Goal: Task Accomplishment & Management: Manage account settings

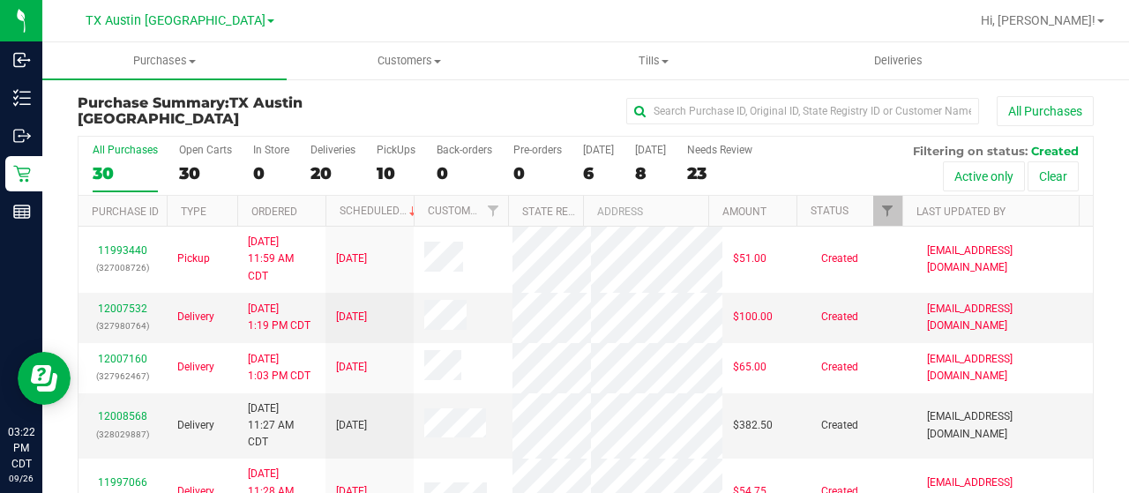
click at [511, 100] on div "All Purchases" at bounding box center [754, 111] width 677 height 30
click at [485, 91] on div "Purchase Summary: TX Austin DC All Purchases All Purchases 30 Open Carts 30 In …" at bounding box center [585, 338] width 1086 height 520
click at [880, 212] on span "Filter" at bounding box center [887, 211] width 14 height 14
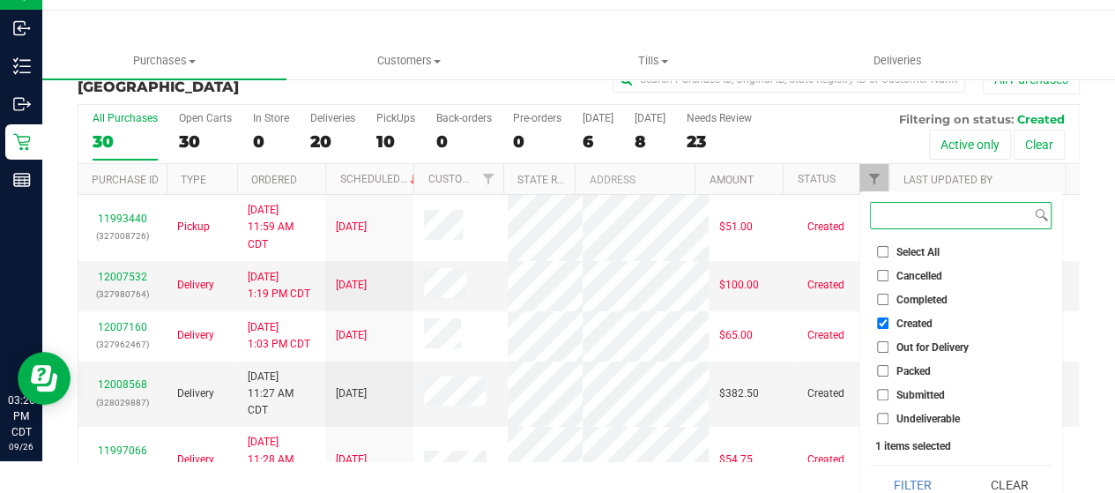
scroll to position [48, 0]
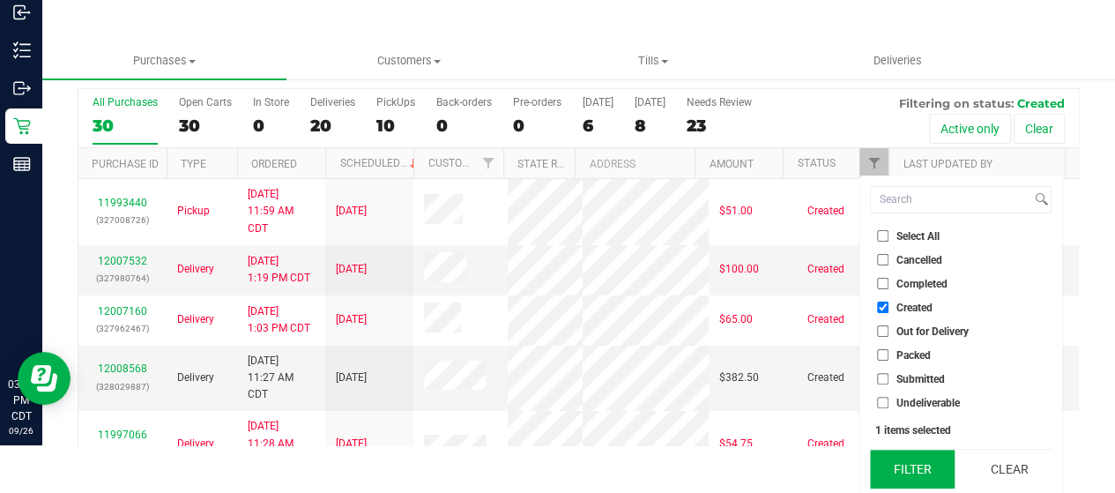
click at [915, 462] on button "Filter" at bounding box center [912, 469] width 85 height 39
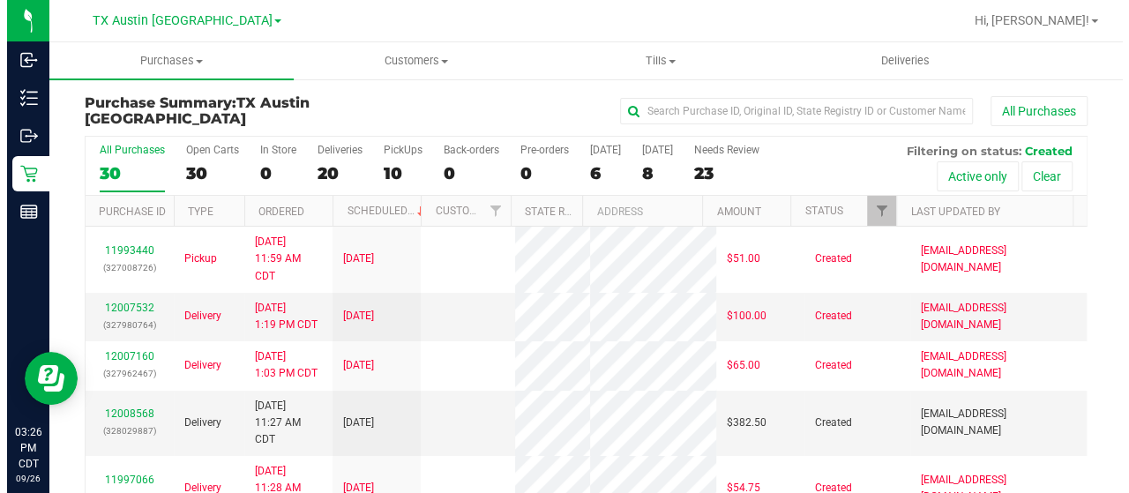
scroll to position [0, 0]
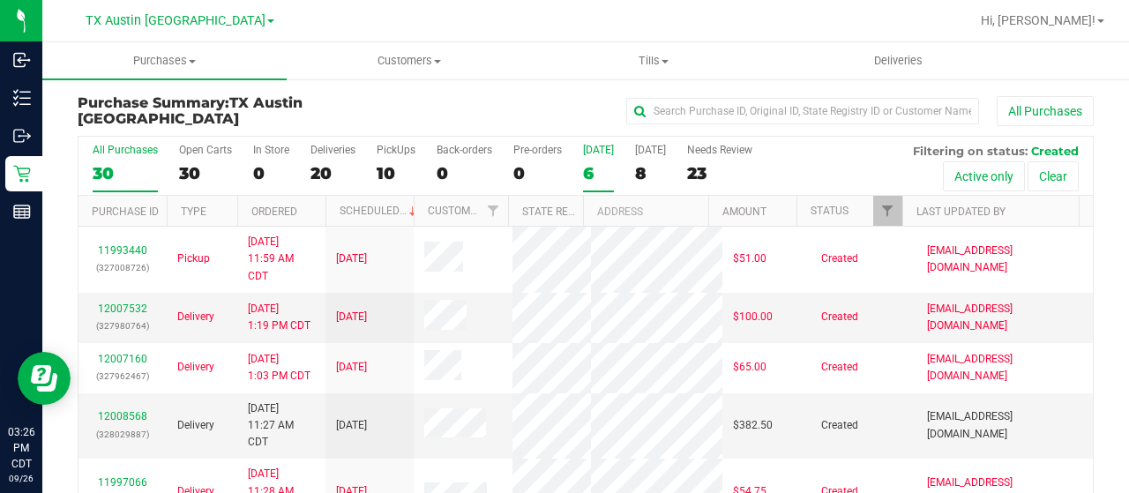
click at [597, 175] on div "6" at bounding box center [598, 173] width 31 height 20
click at [0, 0] on input "Today 6" at bounding box center [0, 0] width 0 height 0
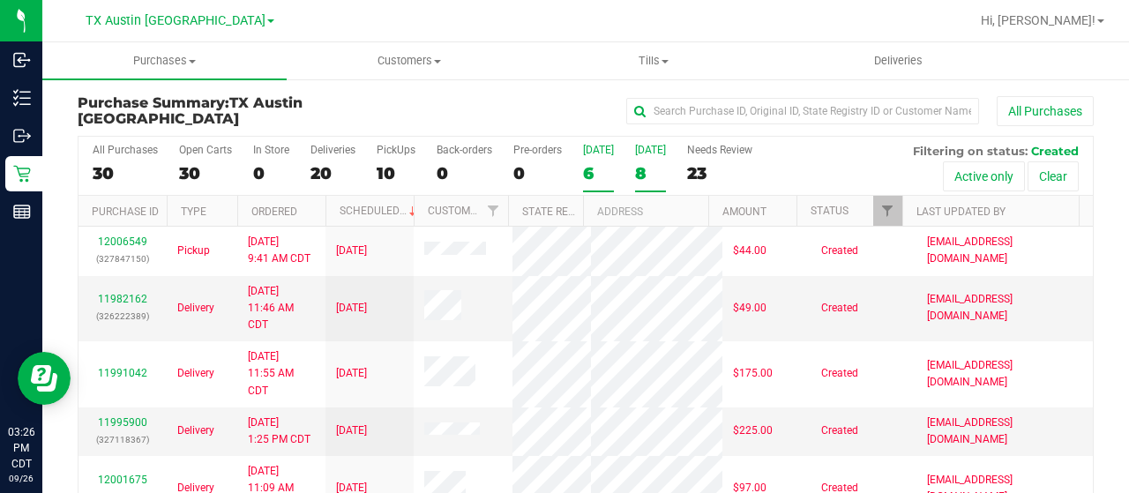
click at [635, 175] on div "8" at bounding box center [650, 173] width 31 height 20
click at [0, 0] on input "Tomorrow 8" at bounding box center [0, 0] width 0 height 0
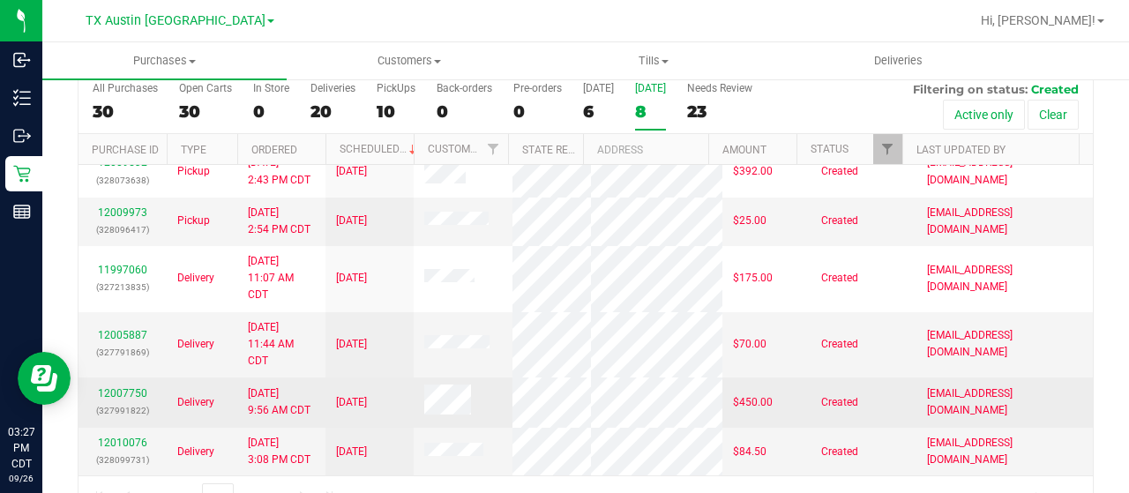
scroll to position [101, 0]
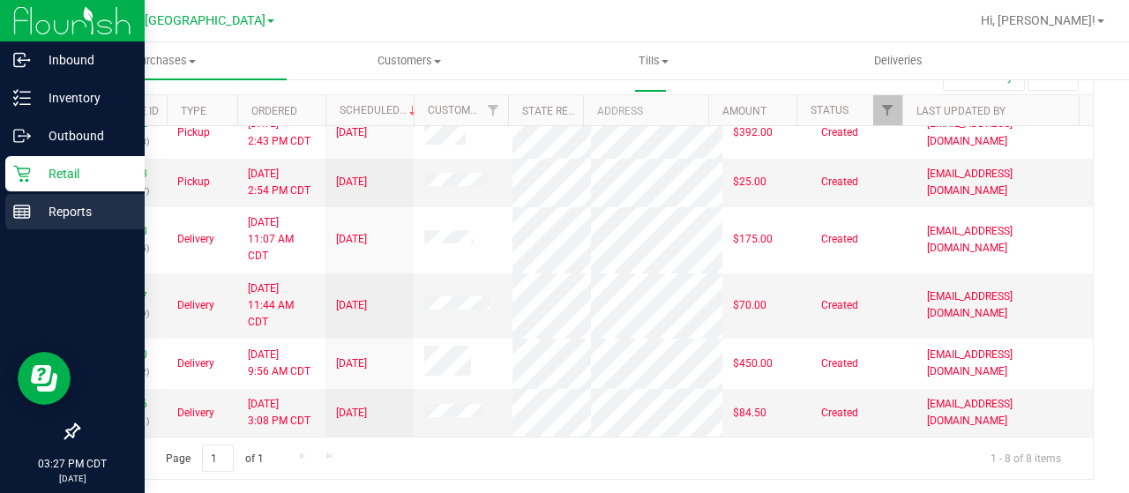
click at [50, 222] on div "Reports" at bounding box center [74, 211] width 139 height 35
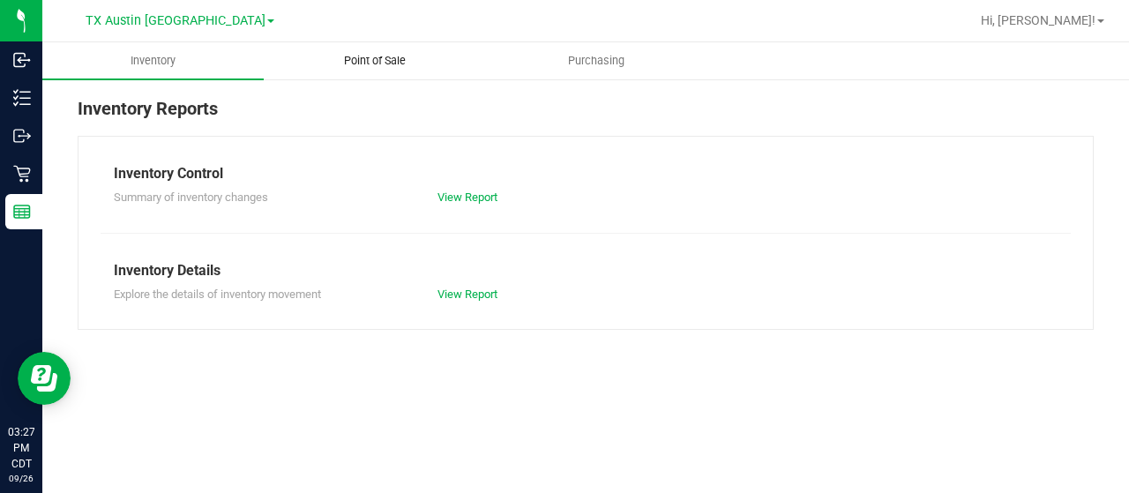
click at [357, 64] on span "Point of Sale" at bounding box center [374, 61] width 109 height 16
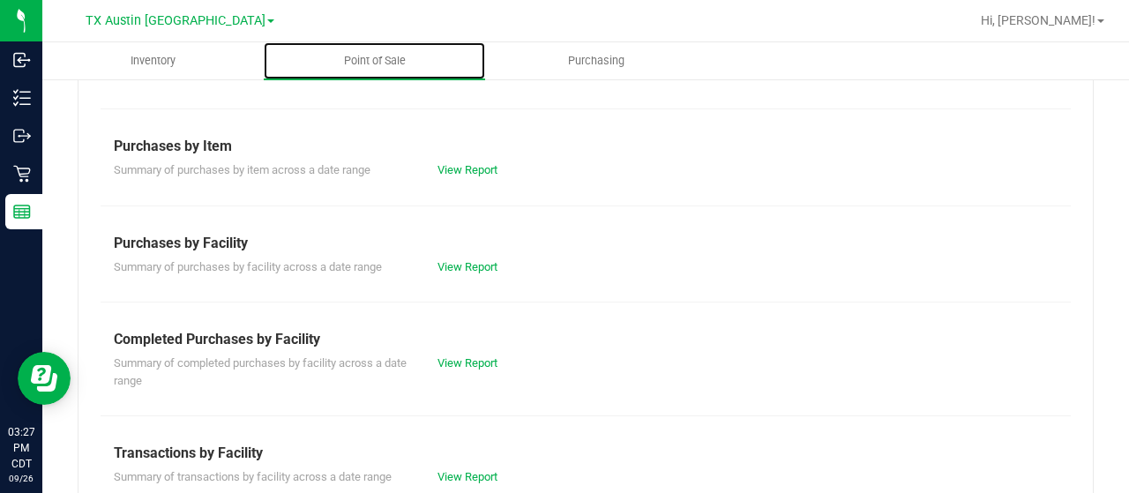
scroll to position [265, 0]
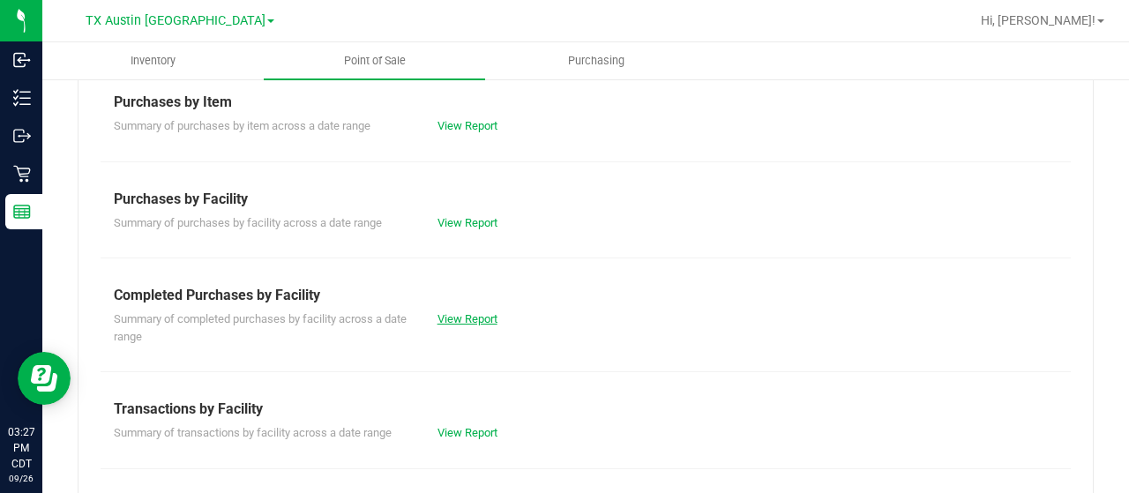
click at [466, 322] on link "View Report" at bounding box center [467, 318] width 60 height 13
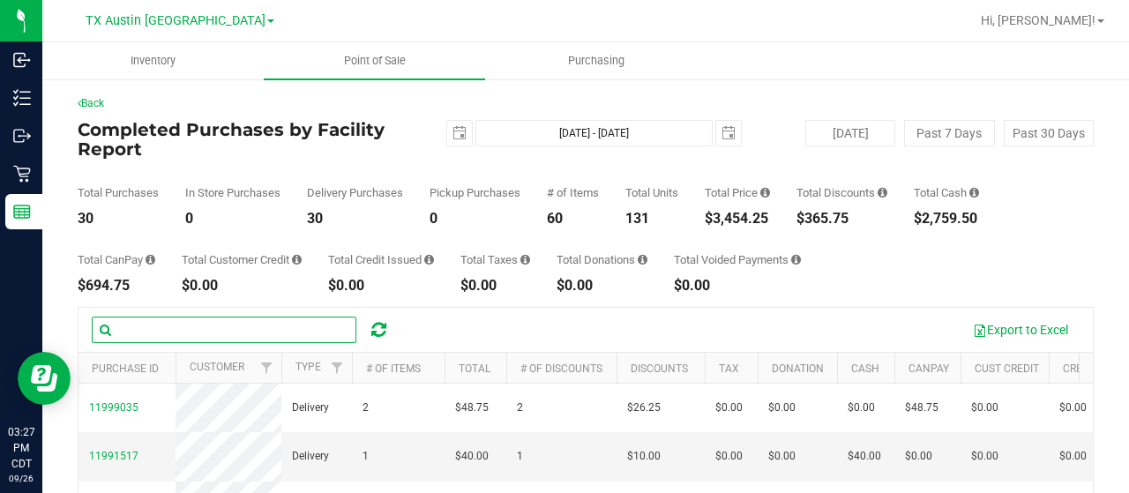
click at [200, 324] on input "text" at bounding box center [224, 330] width 265 height 26
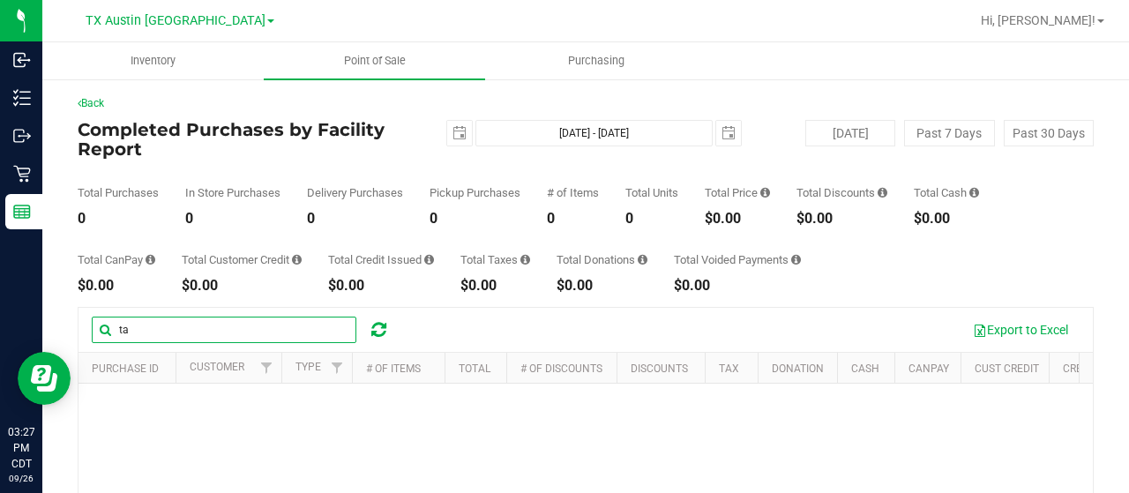
type input "t"
type input "k"
type input "l"
type input "j"
type input "s"
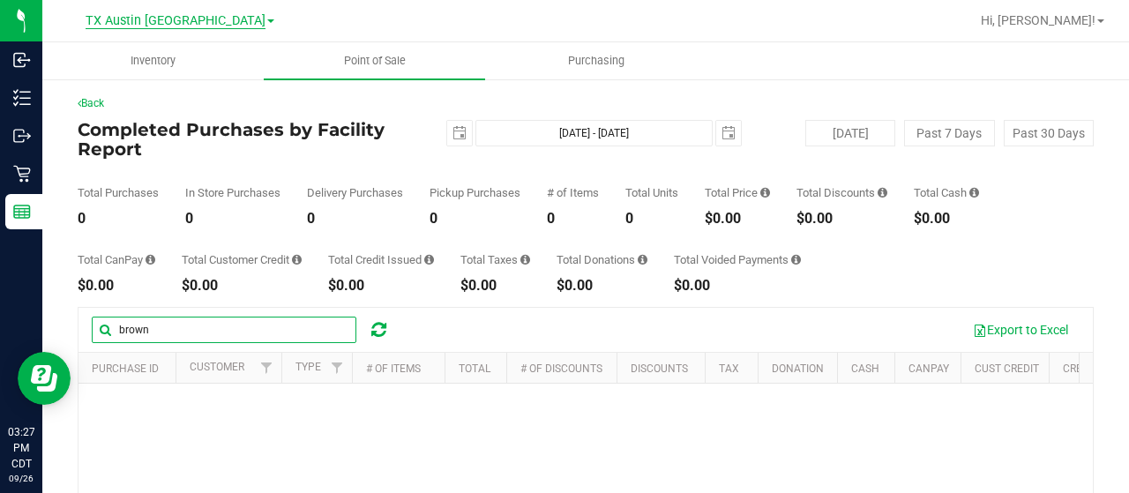
type input "brown"
click at [198, 18] on span "TX Austin [GEOGRAPHIC_DATA]" at bounding box center [176, 21] width 180 height 16
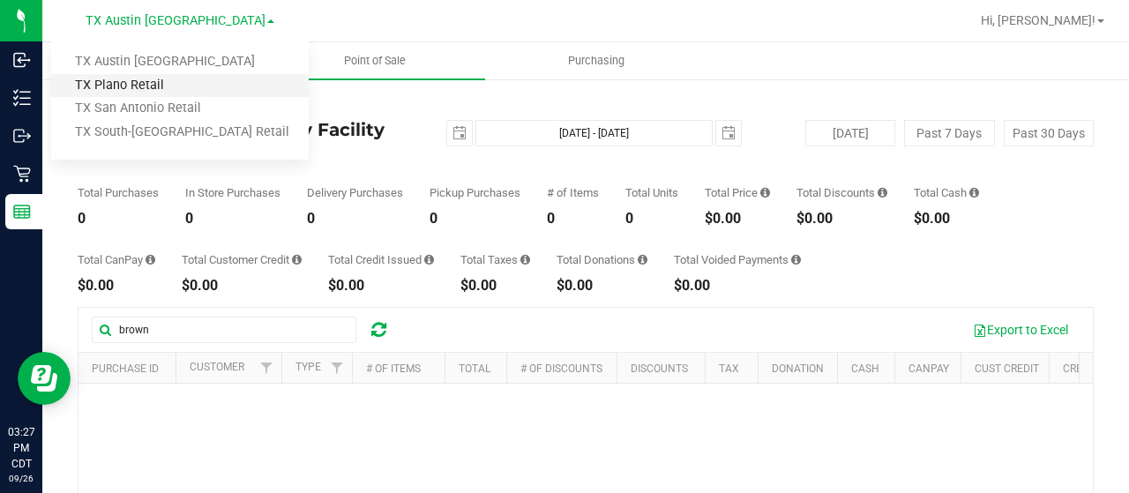
click at [190, 91] on link "TX Plano Retail" at bounding box center [179, 86] width 257 height 24
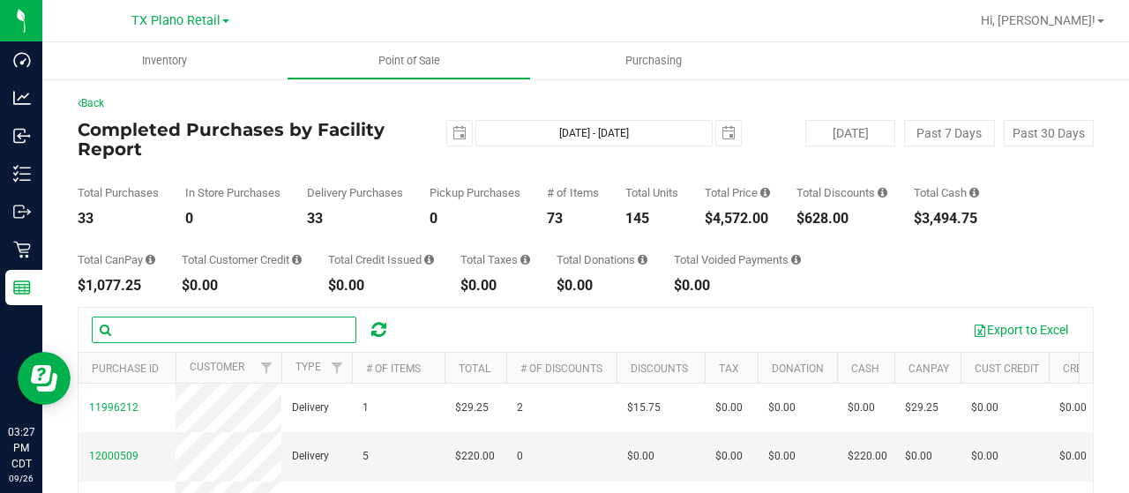
click at [172, 336] on input "text" at bounding box center [224, 330] width 265 height 26
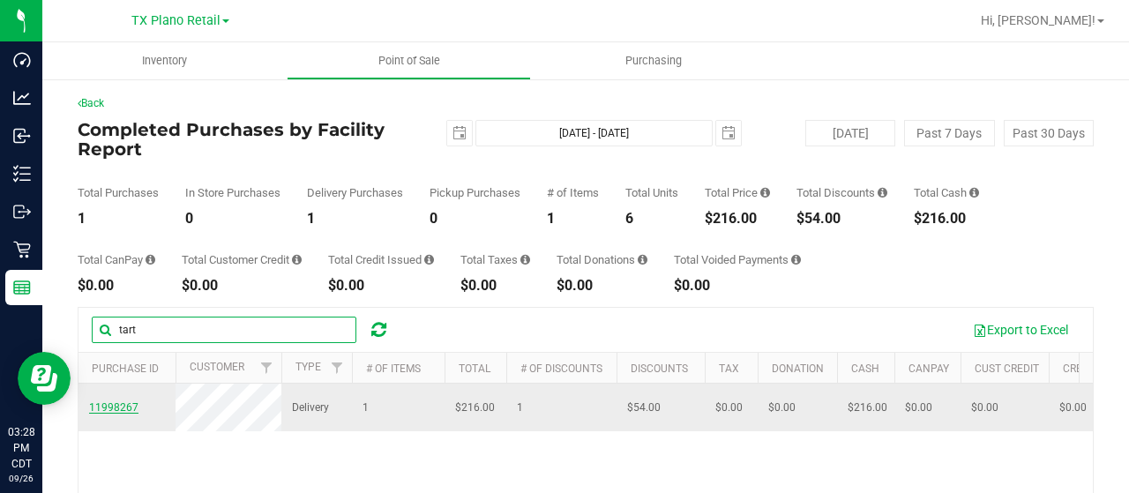
type input "tart"
click at [125, 411] on span "11998267" at bounding box center [113, 407] width 49 height 12
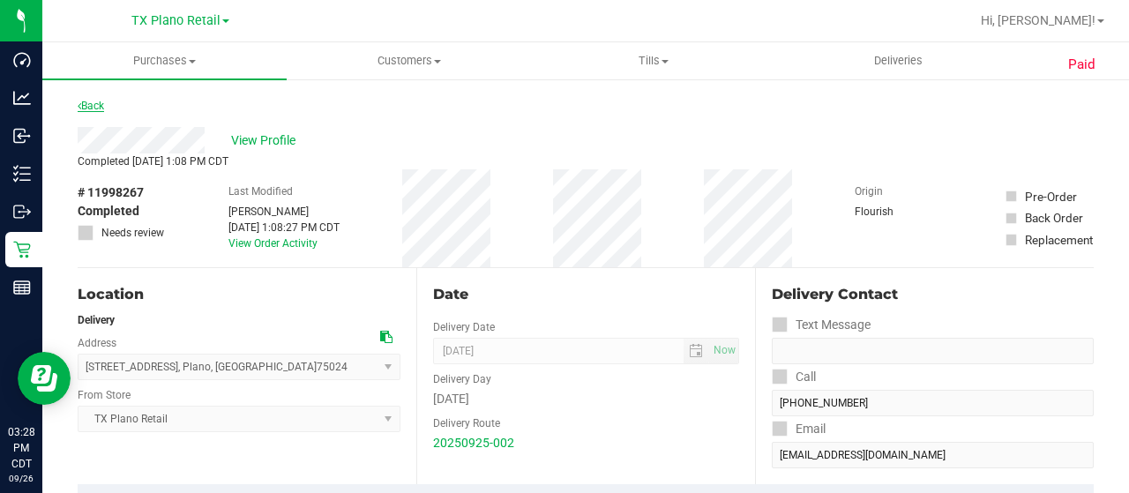
click at [93, 102] on link "Back" at bounding box center [91, 106] width 26 height 12
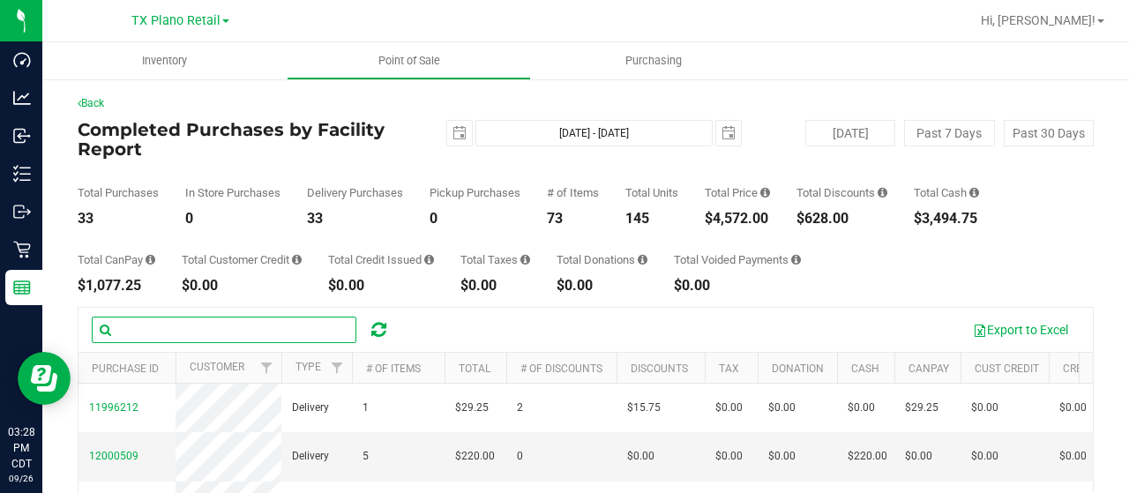
click at [179, 328] on input "text" at bounding box center [224, 330] width 265 height 26
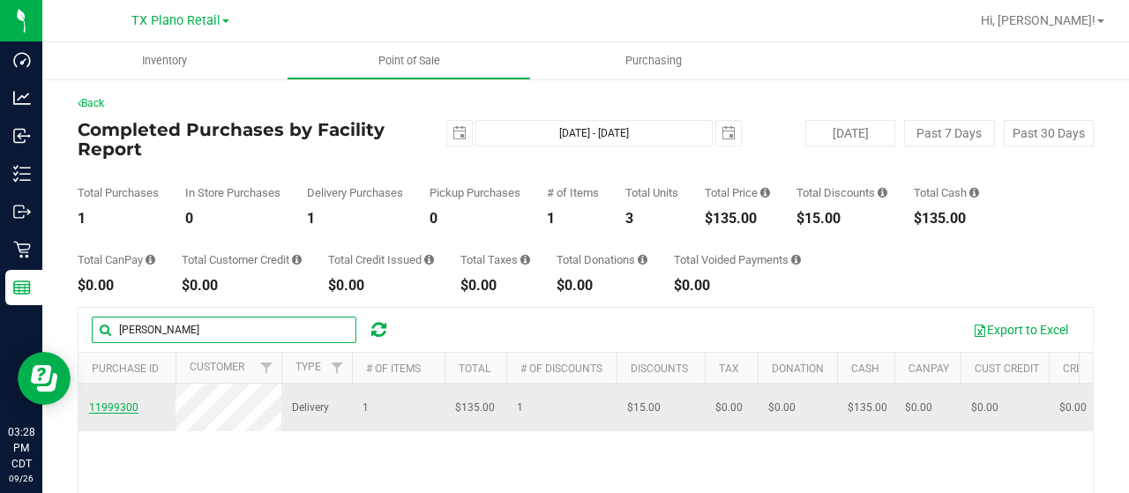
type input "kemp"
click at [131, 412] on span "11999300" at bounding box center [113, 407] width 49 height 12
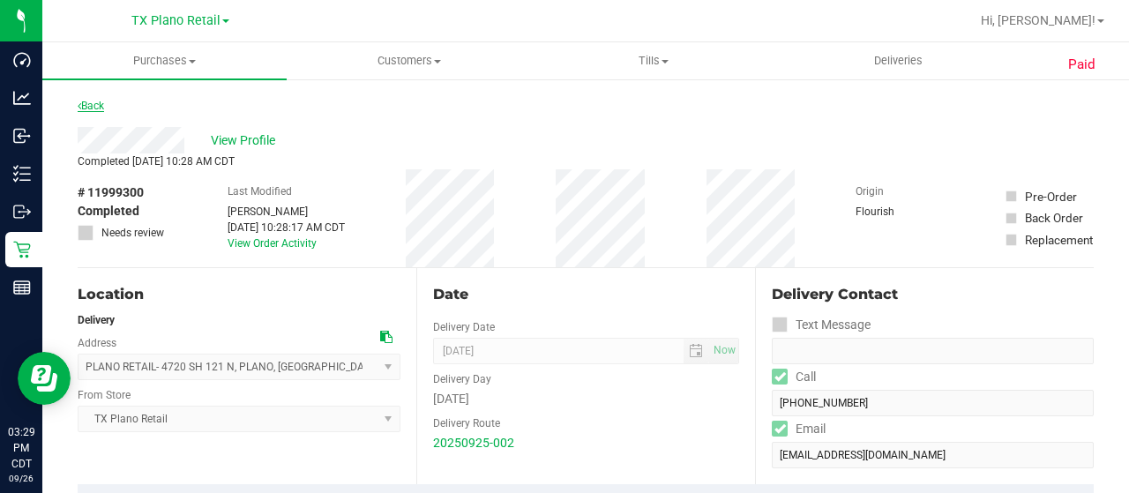
click at [92, 103] on link "Back" at bounding box center [91, 106] width 26 height 12
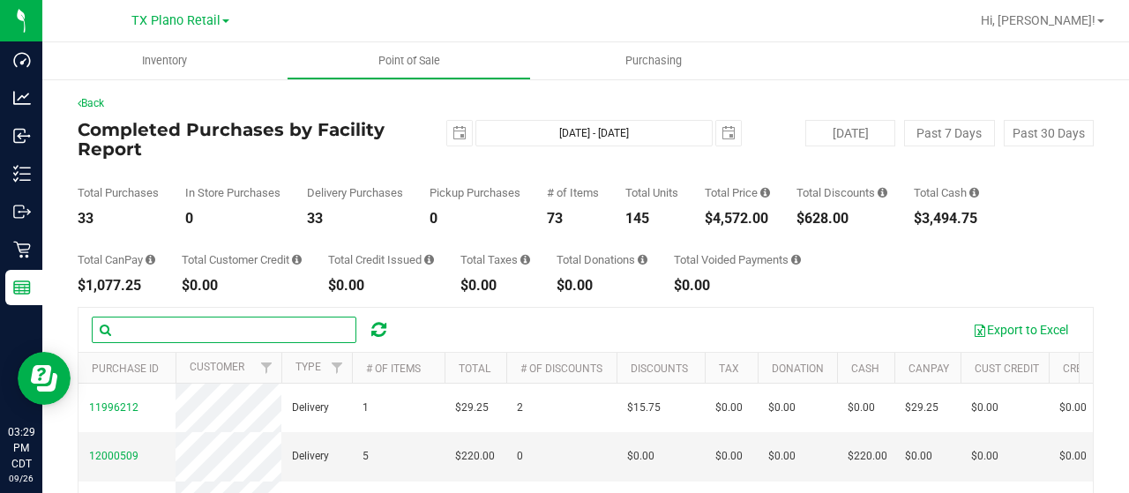
click at [150, 327] on input "text" at bounding box center [224, 330] width 265 height 26
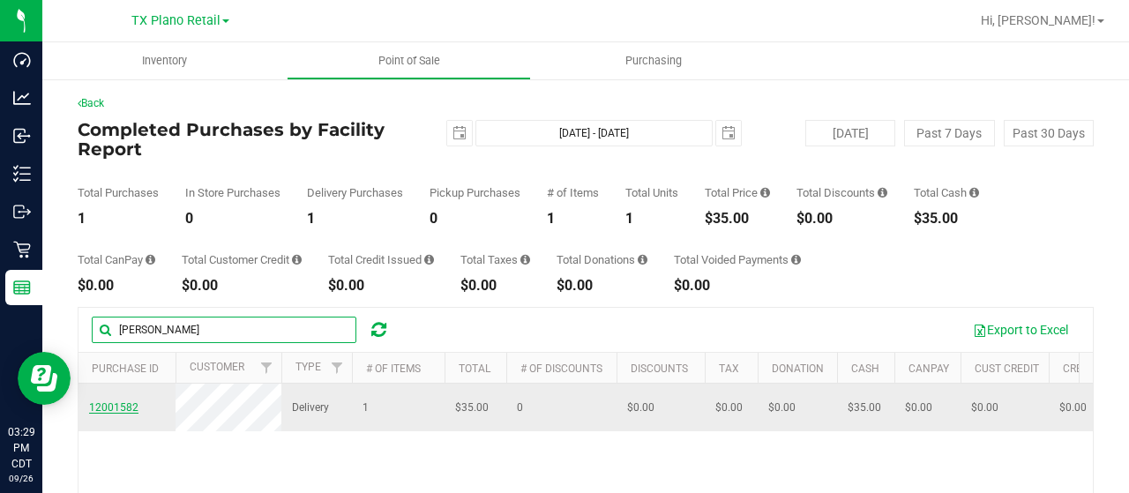
type input "lisa"
click at [107, 411] on span "12001582" at bounding box center [113, 407] width 49 height 12
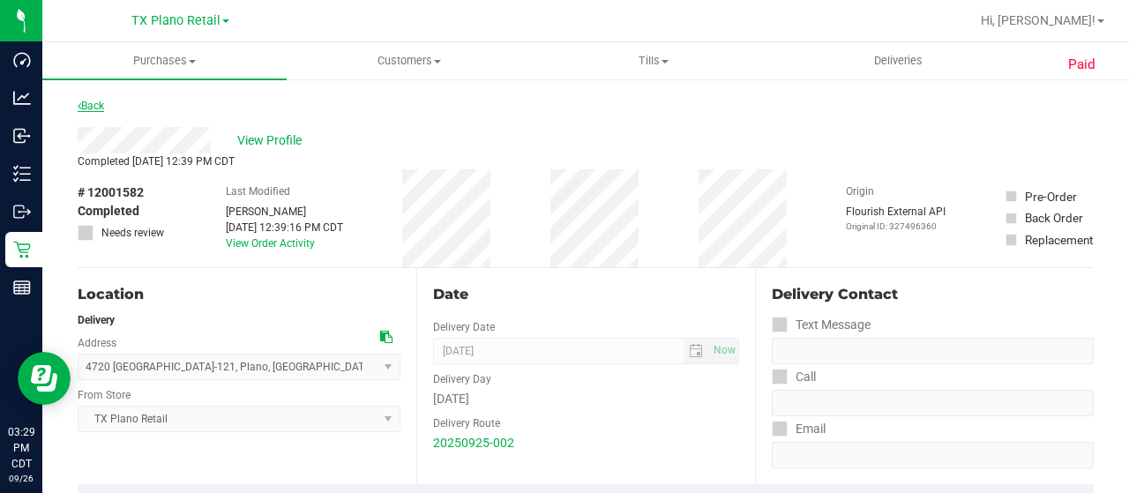
click at [93, 108] on link "Back" at bounding box center [91, 106] width 26 height 12
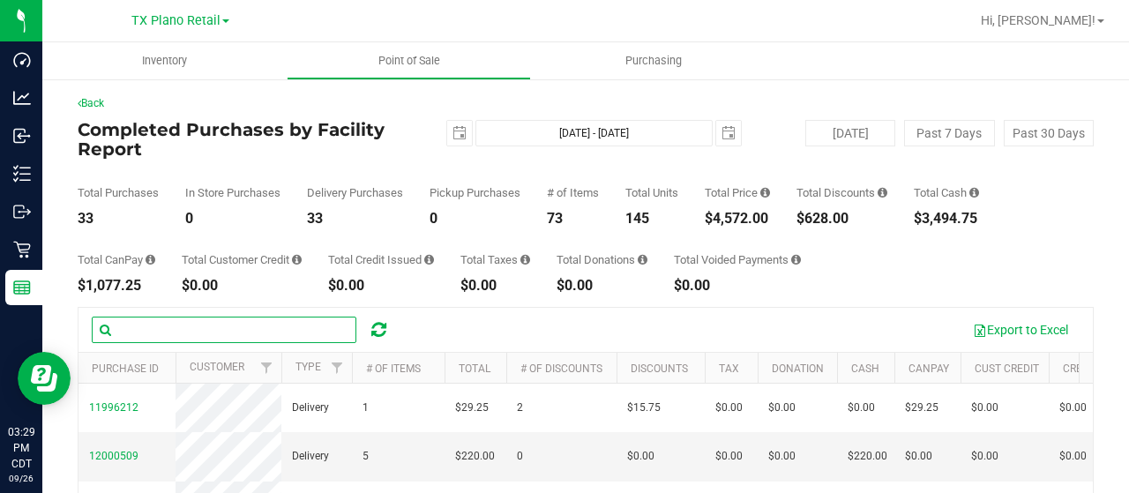
click at [221, 327] on input "text" at bounding box center [224, 330] width 265 height 26
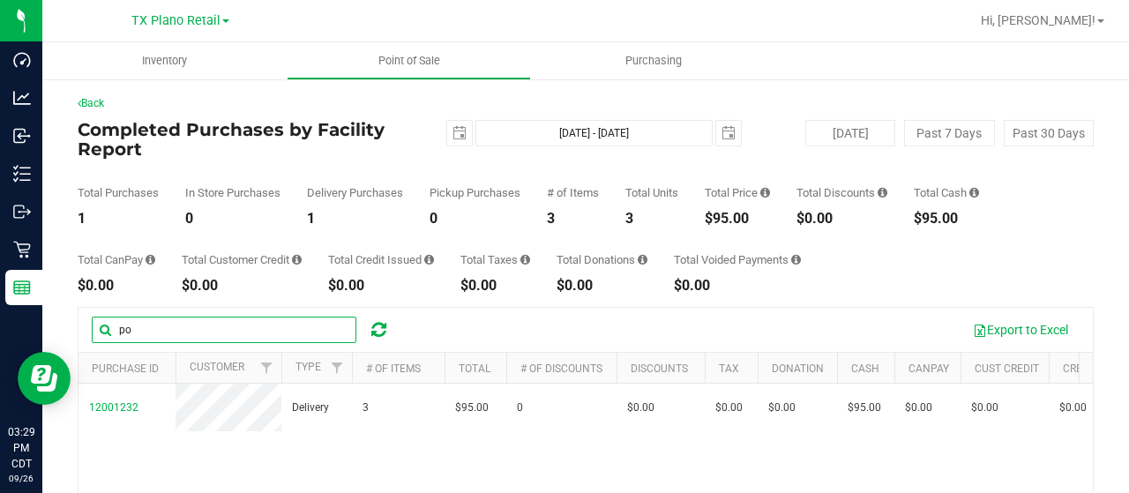
type input "p"
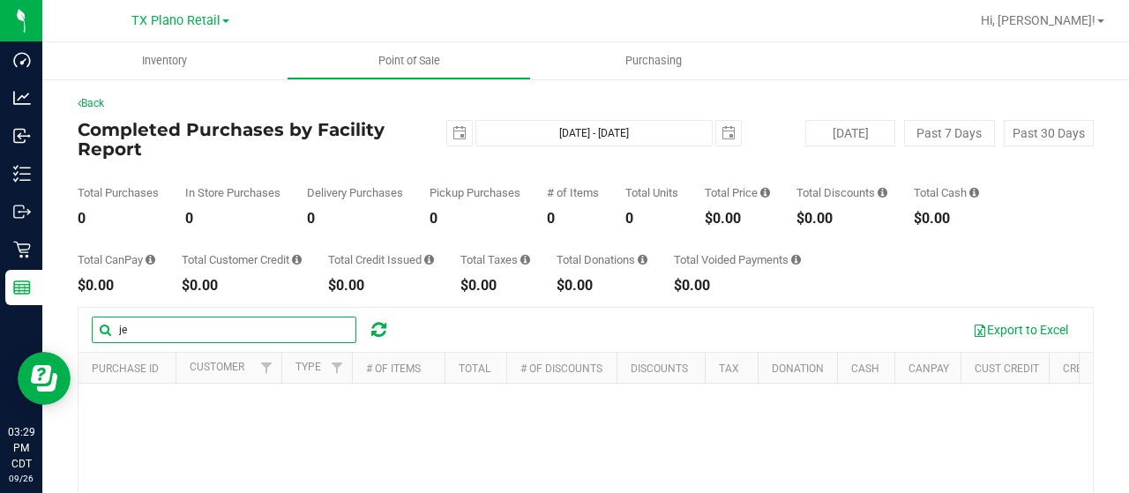
type input "j"
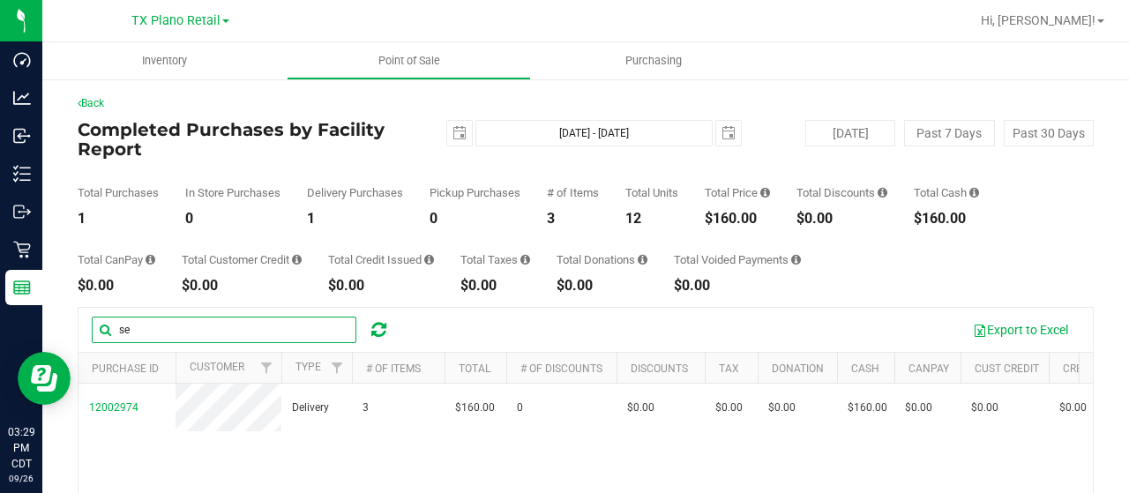
type input "s"
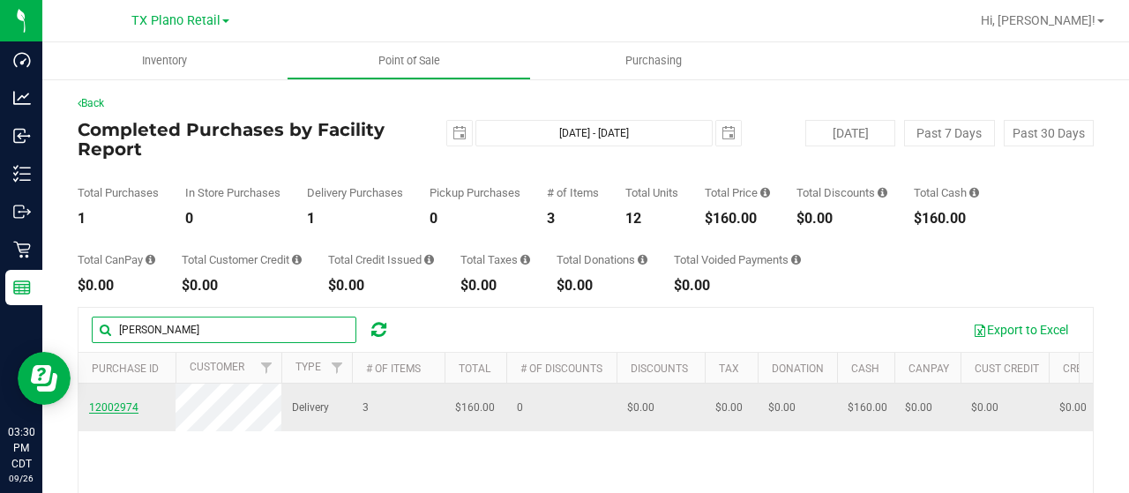
type input "seth brown"
click at [120, 411] on span "12002974" at bounding box center [113, 407] width 49 height 12
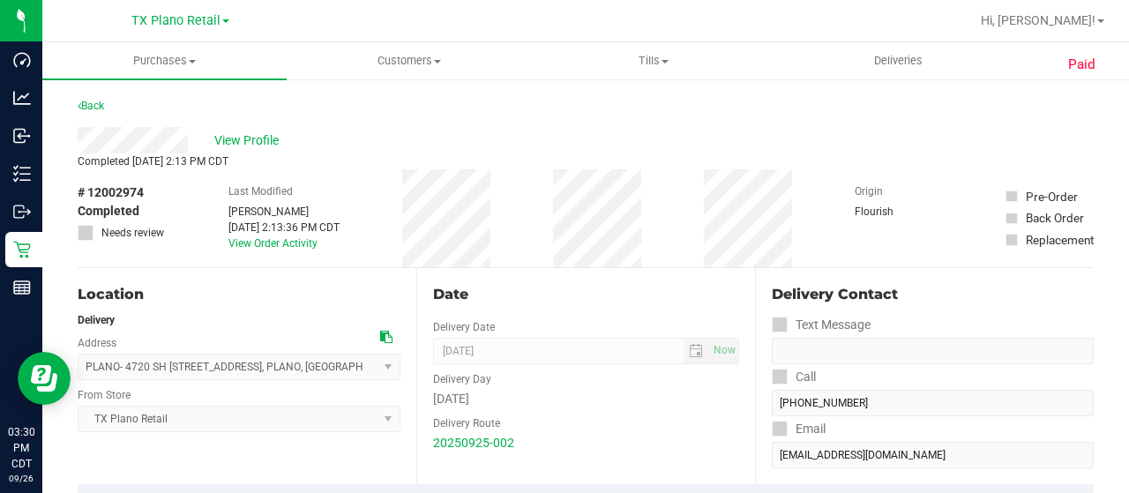
click at [96, 96] on div "Back" at bounding box center [91, 105] width 26 height 21
click at [93, 108] on link "Back" at bounding box center [91, 106] width 26 height 12
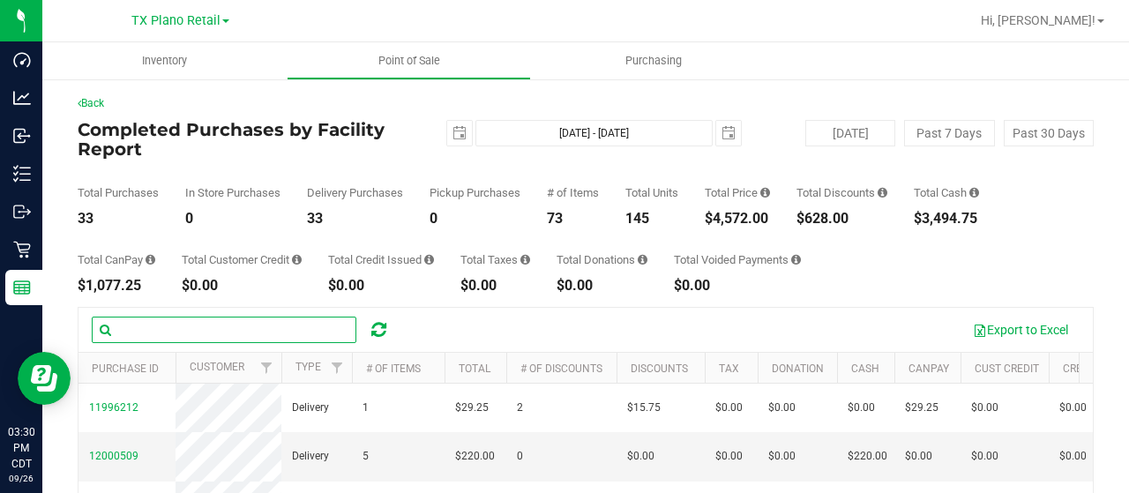
click at [198, 334] on input "text" at bounding box center [224, 330] width 265 height 26
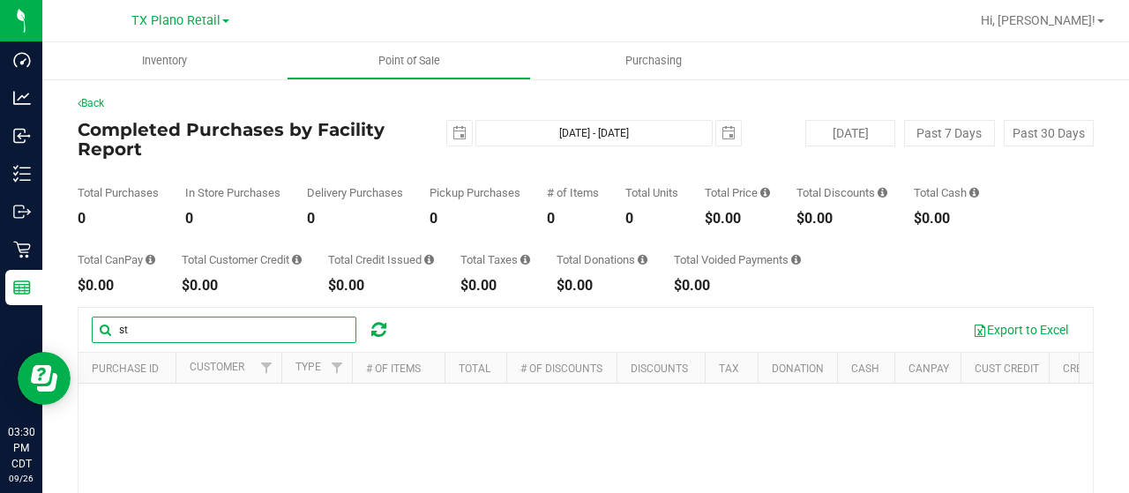
type input "s"
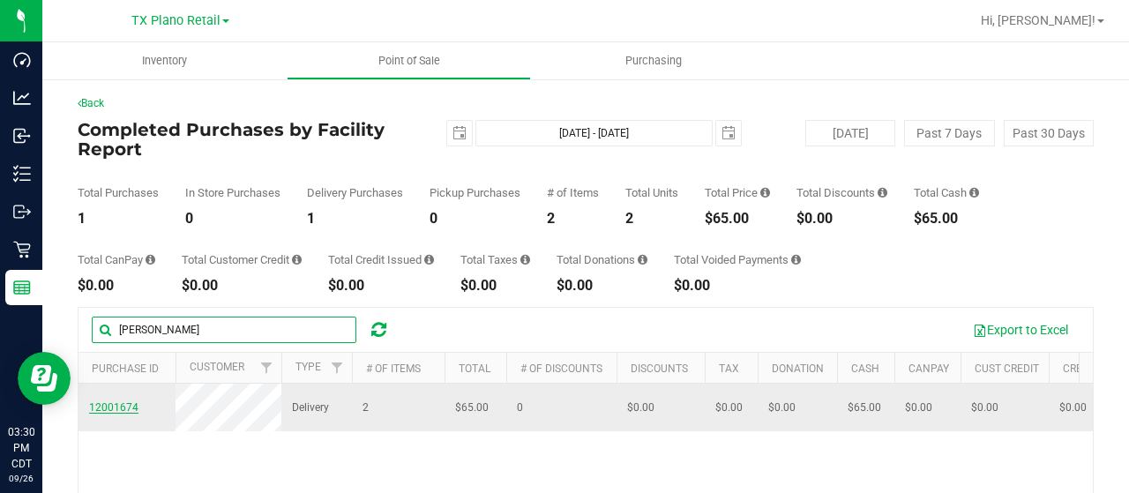
type input "taylor"
click at [115, 411] on span "12001674" at bounding box center [113, 407] width 49 height 12
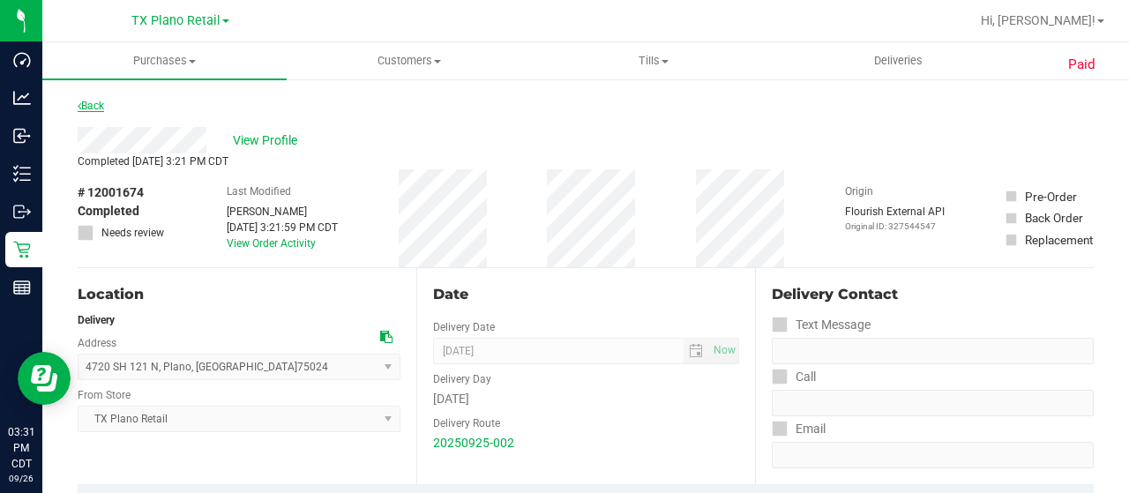
click at [101, 102] on link "Back" at bounding box center [91, 106] width 26 height 12
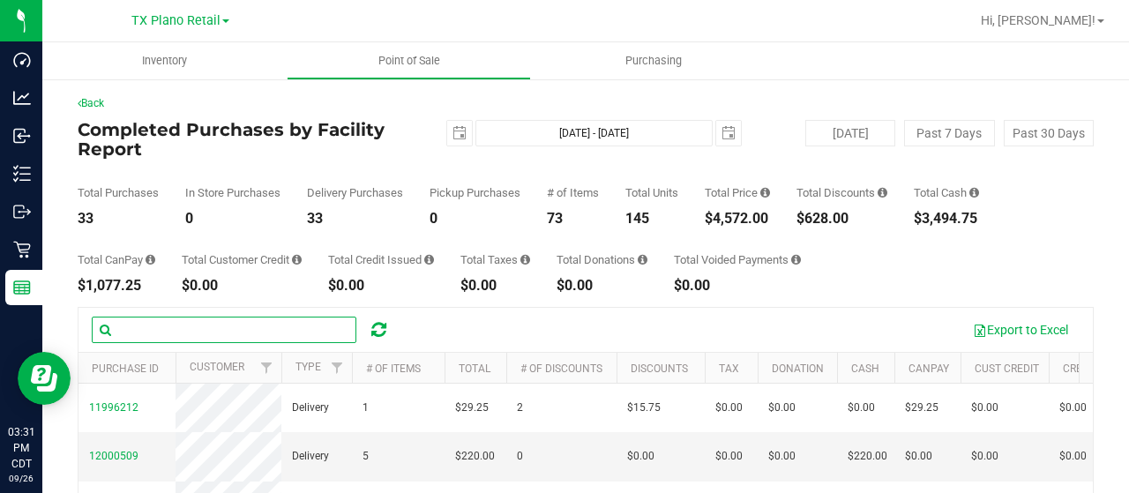
click at [266, 329] on input "text" at bounding box center [224, 330] width 265 height 26
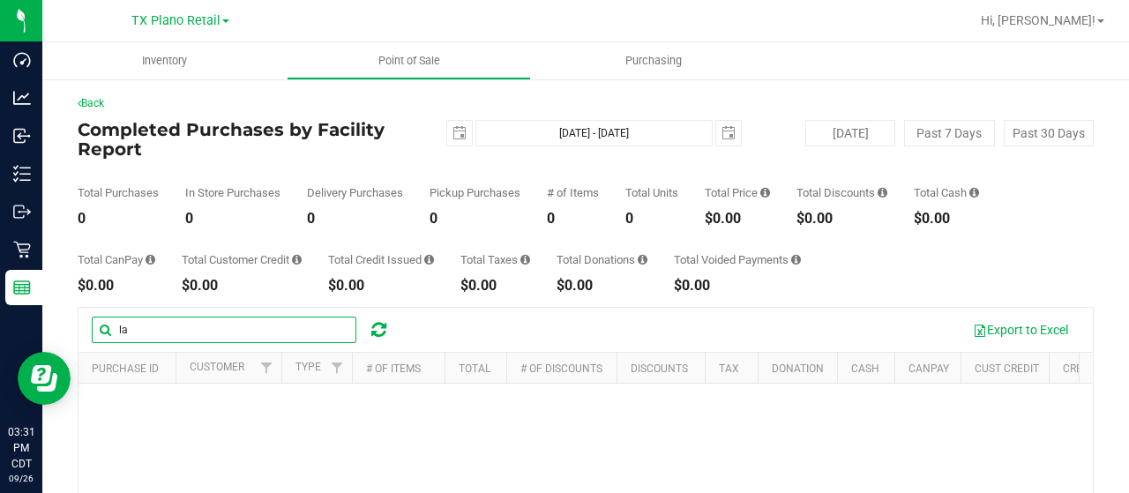
type input "l"
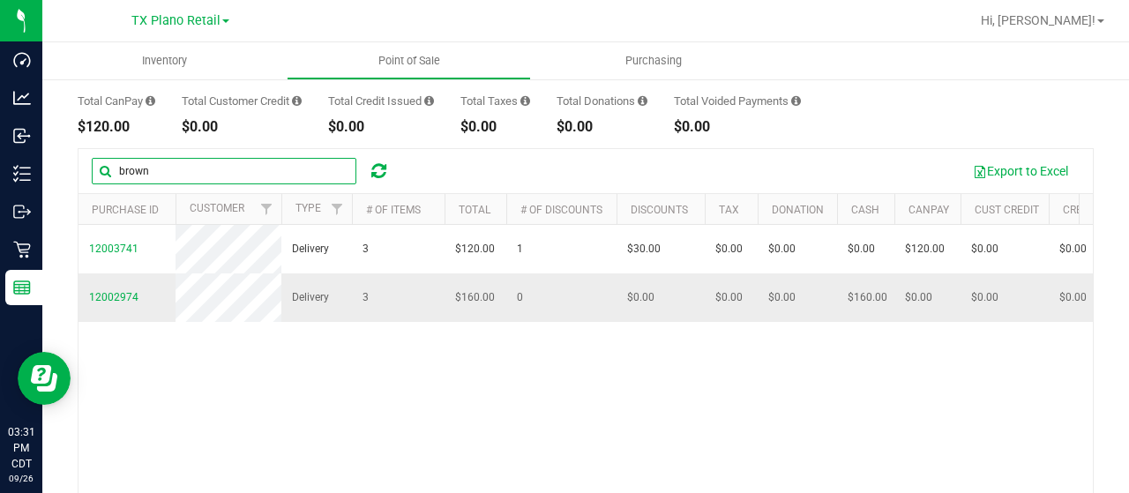
scroll to position [176, 0]
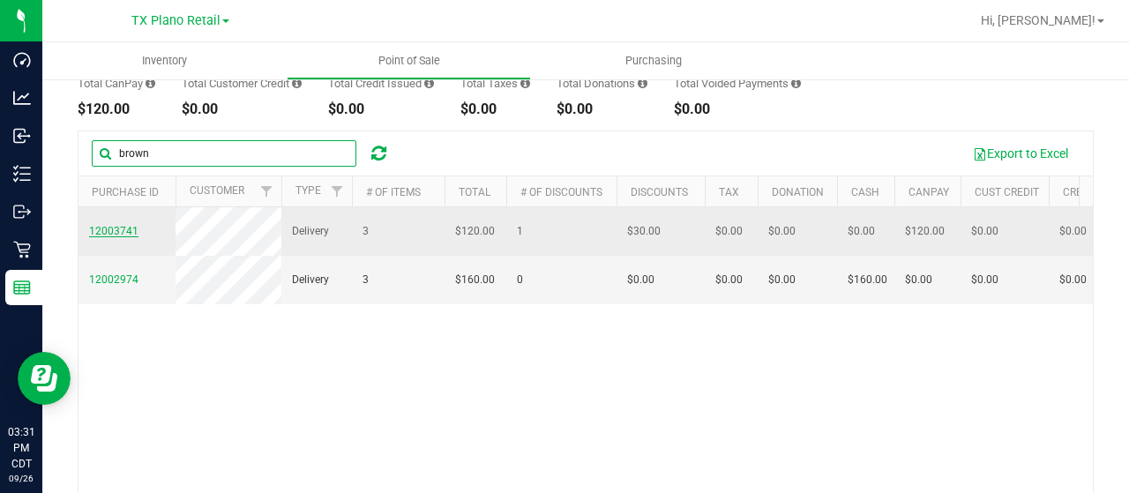
type input "brown"
click at [114, 235] on span "12003741" at bounding box center [113, 231] width 49 height 12
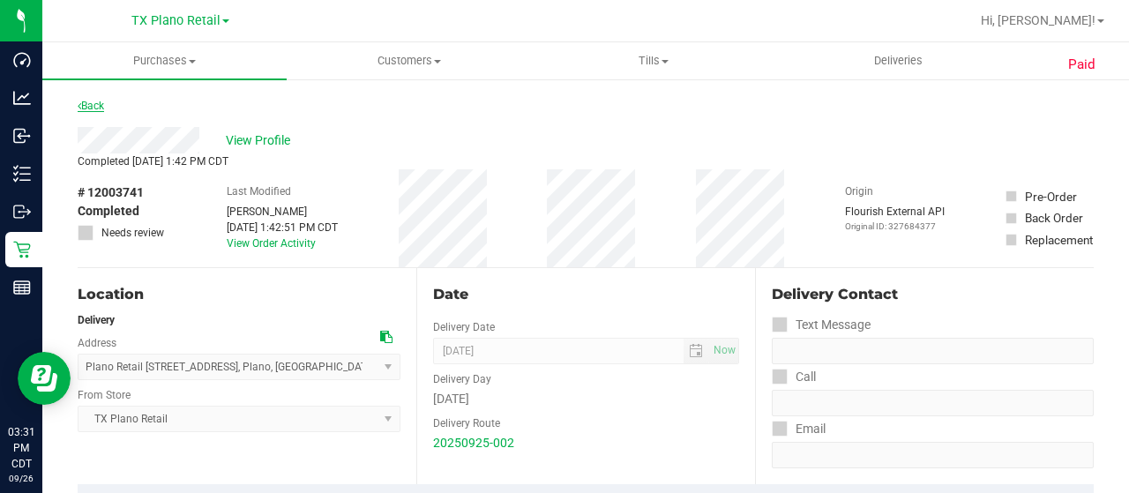
click at [96, 107] on link "Back" at bounding box center [91, 106] width 26 height 12
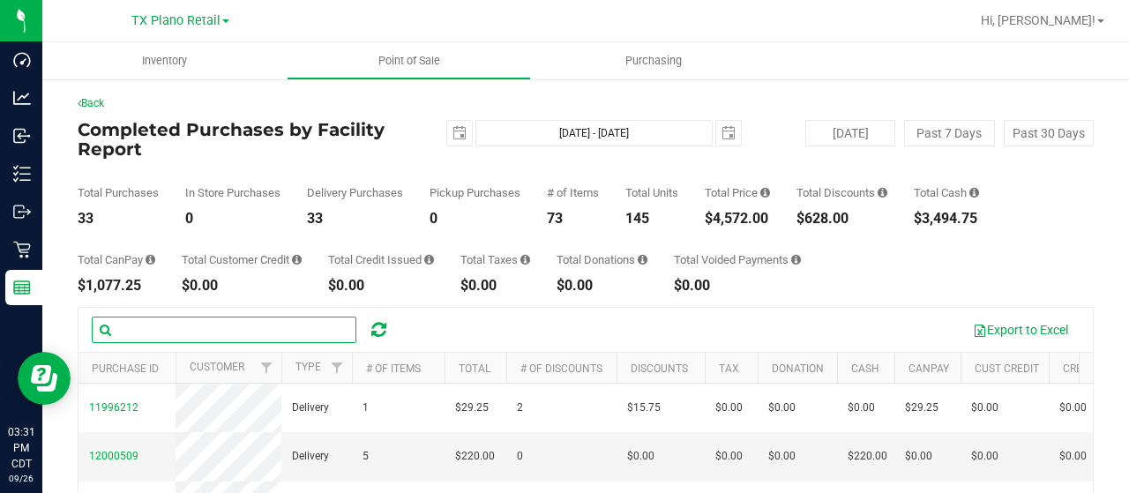
click at [152, 324] on input "text" at bounding box center [224, 330] width 265 height 26
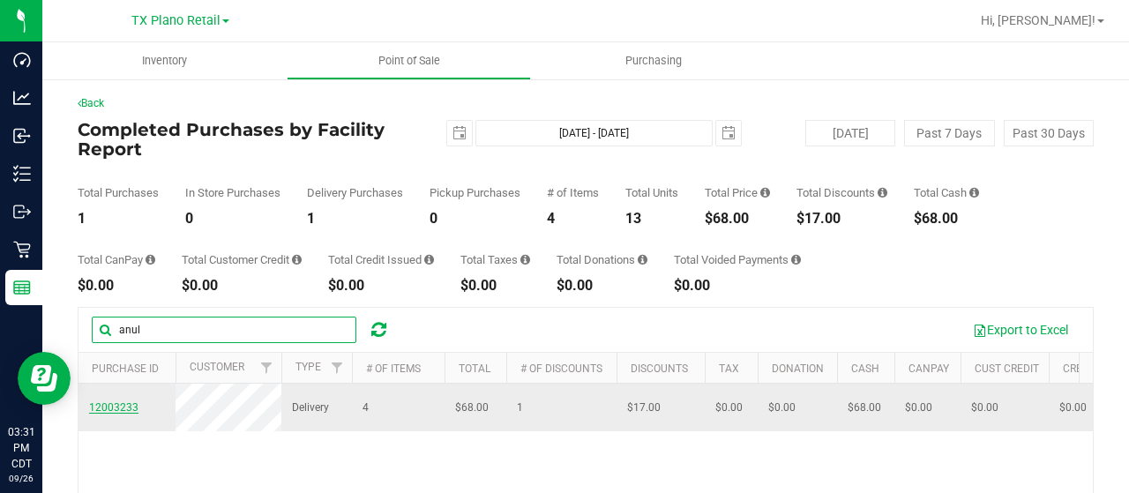
type input "anul"
click at [116, 410] on span "12003233" at bounding box center [113, 407] width 49 height 12
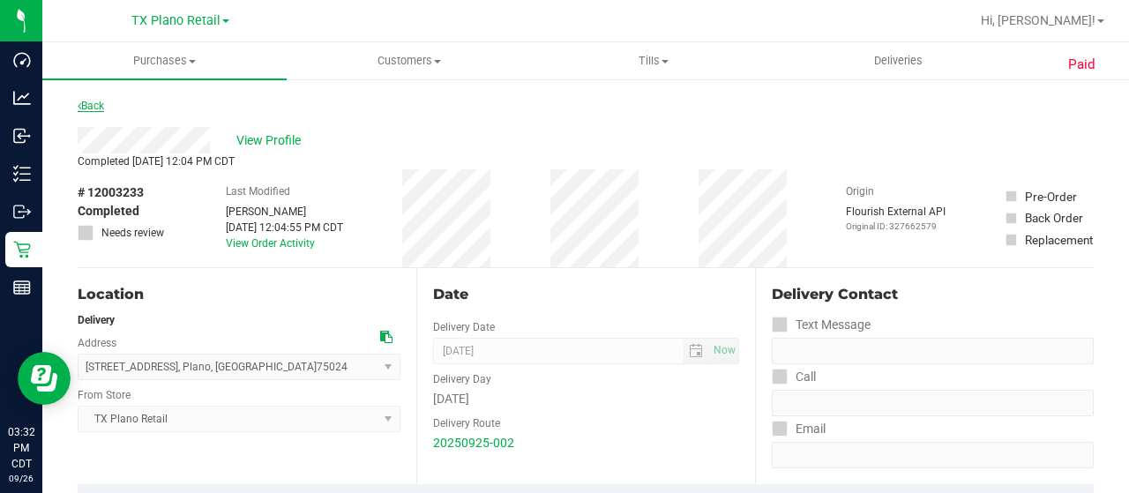
click at [89, 100] on link "Back" at bounding box center [91, 106] width 26 height 12
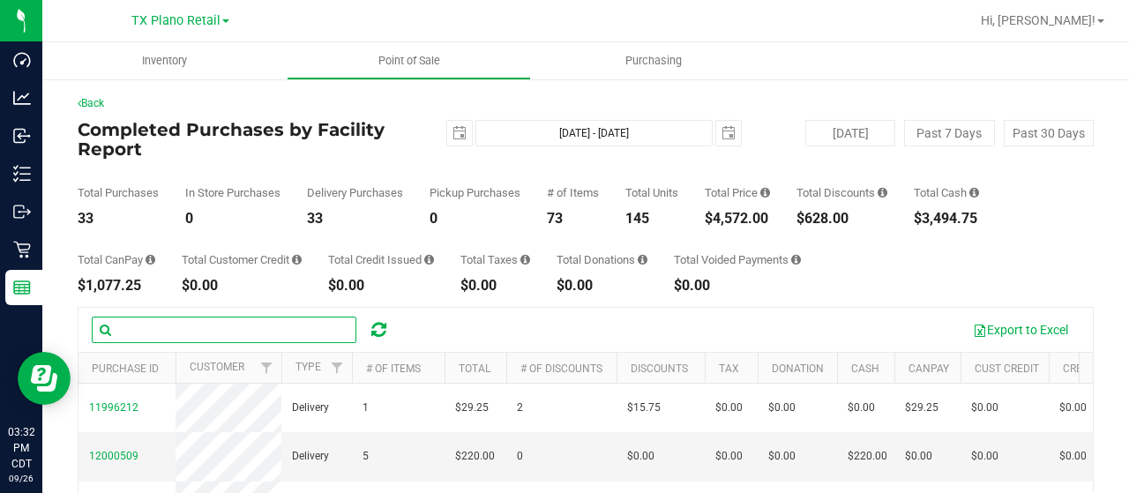
click at [147, 332] on input "text" at bounding box center [224, 330] width 265 height 26
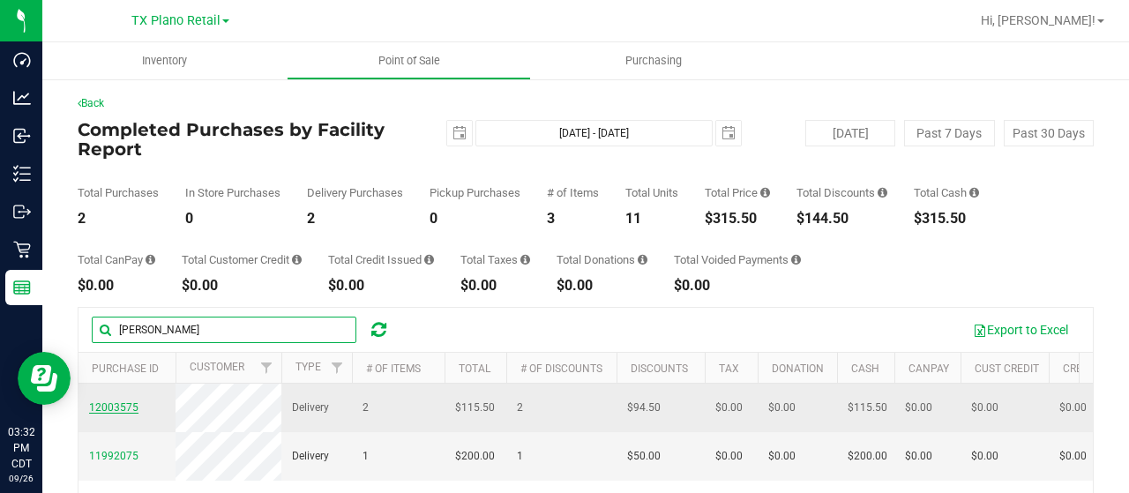
type input "allen"
click at [131, 409] on span "12003575" at bounding box center [113, 407] width 49 height 12
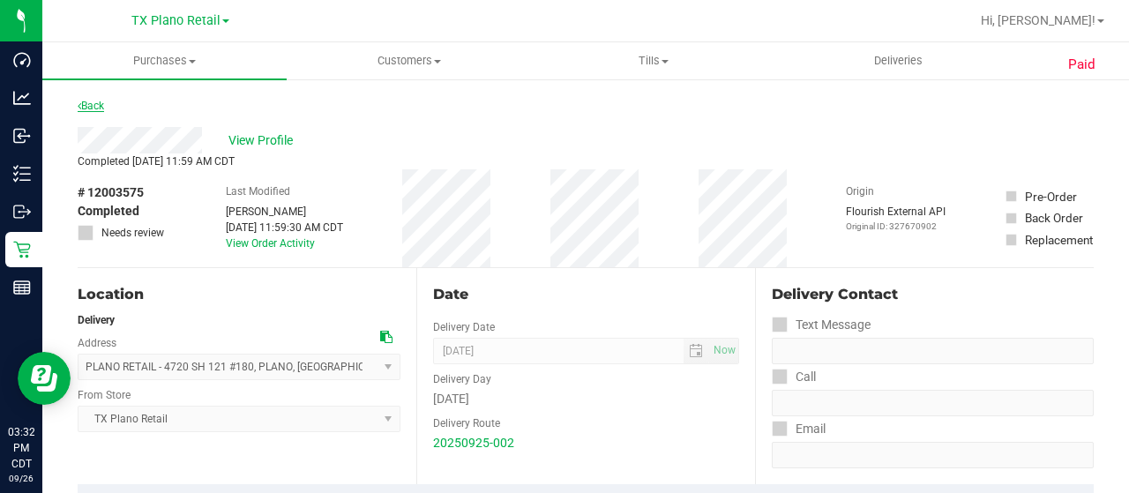
click at [101, 107] on link "Back" at bounding box center [91, 106] width 26 height 12
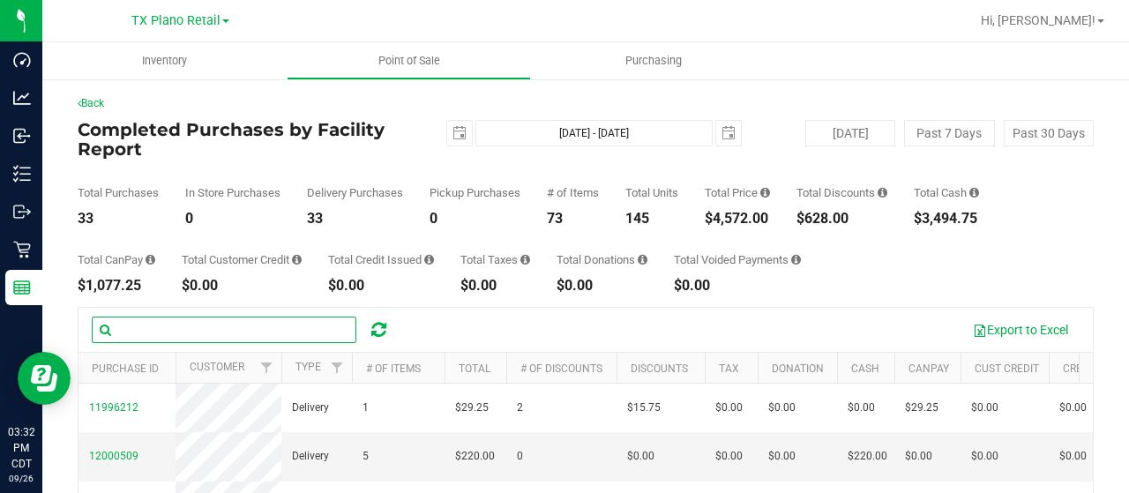
click at [210, 327] on input "text" at bounding box center [224, 330] width 265 height 26
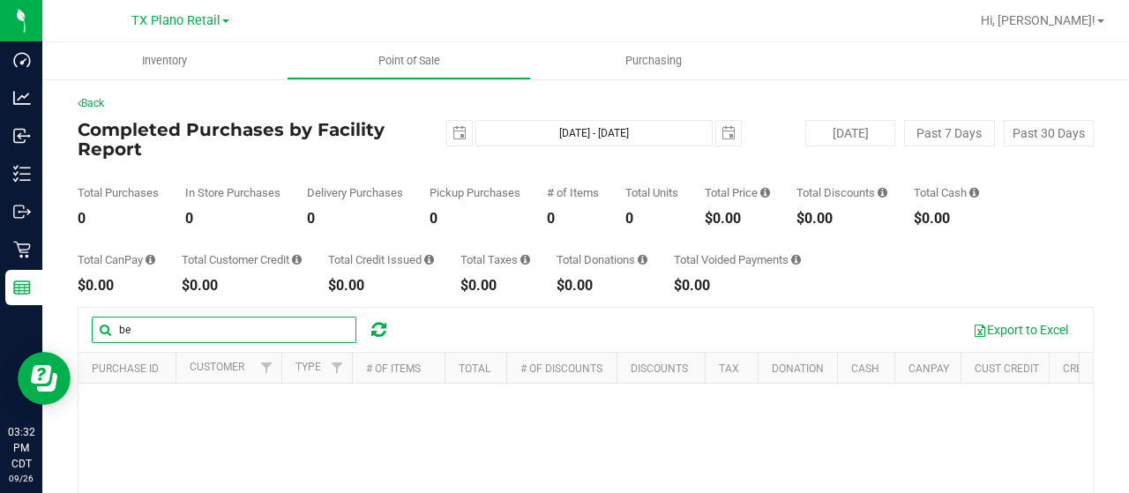
type input "b"
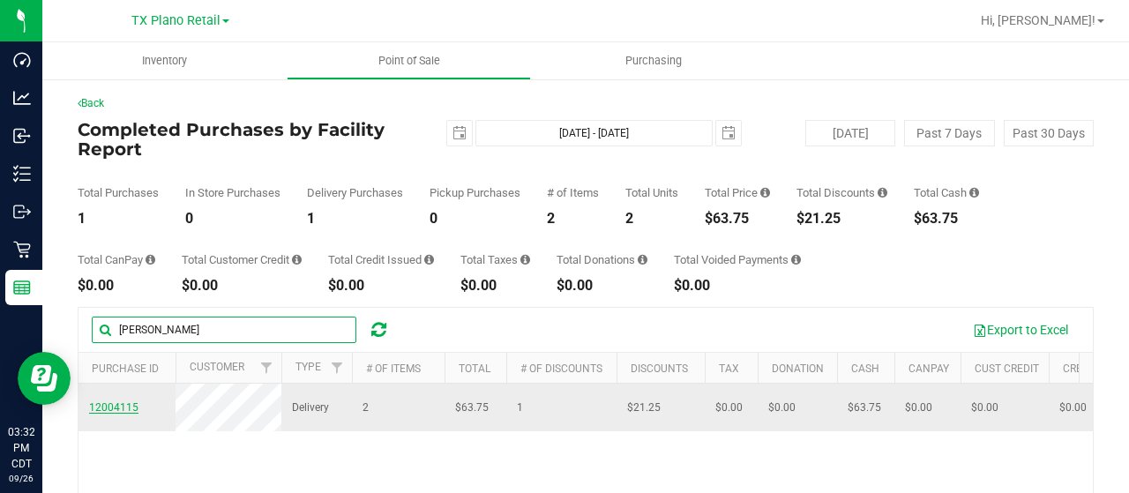
type input "hagan"
click at [108, 401] on span "12004115" at bounding box center [113, 407] width 49 height 12
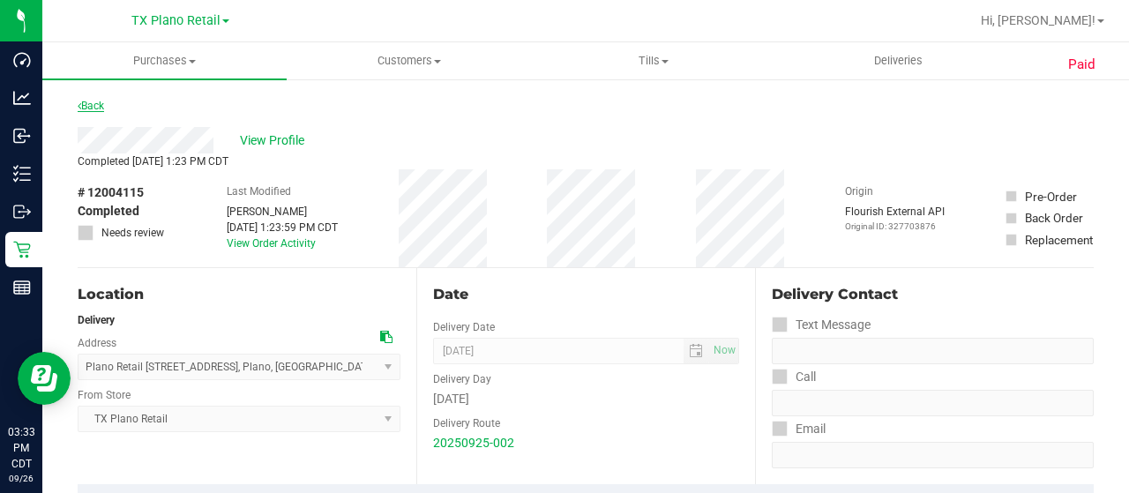
click at [95, 103] on link "Back" at bounding box center [91, 106] width 26 height 12
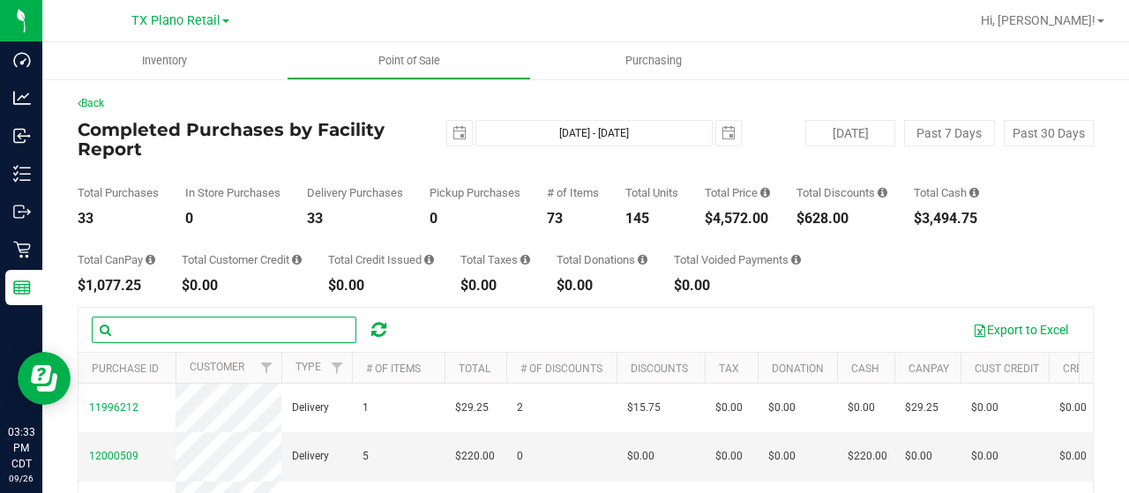
click at [160, 332] on input "text" at bounding box center [224, 330] width 265 height 26
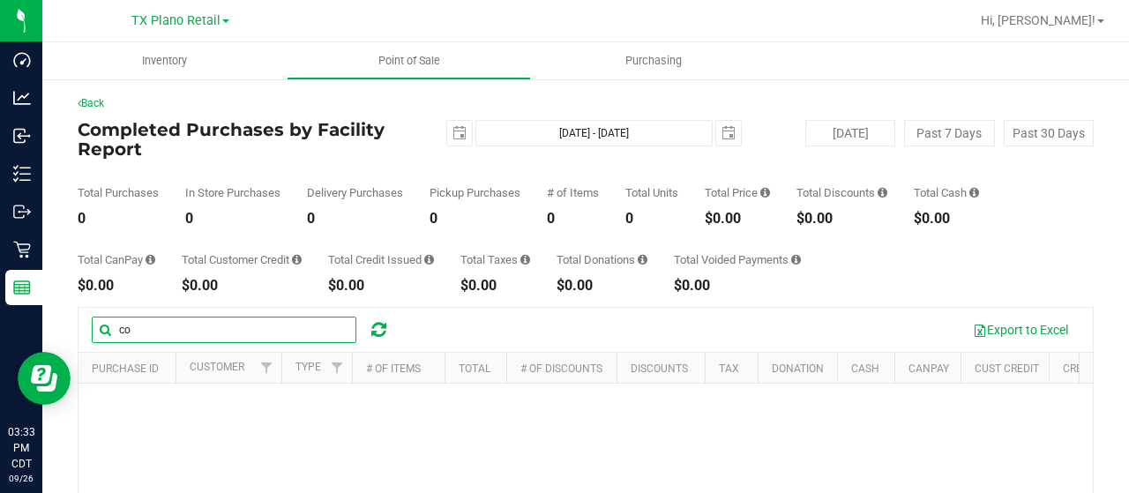
type input "c"
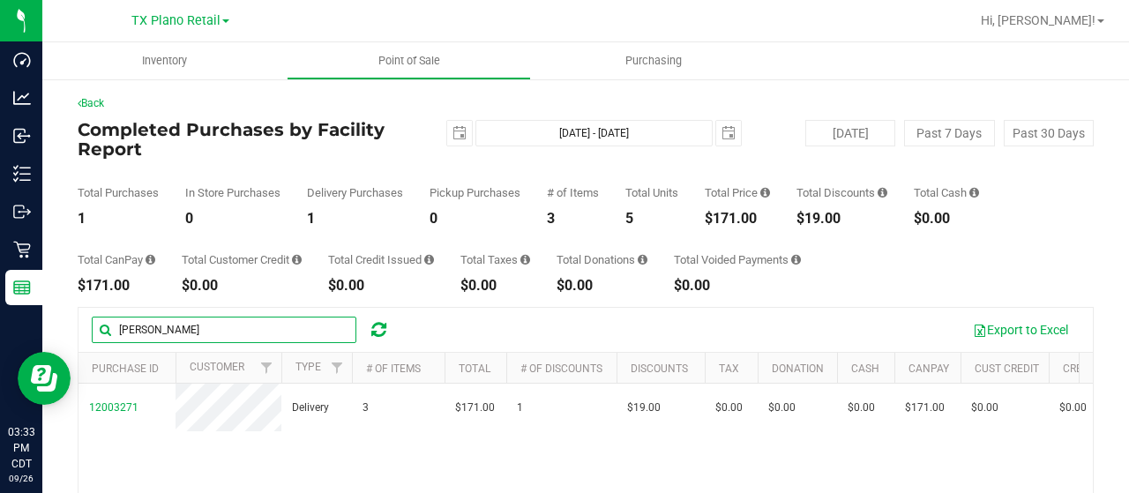
type input "daniel"
drag, startPoint x: 179, startPoint y: 325, endPoint x: 106, endPoint y: 331, distance: 73.4
click at [108, 331] on input "daniel" at bounding box center [224, 330] width 265 height 26
type input "beck"
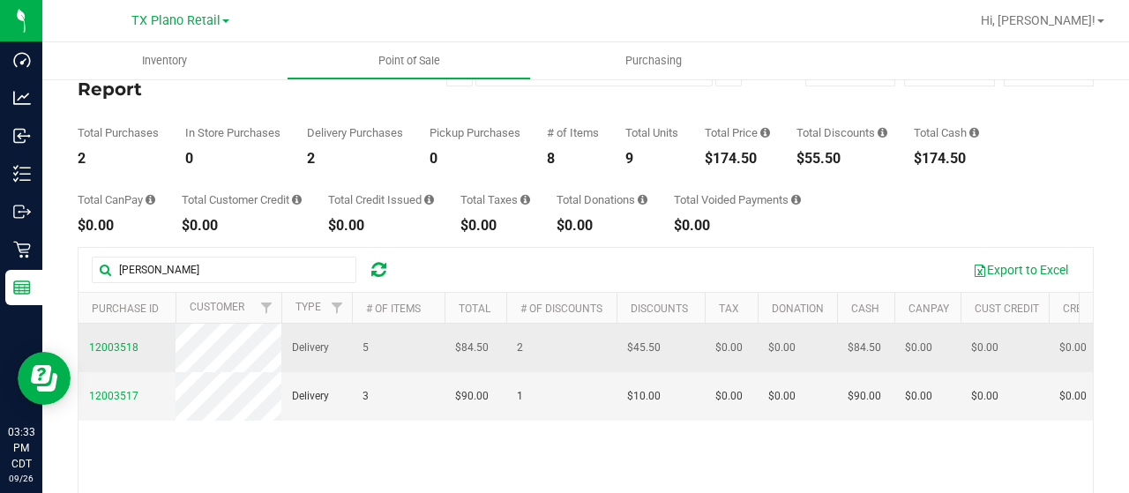
scroll to position [88, 0]
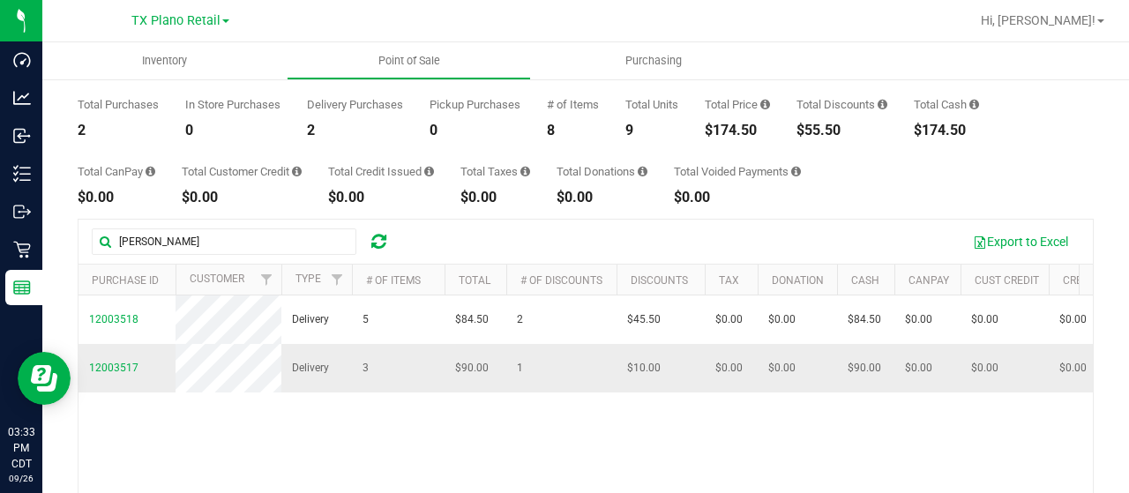
click at [104, 377] on span "12003517" at bounding box center [113, 368] width 49 height 17
click at [109, 374] on span "12003517" at bounding box center [113, 368] width 49 height 12
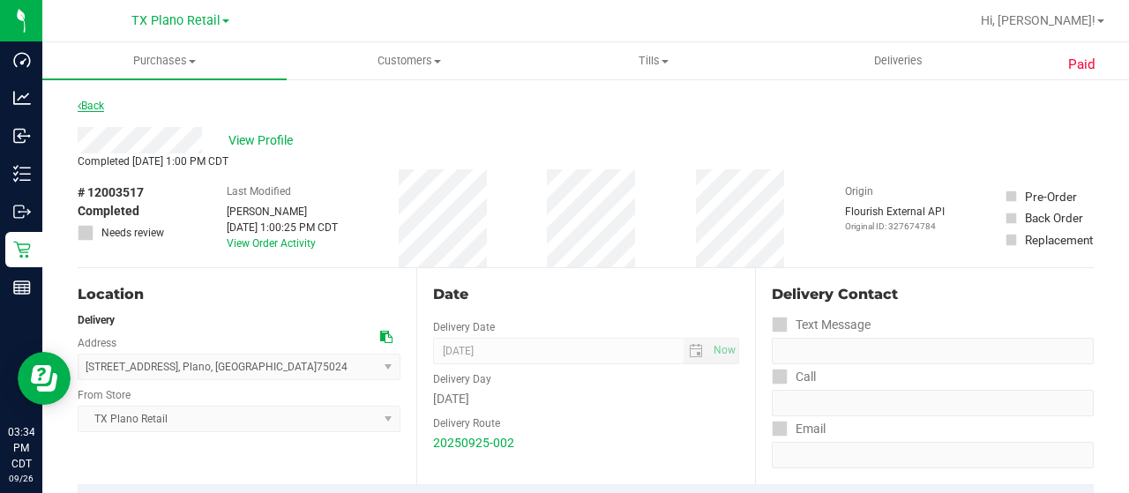
click at [99, 103] on link "Back" at bounding box center [91, 106] width 26 height 12
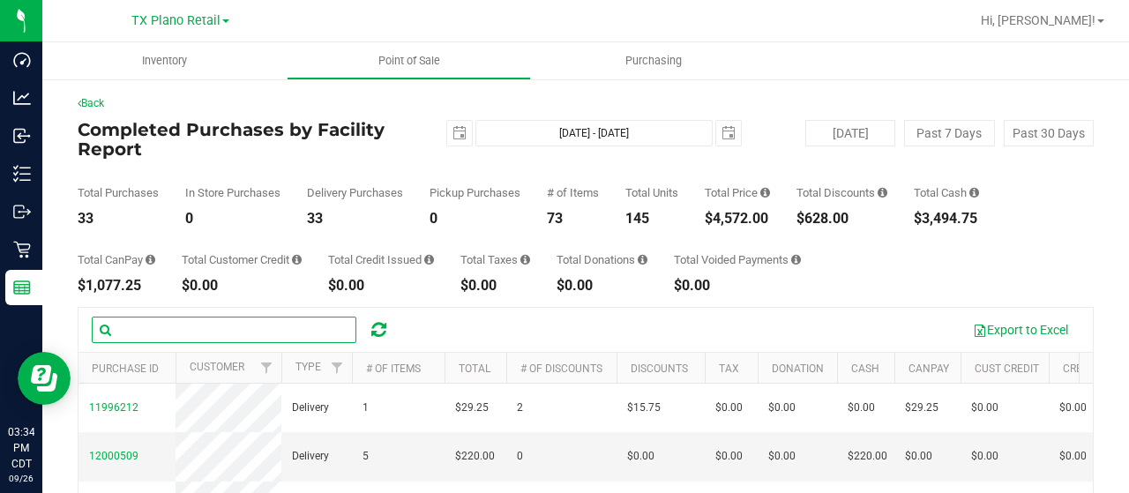
click at [198, 326] on input "text" at bounding box center [224, 330] width 265 height 26
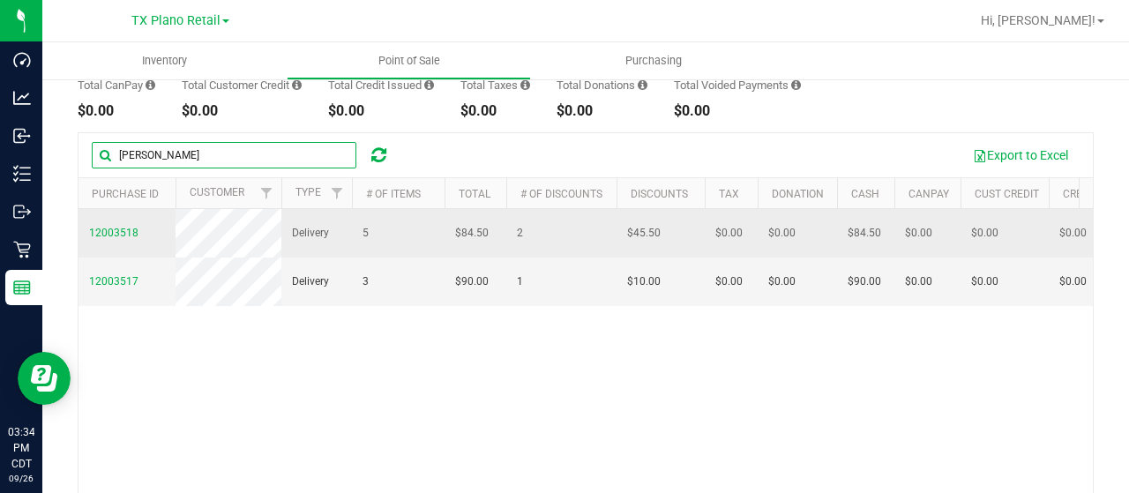
scroll to position [176, 0]
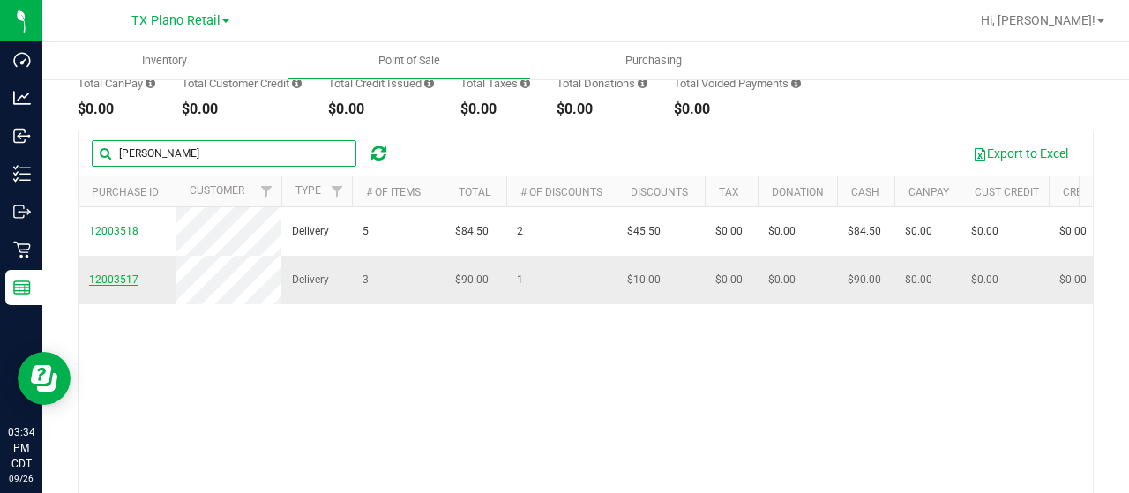
type input "beck"
click at [126, 286] on span "12003517" at bounding box center [113, 279] width 49 height 12
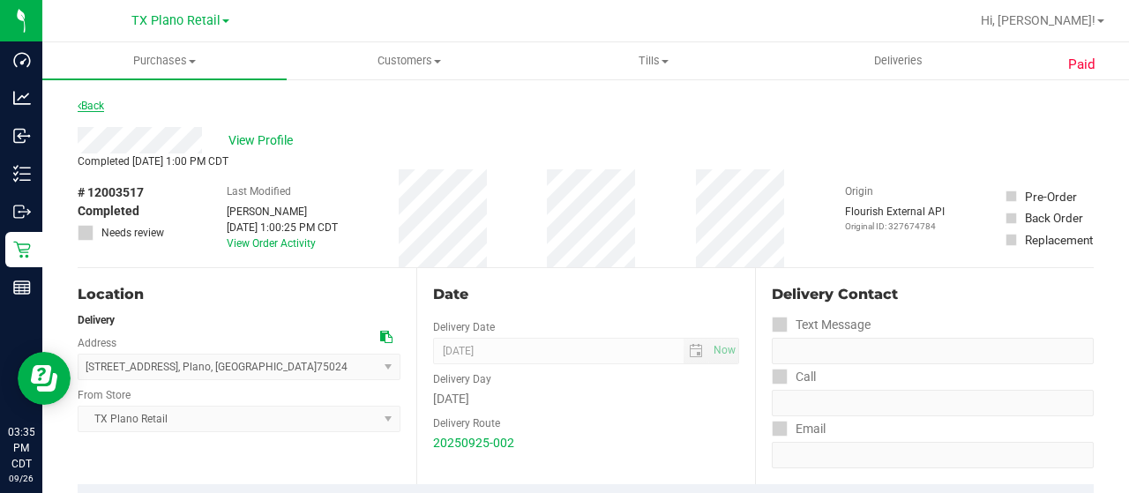
click at [104, 103] on link "Back" at bounding box center [91, 106] width 26 height 12
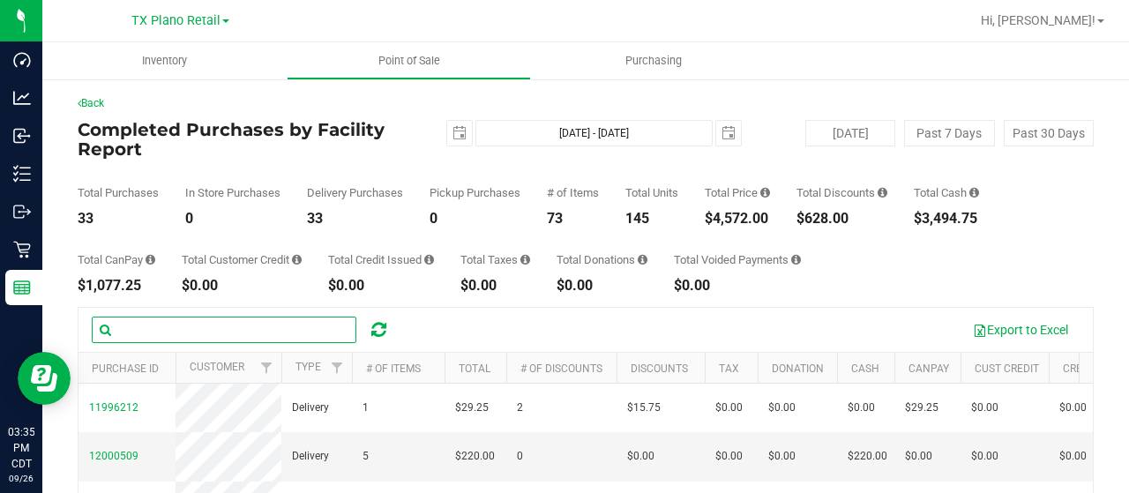
click at [191, 322] on input "text" at bounding box center [224, 330] width 265 height 26
type input "s"
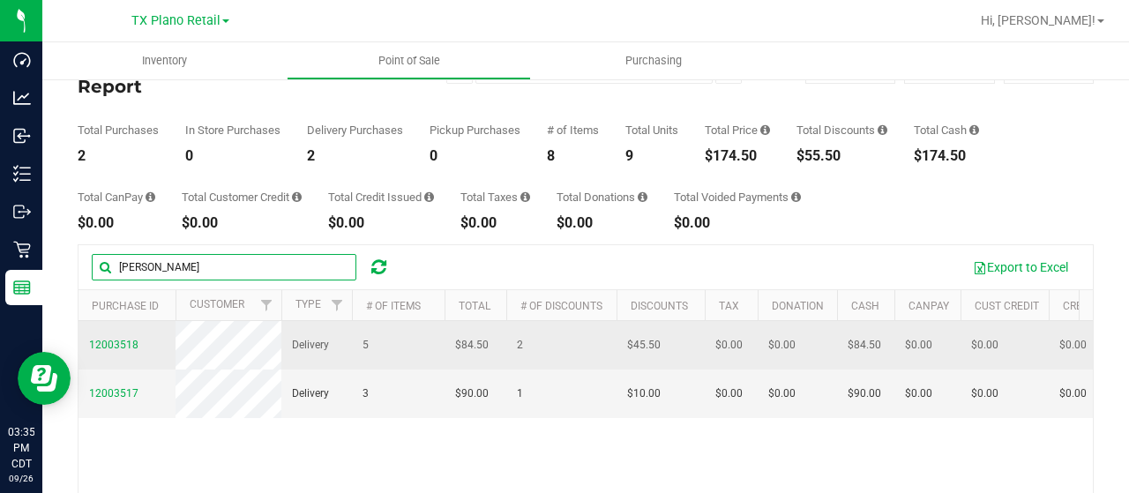
scroll to position [88, 0]
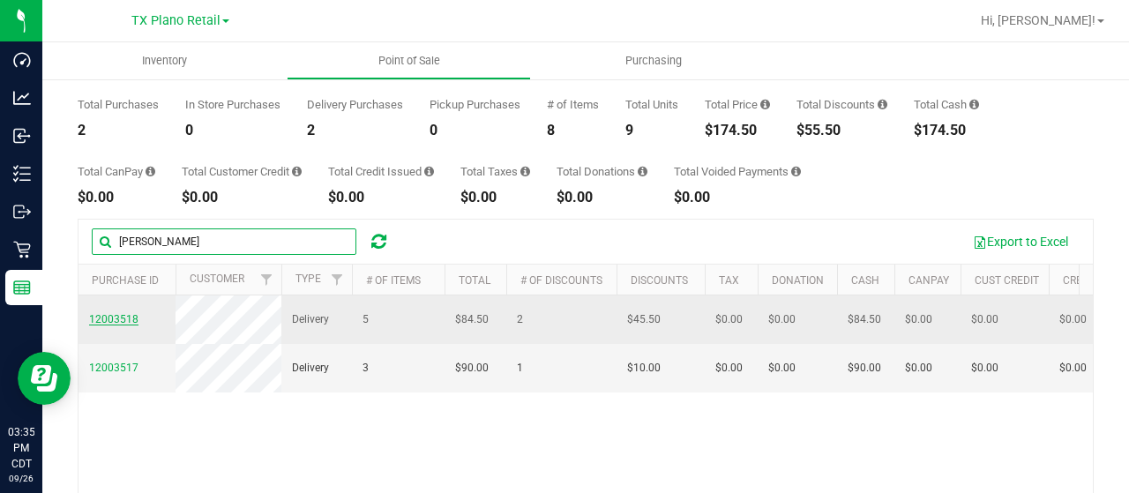
type input "beck"
click at [102, 324] on span "12003518" at bounding box center [113, 319] width 49 height 12
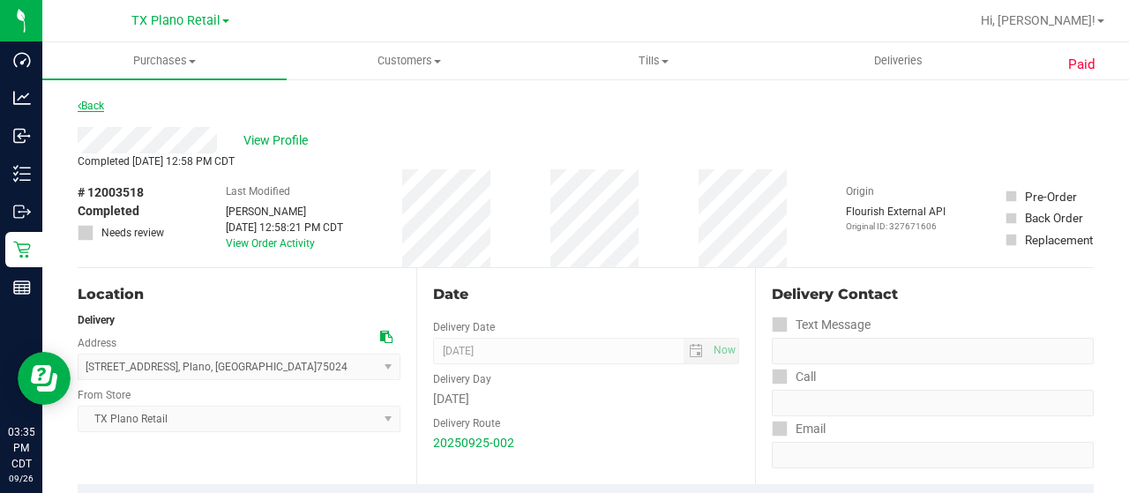
click at [93, 108] on link "Back" at bounding box center [91, 106] width 26 height 12
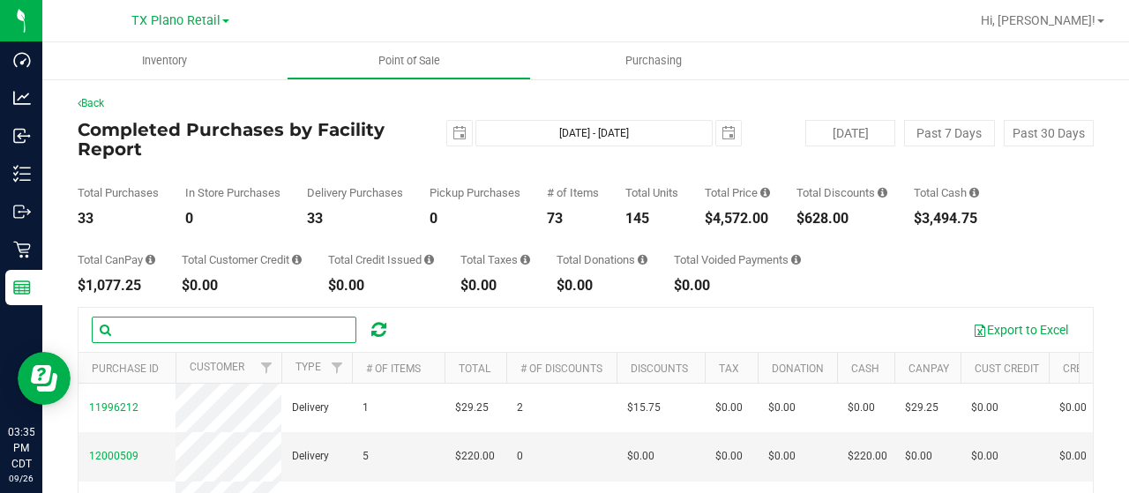
click at [229, 326] on input "text" at bounding box center [224, 330] width 265 height 26
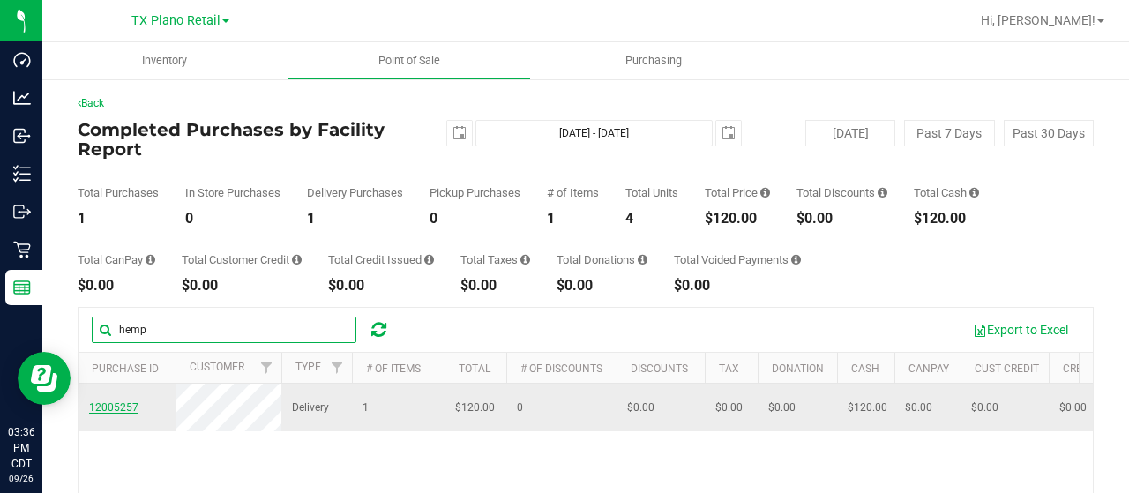
type input "hemp"
click at [125, 414] on span "12005257" at bounding box center [113, 407] width 49 height 12
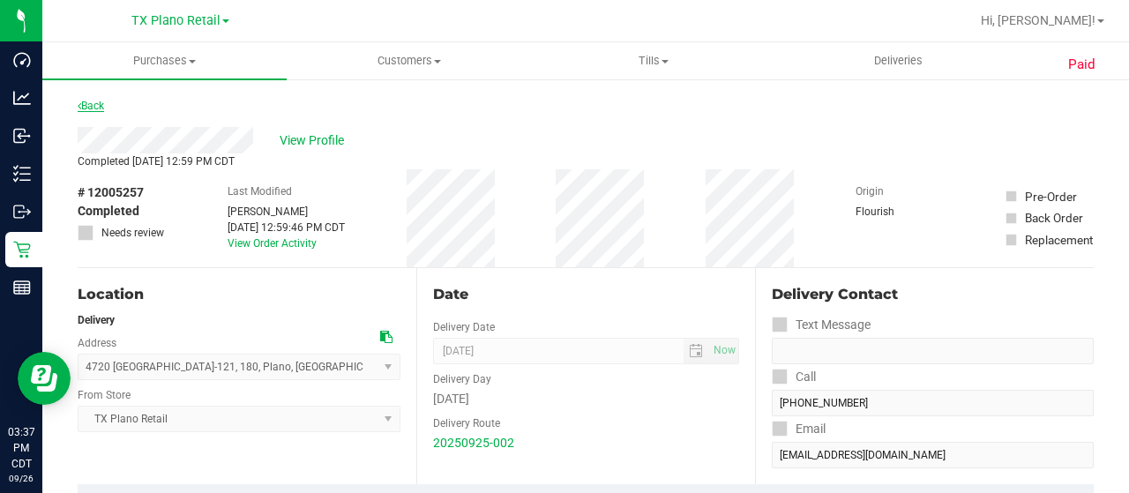
click at [90, 107] on link "Back" at bounding box center [91, 106] width 26 height 12
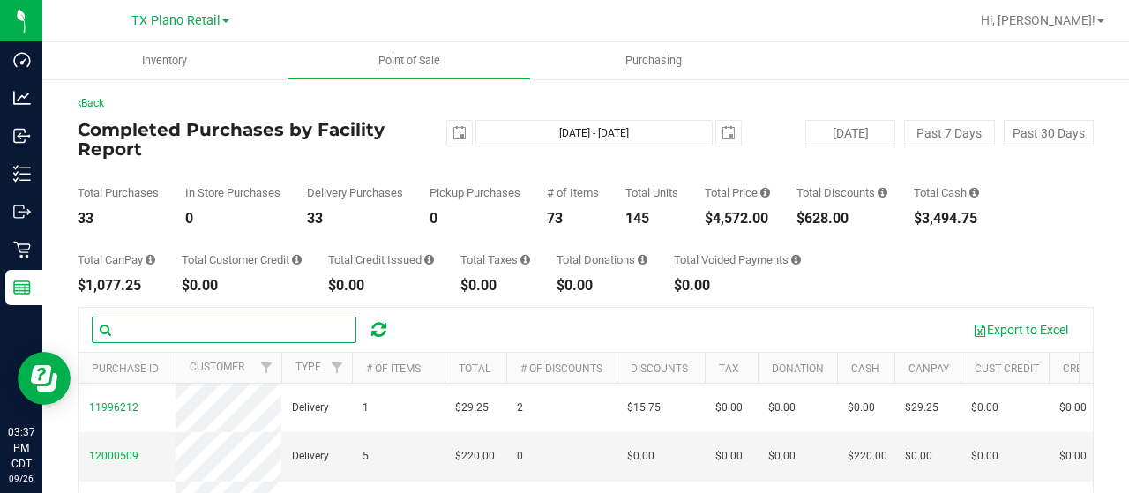
click at [160, 329] on input "text" at bounding box center [224, 330] width 265 height 26
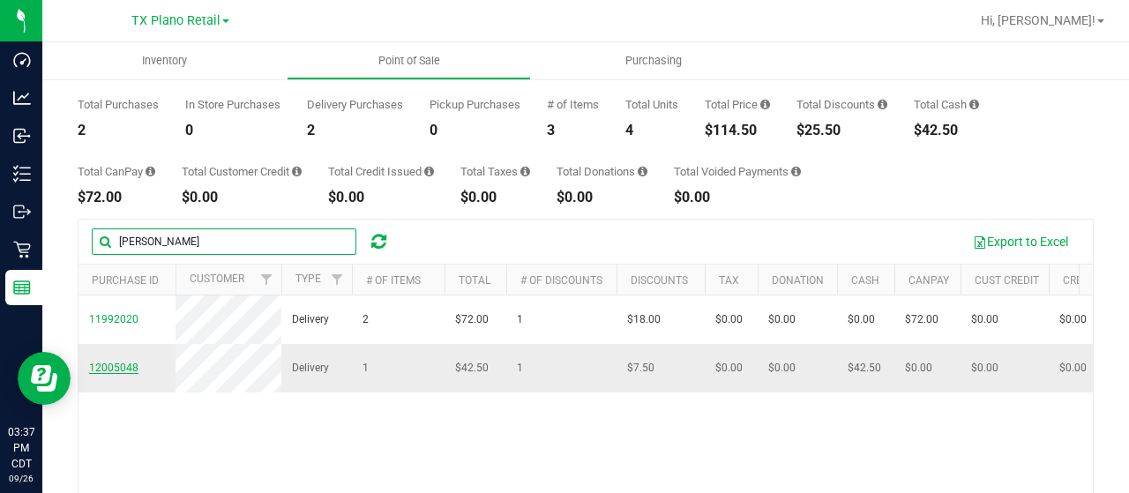
type input "jeff"
click at [115, 374] on span "12005048" at bounding box center [113, 368] width 49 height 12
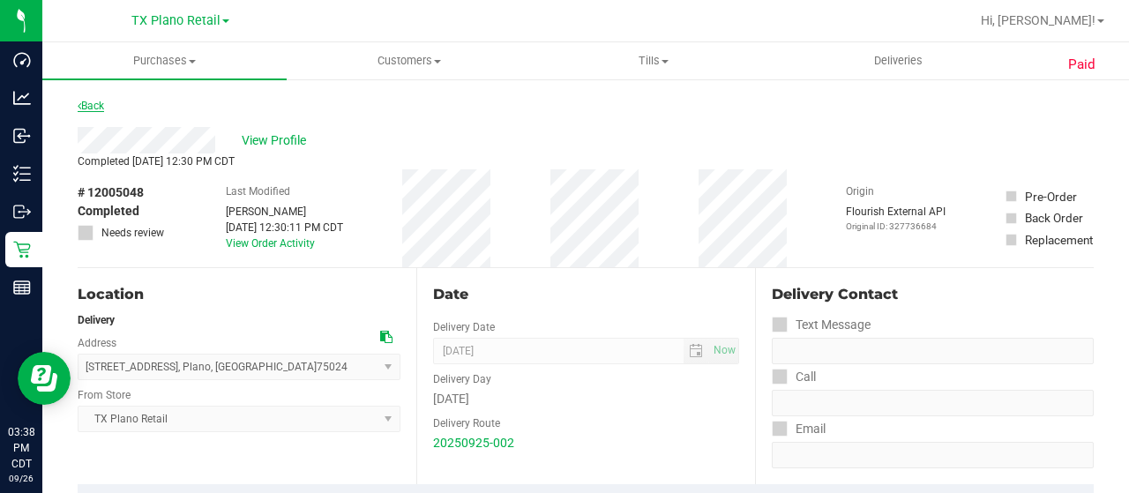
click at [87, 107] on link "Back" at bounding box center [91, 106] width 26 height 12
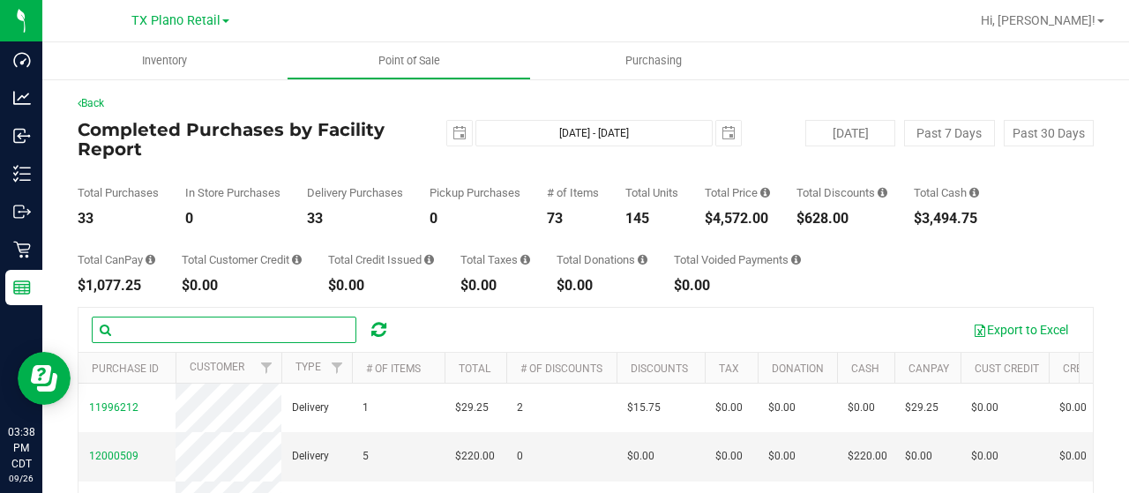
click at [180, 329] on input "text" at bounding box center [224, 330] width 265 height 26
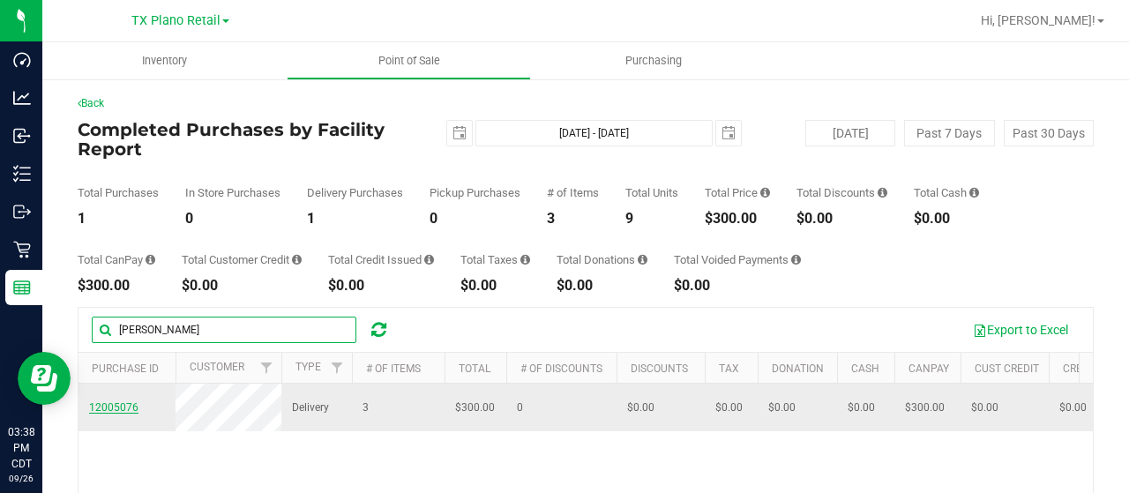
type input "myers"
click at [108, 414] on span "12005076" at bounding box center [113, 407] width 49 height 12
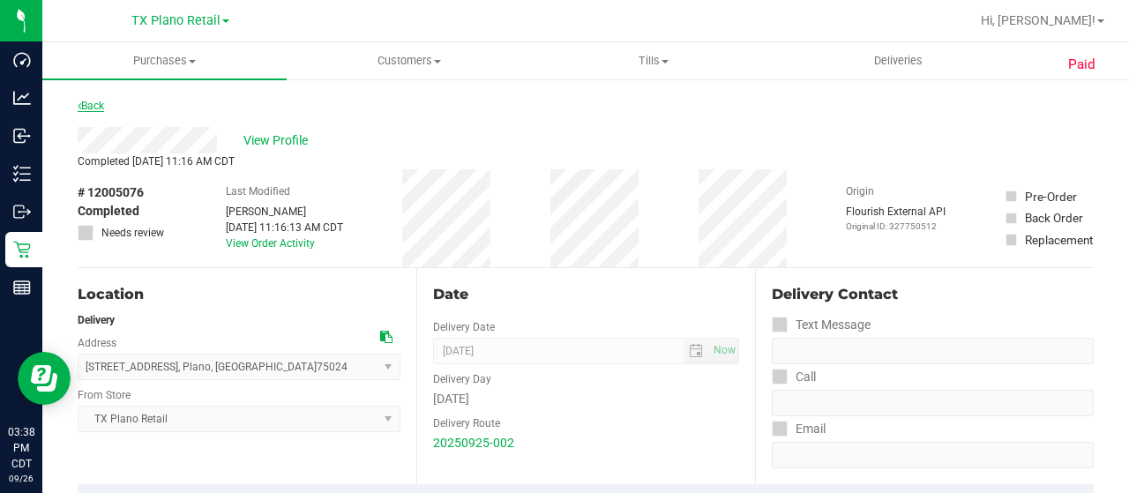
click at [93, 109] on link "Back" at bounding box center [91, 106] width 26 height 12
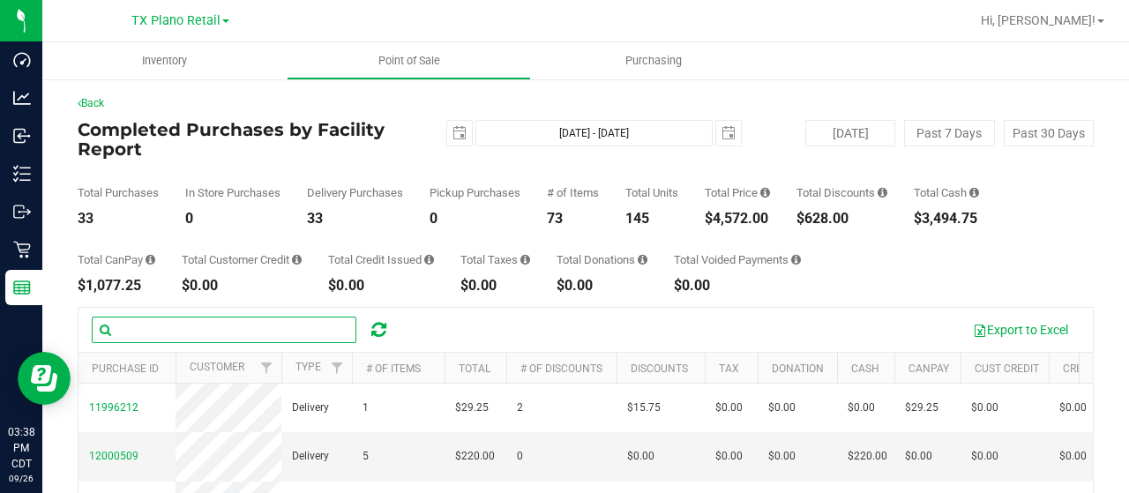
click at [262, 338] on input "text" at bounding box center [224, 330] width 265 height 26
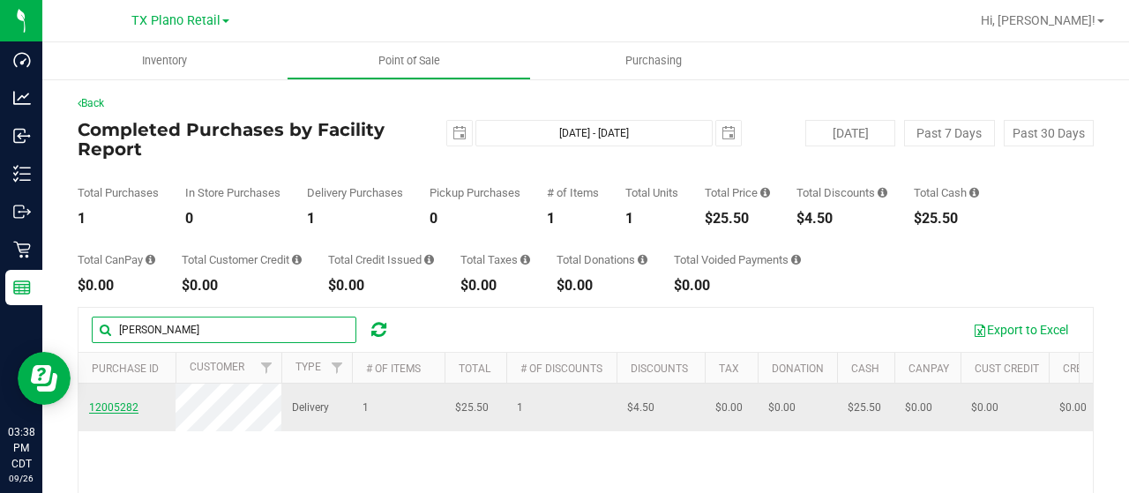
type input "jacob"
click at [128, 401] on span "12005282" at bounding box center [113, 407] width 49 height 12
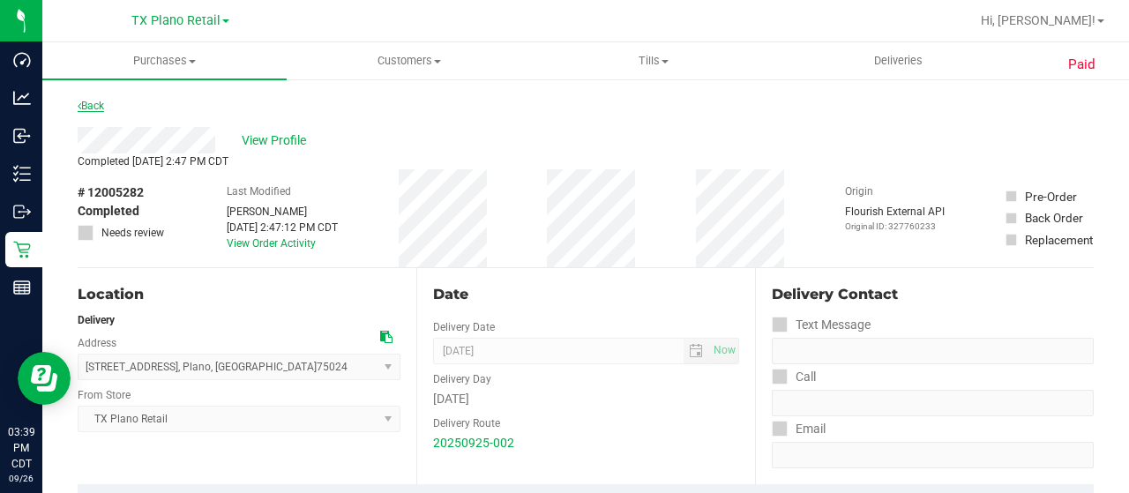
click at [93, 103] on link "Back" at bounding box center [91, 106] width 26 height 12
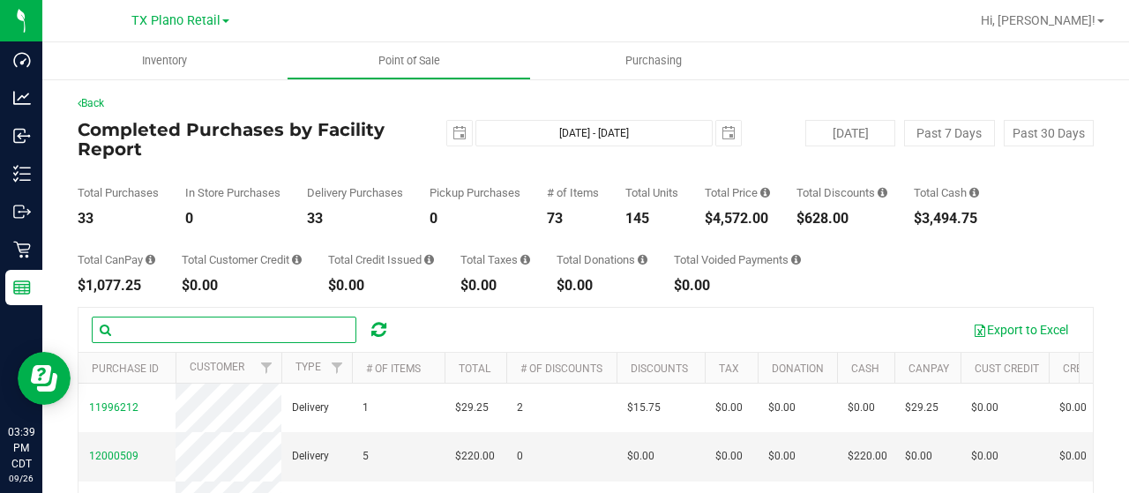
click at [204, 326] on input "text" at bounding box center [224, 330] width 265 height 26
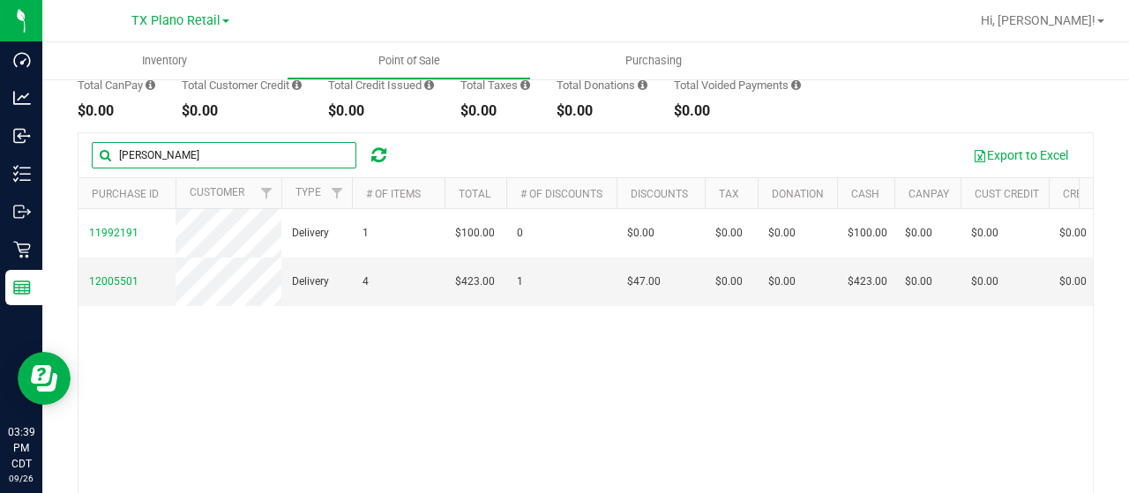
scroll to position [176, 0]
type input "jess"
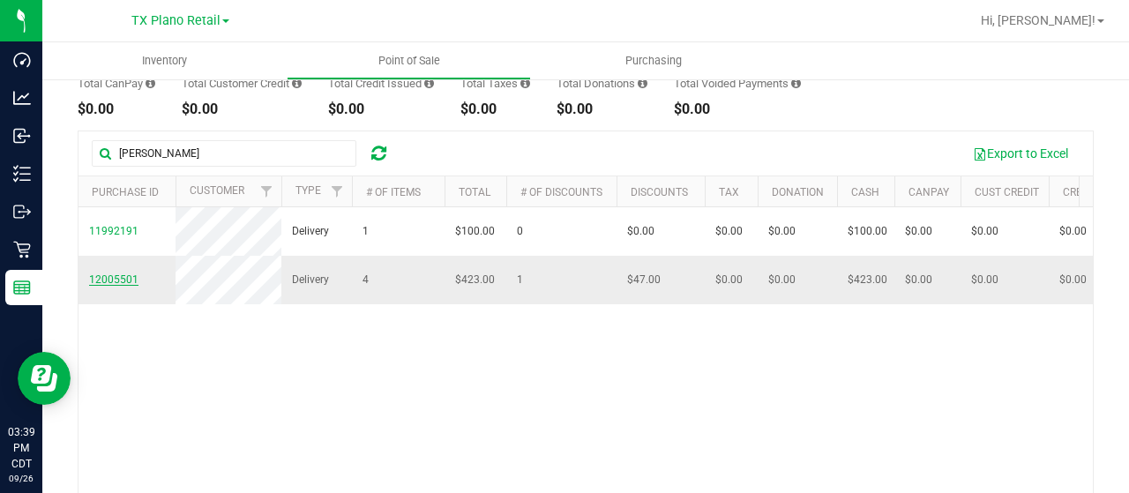
click at [131, 286] on span "12005501" at bounding box center [113, 279] width 49 height 12
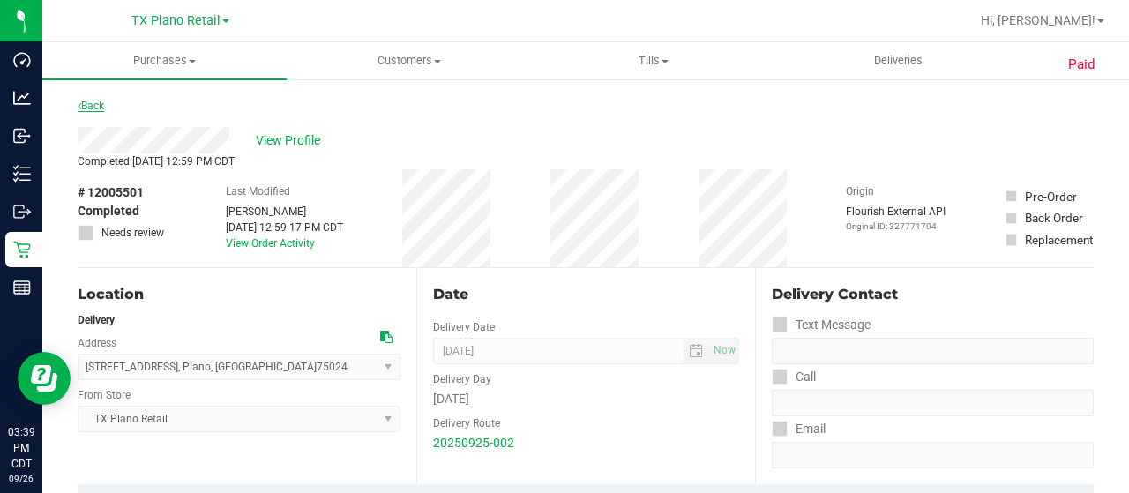
click at [91, 105] on link "Back" at bounding box center [91, 106] width 26 height 12
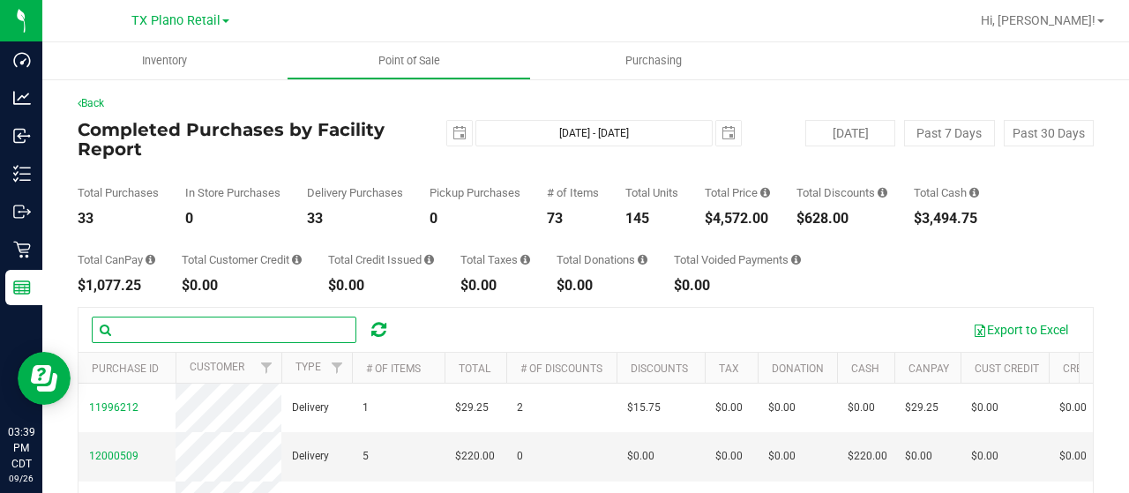
click at [202, 330] on input "text" at bounding box center [224, 330] width 265 height 26
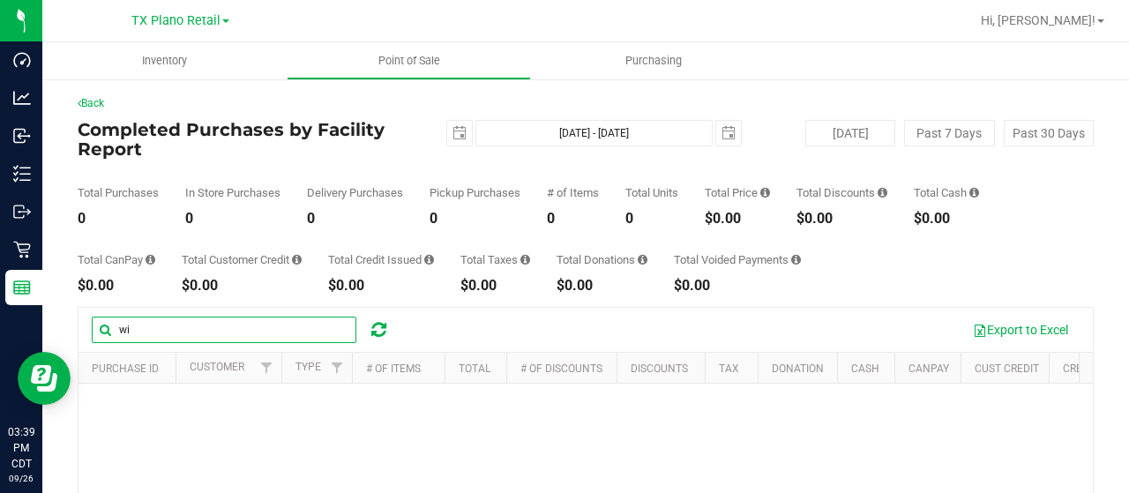
type input "w"
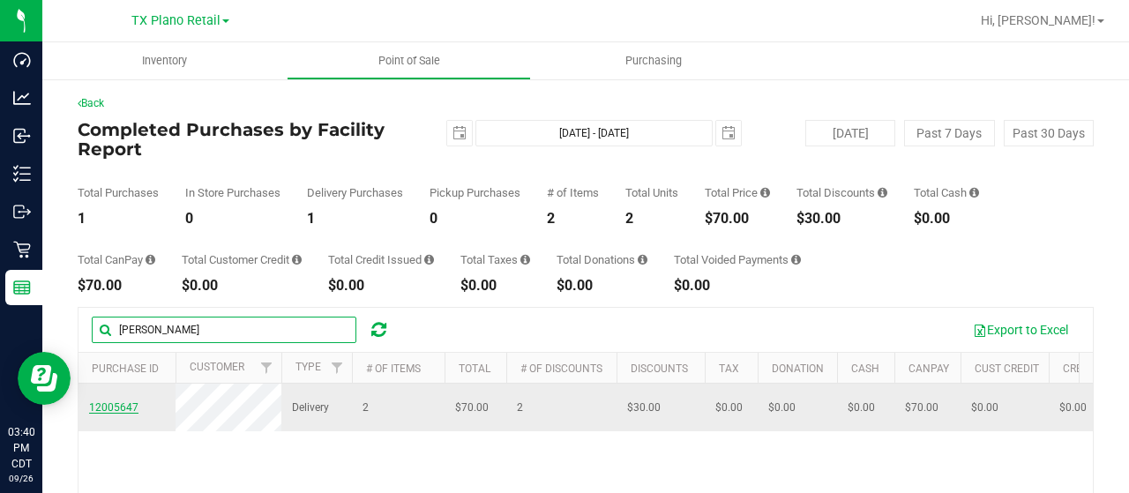
type input "gary"
click at [100, 408] on span "12005647" at bounding box center [113, 407] width 49 height 12
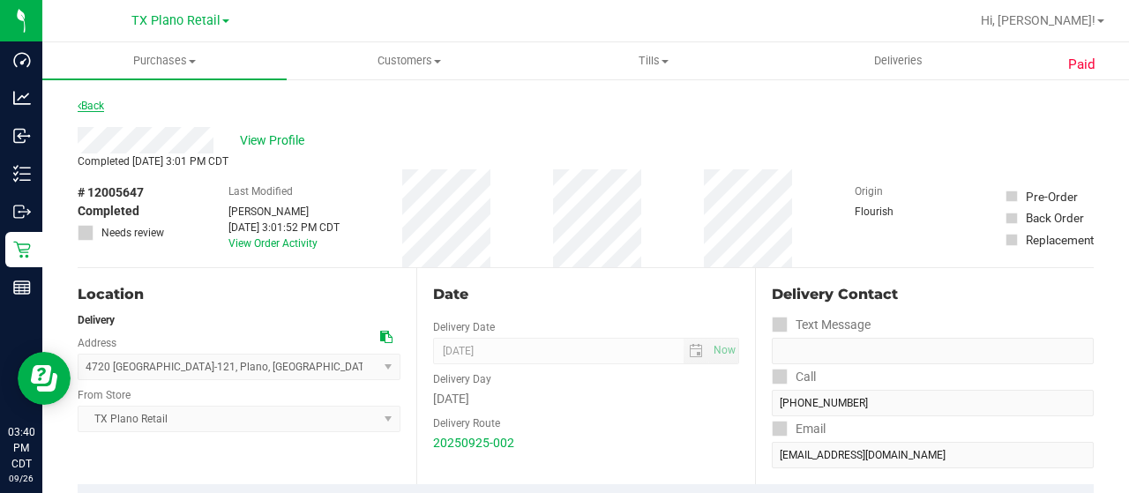
click at [86, 108] on link "Back" at bounding box center [91, 106] width 26 height 12
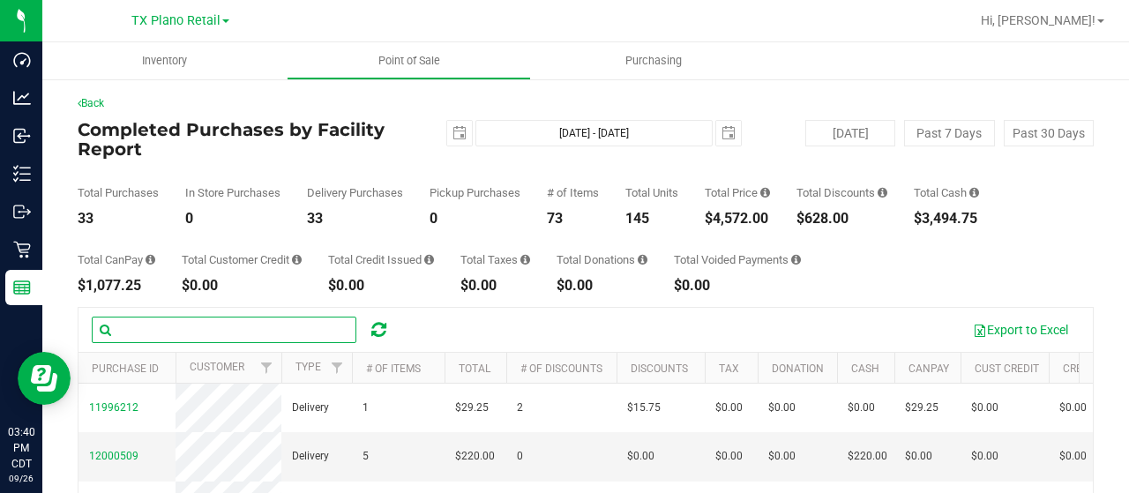
click at [163, 327] on input "text" at bounding box center [224, 330] width 265 height 26
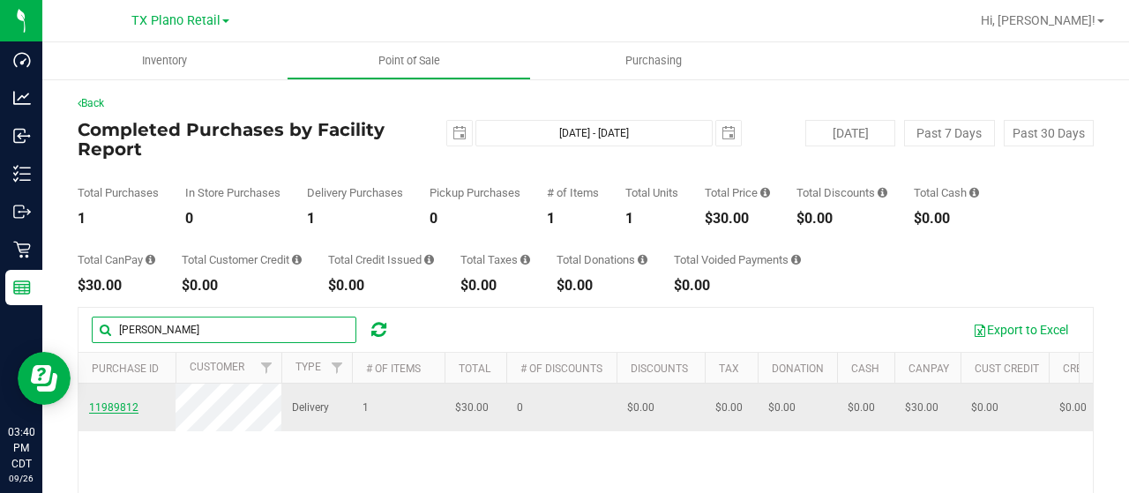
type input "walsh"
click at [122, 408] on span "11989812" at bounding box center [113, 407] width 49 height 12
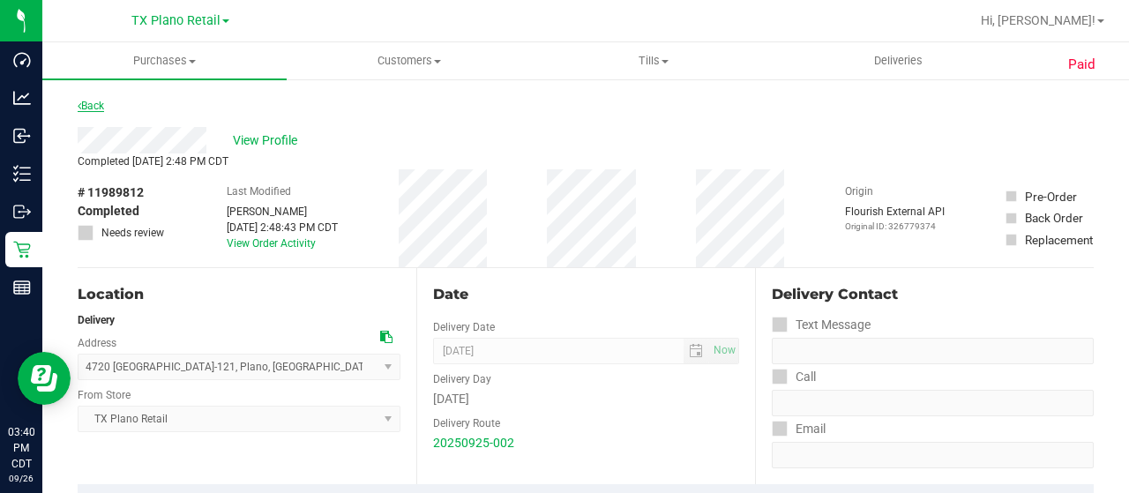
click at [103, 101] on link "Back" at bounding box center [91, 106] width 26 height 12
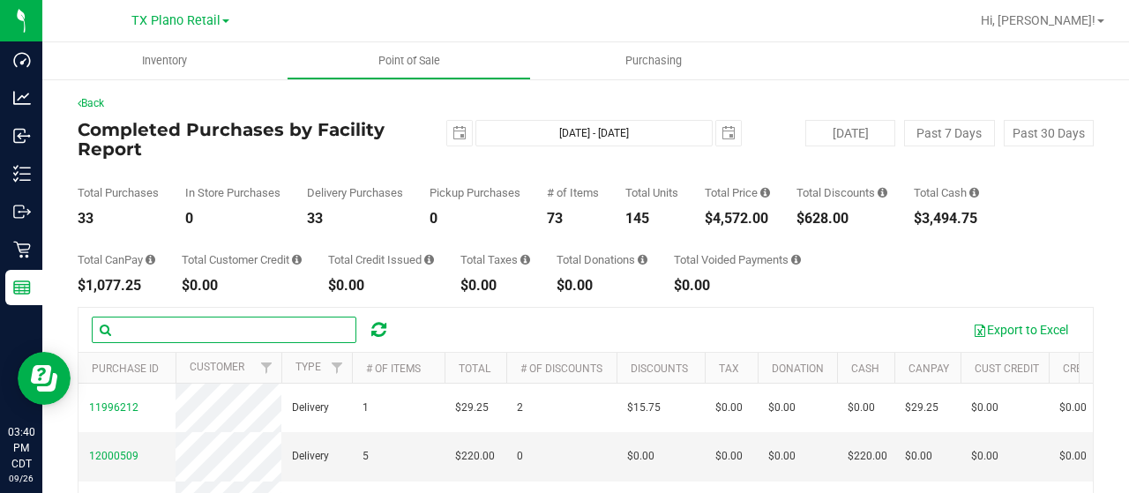
click at [185, 324] on input "text" at bounding box center [224, 330] width 265 height 26
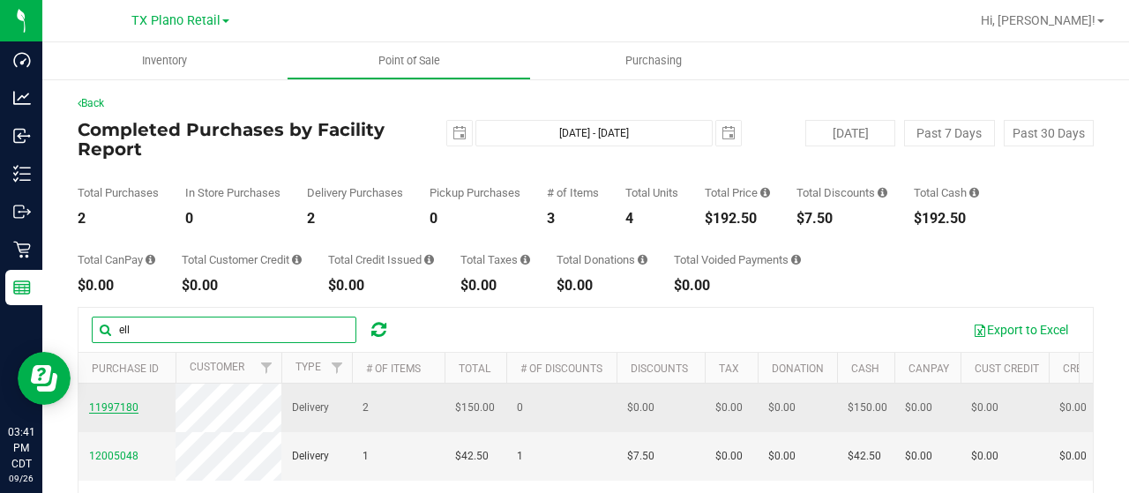
type input "ell"
click at [129, 412] on span "11997180" at bounding box center [113, 407] width 49 height 12
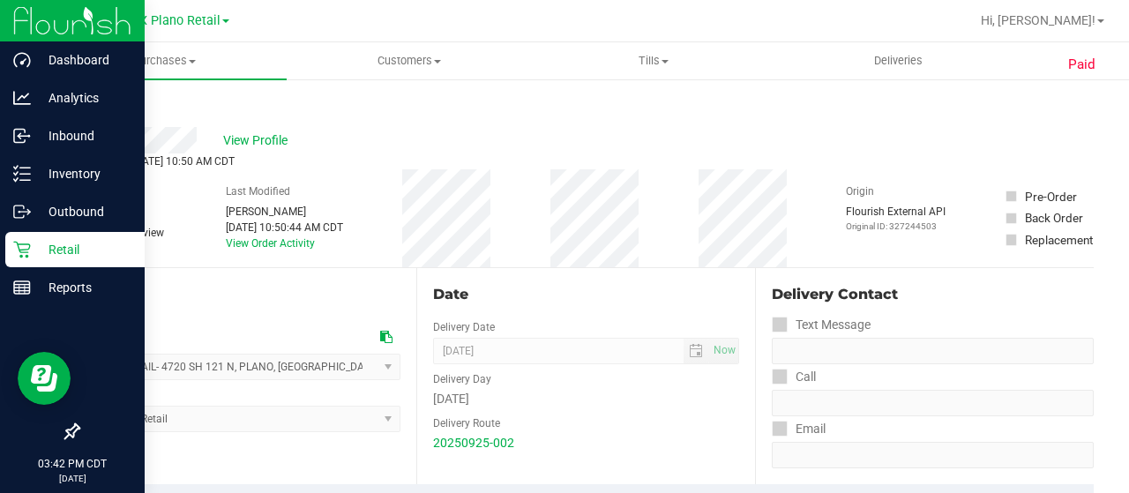
click at [26, 257] on icon at bounding box center [21, 250] width 17 height 17
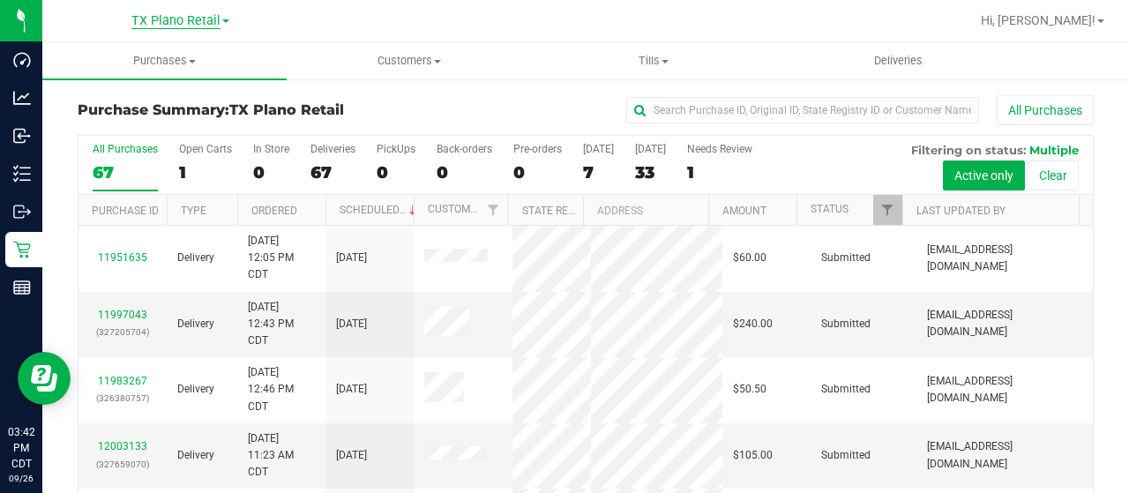
click at [198, 19] on span "TX Plano Retail" at bounding box center [175, 21] width 89 height 16
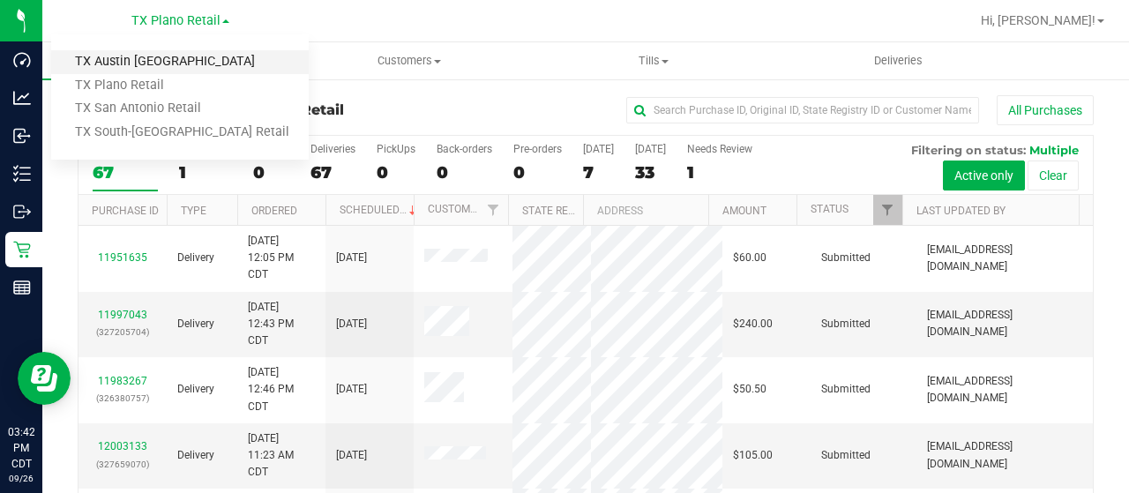
click at [205, 64] on link "TX Austin [GEOGRAPHIC_DATA]" at bounding box center [179, 62] width 257 height 24
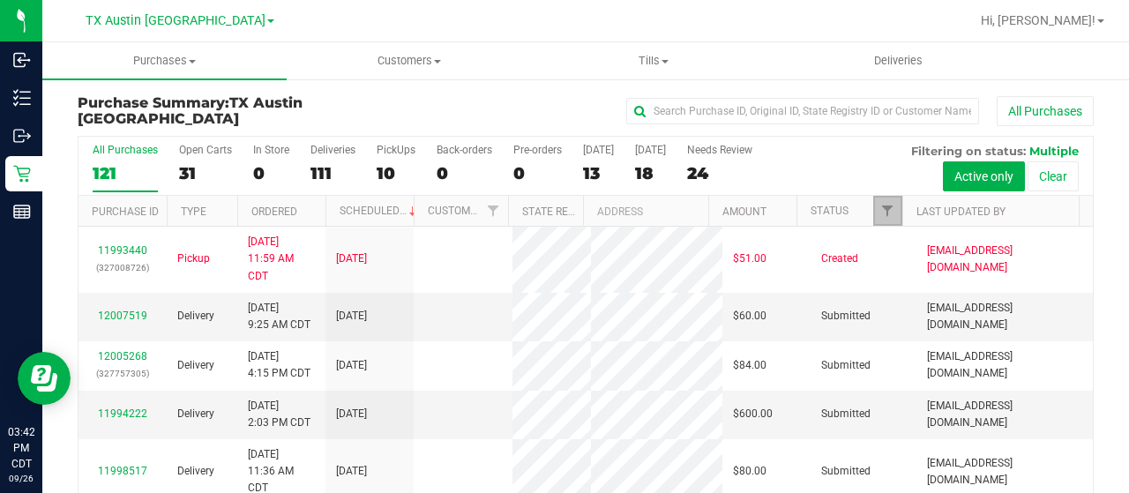
click at [880, 212] on span "Filter" at bounding box center [887, 211] width 14 height 14
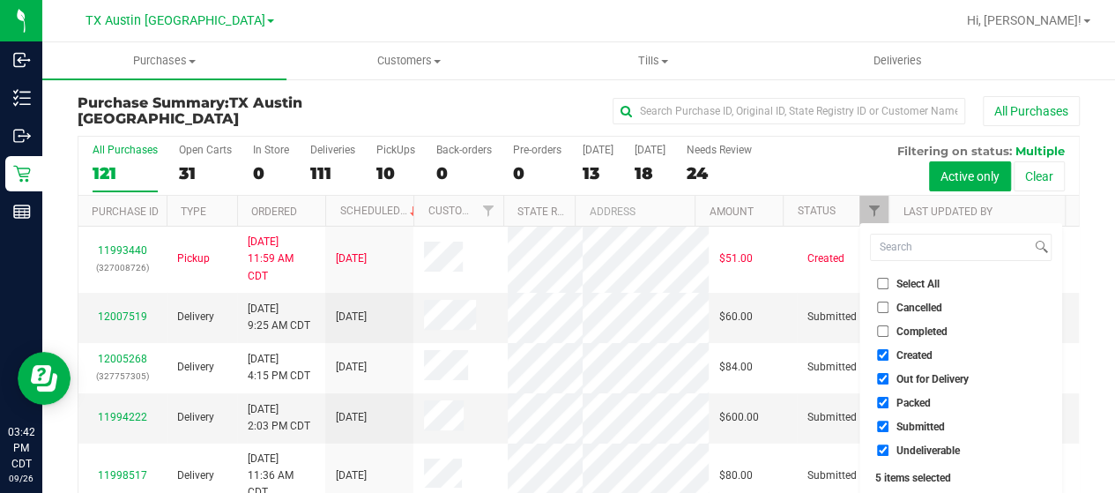
click at [914, 377] on span "Out for Delivery" at bounding box center [933, 379] width 72 height 11
click at [889, 377] on input "Out for Delivery" at bounding box center [882, 378] width 11 height 11
checkbox input "false"
click at [908, 398] on span "Packed" at bounding box center [914, 403] width 34 height 11
click at [889, 398] on input "Packed" at bounding box center [882, 402] width 11 height 11
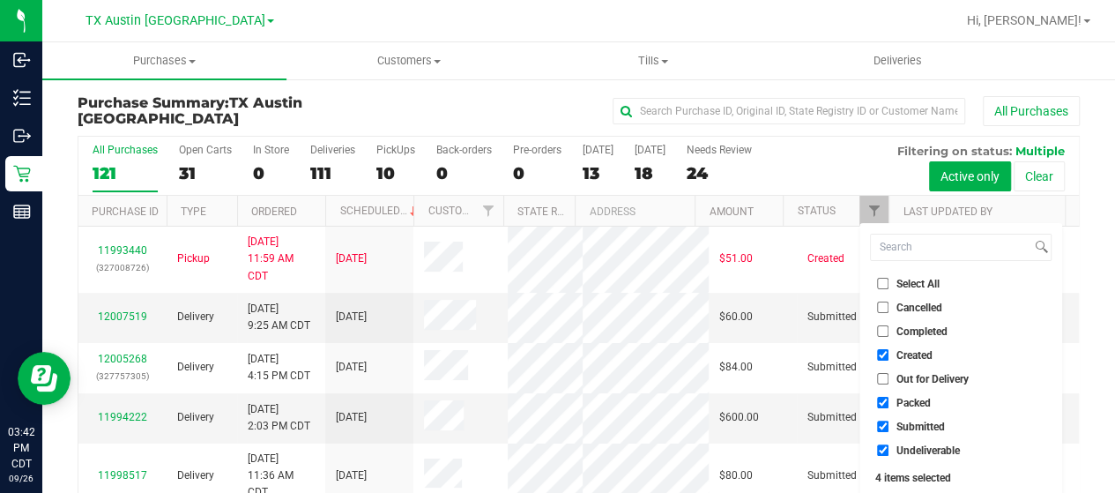
checkbox input "false"
click at [915, 429] on span "Submitted" at bounding box center [921, 426] width 48 height 11
click at [889, 429] on input "Submitted" at bounding box center [882, 426] width 11 height 11
checkbox input "false"
click at [911, 448] on span "Undeliverable" at bounding box center [928, 450] width 63 height 11
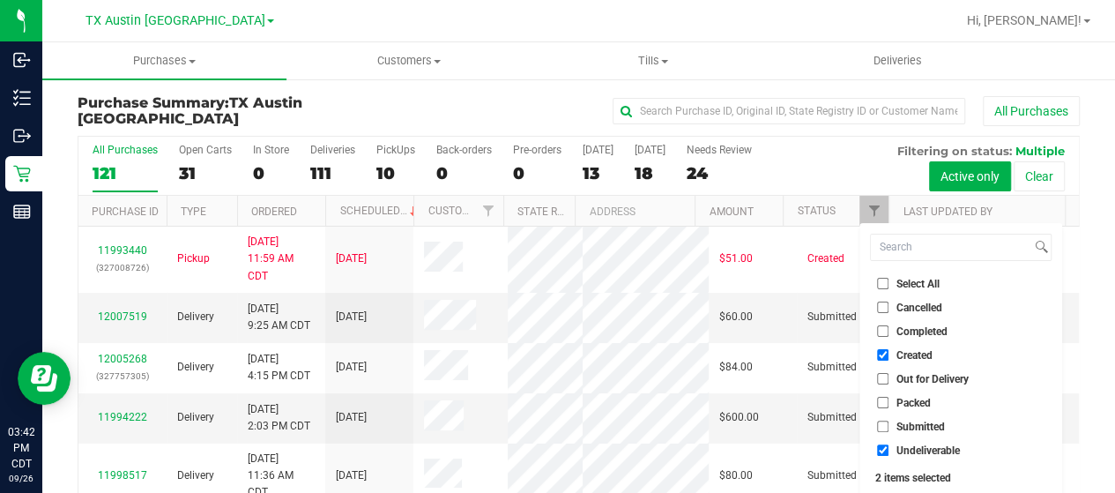
click at [889, 448] on input "Undeliverable" at bounding box center [882, 449] width 11 height 11
checkbox input "false"
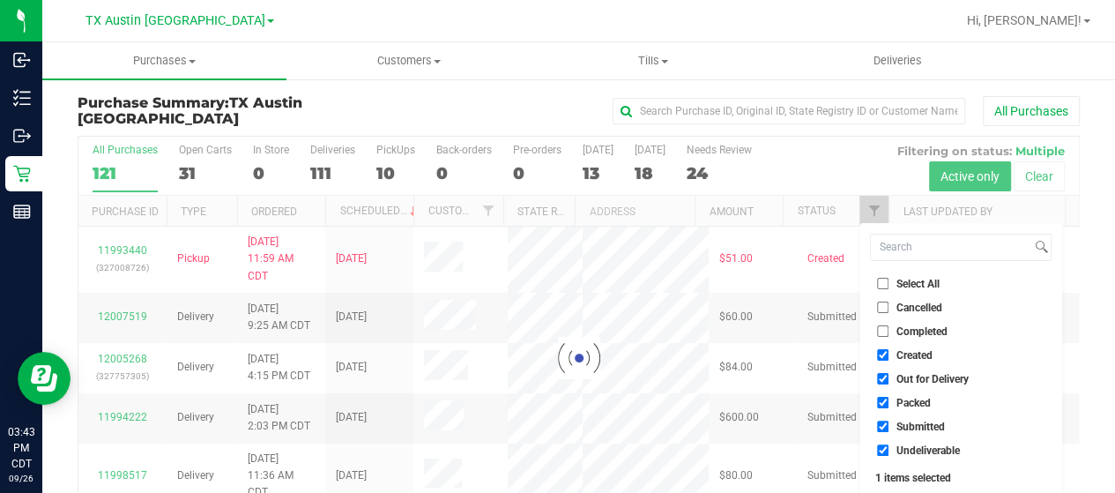
checkbox input "true"
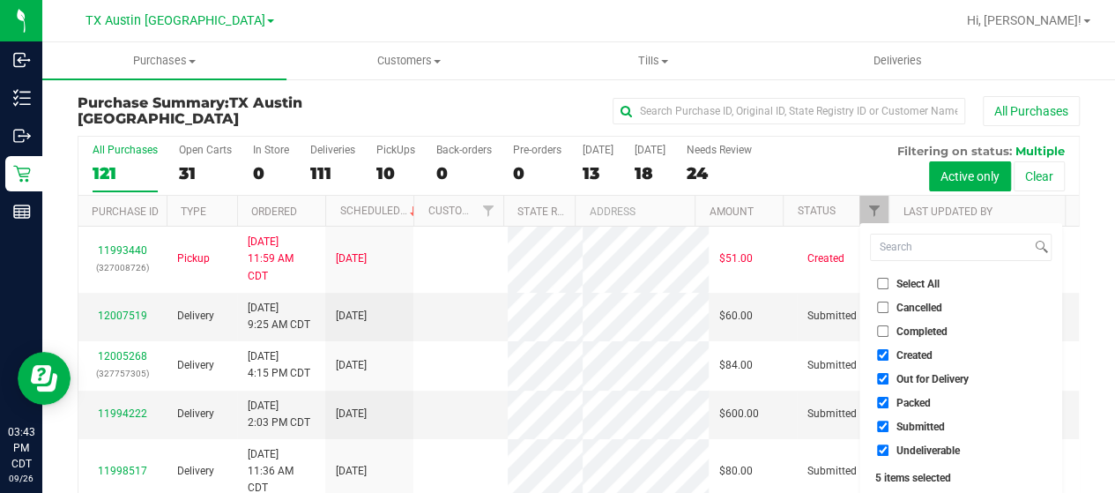
checkbox input "true"
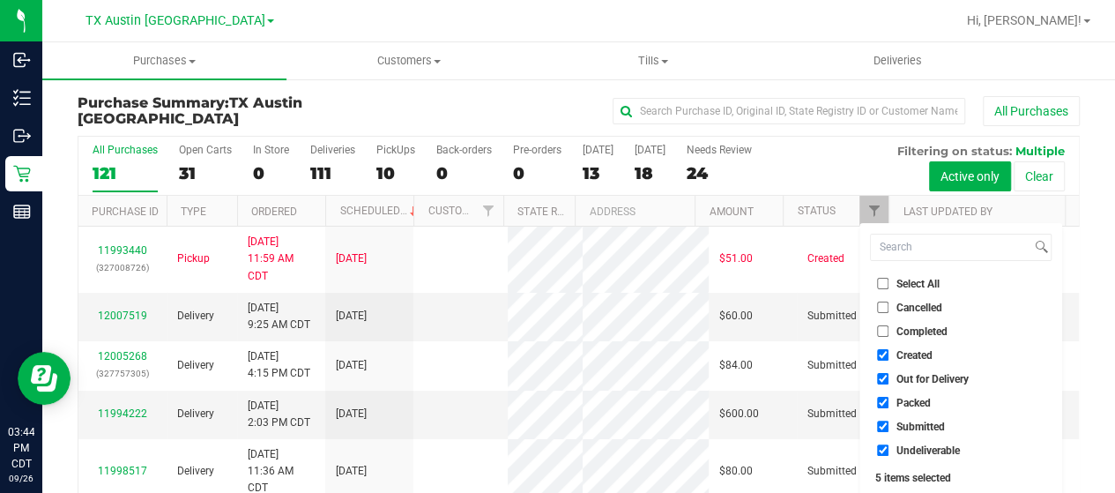
checkbox input "true"
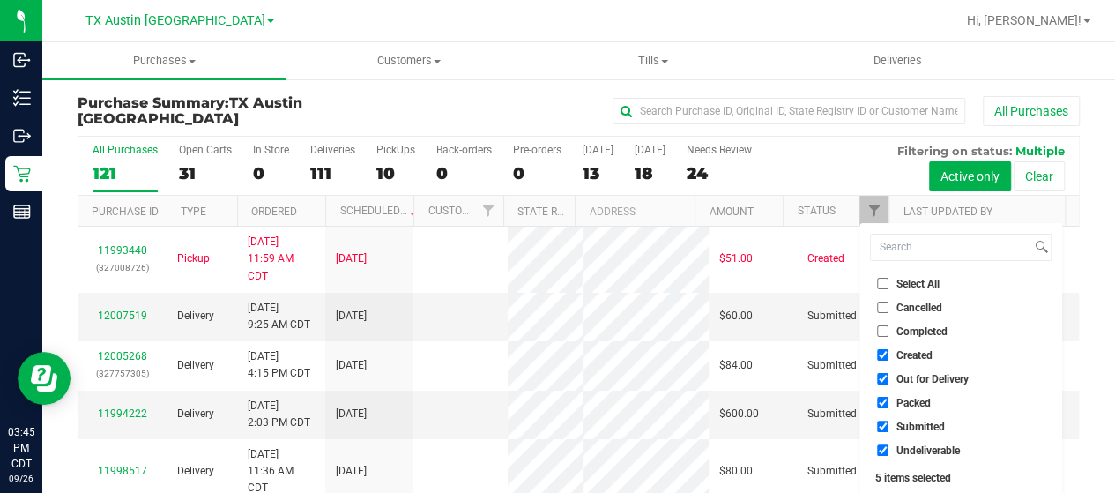
checkbox input "true"
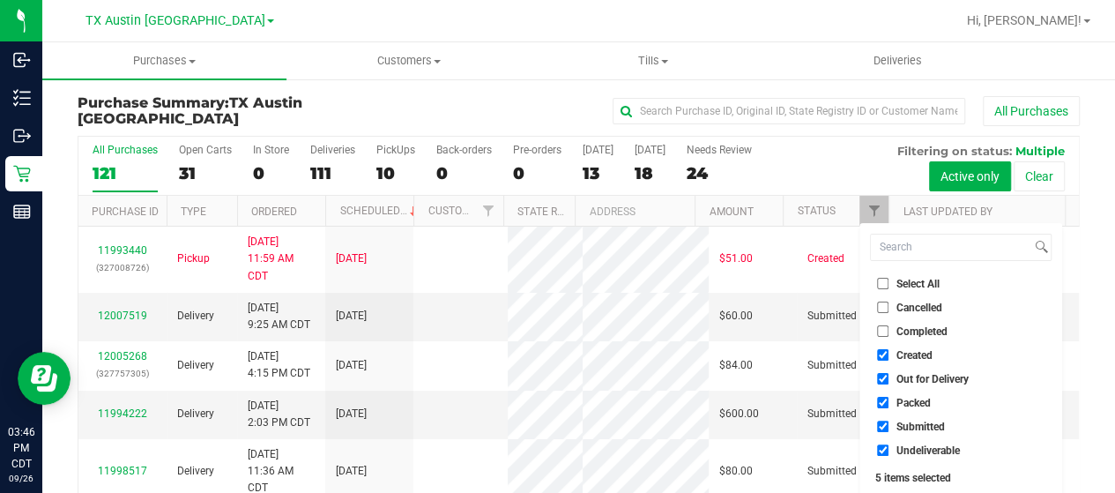
checkbox input "true"
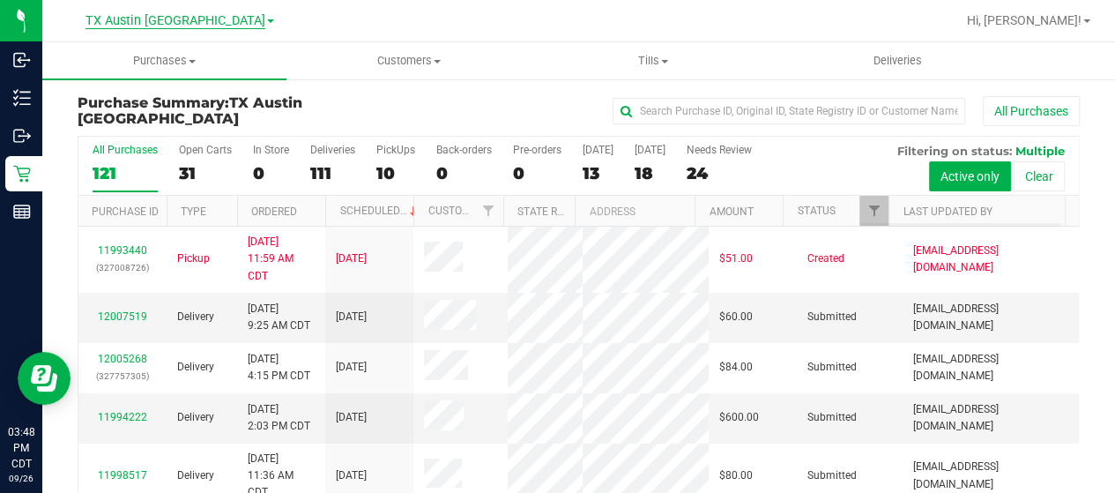
click at [213, 19] on span "TX Austin [GEOGRAPHIC_DATA]" at bounding box center [176, 21] width 180 height 16
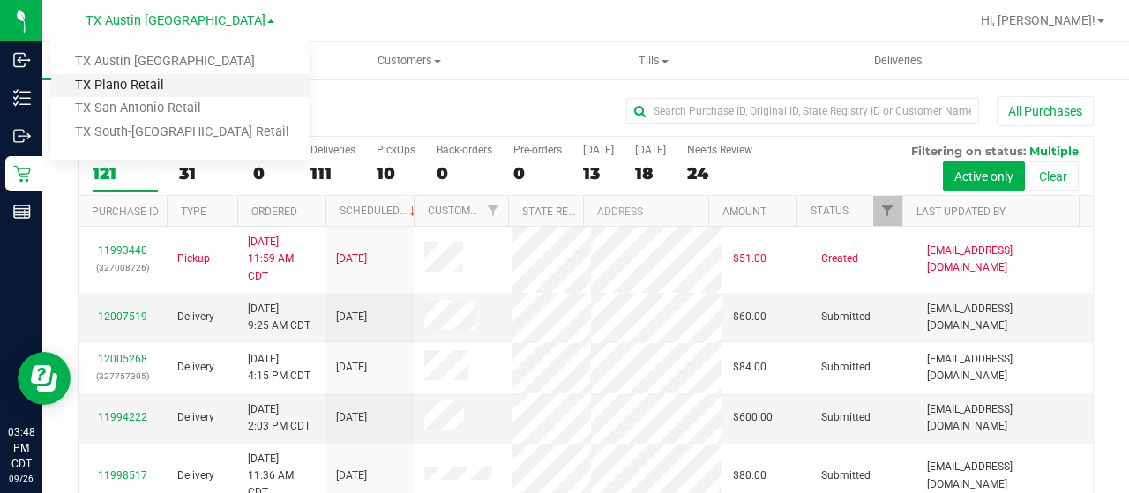
click at [215, 82] on link "TX Plano Retail" at bounding box center [179, 86] width 257 height 24
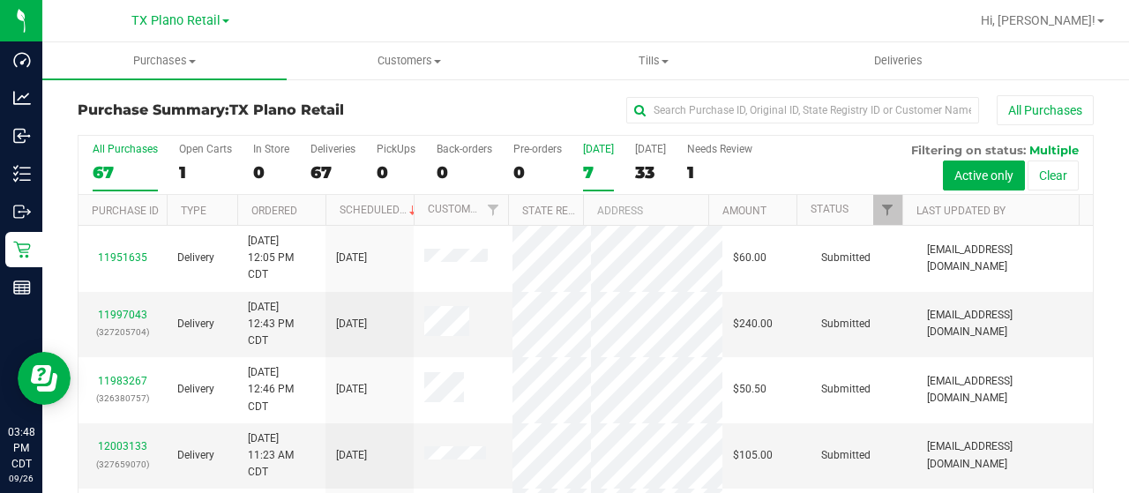
click at [587, 168] on div "7" at bounding box center [598, 172] width 31 height 20
click at [0, 0] on input "Today 7" at bounding box center [0, 0] width 0 height 0
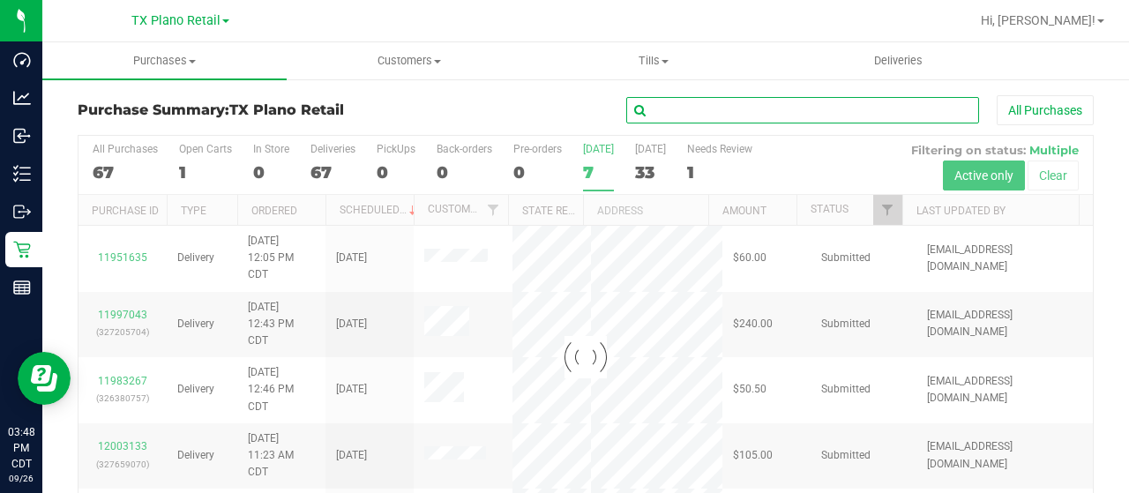
click at [652, 114] on input "text" at bounding box center [802, 110] width 353 height 26
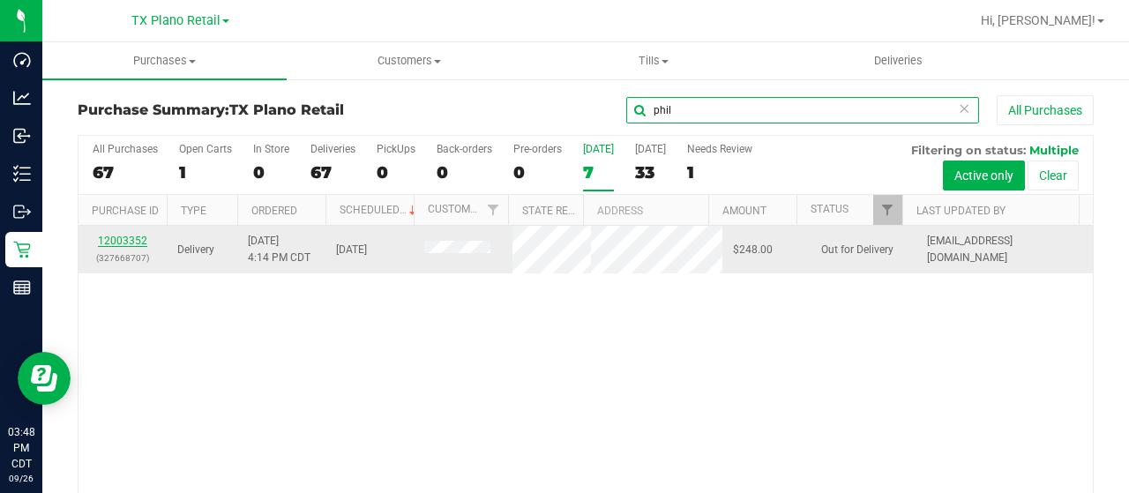
type input "phil"
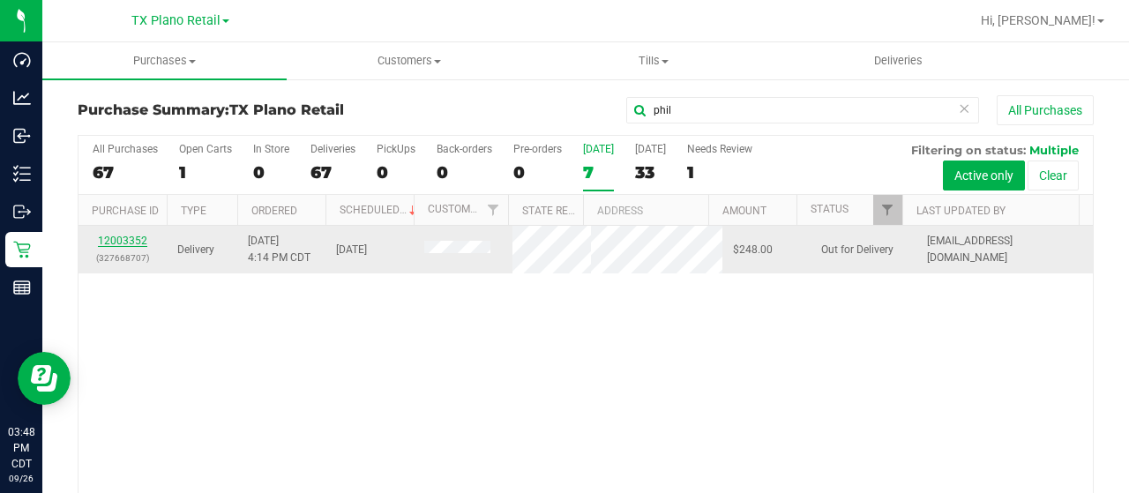
click at [130, 247] on link "12003352" at bounding box center [122, 241] width 49 height 12
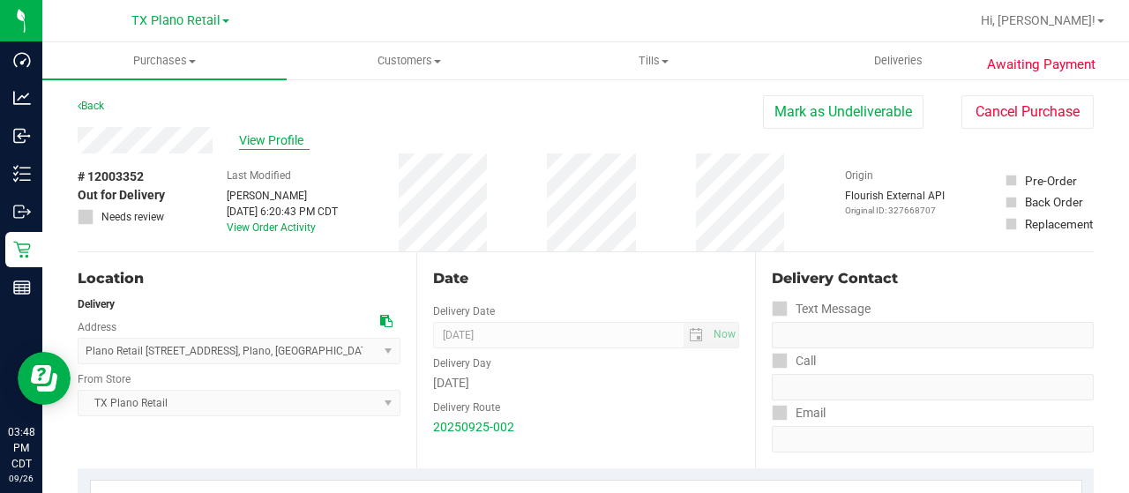
click at [265, 133] on span "View Profile" at bounding box center [274, 140] width 71 height 19
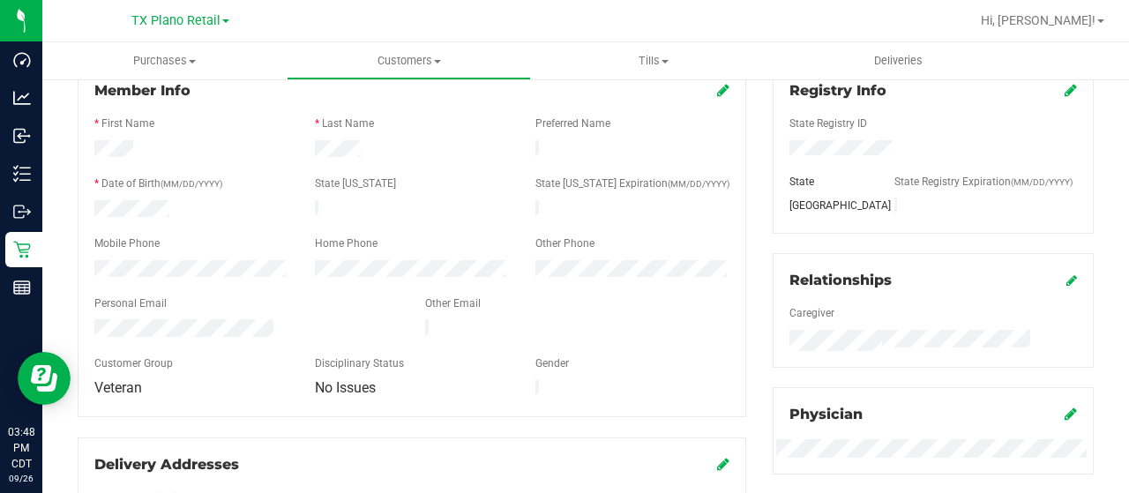
scroll to position [265, 0]
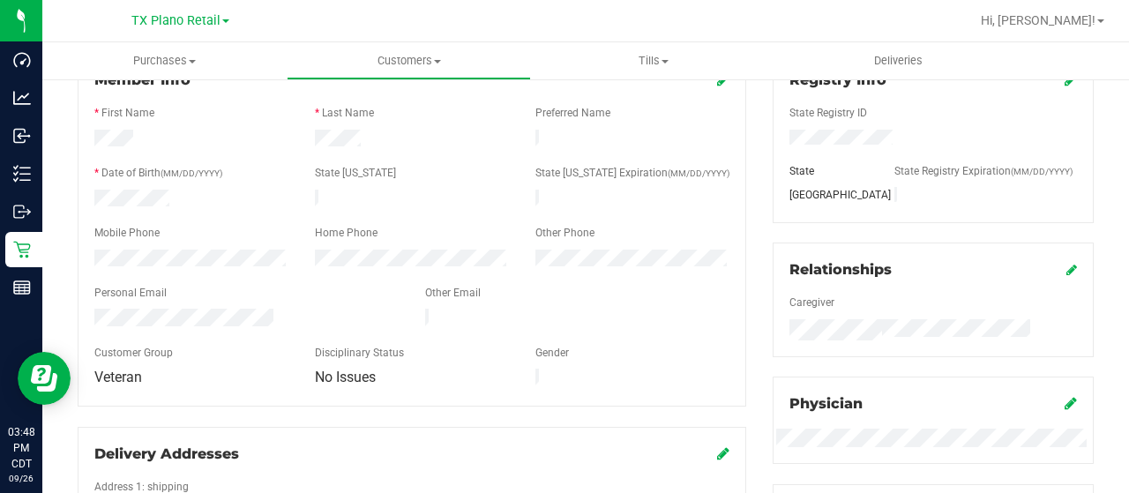
click at [91, 309] on div at bounding box center [246, 319] width 331 height 21
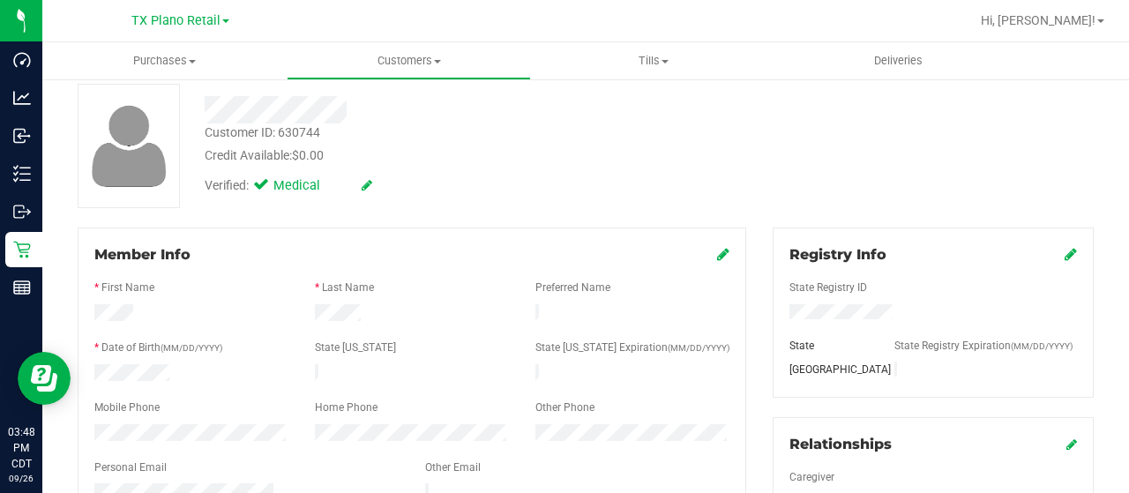
scroll to position [0, 0]
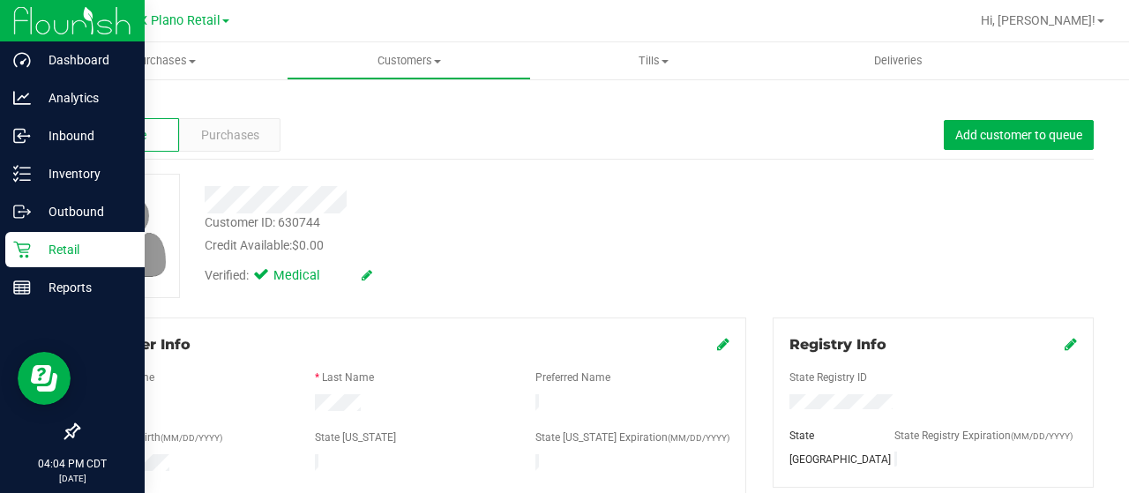
click at [19, 248] on icon at bounding box center [21, 250] width 17 height 17
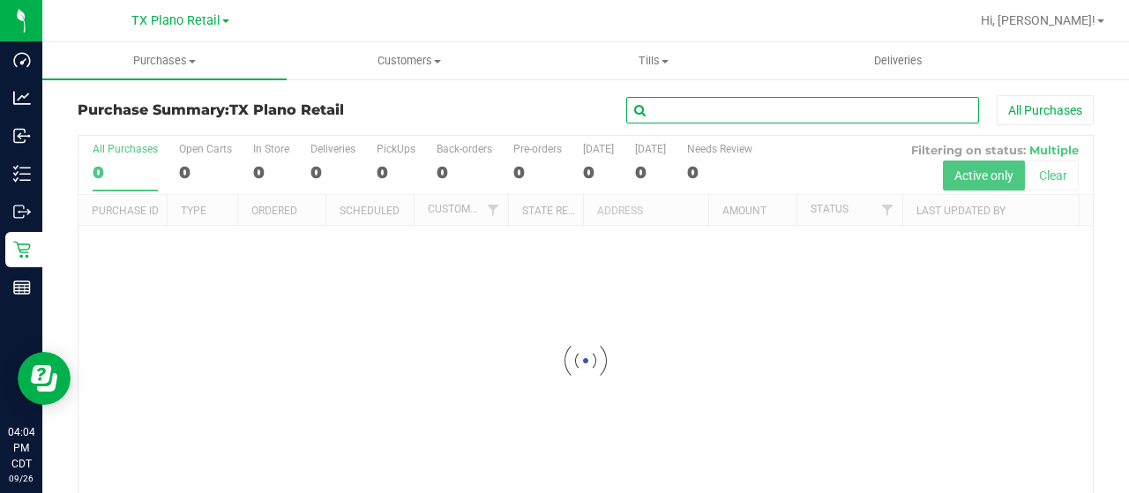
click at [692, 107] on input "text" at bounding box center [802, 110] width 353 height 26
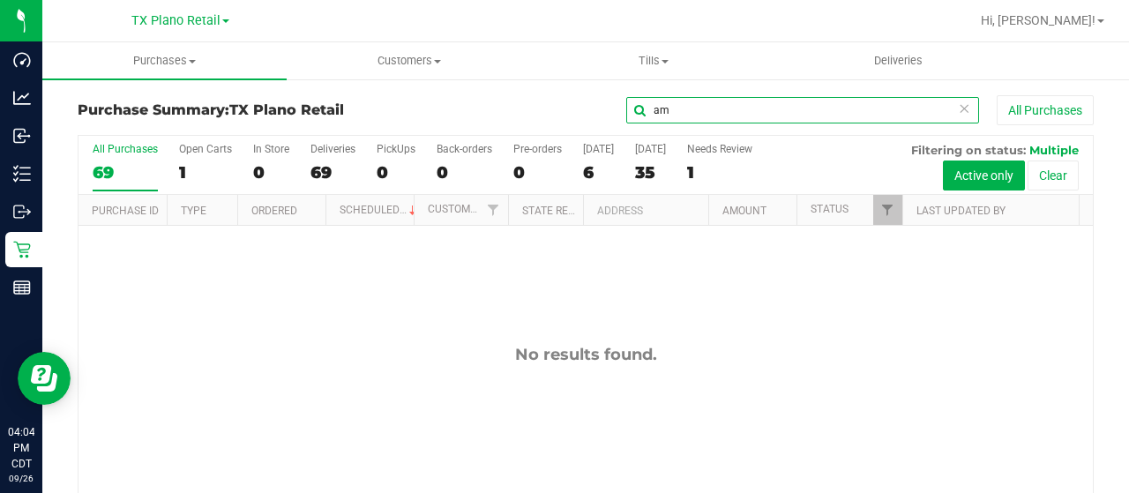
type input "a"
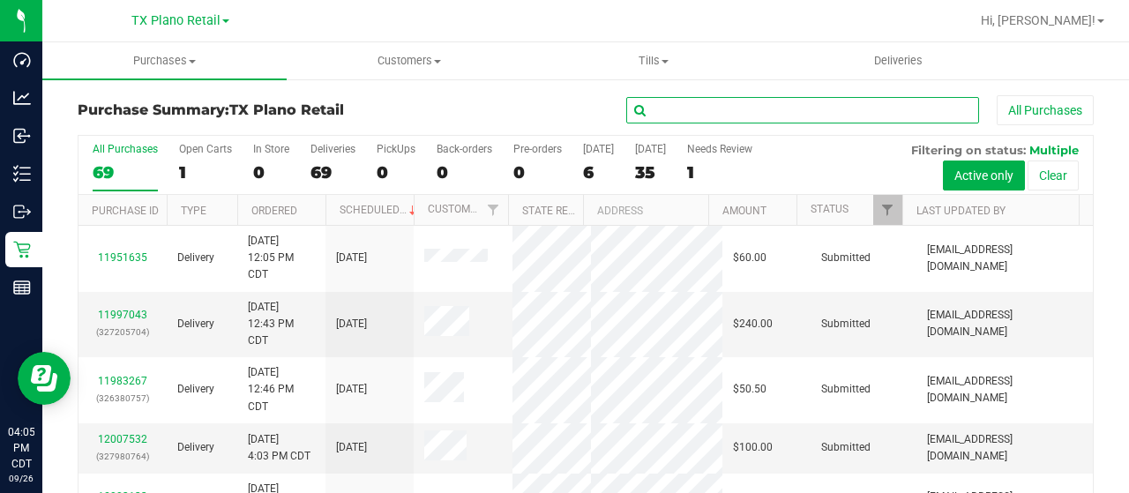
click at [750, 110] on input "text" at bounding box center [802, 110] width 353 height 26
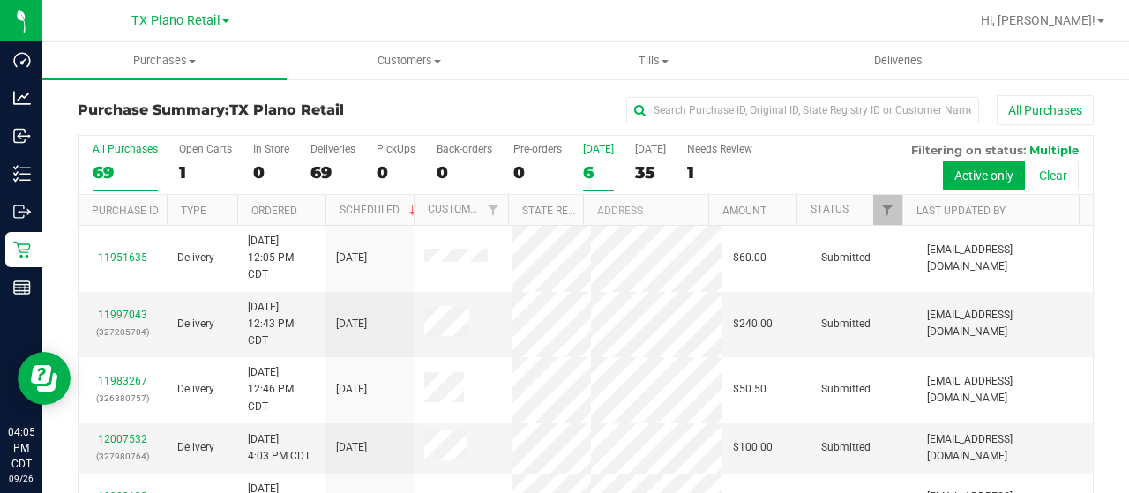
click at [588, 172] on div "6" at bounding box center [598, 172] width 31 height 20
click at [0, 0] on input "Today 6" at bounding box center [0, 0] width 0 height 0
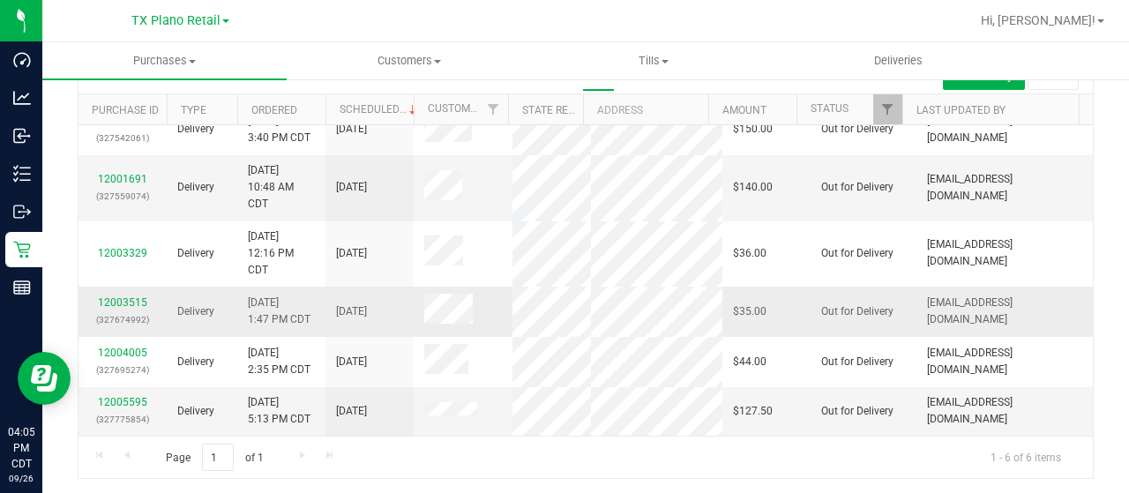
scroll to position [10, 0]
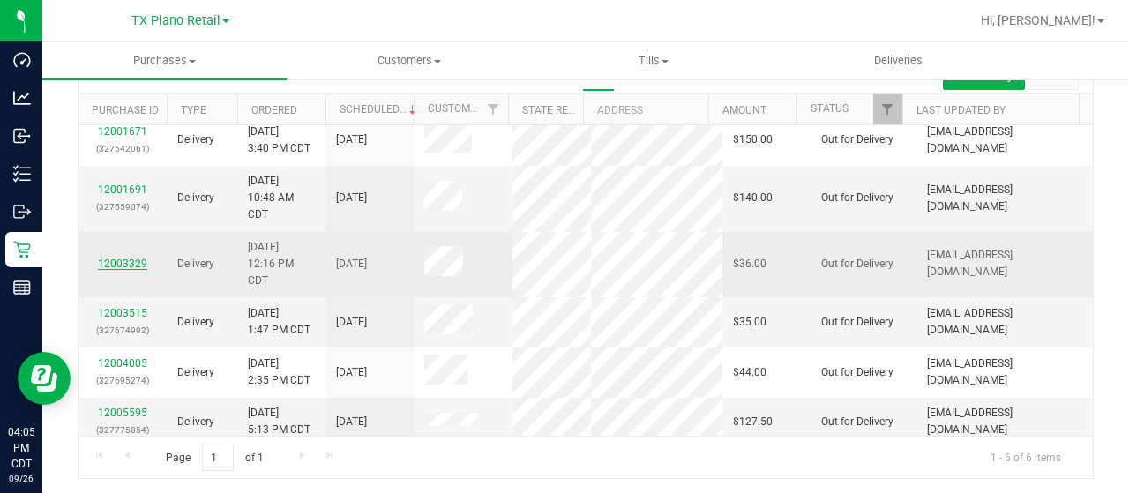
click at [129, 270] on link "12003329" at bounding box center [122, 263] width 49 height 12
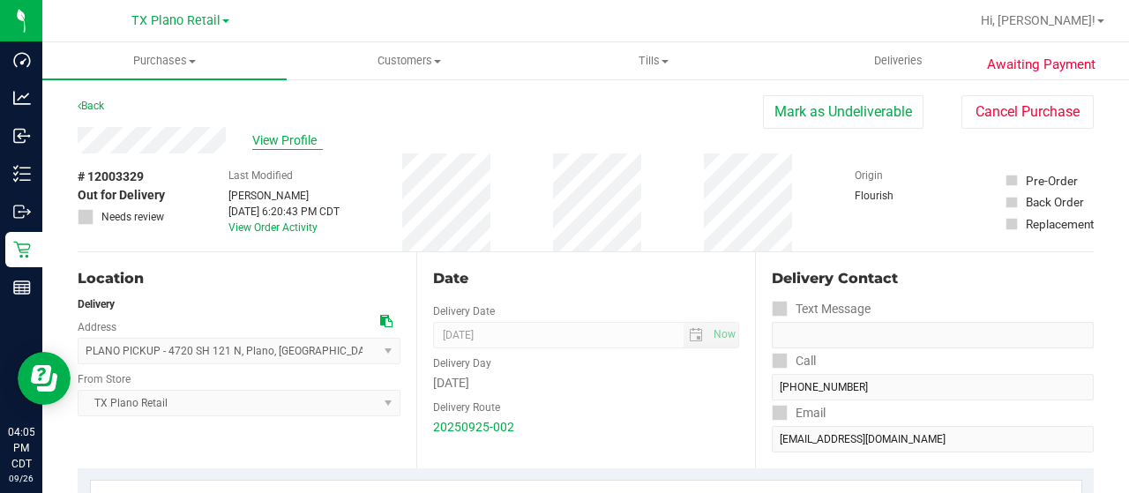
click at [287, 133] on span "View Profile" at bounding box center [287, 140] width 71 height 19
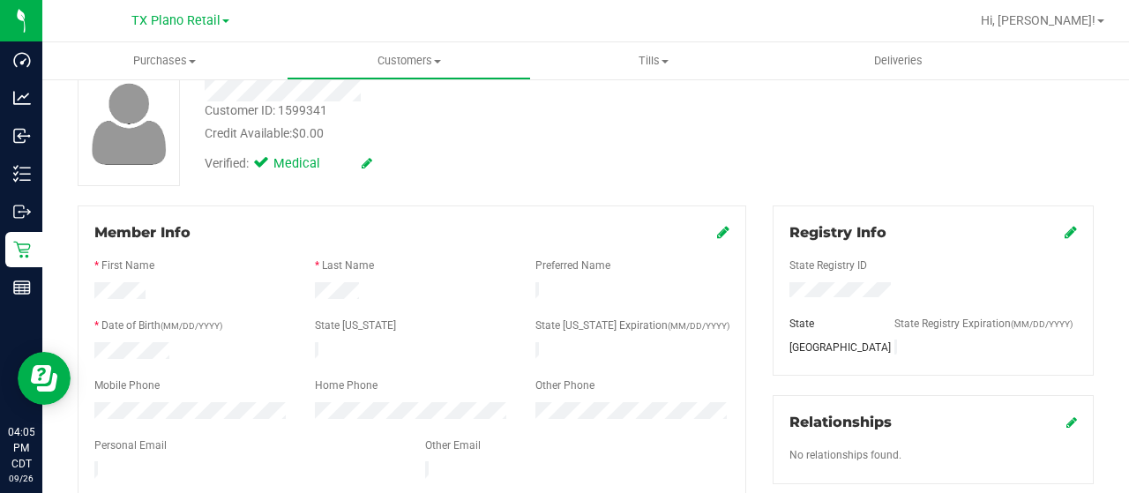
scroll to position [193, 0]
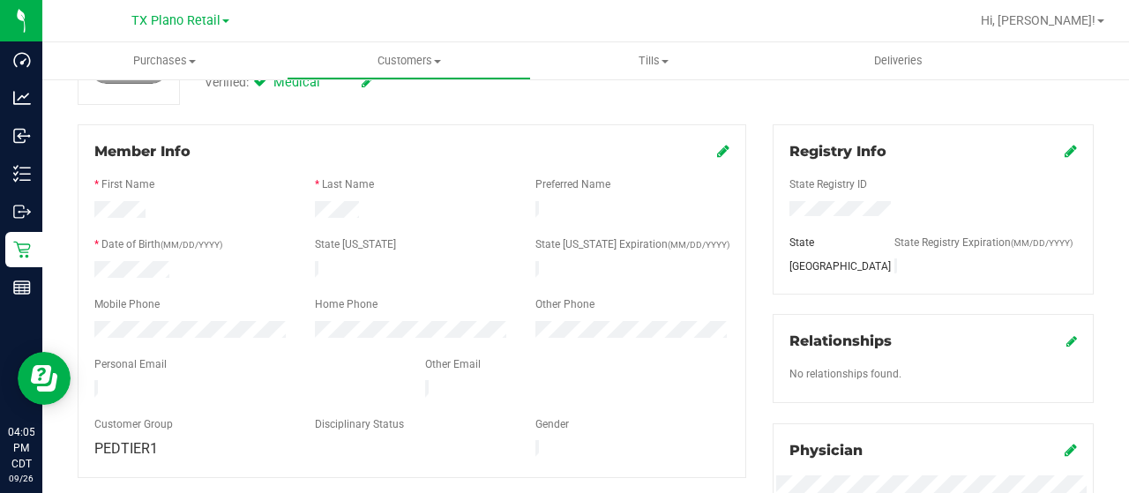
drag, startPoint x: 254, startPoint y: 378, endPoint x: 86, endPoint y: 379, distance: 167.5
click at [86, 380] on div at bounding box center [246, 390] width 331 height 21
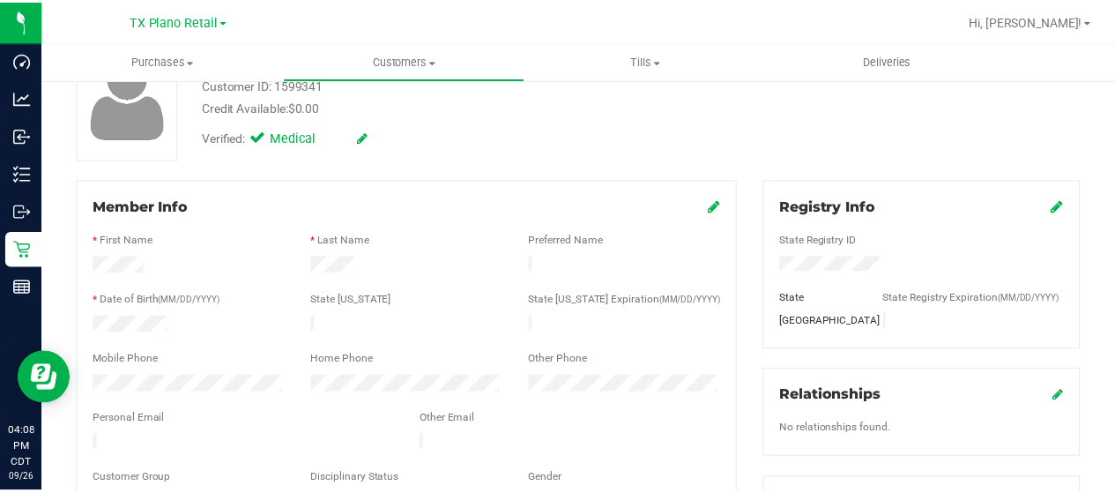
scroll to position [0, 0]
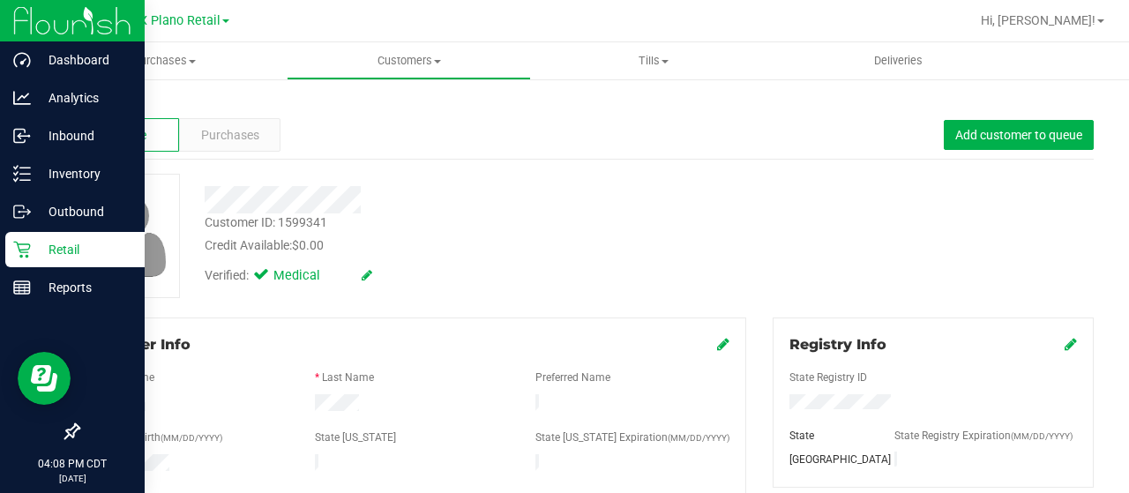
click at [44, 250] on p "Retail" at bounding box center [84, 249] width 106 height 21
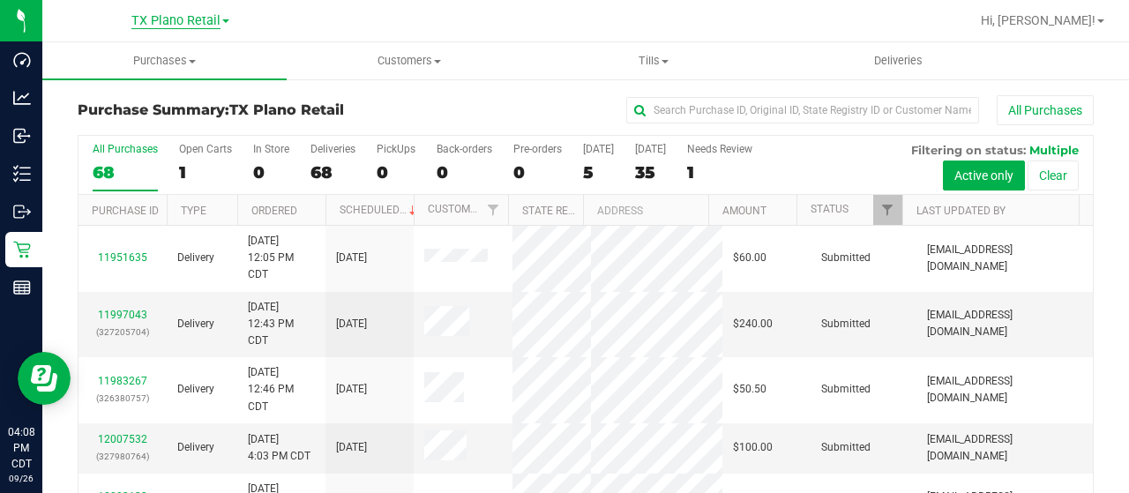
click at [168, 23] on span "TX Plano Retail" at bounding box center [175, 21] width 89 height 16
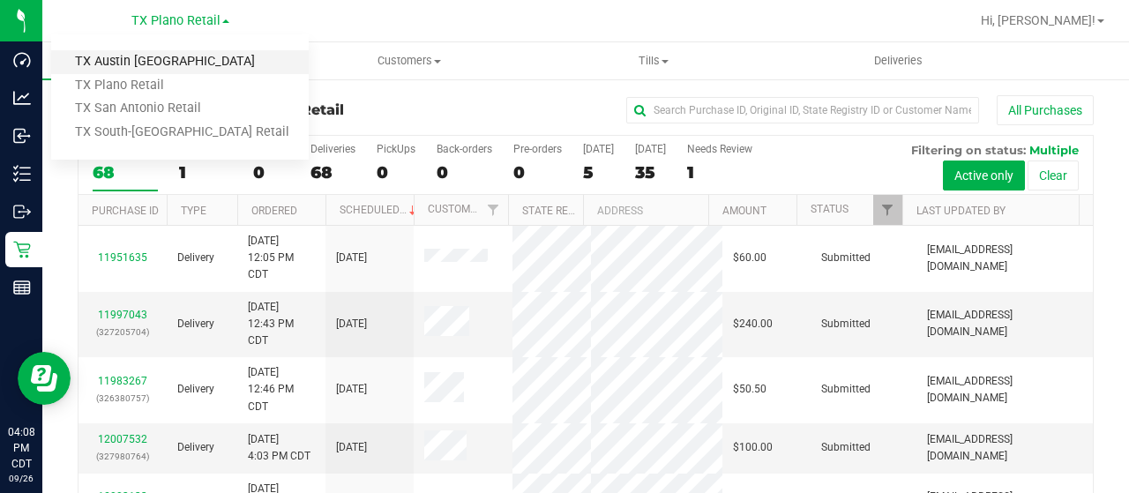
click at [166, 64] on link "TX Austin [GEOGRAPHIC_DATA]" at bounding box center [179, 62] width 257 height 24
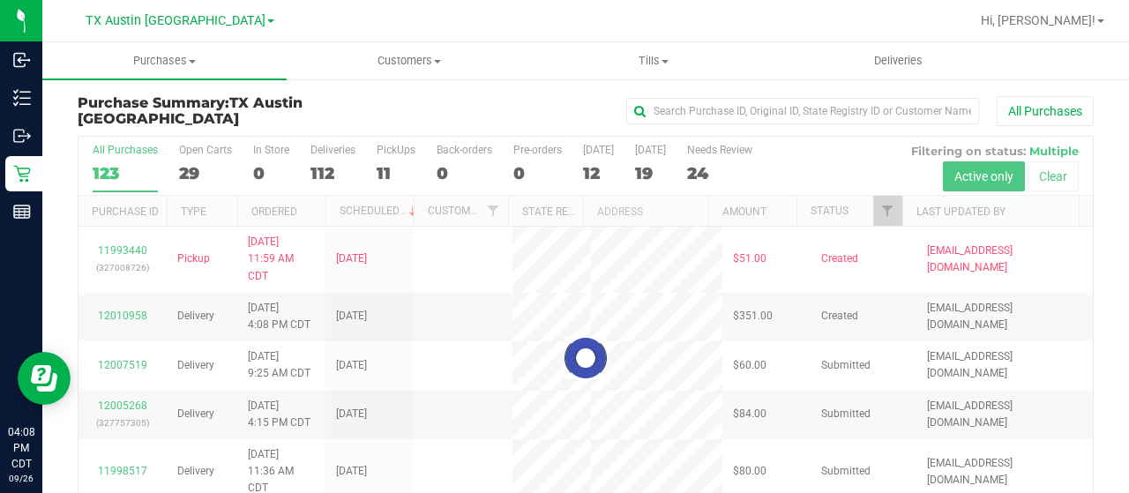
click at [873, 214] on div at bounding box center [585, 358] width 1014 height 443
click at [875, 215] on div at bounding box center [585, 358] width 1014 height 443
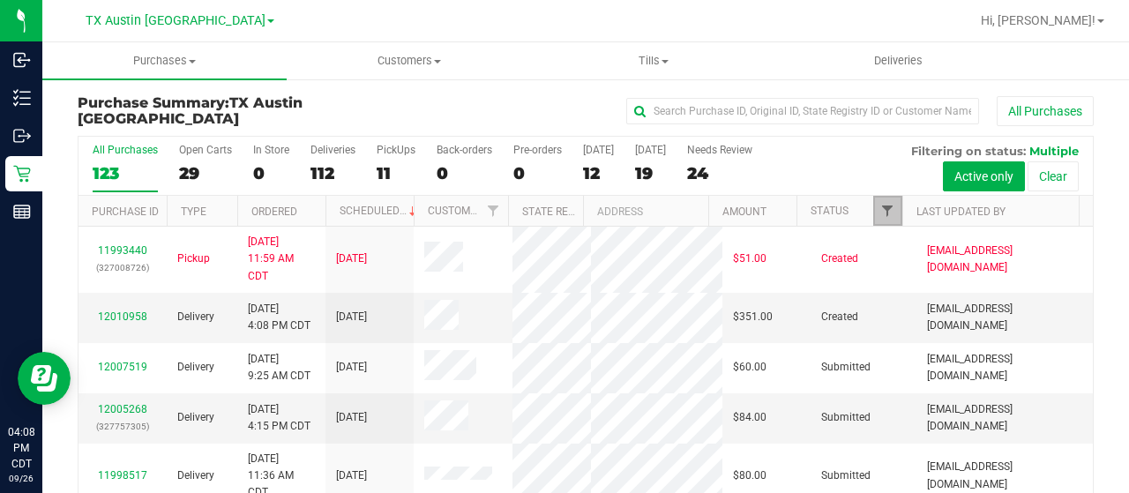
click at [880, 214] on span "Filter" at bounding box center [887, 211] width 14 height 14
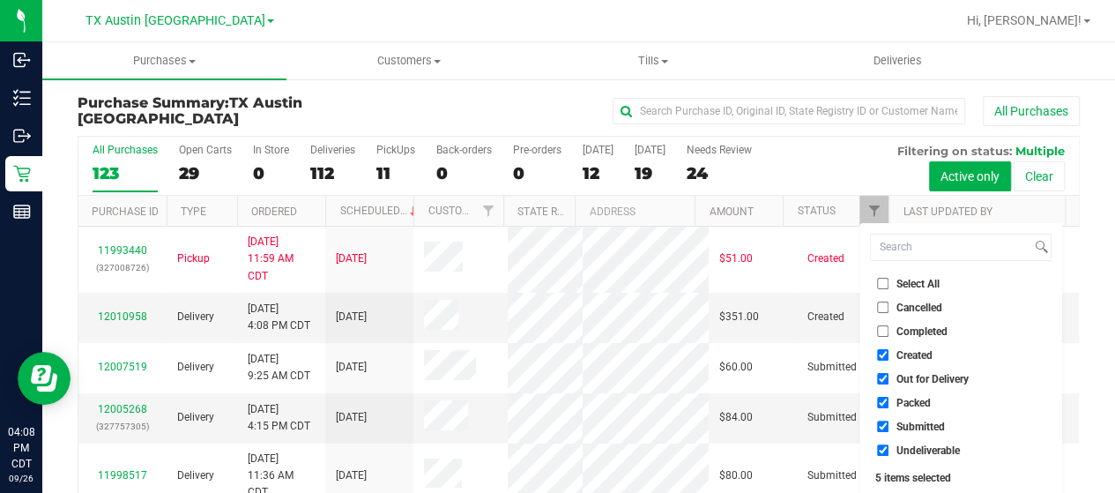
click at [922, 378] on span "Out for Delivery" at bounding box center [933, 379] width 72 height 11
click at [889, 378] on input "Out for Delivery" at bounding box center [882, 378] width 11 height 11
checkbox input "false"
click at [914, 405] on span "Packed" at bounding box center [914, 403] width 34 height 11
click at [889, 405] on input "Packed" at bounding box center [882, 402] width 11 height 11
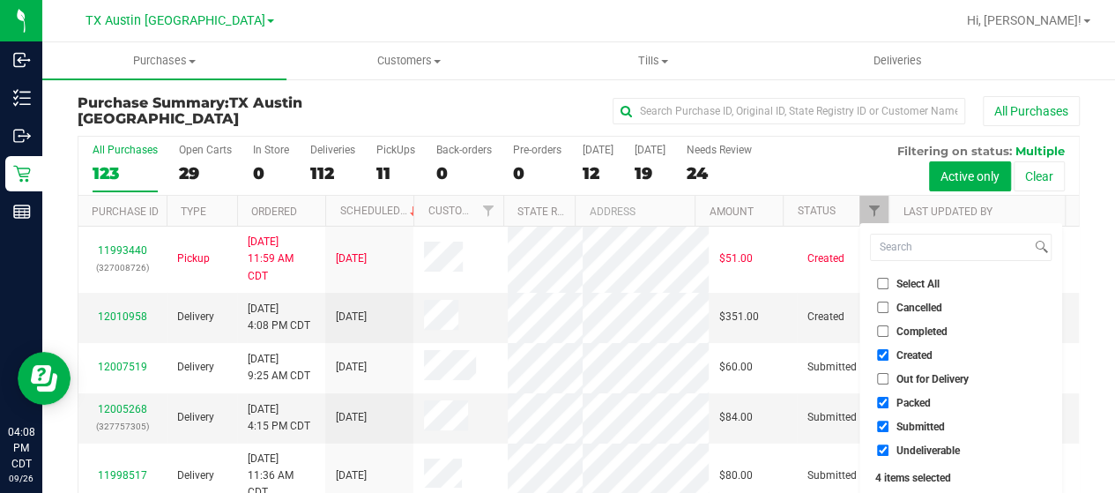
checkbox input "false"
drag, startPoint x: 908, startPoint y: 426, endPoint x: 902, endPoint y: 451, distance: 25.4
click at [908, 428] on span "Submitted" at bounding box center [921, 426] width 48 height 11
click at [889, 428] on input "Submitted" at bounding box center [882, 426] width 11 height 11
checkbox input "false"
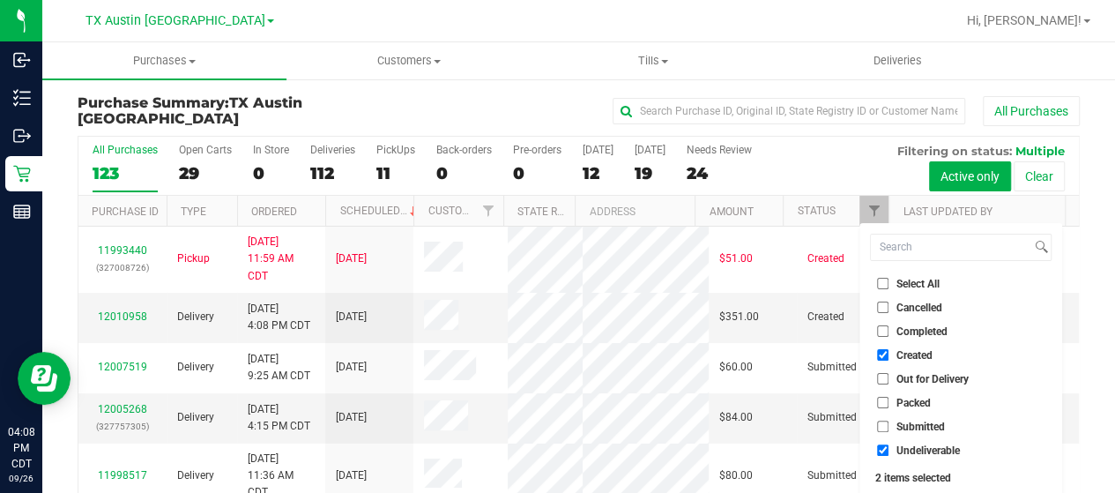
click at [902, 451] on span "Undeliverable" at bounding box center [928, 450] width 63 height 11
click at [889, 451] on input "Undeliverable" at bounding box center [882, 449] width 11 height 11
checkbox input "false"
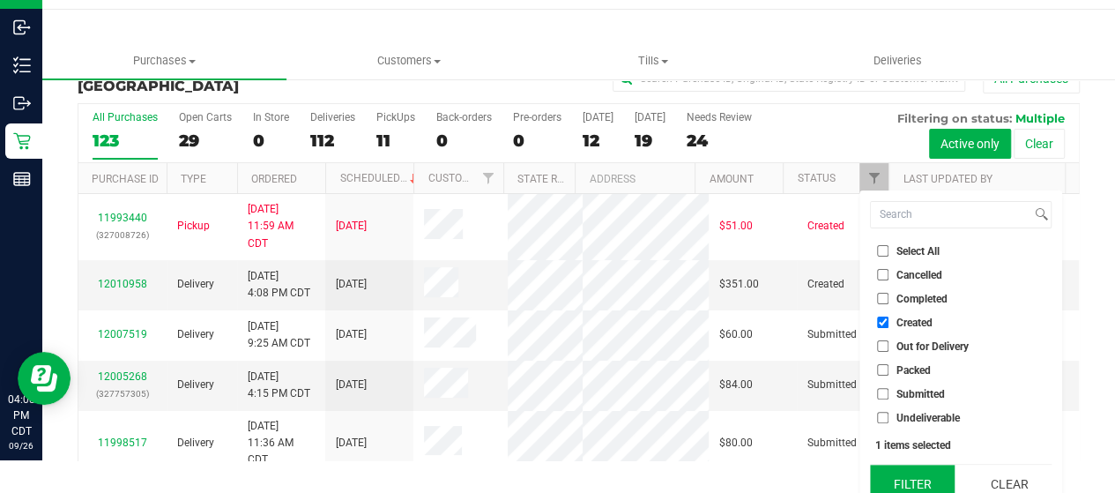
scroll to position [48, 0]
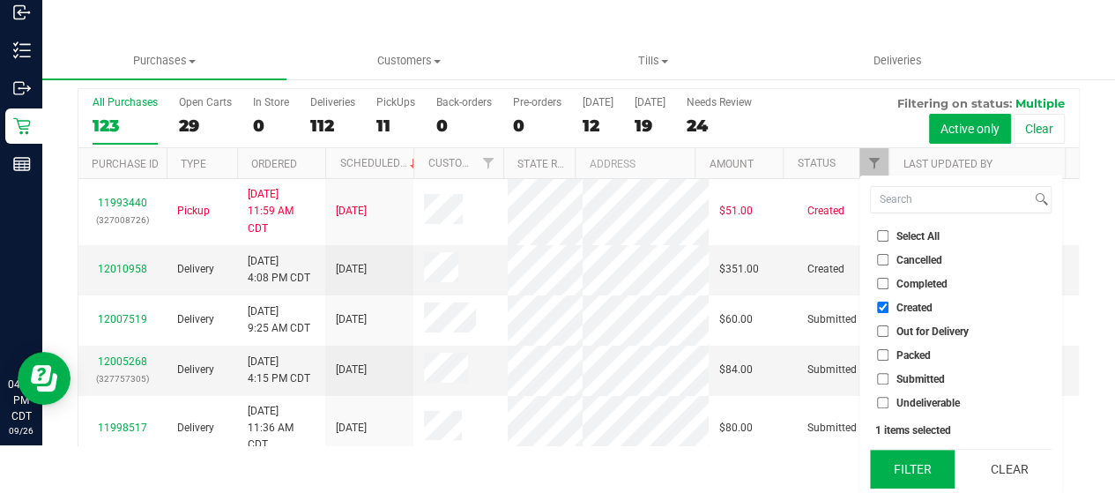
click at [905, 466] on button "Filter" at bounding box center [912, 469] width 85 height 39
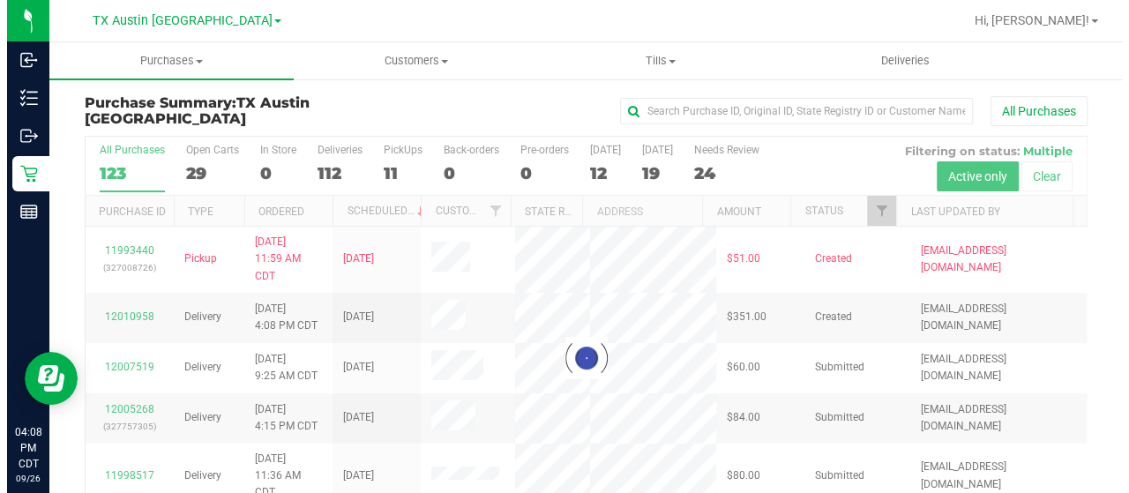
scroll to position [0, 0]
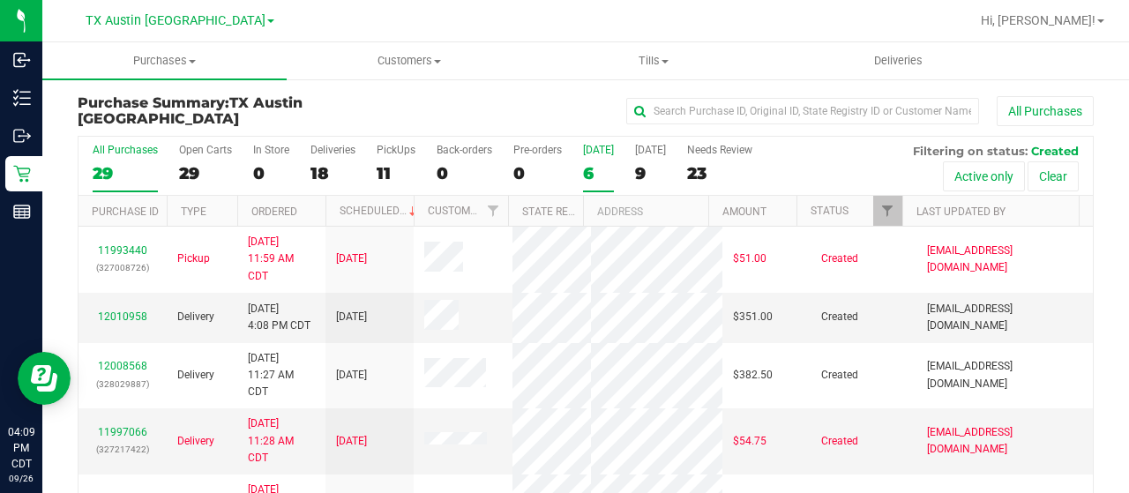
click at [593, 175] on div "6" at bounding box center [598, 173] width 31 height 20
click at [0, 0] on input "Today 6" at bounding box center [0, 0] width 0 height 0
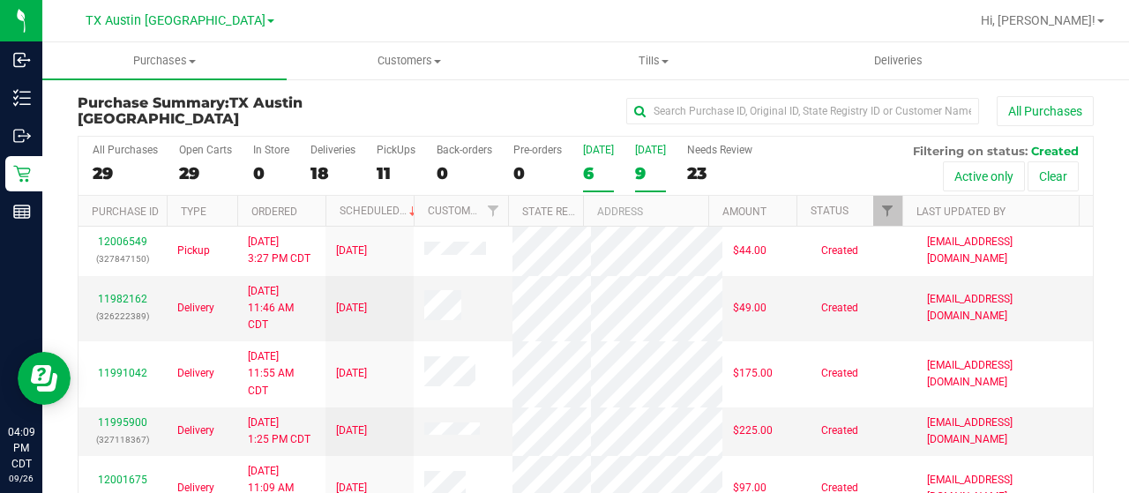
click at [647, 178] on div "9" at bounding box center [650, 173] width 31 height 20
click at [0, 0] on input "Tomorrow 9" at bounding box center [0, 0] width 0 height 0
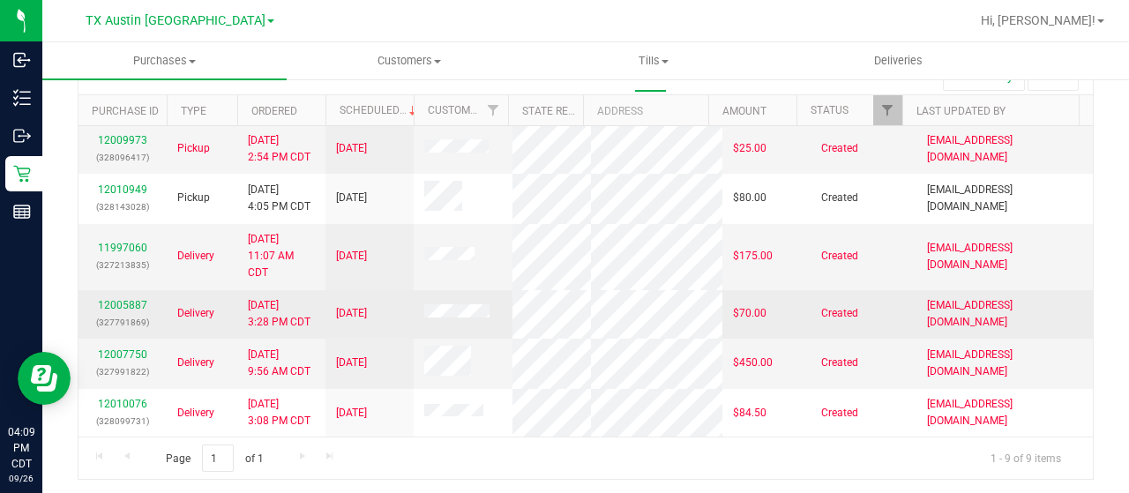
scroll to position [210, 0]
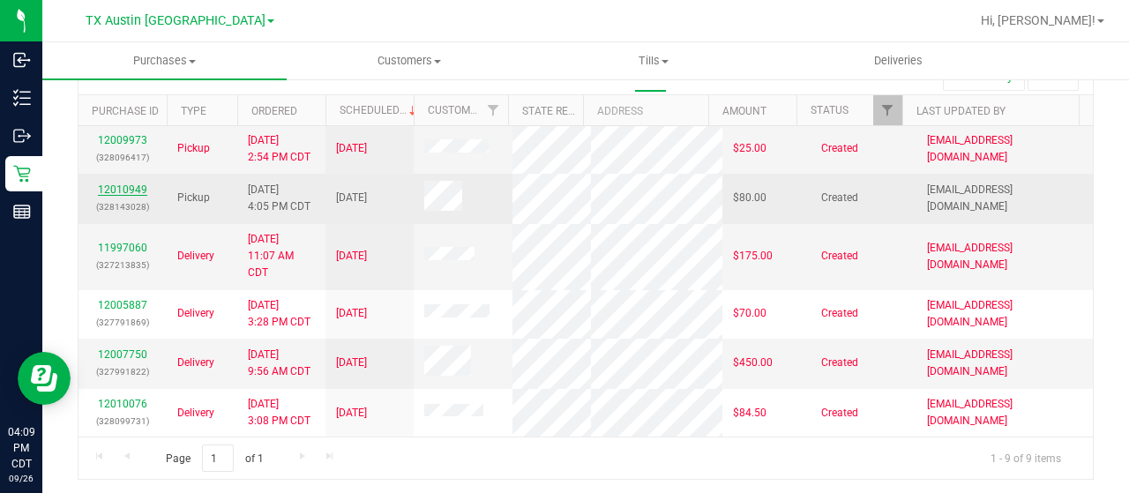
click at [127, 183] on link "12010949" at bounding box center [122, 189] width 49 height 12
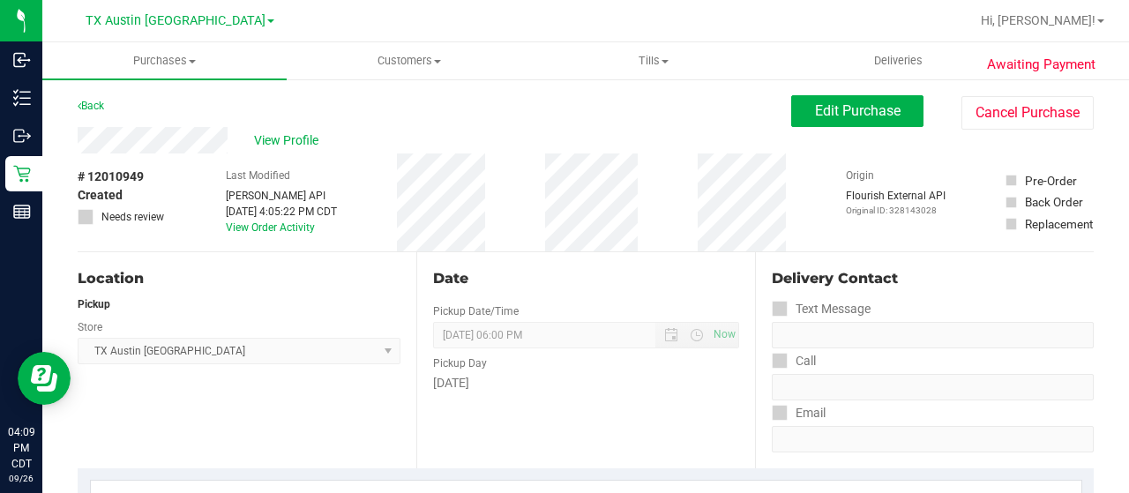
drag, startPoint x: 230, startPoint y: 142, endPoint x: 76, endPoint y: 139, distance: 154.3
click at [303, 142] on span "View Profile" at bounding box center [289, 140] width 71 height 19
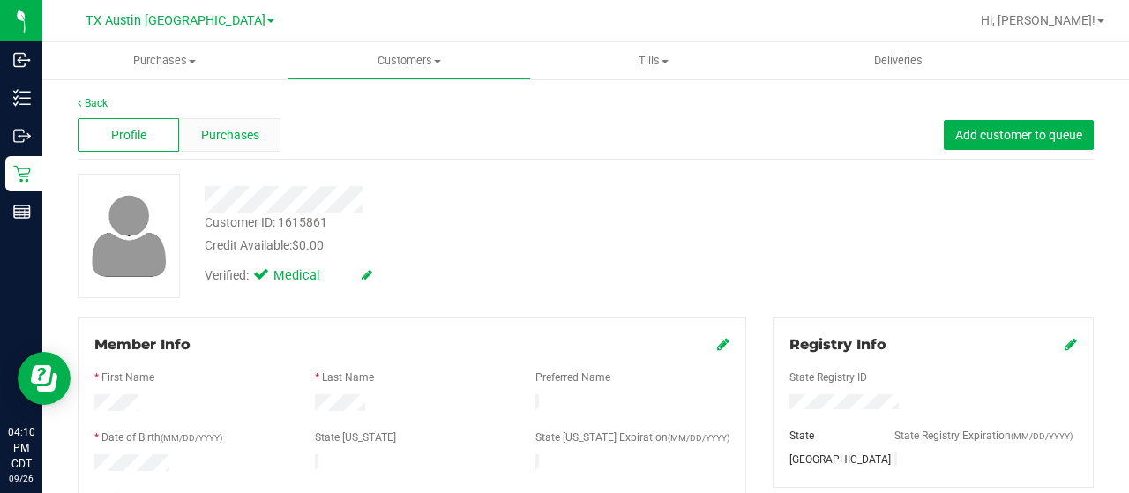
click at [223, 135] on span "Purchases" at bounding box center [230, 135] width 58 height 19
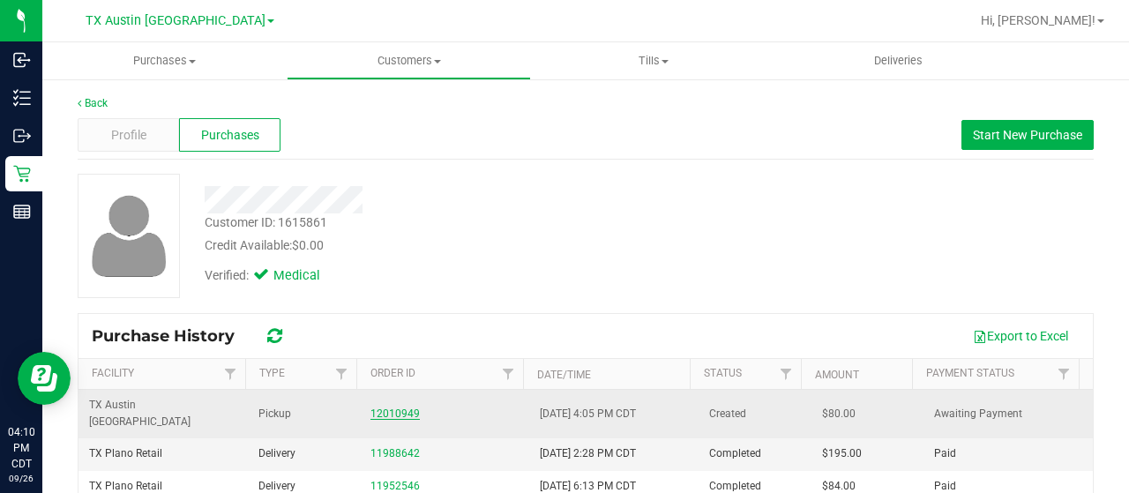
click at [399, 407] on link "12010949" at bounding box center [394, 413] width 49 height 12
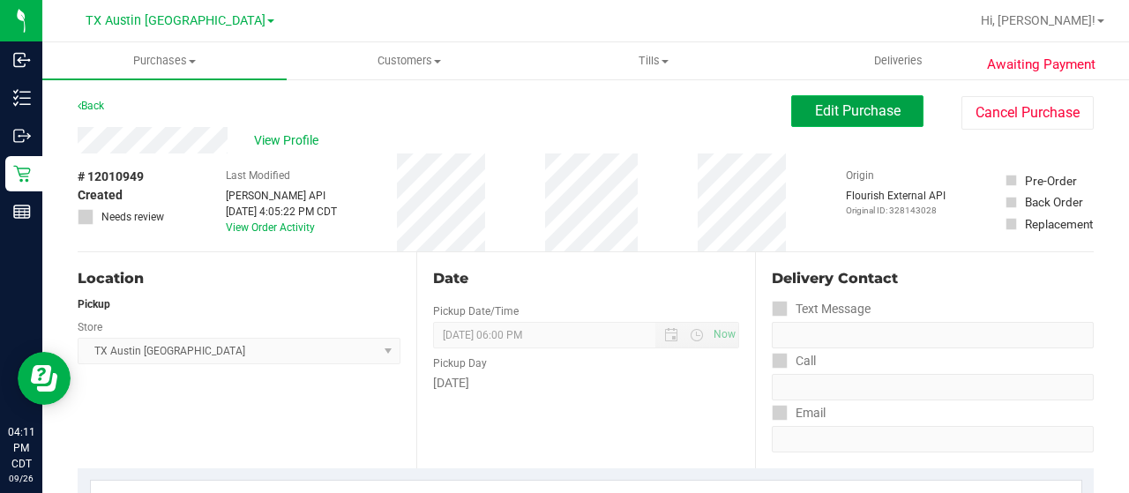
click at [830, 108] on span "Edit Purchase" at bounding box center [858, 110] width 86 height 17
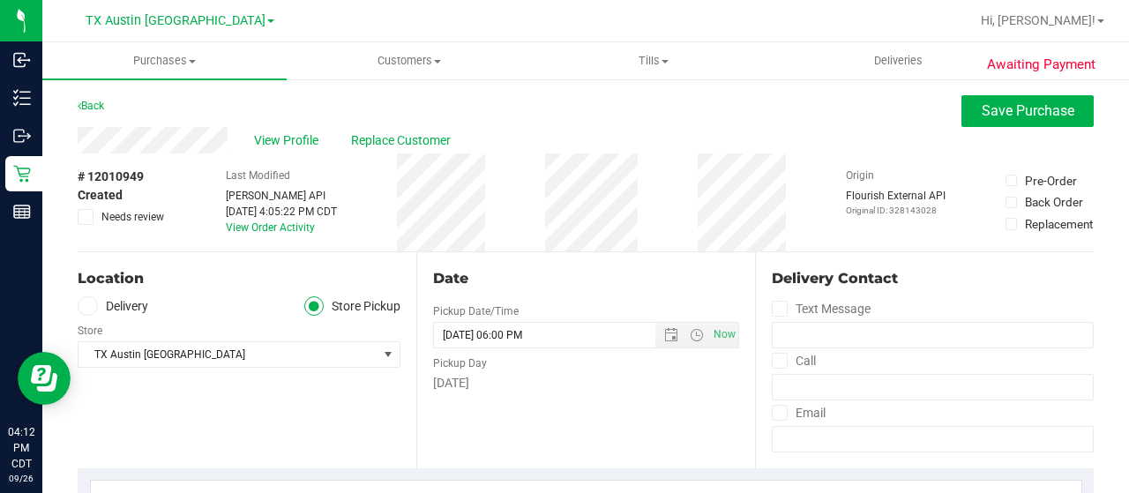
click at [122, 308] on label "Delivery" at bounding box center [113, 306] width 71 height 20
click at [0, 0] on input "Delivery" at bounding box center [0, 0] width 0 height 0
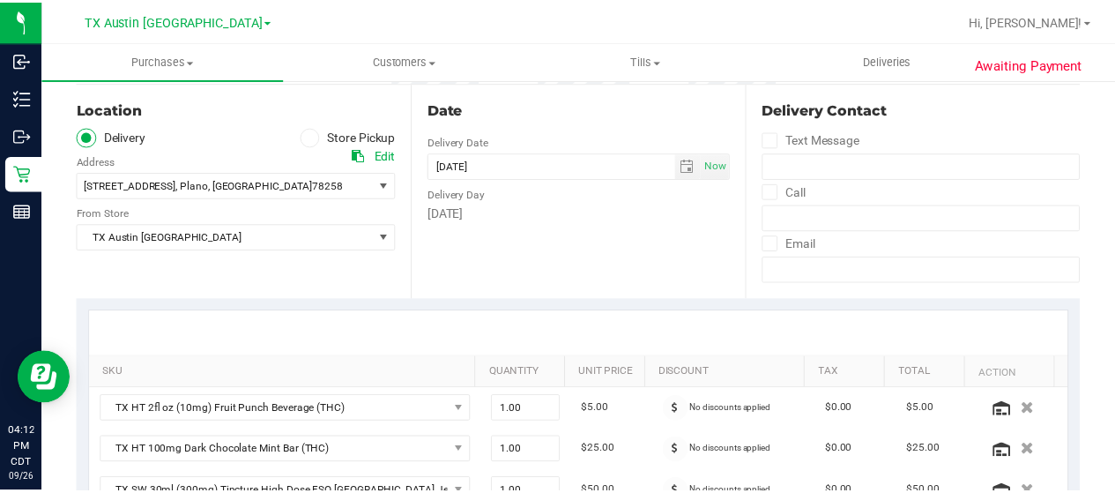
scroll to position [176, 0]
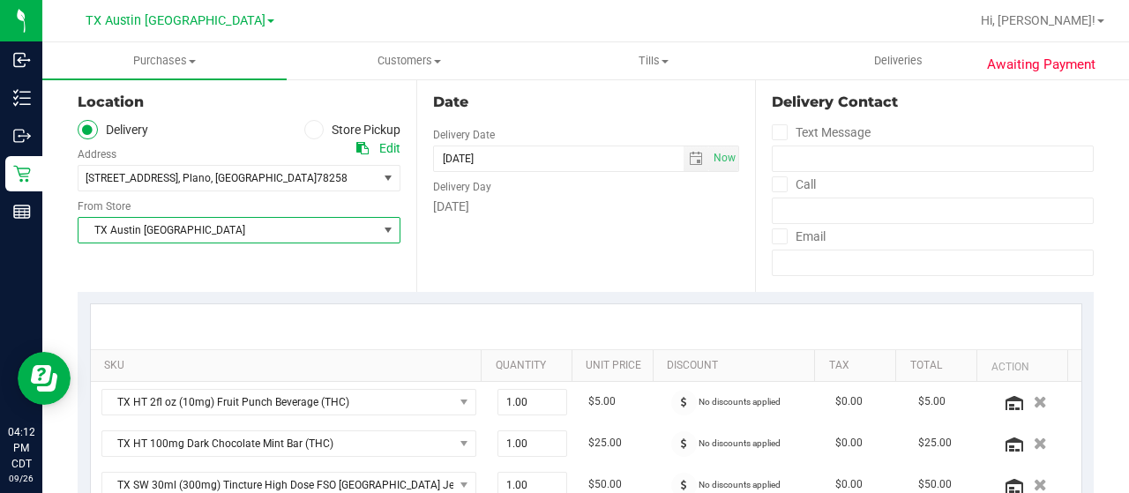
click at [201, 241] on span "TX Austin [GEOGRAPHIC_DATA]" at bounding box center [227, 230] width 299 height 25
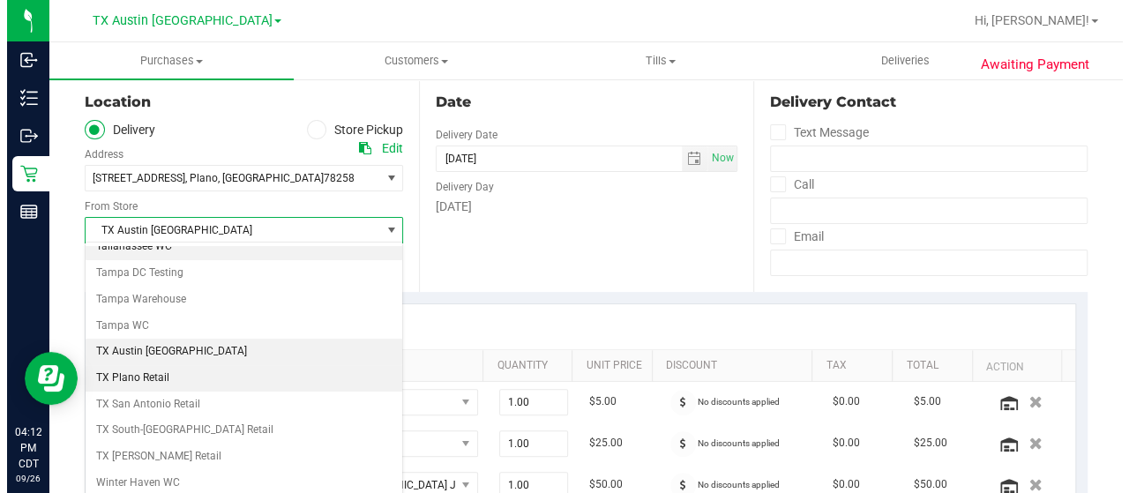
scroll to position [1244, 0]
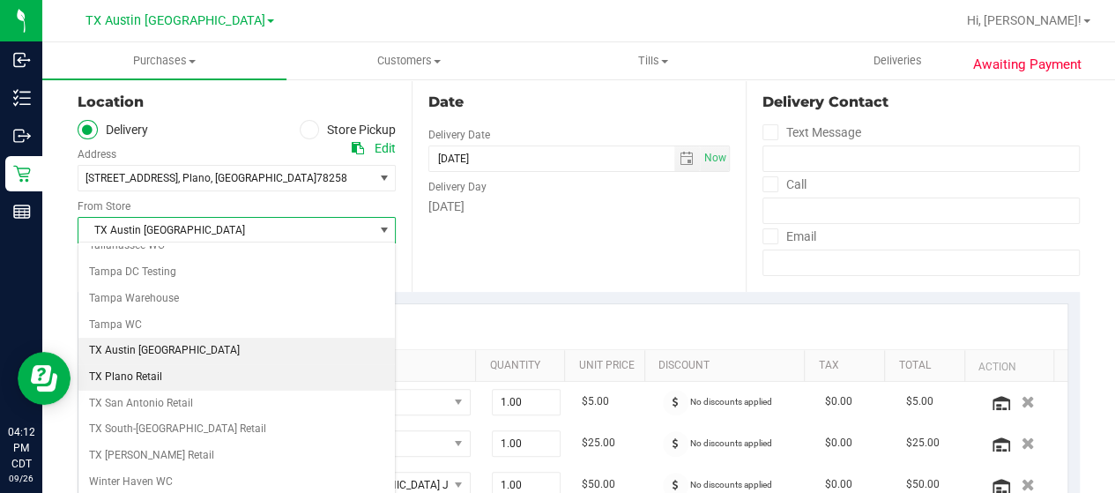
click at [175, 364] on li "TX Plano Retail" at bounding box center [236, 377] width 317 height 26
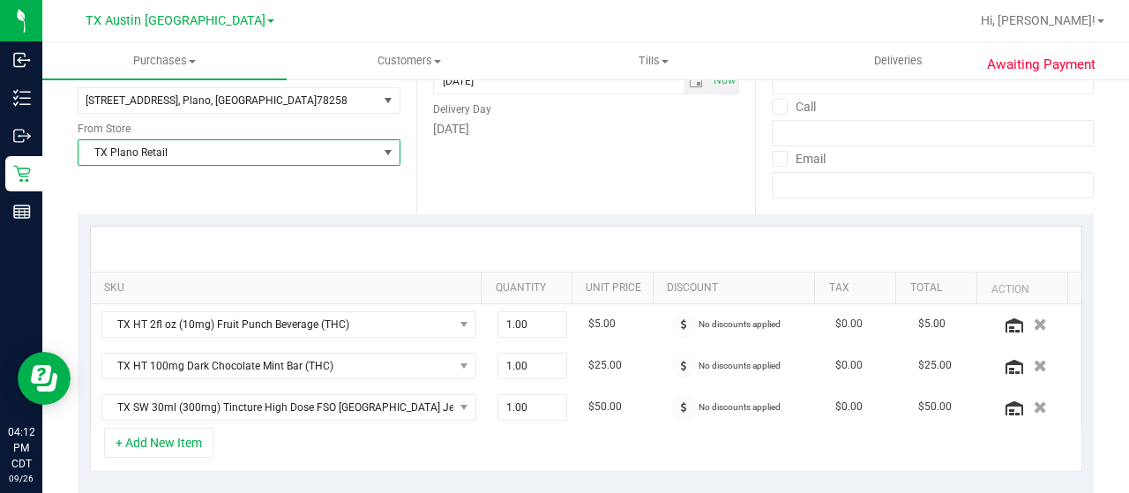
scroll to position [529, 0]
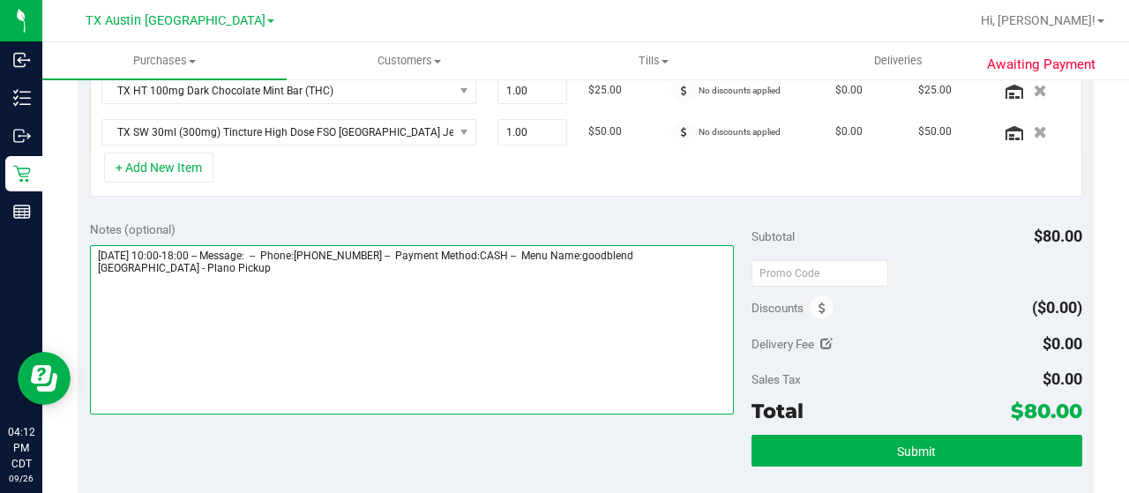
click at [210, 282] on textarea at bounding box center [412, 329] width 644 height 169
click at [273, 280] on textarea at bounding box center [412, 329] width 644 height 169
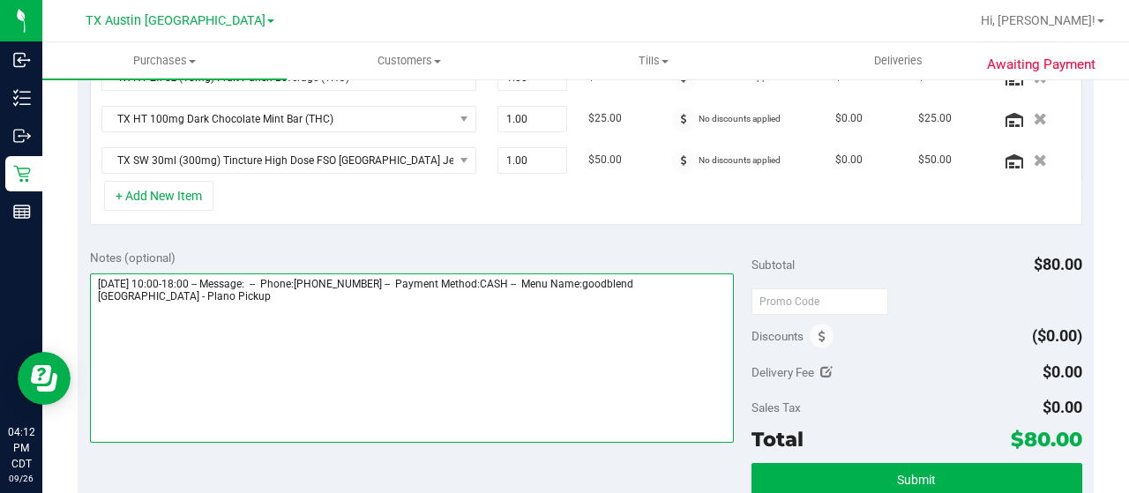
click at [185, 291] on textarea at bounding box center [412, 357] width 644 height 169
type textarea "Saturday 09/27/2025 10:00-18:00 -- Message: -- Phone:9452168615 -- Payment Meth…"
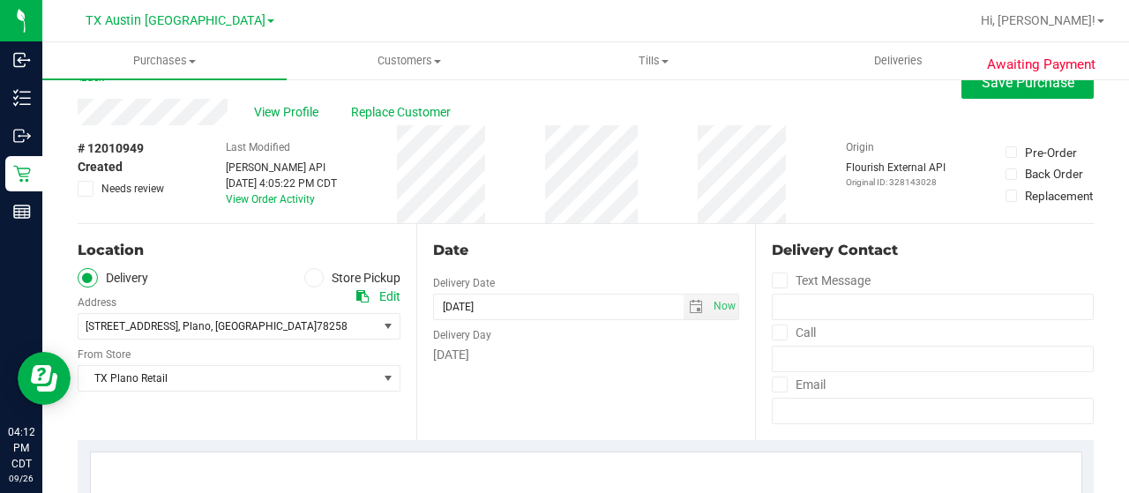
scroll to position [0, 0]
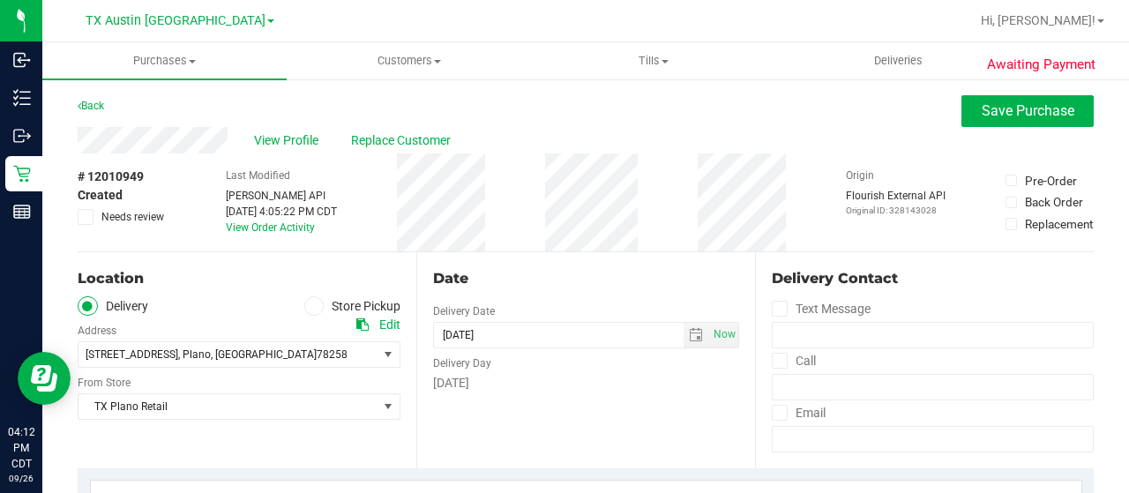
drag, startPoint x: 296, startPoint y: 143, endPoint x: 704, endPoint y: 82, distance: 411.9
click at [296, 143] on span "View Profile" at bounding box center [289, 140] width 71 height 19
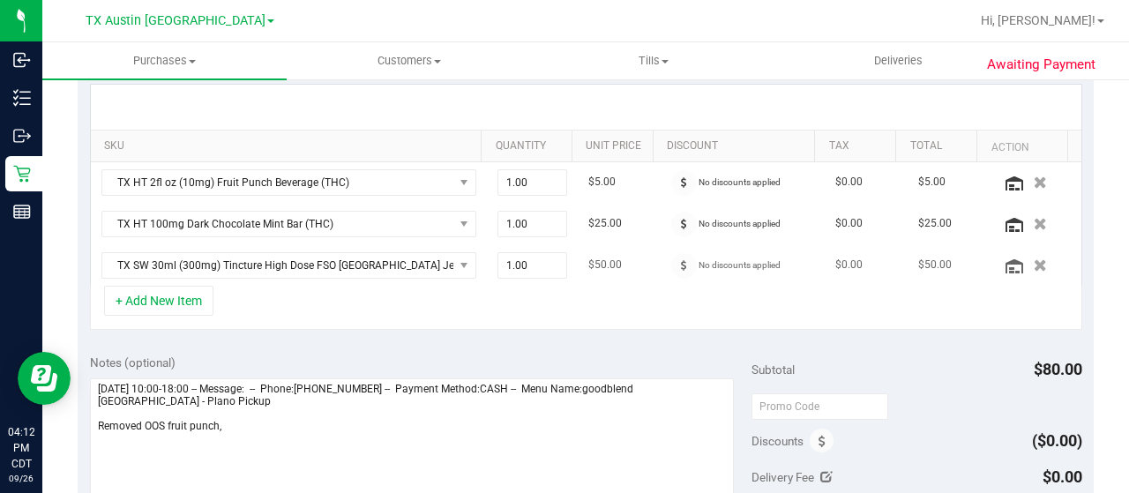
scroll to position [441, 0]
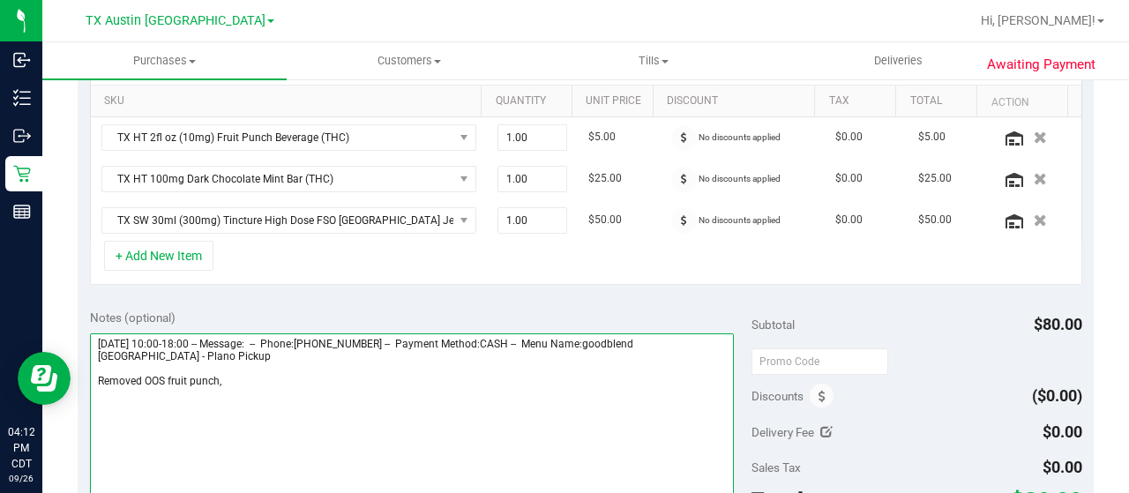
click at [262, 373] on textarea at bounding box center [412, 417] width 644 height 169
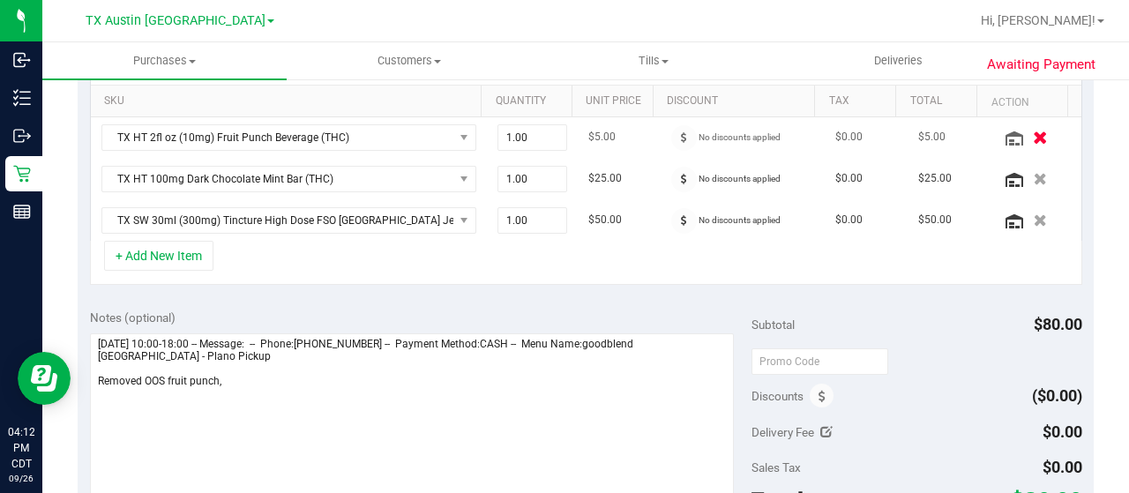
click at [1033, 133] on icon "button" at bounding box center [1040, 137] width 15 height 13
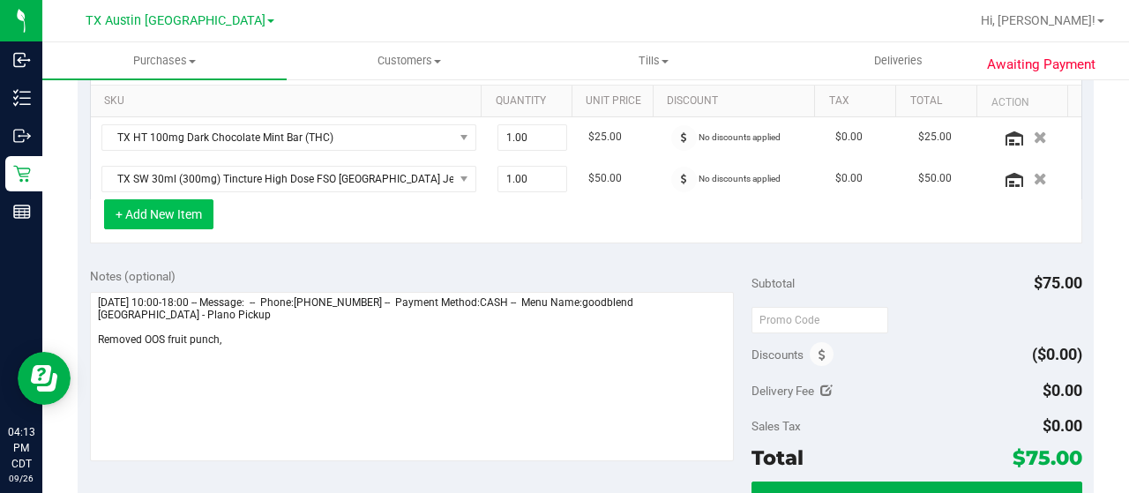
click at [175, 212] on button "+ Add New Item" at bounding box center [158, 214] width 109 height 30
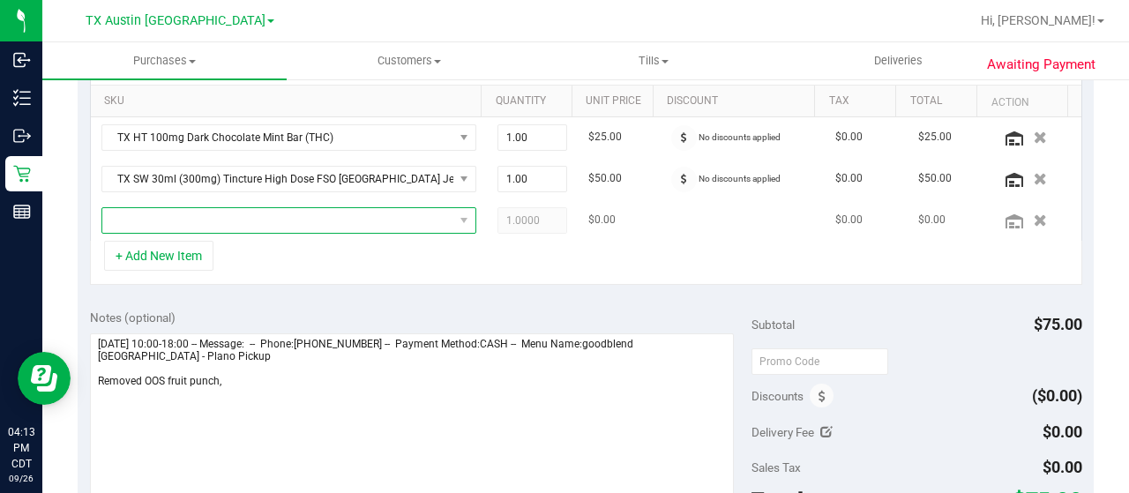
click at [231, 218] on span "NO DATA FOUND" at bounding box center [277, 220] width 351 height 25
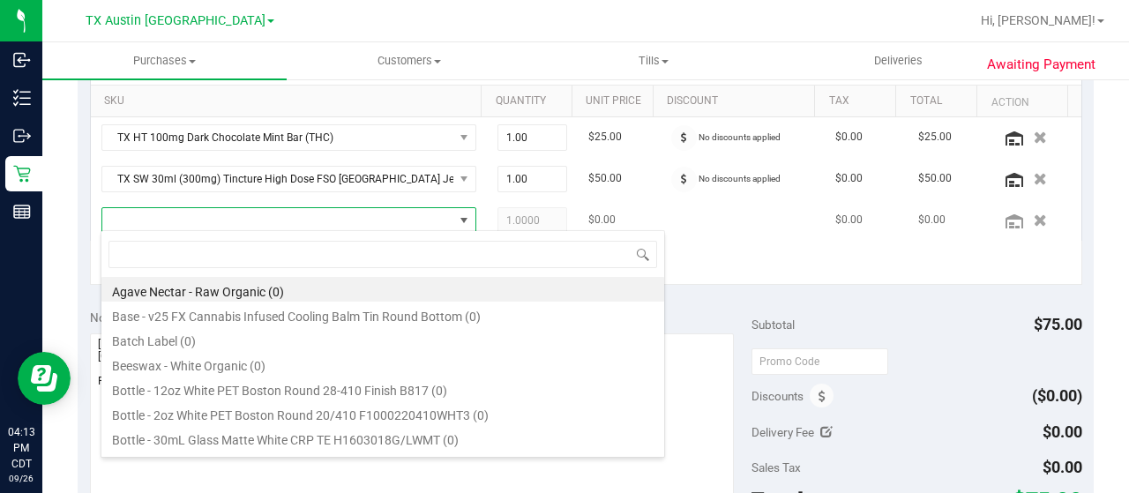
scroll to position [26, 355]
type input "lemon"
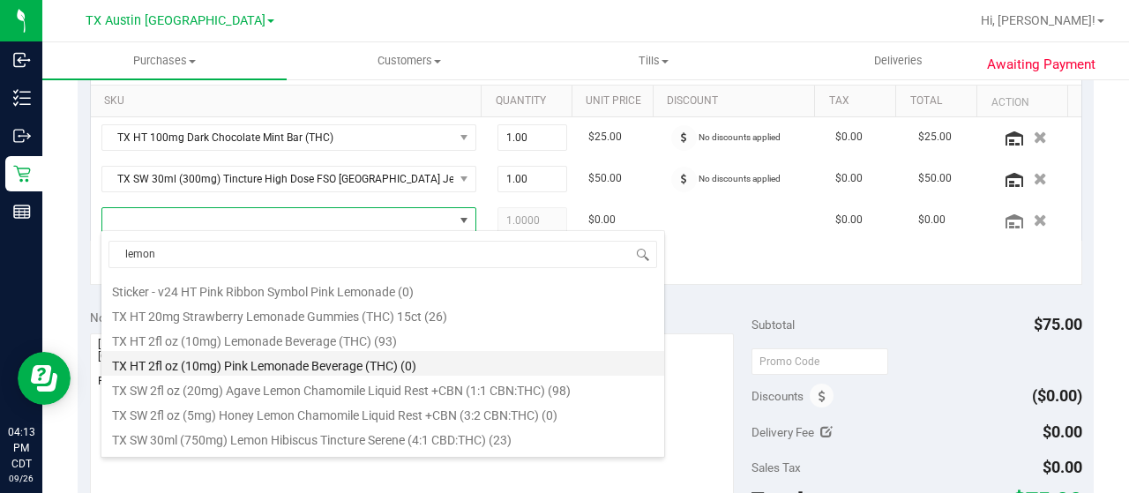
scroll to position [529, 0]
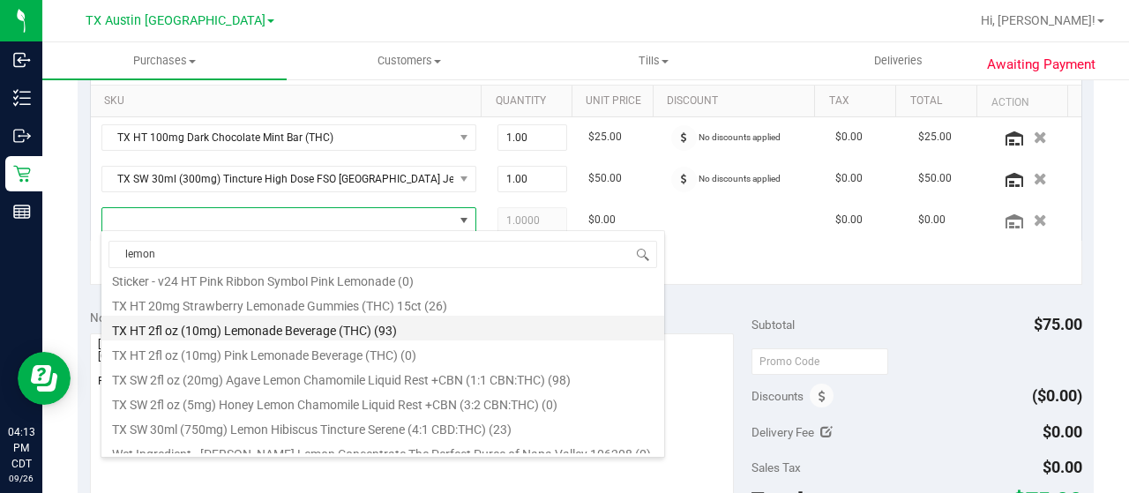
click at [480, 334] on li "TX HT 2fl oz (10mg) Lemonade Beverage (THC) (93)" at bounding box center [382, 328] width 563 height 25
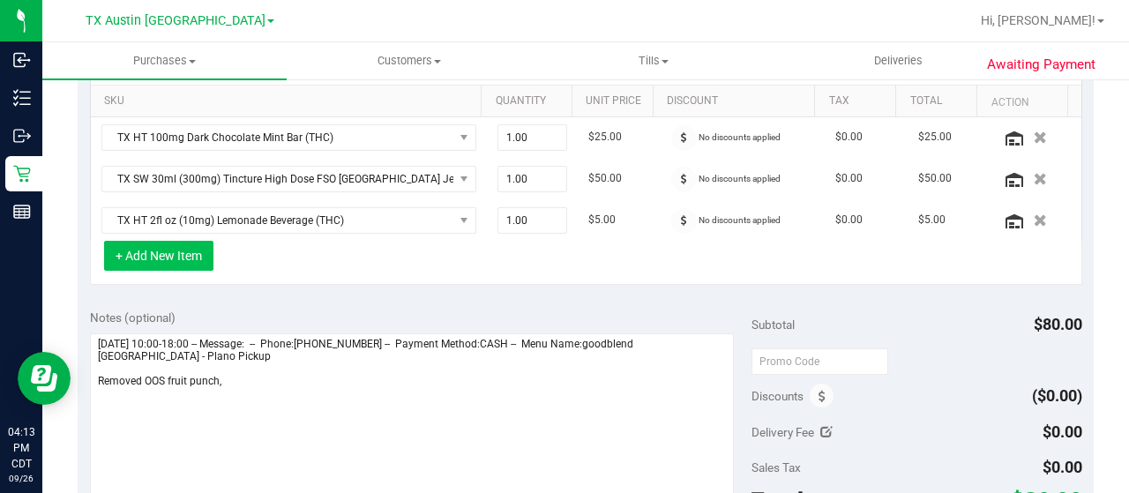
click at [165, 251] on button "+ Add New Item" at bounding box center [158, 256] width 109 height 30
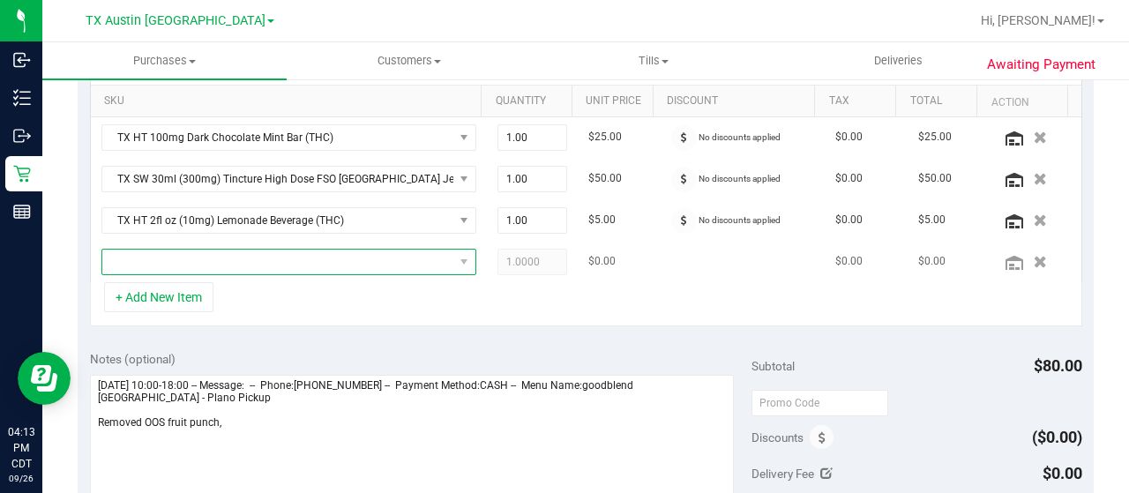
click at [237, 257] on span "NO DATA FOUND" at bounding box center [277, 262] width 351 height 25
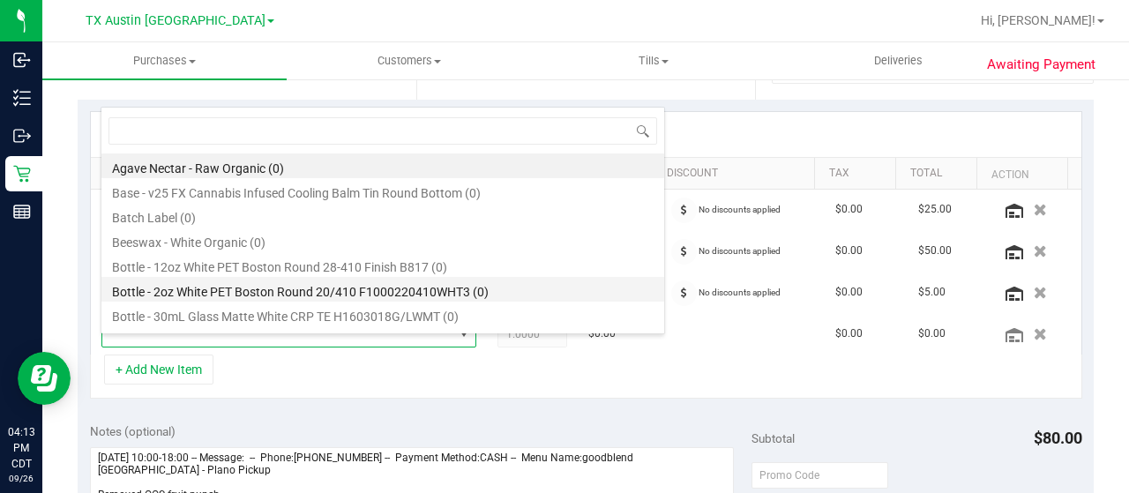
scroll to position [353, 0]
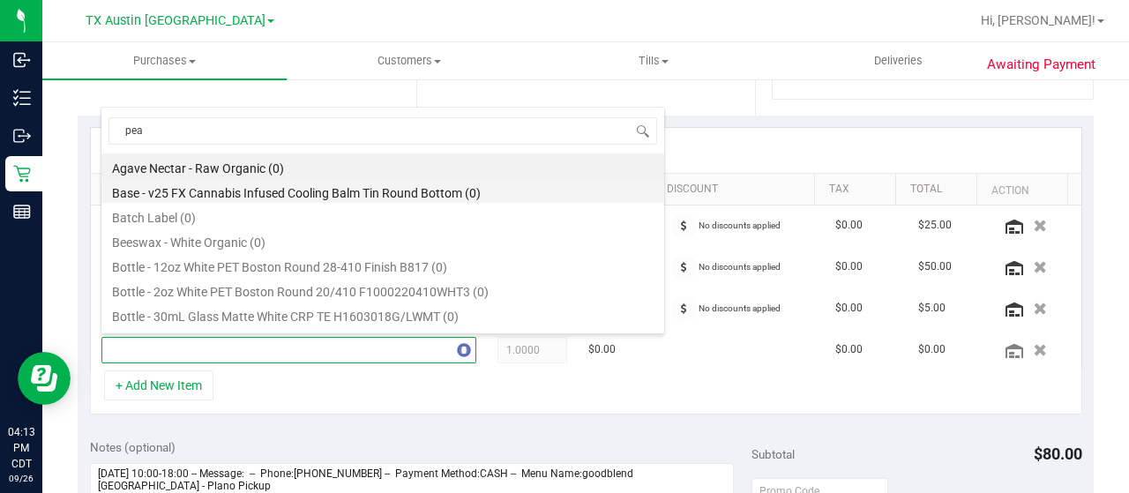
type input "peac"
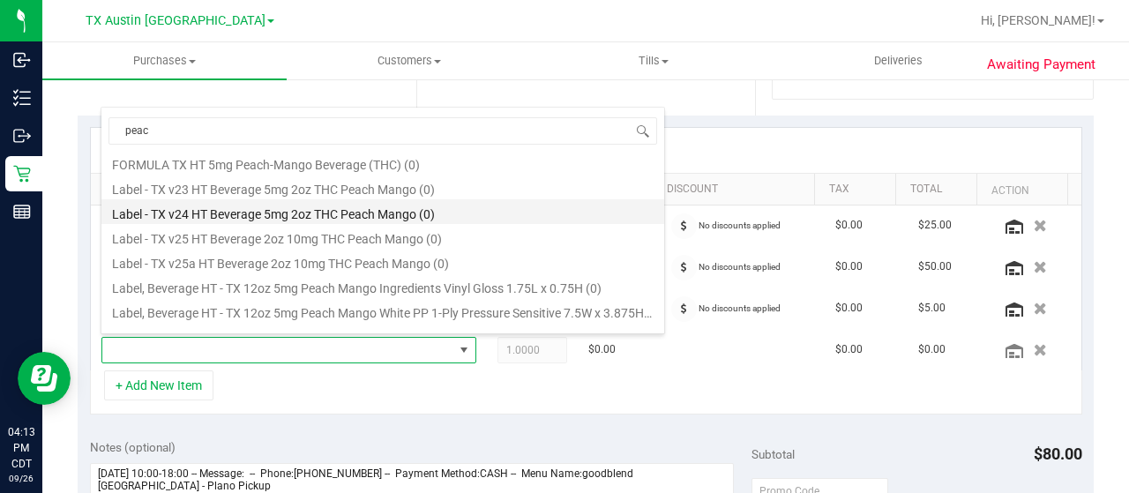
scroll to position [243, 0]
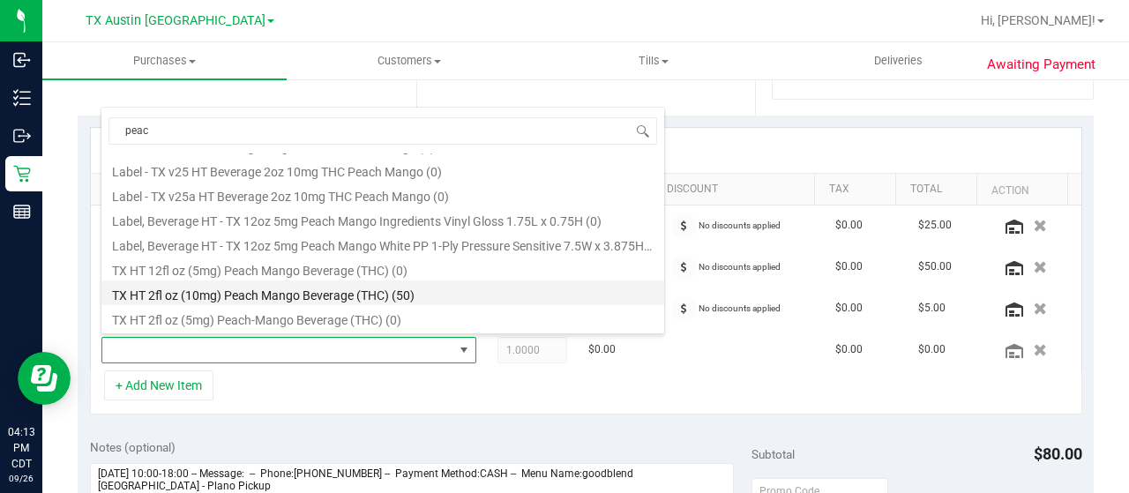
click at [434, 297] on li "TX HT 2fl oz (10mg) Peach Mango Beverage (THC) (50)" at bounding box center [382, 292] width 563 height 25
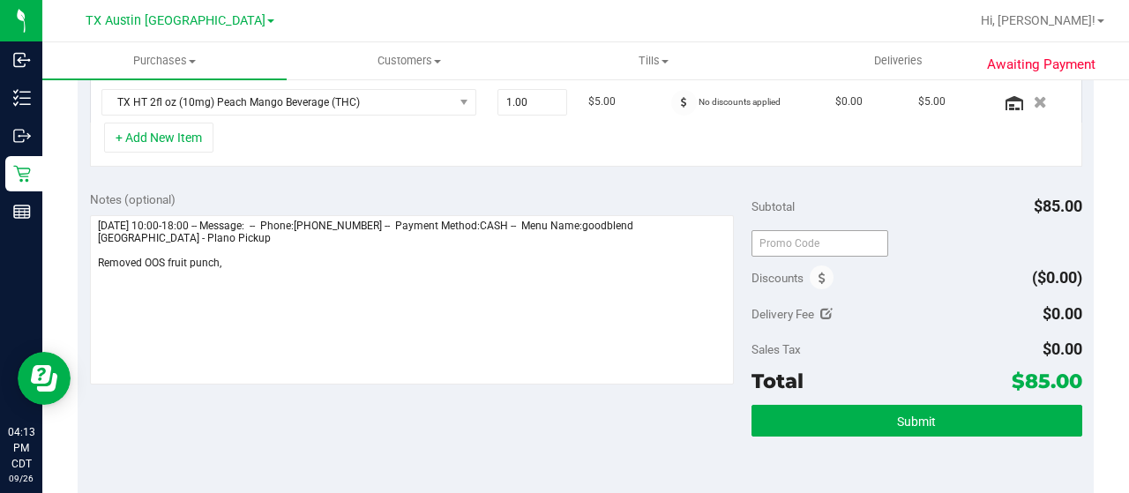
scroll to position [617, 0]
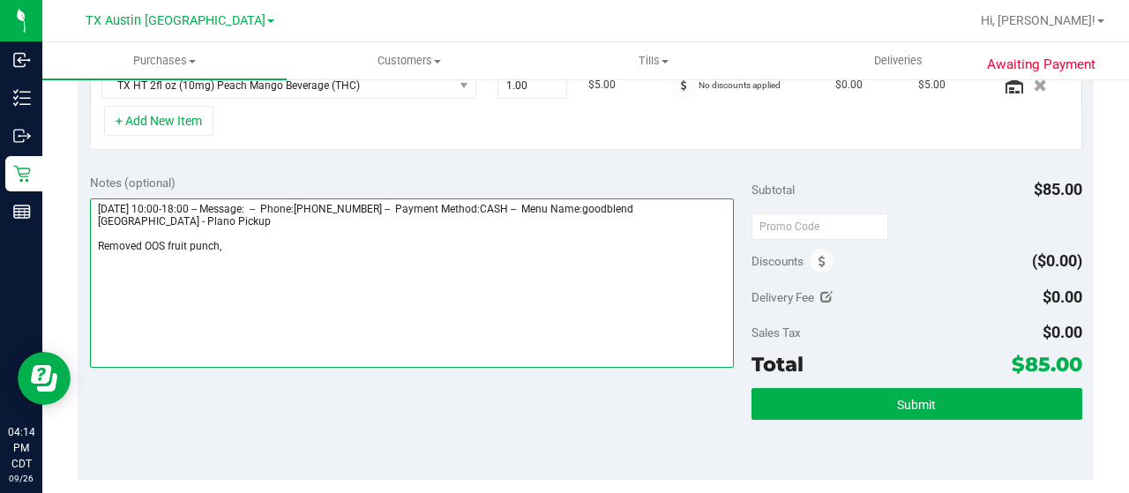
click at [243, 244] on textarea at bounding box center [412, 282] width 644 height 169
drag, startPoint x: 168, startPoint y: 219, endPoint x: 94, endPoint y: 216, distance: 74.1
click at [94, 216] on textarea at bounding box center [412, 282] width 644 height 169
click at [347, 241] on textarea at bounding box center [412, 282] width 644 height 169
paste textarea "Plano Pickup"
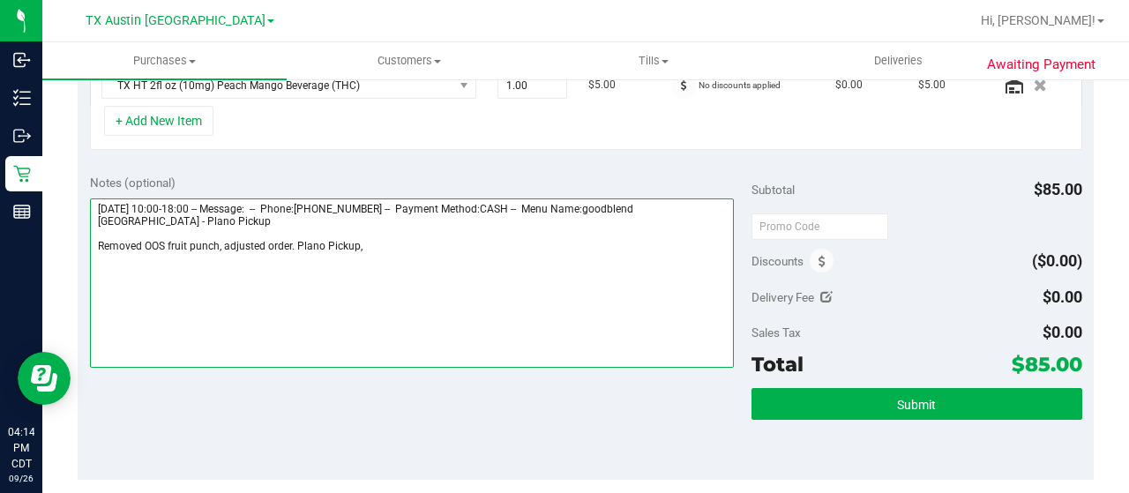
drag, startPoint x: 93, startPoint y: 198, endPoint x: 196, endPoint y: 201, distance: 102.3
click at [196, 201] on textarea at bounding box center [412, 282] width 644 height 169
click at [414, 242] on textarea at bounding box center [412, 282] width 644 height 169
paste textarea "Saturday 09/27/2025"
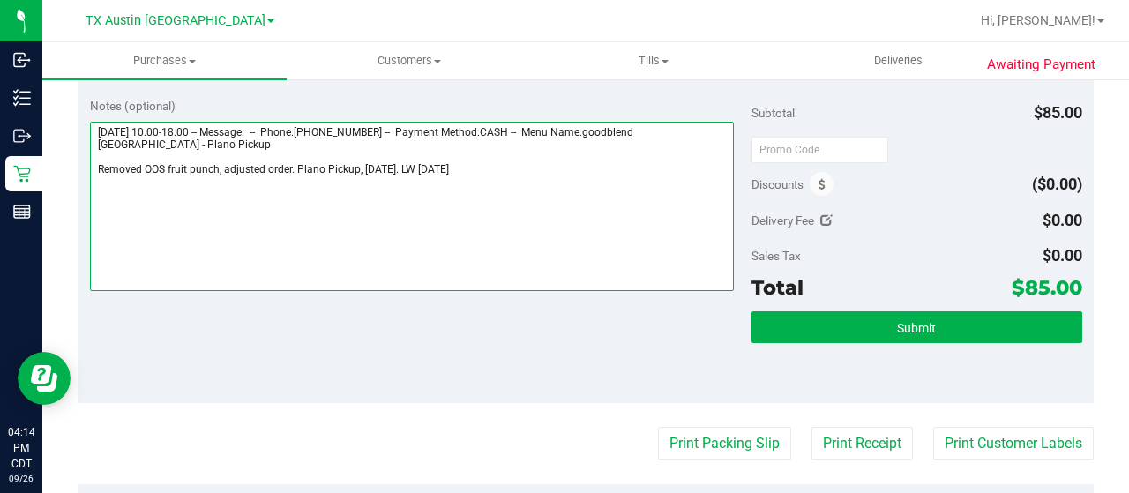
scroll to position [705, 0]
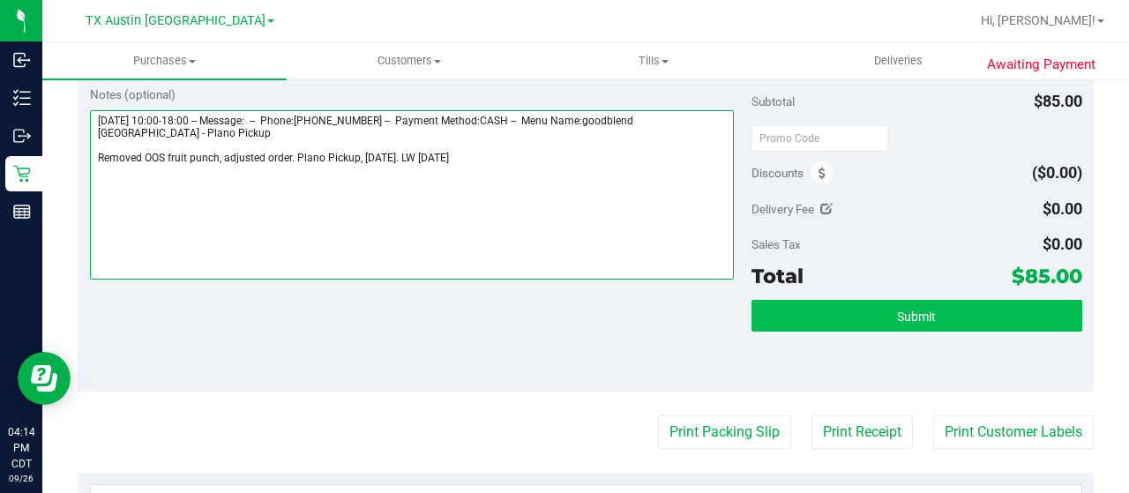
type textarea "Saturday 09/27/2025 10:00-18:00 -- Message: -- Phone:9452168615 -- Payment Meth…"
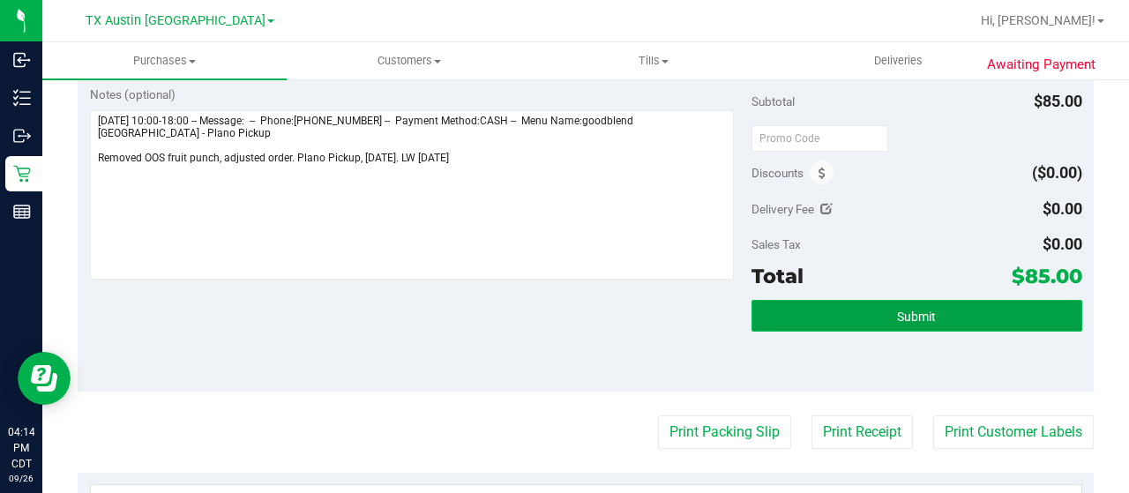
click at [849, 310] on button "Submit" at bounding box center [916, 316] width 331 height 32
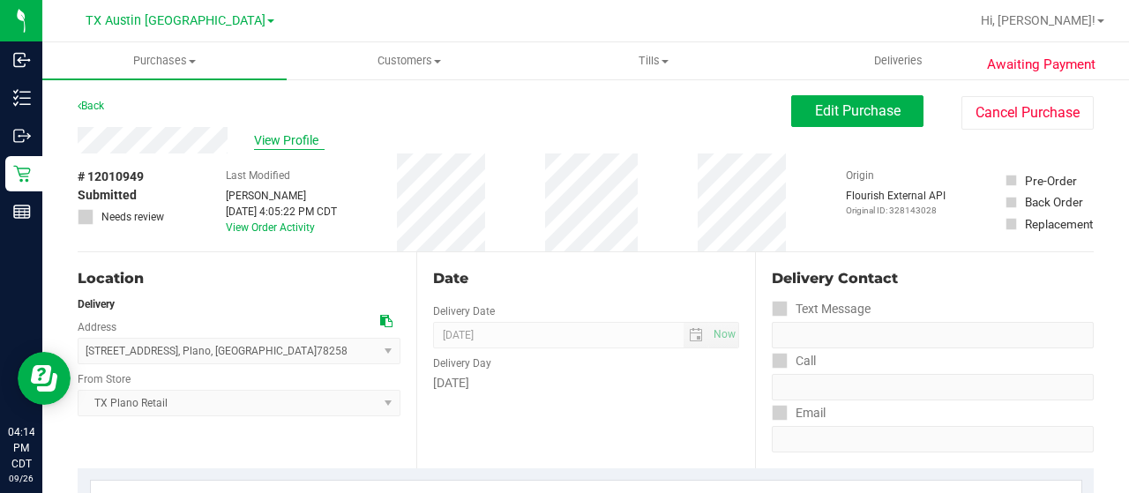
click at [300, 143] on span "View Profile" at bounding box center [289, 140] width 71 height 19
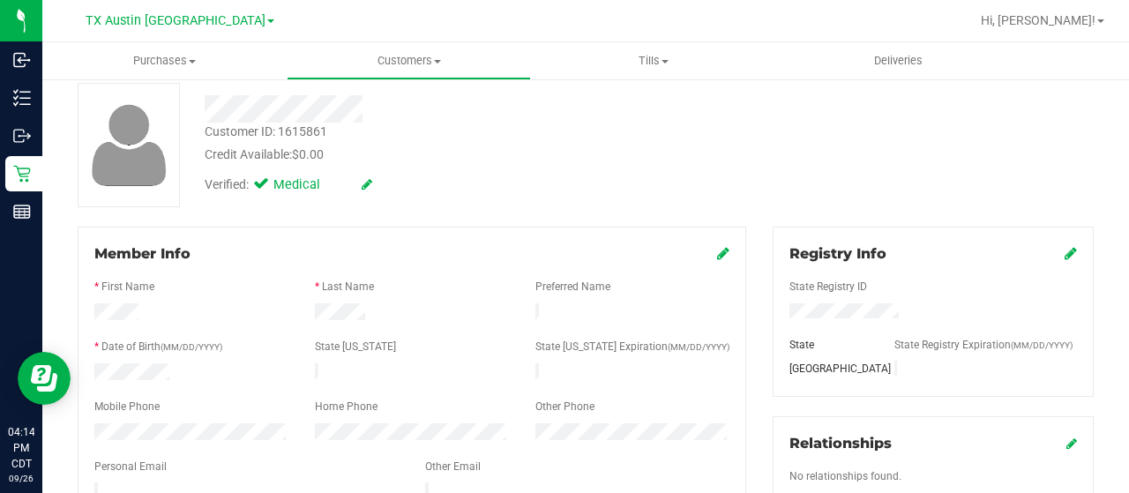
scroll to position [176, 0]
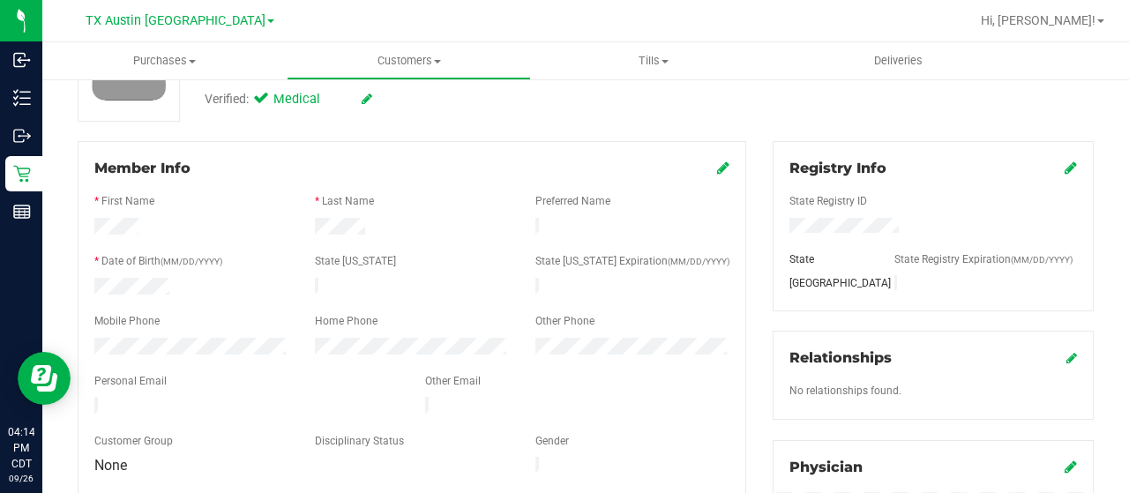
drag, startPoint x: 260, startPoint y: 397, endPoint x: 88, endPoint y: 401, distance: 172.0
click at [88, 401] on div at bounding box center [246, 407] width 331 height 21
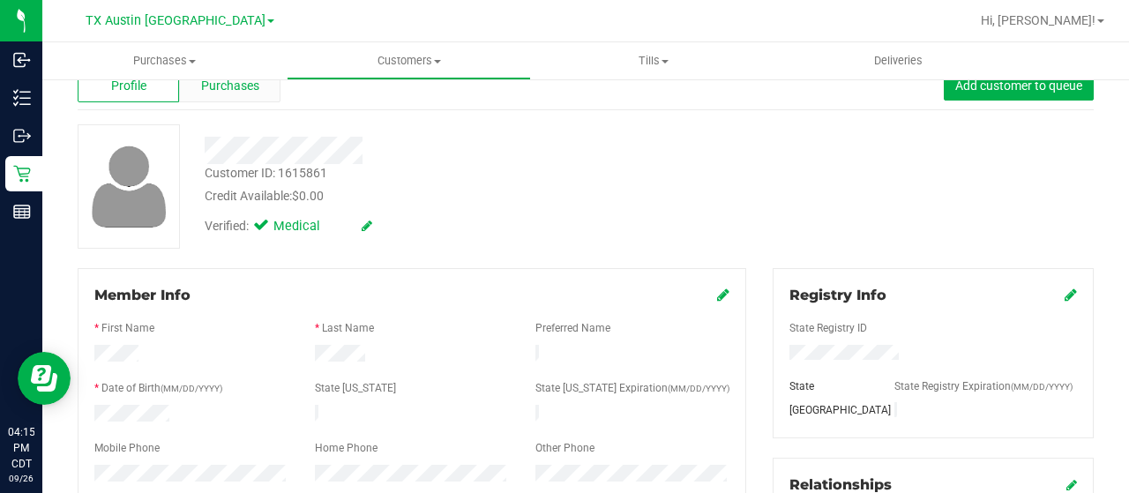
scroll to position [0, 0]
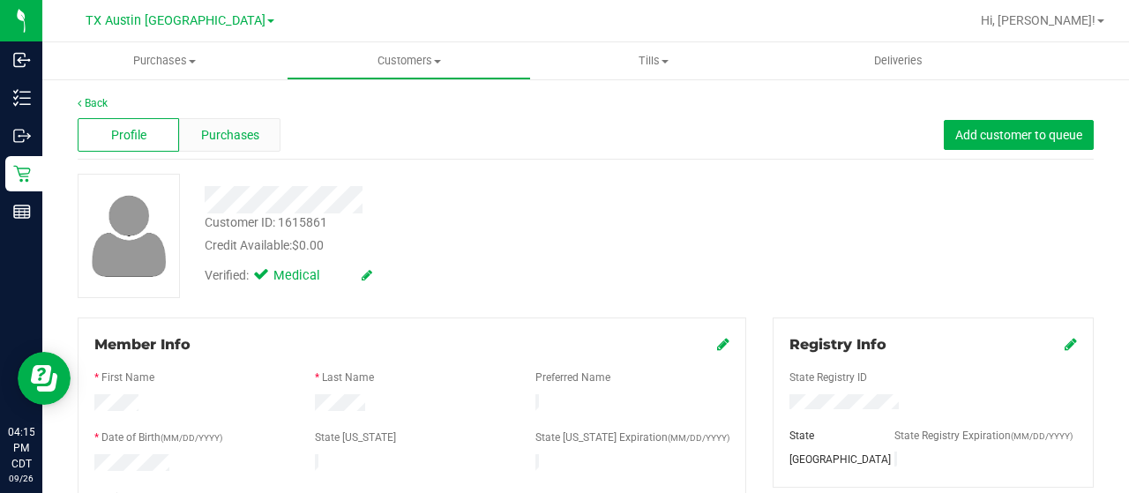
click at [233, 122] on div "Purchases" at bounding box center [229, 135] width 101 height 34
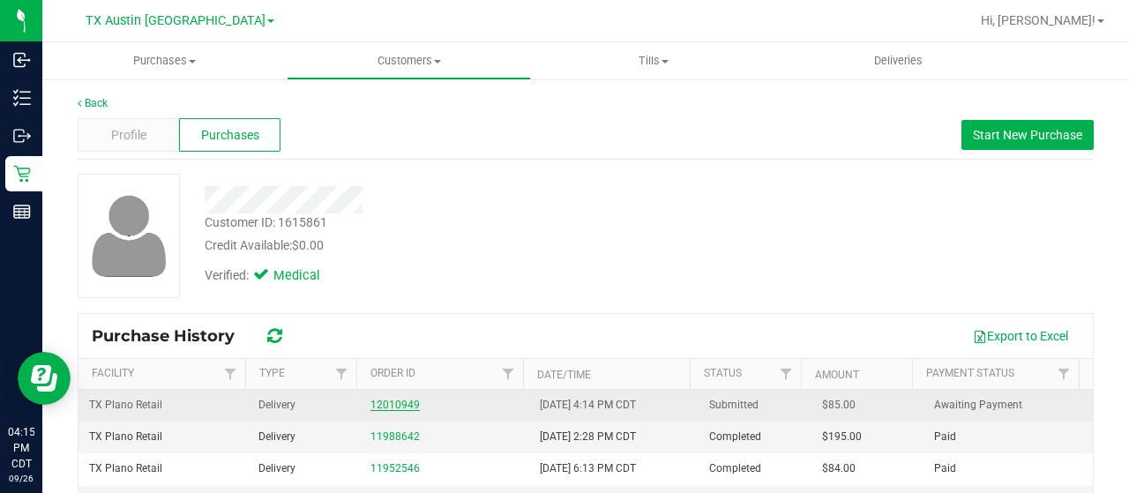
click at [400, 406] on link "12010949" at bounding box center [394, 405] width 49 height 12
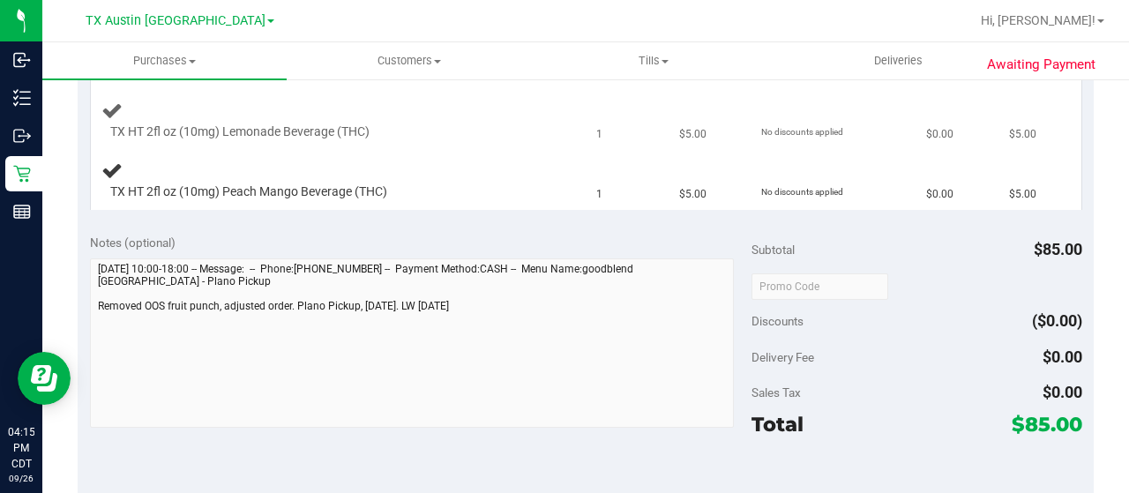
scroll to position [705, 0]
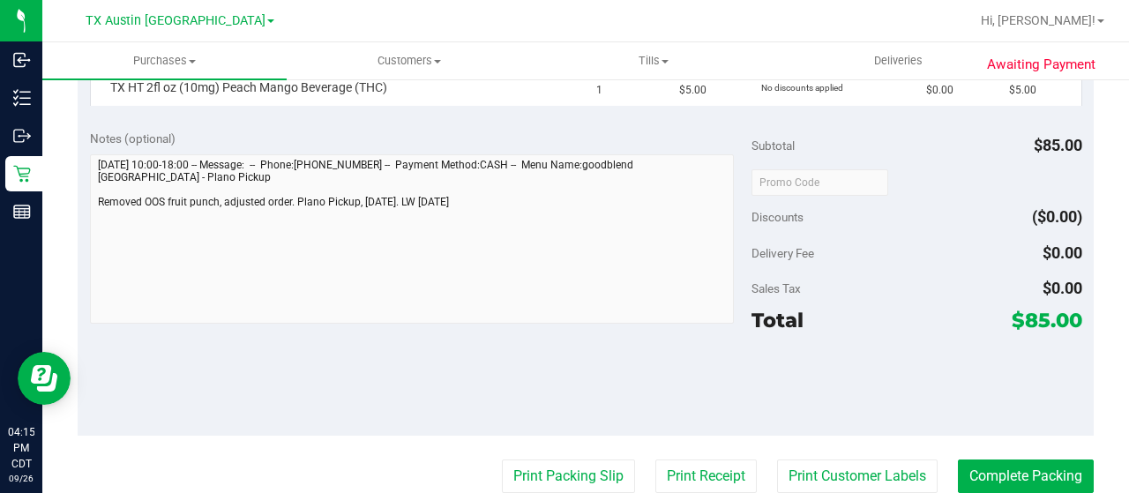
drag, startPoint x: 1009, startPoint y: 299, endPoint x: 1035, endPoint y: 300, distance: 26.5
click at [1035, 308] on span "$85.00" at bounding box center [1046, 320] width 71 height 25
copy span "85"
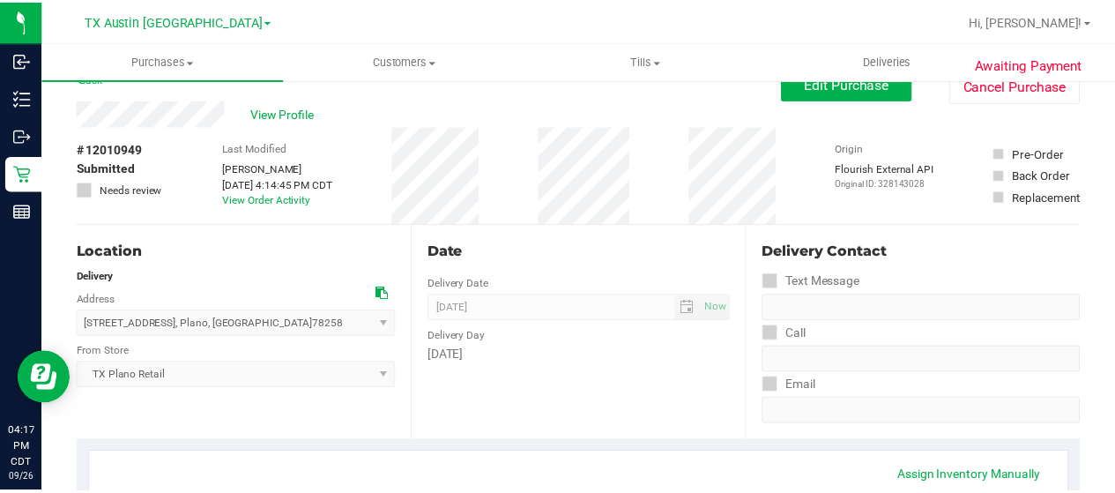
scroll to position [0, 0]
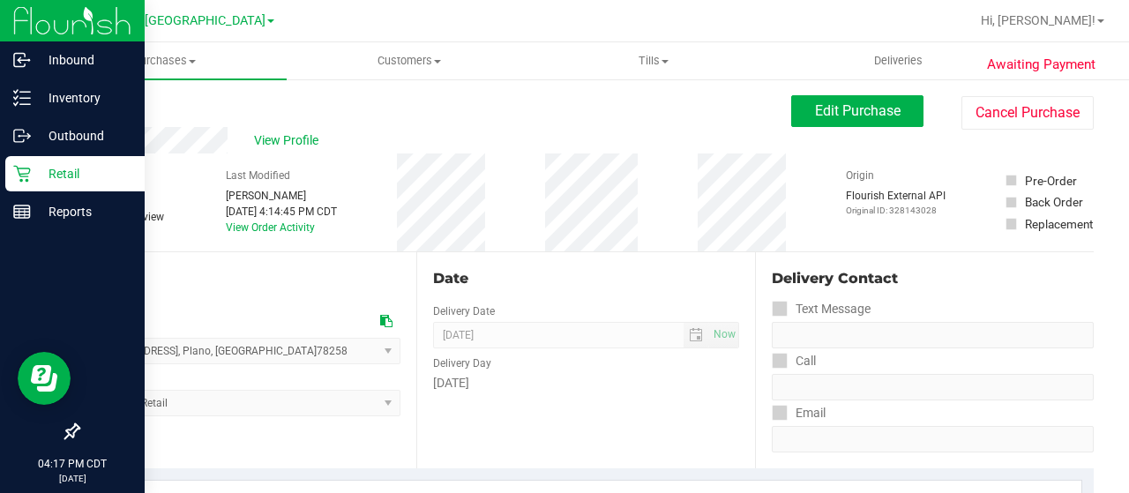
click at [34, 176] on p "Retail" at bounding box center [84, 173] width 106 height 21
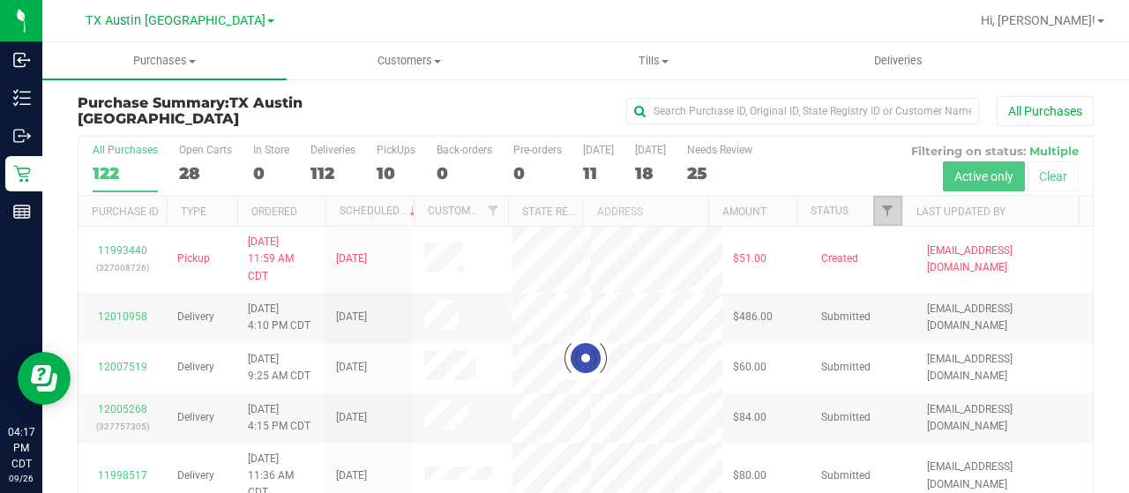
click at [880, 207] on span "Filter" at bounding box center [887, 211] width 14 height 14
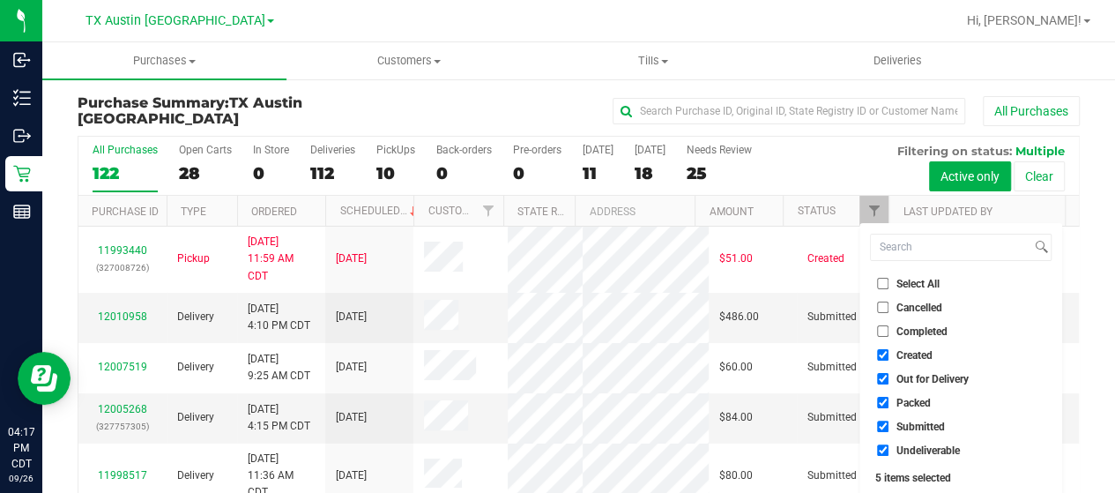
drag, startPoint x: 917, startPoint y: 378, endPoint x: 912, endPoint y: 387, distance: 10.3
click at [917, 378] on span "Out for Delivery" at bounding box center [933, 379] width 72 height 11
click at [889, 378] on input "Out for Delivery" at bounding box center [882, 378] width 11 height 11
checkbox input "false"
click at [905, 404] on span "Packed" at bounding box center [914, 403] width 34 height 11
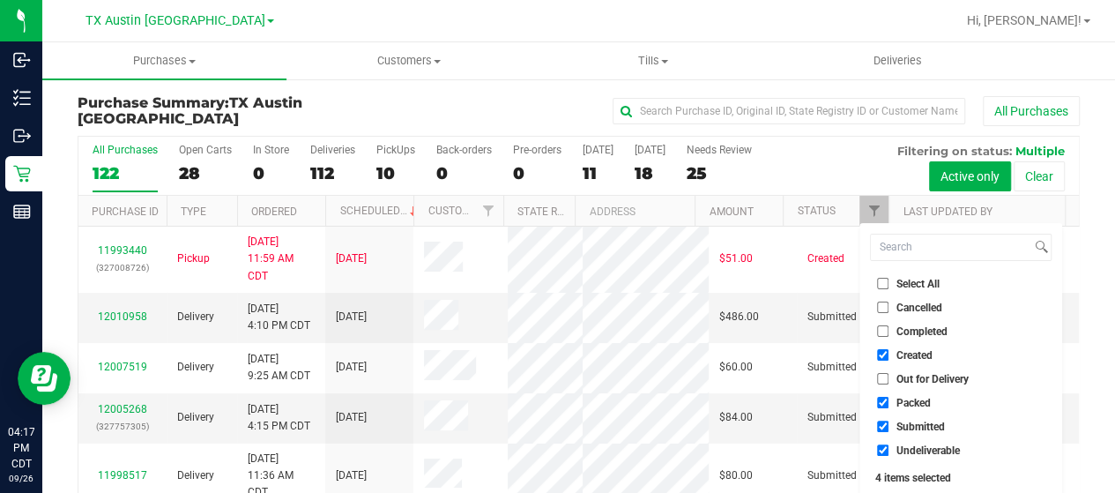
click at [889, 404] on input "Packed" at bounding box center [882, 402] width 11 height 11
checkbox input "false"
click at [905, 421] on span "Submitted" at bounding box center [921, 426] width 48 height 11
click at [889, 421] on input "Submitted" at bounding box center [882, 426] width 11 height 11
checkbox input "false"
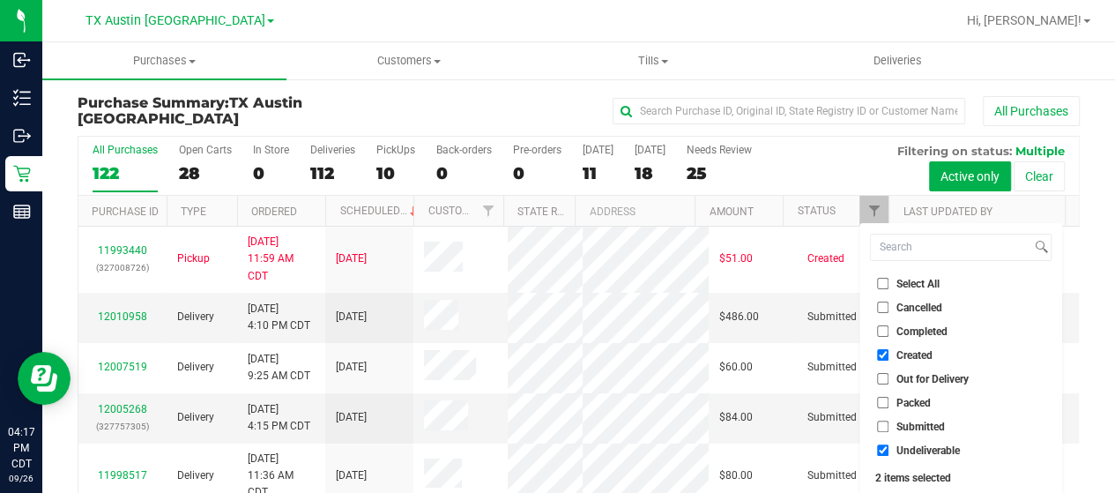
click at [902, 450] on span "Undeliverable" at bounding box center [928, 450] width 63 height 11
click at [889, 450] on input "Undeliverable" at bounding box center [882, 449] width 11 height 11
checkbox input "false"
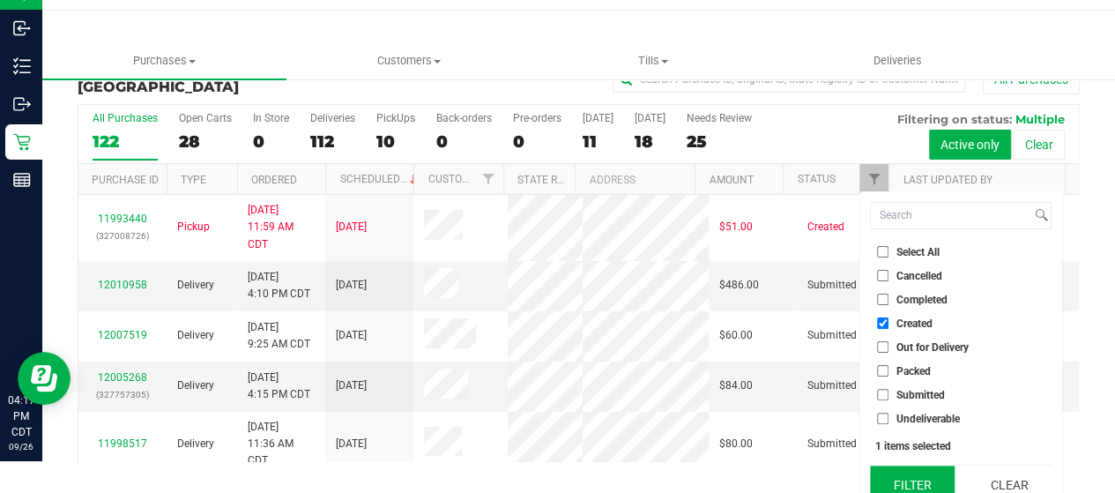
scroll to position [48, 0]
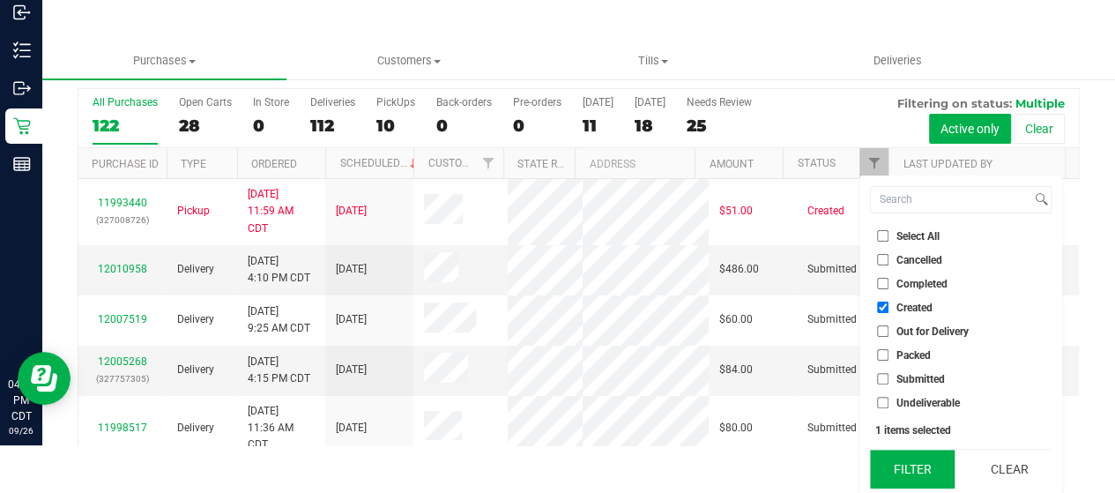
click at [903, 463] on button "Filter" at bounding box center [912, 469] width 85 height 39
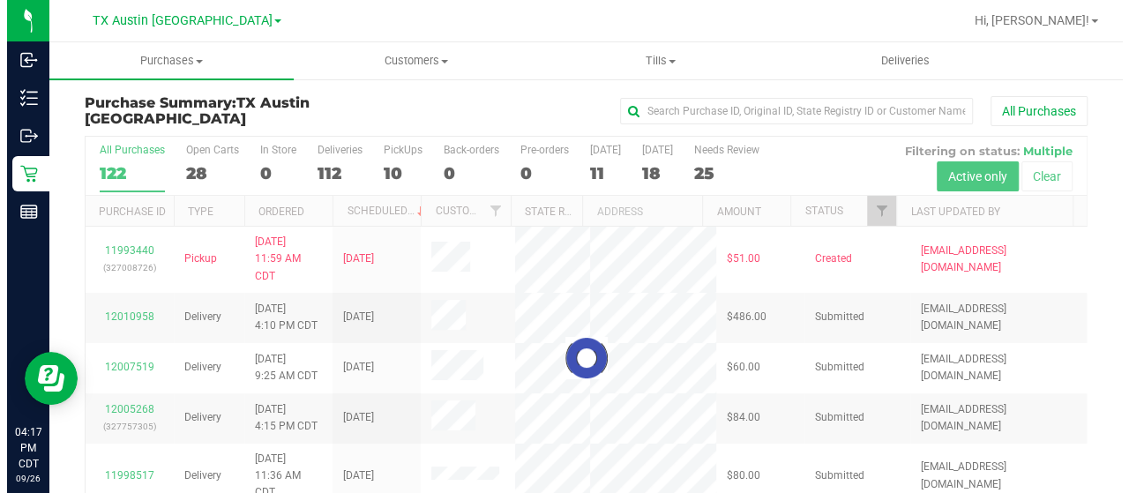
scroll to position [0, 0]
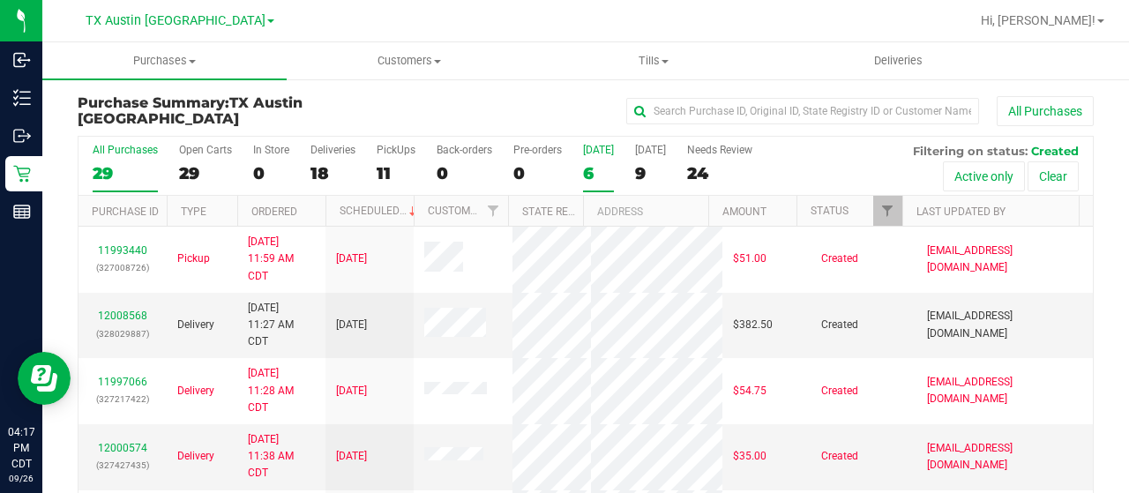
click at [589, 175] on div "6" at bounding box center [598, 173] width 31 height 20
click at [0, 0] on input "Today 6" at bounding box center [0, 0] width 0 height 0
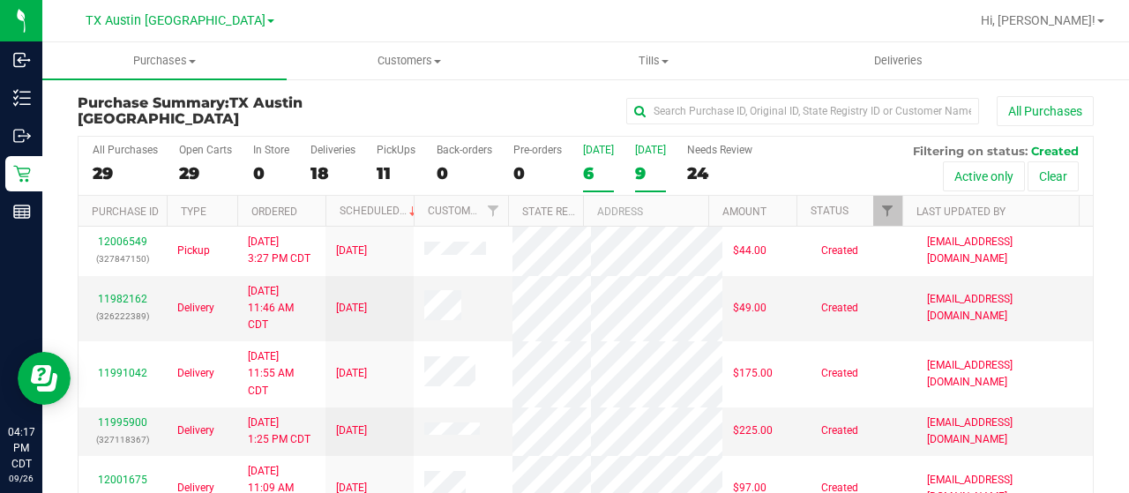
click at [645, 176] on div "9" at bounding box center [650, 173] width 31 height 20
click at [0, 0] on input "Tomorrow 9" at bounding box center [0, 0] width 0 height 0
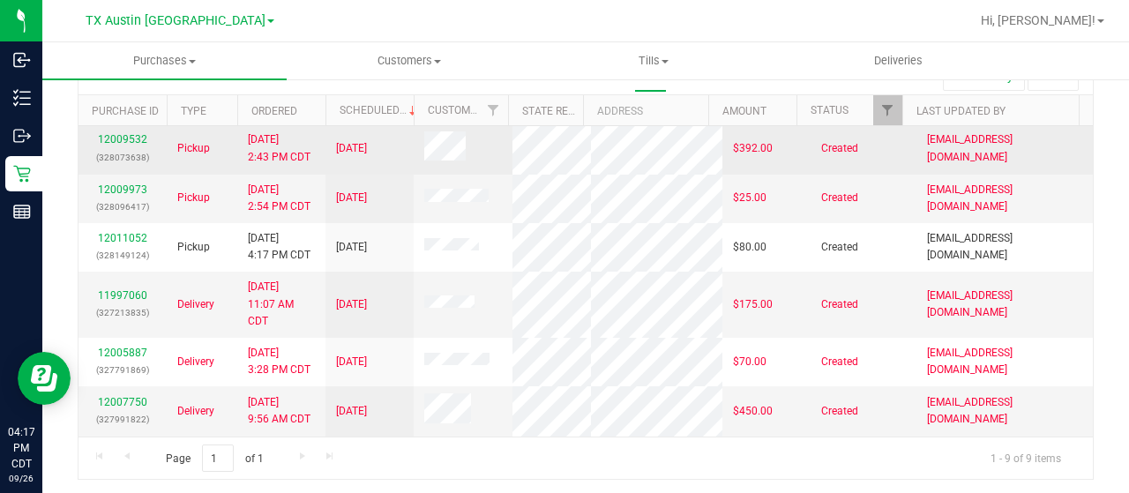
scroll to position [210, 0]
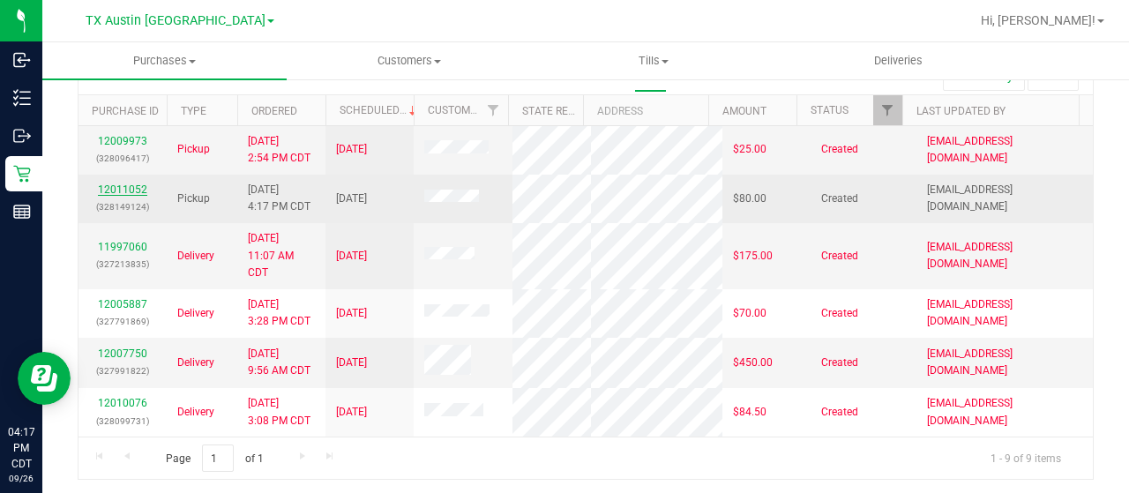
click at [132, 183] on link "12011052" at bounding box center [122, 189] width 49 height 12
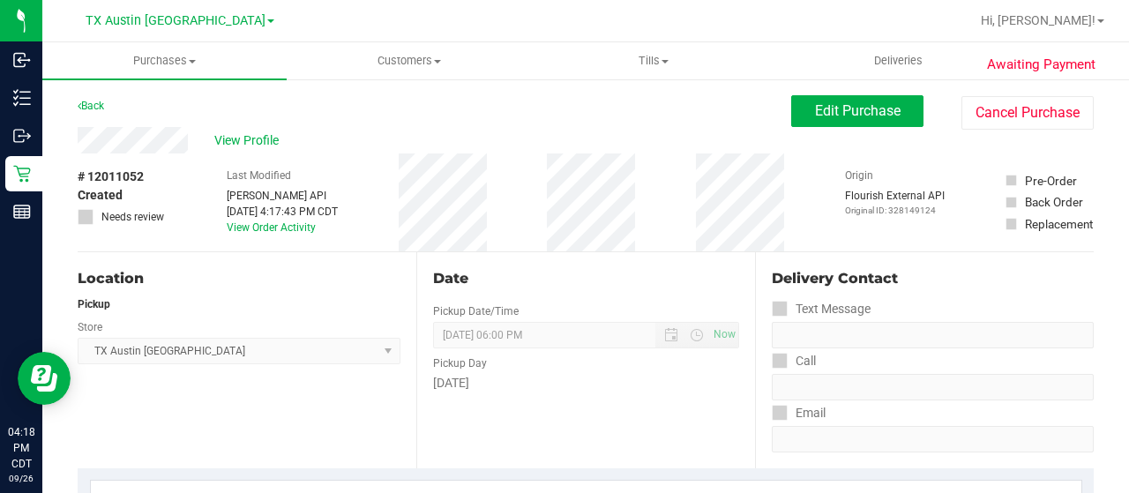
drag, startPoint x: 191, startPoint y: 145, endPoint x: 60, endPoint y: 141, distance: 131.4
click at [250, 144] on span "View Profile" at bounding box center [249, 140] width 71 height 19
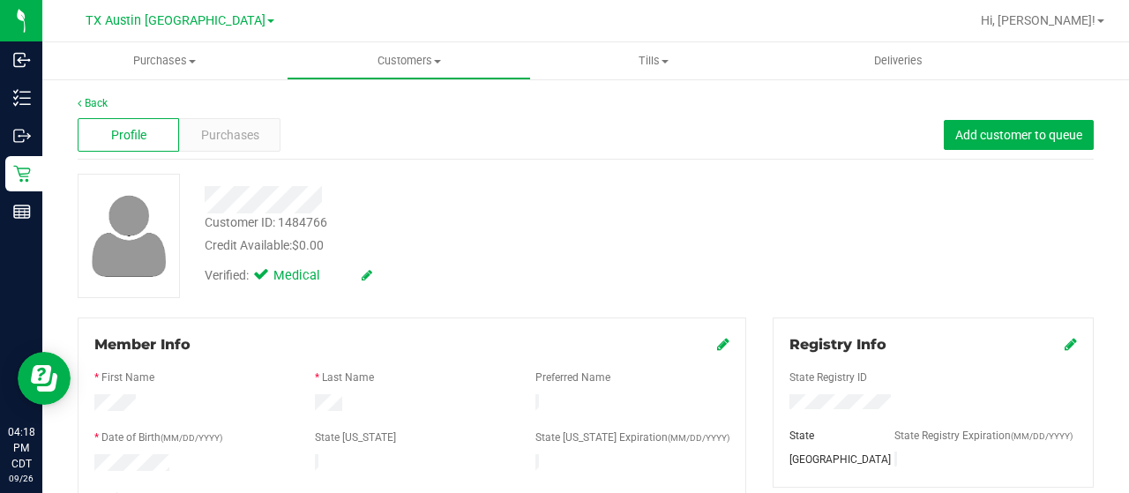
click at [333, 192] on div at bounding box center [451, 199] width 521 height 27
click at [211, 130] on span "Purchases" at bounding box center [230, 135] width 58 height 19
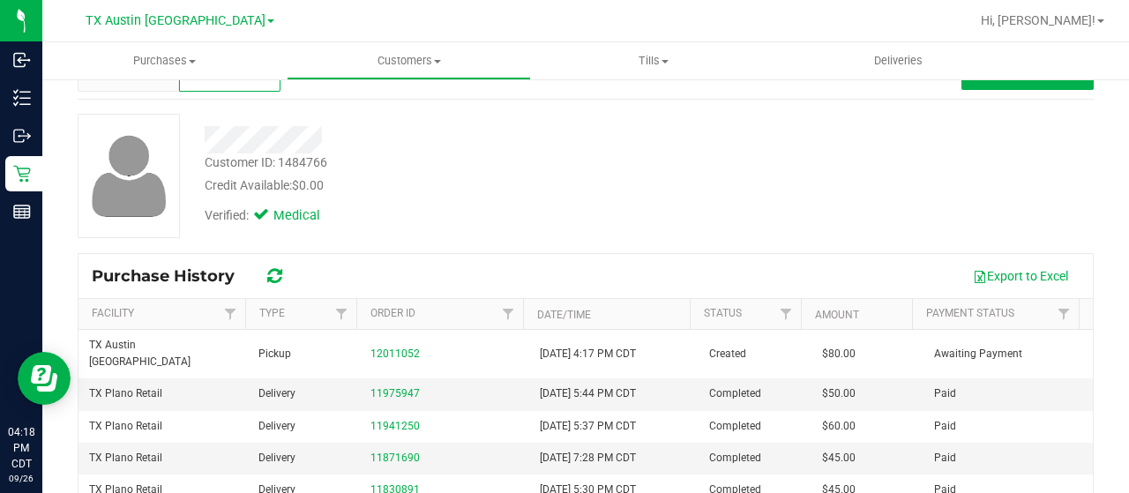
scroll to position [88, 0]
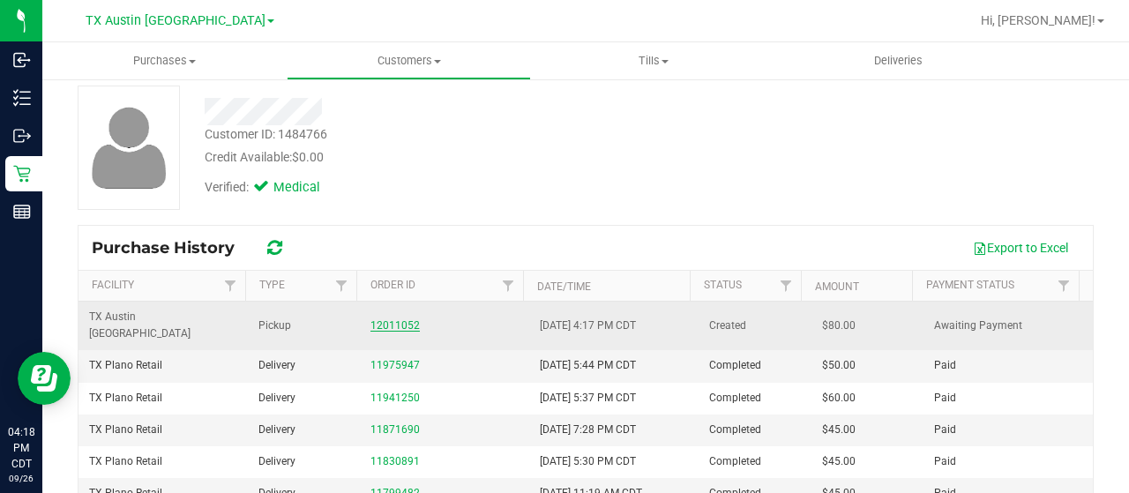
click at [399, 319] on link "12011052" at bounding box center [394, 325] width 49 height 12
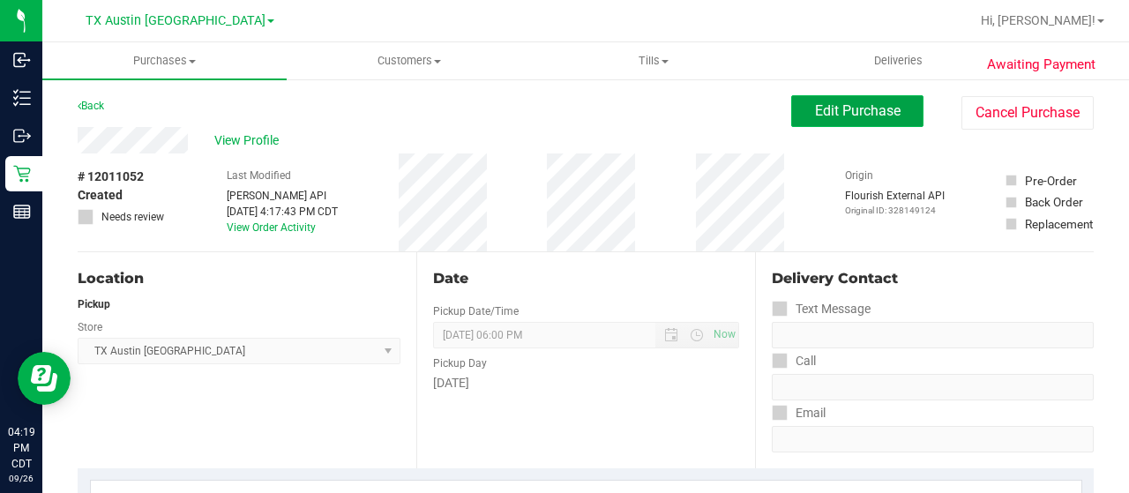
click at [822, 112] on span "Edit Purchase" at bounding box center [858, 110] width 86 height 17
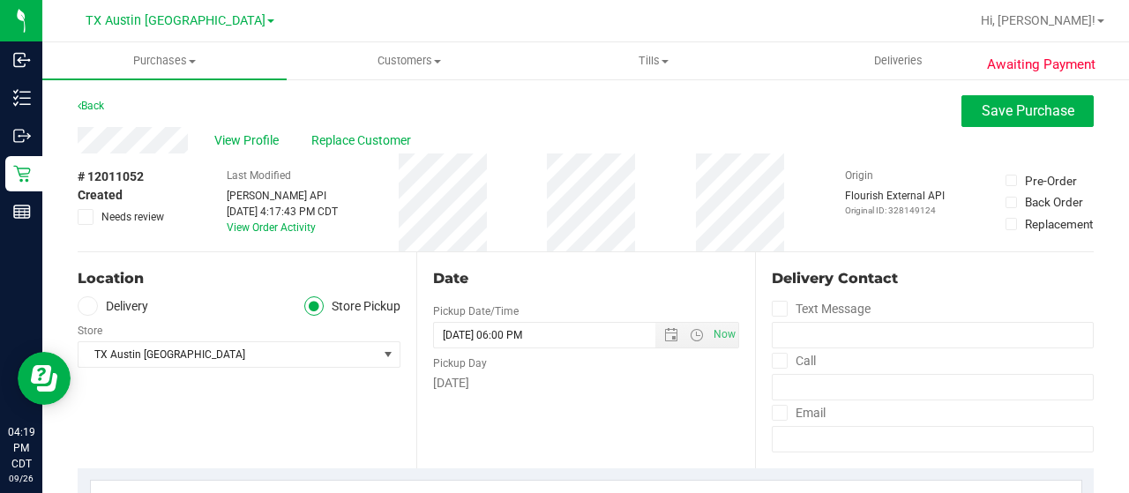
click at [145, 302] on label "Delivery" at bounding box center [113, 306] width 71 height 20
click at [0, 0] on input "Delivery" at bounding box center [0, 0] width 0 height 0
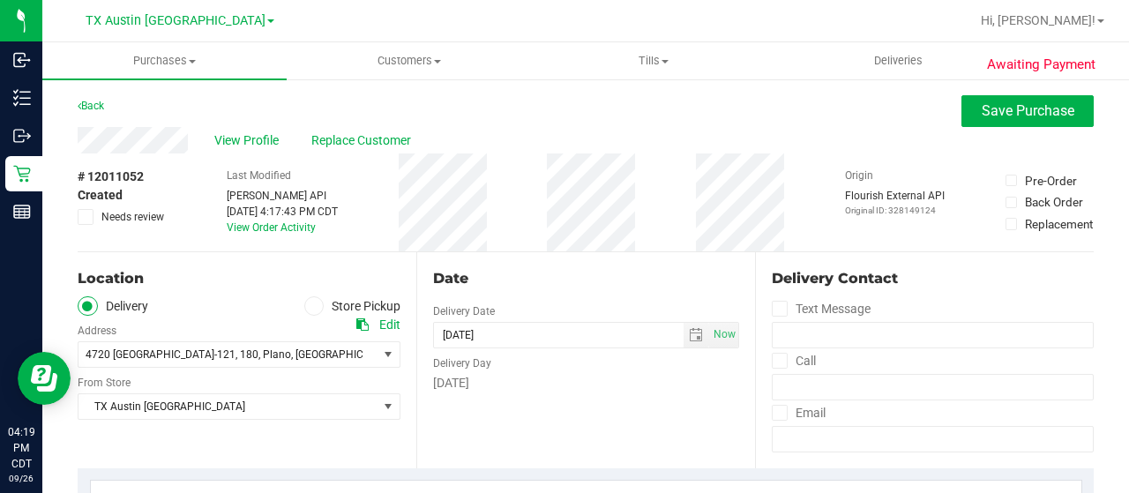
scroll to position [88, 0]
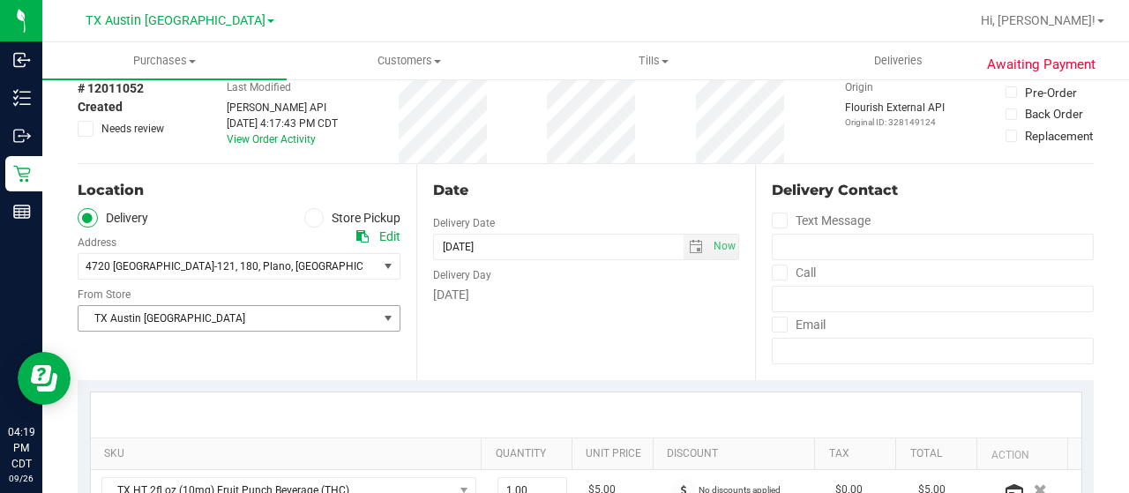
click at [277, 317] on span "TX Austin [GEOGRAPHIC_DATA]" at bounding box center [227, 318] width 299 height 25
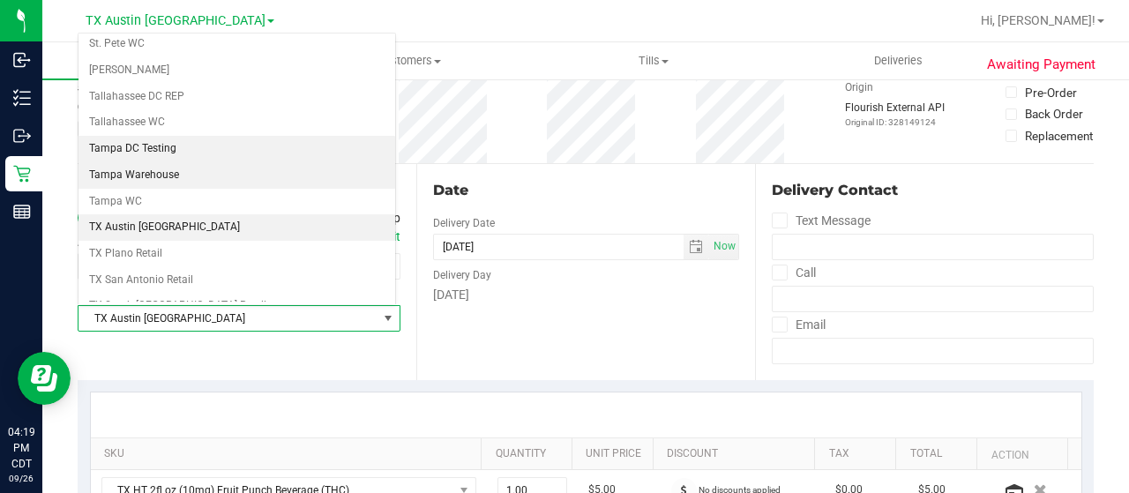
scroll to position [1244, 0]
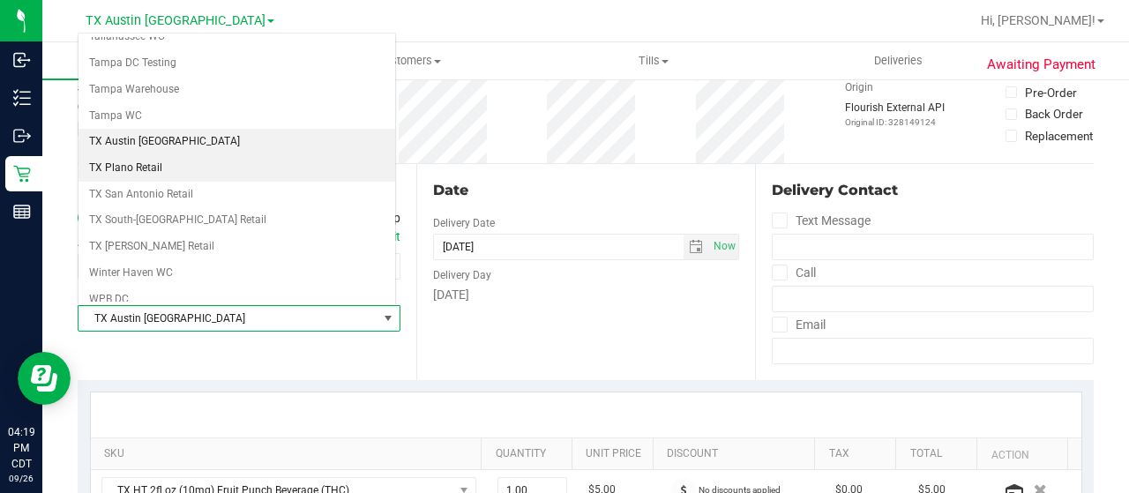
click at [220, 155] on li "TX Plano Retail" at bounding box center [236, 168] width 317 height 26
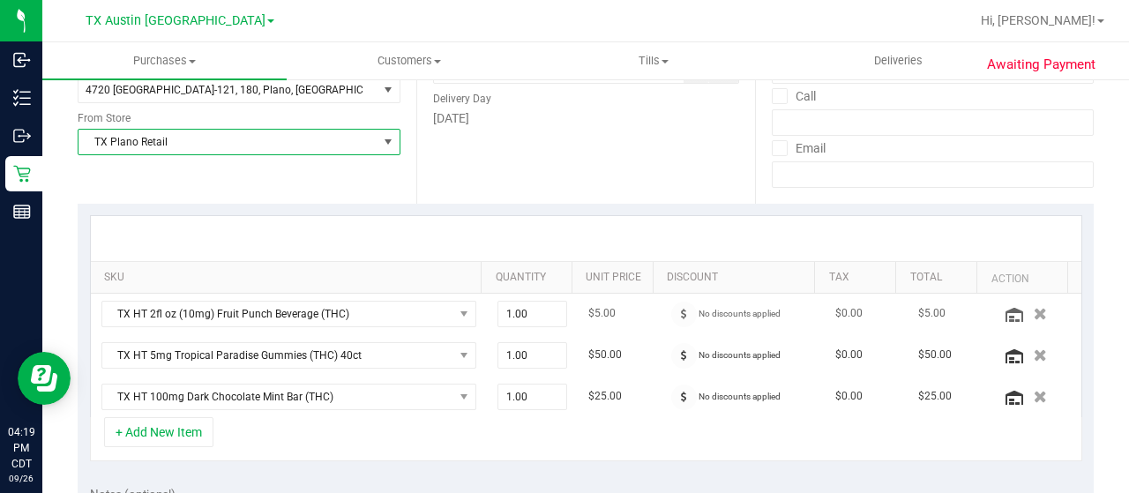
scroll to position [353, 0]
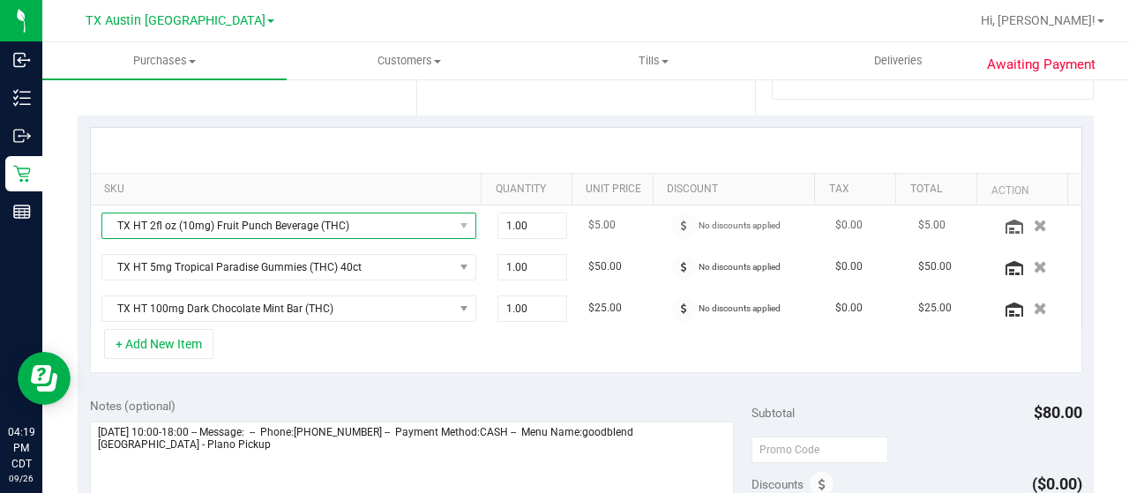
click at [419, 220] on span "TX HT 2fl oz (10mg) Fruit Punch Beverage (THC)" at bounding box center [277, 225] width 351 height 25
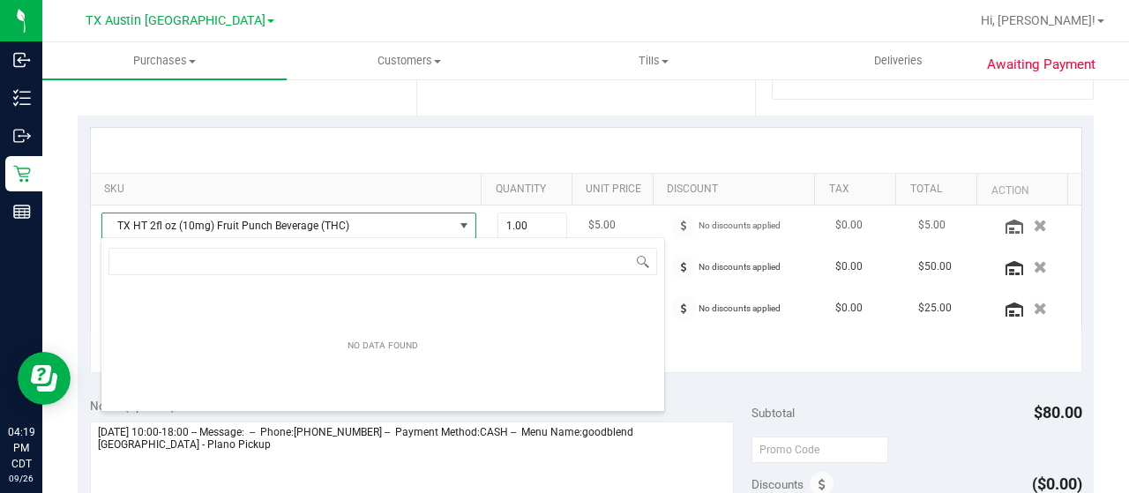
scroll to position [26, 355]
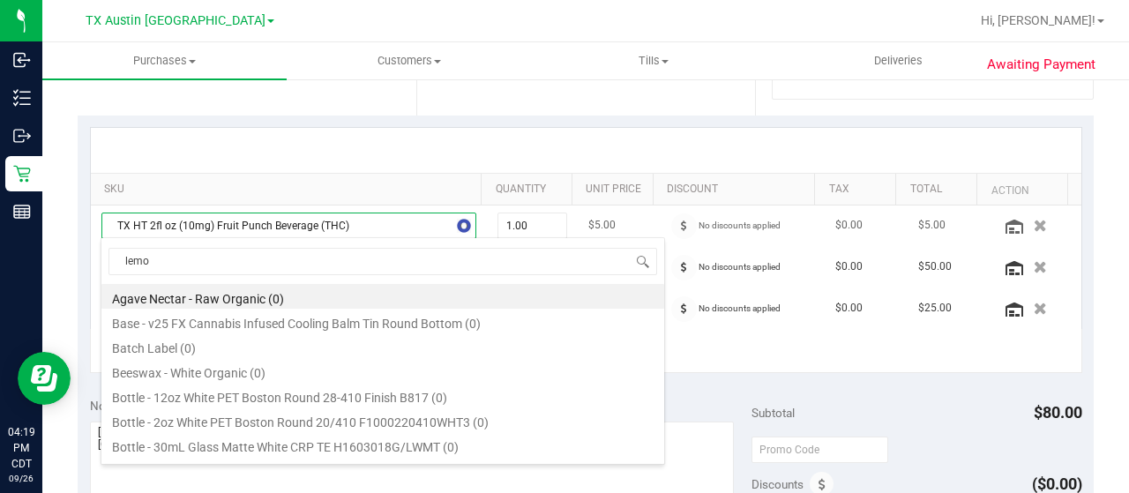
type input "lemon"
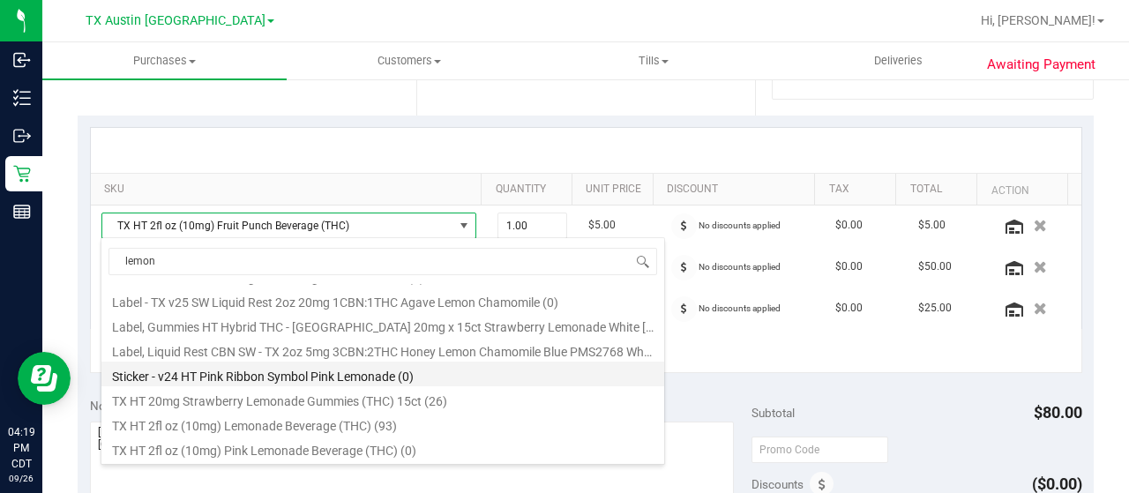
scroll to position [529, 0]
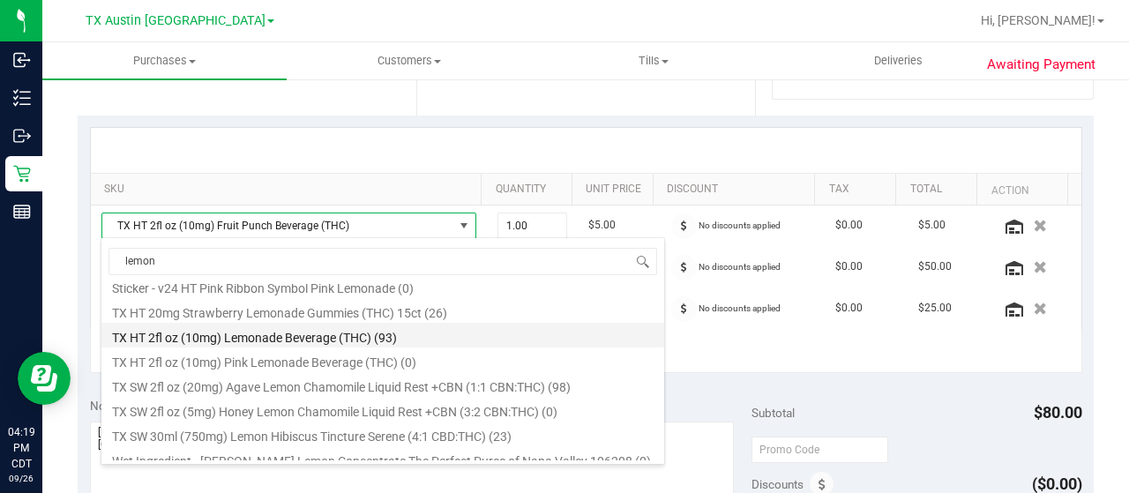
click at [451, 334] on li "TX HT 2fl oz (10mg) Lemonade Beverage (THC) (93)" at bounding box center [382, 335] width 563 height 25
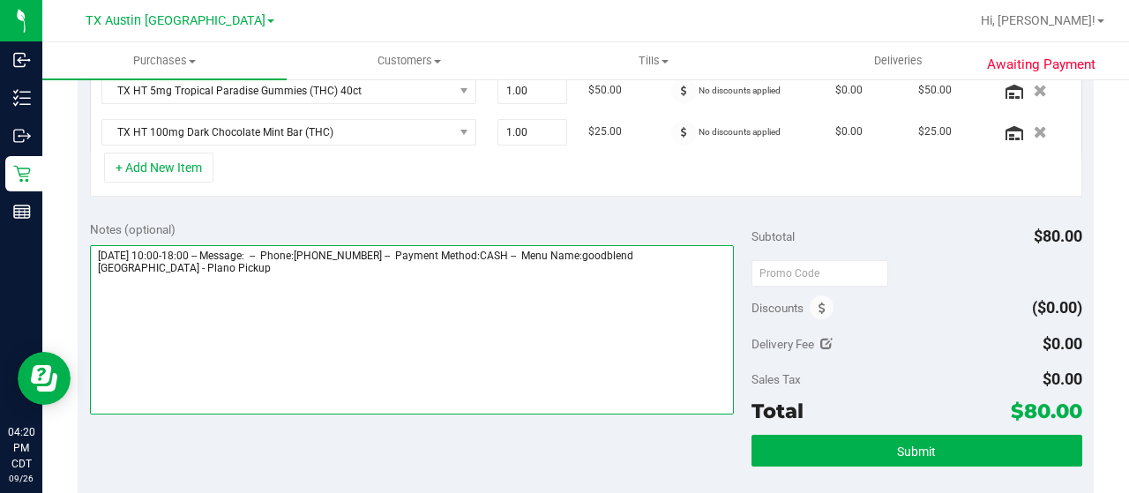
click at [209, 276] on textarea at bounding box center [412, 329] width 644 height 169
drag, startPoint x: 165, startPoint y: 265, endPoint x: 97, endPoint y: 262, distance: 67.9
click at [97, 262] on textarea at bounding box center [412, 329] width 644 height 169
click at [273, 289] on textarea at bounding box center [412, 329] width 644 height 169
paste textarea "Plano Pickup"
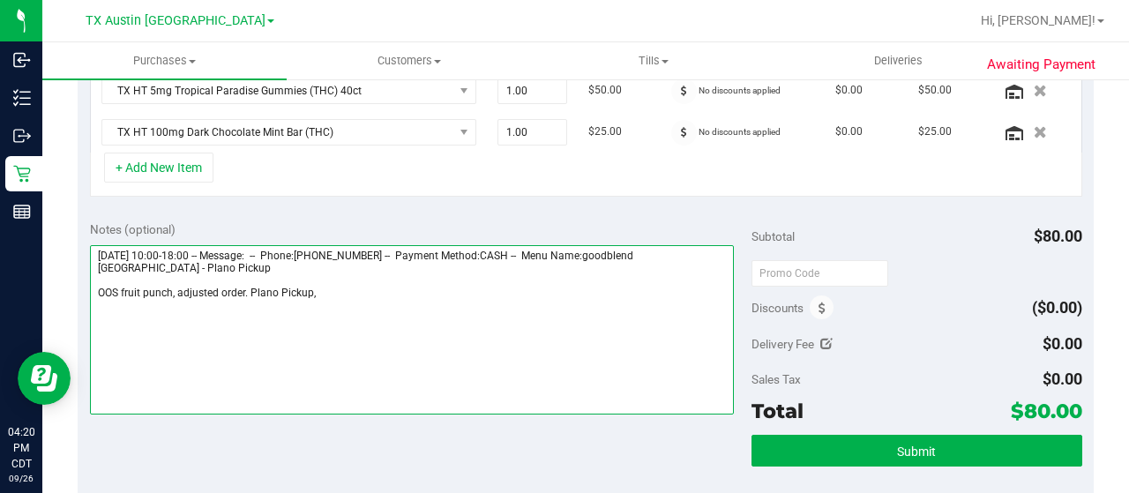
drag, startPoint x: 93, startPoint y: 251, endPoint x: 197, endPoint y: 251, distance: 103.2
click at [197, 251] on textarea at bounding box center [412, 329] width 644 height 169
click at [348, 287] on textarea at bounding box center [412, 329] width 644 height 169
paste textarea "Saturday 09/27/2025"
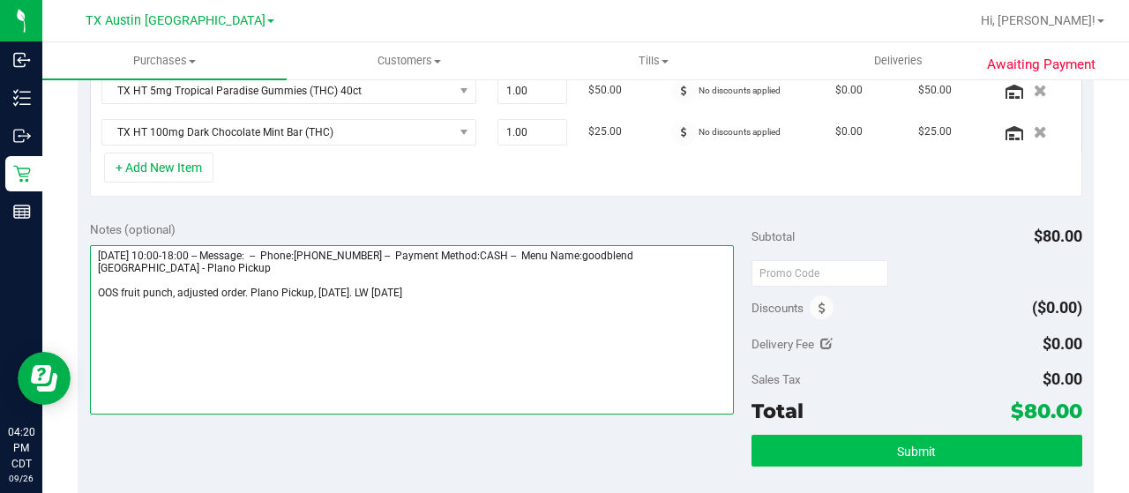
type textarea "Saturday 09/27/2025 10:00-18:00 -- Message: -- Phone:8134658032 -- Payment Meth…"
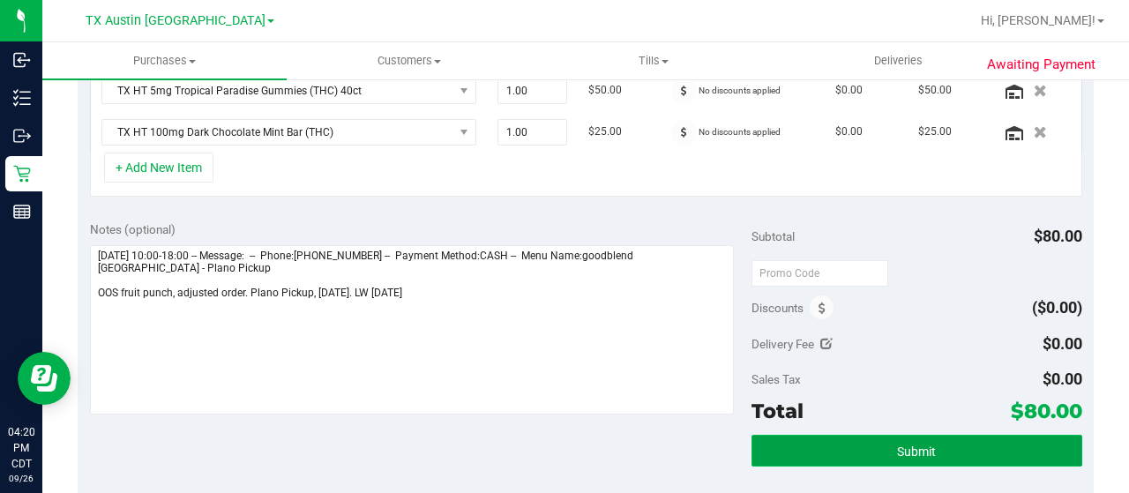
click at [897, 451] on span "Submit" at bounding box center [916, 451] width 39 height 14
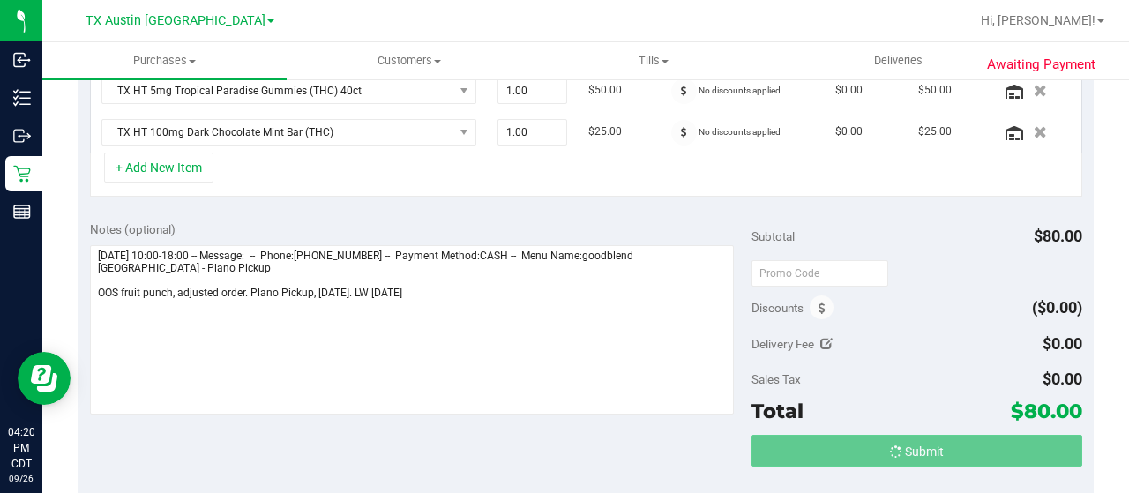
scroll to position [501, 0]
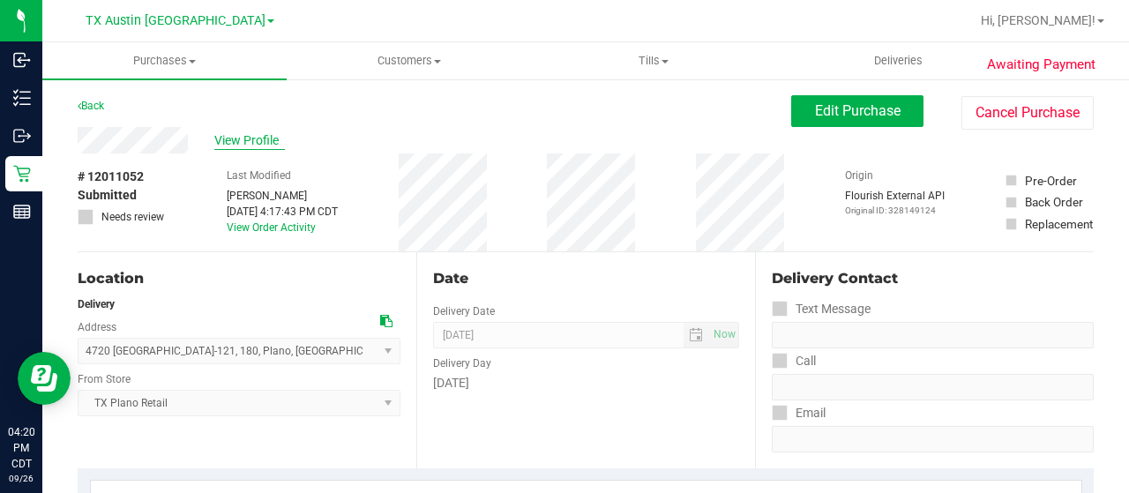
click at [265, 137] on span "View Profile" at bounding box center [249, 140] width 71 height 19
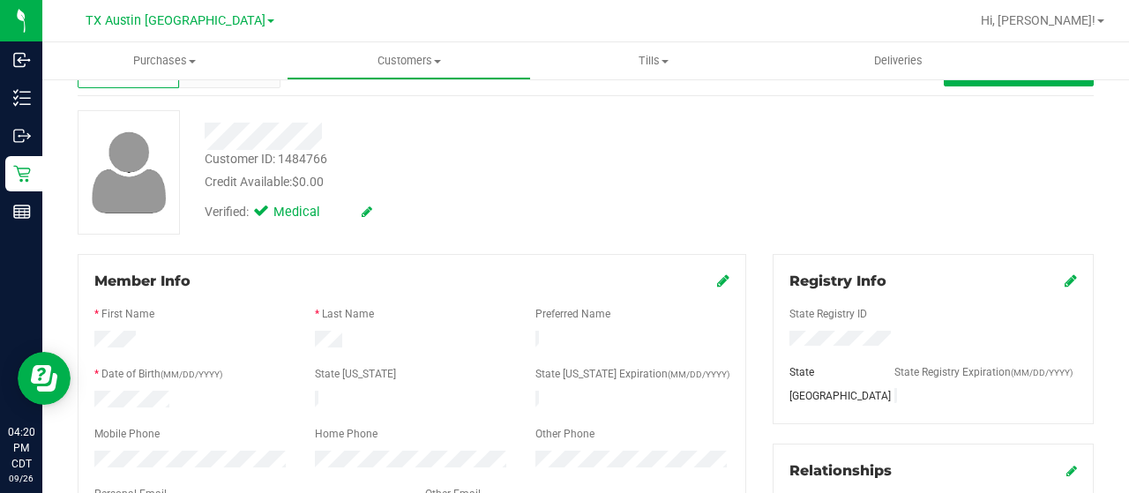
scroll to position [265, 0]
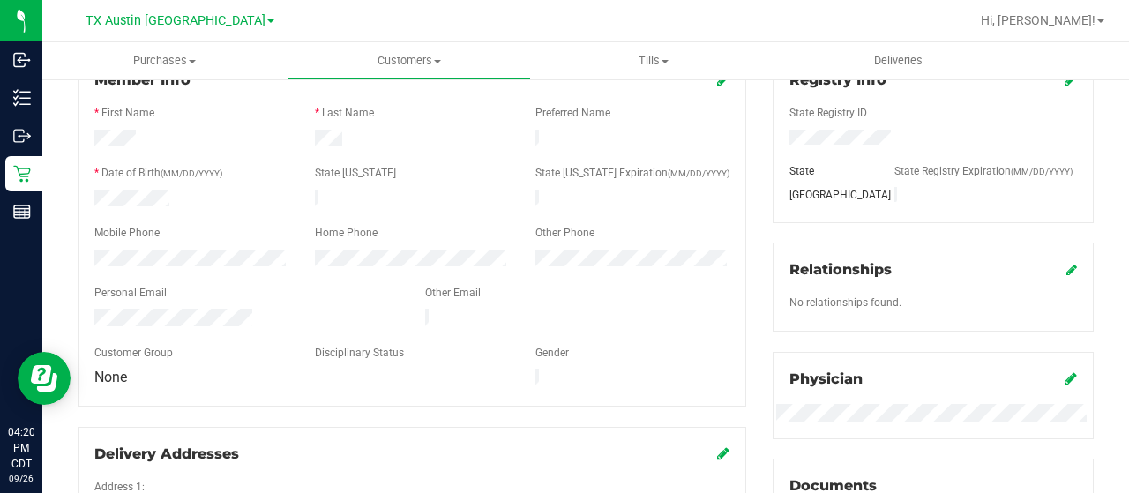
drag, startPoint x: 254, startPoint y: 311, endPoint x: 90, endPoint y: 308, distance: 164.0
click at [90, 309] on div at bounding box center [246, 319] width 331 height 21
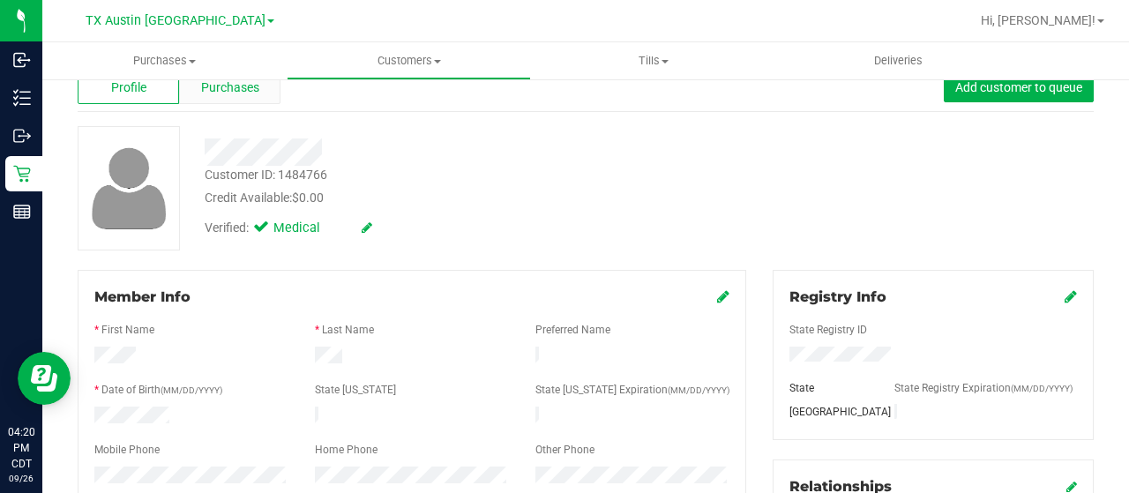
scroll to position [0, 0]
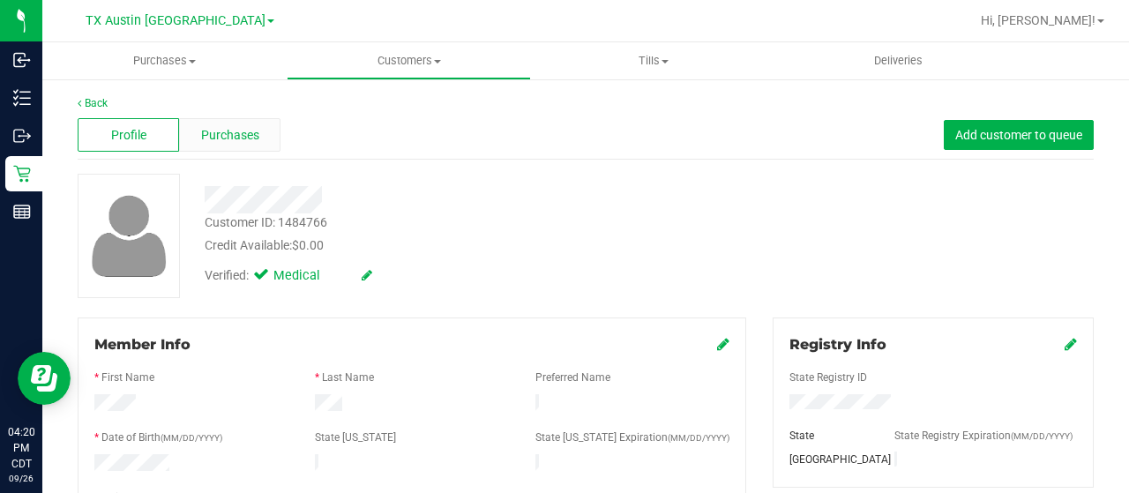
click at [250, 137] on span "Purchases" at bounding box center [230, 135] width 58 height 19
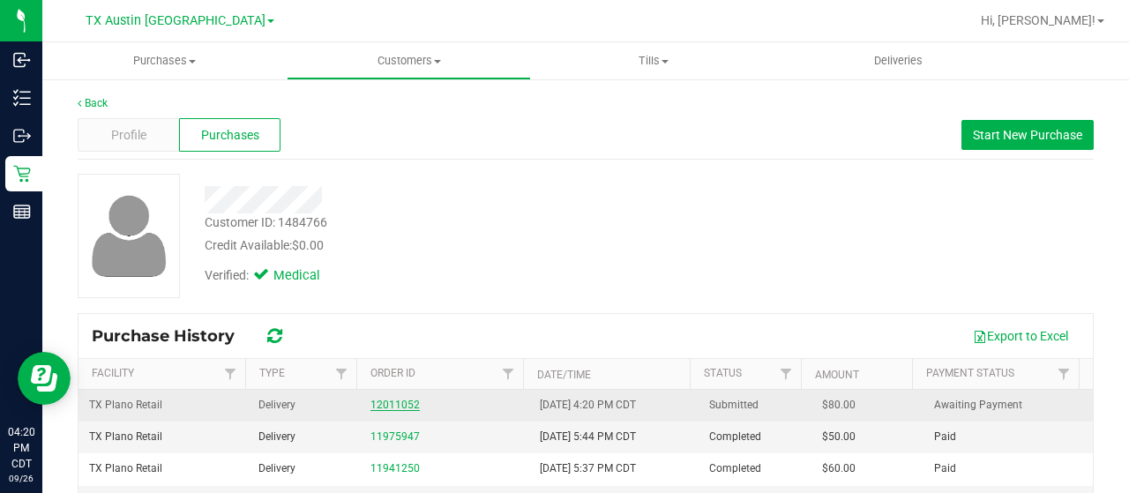
click at [394, 403] on link "12011052" at bounding box center [394, 405] width 49 height 12
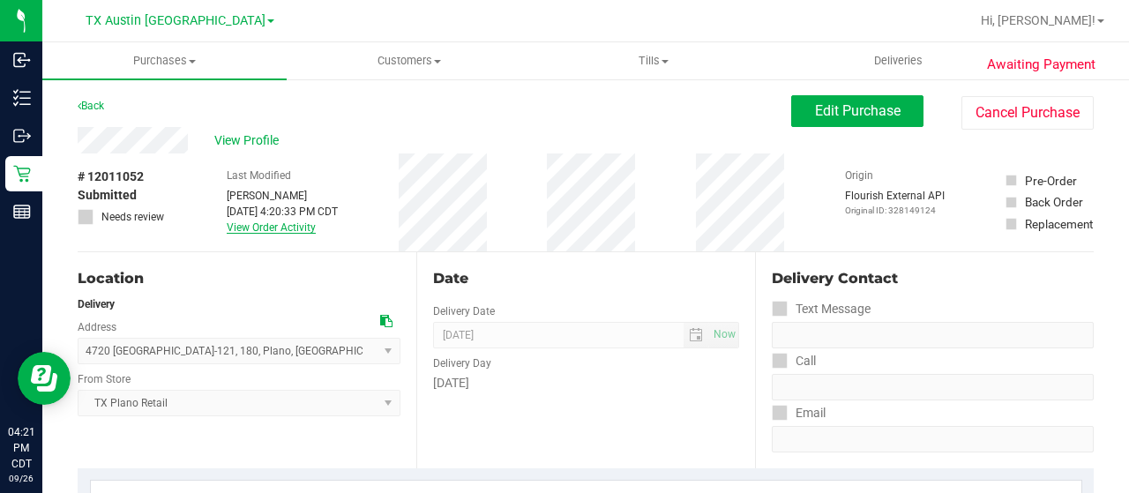
click at [277, 230] on link "View Order Activity" at bounding box center [271, 227] width 89 height 12
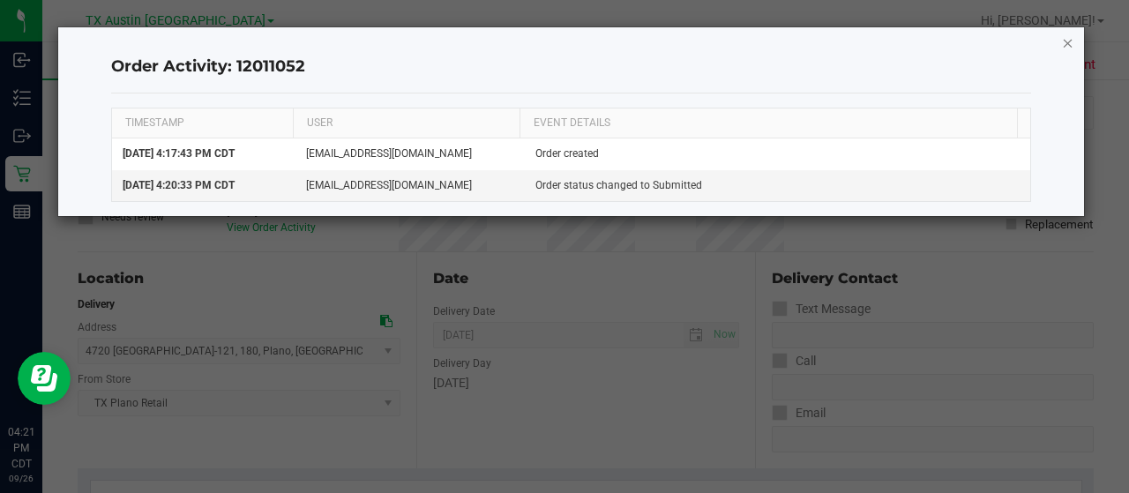
click at [1070, 45] on icon "button" at bounding box center [1068, 42] width 12 height 21
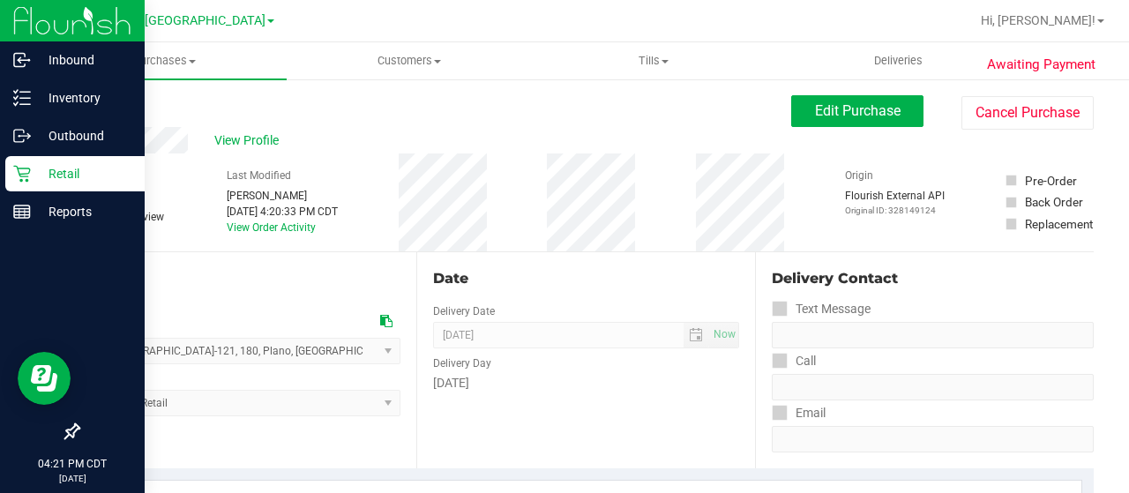
click at [37, 174] on p "Retail" at bounding box center [84, 173] width 106 height 21
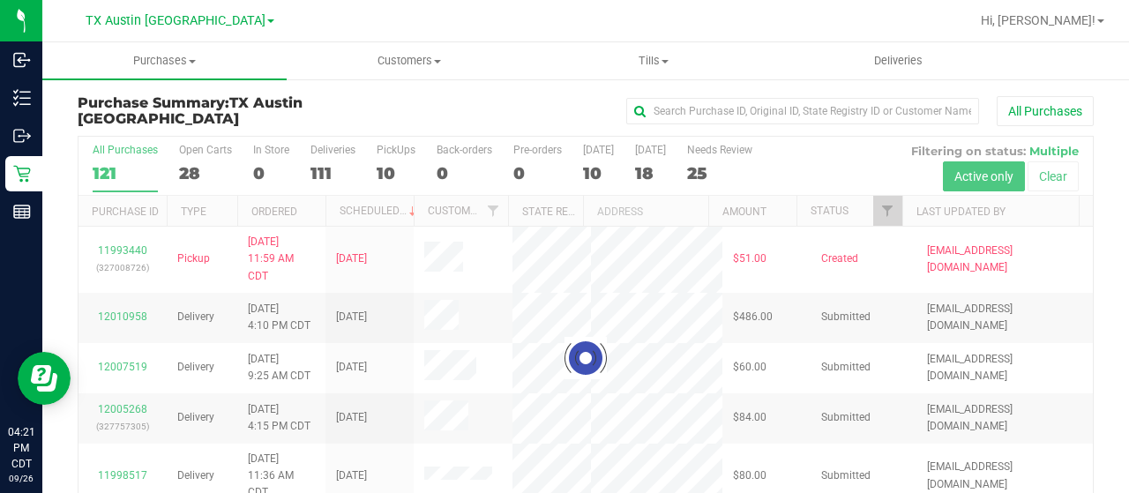
click at [874, 207] on div at bounding box center [585, 358] width 1014 height 443
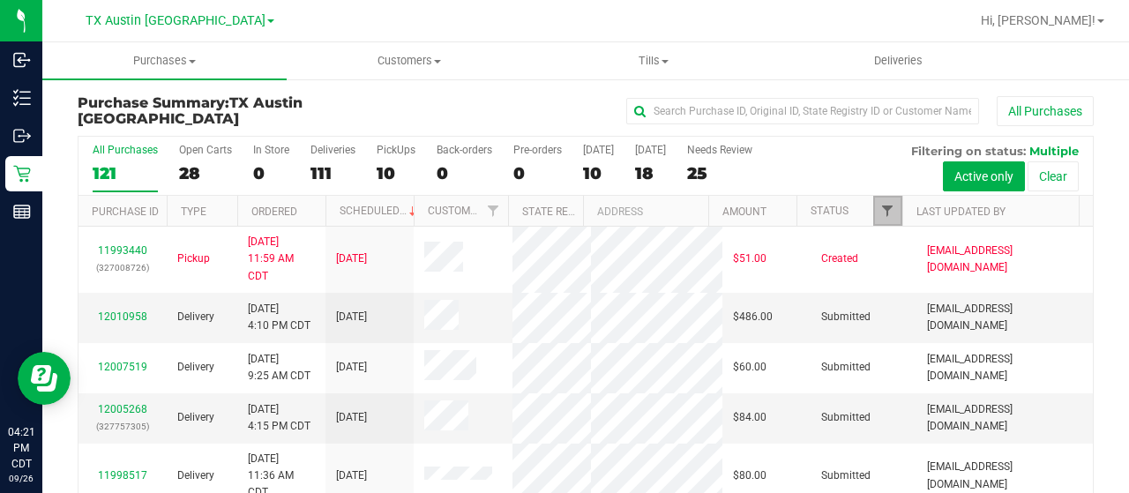
click at [880, 210] on span "Filter" at bounding box center [887, 211] width 14 height 14
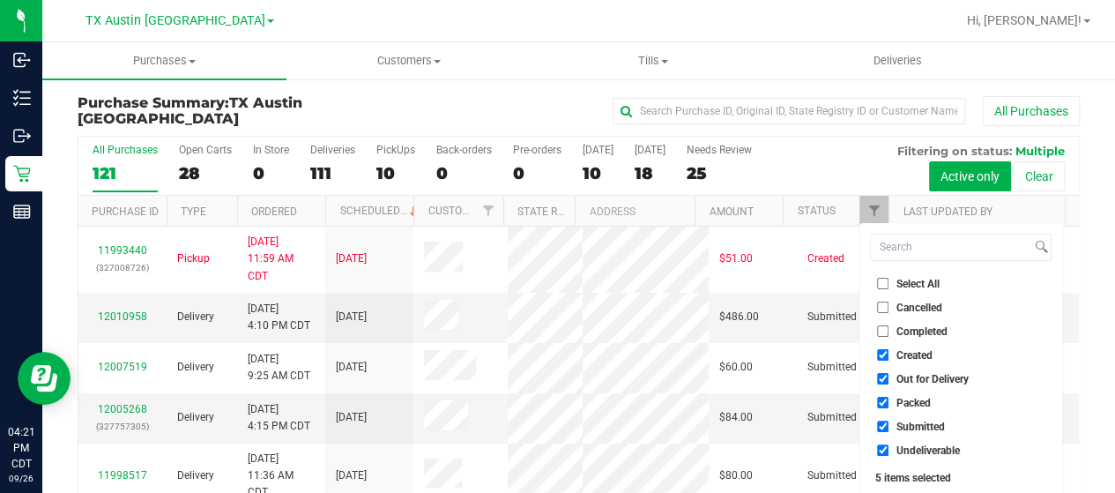
drag, startPoint x: 911, startPoint y: 375, endPoint x: 911, endPoint y: 391, distance: 15.9
click at [911, 375] on span "Out for Delivery" at bounding box center [933, 379] width 72 height 11
click at [889, 375] on input "Out for Delivery" at bounding box center [882, 378] width 11 height 11
checkbox input "false"
click at [911, 401] on span "Packed" at bounding box center [914, 403] width 34 height 11
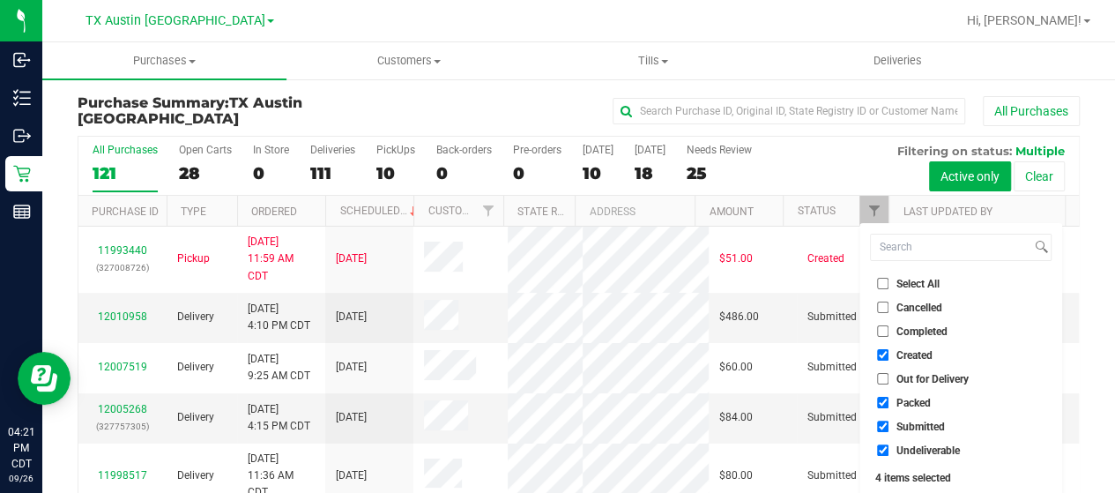
click at [889, 401] on input "Packed" at bounding box center [882, 402] width 11 height 11
checkbox input "false"
click at [907, 421] on span "Submitted" at bounding box center [921, 426] width 48 height 11
click at [889, 421] on input "Submitted" at bounding box center [882, 426] width 11 height 11
checkbox input "false"
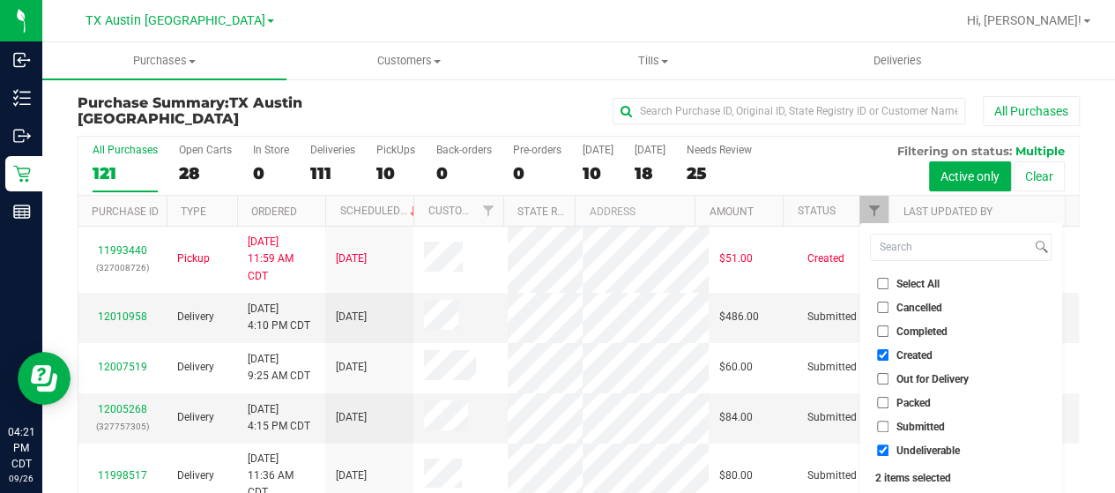
click at [902, 449] on span "Undeliverable" at bounding box center [928, 450] width 63 height 11
click at [889, 449] on input "Undeliverable" at bounding box center [882, 449] width 11 height 11
checkbox input "false"
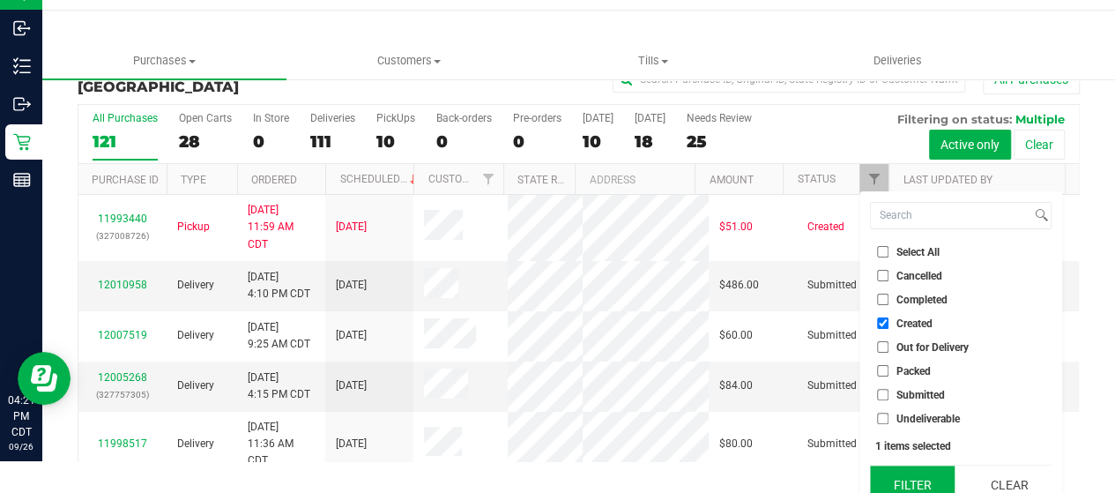
scroll to position [48, 0]
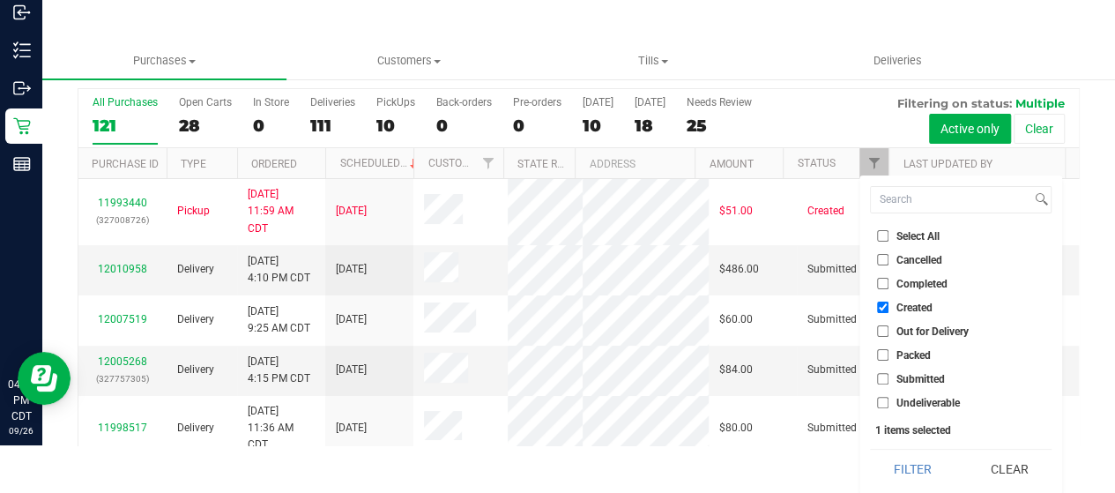
drag, startPoint x: 911, startPoint y: 470, endPoint x: 863, endPoint y: 458, distance: 49.2
click at [910, 470] on button "Filter" at bounding box center [912, 469] width 85 height 39
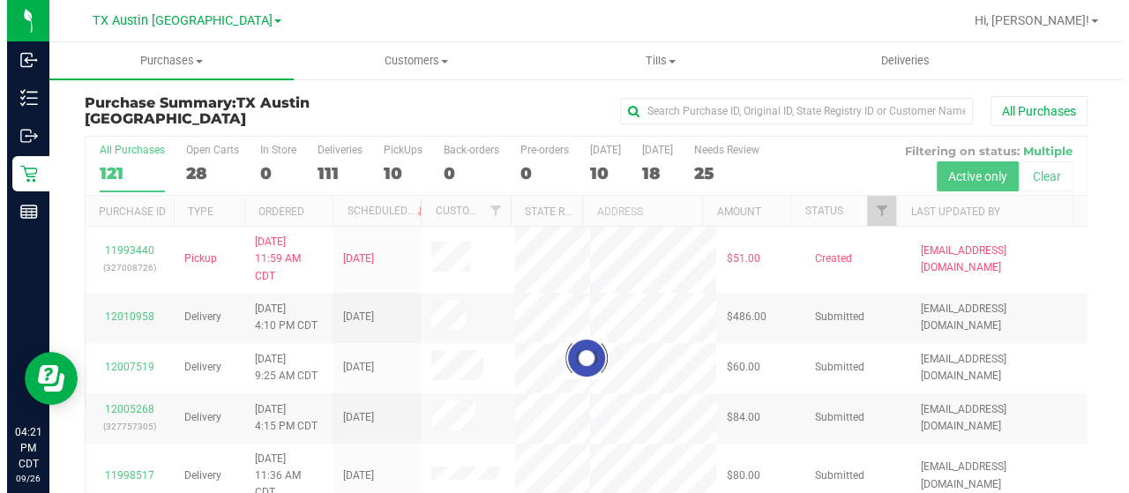
scroll to position [0, 0]
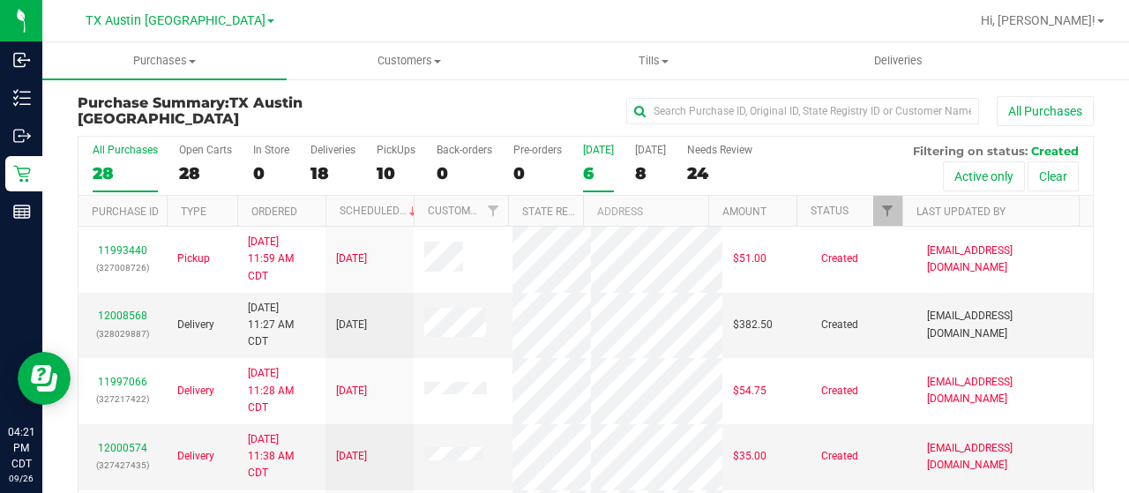
click at [590, 171] on div "6" at bounding box center [598, 173] width 31 height 20
click at [0, 0] on input "Today 6" at bounding box center [0, 0] width 0 height 0
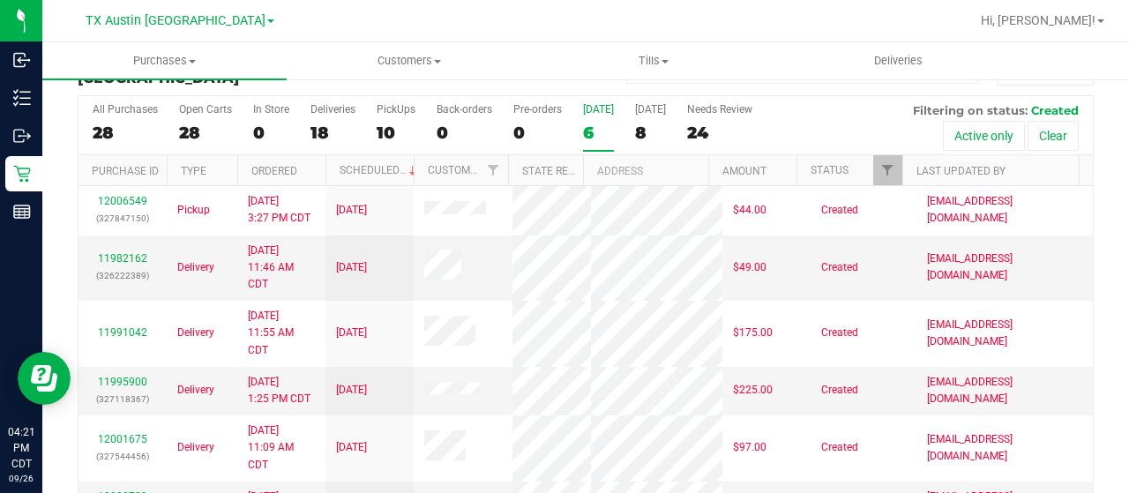
scroll to position [12, 0]
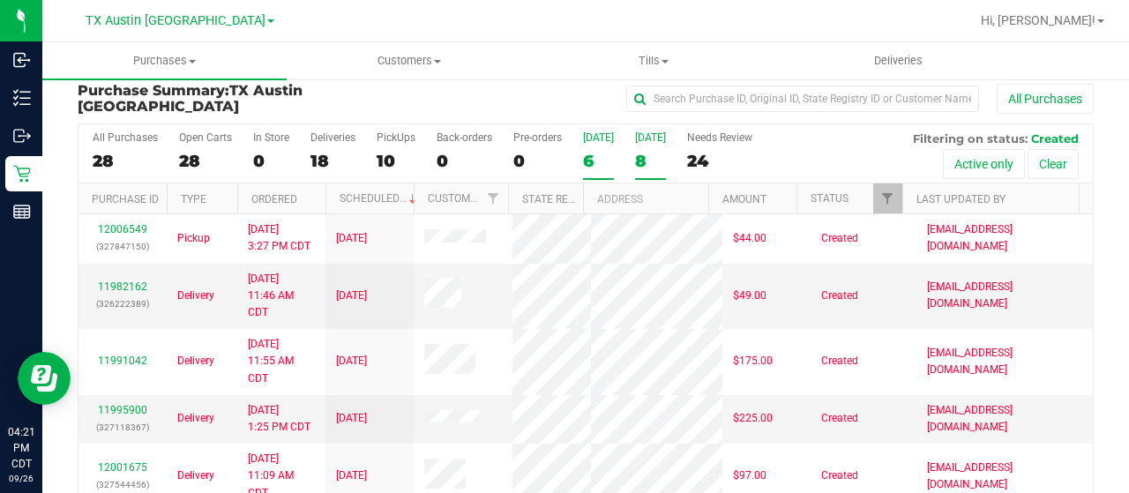
click at [642, 152] on div "8" at bounding box center [650, 161] width 31 height 20
click at [0, 0] on input "Tomorrow 8" at bounding box center [0, 0] width 0 height 0
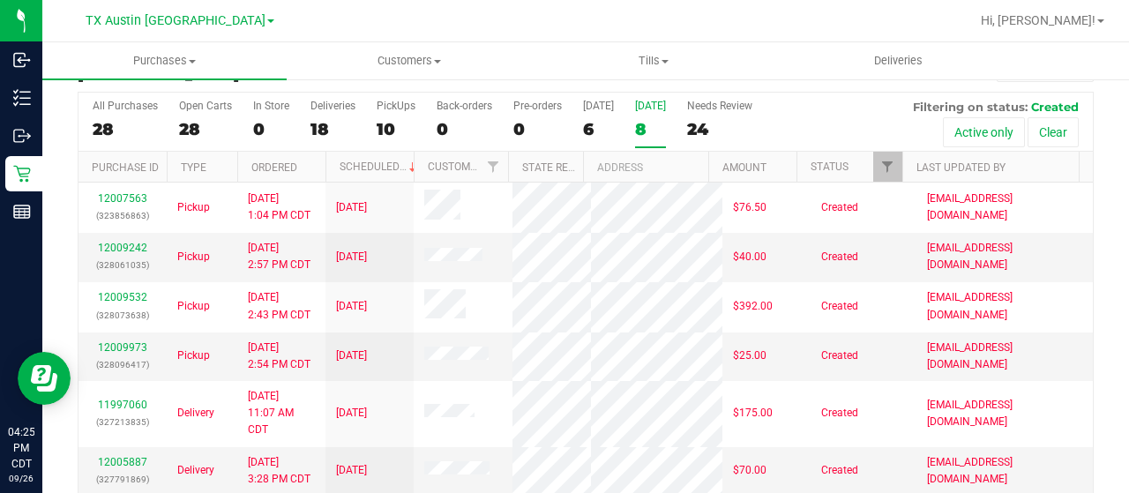
scroll to position [0, 0]
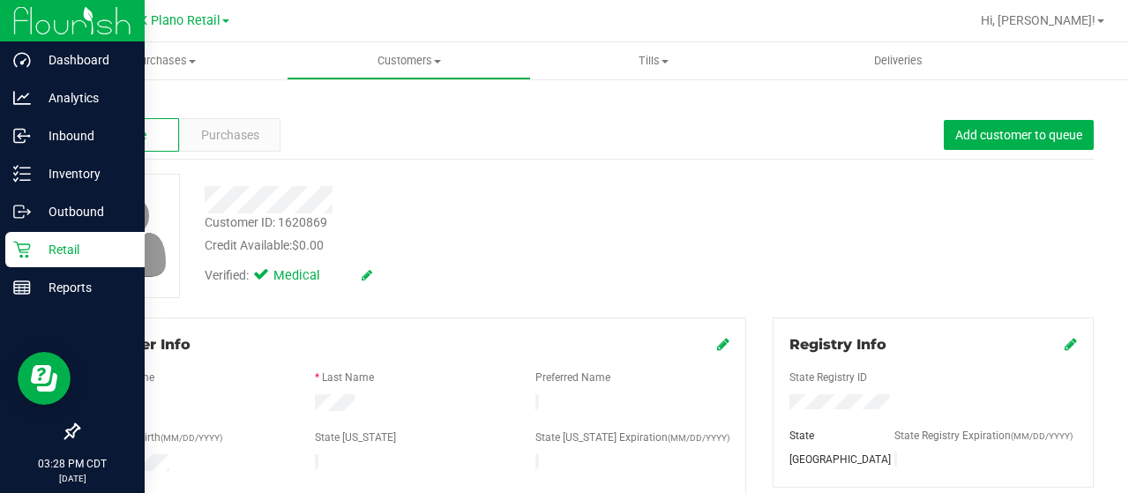
click at [19, 250] on icon at bounding box center [21, 250] width 17 height 17
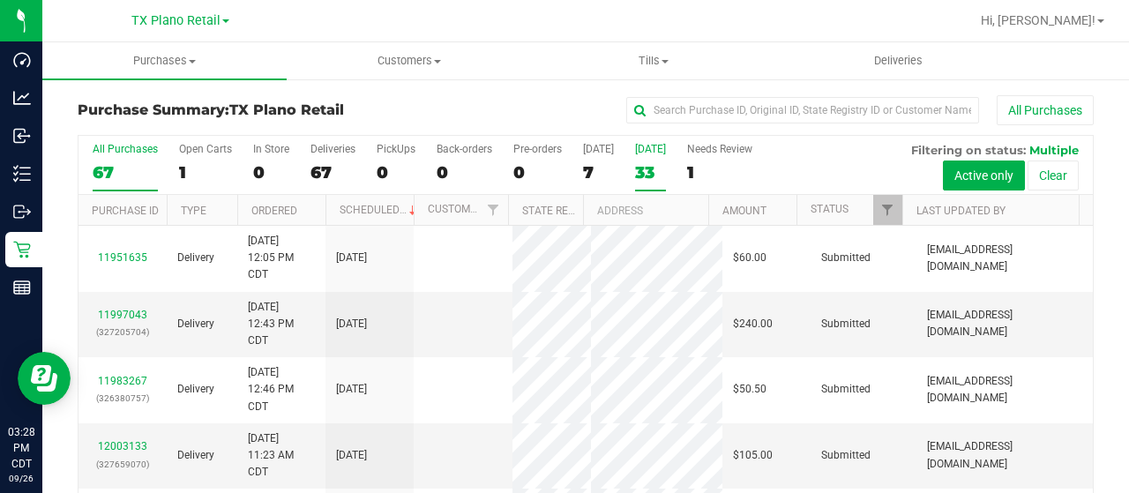
click at [644, 169] on div "33" at bounding box center [650, 172] width 31 height 20
click at [0, 0] on input "Tomorrow 33" at bounding box center [0, 0] width 0 height 0
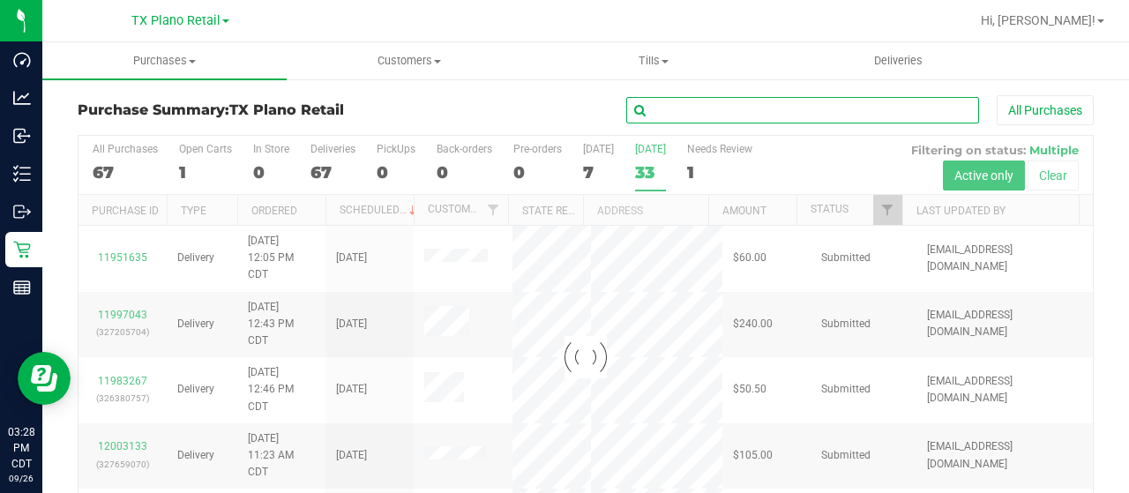
click at [687, 100] on input "text" at bounding box center [802, 110] width 353 height 26
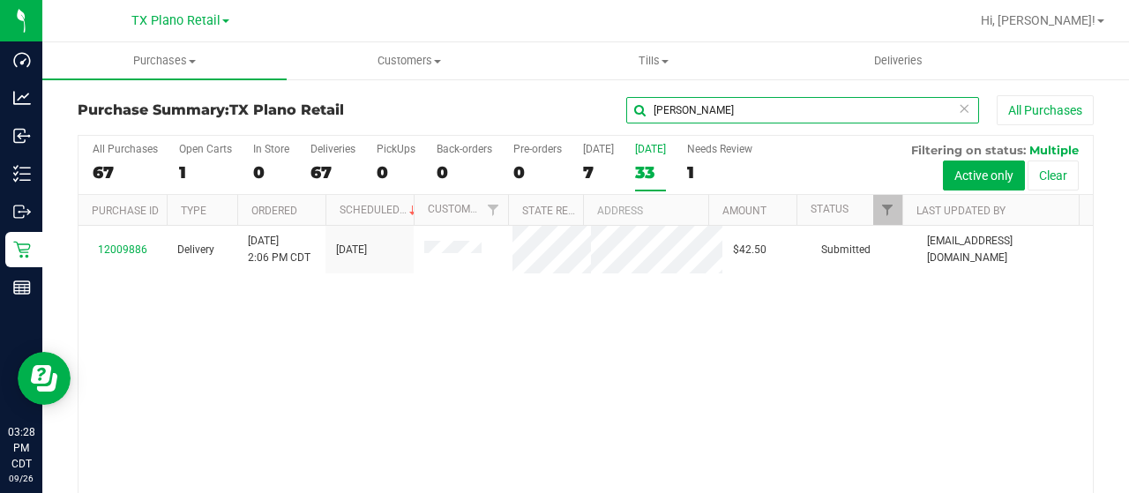
type input "brandon"
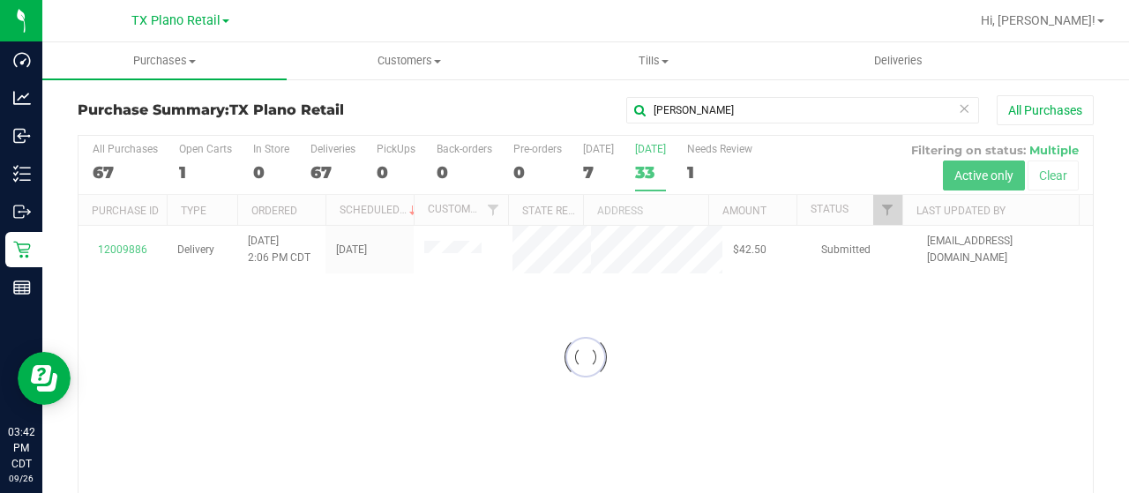
click at [194, 21] on span "TX Plano Retail" at bounding box center [175, 20] width 89 height 15
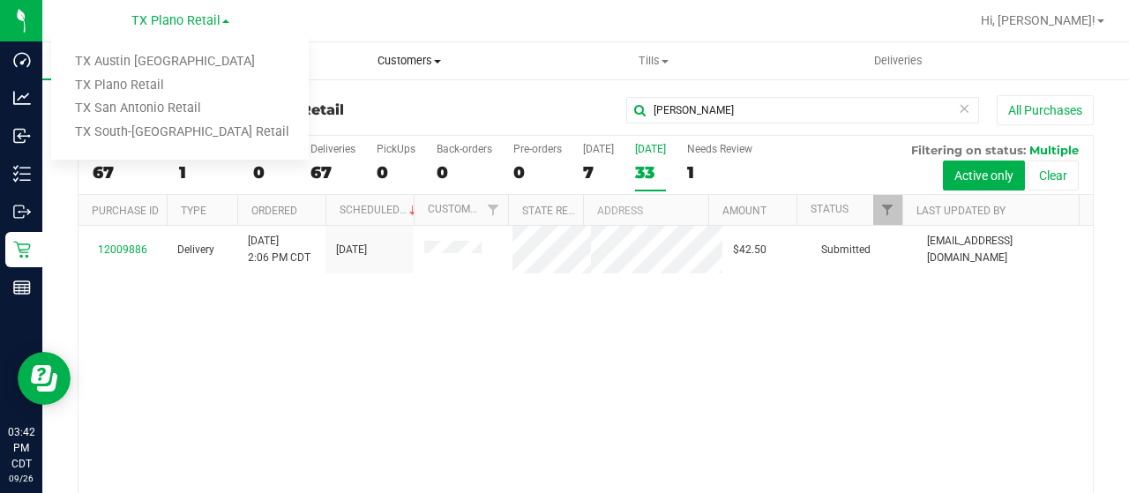
click at [398, 64] on span "Customers" at bounding box center [408, 61] width 242 height 16
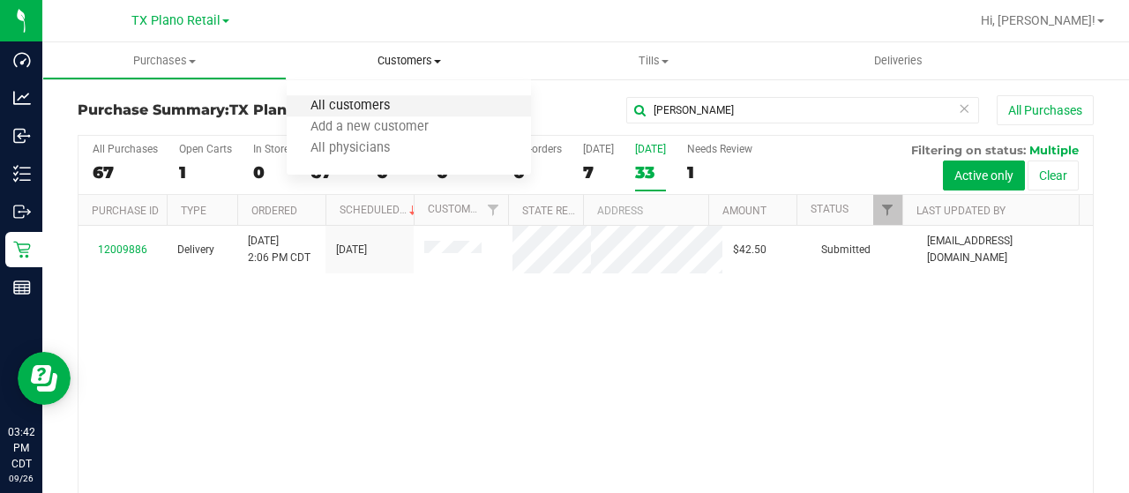
click at [395, 104] on span "All customers" at bounding box center [350, 106] width 127 height 15
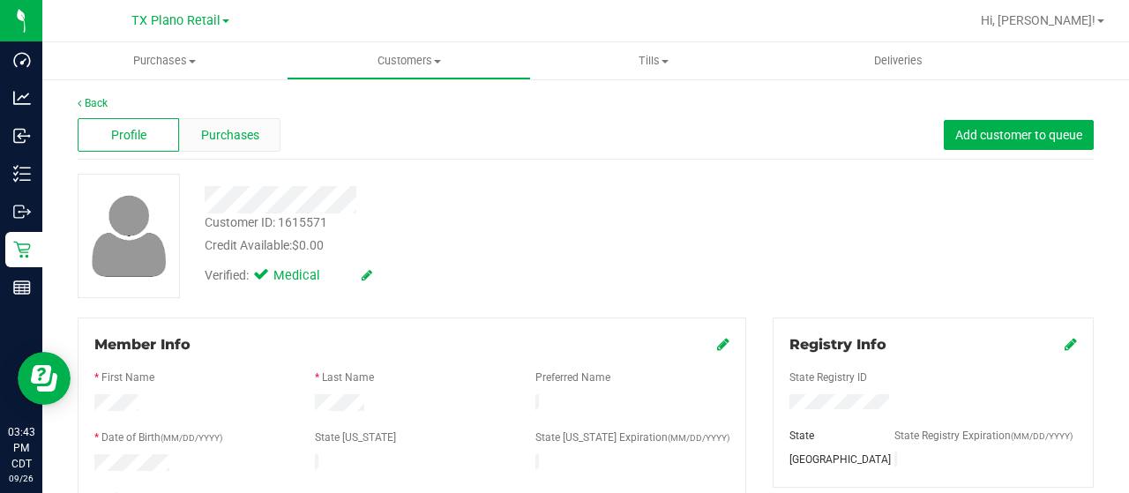
click at [249, 140] on span "Purchases" at bounding box center [230, 135] width 58 height 19
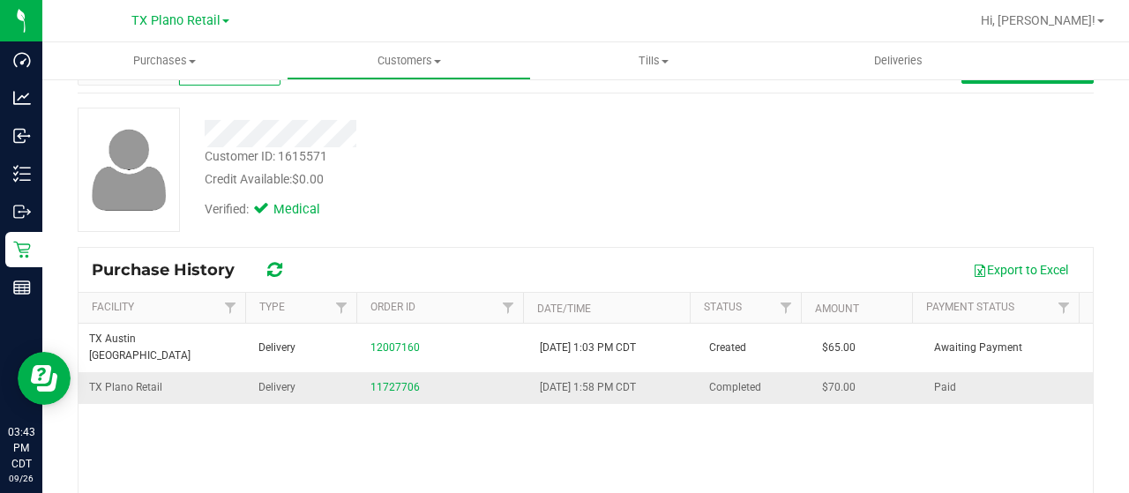
scroll to position [88, 0]
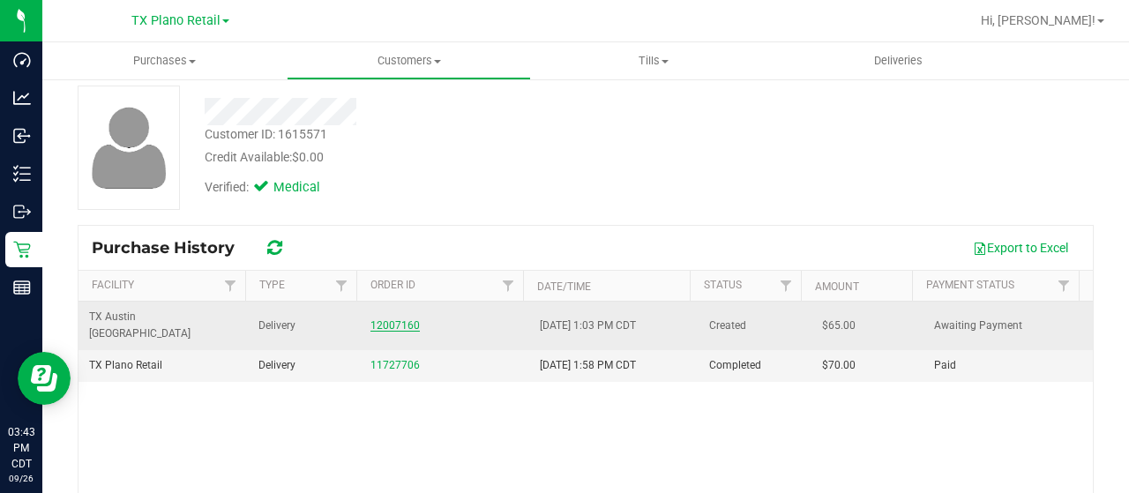
click at [394, 319] on link "12007160" at bounding box center [394, 325] width 49 height 12
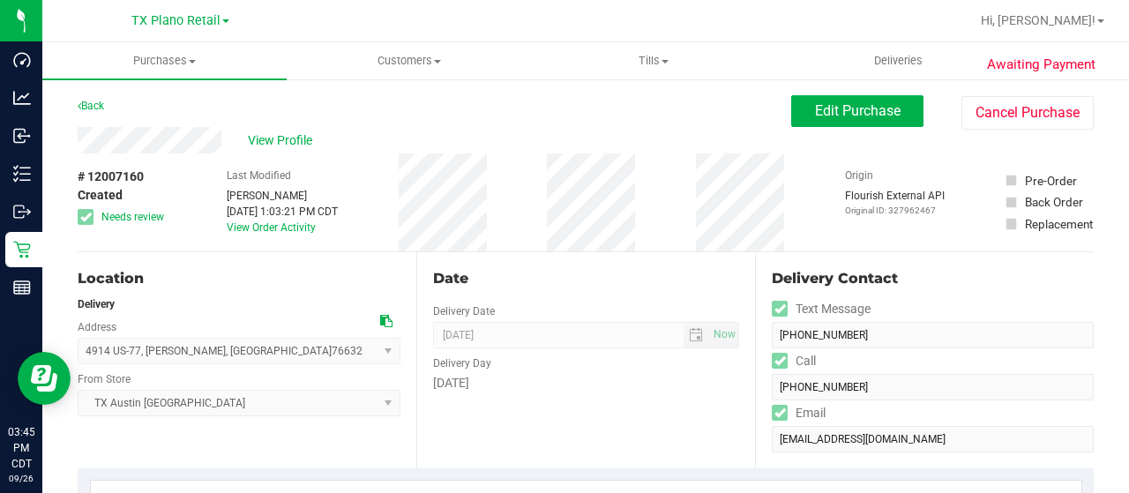
click at [149, 144] on div "View Profile" at bounding box center [434, 140] width 713 height 26
click at [203, 101] on div "Back Edit Purchase Cancel Purchase" at bounding box center [586, 111] width 1016 height 32
click at [369, 137] on div "View Profile" at bounding box center [434, 140] width 713 height 26
click at [815, 116] on span "Edit Purchase" at bounding box center [858, 110] width 86 height 17
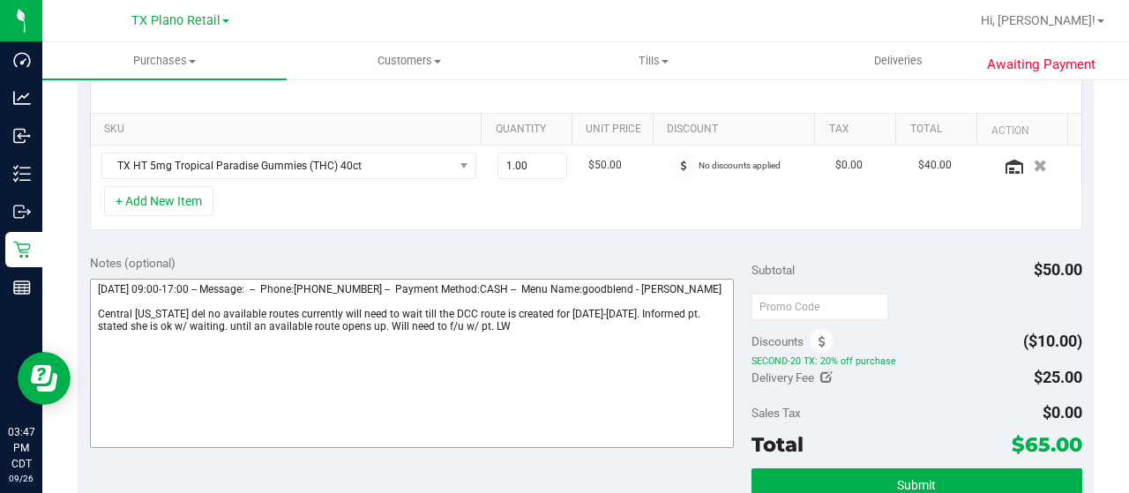
scroll to position [441, 0]
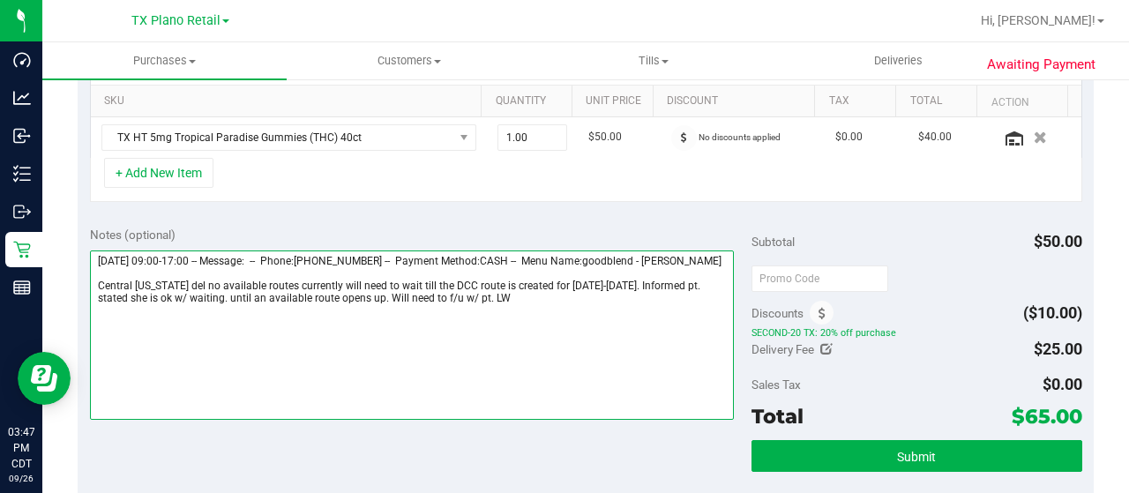
drag, startPoint x: 182, startPoint y: 295, endPoint x: 495, endPoint y: 310, distance: 313.4
click at [495, 310] on textarea at bounding box center [412, 334] width 644 height 169
click at [667, 299] on textarea at bounding box center [412, 334] width 644 height 169
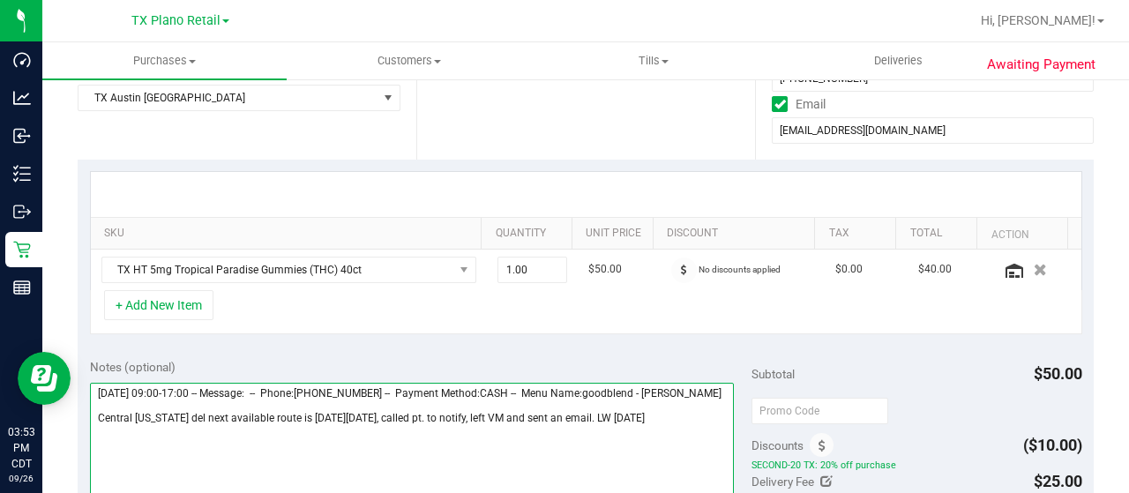
scroll to position [0, 0]
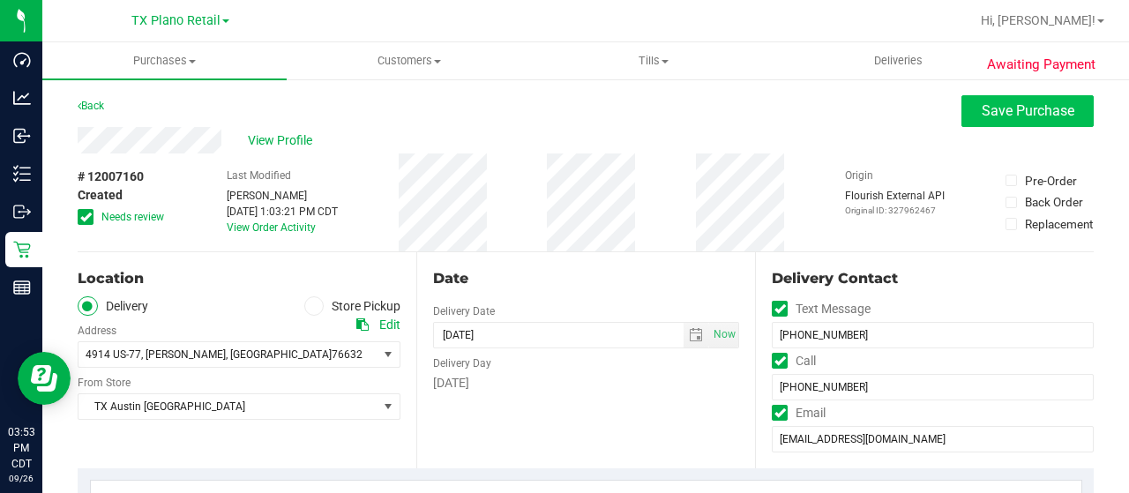
type textarea "Saturday 09/27/2025 09:00-17:00 -- Message: -- Phone:2544057282 -- Payment Meth…"
click at [992, 105] on span "Save Purchase" at bounding box center [1027, 110] width 93 height 17
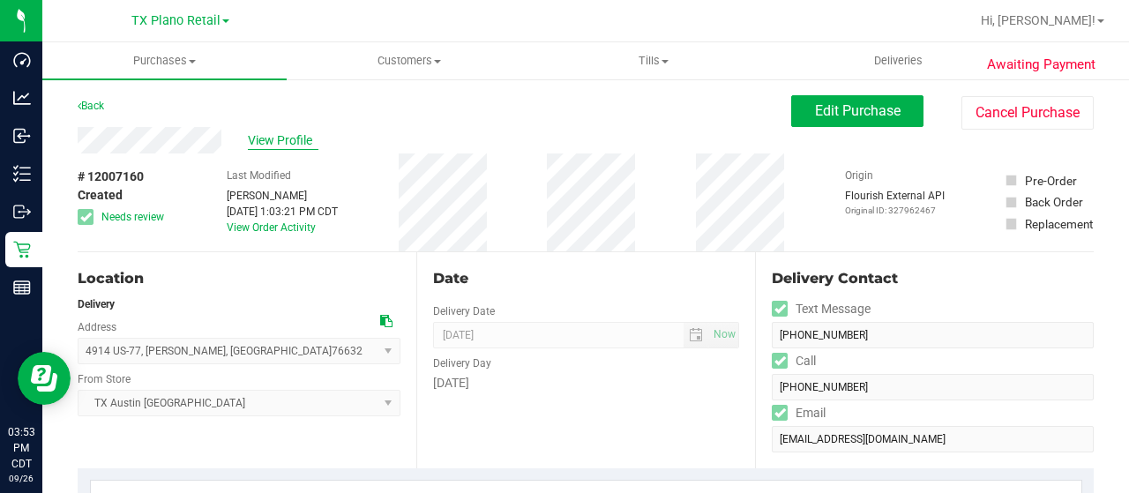
click at [298, 145] on span "View Profile" at bounding box center [283, 140] width 71 height 19
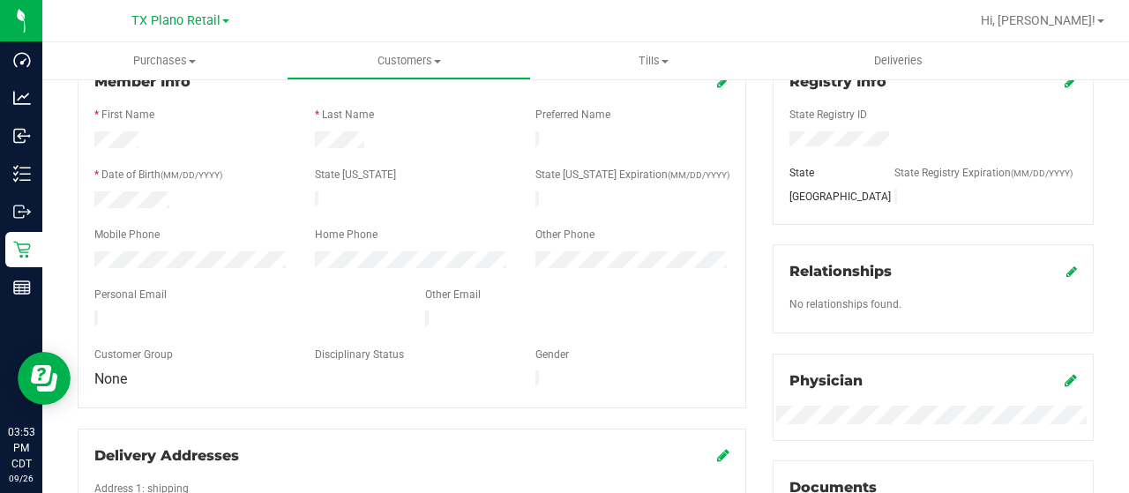
scroll to position [265, 0]
drag, startPoint x: 280, startPoint y: 310, endPoint x: 87, endPoint y: 310, distance: 193.1
click at [87, 310] on div at bounding box center [246, 319] width 331 height 21
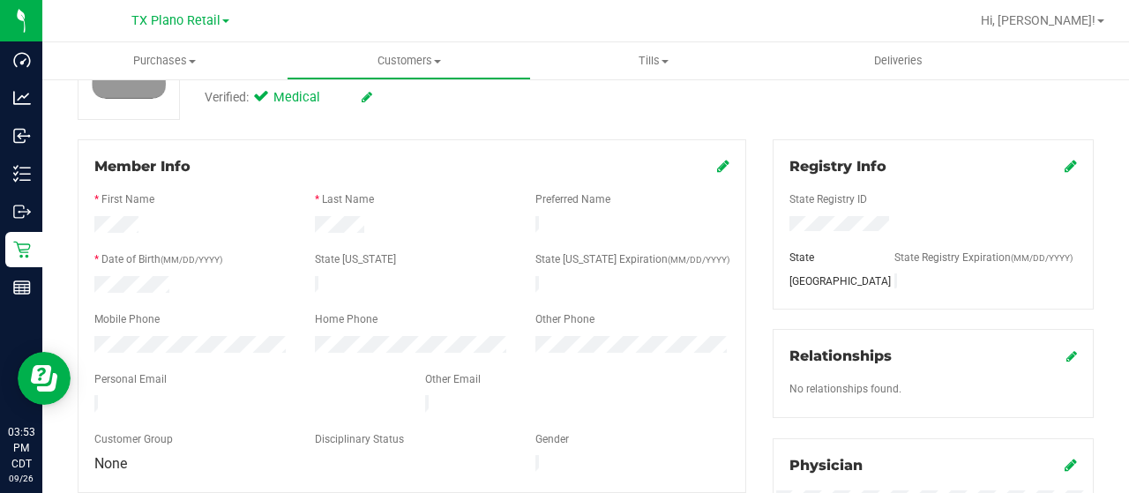
scroll to position [0, 0]
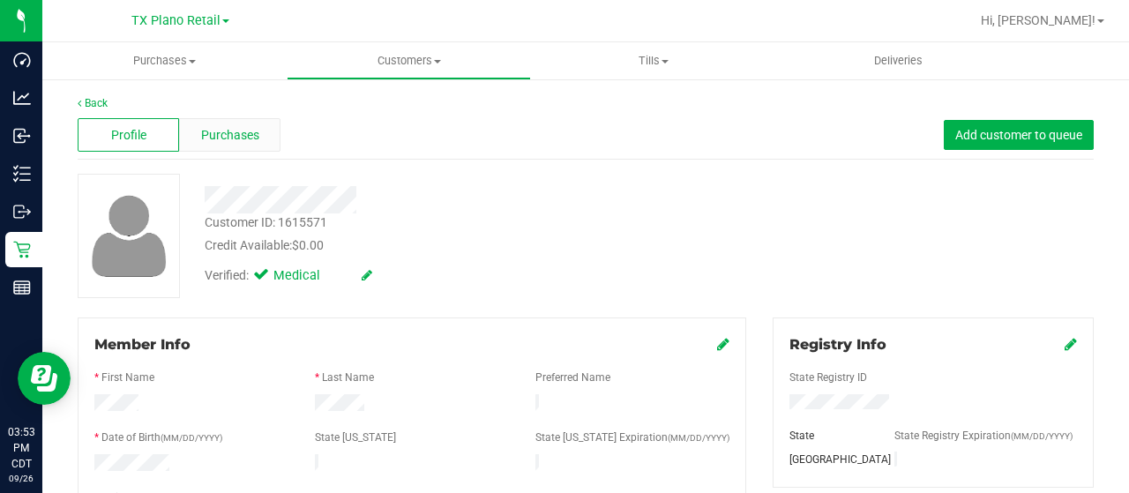
click at [244, 138] on span "Purchases" at bounding box center [230, 135] width 58 height 19
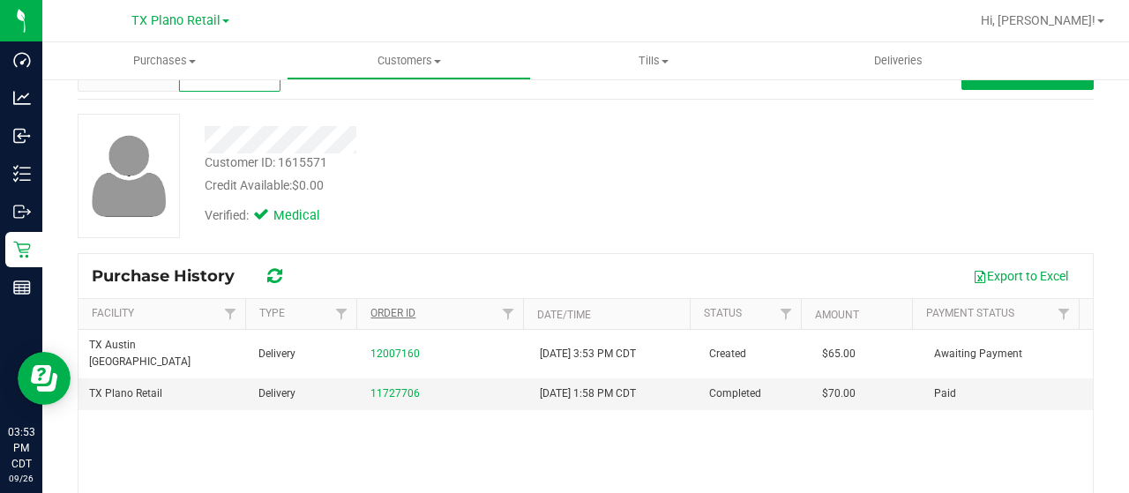
scroll to position [88, 0]
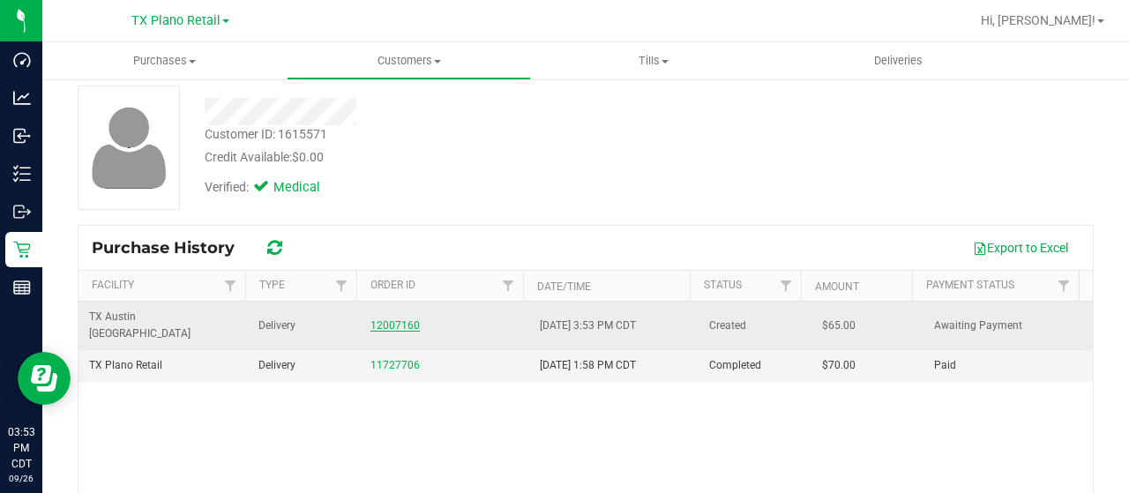
click at [405, 321] on link "12007160" at bounding box center [394, 325] width 49 height 12
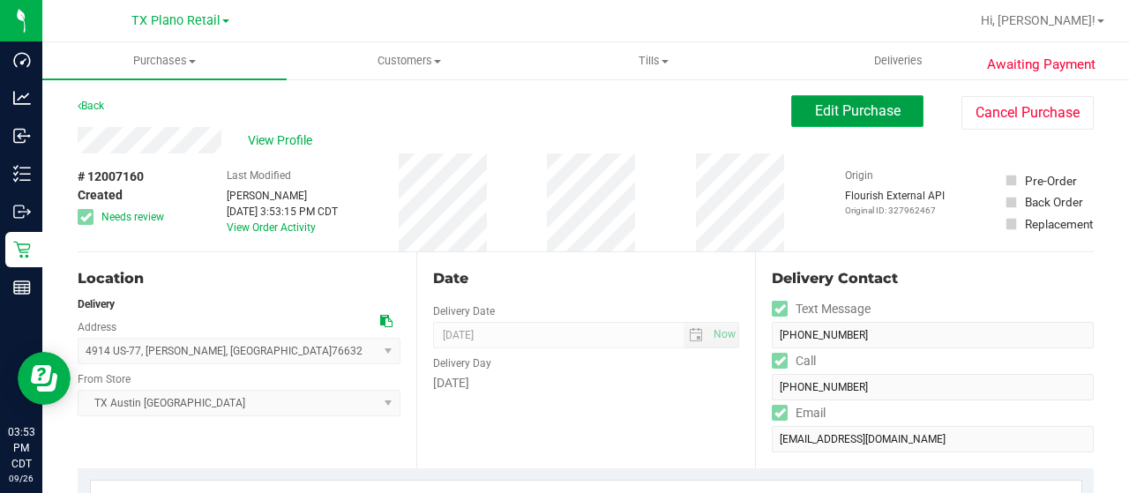
click at [839, 113] on span "Edit Purchase" at bounding box center [858, 110] width 86 height 17
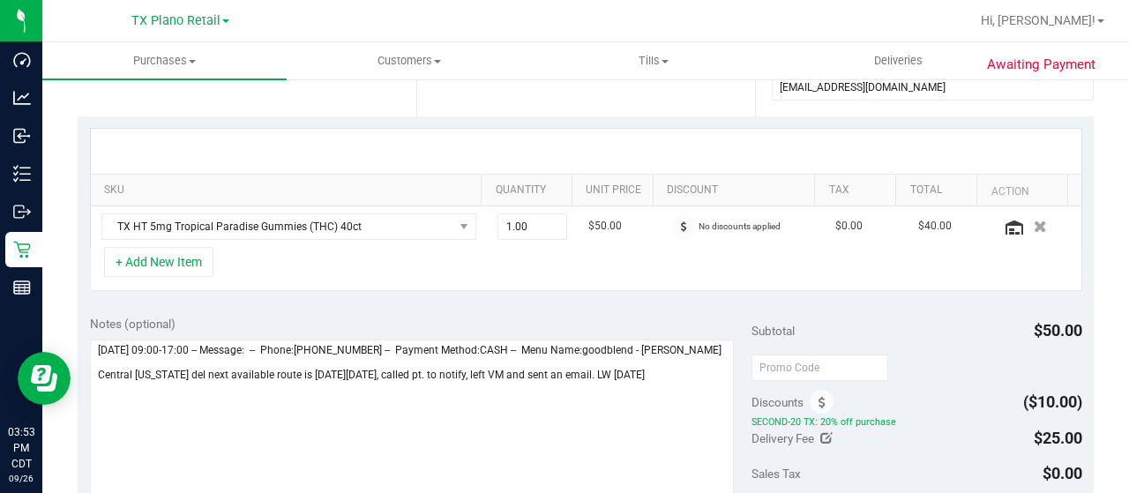
scroll to position [353, 0]
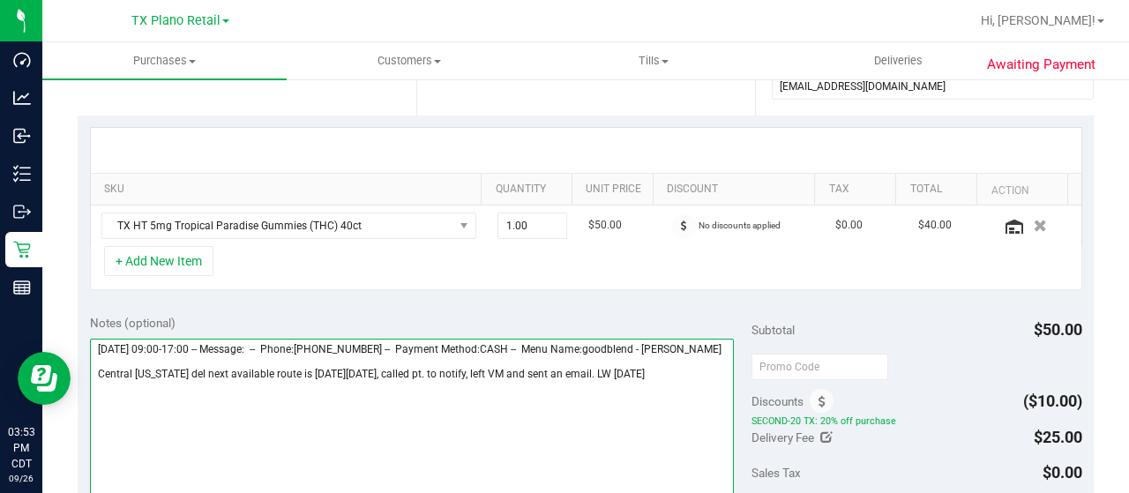
click at [393, 382] on textarea at bounding box center [412, 423] width 644 height 169
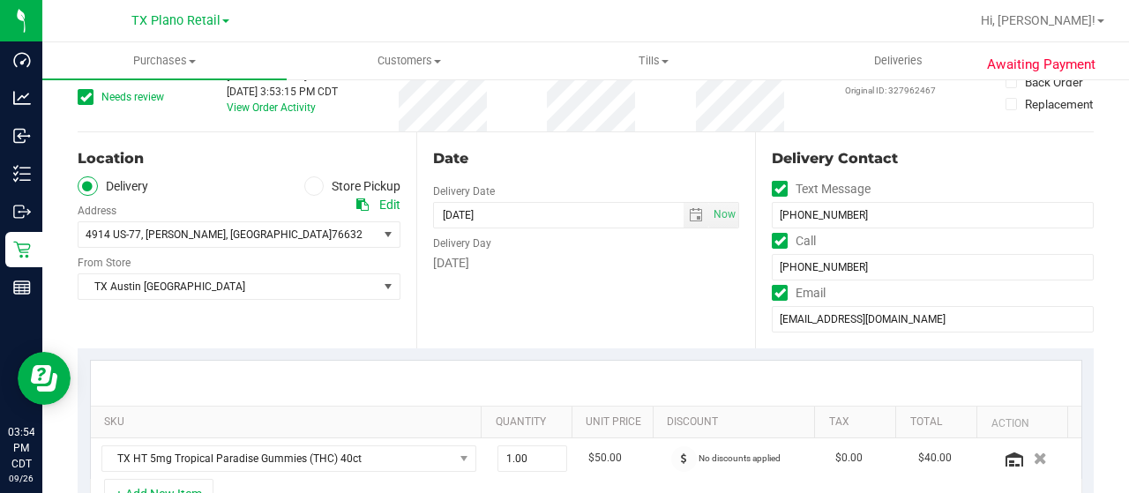
scroll to position [0, 0]
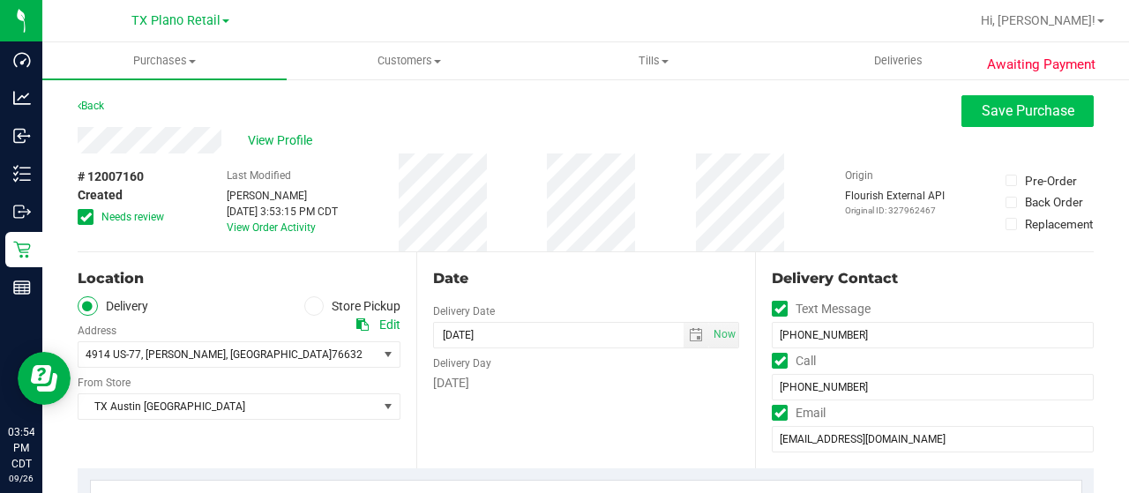
type textarea "Saturday 09/27/2025 09:00-17:00 -- Message: -- Phone:2544057282 -- Payment Meth…"
click at [964, 107] on button "Save Purchase" at bounding box center [1027, 111] width 132 height 32
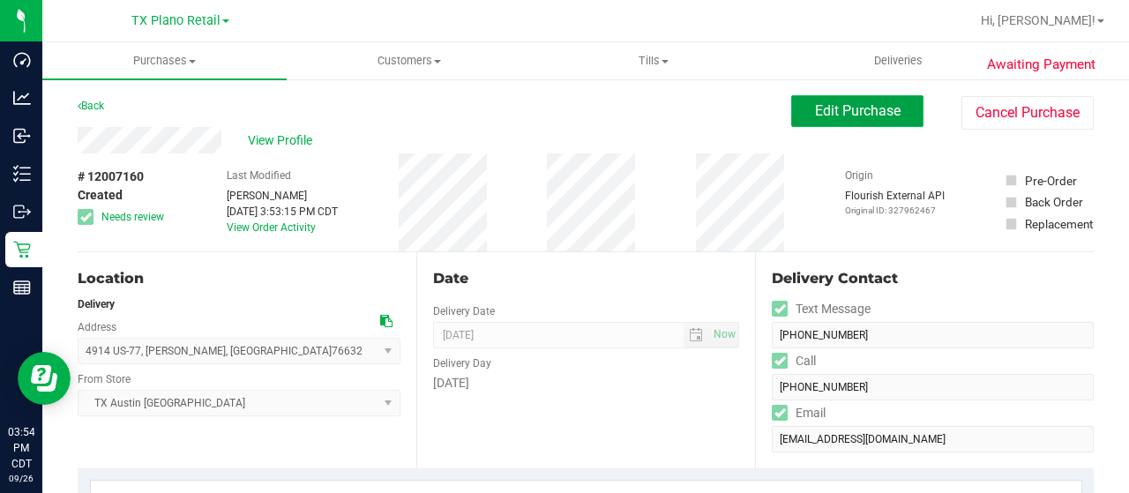
click at [821, 121] on button "Edit Purchase" at bounding box center [857, 111] width 132 height 32
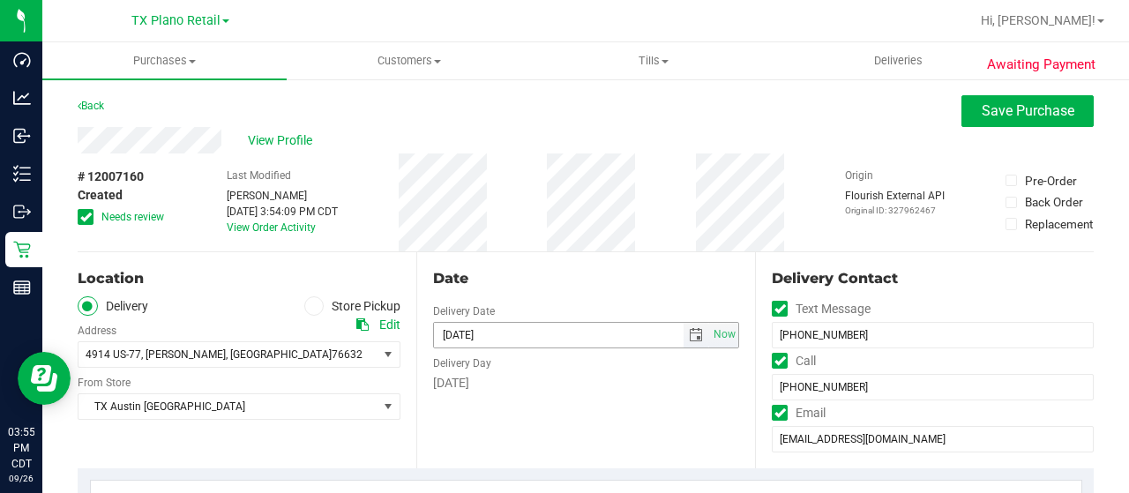
click at [689, 338] on span "select" at bounding box center [696, 335] width 14 height 14
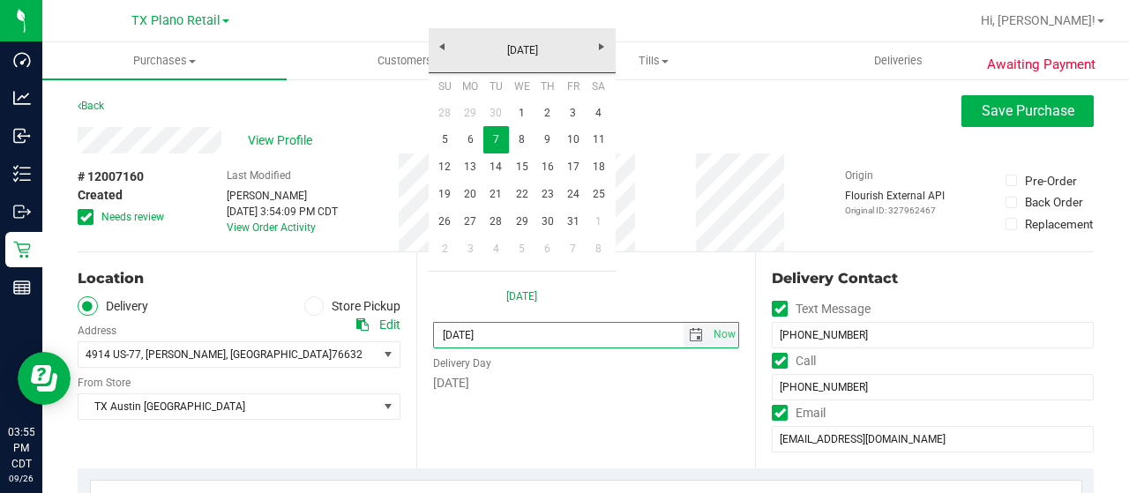
click at [689, 334] on span "select" at bounding box center [696, 335] width 14 height 14
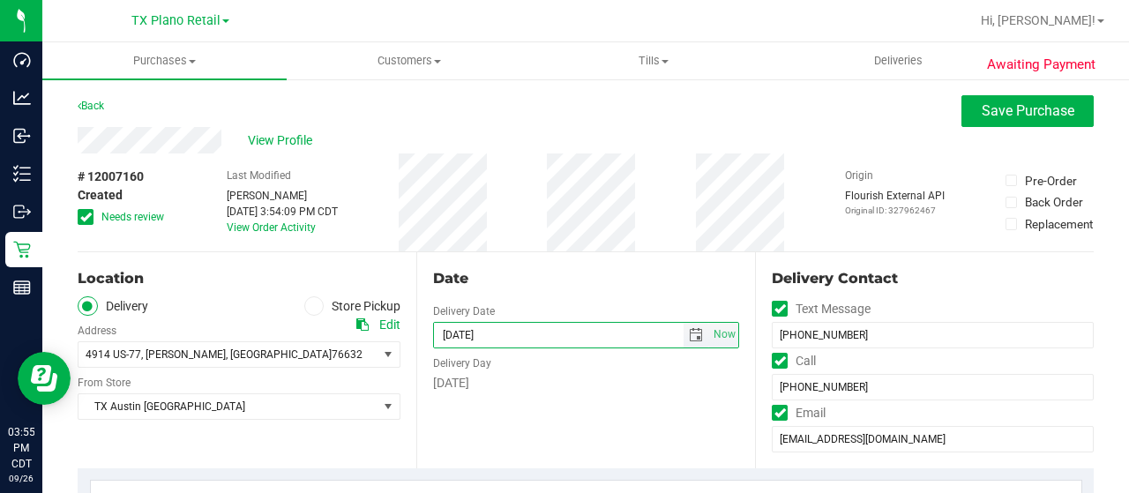
click at [689, 334] on span "select" at bounding box center [696, 335] width 14 height 14
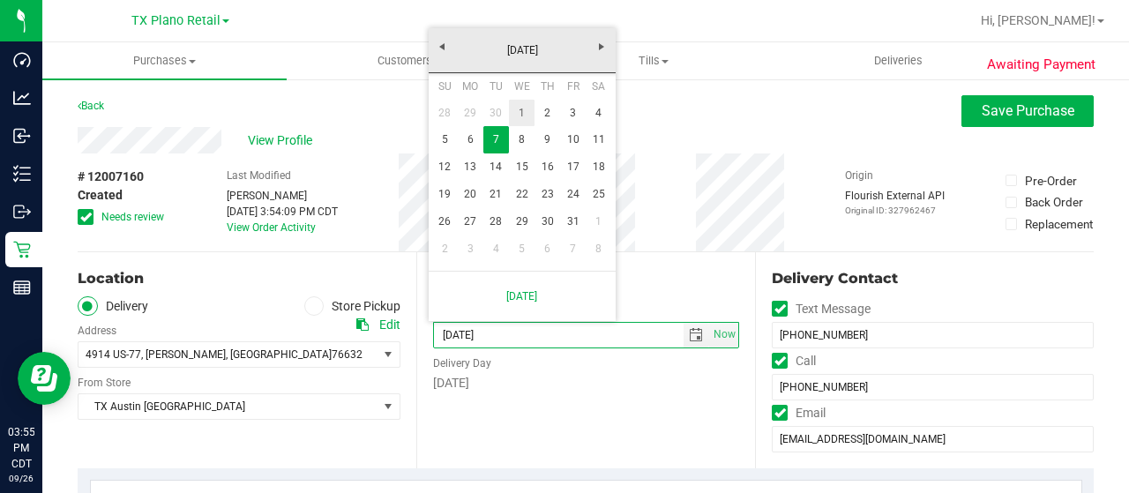
click at [520, 119] on link "1" at bounding box center [522, 113] width 26 height 27
type input "[DATE]"
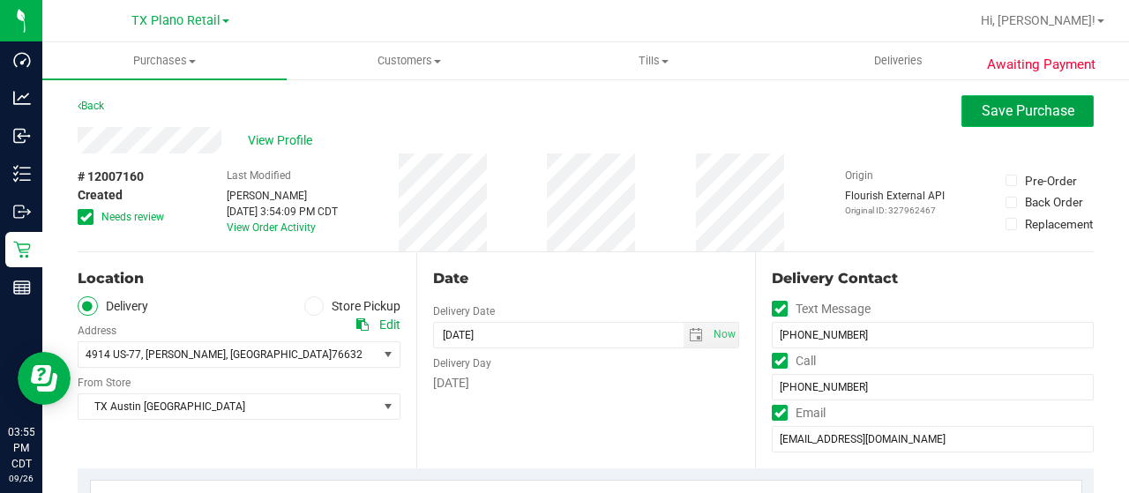
click at [998, 110] on span "Save Purchase" at bounding box center [1027, 110] width 93 height 17
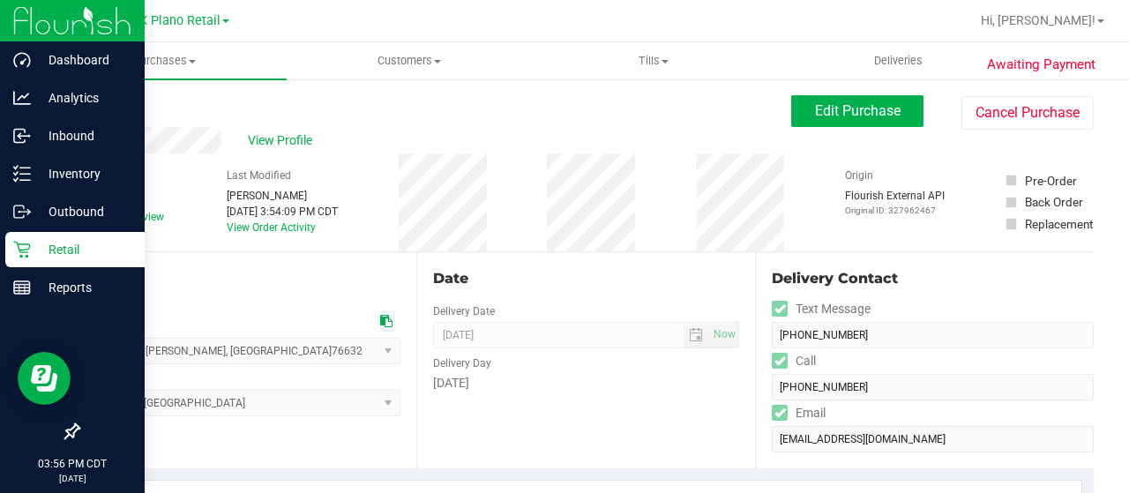
click at [14, 252] on icon at bounding box center [22, 250] width 18 height 18
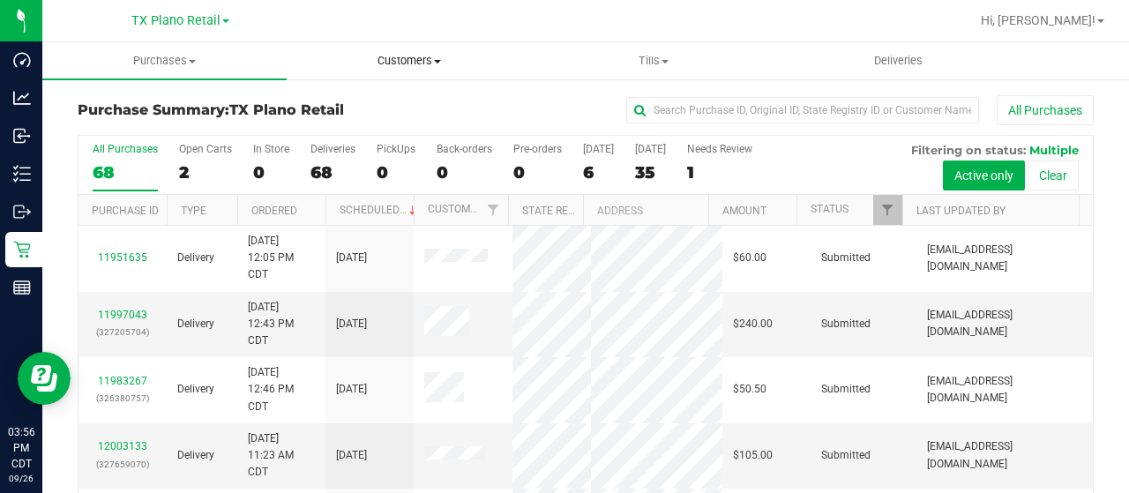
click at [427, 63] on span "Customers" at bounding box center [408, 61] width 242 height 16
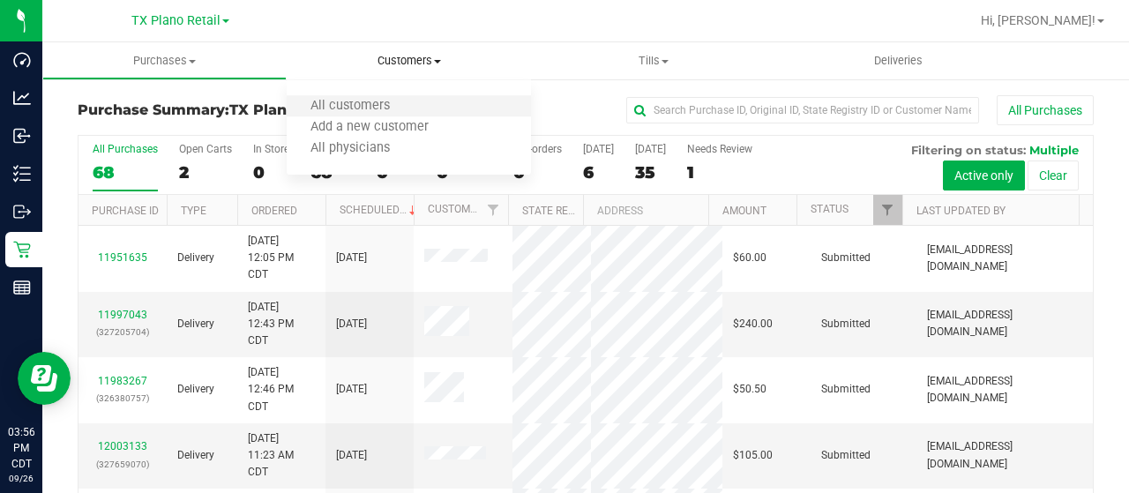
click at [416, 103] on li "All customers" at bounding box center [409, 106] width 244 height 21
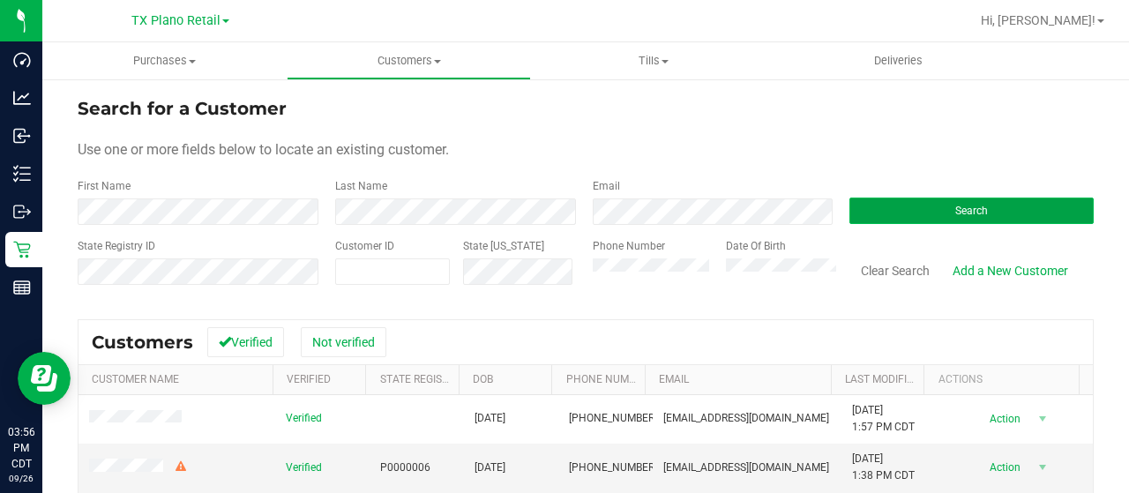
click at [906, 209] on button "Search" at bounding box center [971, 211] width 244 height 26
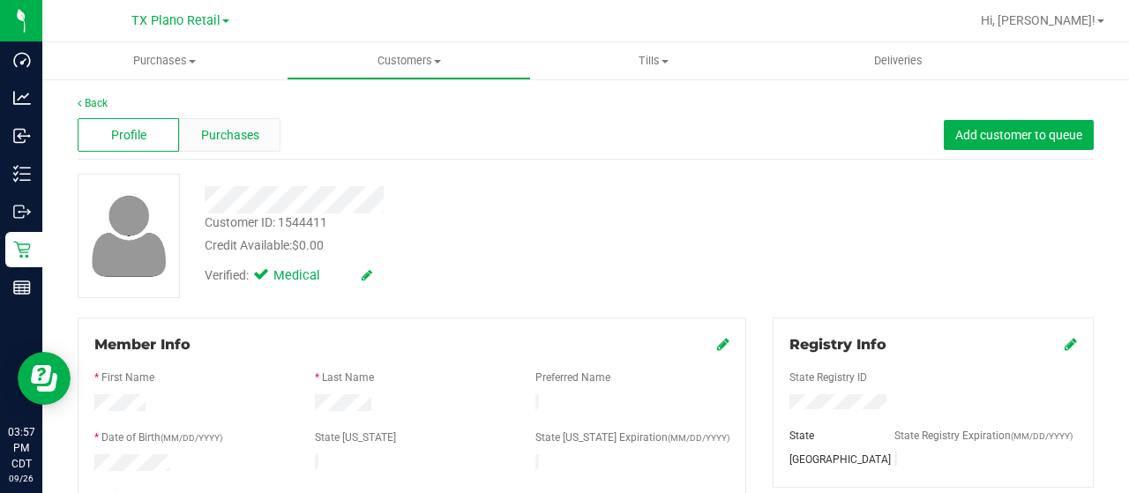
click at [250, 128] on span "Purchases" at bounding box center [230, 135] width 58 height 19
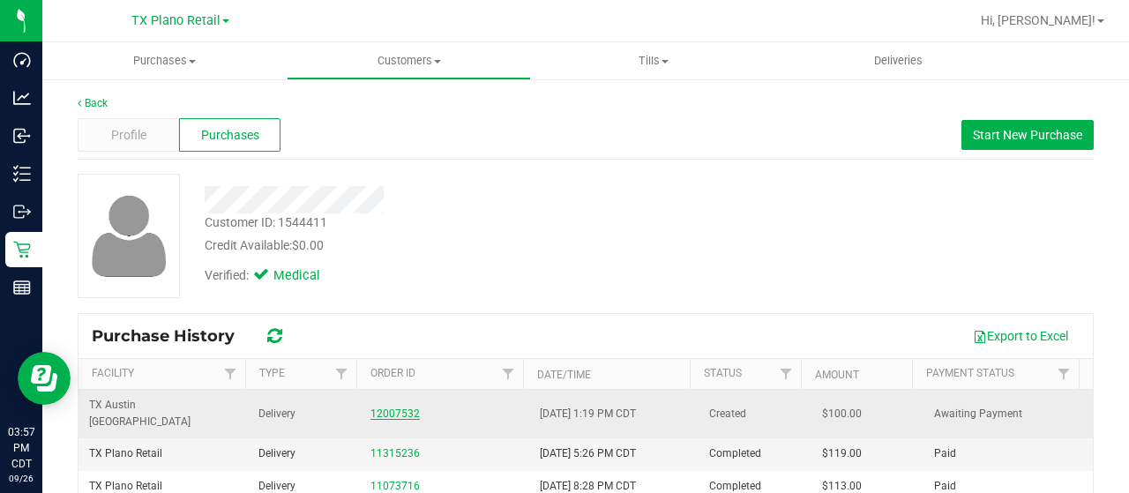
click at [372, 407] on link "12007532" at bounding box center [394, 413] width 49 height 12
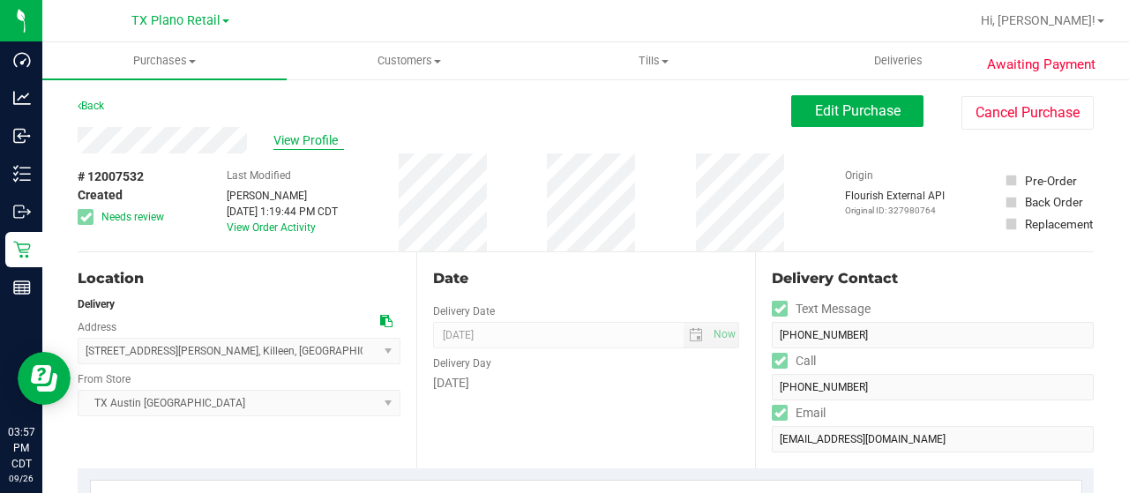
click at [310, 137] on span "View Profile" at bounding box center [308, 140] width 71 height 19
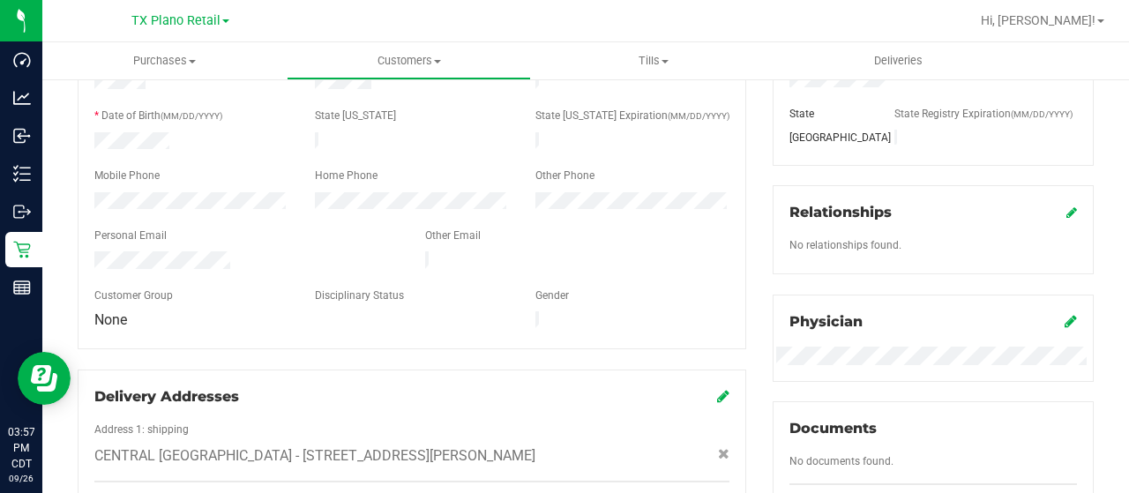
scroll to position [353, 0]
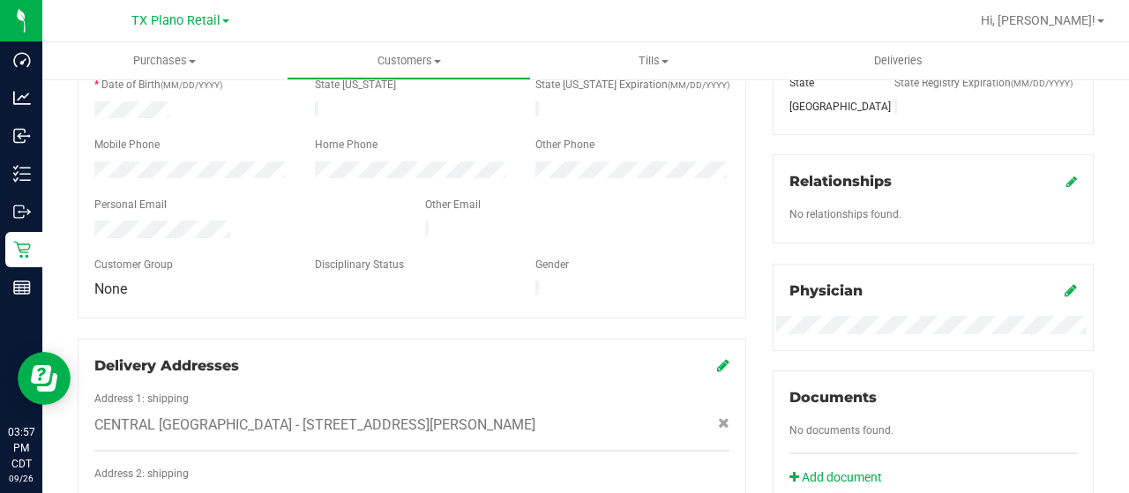
drag, startPoint x: 235, startPoint y: 223, endPoint x: 93, endPoint y: 217, distance: 141.2
click at [93, 220] on div at bounding box center [246, 230] width 331 height 21
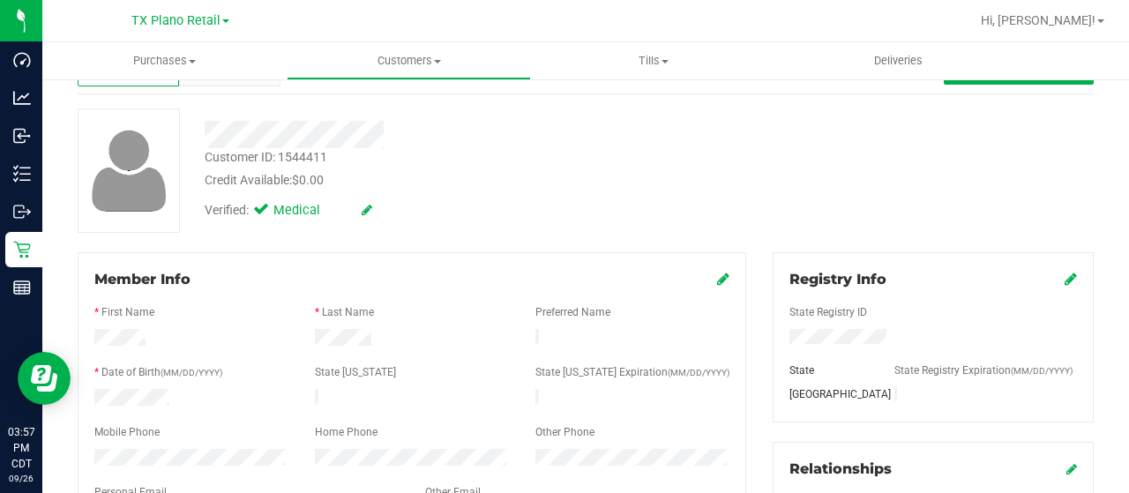
scroll to position [0, 0]
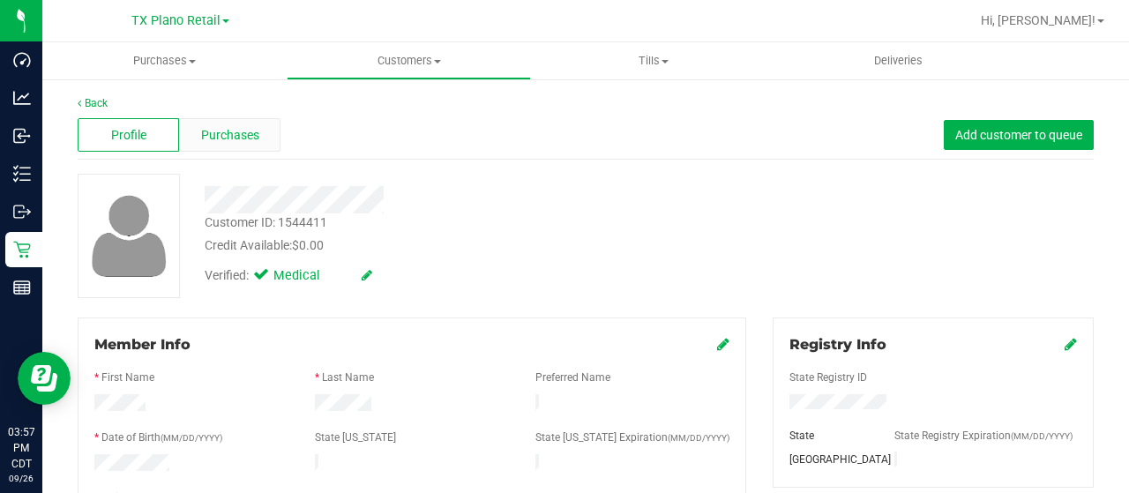
click at [222, 137] on span "Purchases" at bounding box center [230, 135] width 58 height 19
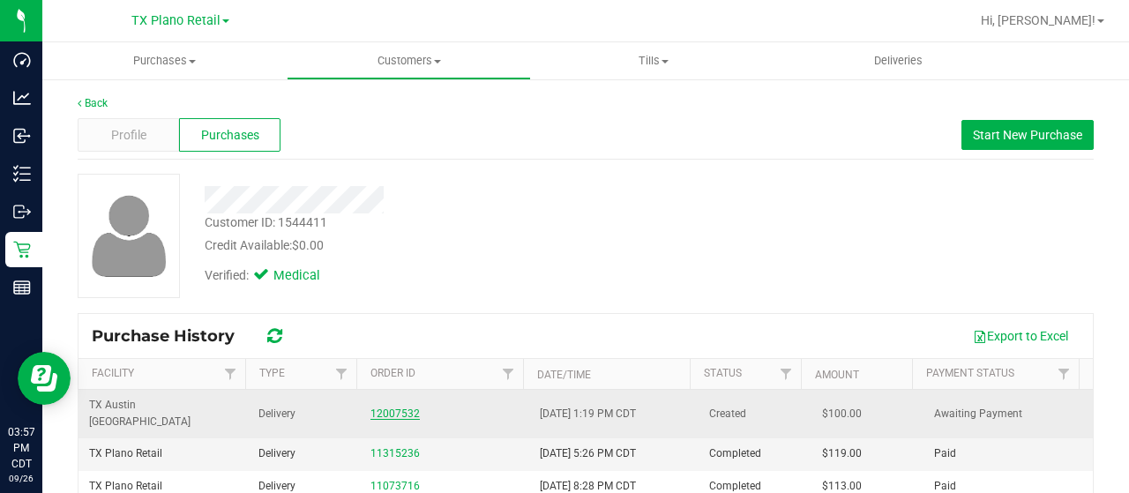
click at [392, 407] on link "12007532" at bounding box center [394, 413] width 49 height 12
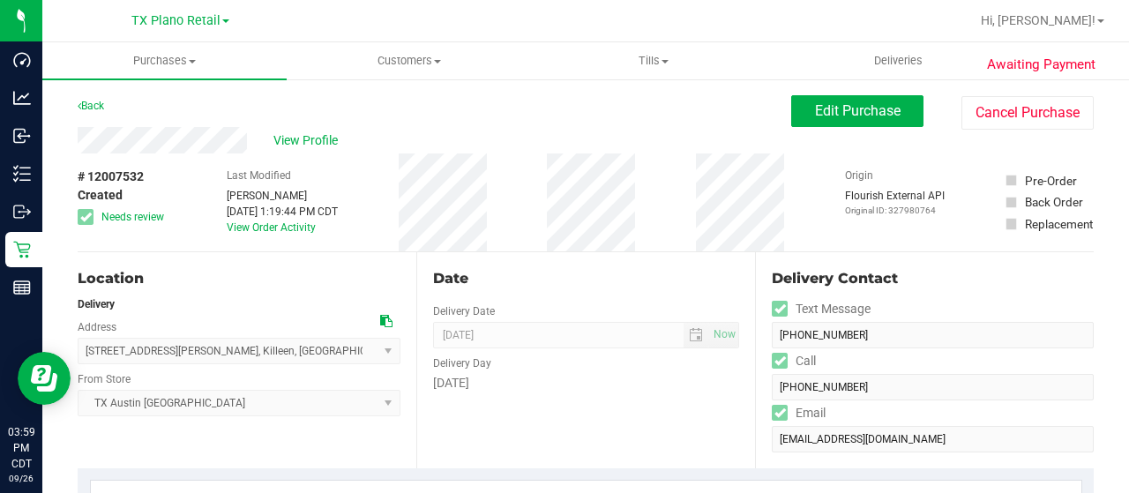
click at [383, 318] on icon at bounding box center [386, 321] width 12 height 12
click at [164, 142] on div "View Profile" at bounding box center [434, 140] width 713 height 26
click at [326, 186] on div "Last Modified Lauran Wallace Sep 26, 2025 1:19:44 PM CDT View Order Activity" at bounding box center [282, 202] width 111 height 98
click at [850, 110] on span "Edit Purchase" at bounding box center [858, 110] width 86 height 17
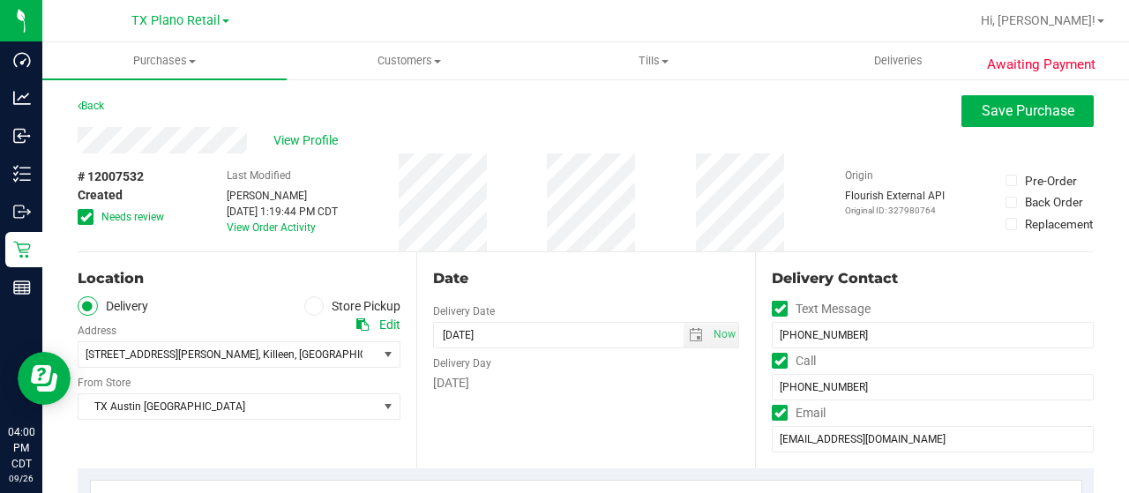
click at [118, 214] on span "Needs review" at bounding box center [132, 217] width 63 height 16
click at [0, 0] on input "Needs review" at bounding box center [0, 0] width 0 height 0
click at [689, 335] on span "select" at bounding box center [696, 335] width 14 height 14
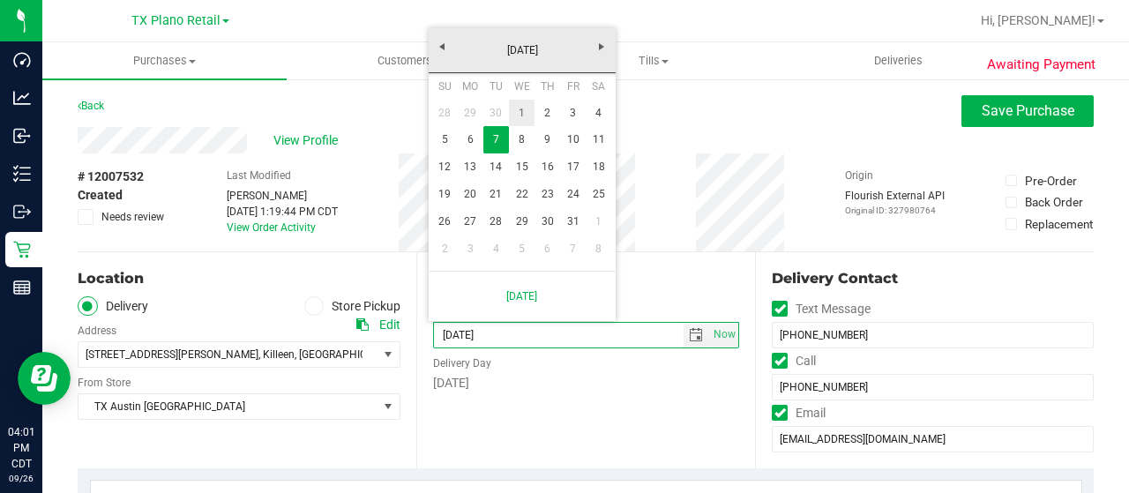
click at [525, 107] on link "1" at bounding box center [522, 113] width 26 height 27
type input "[DATE]"
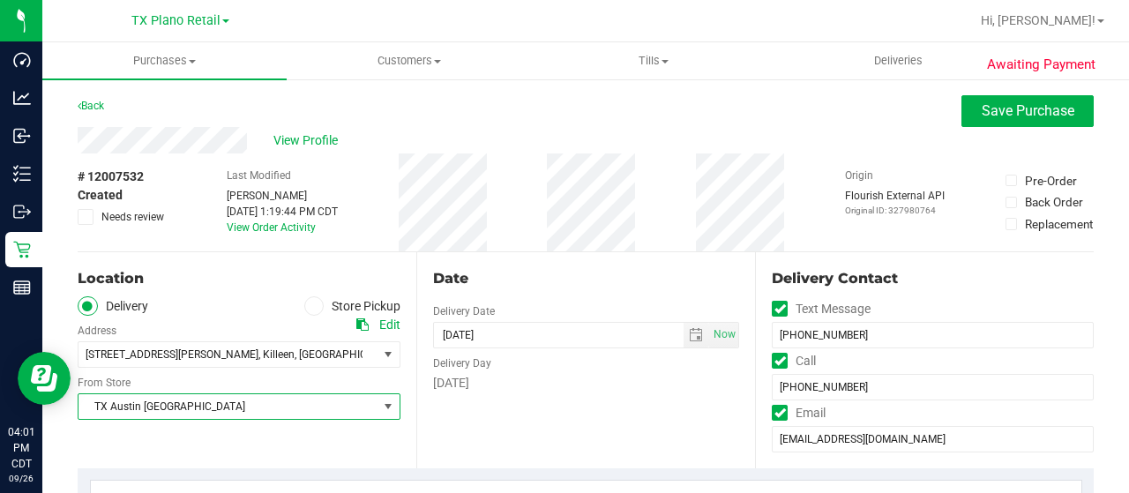
click at [266, 408] on span "TX Austin [GEOGRAPHIC_DATA]" at bounding box center [227, 406] width 299 height 25
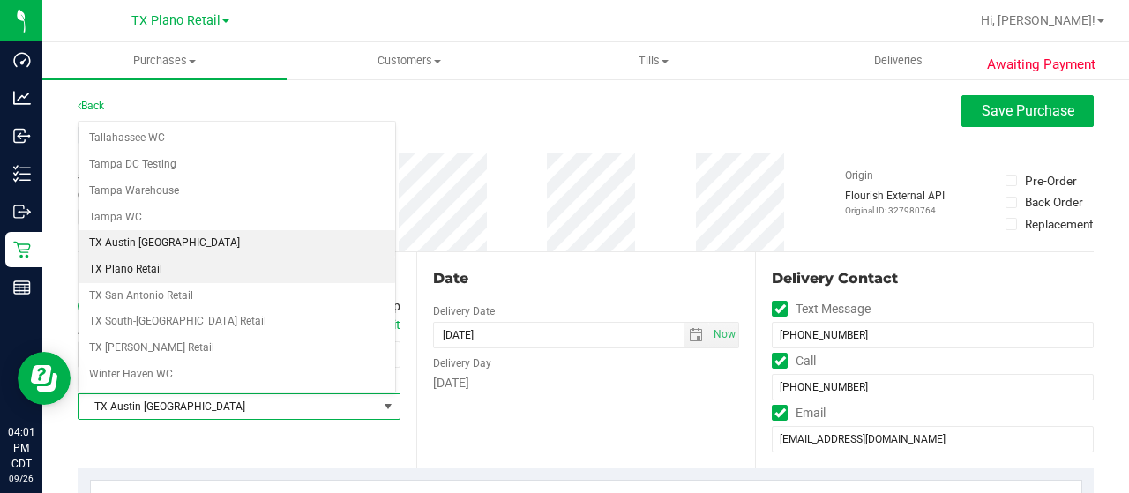
scroll to position [1244, 0]
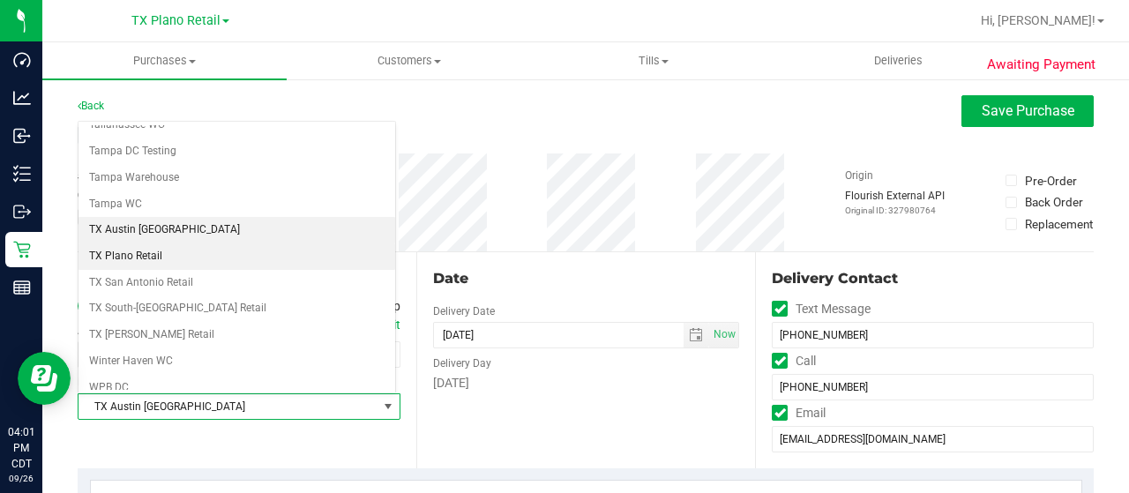
click at [205, 243] on li "TX Plano Retail" at bounding box center [236, 256] width 317 height 26
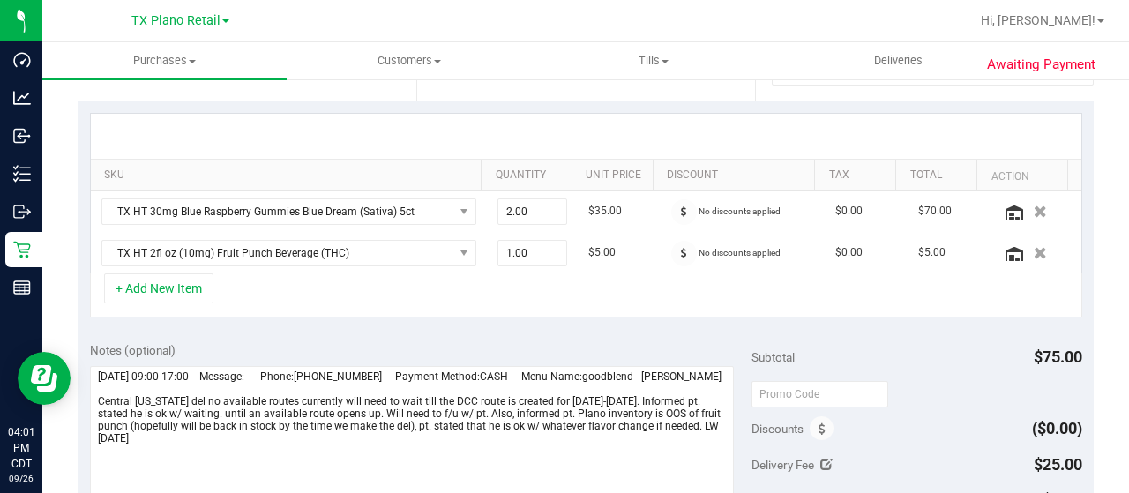
scroll to position [441, 0]
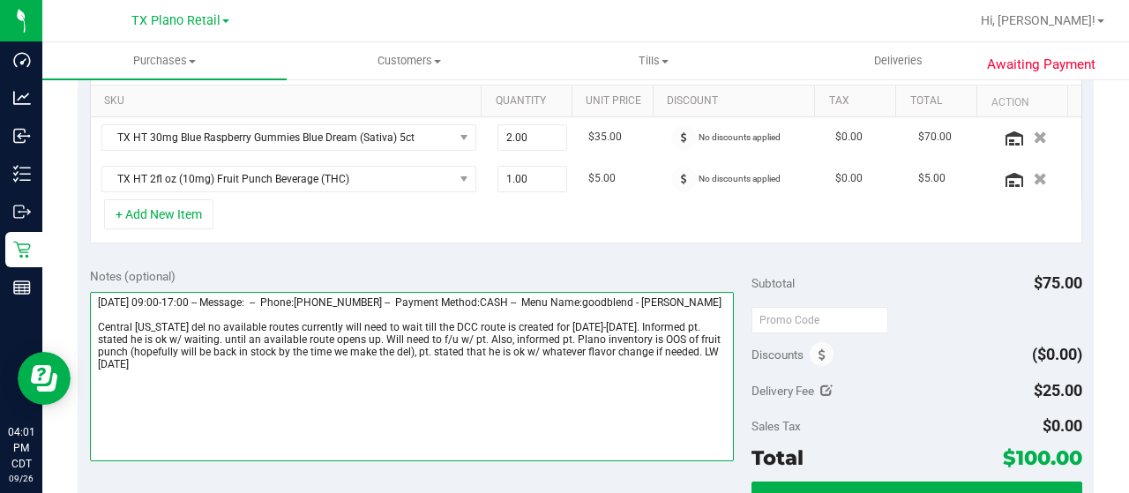
drag, startPoint x: 181, startPoint y: 334, endPoint x: 608, endPoint y: 334, distance: 426.8
click at [606, 334] on textarea at bounding box center [412, 376] width 644 height 169
drag, startPoint x: 487, startPoint y: 337, endPoint x: 318, endPoint y: 352, distance: 169.1
click at [318, 352] on textarea at bounding box center [412, 376] width 644 height 169
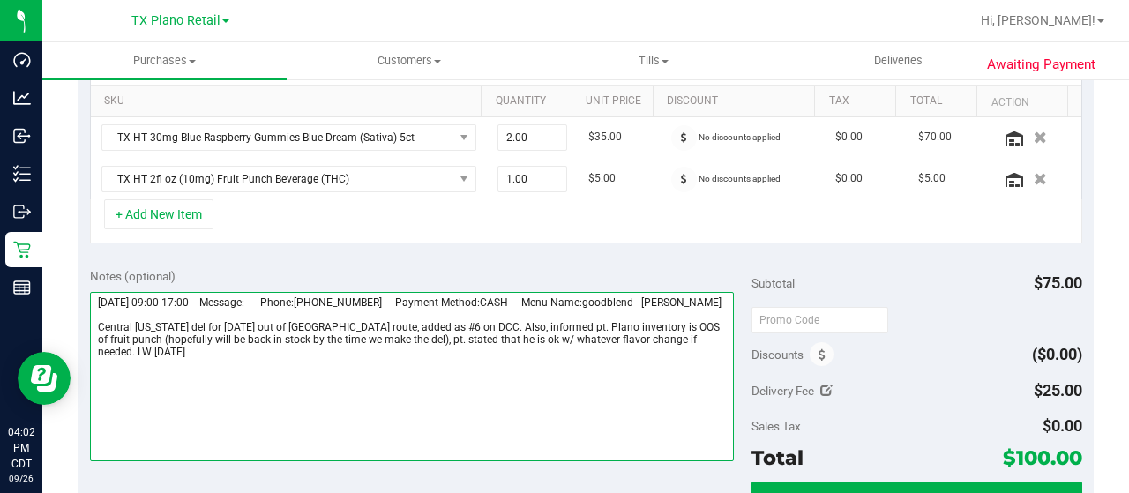
click at [571, 334] on textarea at bounding box center [412, 376] width 644 height 169
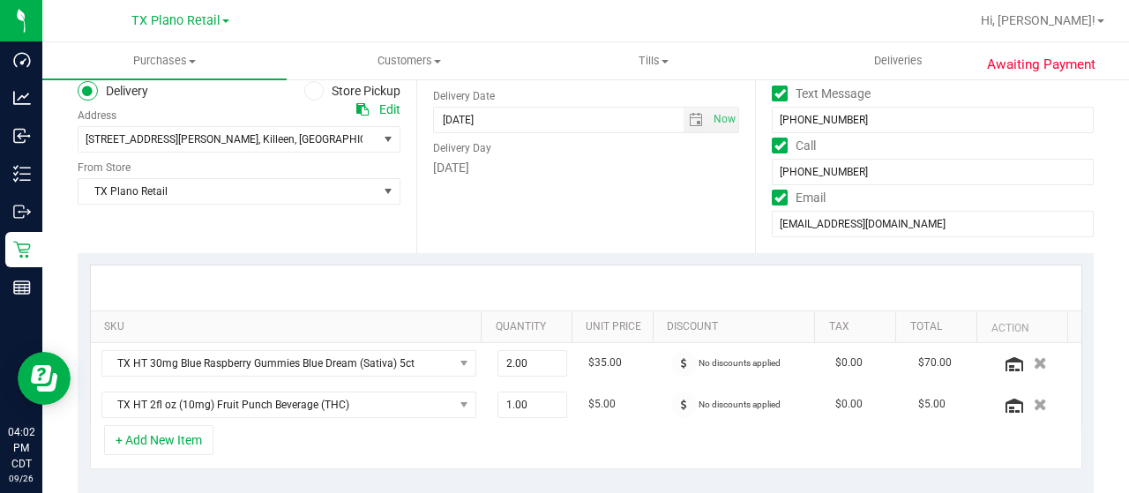
scroll to position [176, 0]
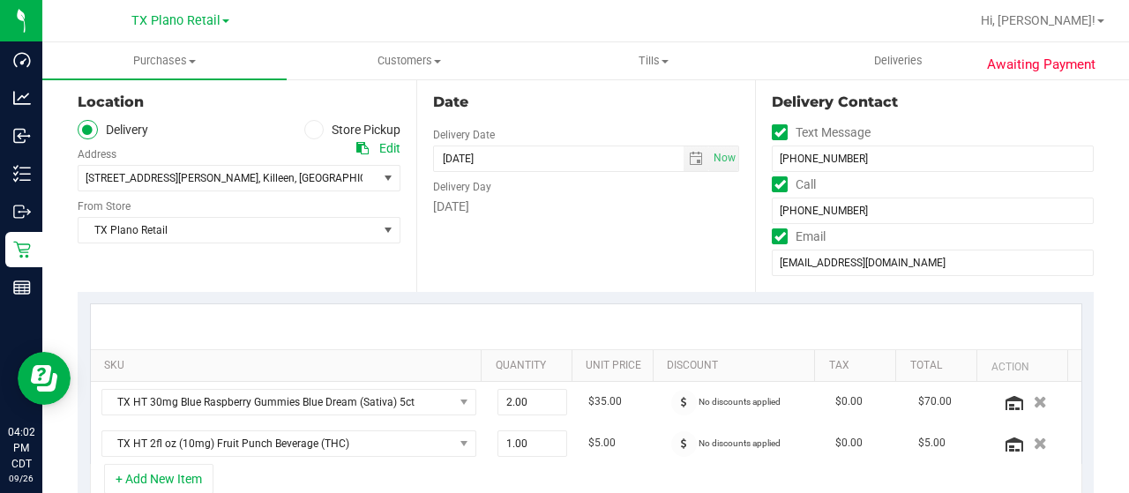
type textarea "Saturday 09/27/2025 09:00-17:00 -- Message: -- Phone:2547218493 -- Payment Meth…"
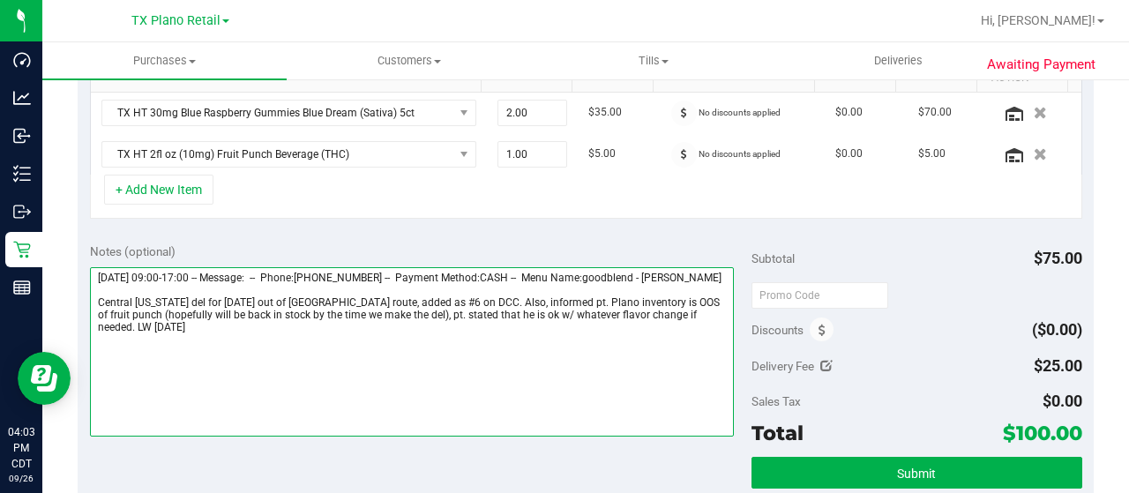
scroll to position [617, 0]
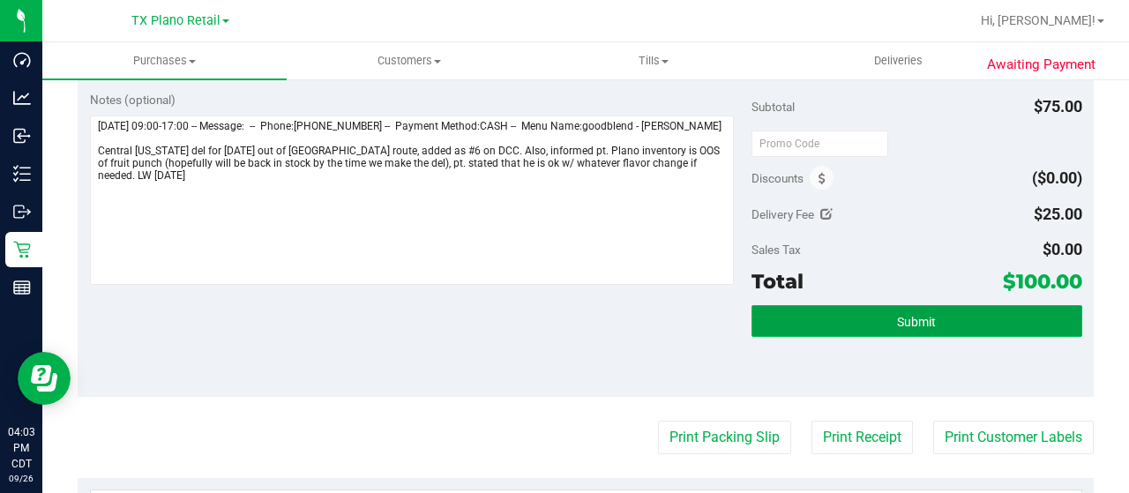
click at [816, 317] on button "Submit" at bounding box center [916, 321] width 331 height 32
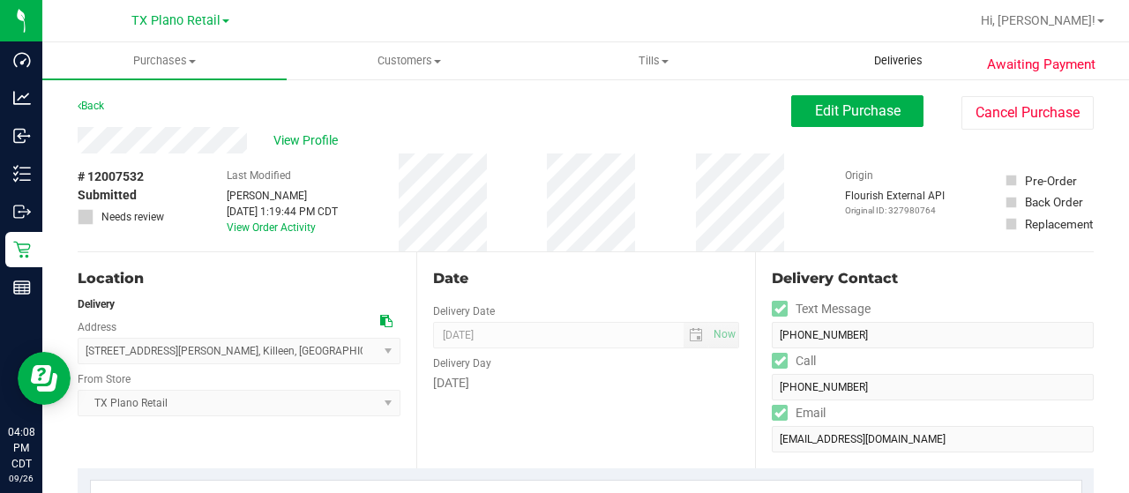
click at [892, 62] on span "Deliveries" at bounding box center [898, 61] width 96 height 16
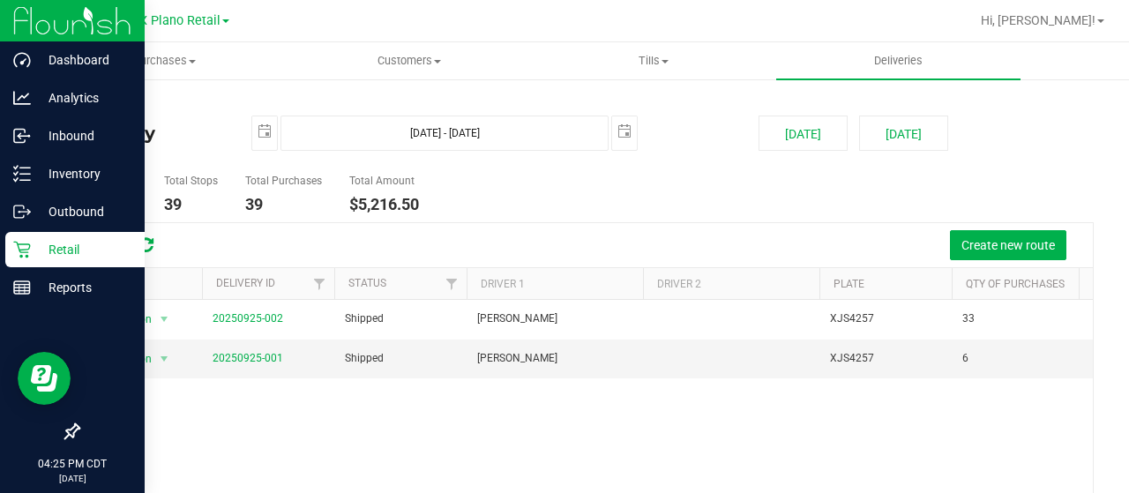
click at [34, 250] on p "Retail" at bounding box center [84, 249] width 106 height 21
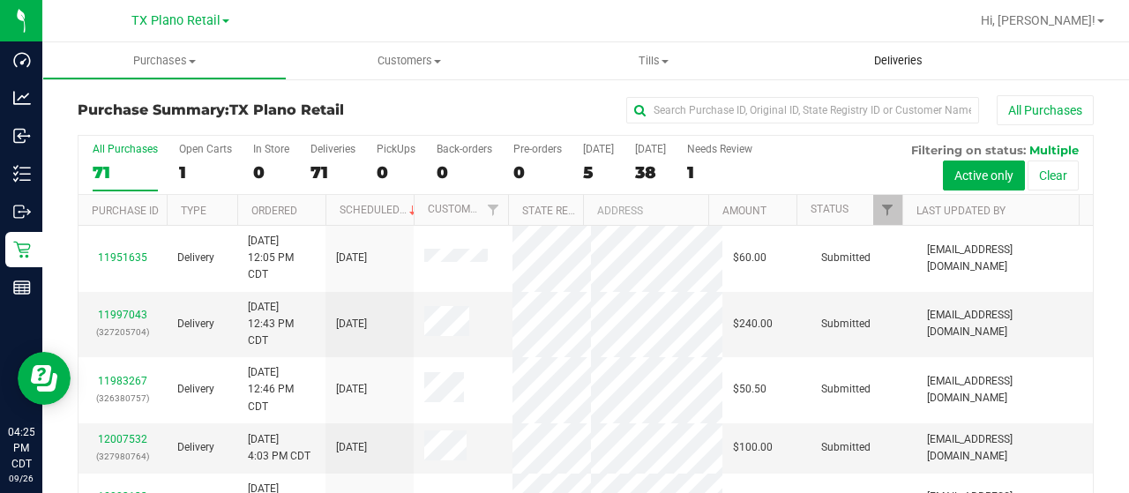
click at [896, 68] on span "Deliveries" at bounding box center [898, 61] width 96 height 16
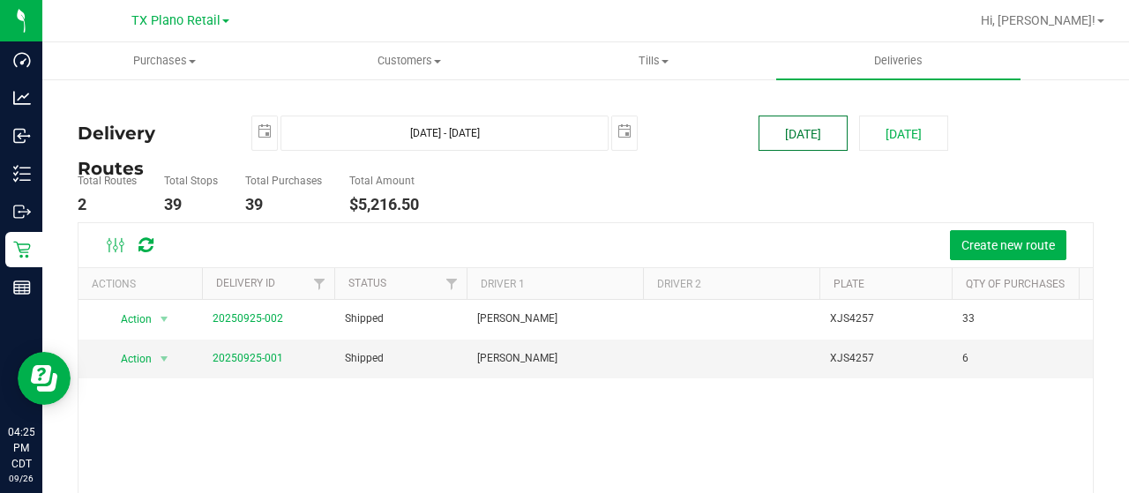
click at [795, 128] on button "[DATE]" at bounding box center [802, 133] width 89 height 35
click at [882, 133] on button "[DATE]" at bounding box center [903, 133] width 89 height 35
type input "Sep 27, 2025 - Sep 27, 2025"
type input "2025-09-27"
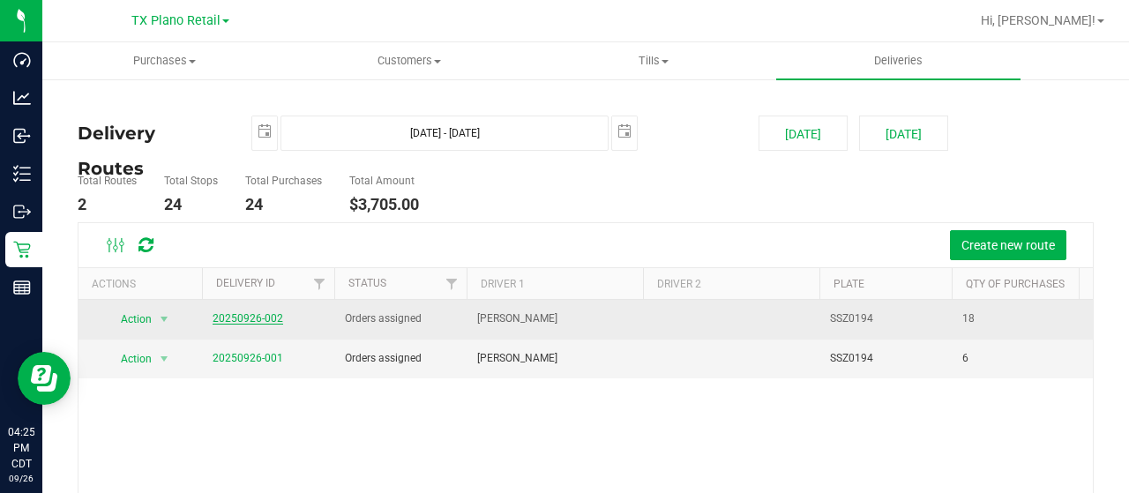
click at [256, 317] on link "20250926-002" at bounding box center [248, 318] width 71 height 12
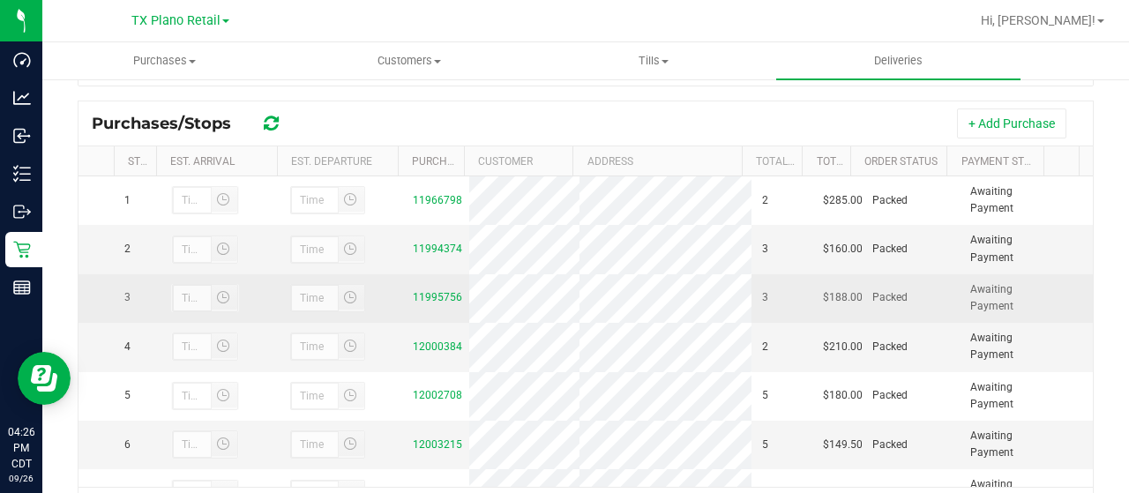
scroll to position [353, 0]
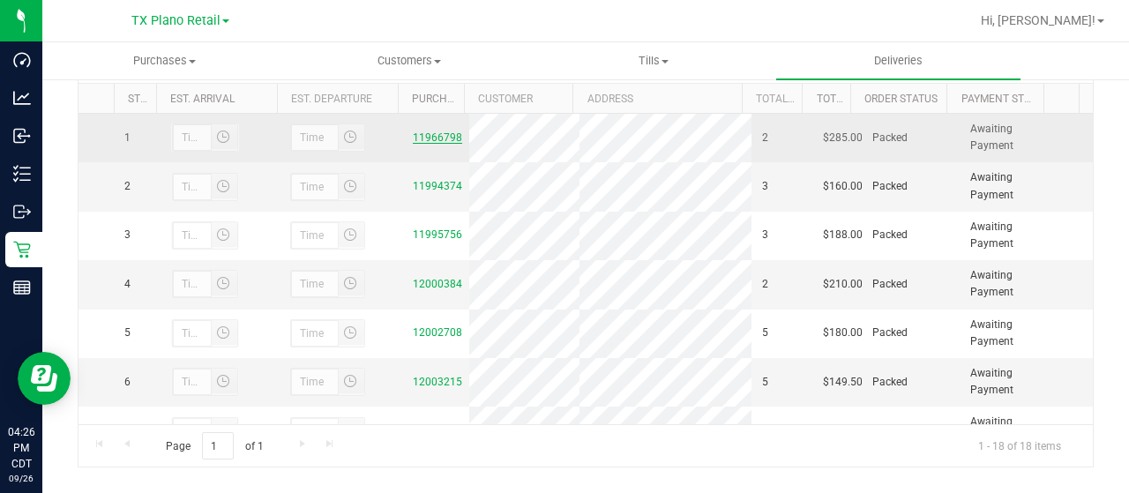
click at [428, 135] on link "11966798" at bounding box center [437, 137] width 49 height 12
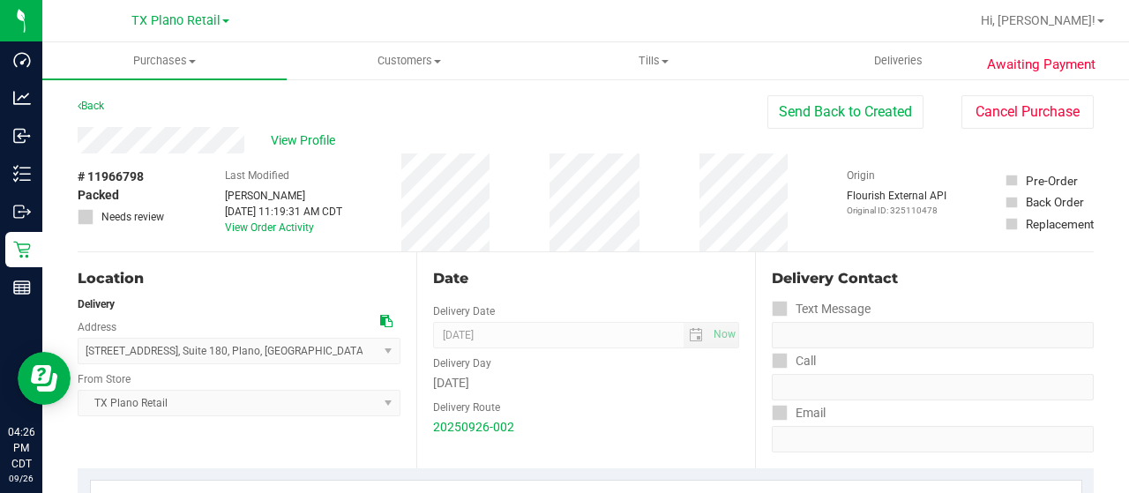
click at [246, 139] on div "View Profile" at bounding box center [423, 140] width 690 height 26
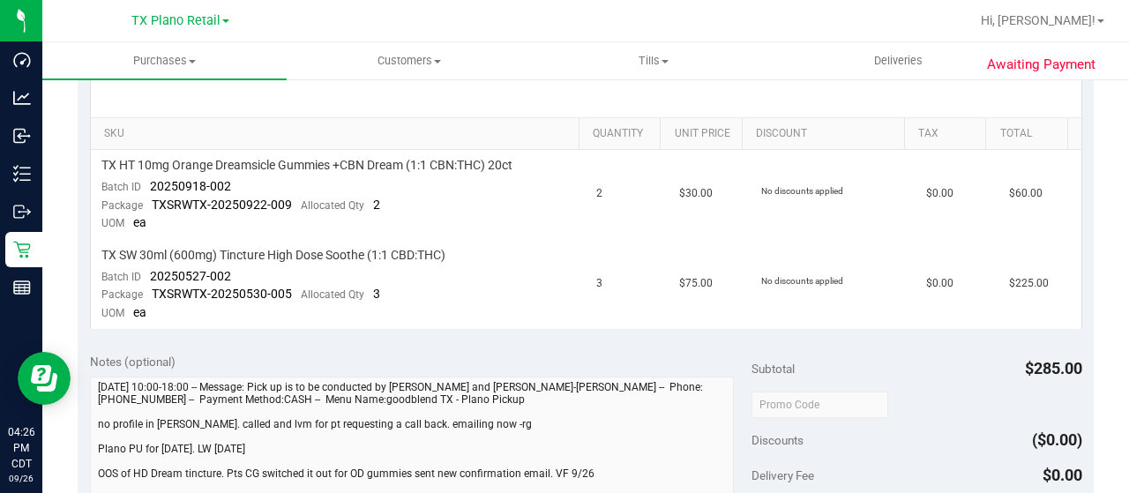
scroll to position [441, 0]
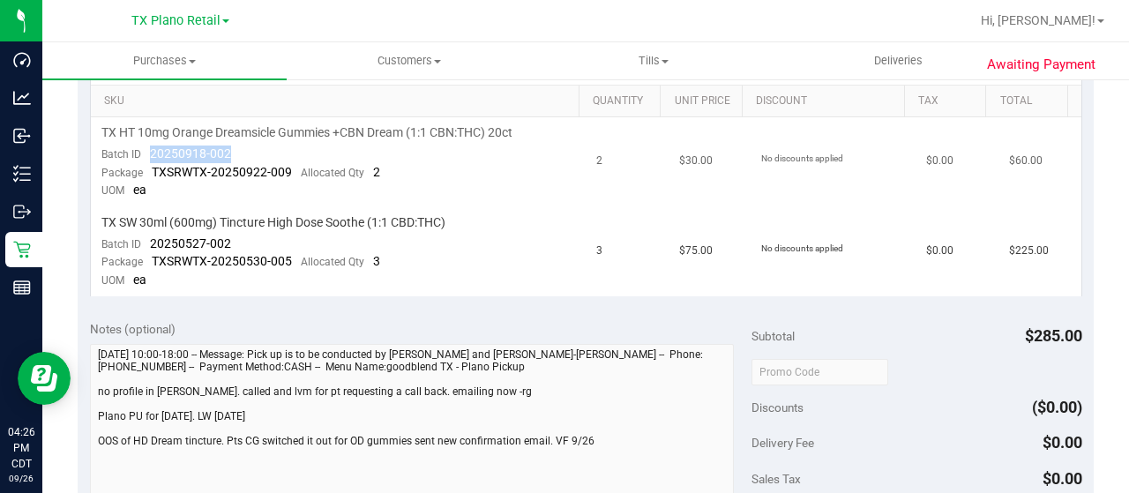
drag, startPoint x: 229, startPoint y: 150, endPoint x: 160, endPoint y: 154, distance: 68.9
click at [146, 153] on td "TX HT 10mg Orange Dreamsicle Gummies +CBN Dream (1:1 CBN:THC) 20ct Batch ID 202…" at bounding box center [339, 162] width 496 height 90
copy span "20250918-002"
drag, startPoint x: 231, startPoint y: 243, endPoint x: 145, endPoint y: 246, distance: 86.5
click at [145, 246] on td "TX SW 30ml (600mg) Tincture High Dose Soothe (1:1 CBD:THC) Batch ID 20250527-00…" at bounding box center [339, 251] width 496 height 89
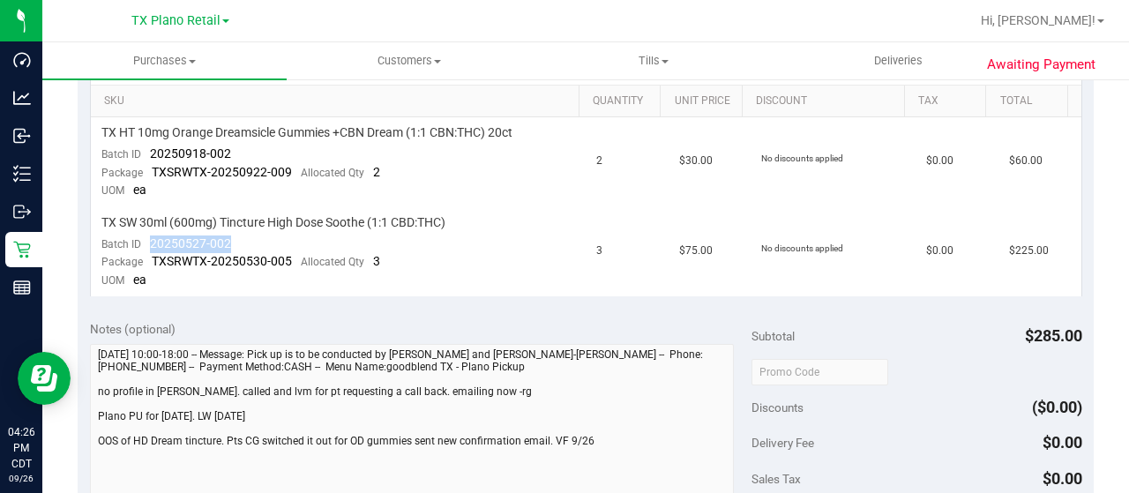
copy span "20250527-002"
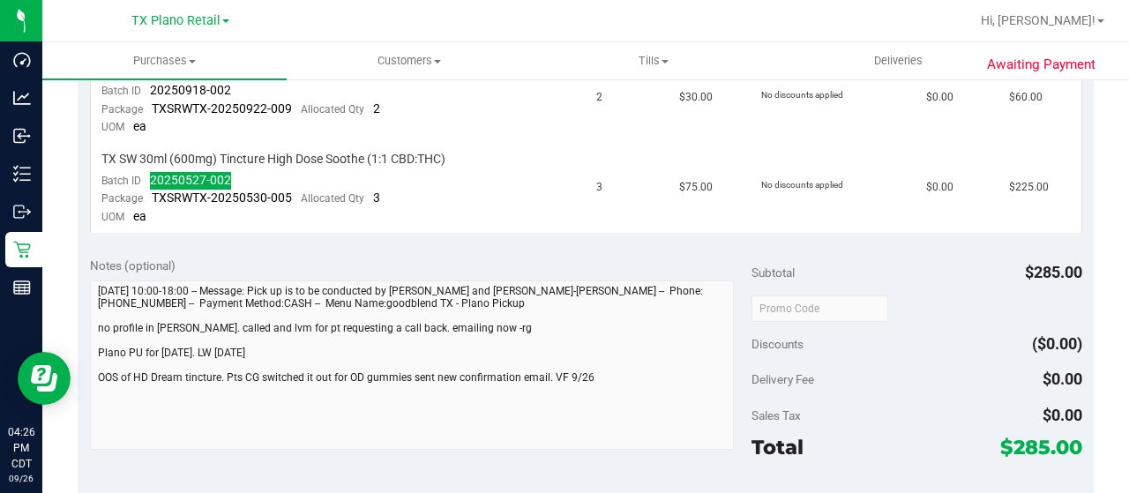
scroll to position [617, 0]
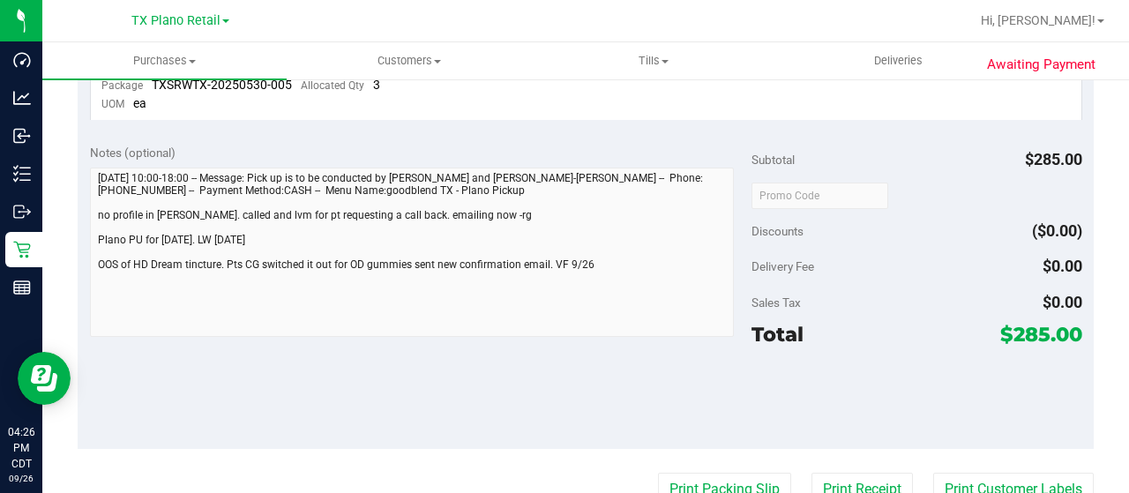
drag, startPoint x: 996, startPoint y: 330, endPoint x: 1032, endPoint y: 330, distance: 36.2
click at [1032, 330] on span "$285.00" at bounding box center [1041, 334] width 82 height 25
copy span "285"
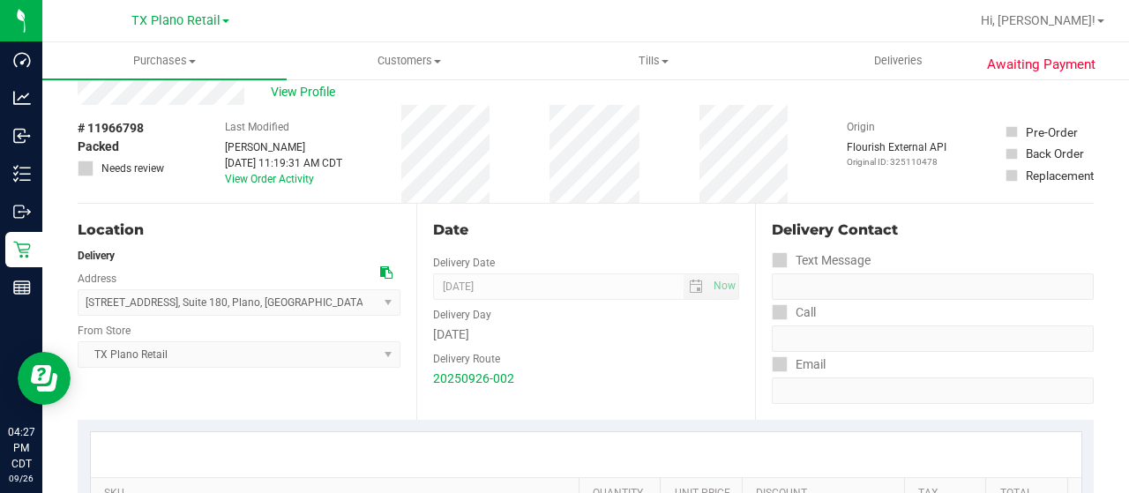
scroll to position [0, 0]
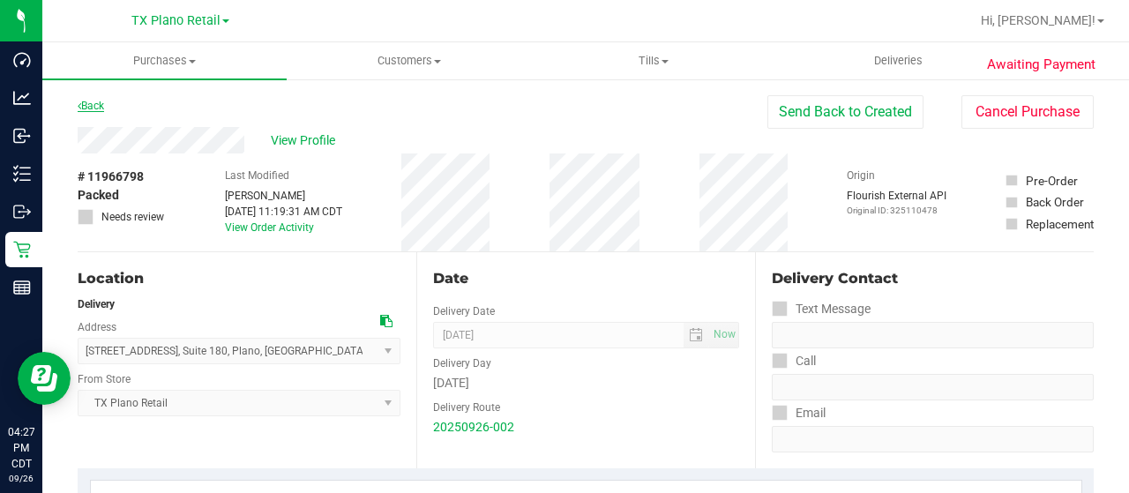
click at [86, 105] on link "Back" at bounding box center [91, 106] width 26 height 12
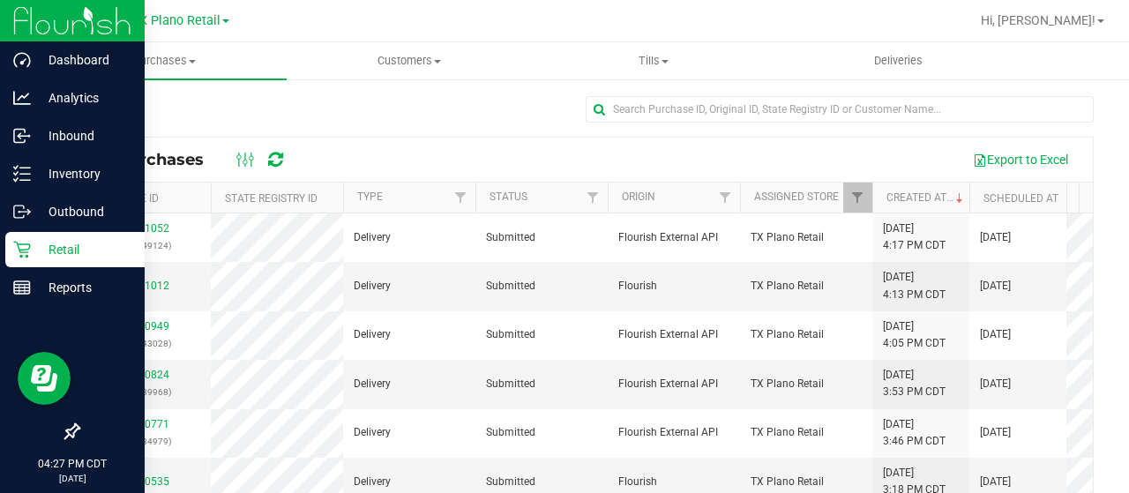
click at [31, 248] on p "Retail" at bounding box center [84, 249] width 106 height 21
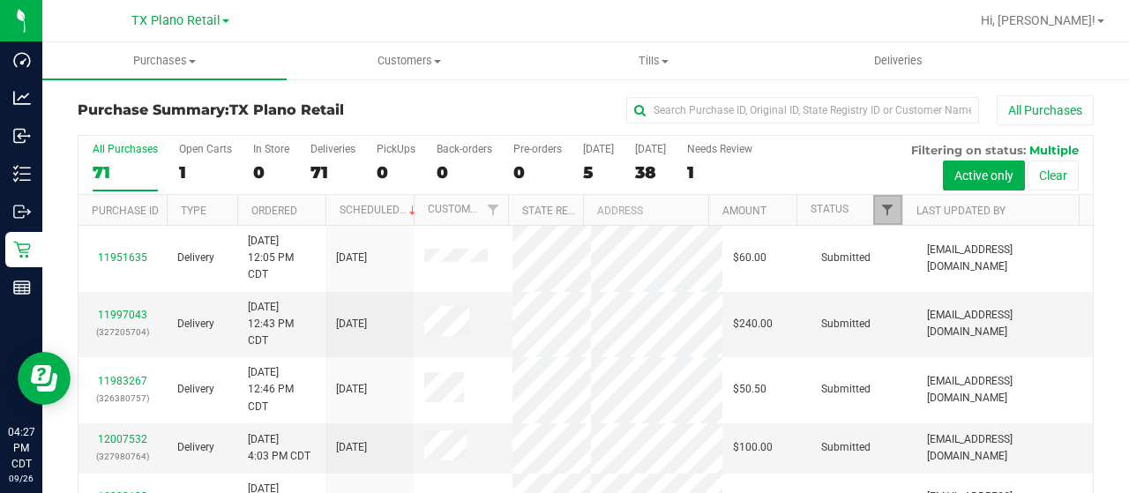
click at [880, 203] on span "Filter" at bounding box center [887, 210] width 14 height 14
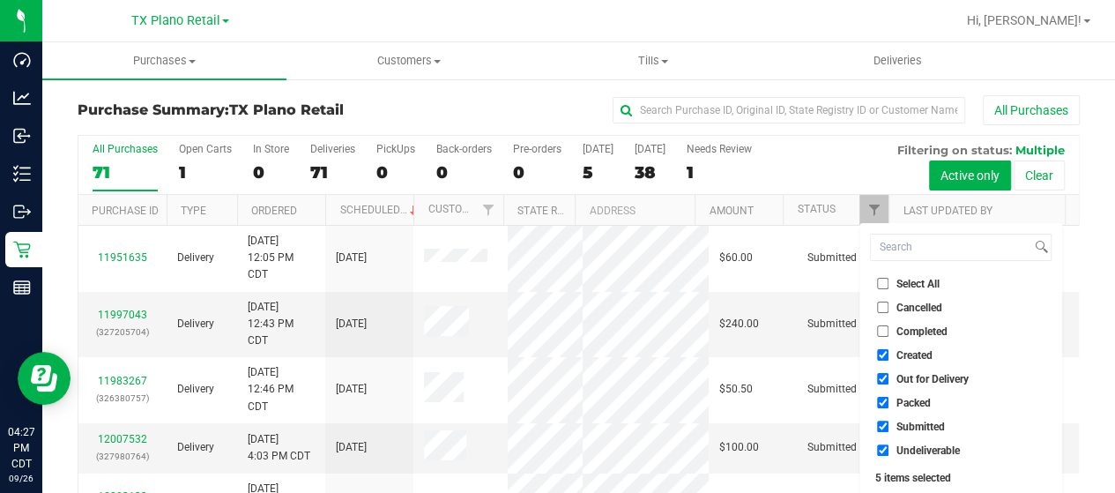
click at [906, 376] on span "Out for Delivery" at bounding box center [933, 379] width 72 height 11
click at [889, 376] on input "Out for Delivery" at bounding box center [882, 378] width 11 height 11
checkbox input "false"
click at [902, 403] on span "Packed" at bounding box center [914, 403] width 34 height 11
click at [889, 403] on input "Packed" at bounding box center [882, 402] width 11 height 11
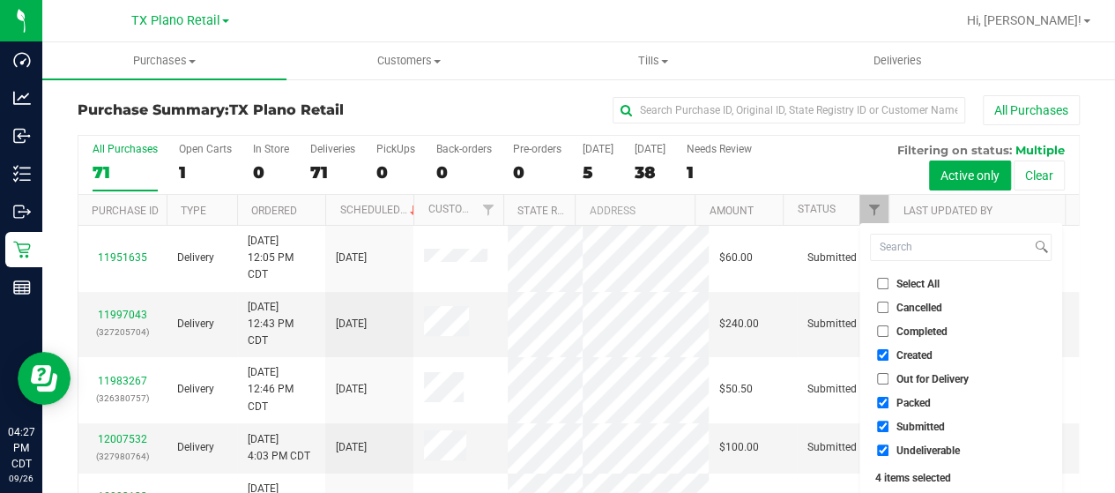
checkbox input "false"
click at [901, 426] on span "Submitted" at bounding box center [921, 426] width 48 height 11
click at [889, 426] on input "Submitted" at bounding box center [882, 426] width 11 height 11
checkbox input "false"
click at [898, 451] on span "Undeliverable" at bounding box center [928, 450] width 63 height 11
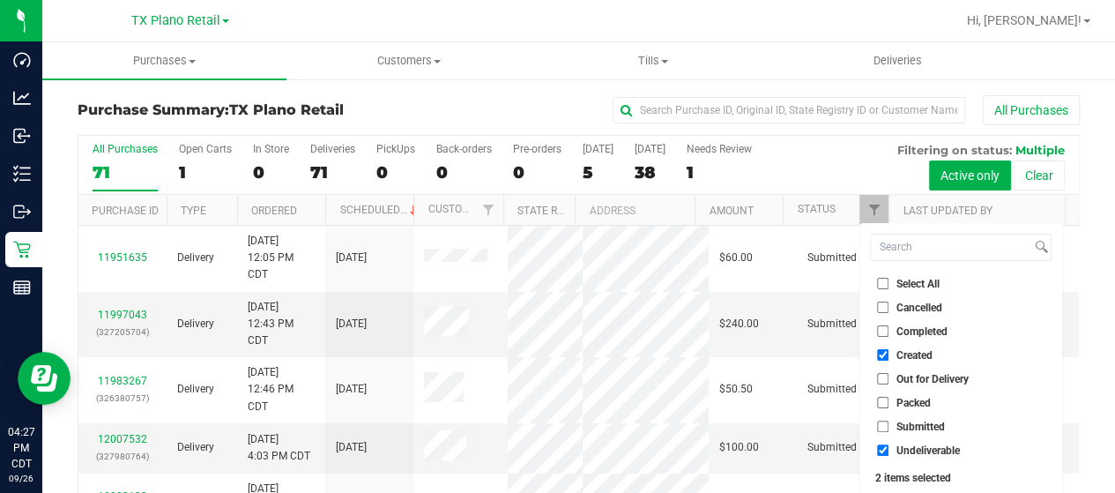
click at [889, 451] on input "Undeliverable" at bounding box center [882, 449] width 11 height 11
checkbox input "false"
click at [904, 56] on span "Deliveries" at bounding box center [898, 61] width 96 height 16
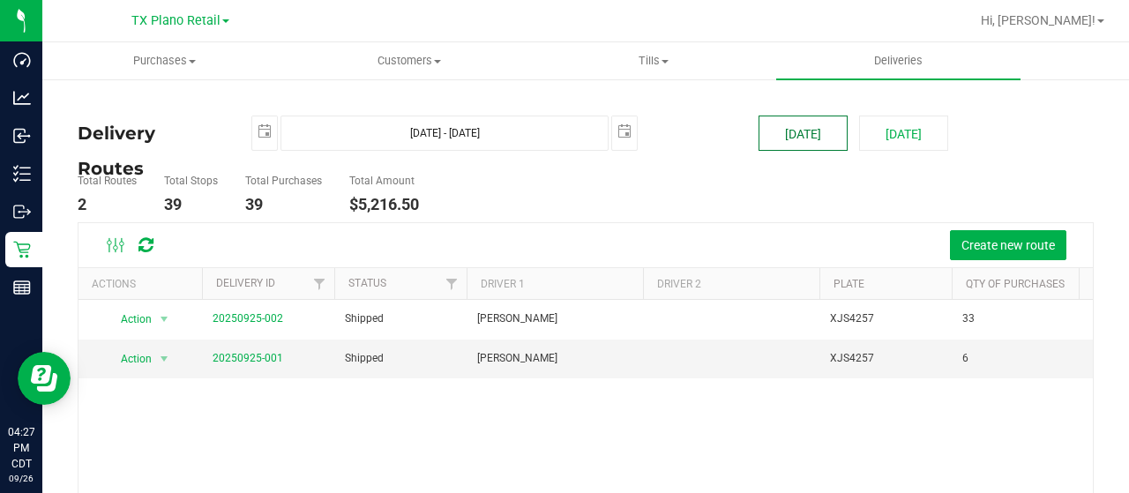
click at [793, 130] on button "[DATE]" at bounding box center [802, 133] width 89 height 35
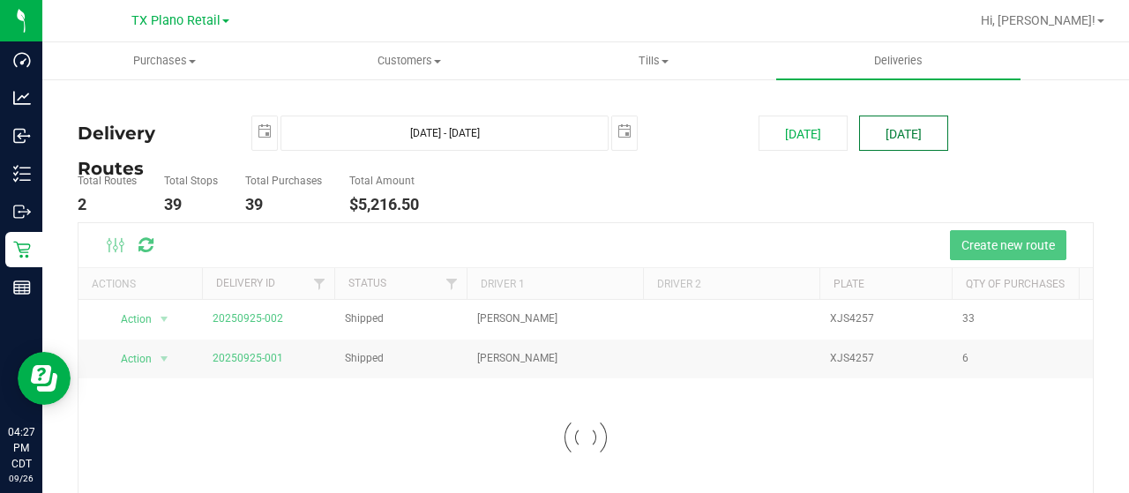
click at [901, 131] on button "[DATE]" at bounding box center [903, 133] width 89 height 35
type input "Sep 27, 2025 - Sep 27, 2025"
type input "2025-09-27"
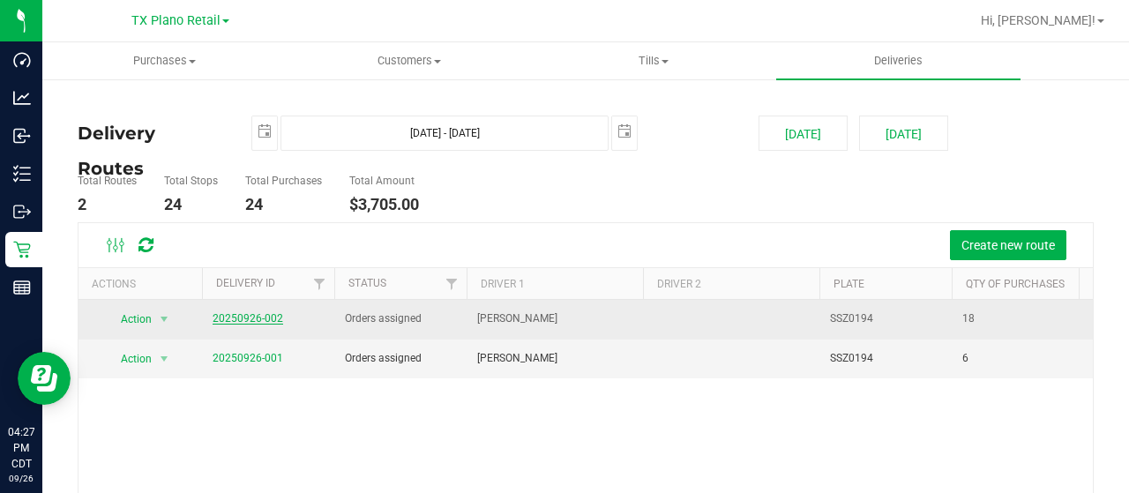
click at [268, 318] on link "20250926-002" at bounding box center [248, 318] width 71 height 12
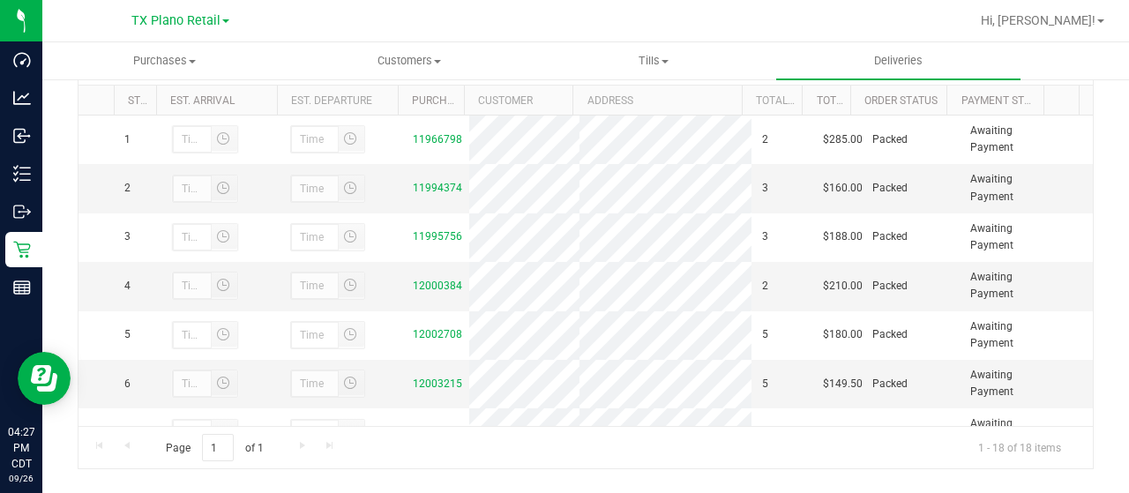
scroll to position [353, 0]
click at [430, 184] on link "11994374" at bounding box center [437, 186] width 49 height 12
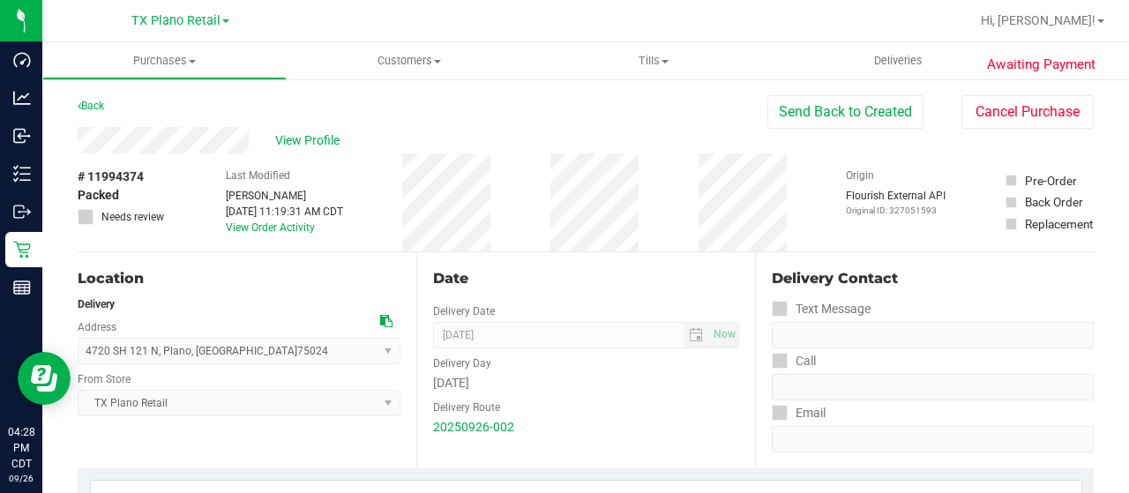
click at [263, 132] on div "View Profile" at bounding box center [423, 140] width 690 height 26
click at [309, 137] on span "View Profile" at bounding box center [310, 140] width 71 height 19
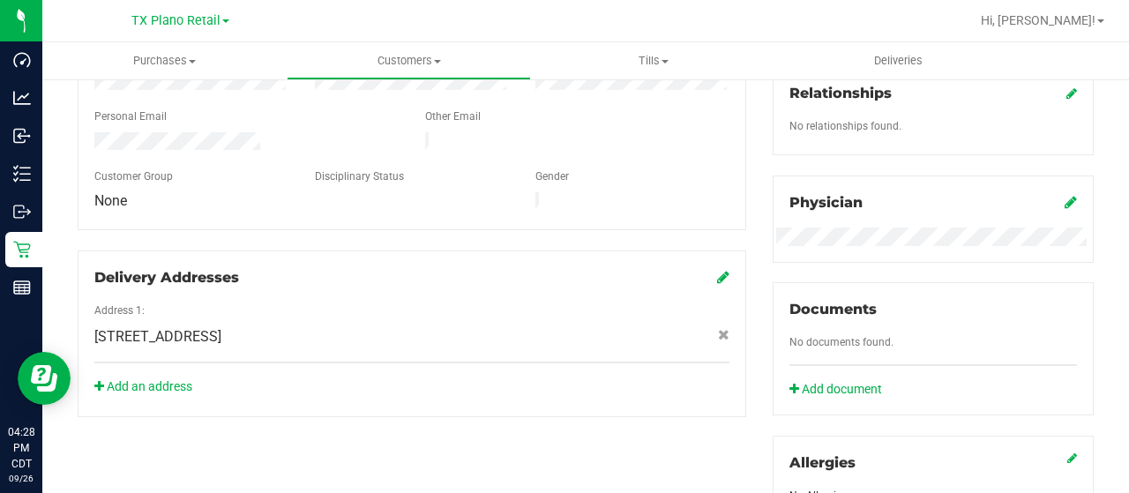
scroll to position [794, 0]
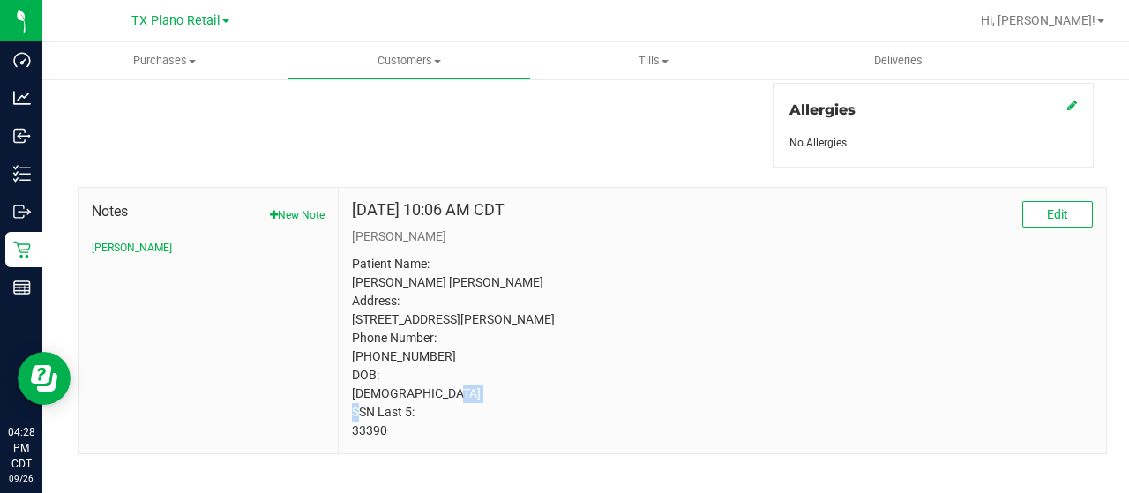
drag, startPoint x: 384, startPoint y: 446, endPoint x: 340, endPoint y: 439, distance: 44.6
click at [340, 439] on div "May 22, 2025 10:06 AM CDT Edit CURT Patient Name: Jackson Campbell Address: 582…" at bounding box center [722, 320] width 767 height 265
copy p "33390"
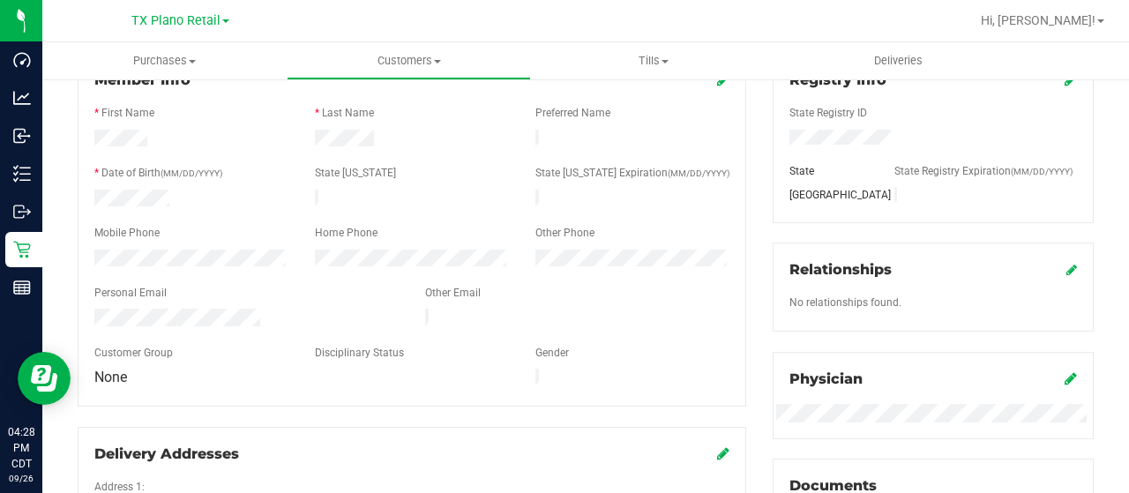
scroll to position [0, 0]
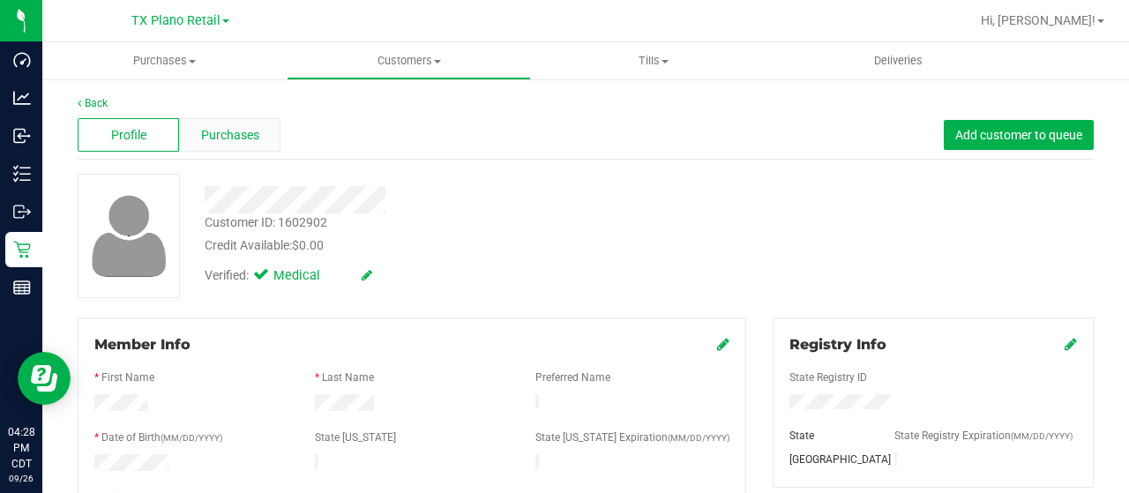
click at [218, 145] on div "Purchases" at bounding box center [229, 135] width 101 height 34
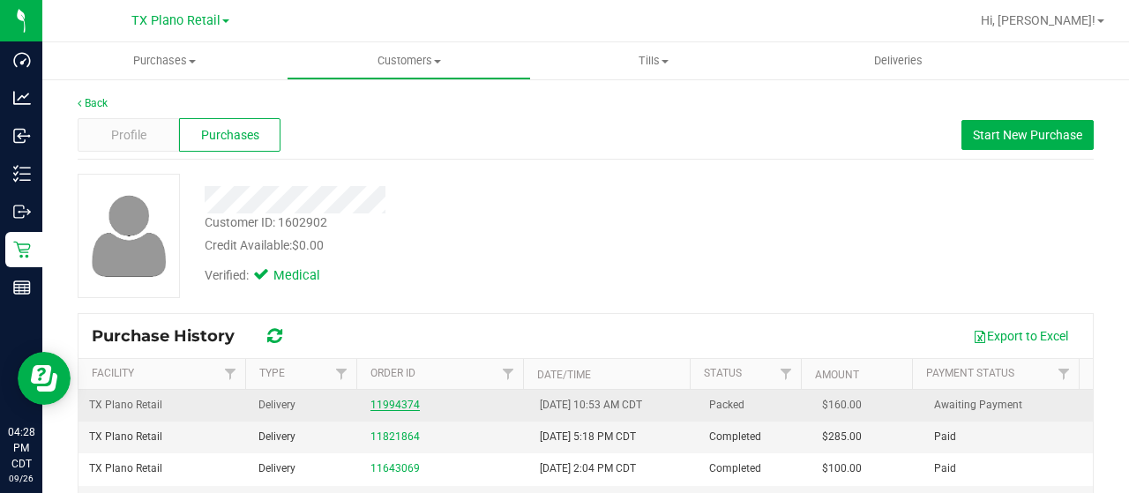
click at [382, 403] on link "11994374" at bounding box center [394, 405] width 49 height 12
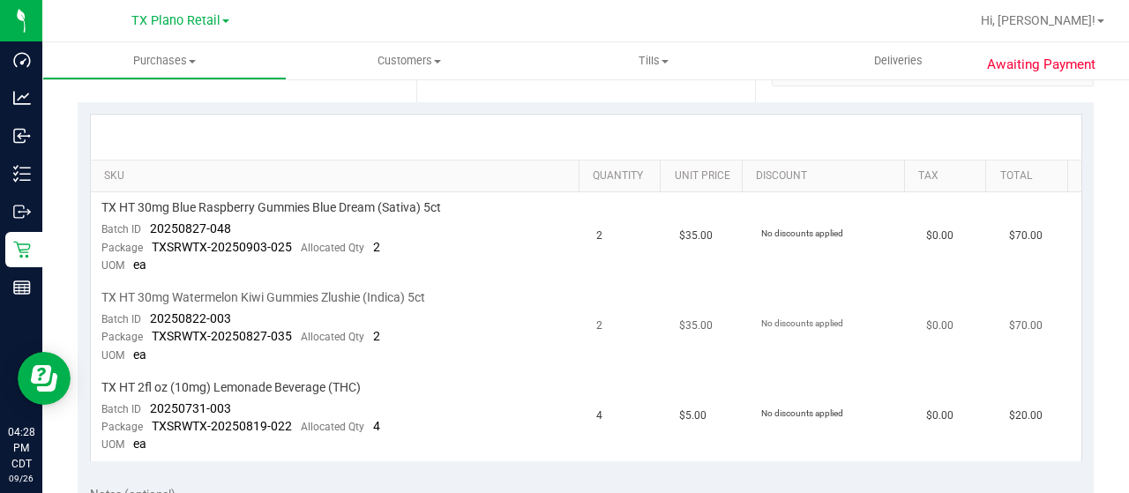
scroll to position [441, 0]
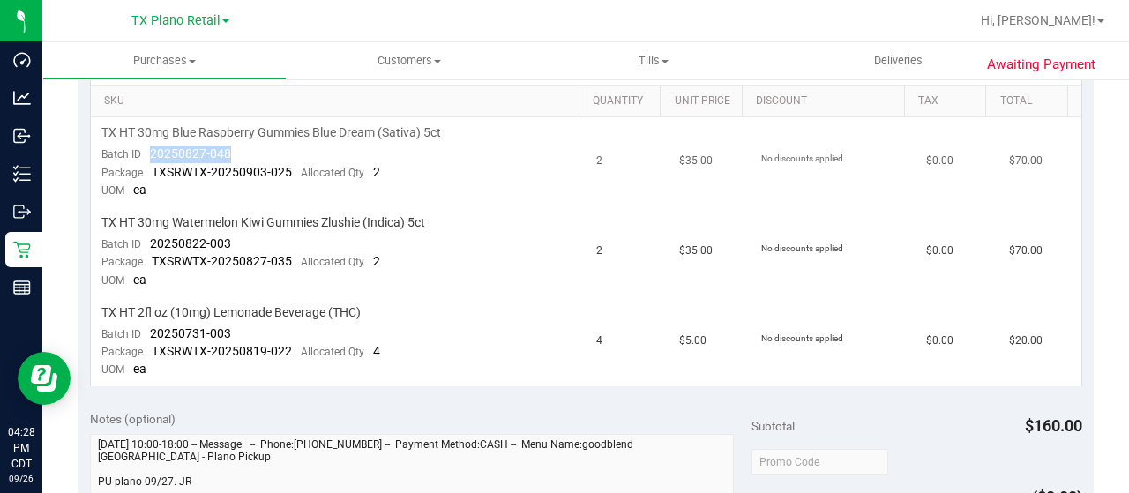
drag, startPoint x: 234, startPoint y: 149, endPoint x: 152, endPoint y: 150, distance: 82.0
click at [148, 149] on td "TX HT 30mg Blue Raspberry Gummies Blue Dream (Sativa) 5ct Batch ID 20250827-048…" at bounding box center [339, 162] width 496 height 90
copy span "20250827-048"
drag, startPoint x: 231, startPoint y: 238, endPoint x: 147, endPoint y: 235, distance: 83.8
click at [147, 235] on td "TX HT 30mg Watermelon Kiwi Gummies Zlushie (Indica) 5ct Batch ID 20250822-003 P…" at bounding box center [339, 252] width 496 height 90
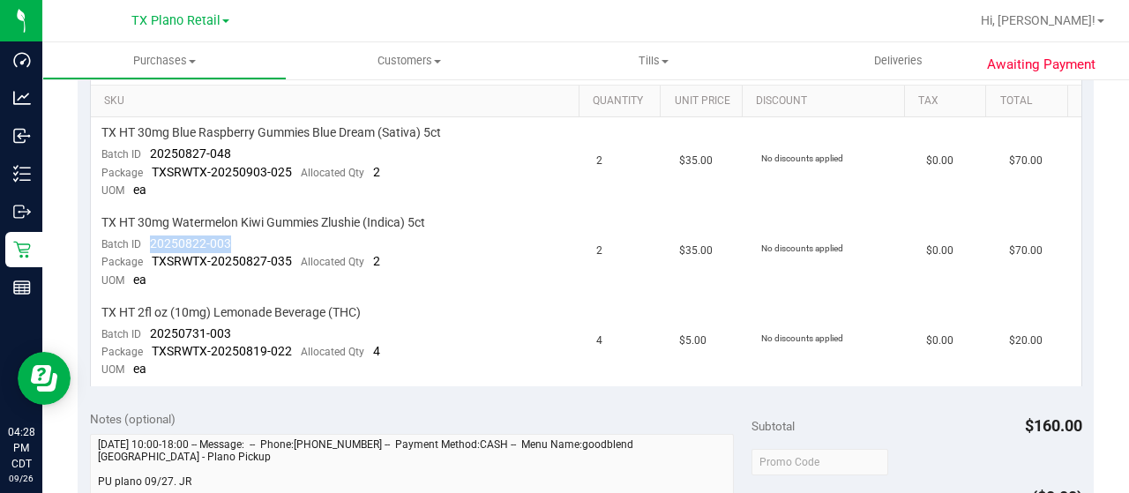
copy span "20250822-003"
drag, startPoint x: 230, startPoint y: 329, endPoint x: 150, endPoint y: 325, distance: 80.3
click at [150, 325] on td "TX HT 2fl oz (10mg) Lemonade Beverage (THC) Batch ID 20250731-003 Package TXSRW…" at bounding box center [339, 341] width 496 height 89
copy span "20250731-003"
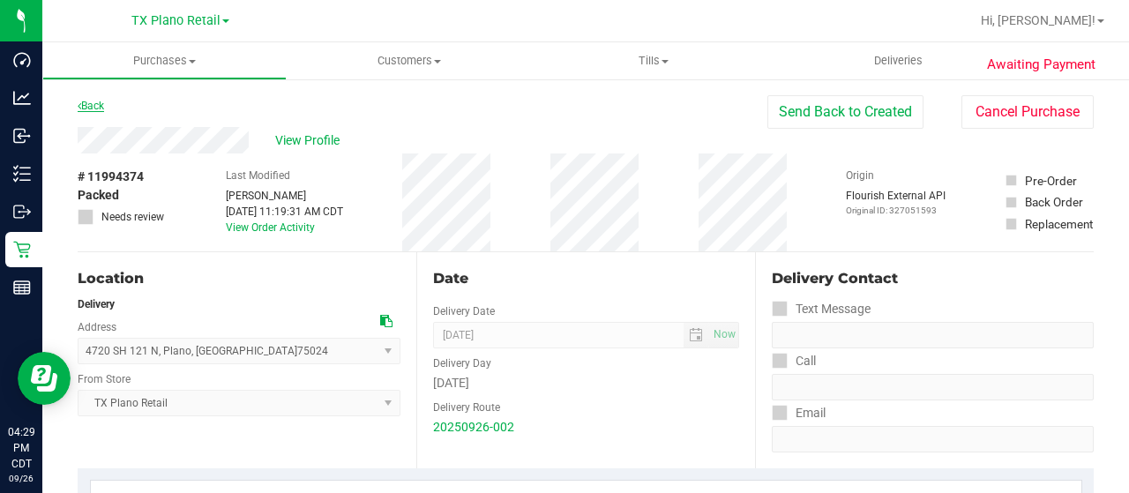
click at [89, 108] on link "Back" at bounding box center [91, 106] width 26 height 12
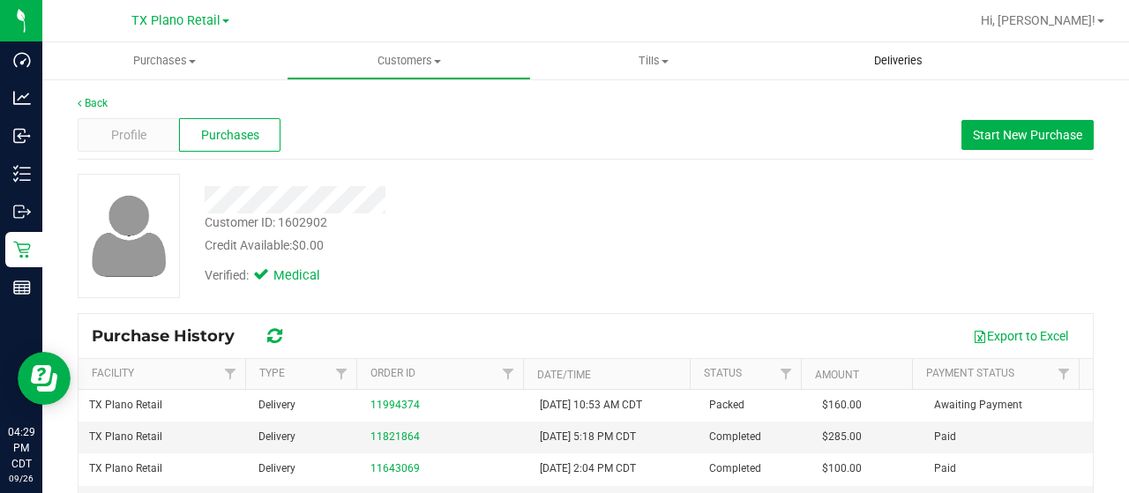
click at [901, 55] on span "Deliveries" at bounding box center [898, 61] width 96 height 16
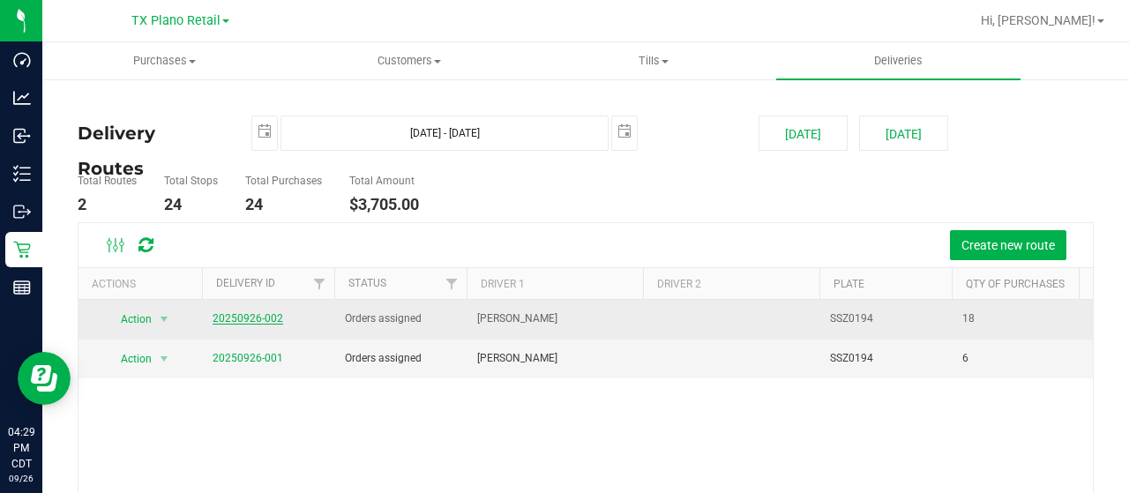
click at [233, 316] on link "20250926-002" at bounding box center [248, 318] width 71 height 12
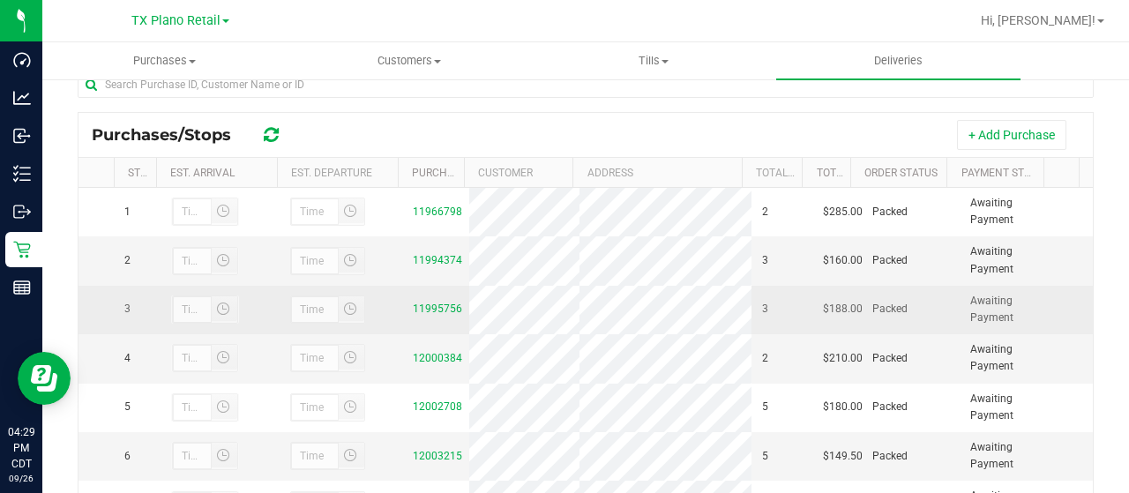
scroll to position [353, 0]
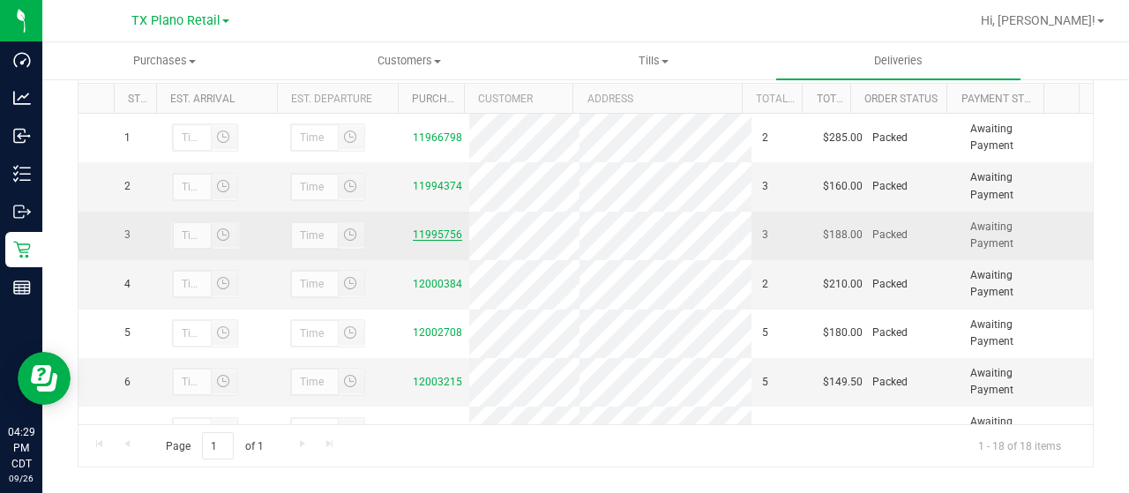
click at [420, 239] on link "11995756" at bounding box center [437, 234] width 49 height 12
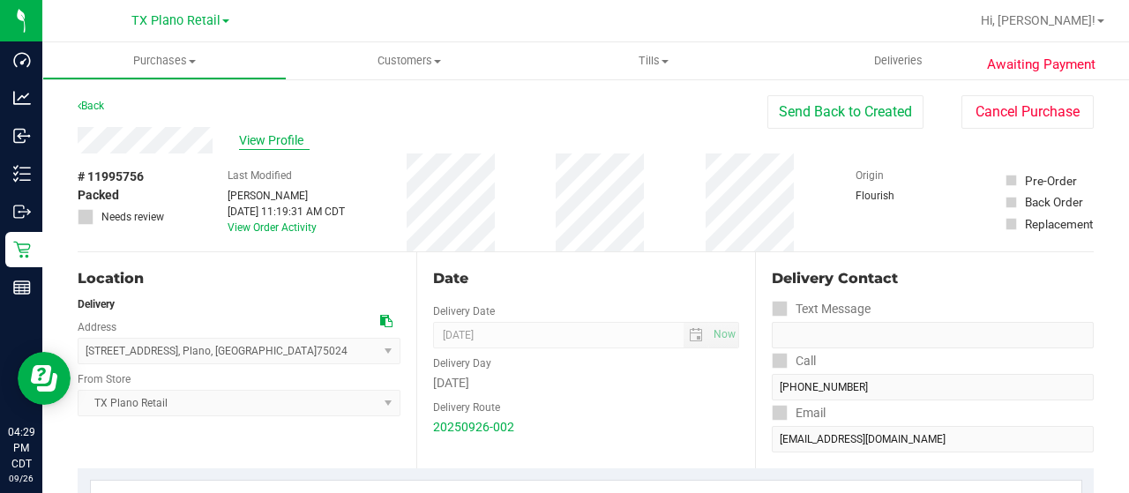
click at [277, 136] on span "View Profile" at bounding box center [274, 140] width 71 height 19
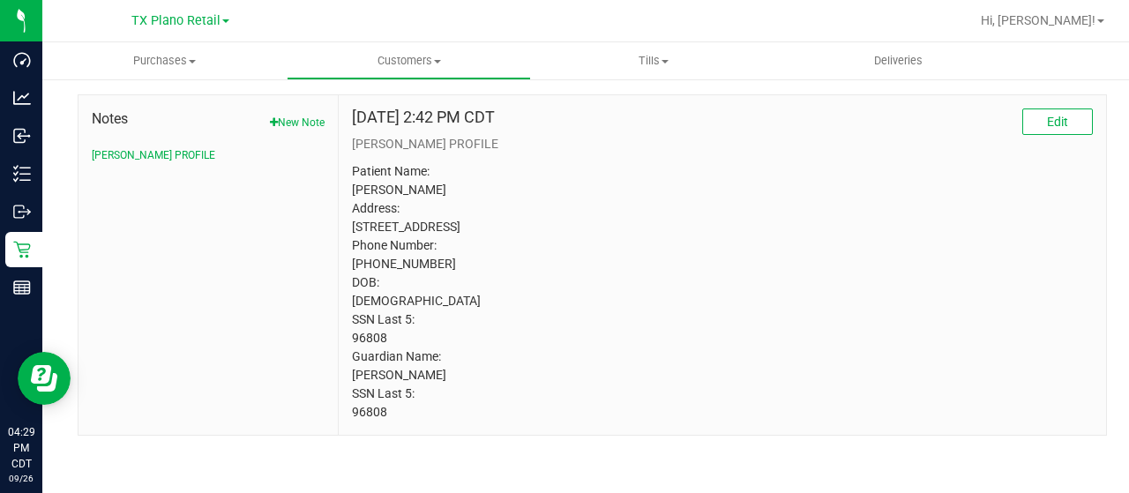
scroll to position [899, 0]
drag, startPoint x: 374, startPoint y: 410, endPoint x: 339, endPoint y: 410, distance: 34.4
click at [339, 410] on div "Aug 16, 2023 2:42 PM CDT Edit CURT PROFILE Patient Name: Heather L Grace Addres…" at bounding box center [722, 264] width 767 height 339
copy p "96808"
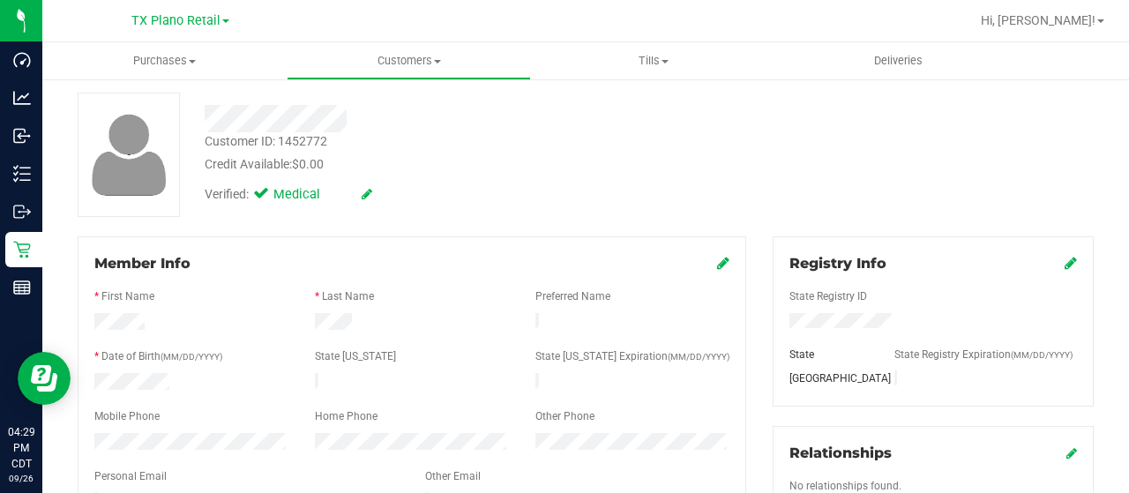
scroll to position [0, 0]
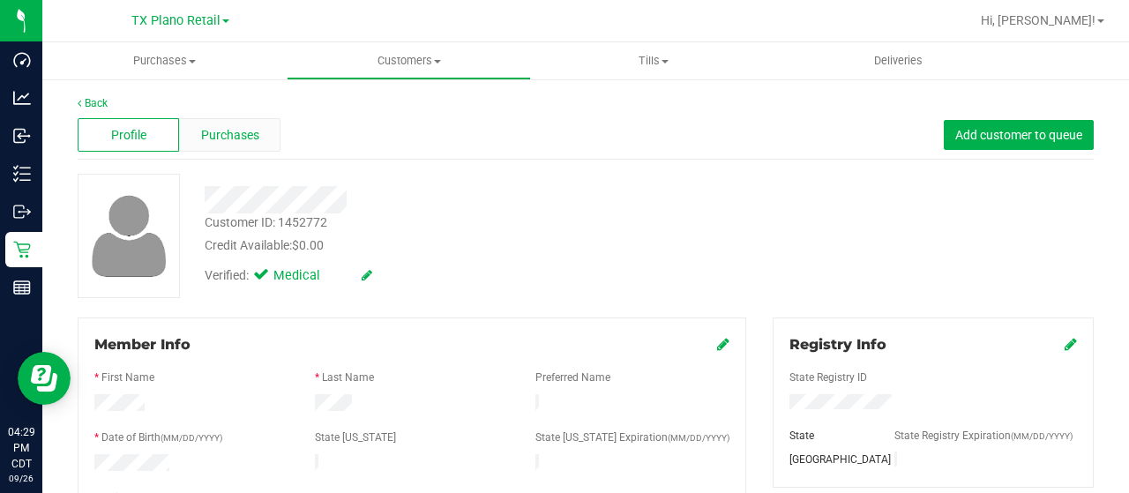
click at [240, 137] on span "Purchases" at bounding box center [230, 135] width 58 height 19
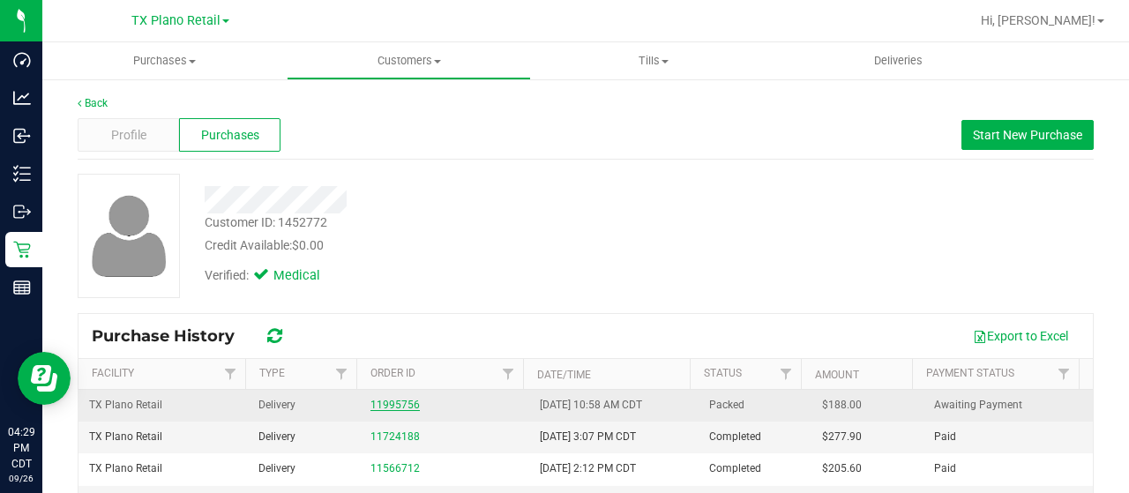
click at [374, 399] on link "11995756" at bounding box center [394, 405] width 49 height 12
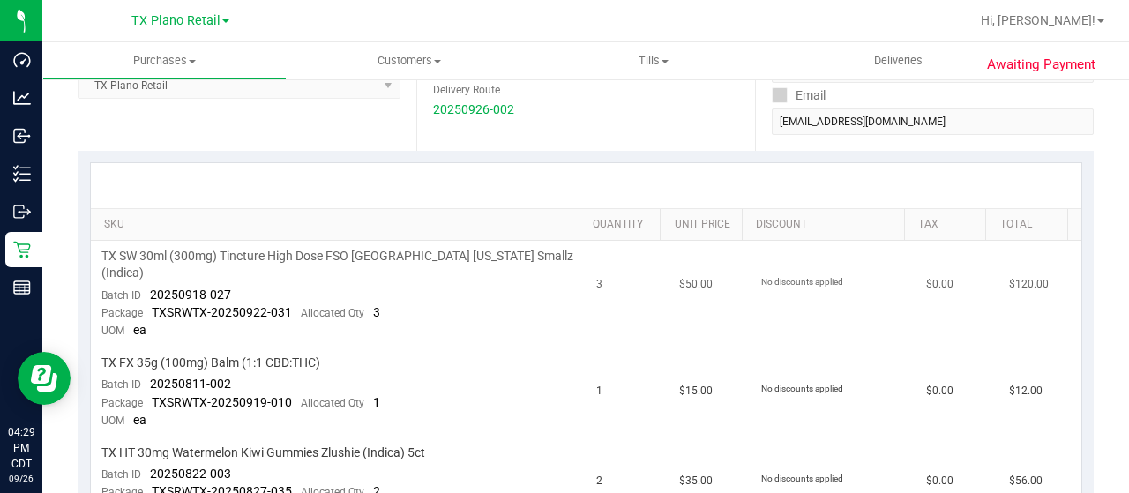
scroll to position [353, 0]
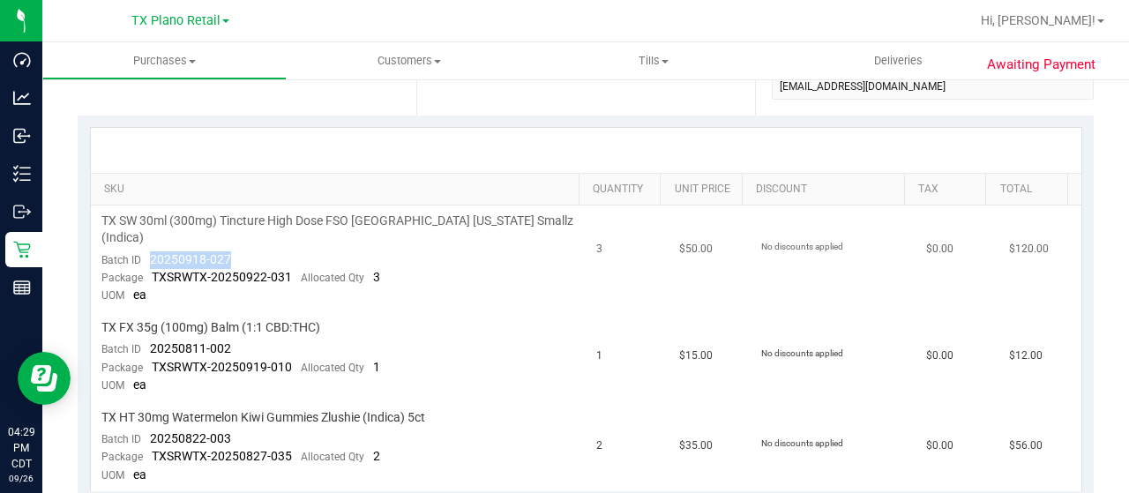
drag, startPoint x: 238, startPoint y: 242, endPoint x: 145, endPoint y: 235, distance: 92.8
click at [145, 235] on td "TX SW 30ml (300mg) Tincture High Dose FSO TX Georgia Smallz (Indica) Batch ID 2…" at bounding box center [339, 258] width 496 height 107
copy span "20250918-027"
drag, startPoint x: 232, startPoint y: 331, endPoint x: 148, endPoint y: 326, distance: 83.9
click at [148, 325] on td "TX FX 35g (100mg) Balm (1:1 CBD:THC) Batch ID 20250811-002 Package TXSRWTX-2025…" at bounding box center [339, 357] width 496 height 90
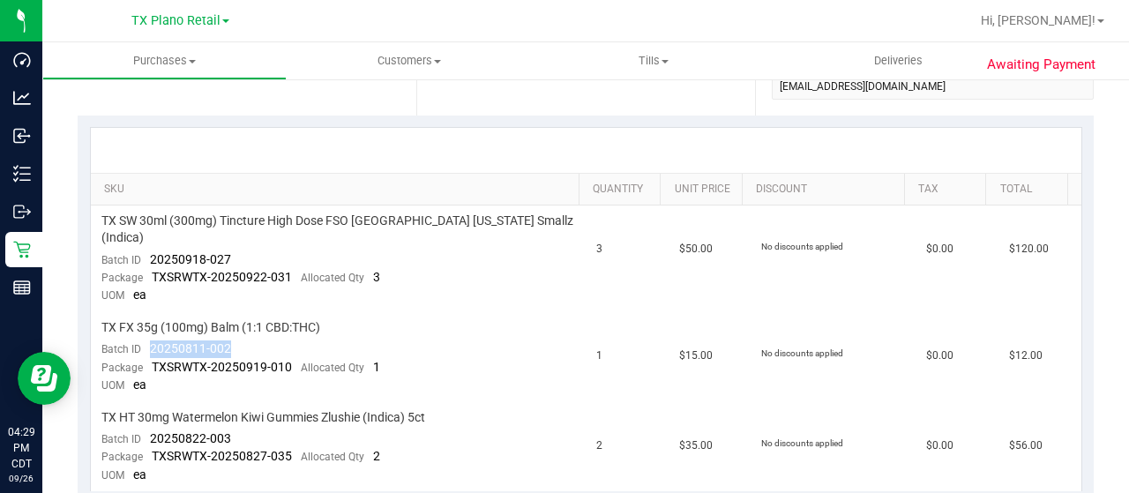
copy span "20250811-002"
drag, startPoint x: 227, startPoint y: 419, endPoint x: 150, endPoint y: 415, distance: 77.7
click at [150, 431] on span "20250822-003" at bounding box center [190, 438] width 81 height 14
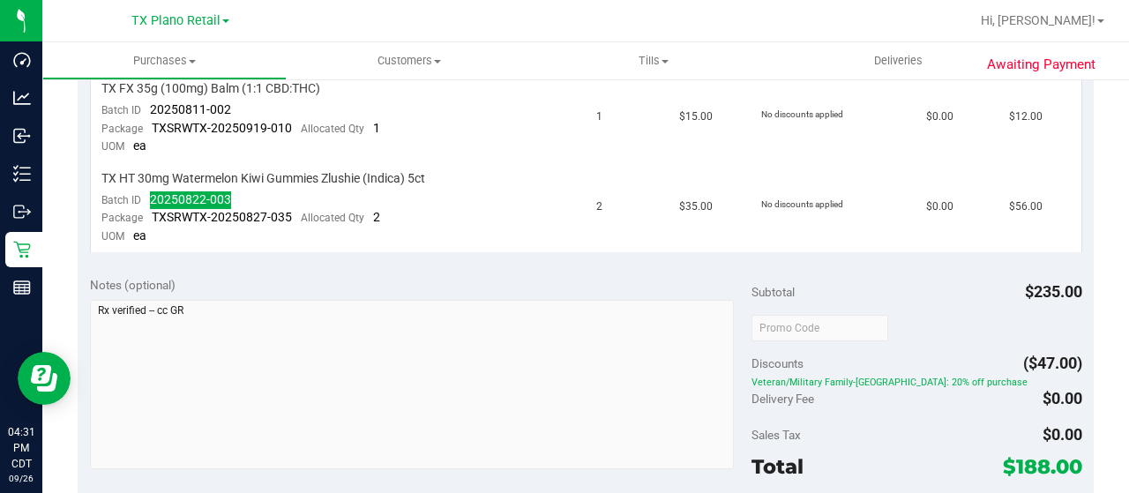
scroll to position [617, 0]
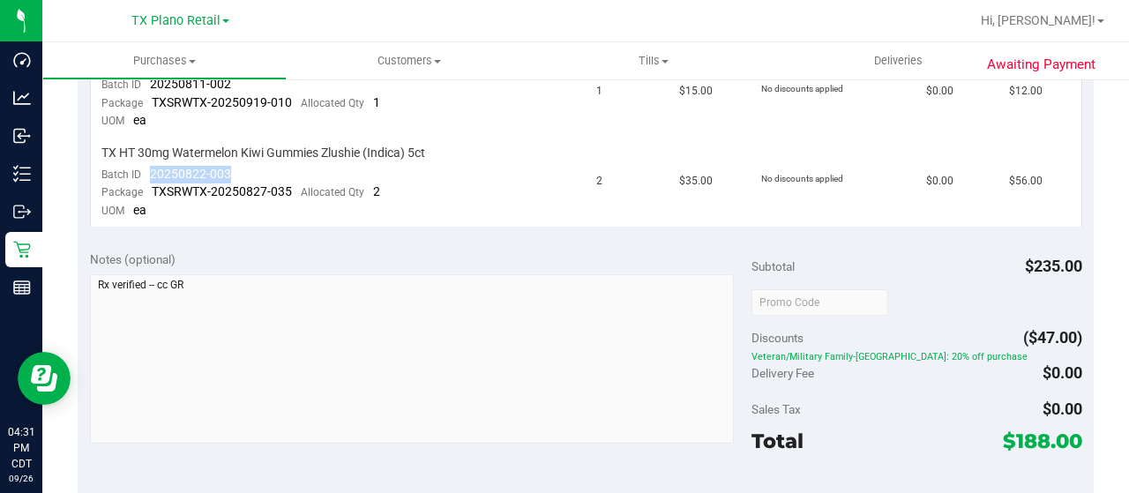
drag, startPoint x: 1002, startPoint y: 418, endPoint x: 1035, endPoint y: 417, distance: 33.5
click at [1035, 429] on span "$188.00" at bounding box center [1042, 441] width 79 height 25
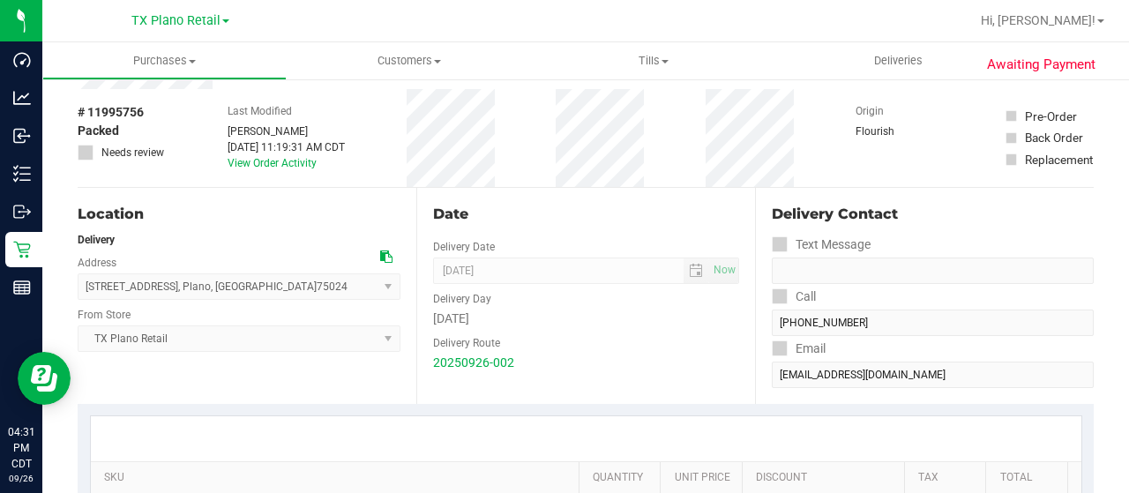
scroll to position [0, 0]
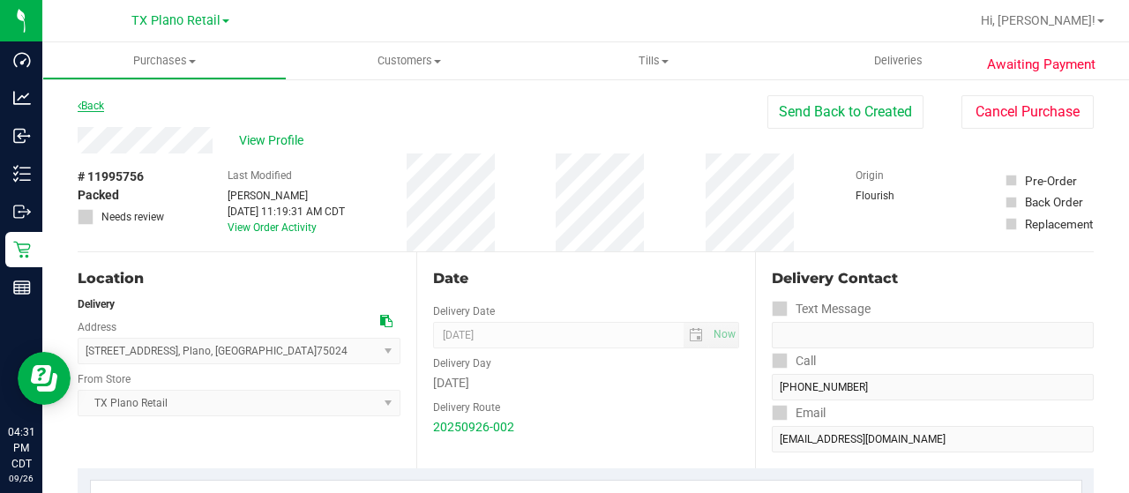
click at [82, 106] on link "Back" at bounding box center [91, 106] width 26 height 12
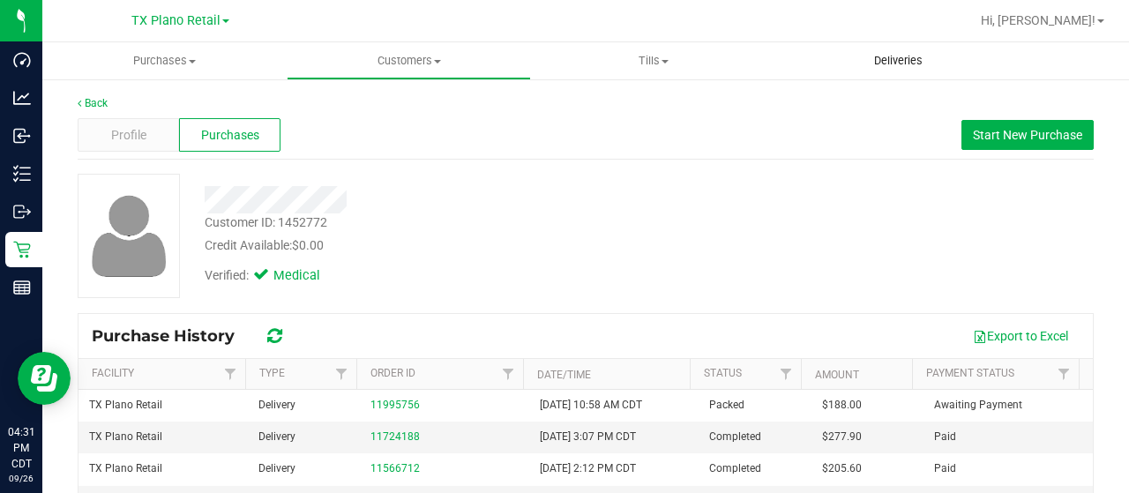
click at [880, 58] on span "Deliveries" at bounding box center [898, 61] width 96 height 16
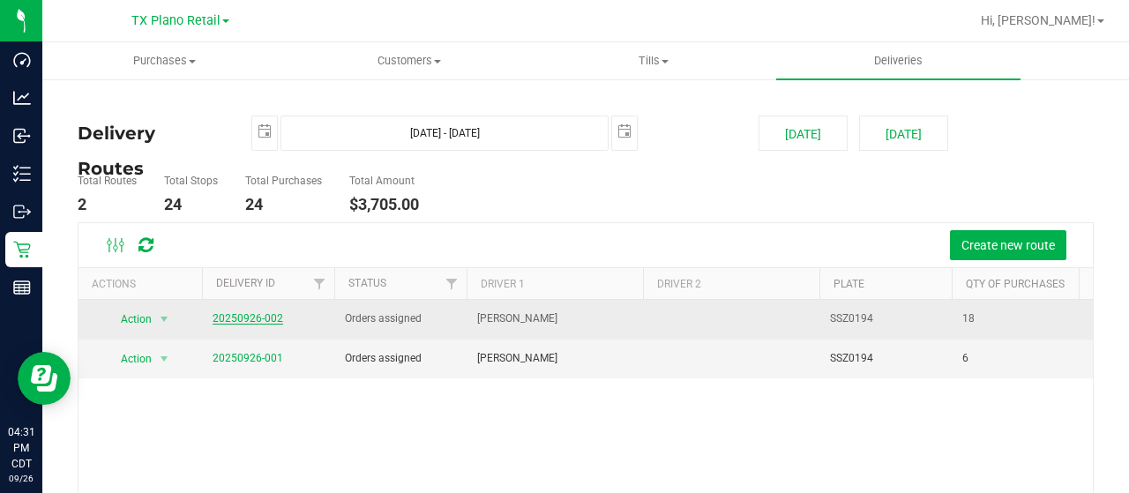
click at [242, 319] on link "20250926-002" at bounding box center [248, 318] width 71 height 12
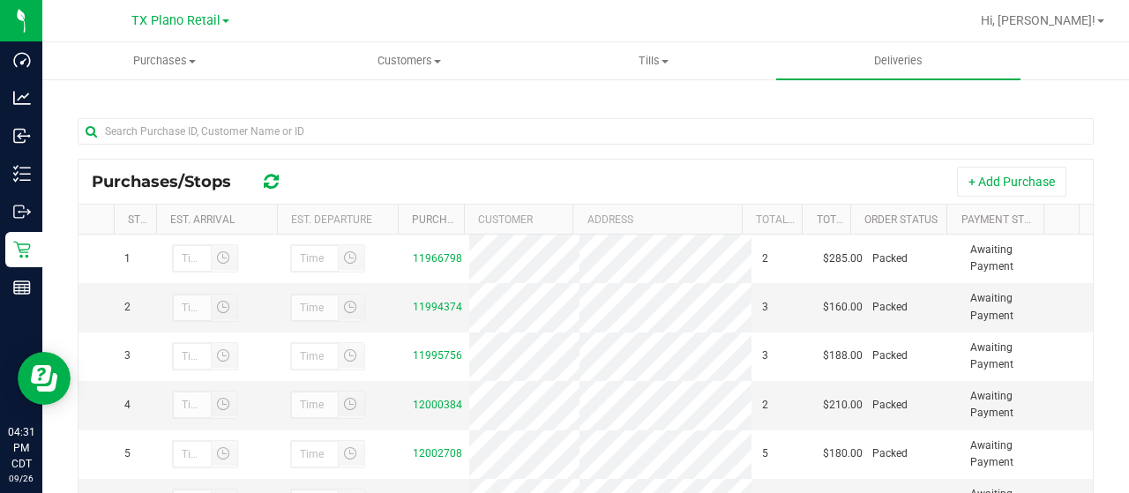
scroll to position [353, 0]
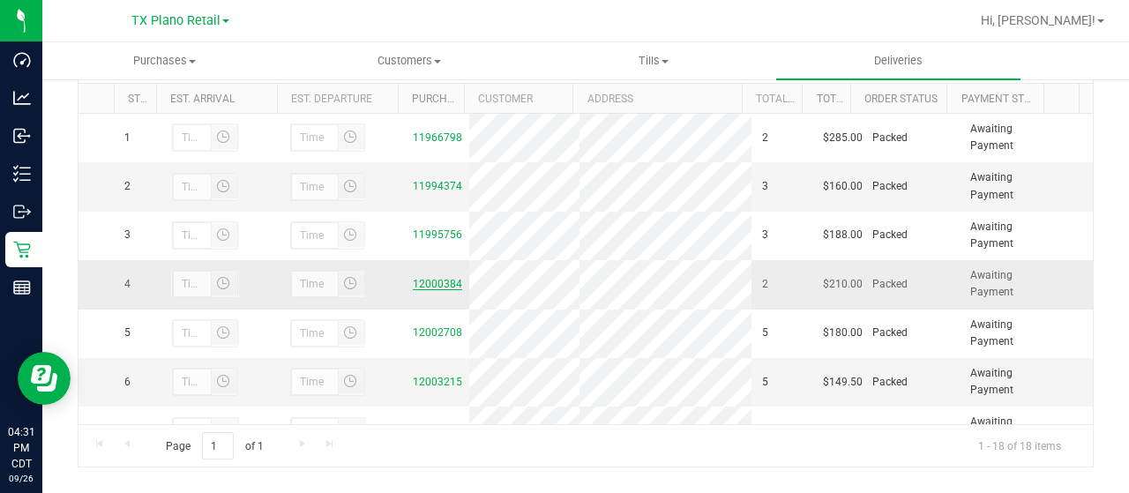
click at [423, 283] on link "12000384" at bounding box center [437, 284] width 49 height 12
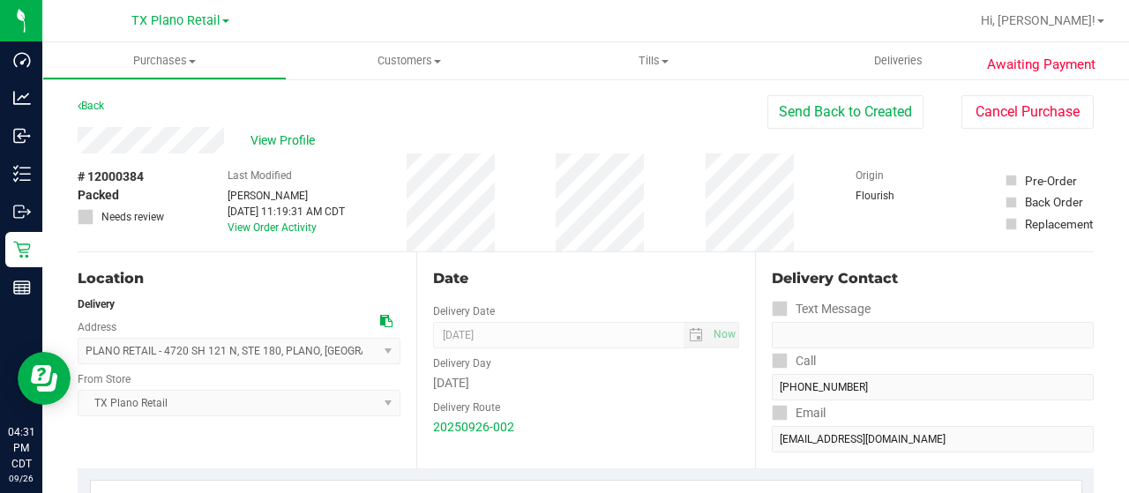
click at [225, 144] on div "View Profile" at bounding box center [423, 140] width 690 height 26
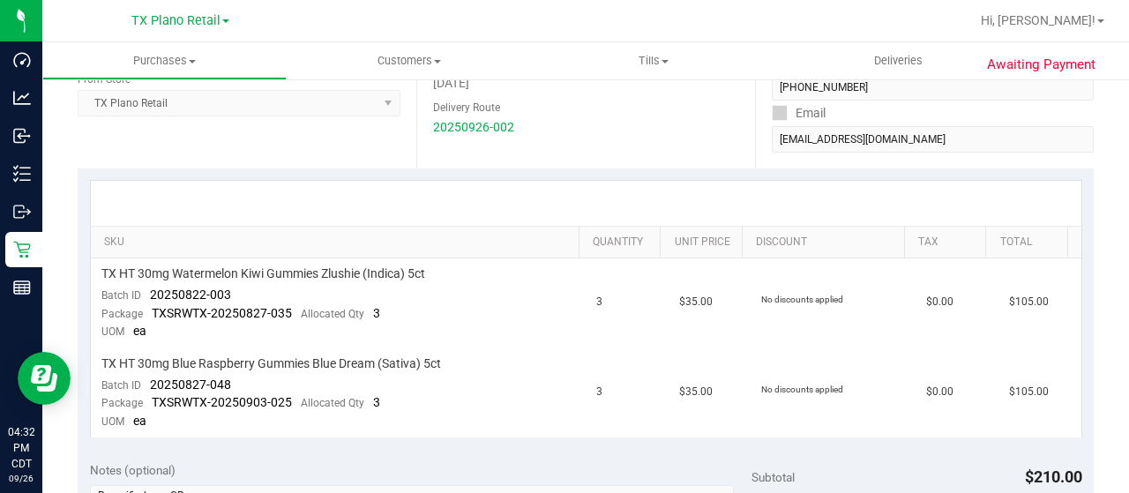
scroll to position [353, 0]
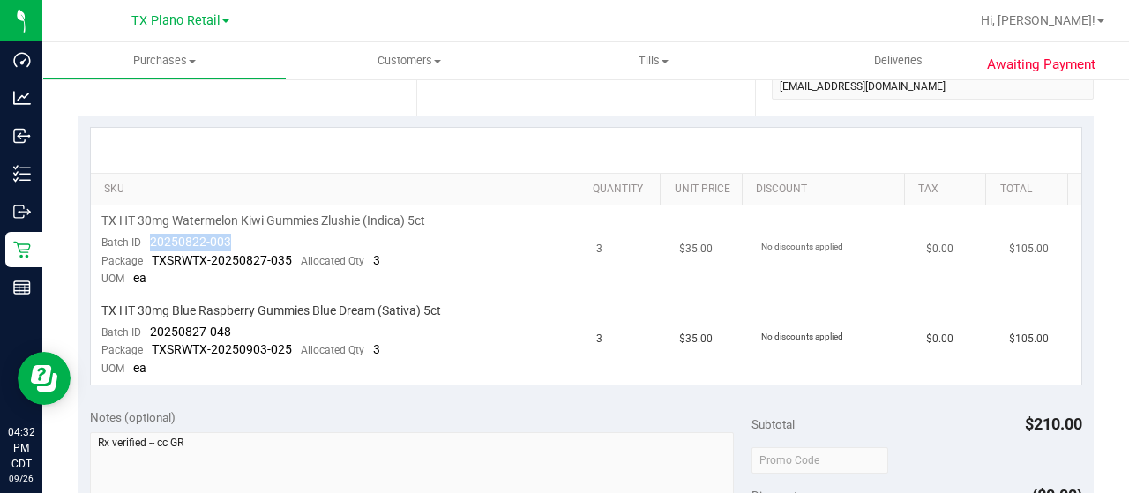
drag, startPoint x: 235, startPoint y: 246, endPoint x: 146, endPoint y: 242, distance: 89.1
click at [146, 242] on td "TX HT 30mg Watermelon Kiwi Gummies Zlushie (Indica) 5ct Batch ID 20250822-003 P…" at bounding box center [339, 250] width 496 height 90
drag, startPoint x: 243, startPoint y: 327, endPoint x: 145, endPoint y: 325, distance: 98.8
click at [145, 325] on td "TX HT 30mg Blue Raspberry Gummies Blue Dream (Sativa) 5ct Batch ID 20250827-048…" at bounding box center [339, 339] width 496 height 89
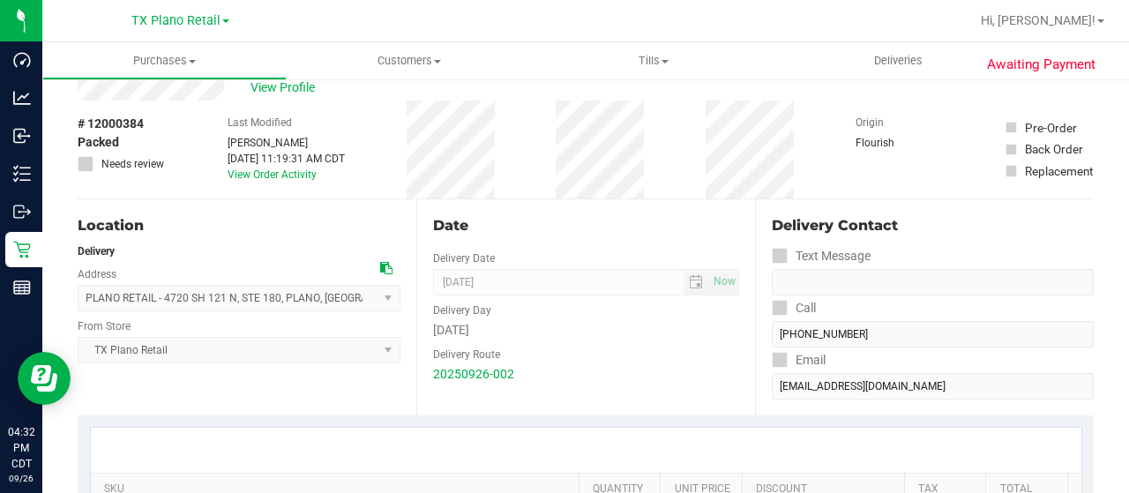
scroll to position [0, 0]
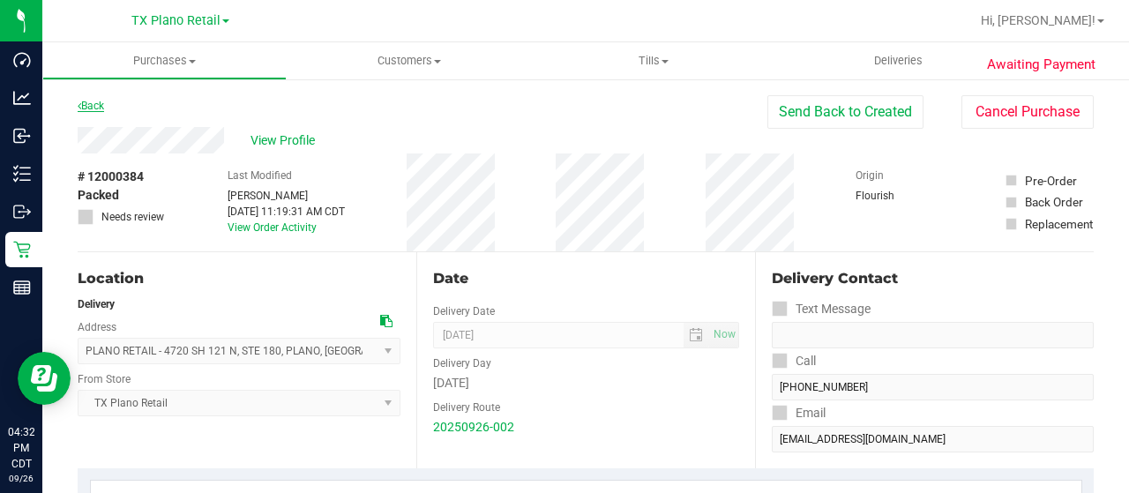
click at [99, 105] on link "Back" at bounding box center [91, 106] width 26 height 12
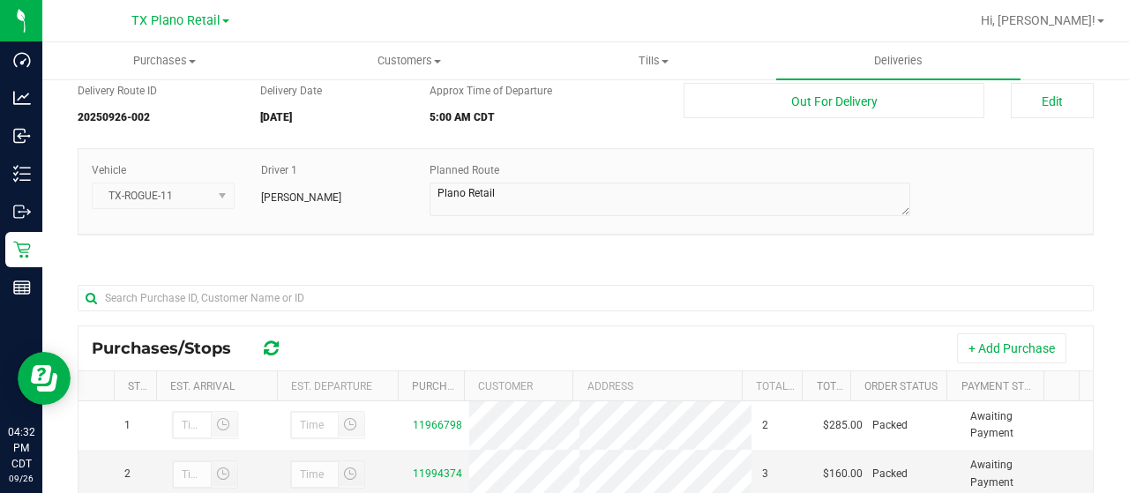
scroll to position [353, 0]
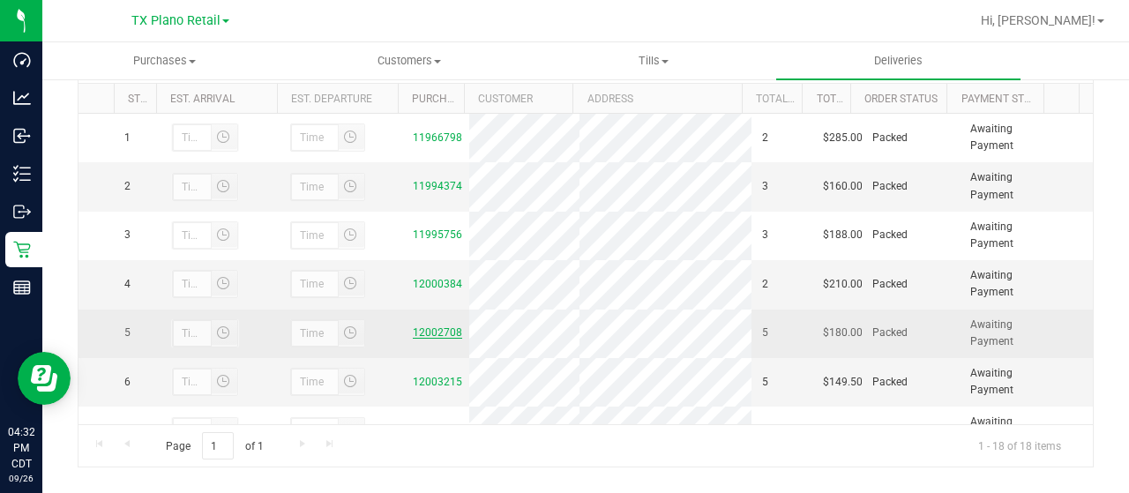
click at [444, 329] on link "12002708" at bounding box center [437, 332] width 49 height 12
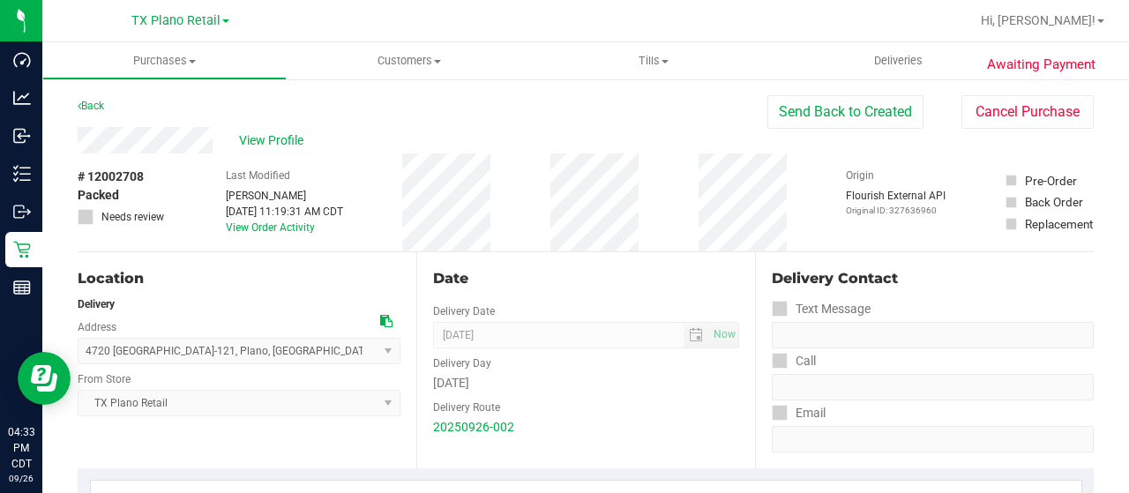
click at [214, 135] on div "View Profile" at bounding box center [423, 140] width 690 height 26
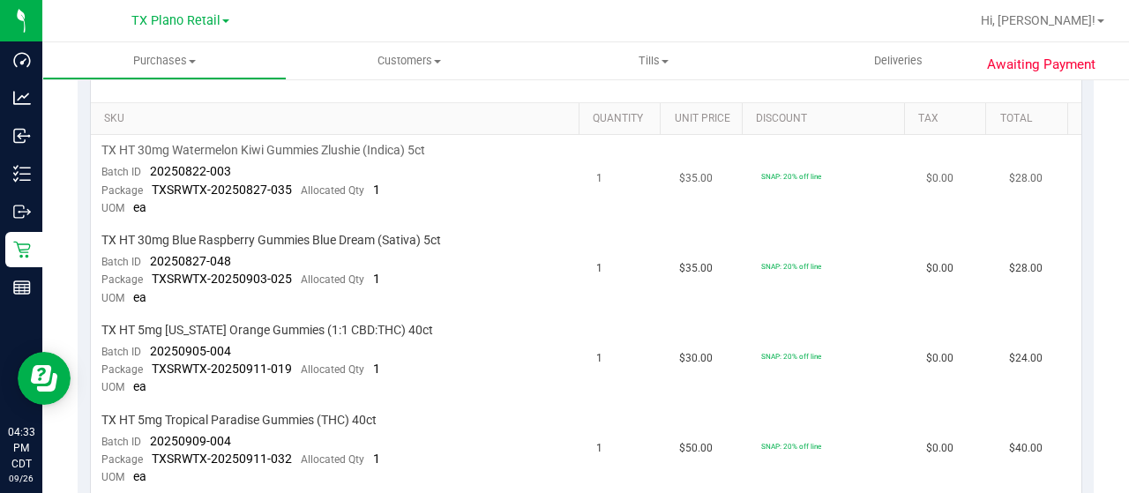
scroll to position [441, 0]
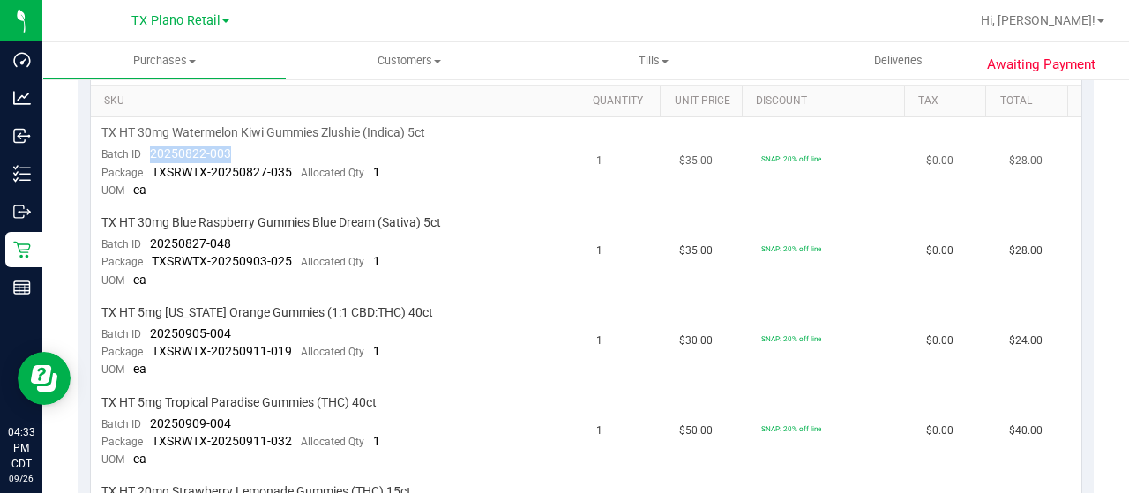
drag, startPoint x: 233, startPoint y: 152, endPoint x: 148, endPoint y: 145, distance: 84.9
click at [148, 145] on td "TX HT 30mg Watermelon Kiwi Gummies Zlushie (Indica) 5ct Batch ID 20250822-003 P…" at bounding box center [339, 162] width 496 height 90
drag, startPoint x: 235, startPoint y: 240, endPoint x: 146, endPoint y: 239, distance: 88.2
click at [146, 239] on td "TX HT 30mg Blue Raspberry Gummies Blue Dream (Sativa) 5ct Batch ID 20250827-048…" at bounding box center [339, 252] width 496 height 90
drag, startPoint x: 232, startPoint y: 331, endPoint x: 148, endPoint y: 325, distance: 83.9
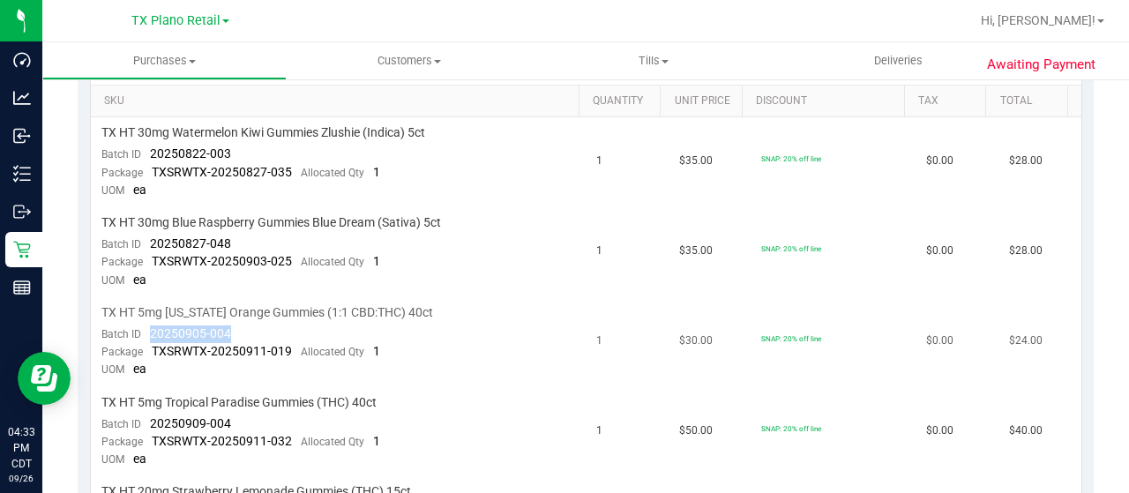
click at [148, 325] on td "TX HT 5mg Texas Orange Gummies (1:1 CBD:THC) 40ct Batch ID 20250905-004 Package…" at bounding box center [339, 342] width 496 height 90
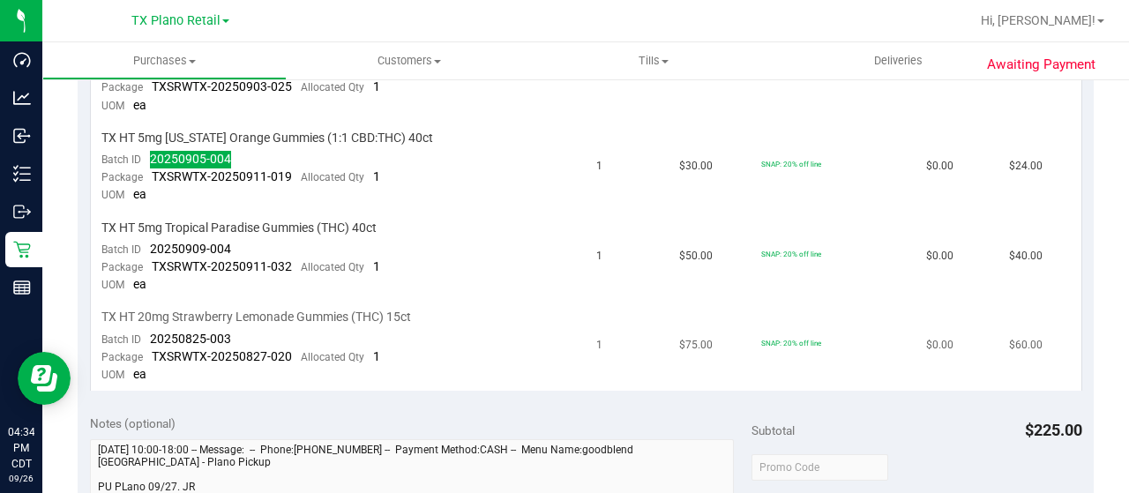
scroll to position [617, 0]
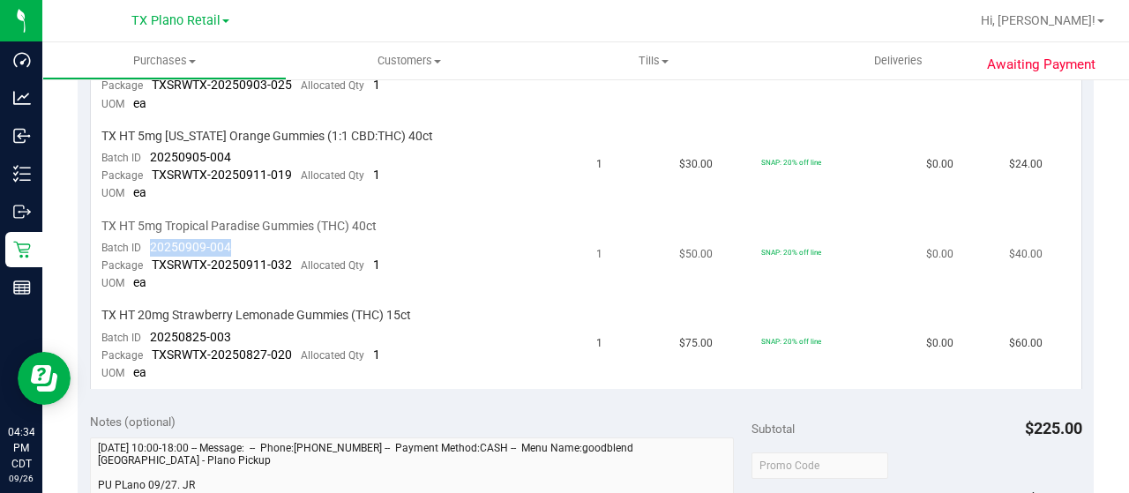
drag, startPoint x: 224, startPoint y: 241, endPoint x: 151, endPoint y: 237, distance: 73.3
click at [151, 237] on td "TX HT 5mg Tropical Paradise Gummies (THC) 40ct Batch ID 20250909-004 Package TX…" at bounding box center [339, 256] width 496 height 90
drag, startPoint x: 232, startPoint y: 322, endPoint x: 152, endPoint y: 324, distance: 80.3
click at [152, 324] on td "TX HT 20mg Strawberry Lemonade Gummies (THC) 15ct Batch ID 20250825-003 Package…" at bounding box center [339, 344] width 496 height 89
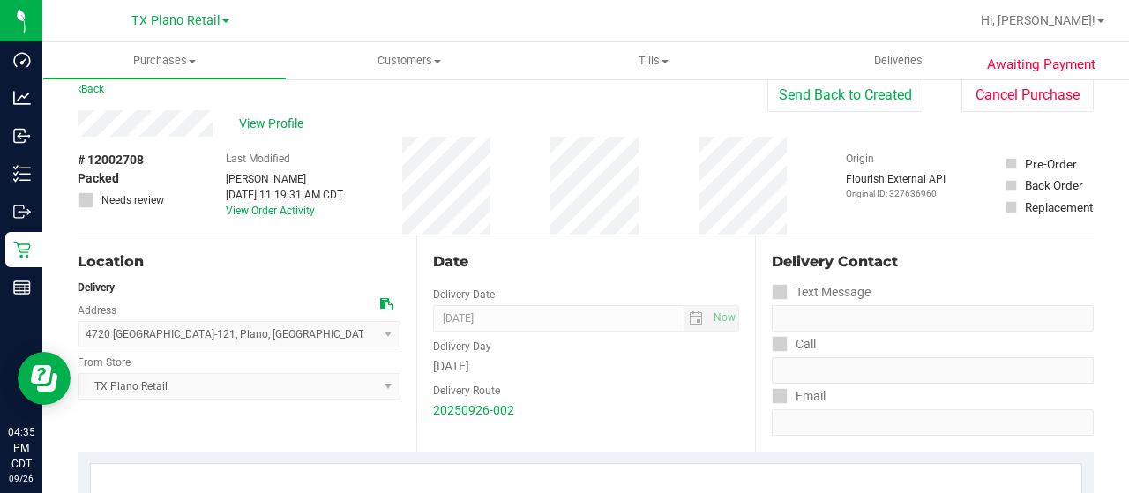
scroll to position [0, 0]
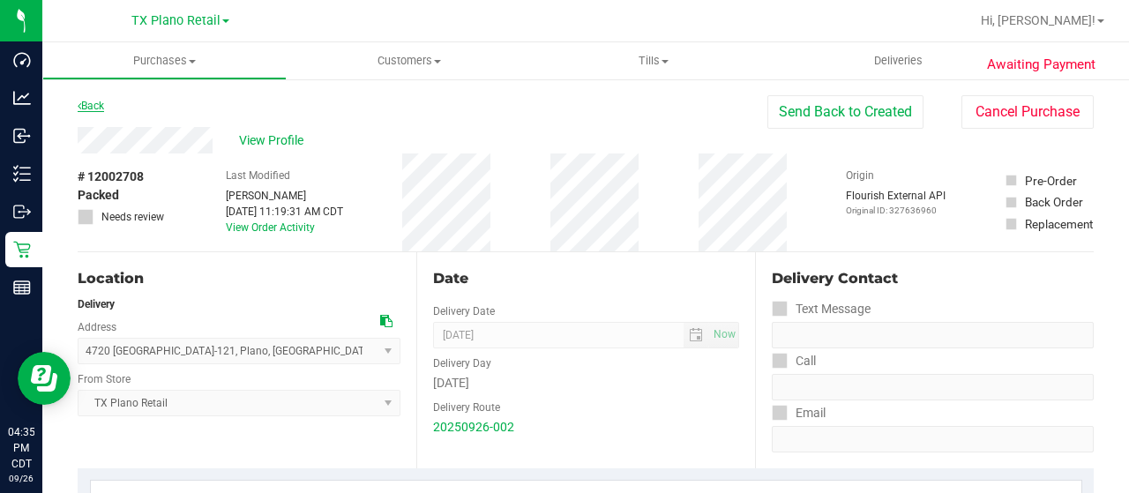
click at [96, 107] on link "Back" at bounding box center [91, 106] width 26 height 12
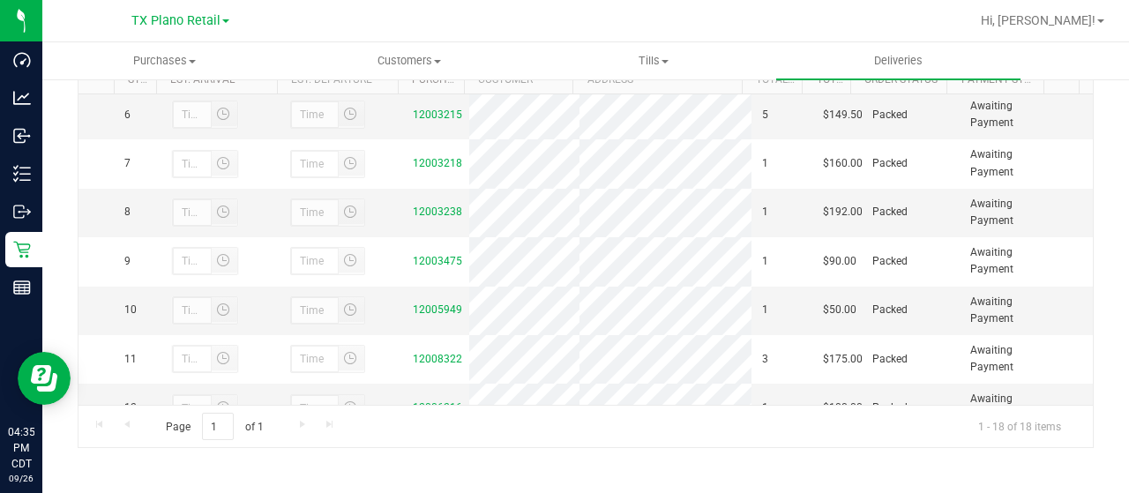
scroll to position [176, 0]
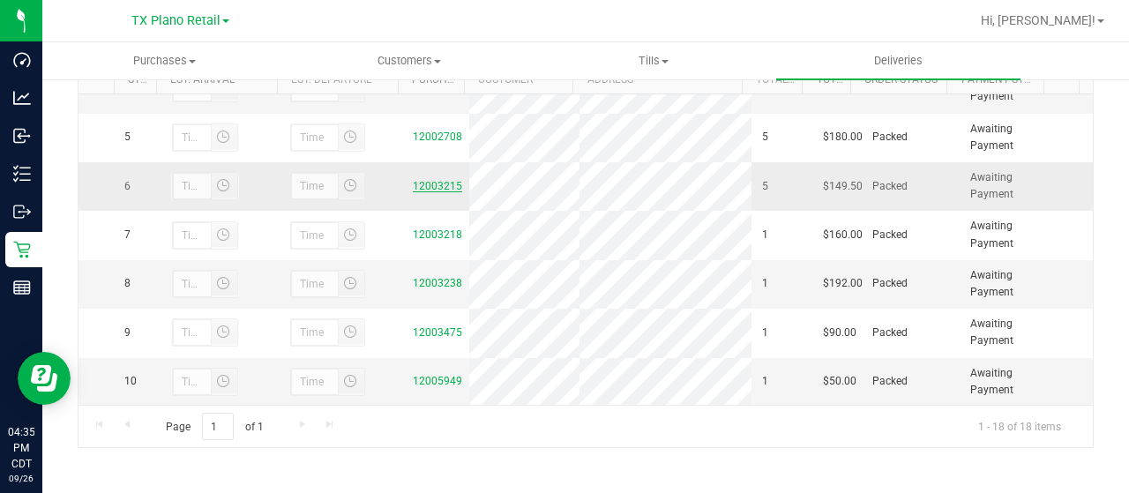
click at [433, 180] on link "12003215" at bounding box center [437, 186] width 49 height 12
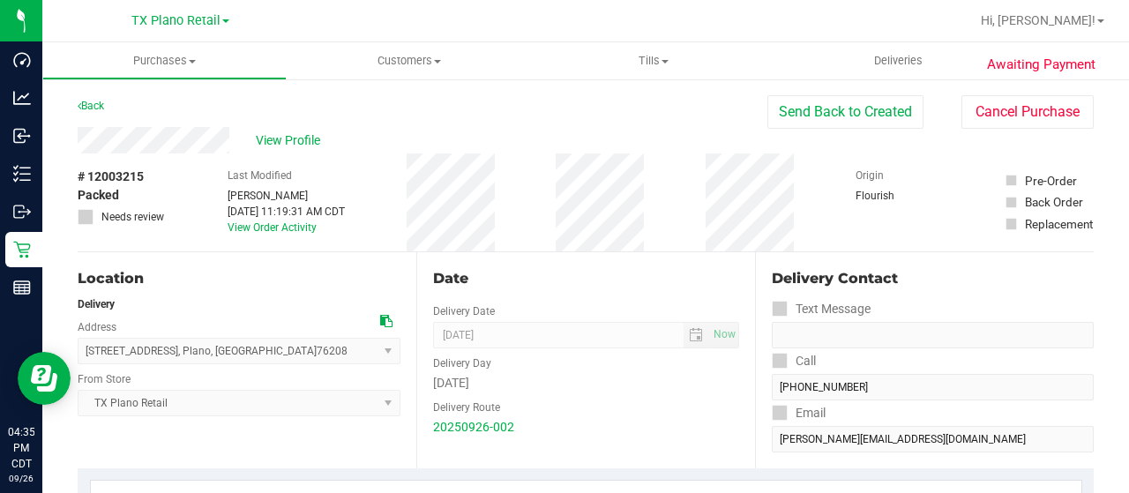
click at [235, 140] on div "View Profile" at bounding box center [423, 140] width 690 height 26
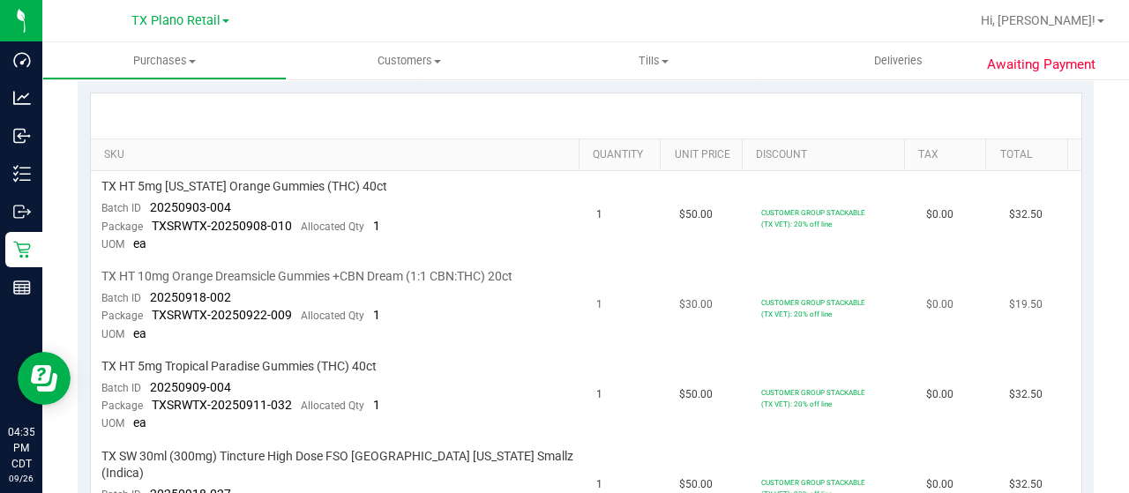
scroll to position [441, 0]
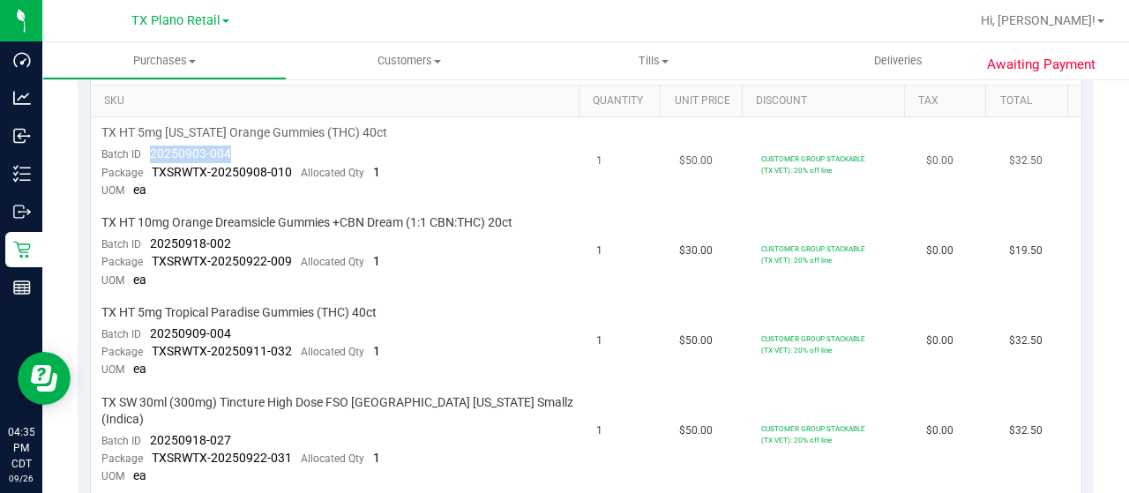
drag, startPoint x: 222, startPoint y: 151, endPoint x: 146, endPoint y: 146, distance: 76.0
click at [145, 145] on td "TX HT 5mg Texas Orange Gummies (THC) 40ct Batch ID 20250903-004 Package TXSRWTX…" at bounding box center [339, 162] width 496 height 90
drag, startPoint x: 238, startPoint y: 237, endPoint x: 150, endPoint y: 235, distance: 88.2
click at [150, 235] on td "TX HT 10mg Orange Dreamsicle Gummies +CBN Dream (1:1 CBN:THC) 20ct Batch ID 202…" at bounding box center [339, 252] width 496 height 90
drag, startPoint x: 229, startPoint y: 329, endPoint x: 150, endPoint y: 325, distance: 79.4
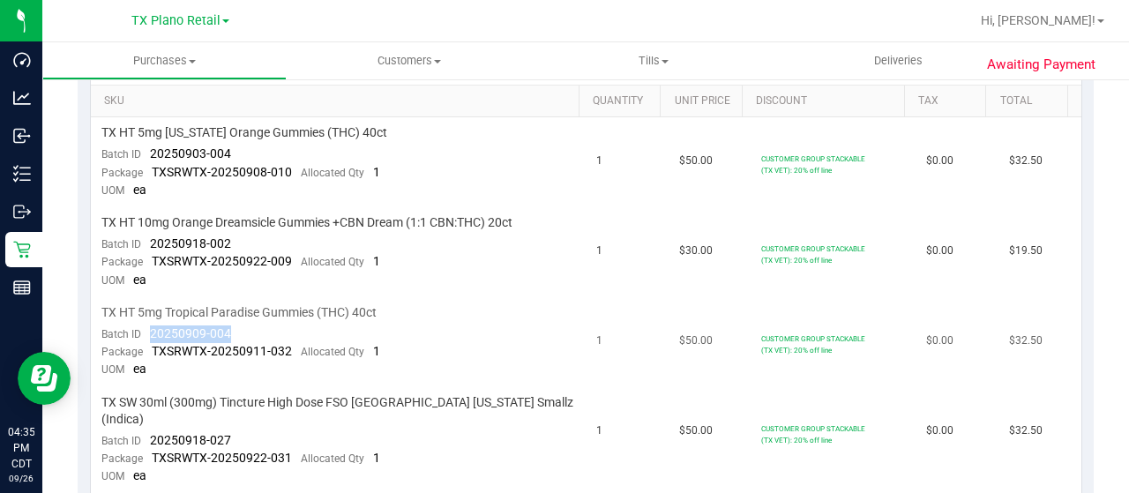
click at [150, 325] on td "TX HT 5mg Tropical Paradise Gummies (THC) 40ct Batch ID 20250909-004 Package TX…" at bounding box center [339, 342] width 496 height 90
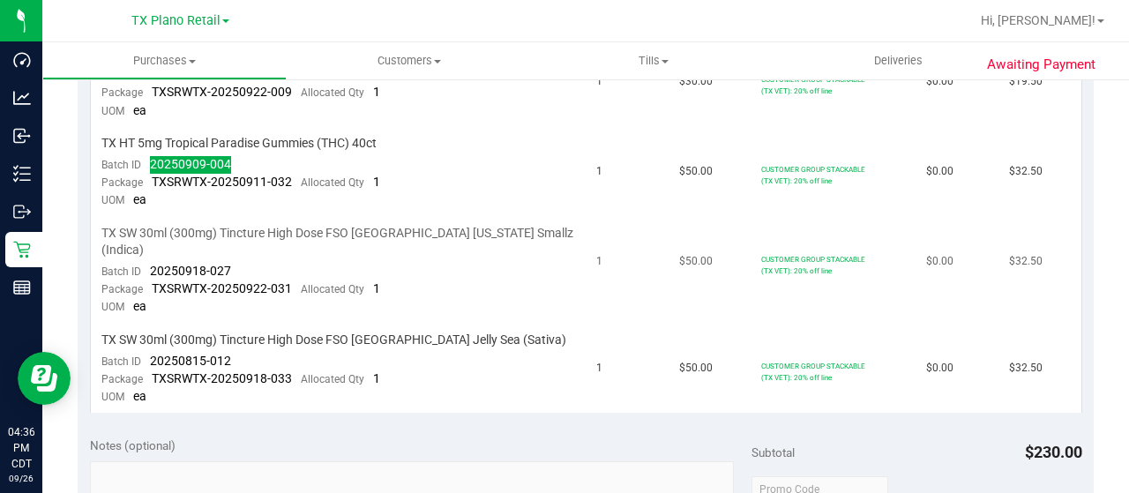
scroll to position [617, 0]
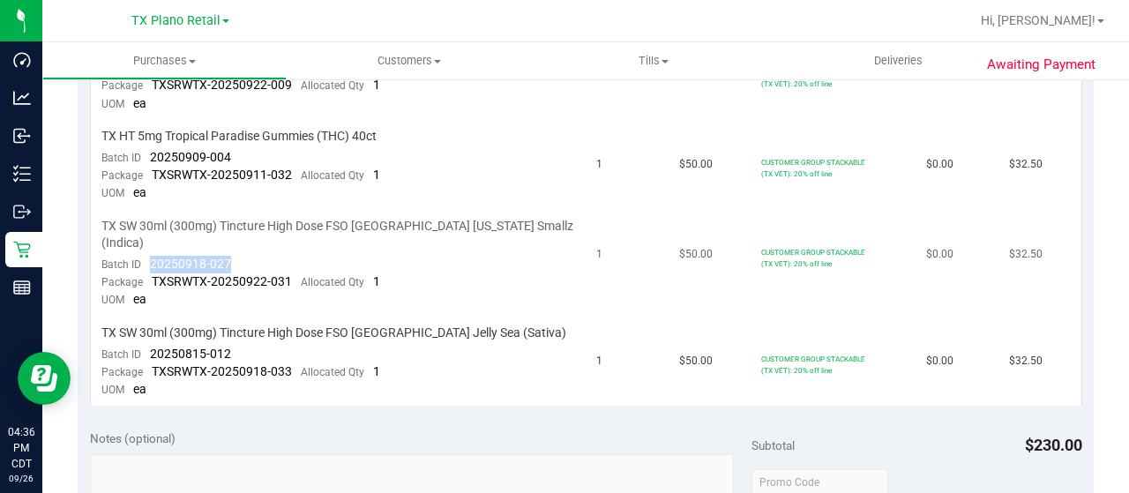
drag, startPoint x: 227, startPoint y: 241, endPoint x: 147, endPoint y: 240, distance: 80.2
click at [147, 256] on div "Batch ID 20250918-027" at bounding box center [166, 265] width 130 height 18
drag, startPoint x: 229, startPoint y: 329, endPoint x: 149, endPoint y: 324, distance: 80.4
click at [149, 324] on td "TX SW 30ml (300mg) Tincture High Dose FSO TX Jelly Sea (Sativa) Batch ID 202508…" at bounding box center [339, 361] width 496 height 89
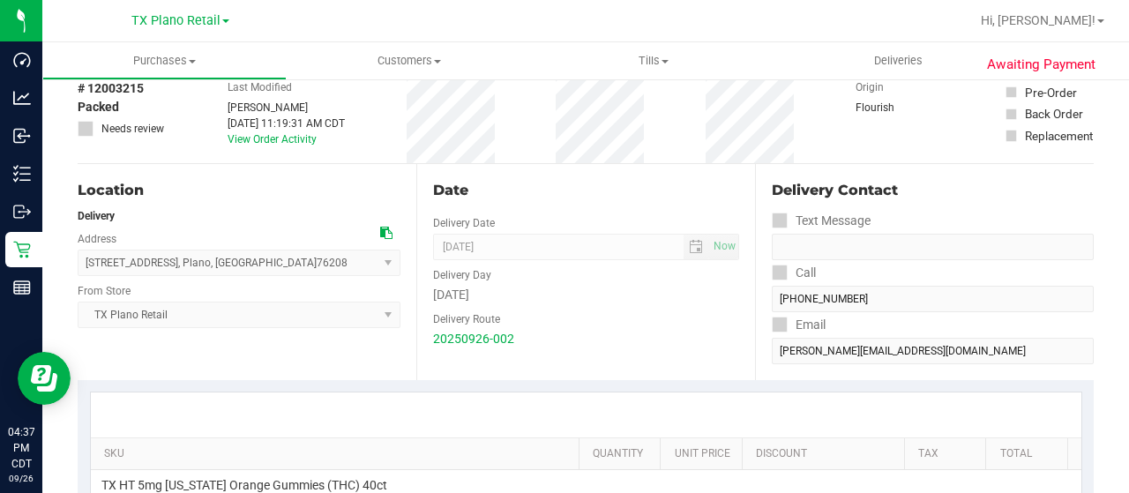
scroll to position [0, 0]
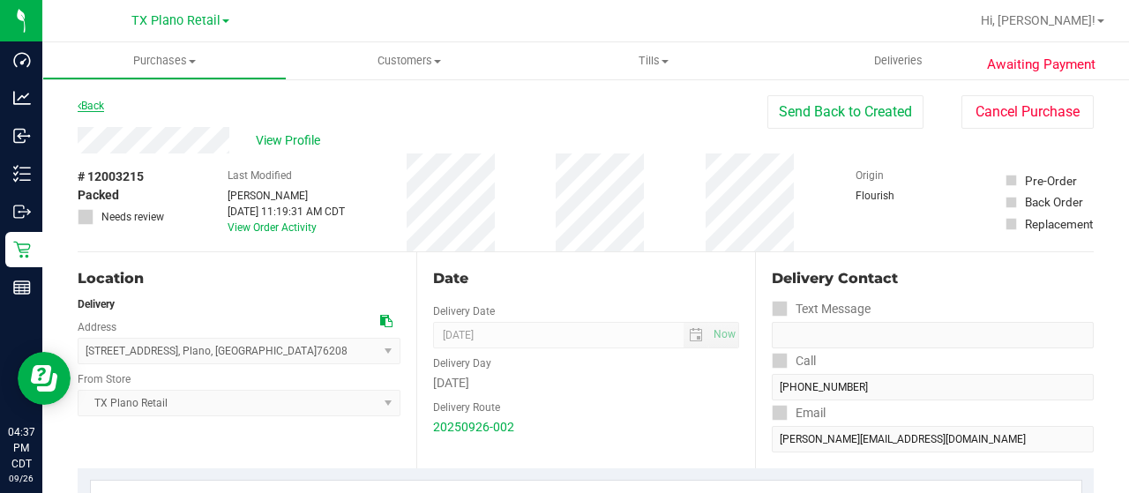
click at [92, 102] on link "Back" at bounding box center [91, 106] width 26 height 12
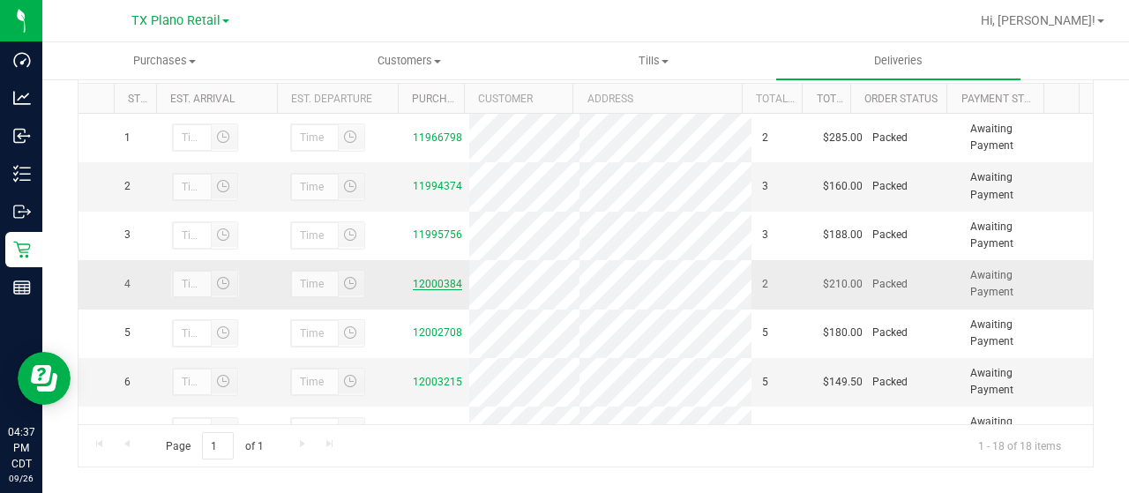
scroll to position [88, 0]
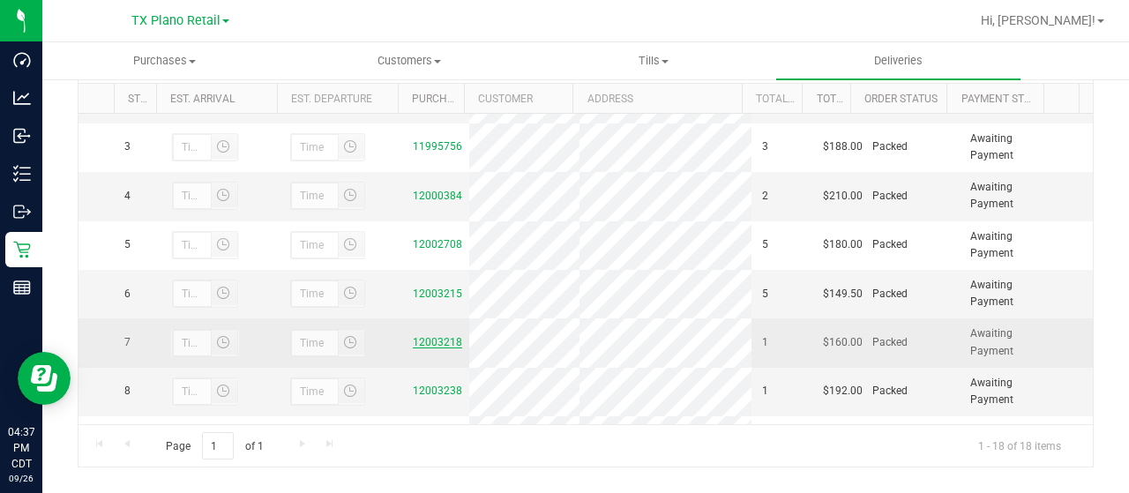
click at [436, 347] on link "12003218" at bounding box center [437, 342] width 49 height 12
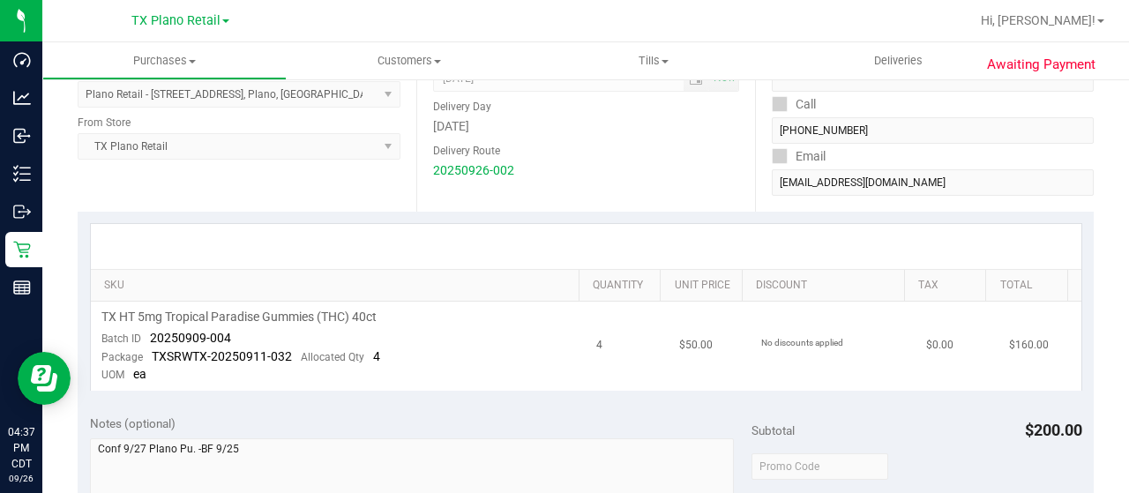
scroll to position [353, 0]
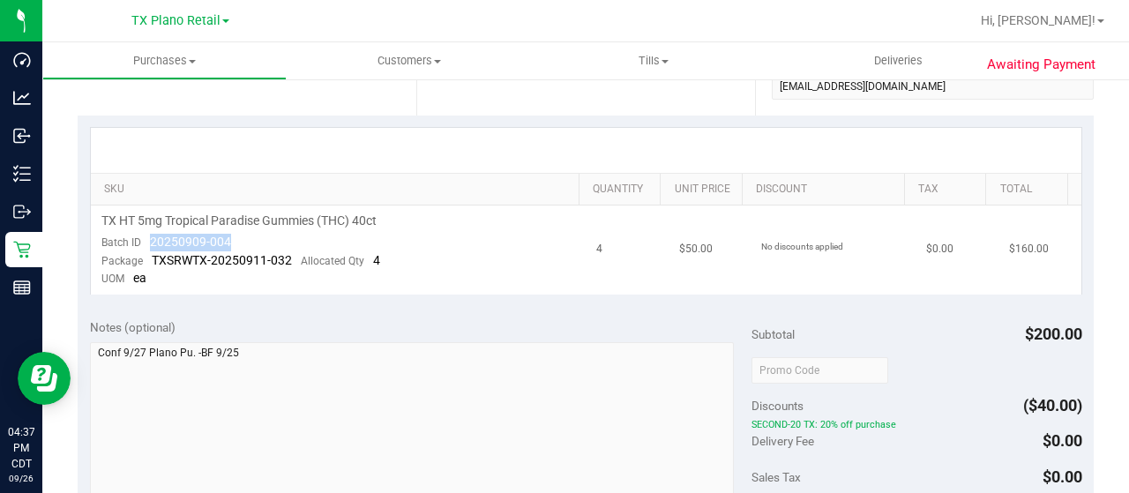
drag, startPoint x: 235, startPoint y: 242, endPoint x: 154, endPoint y: 236, distance: 80.5
click at [151, 235] on td "TX HT 5mg Tropical Paradise Gummies (THC) 40ct Batch ID 20250909-004 Package TX…" at bounding box center [339, 249] width 496 height 89
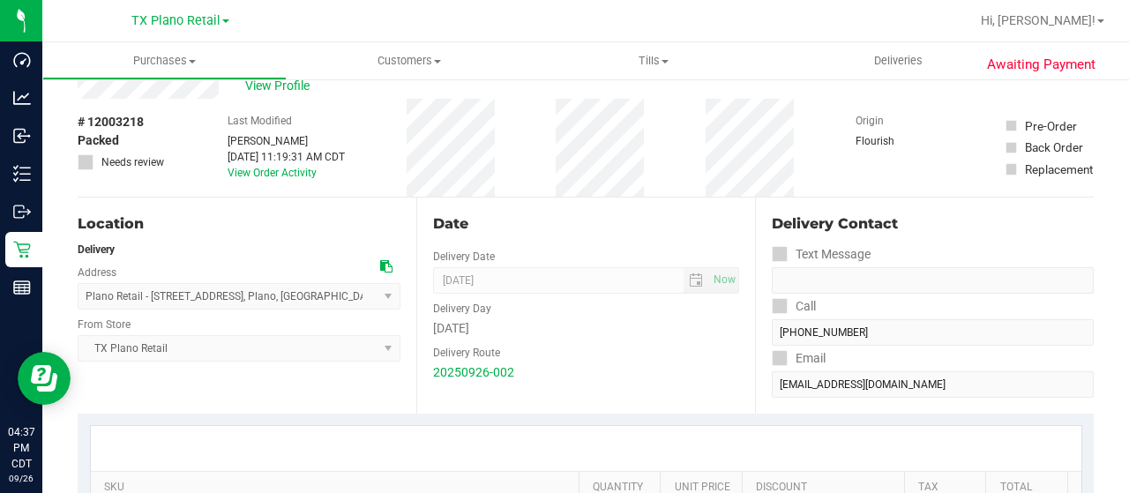
scroll to position [0, 0]
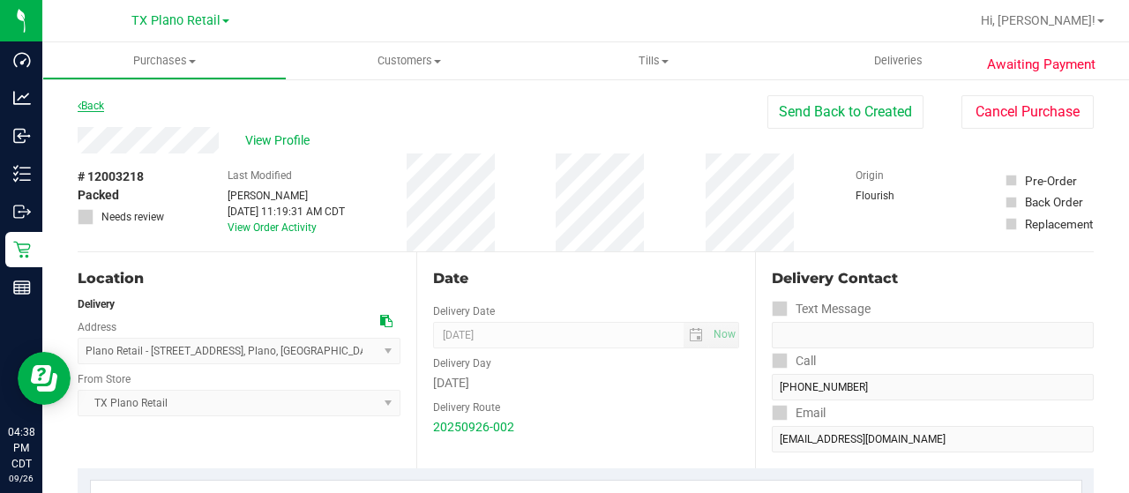
click at [99, 107] on link "Back" at bounding box center [91, 106] width 26 height 12
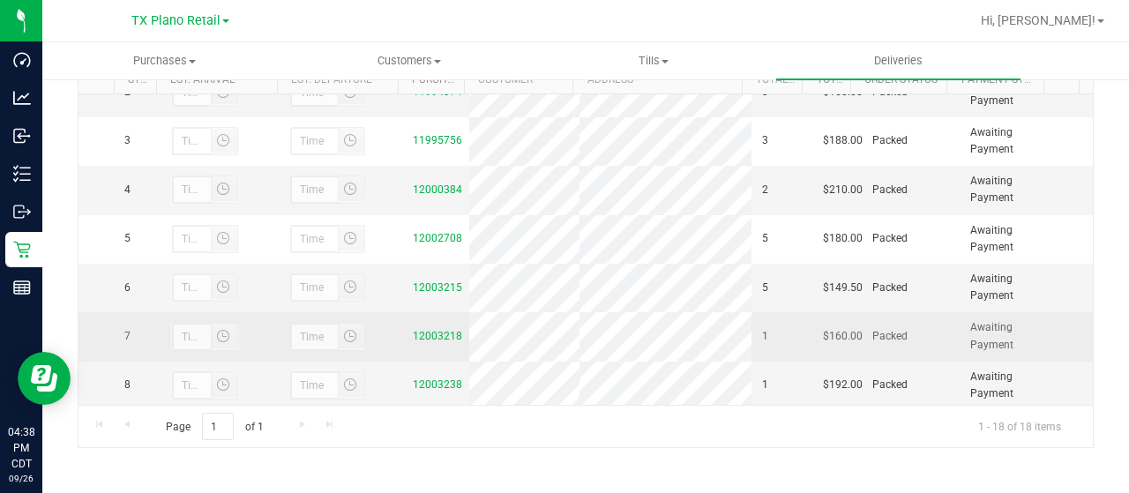
scroll to position [176, 0]
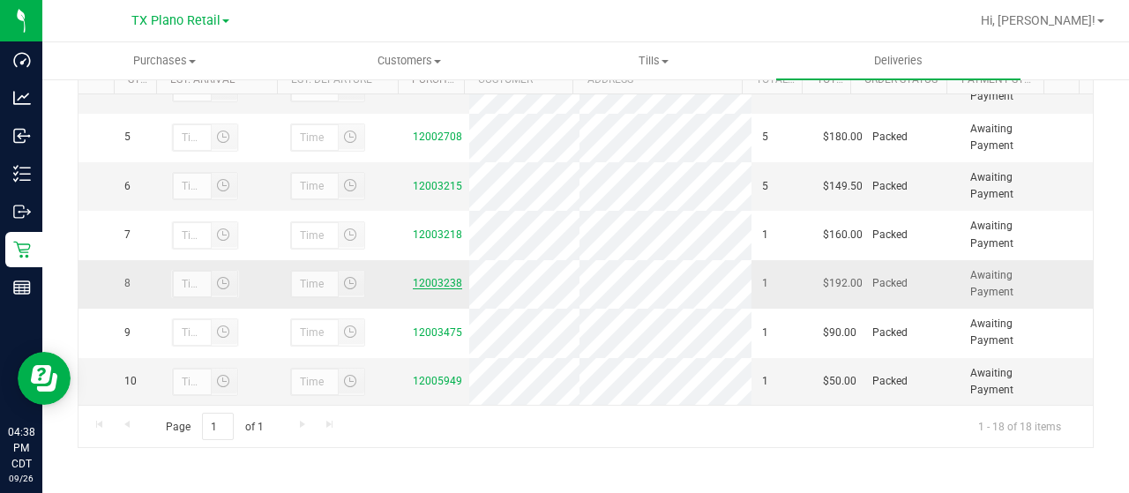
click at [432, 289] on link "12003238" at bounding box center [437, 283] width 49 height 12
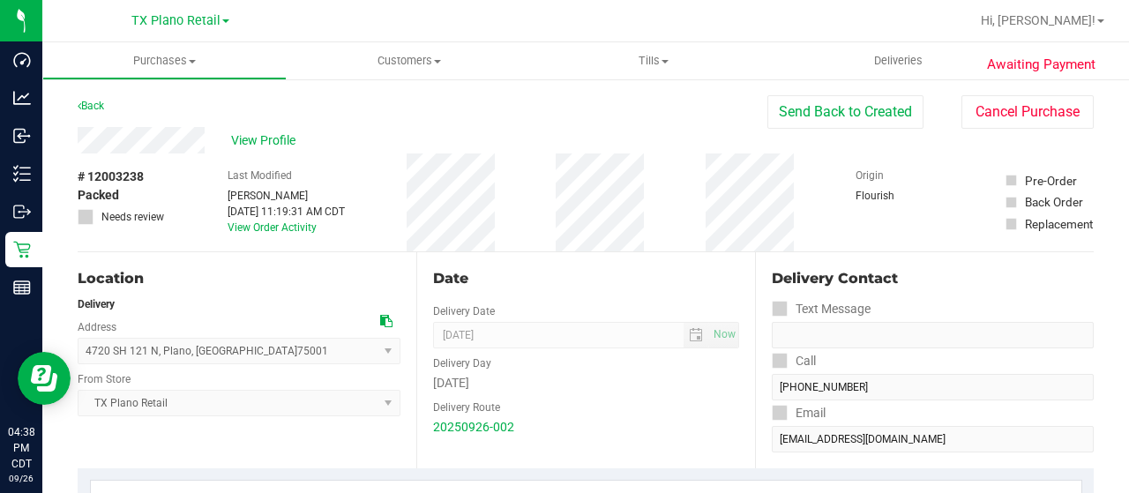
click at [215, 138] on div "View Profile" at bounding box center [423, 140] width 690 height 26
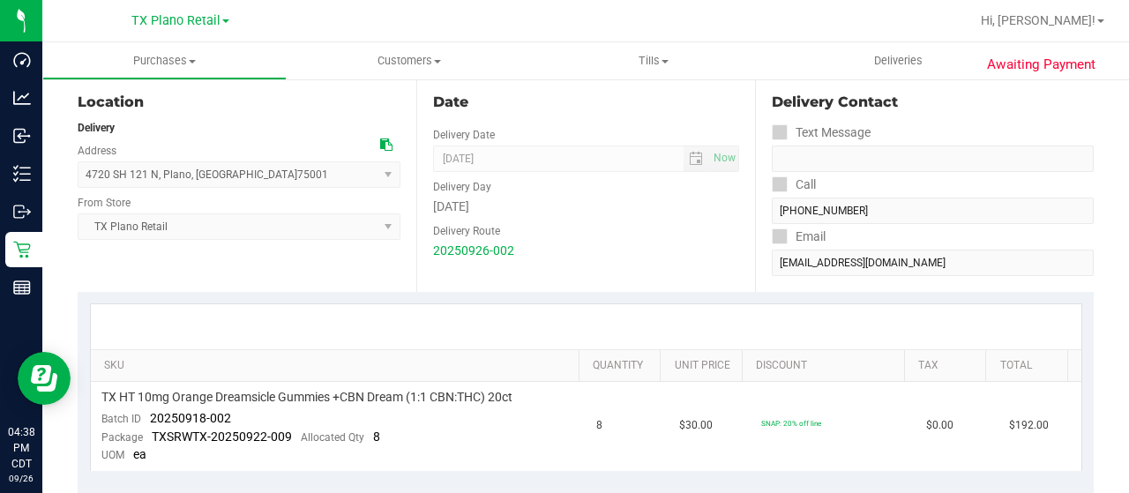
scroll to position [265, 0]
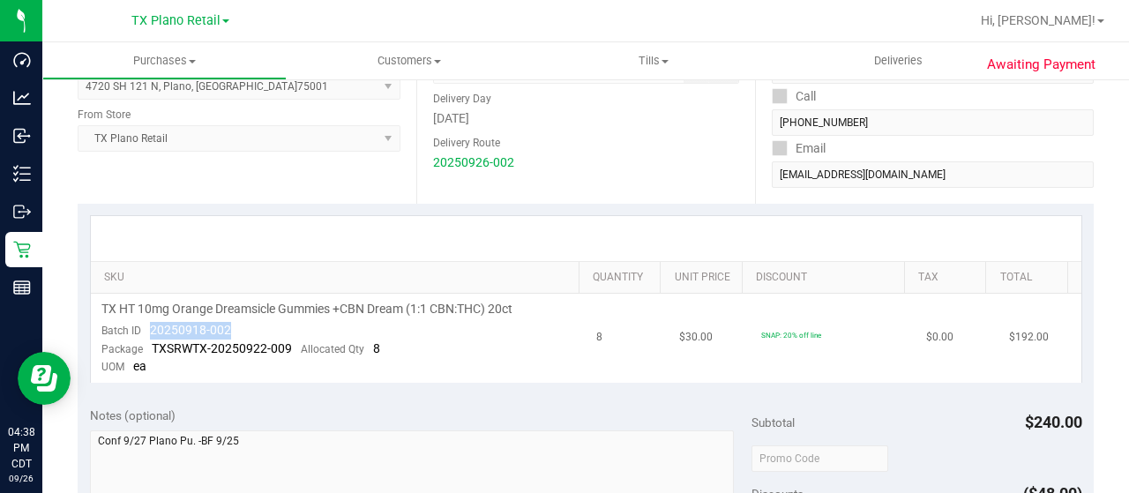
drag, startPoint x: 234, startPoint y: 329, endPoint x: 147, endPoint y: 328, distance: 86.4
click at [147, 328] on td "TX HT 10mg Orange Dreamsicle Gummies +CBN Dream (1:1 CBN:THC) 20ct Batch ID 202…" at bounding box center [339, 338] width 496 height 89
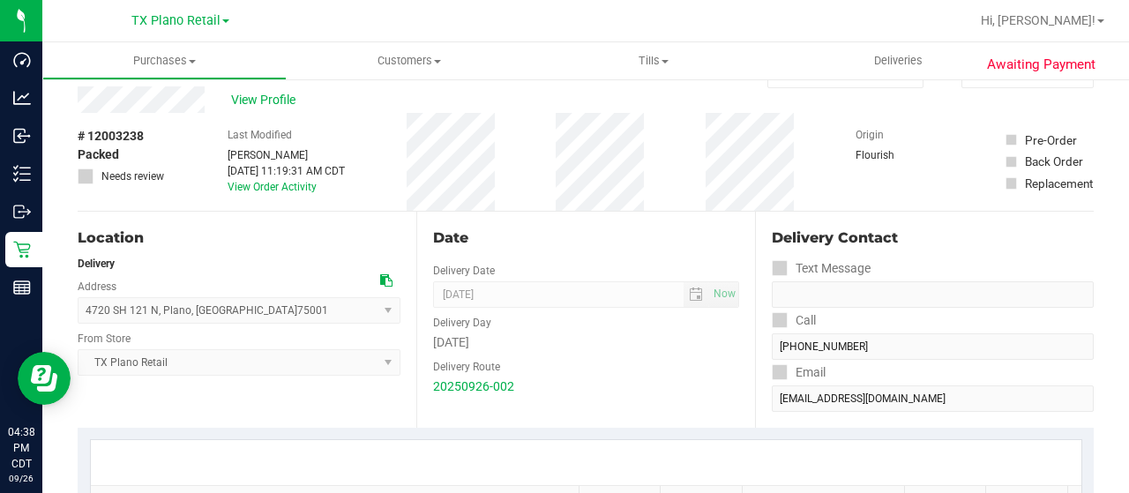
scroll to position [0, 0]
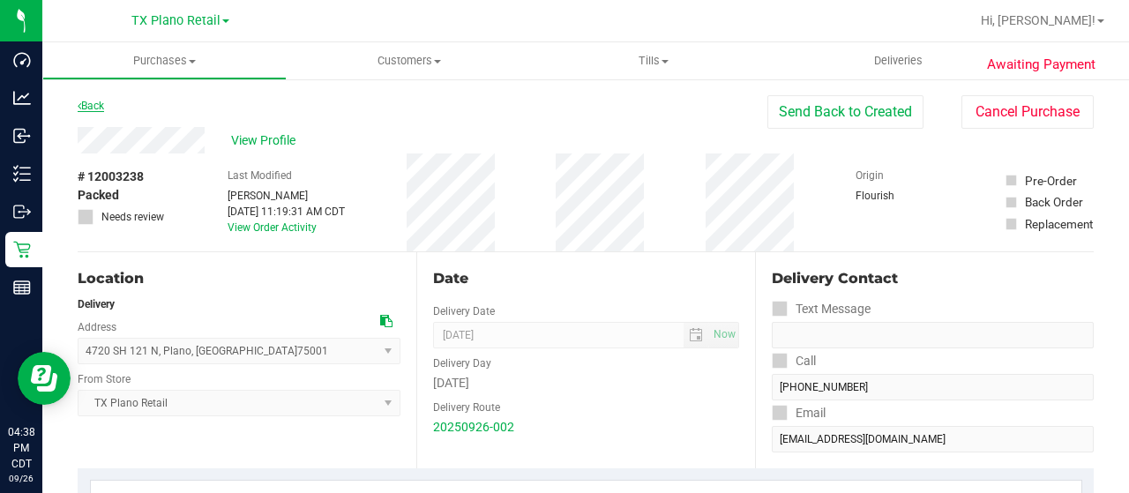
click at [97, 108] on link "Back" at bounding box center [91, 106] width 26 height 12
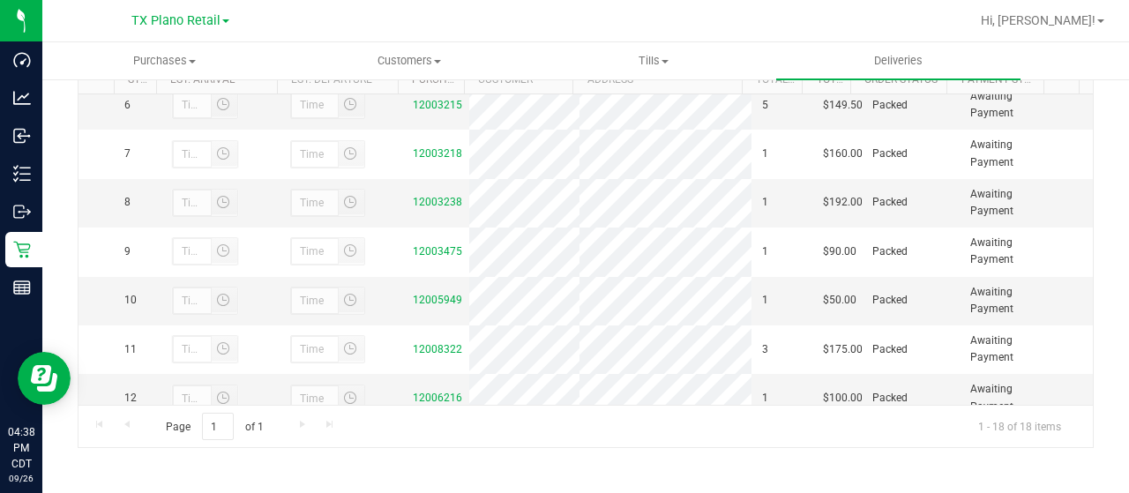
scroll to position [265, 0]
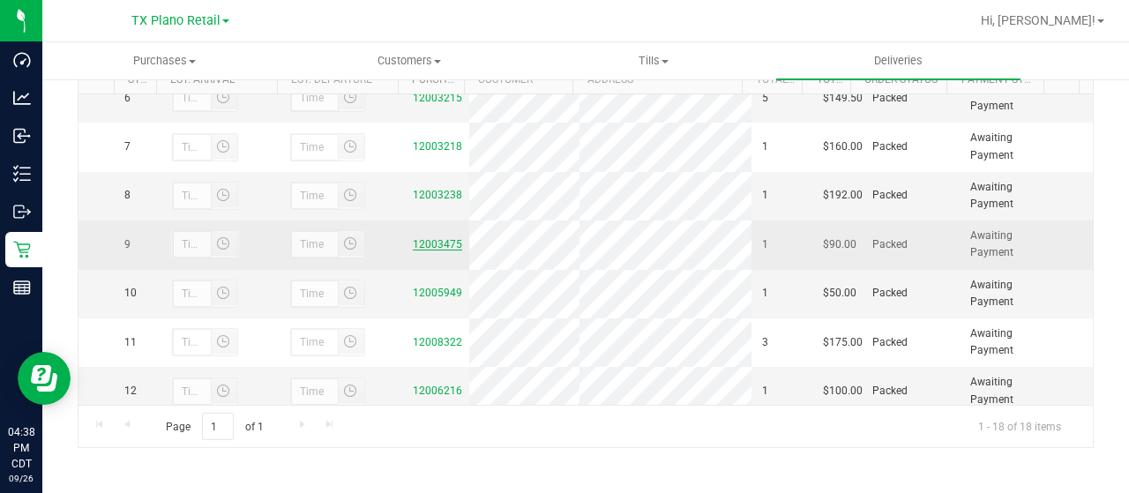
click at [425, 250] on link "12003475" at bounding box center [437, 244] width 49 height 12
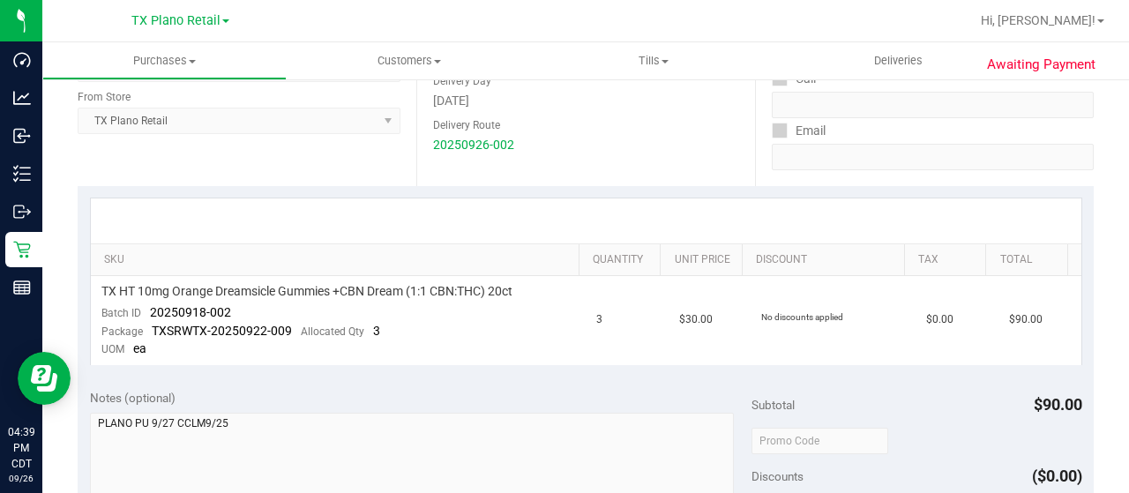
scroll to position [284, 0]
drag, startPoint x: 229, startPoint y: 307, endPoint x: 149, endPoint y: 306, distance: 80.2
click at [149, 306] on td "TX HT 10mg Orange Dreamsicle Gummies +CBN Dream (1:1 CBN:THC) 20ct Batch ID 202…" at bounding box center [339, 318] width 496 height 89
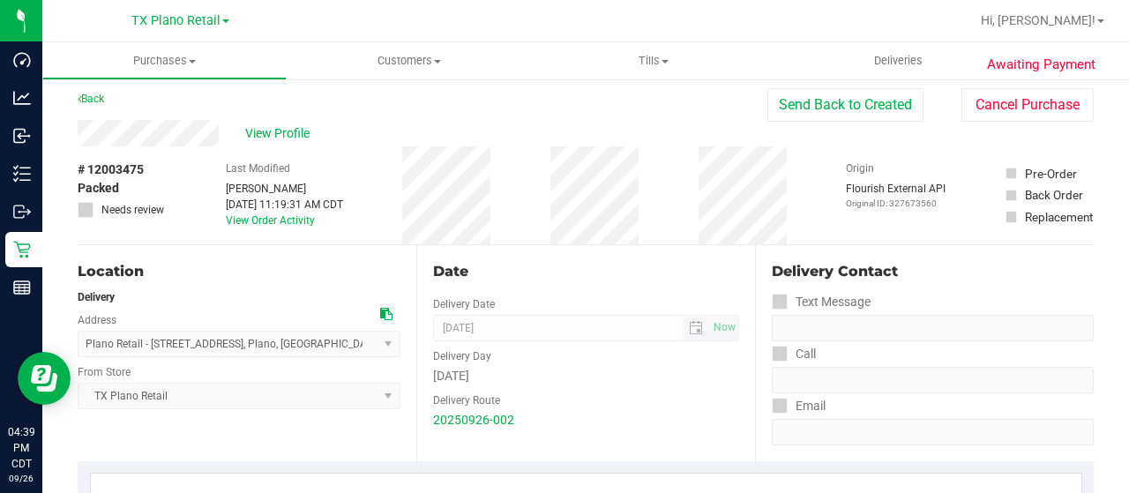
scroll to position [0, 0]
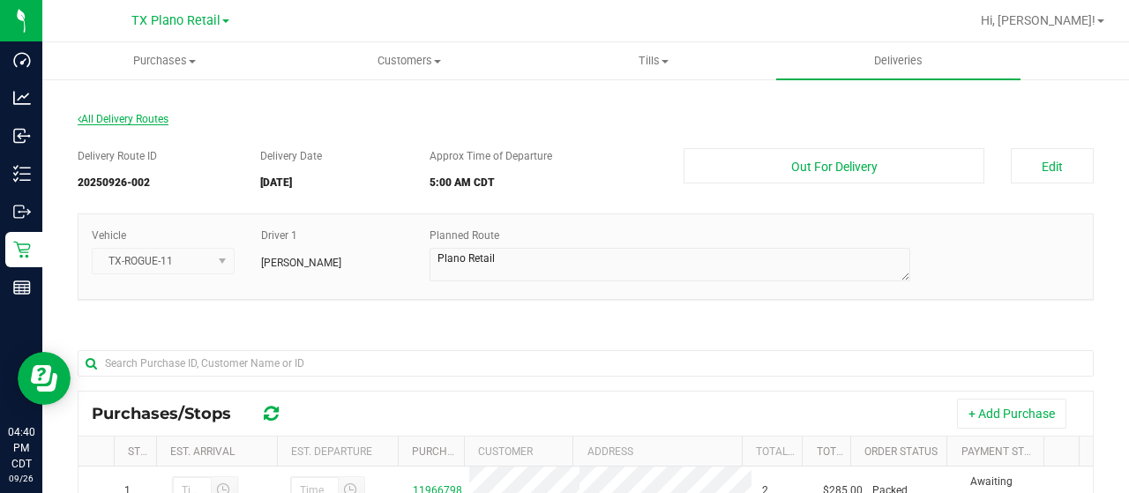
click at [131, 121] on span "All Delivery Routes" at bounding box center [123, 119] width 91 height 12
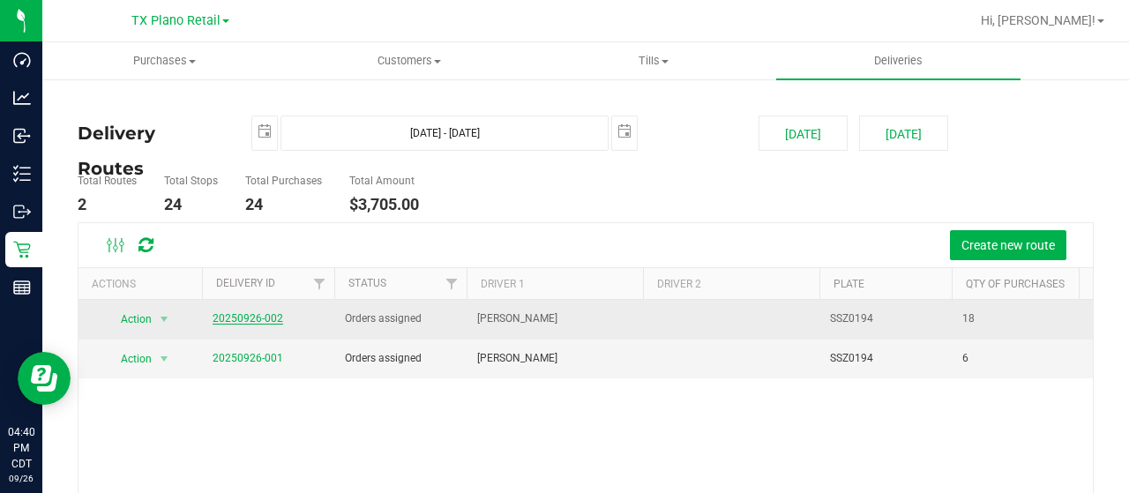
click at [260, 316] on link "20250926-002" at bounding box center [248, 318] width 71 height 12
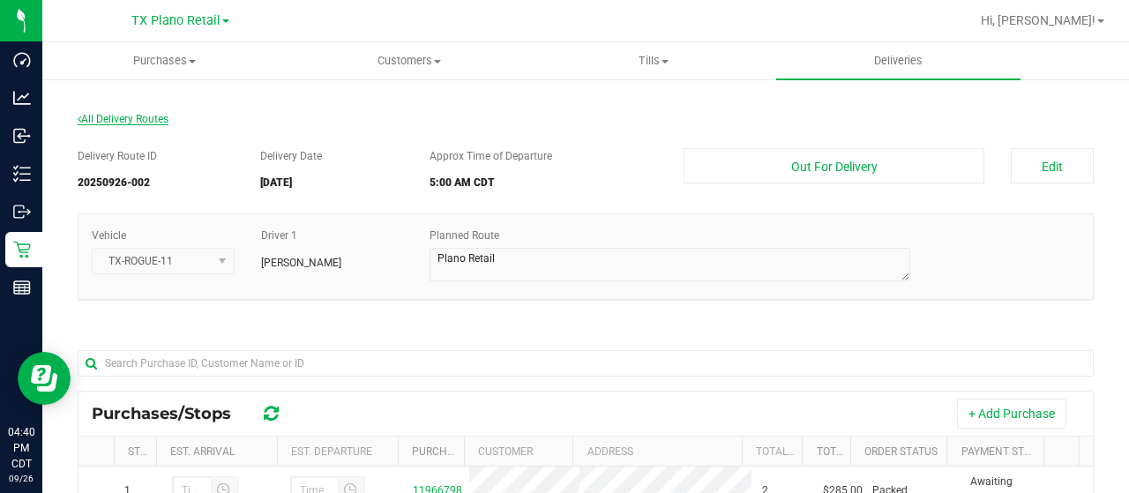
click at [104, 113] on span "All Delivery Routes" at bounding box center [123, 119] width 91 height 12
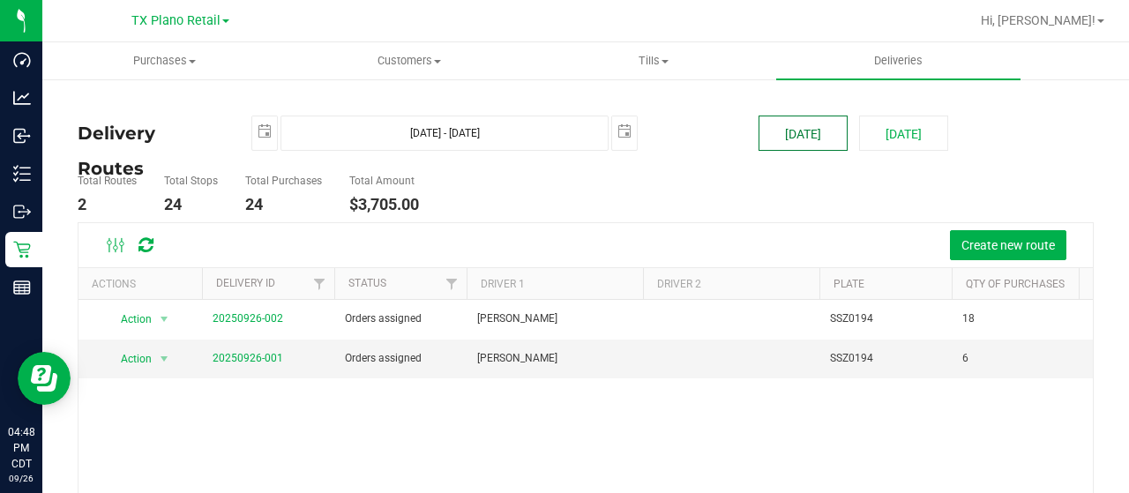
click at [774, 135] on button "[DATE]" at bounding box center [802, 133] width 89 height 35
click at [884, 136] on button "[DATE]" at bounding box center [903, 133] width 89 height 35
type input "[DATE] - [DATE]"
type input "[DATE]"
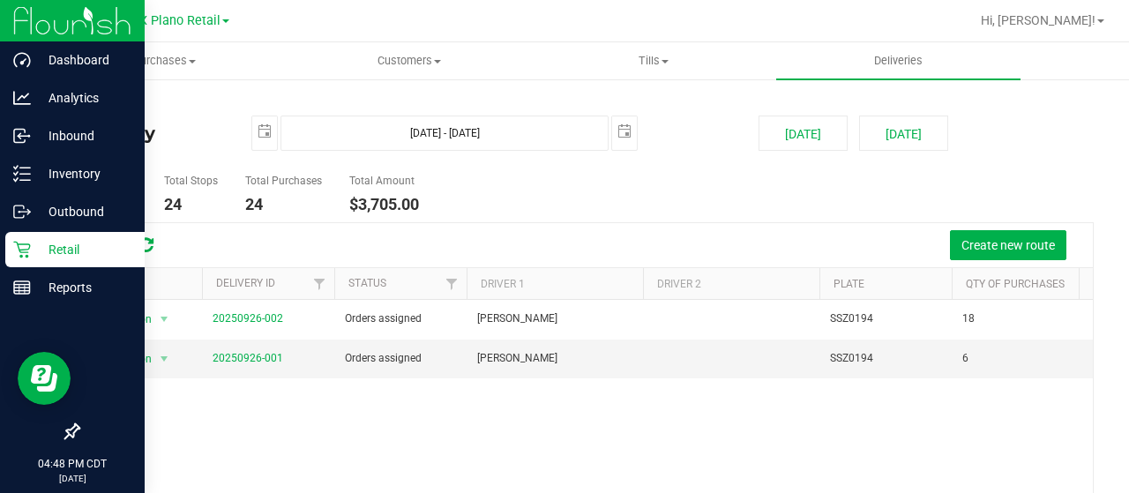
click at [18, 243] on icon at bounding box center [21, 250] width 17 height 17
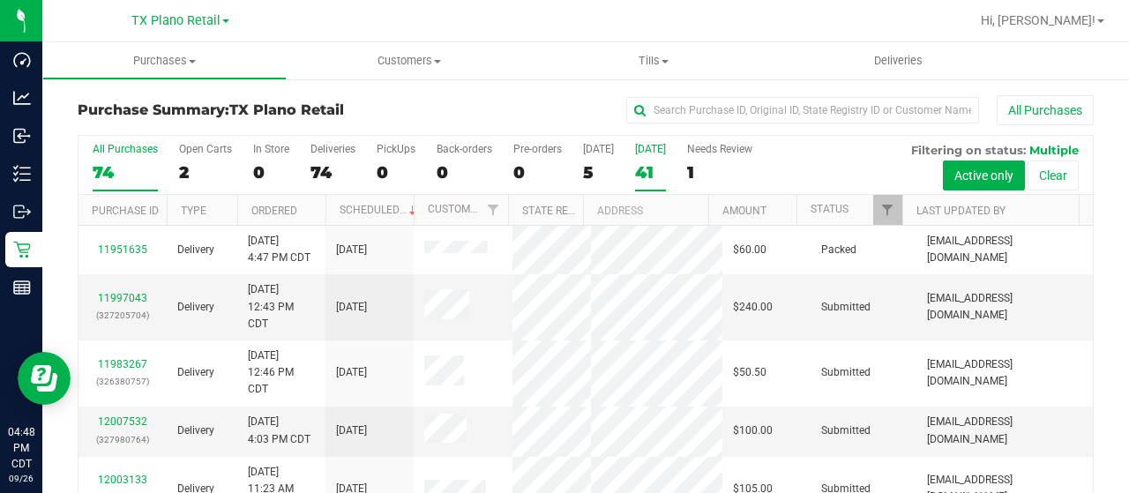
click at [649, 172] on div "41" at bounding box center [650, 172] width 31 height 20
click at [0, 0] on input "Tomorrow 41" at bounding box center [0, 0] width 0 height 0
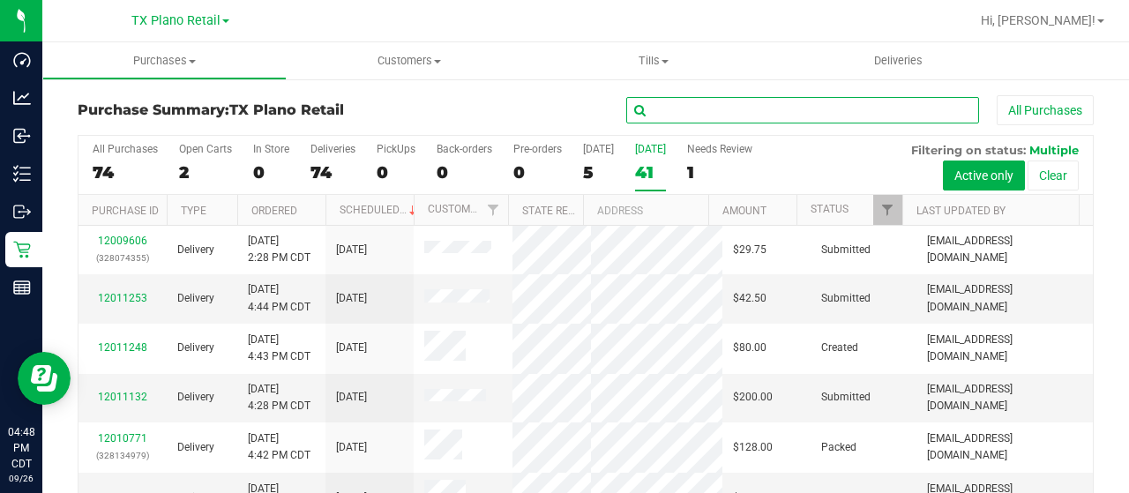
click at [727, 116] on input "text" at bounding box center [802, 110] width 353 height 26
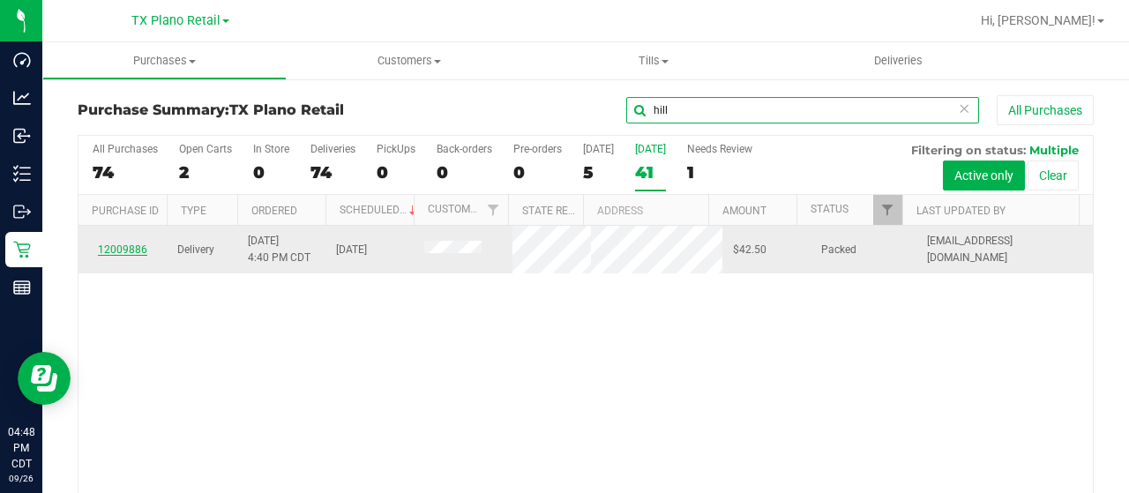
type input "hill"
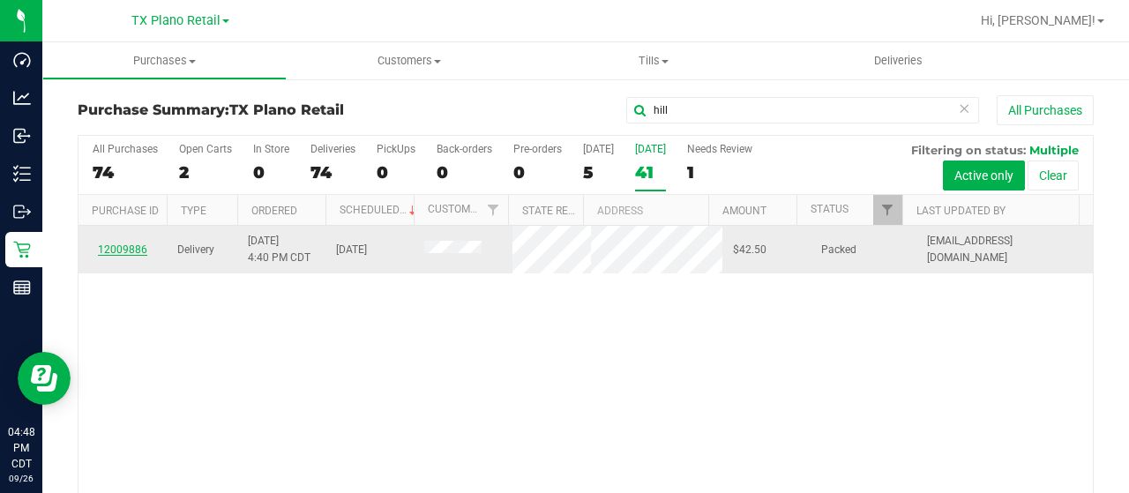
click at [139, 253] on link "12009886" at bounding box center [122, 249] width 49 height 12
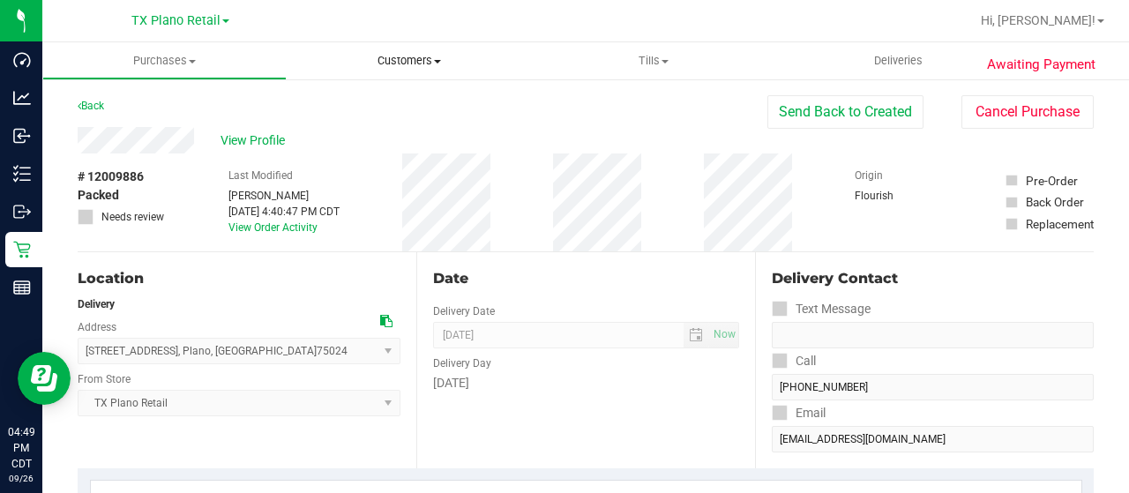
click at [399, 63] on span "Customers" at bounding box center [408, 61] width 242 height 16
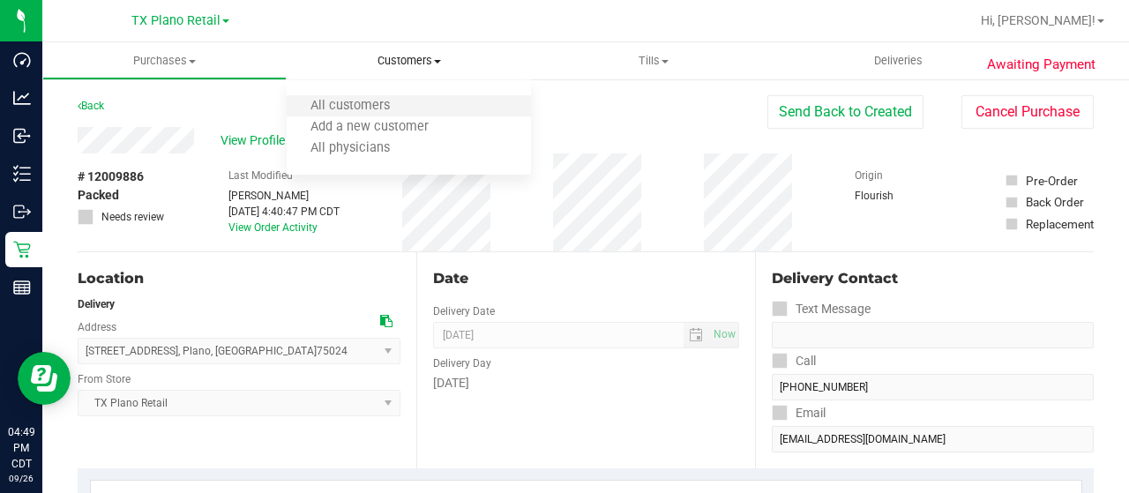
click at [384, 116] on li "All customers" at bounding box center [409, 106] width 244 height 21
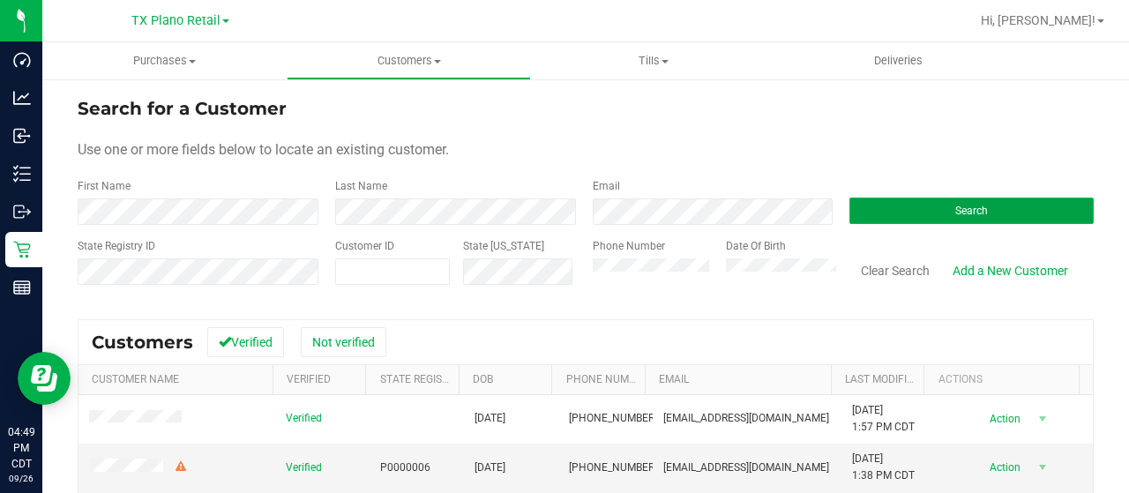
click at [900, 208] on button "Search" at bounding box center [971, 211] width 244 height 26
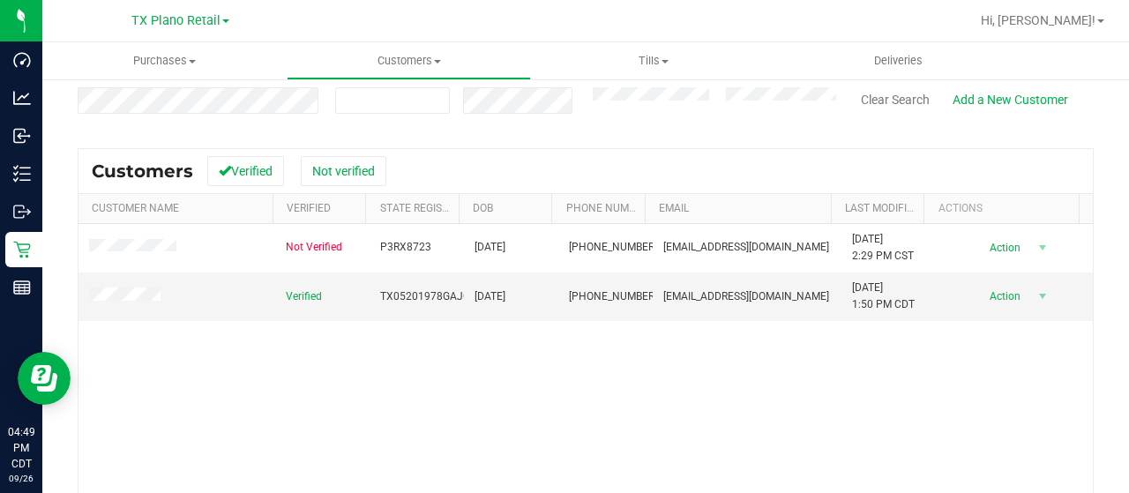
scroll to position [176, 0]
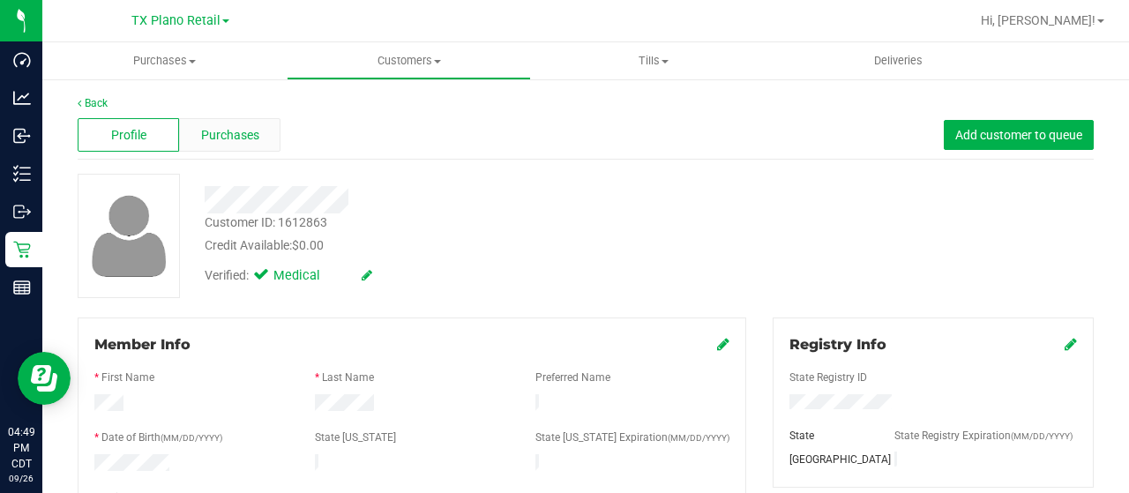
click at [232, 133] on span "Purchases" at bounding box center [230, 135] width 58 height 19
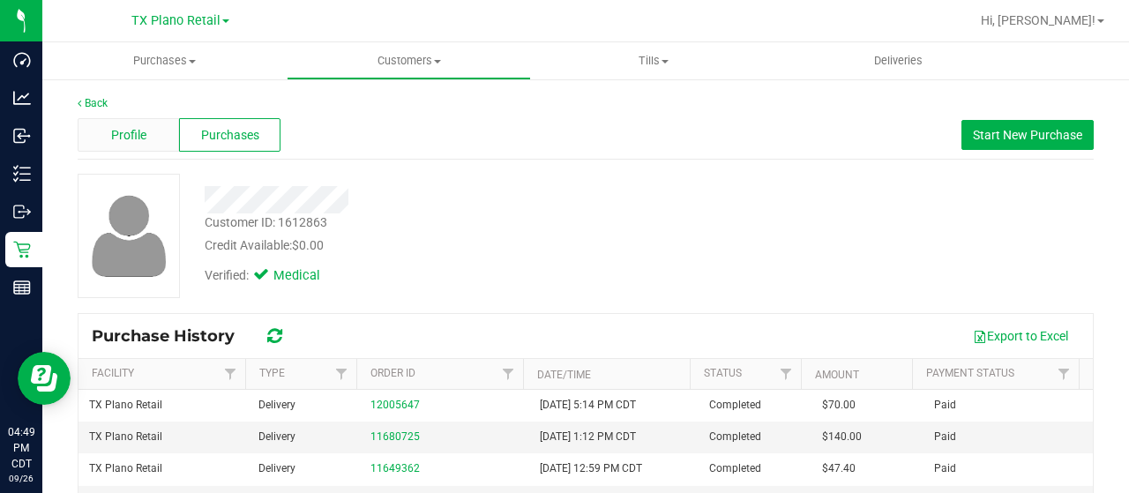
click at [133, 140] on span "Profile" at bounding box center [128, 135] width 35 height 19
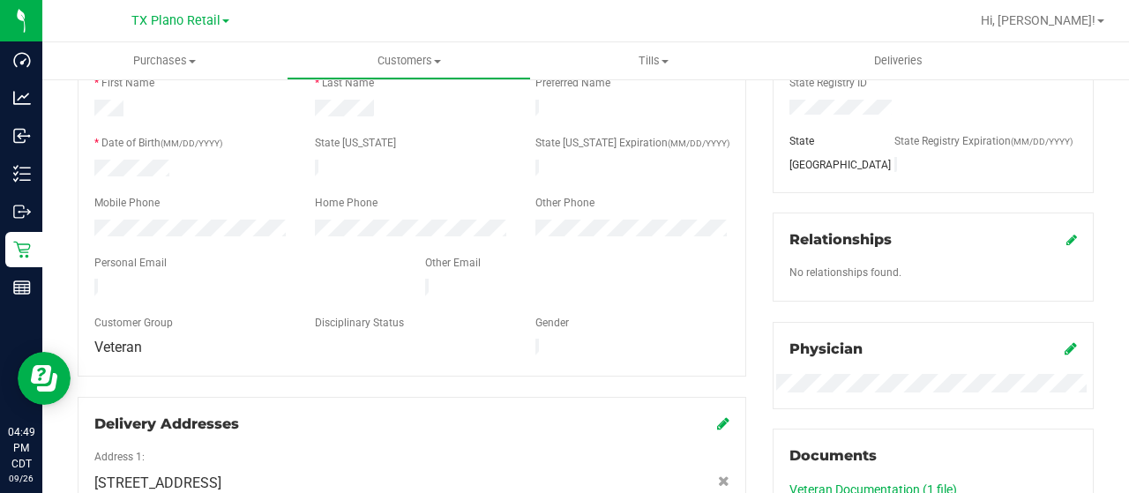
scroll to position [353, 0]
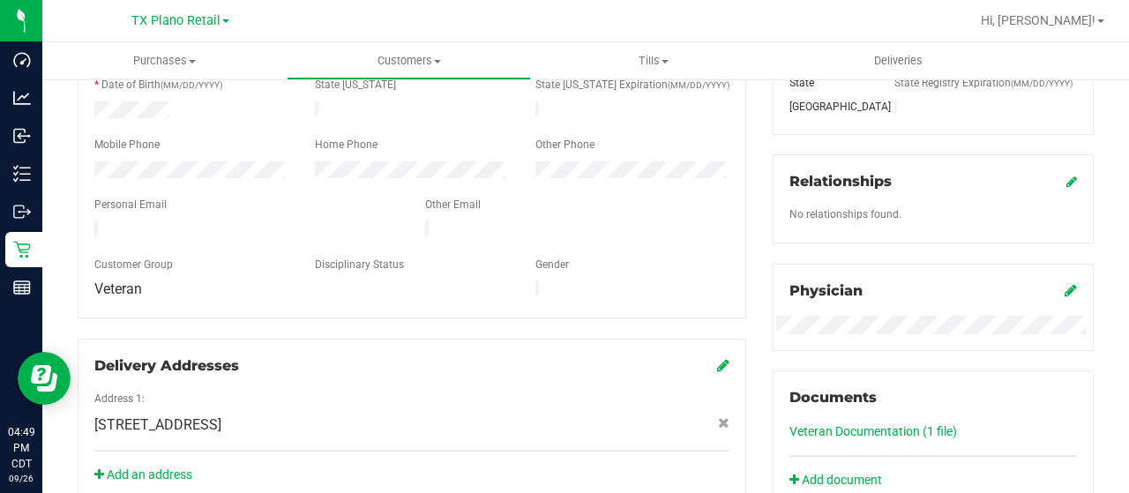
drag, startPoint x: 263, startPoint y: 220, endPoint x: 90, endPoint y: 219, distance: 172.8
click at [88, 220] on div at bounding box center [246, 230] width 331 height 21
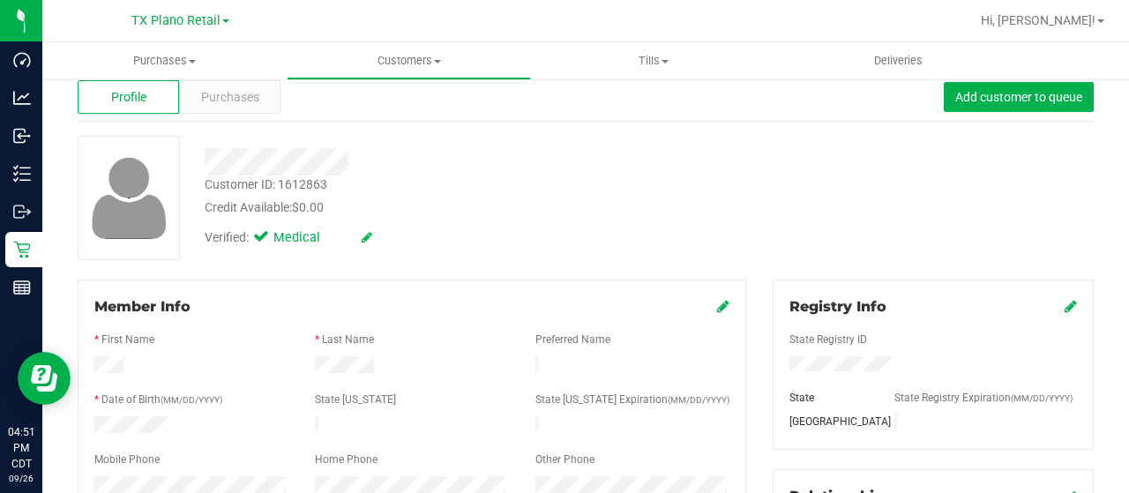
scroll to position [0, 0]
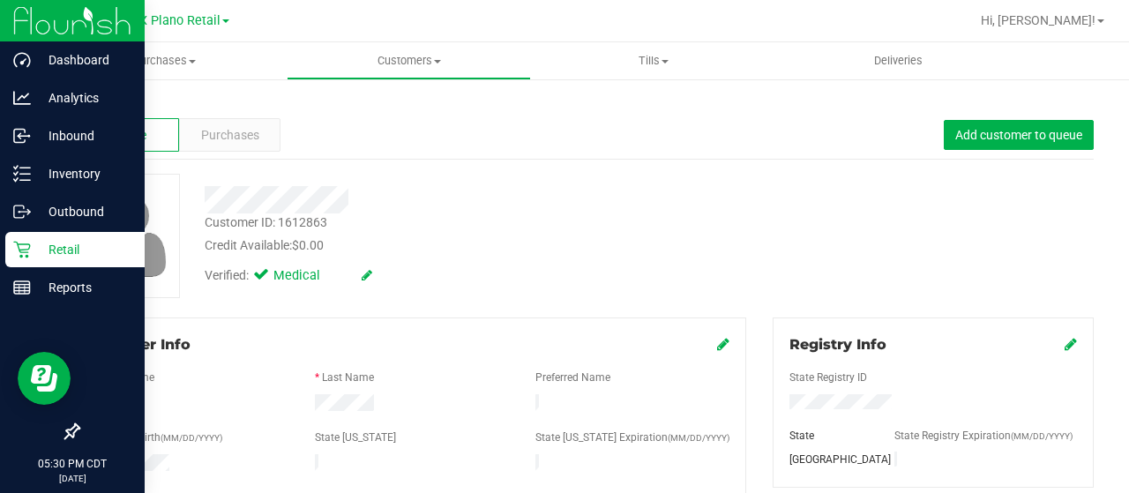
click at [16, 251] on icon at bounding box center [22, 250] width 18 height 18
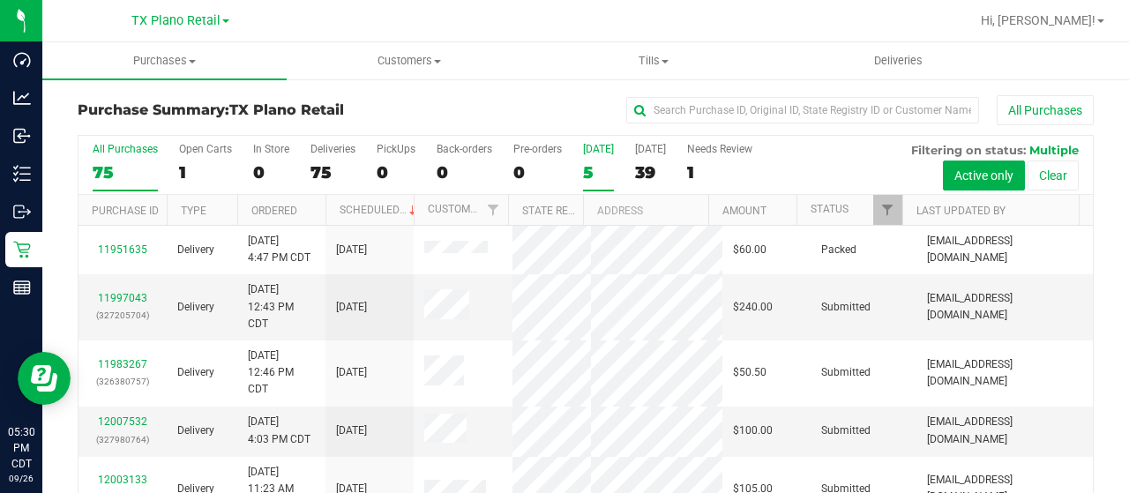
click at [593, 177] on div "5" at bounding box center [598, 172] width 31 height 20
click at [0, 0] on input "Today 5" at bounding box center [0, 0] width 0 height 0
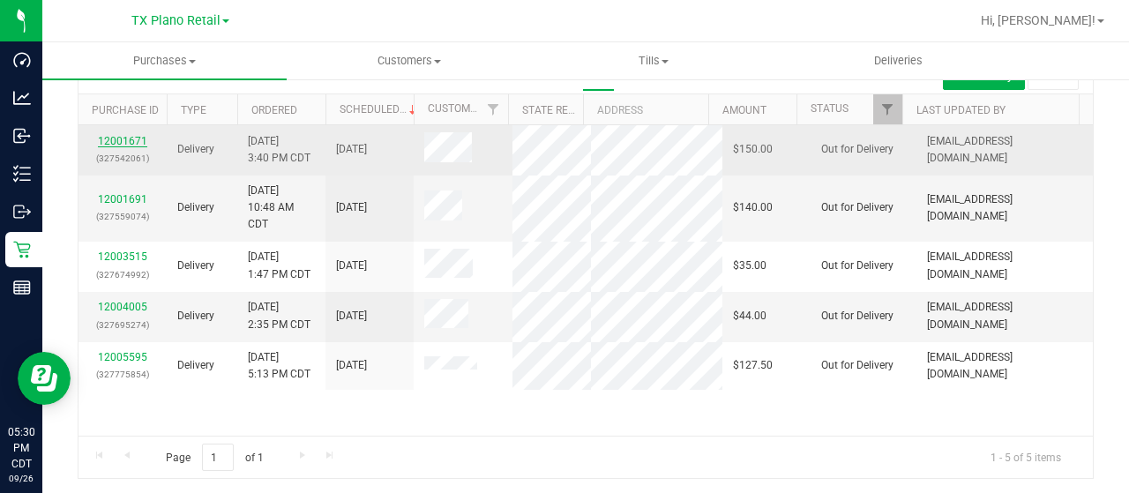
click at [126, 145] on link "12001671" at bounding box center [122, 141] width 49 height 12
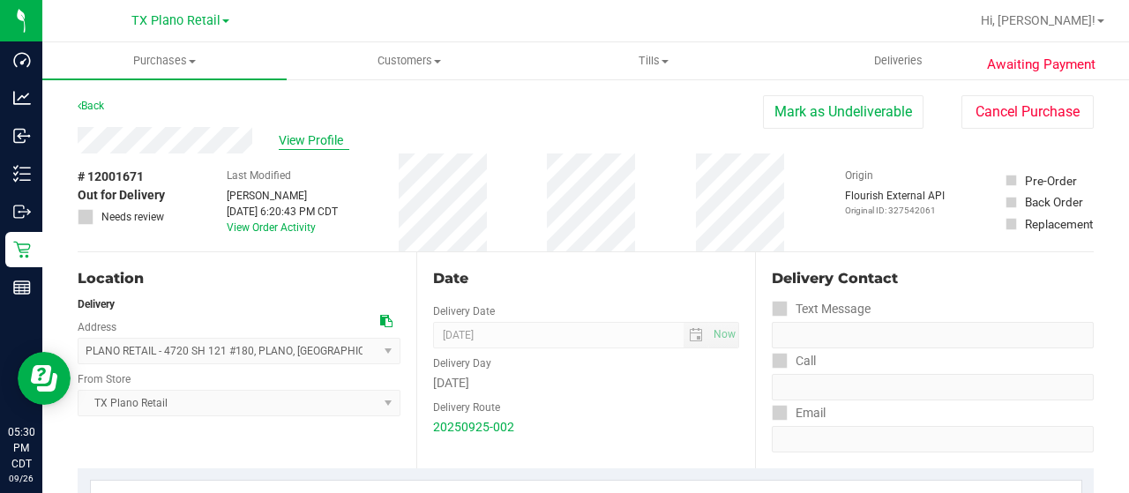
click at [292, 139] on span "View Profile" at bounding box center [314, 140] width 71 height 19
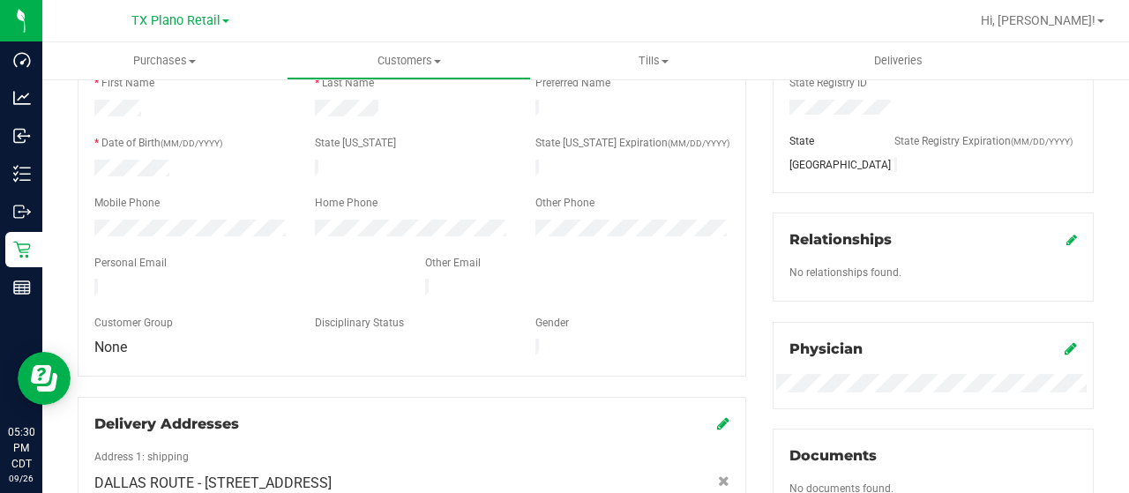
scroll to position [265, 0]
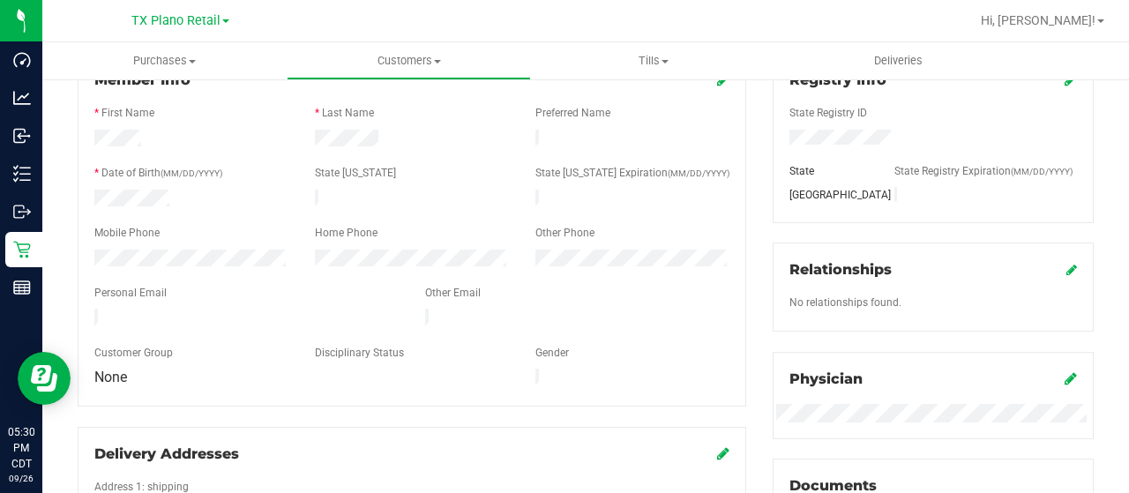
drag, startPoint x: 267, startPoint y: 311, endPoint x: 88, endPoint y: 313, distance: 179.0
click at [88, 313] on div at bounding box center [246, 319] width 331 height 21
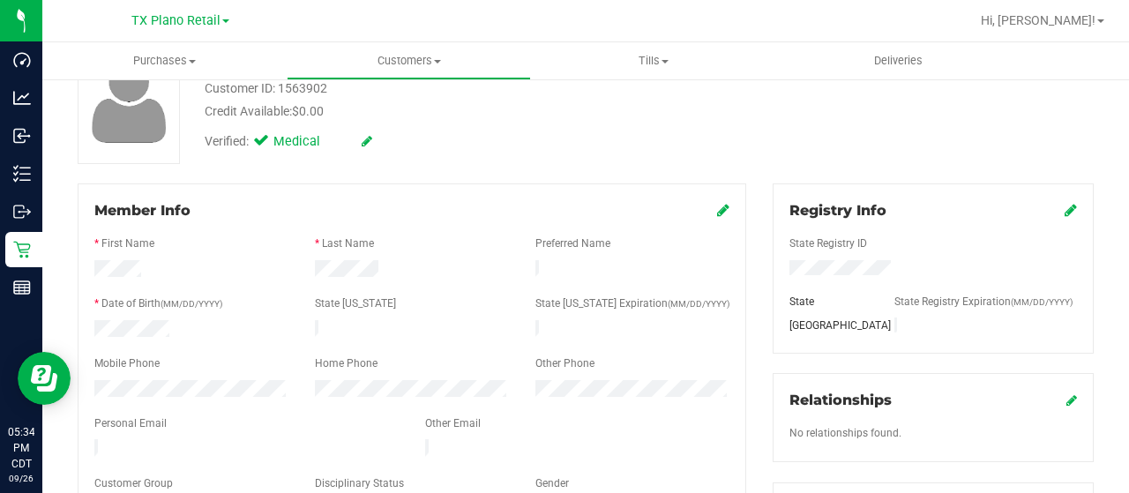
scroll to position [0, 0]
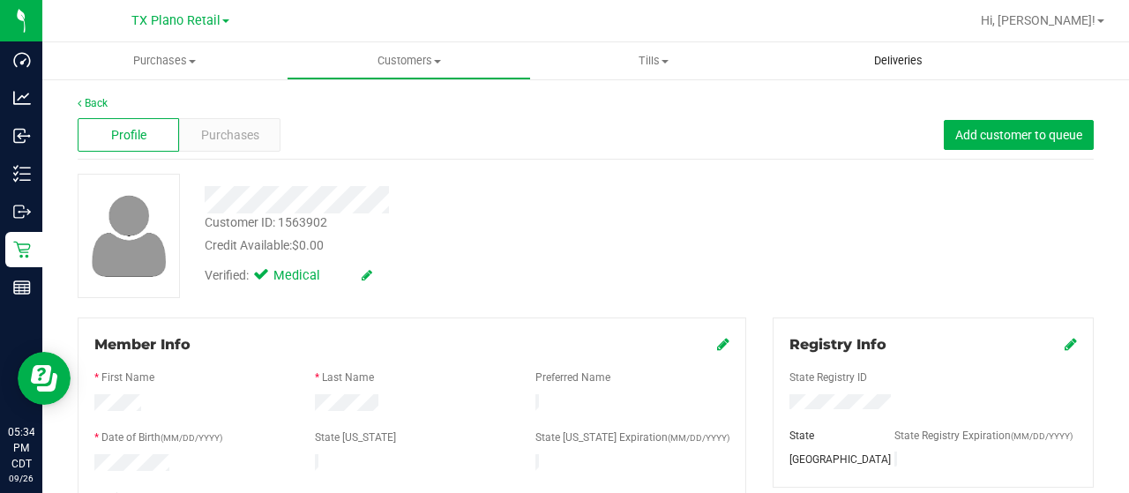
click at [898, 63] on span "Deliveries" at bounding box center [898, 61] width 96 height 16
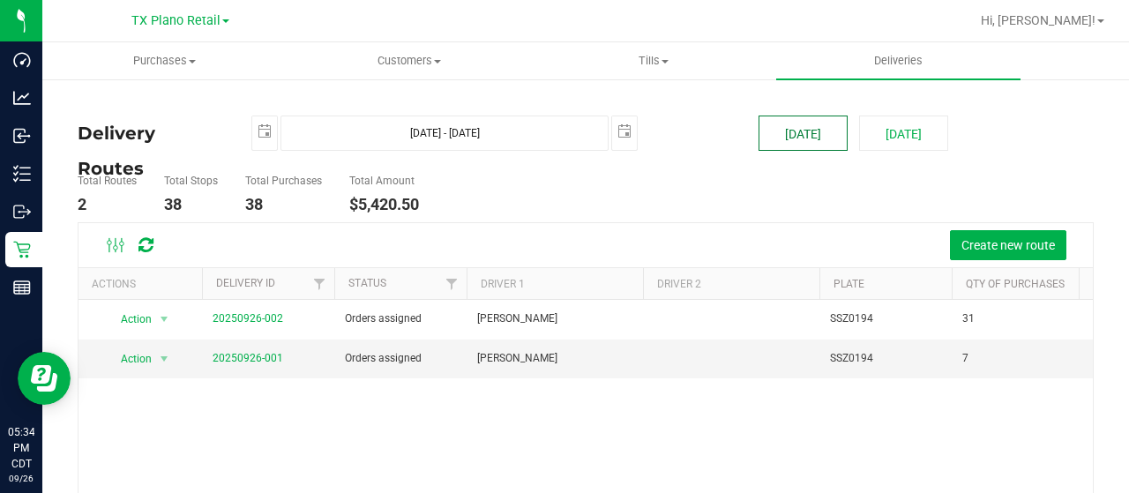
click at [802, 137] on button "[DATE]" at bounding box center [802, 133] width 89 height 35
click at [902, 142] on button "[DATE]" at bounding box center [903, 133] width 89 height 35
type input "[DATE] - [DATE]"
type input "[DATE]"
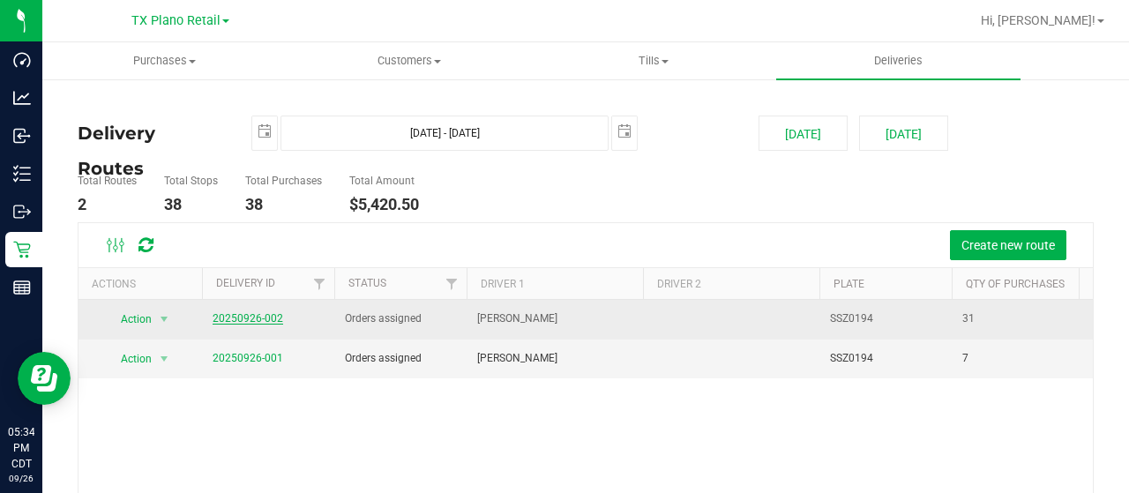
click at [255, 319] on link "20250926-002" at bounding box center [248, 318] width 71 height 12
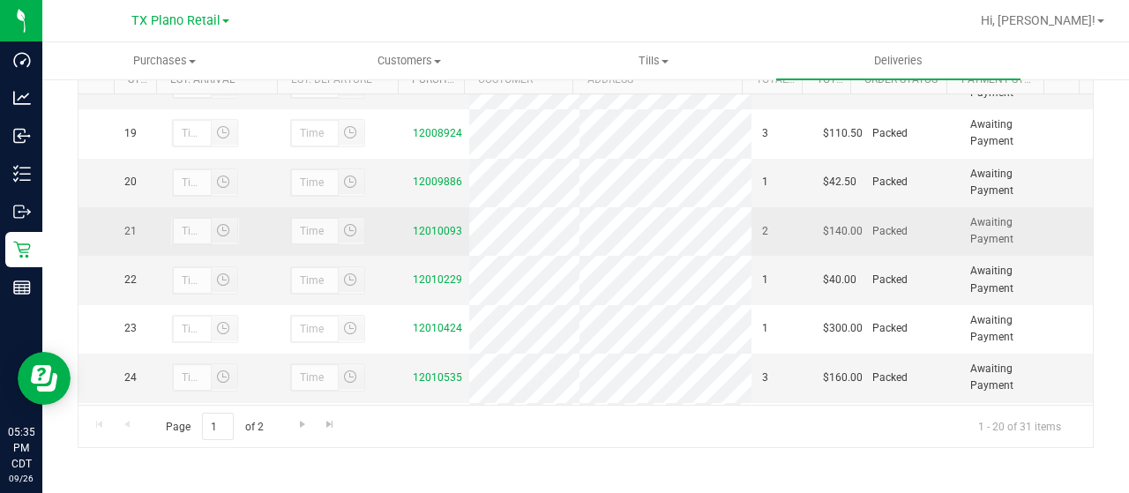
scroll to position [882, 0]
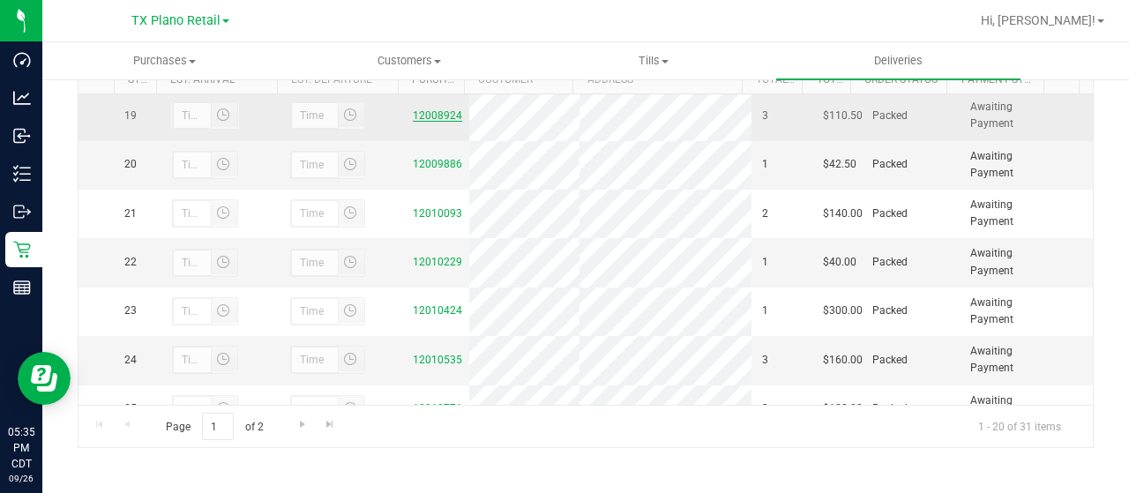
click at [415, 122] on link "12008924" at bounding box center [437, 115] width 49 height 12
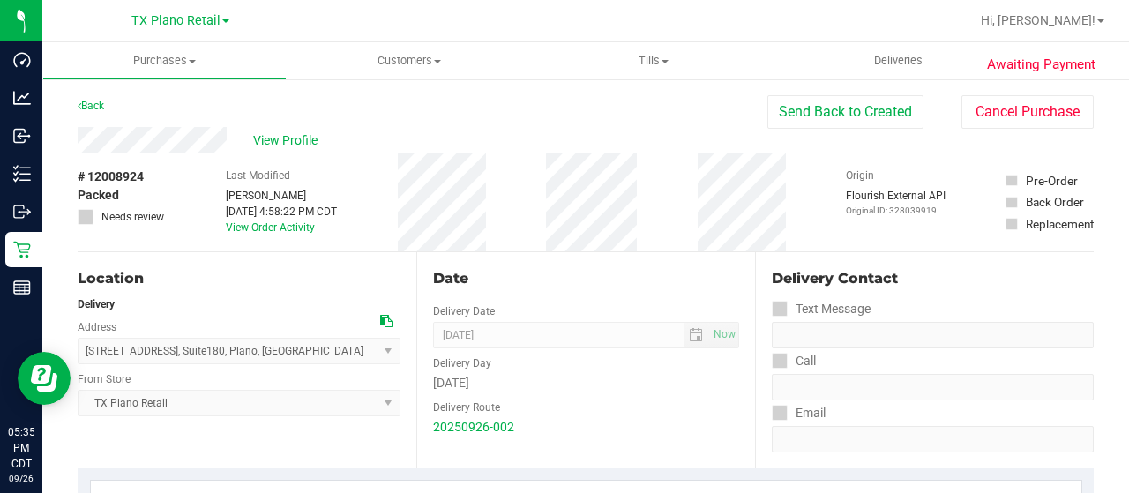
click at [227, 141] on div "View Profile" at bounding box center [423, 140] width 690 height 26
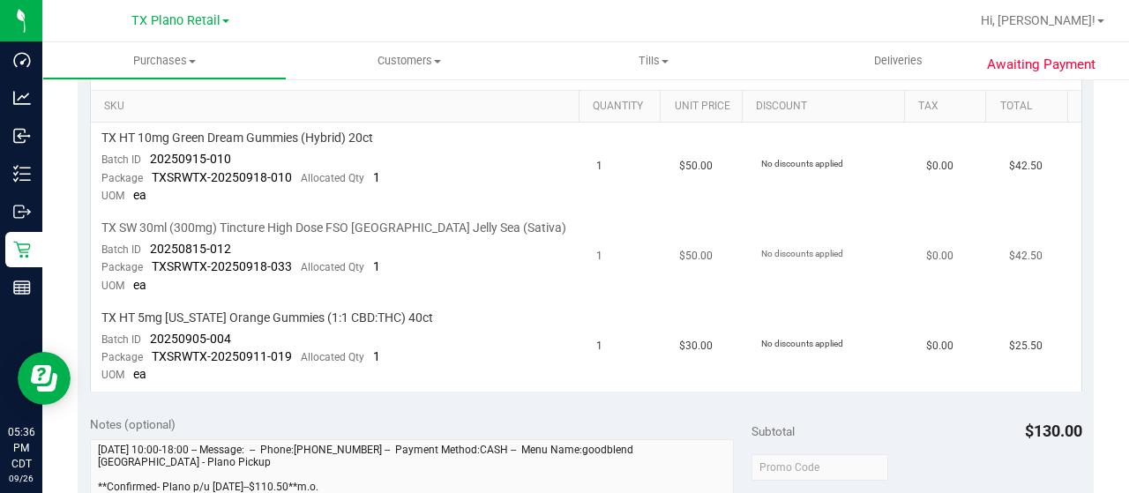
scroll to position [441, 0]
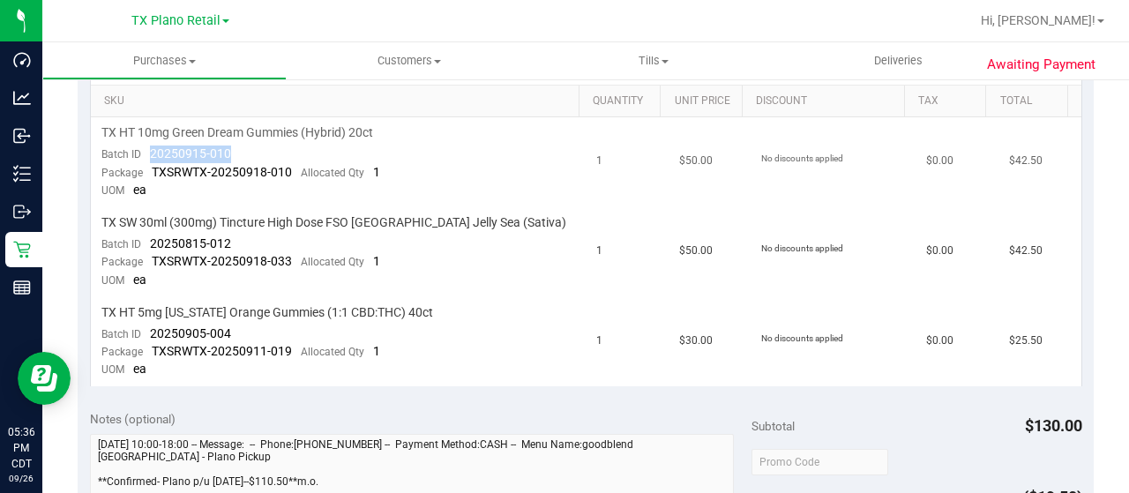
drag, startPoint x: 239, startPoint y: 152, endPoint x: 142, endPoint y: 150, distance: 97.0
click at [142, 150] on td "TX HT 10mg Green Dream Gummies (Hybrid) 20ct Batch ID 20250915-010 Package TXSR…" at bounding box center [339, 162] width 496 height 90
drag, startPoint x: 229, startPoint y: 241, endPoint x: 145, endPoint y: 241, distance: 83.8
click at [145, 241] on td "TX SW 30ml (300mg) Tincture High Dose FSO TX Jelly Sea (Sativa) Batch ID 202508…" at bounding box center [339, 252] width 496 height 90
drag, startPoint x: 240, startPoint y: 327, endPoint x: 150, endPoint y: 327, distance: 89.9
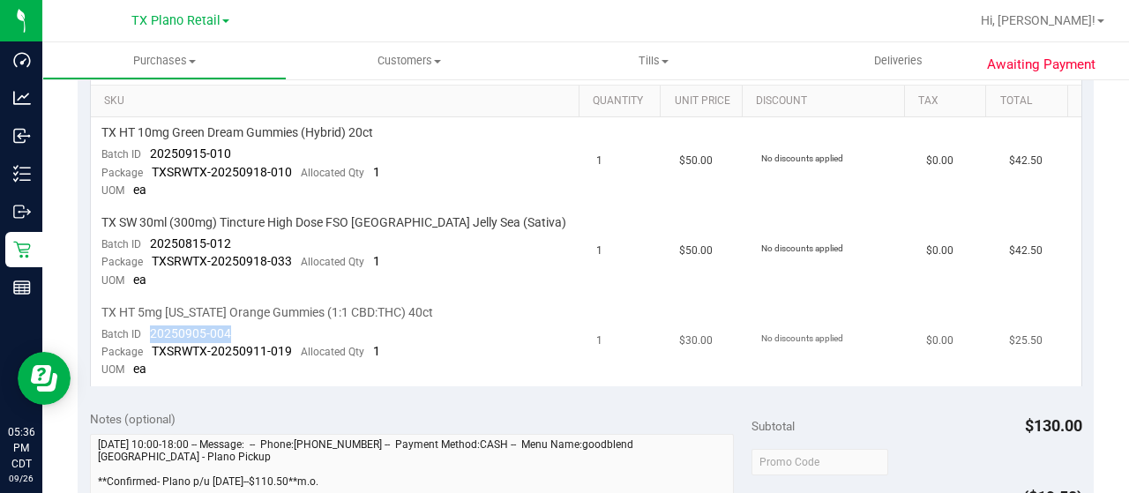
click at [148, 327] on td "TX HT 5mg Texas Orange Gummies (1:1 CBD:THC) 40ct Batch ID 20250905-004 Package…" at bounding box center [339, 341] width 496 height 89
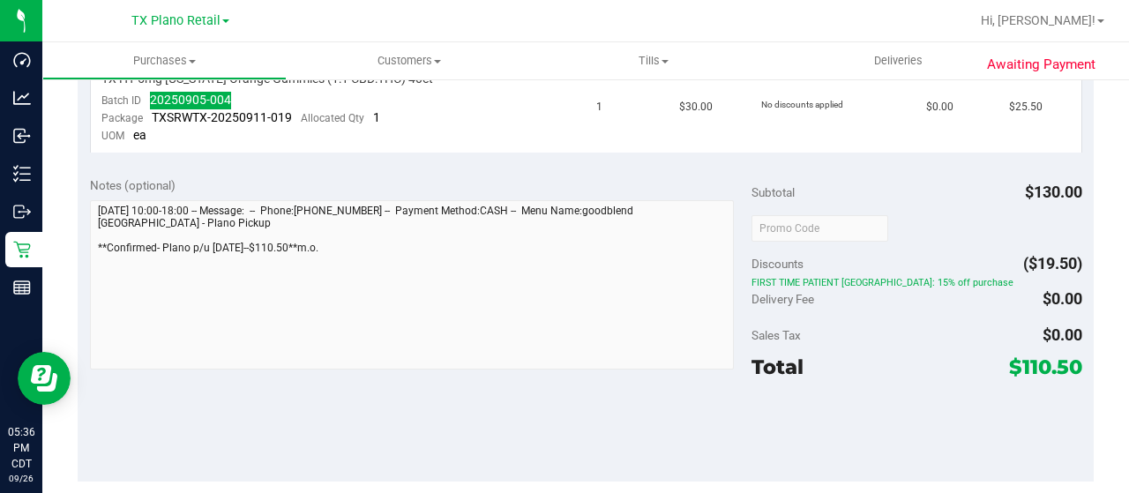
scroll to position [705, 0]
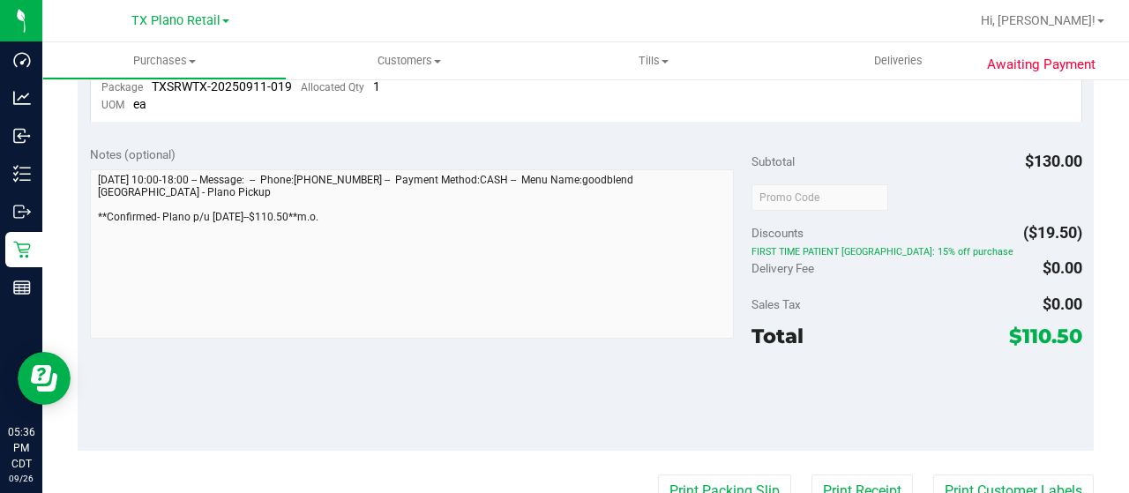
drag, startPoint x: 1007, startPoint y: 336, endPoint x: 1062, endPoint y: 334, distance: 54.7
click at [1062, 334] on span "$110.50" at bounding box center [1045, 336] width 73 height 25
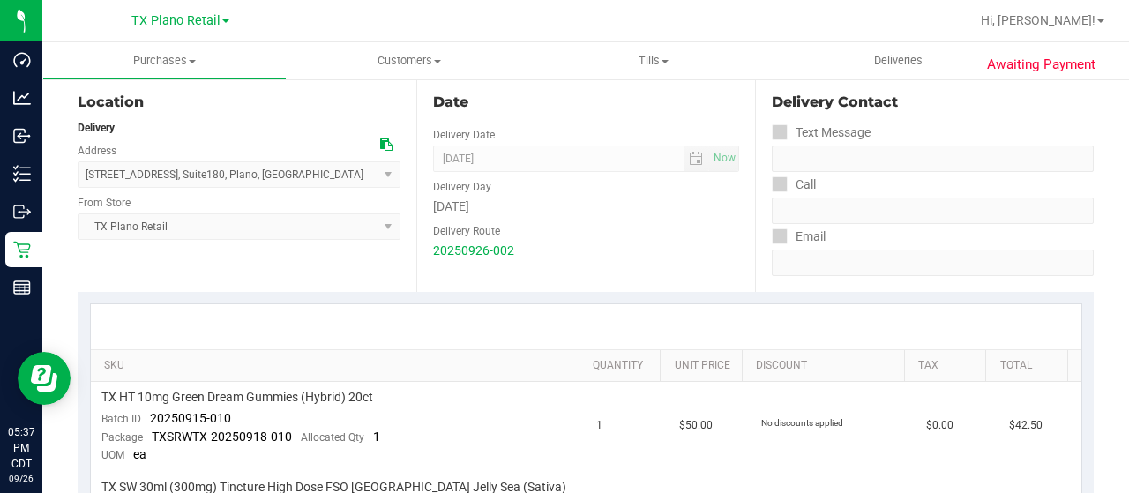
scroll to position [0, 0]
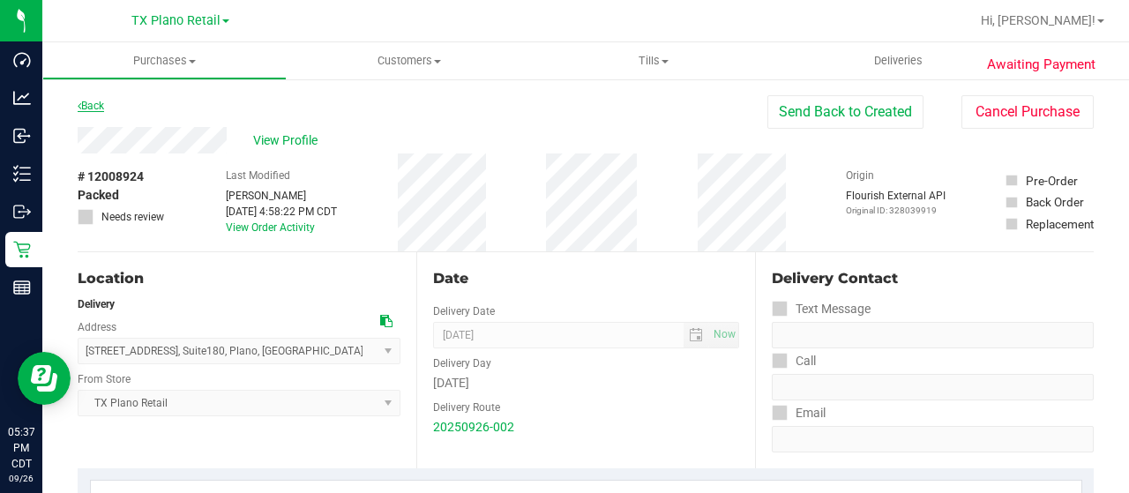
click at [89, 107] on link "Back" at bounding box center [91, 106] width 26 height 12
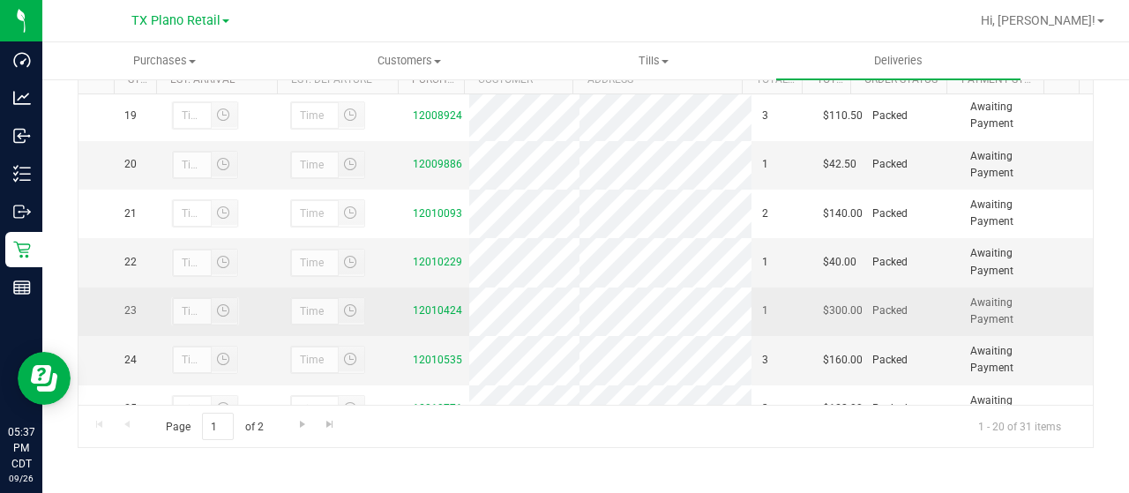
scroll to position [794, 0]
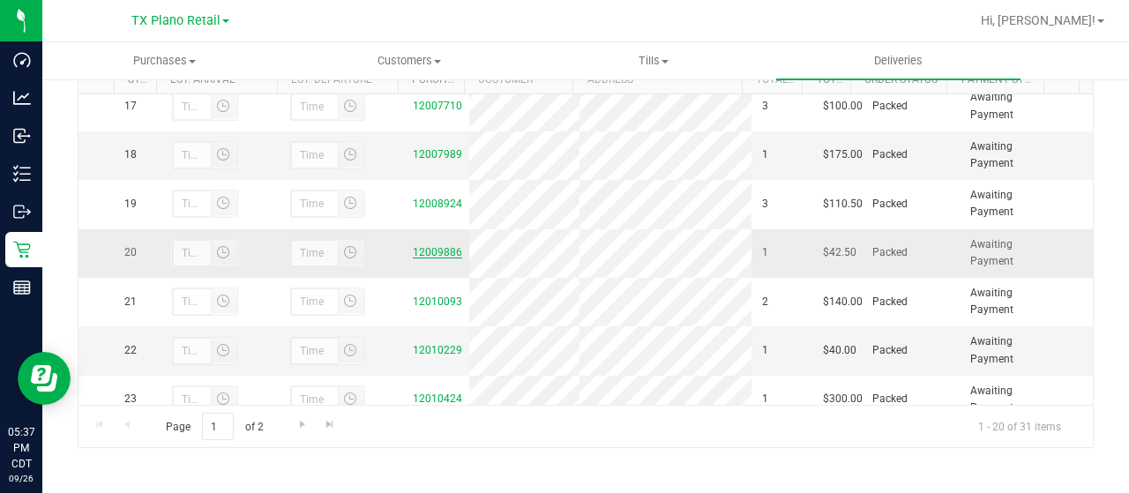
click at [417, 258] on link "12009886" at bounding box center [437, 252] width 49 height 12
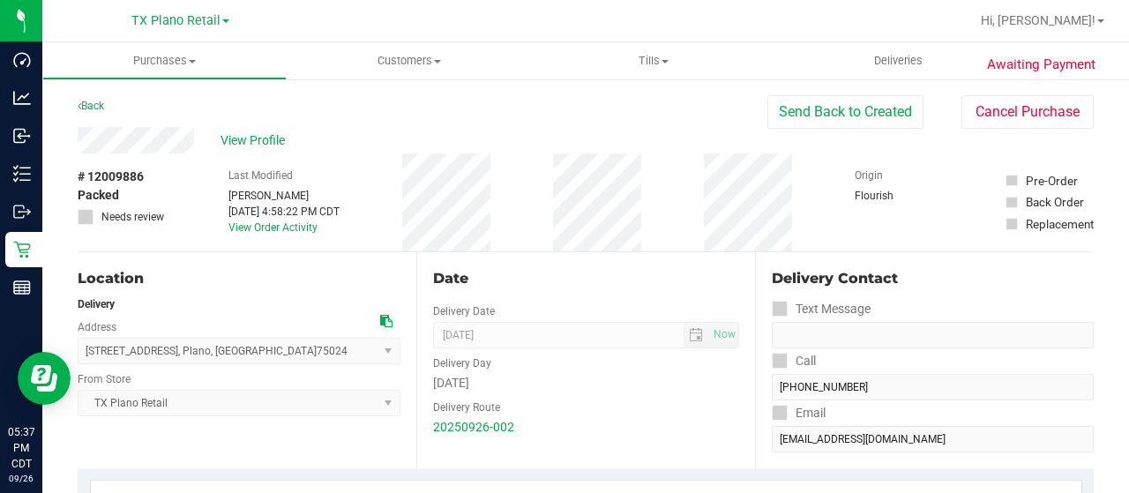
click at [204, 140] on div "View Profile" at bounding box center [423, 140] width 690 height 26
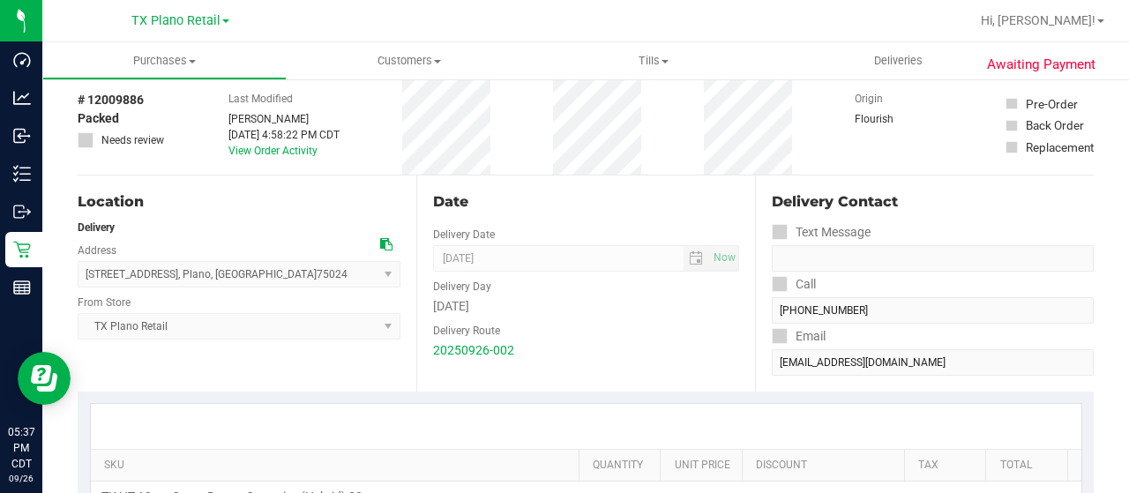
scroll to position [353, 0]
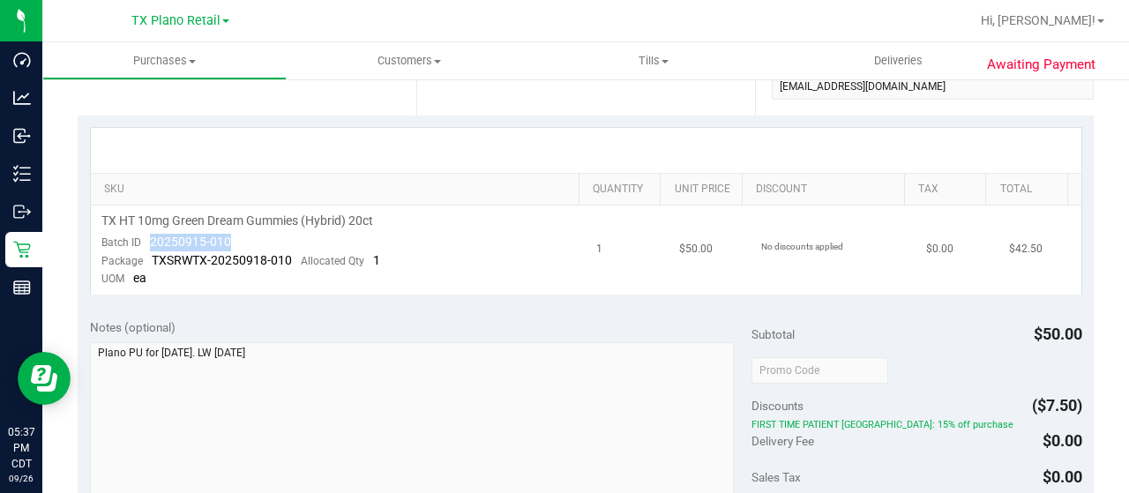
drag, startPoint x: 249, startPoint y: 240, endPoint x: 151, endPoint y: 240, distance: 97.9
click at [151, 240] on td "TX HT 10mg Green Dream Gummies (Hybrid) 20ct Batch ID 20250915-010 Package TXSR…" at bounding box center [339, 249] width 496 height 89
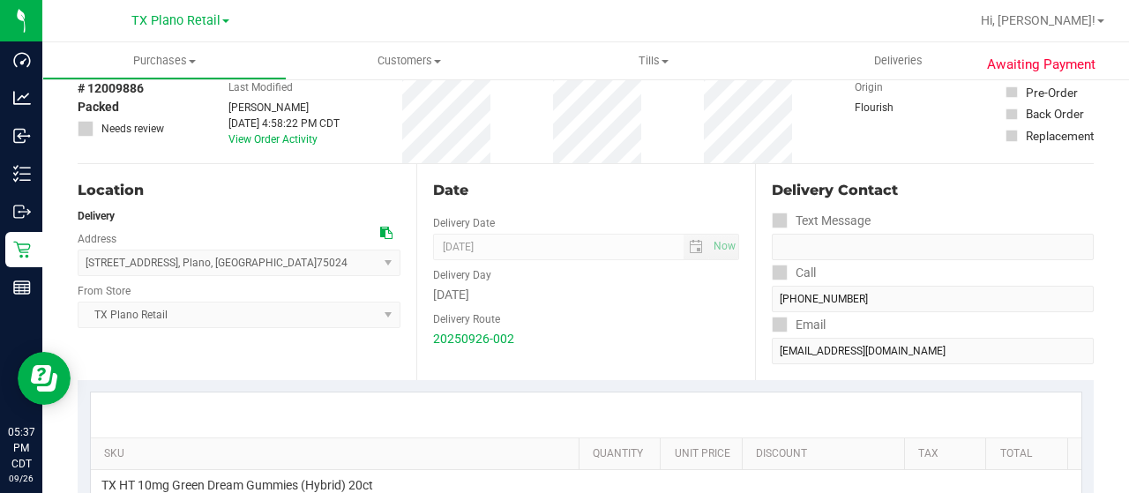
scroll to position [0, 0]
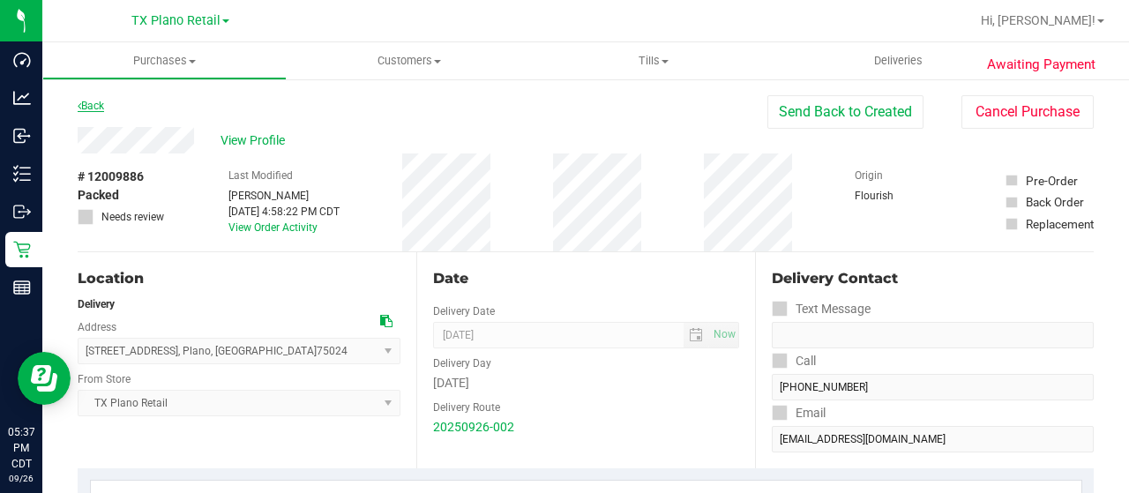
click at [92, 106] on link "Back" at bounding box center [91, 106] width 26 height 12
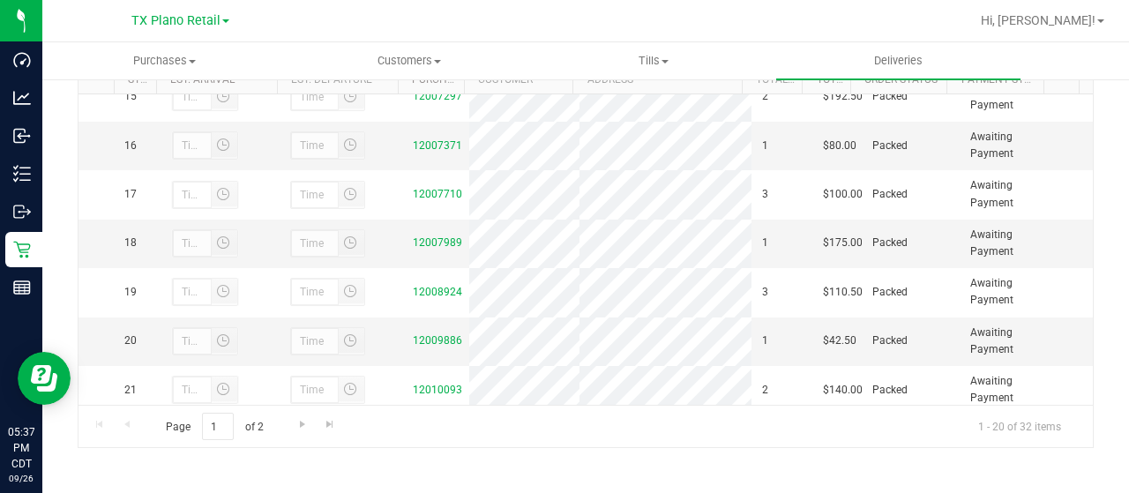
scroll to position [794, 0]
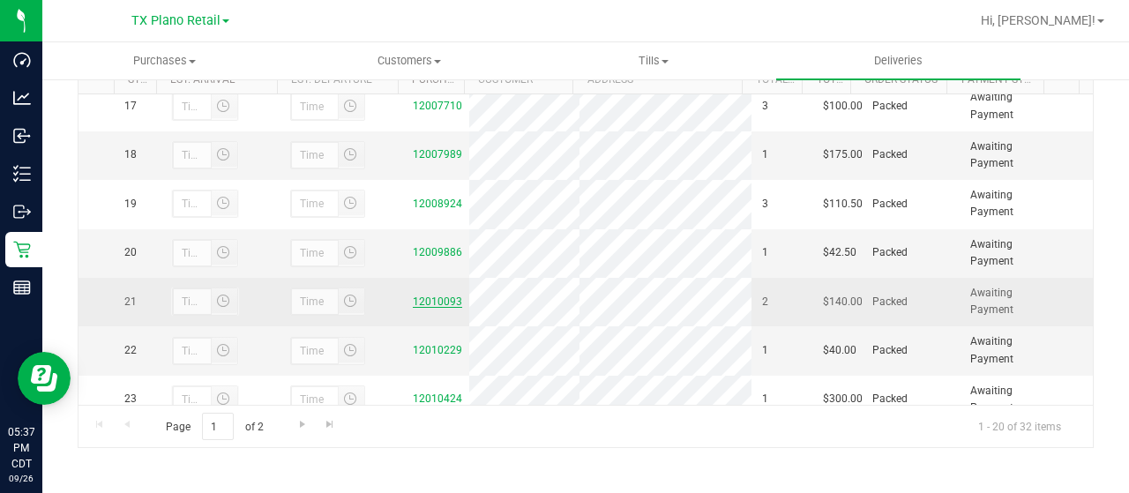
click at [434, 308] on link "12010093" at bounding box center [437, 301] width 49 height 12
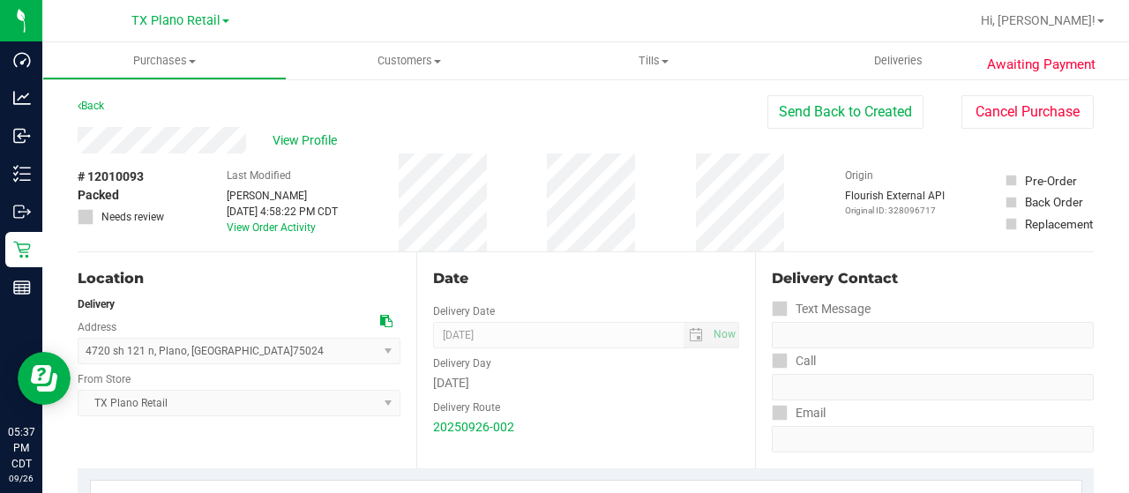
click at [252, 139] on div "View Profile" at bounding box center [423, 140] width 690 height 26
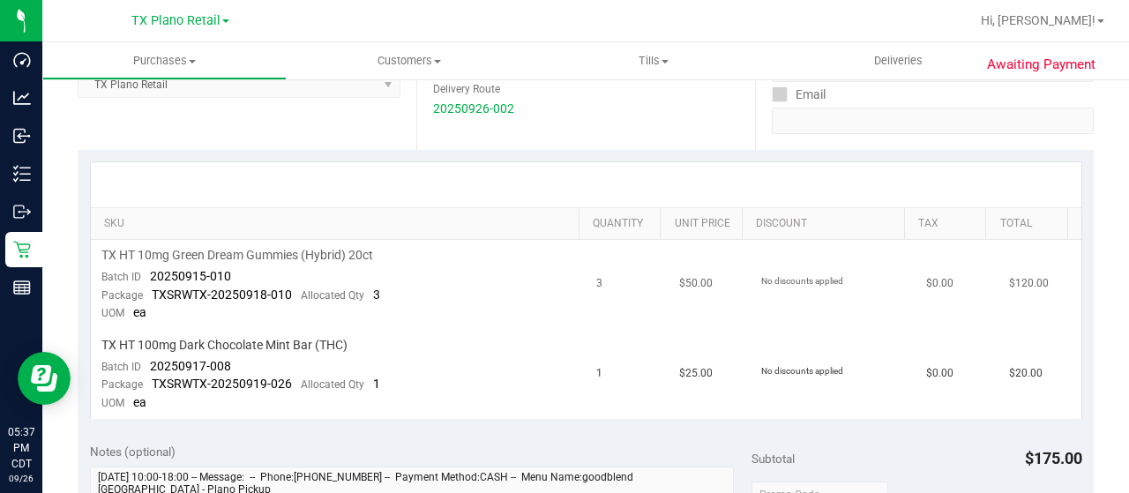
scroll to position [353, 0]
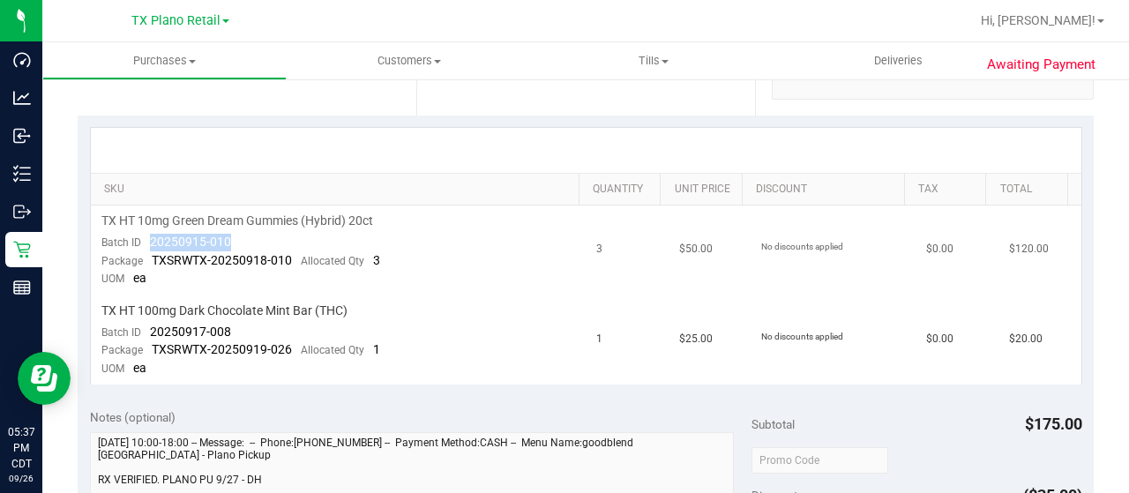
drag, startPoint x: 233, startPoint y: 242, endPoint x: 148, endPoint y: 239, distance: 84.7
click at [148, 239] on td "TX HT 10mg Green Dream Gummies (Hybrid) 20ct Batch ID 20250915-010 Package TXSR…" at bounding box center [339, 250] width 496 height 90
drag, startPoint x: 231, startPoint y: 326, endPoint x: 145, endPoint y: 332, distance: 86.6
click at [145, 332] on td "TX HT 100mg Dark Chocolate Mint Bar (THC) Batch ID 20250917-008 Package TXSRWTX…" at bounding box center [339, 339] width 496 height 89
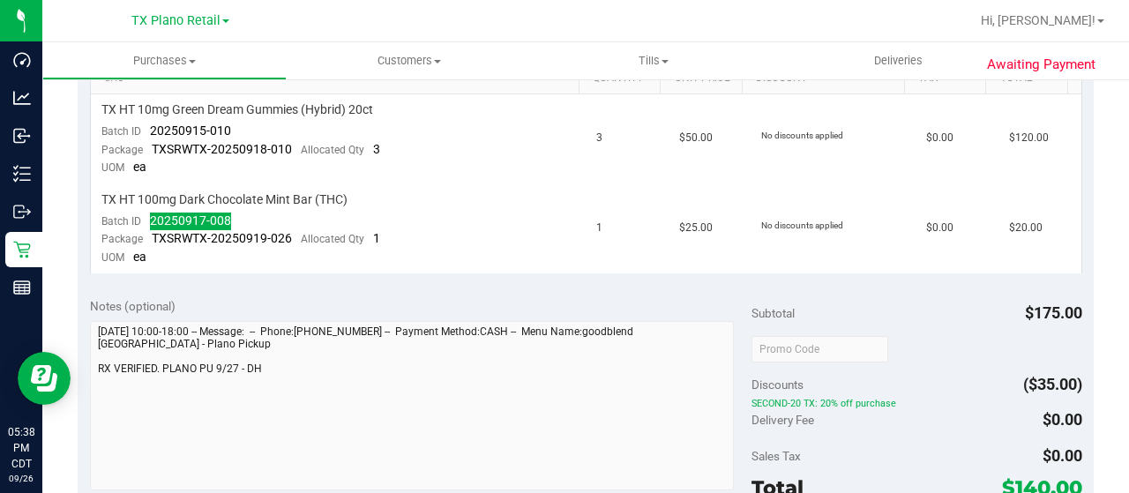
scroll to position [529, 0]
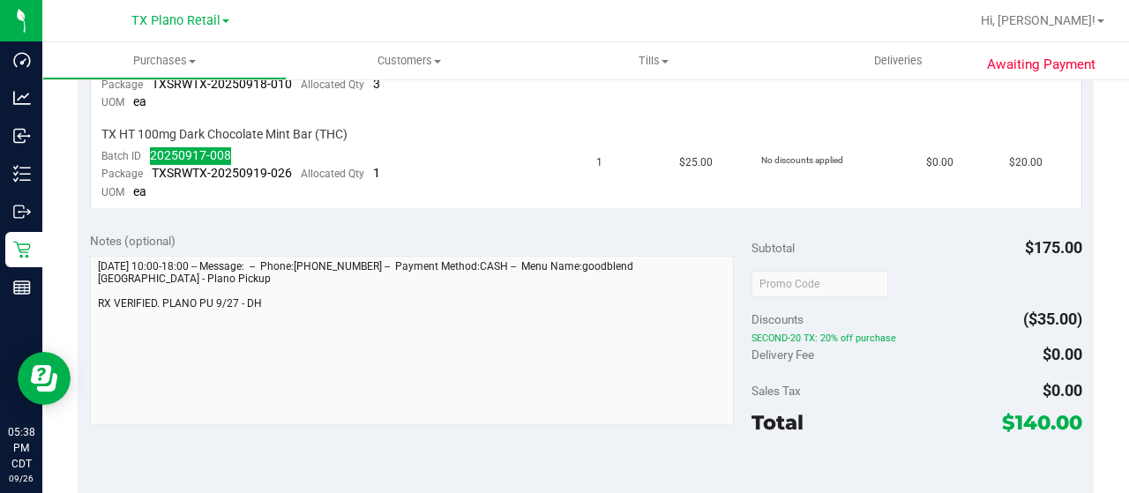
drag, startPoint x: 1002, startPoint y: 417, endPoint x: 1035, endPoint y: 420, distance: 33.6
click at [1035, 420] on span "$140.00" at bounding box center [1042, 422] width 80 height 25
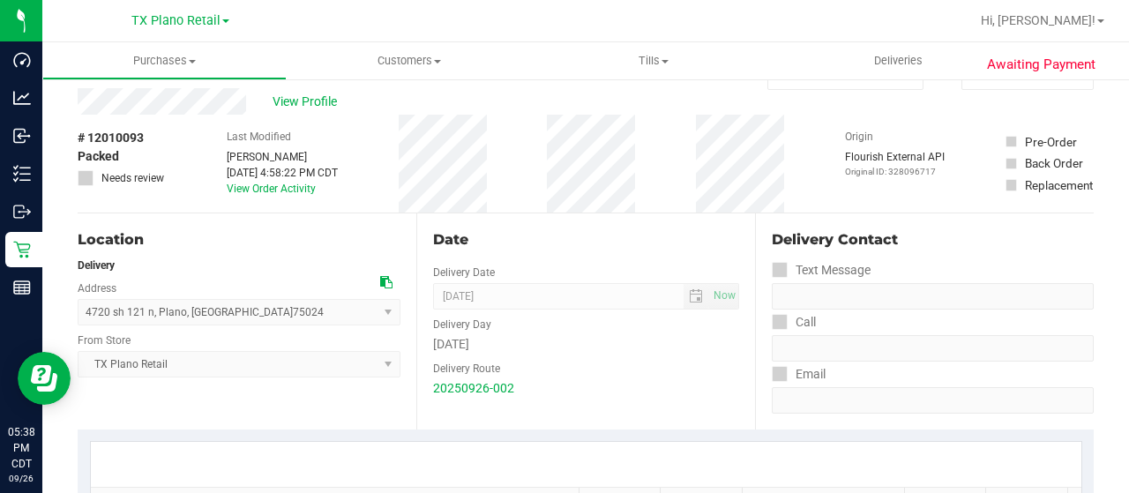
scroll to position [0, 0]
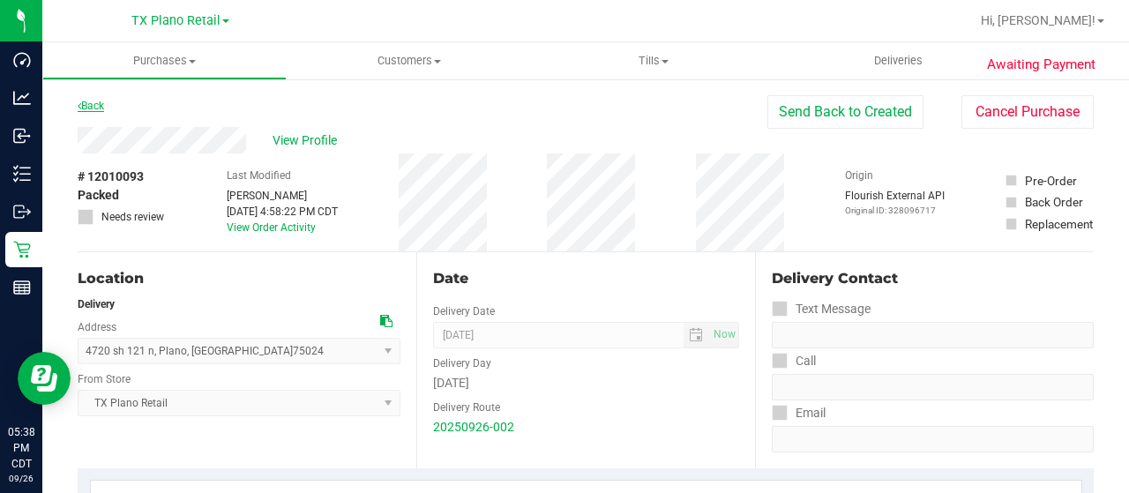
click at [83, 108] on link "Back" at bounding box center [91, 106] width 26 height 12
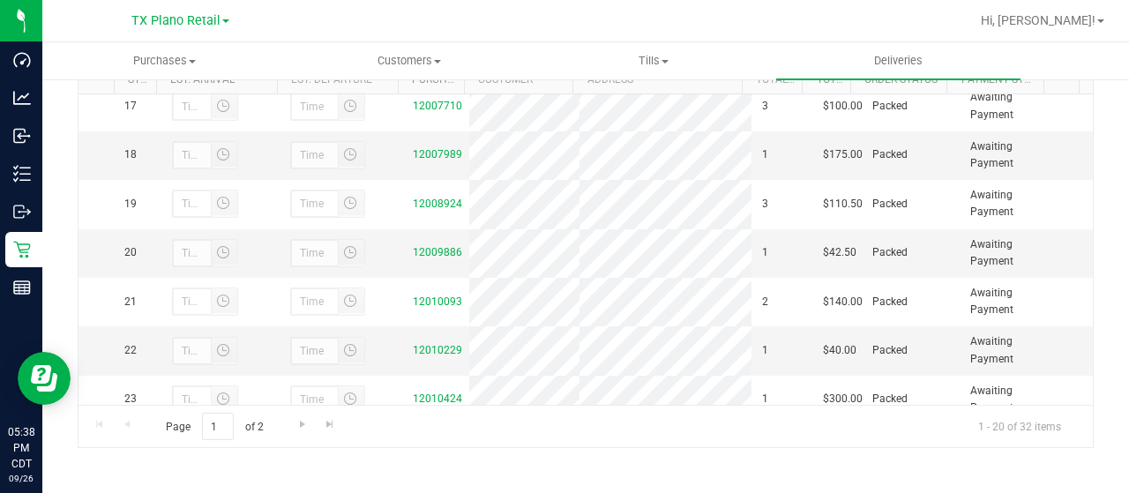
scroll to position [882, 0]
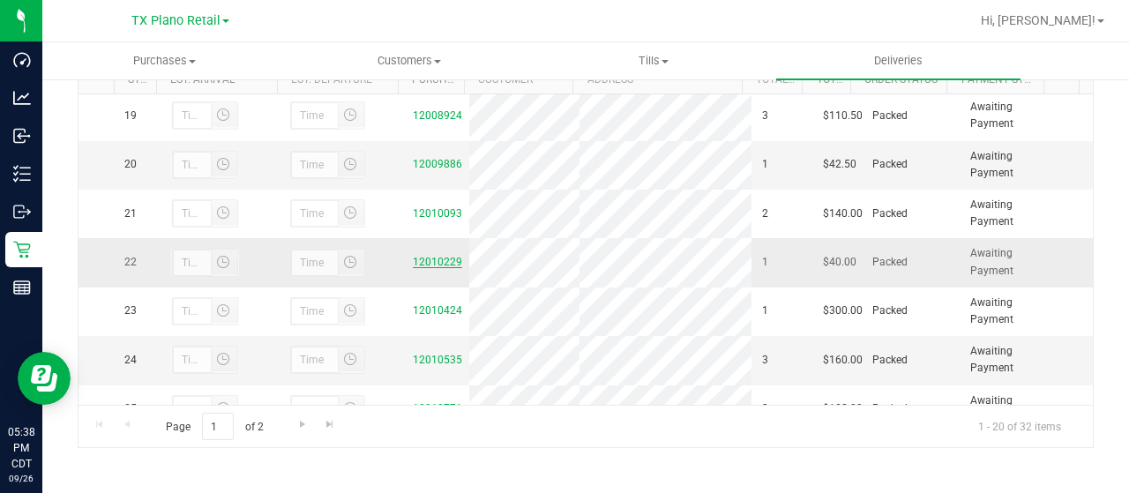
click at [424, 268] on link "12010229" at bounding box center [437, 262] width 49 height 12
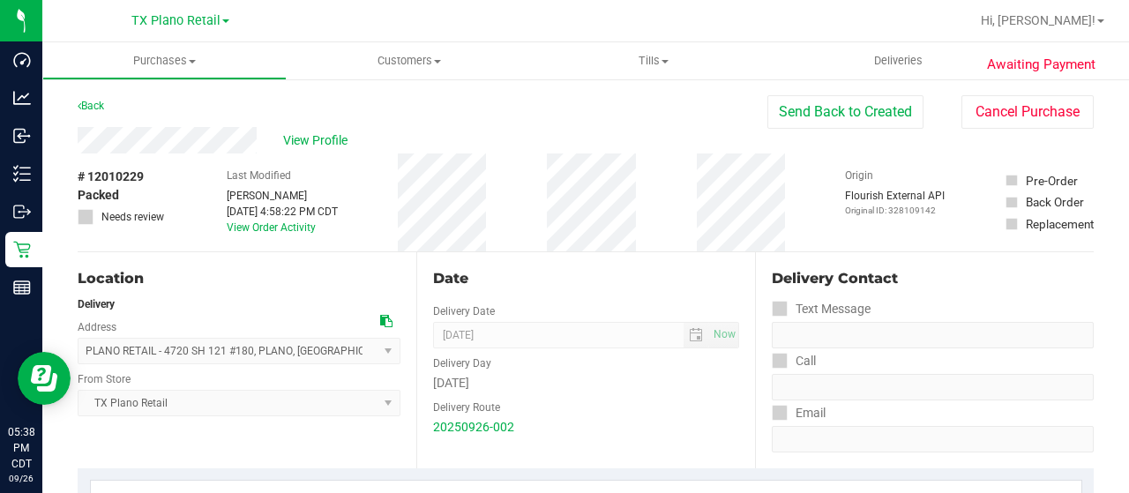
click at [268, 135] on div "View Profile" at bounding box center [423, 140] width 690 height 26
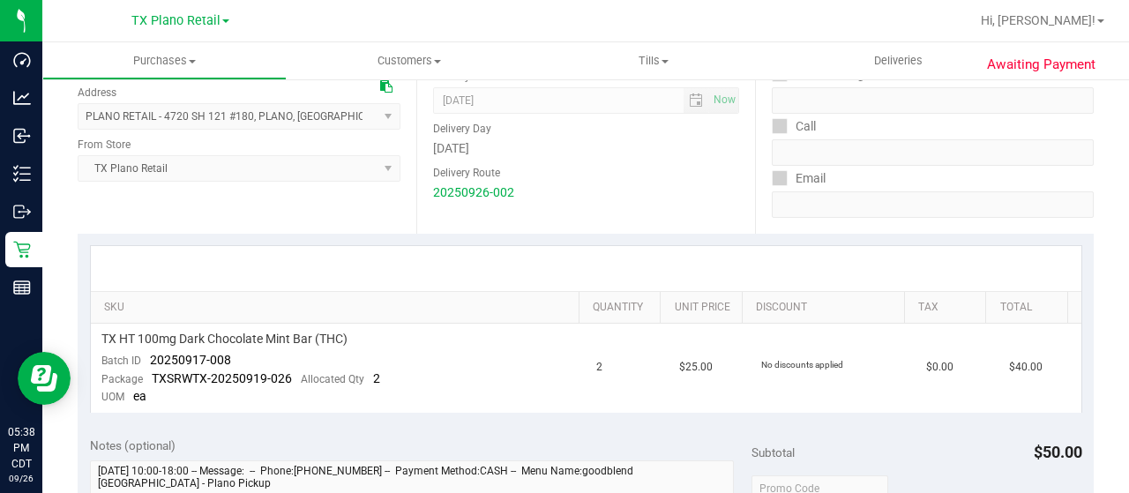
scroll to position [265, 0]
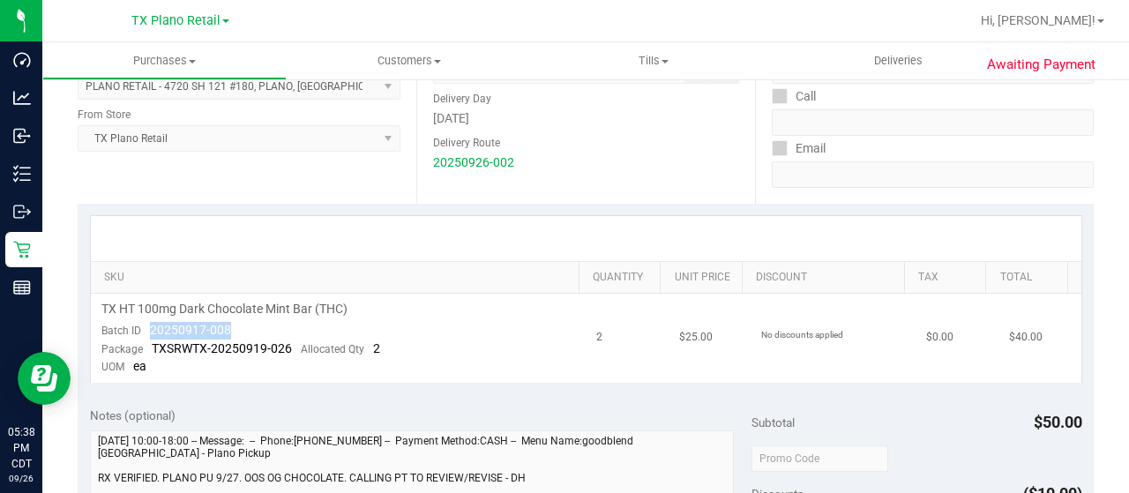
drag, startPoint x: 216, startPoint y: 331, endPoint x: 148, endPoint y: 331, distance: 67.9
click at [148, 331] on td "TX HT 100mg Dark Chocolate Mint Bar (THC) Batch ID 20250917-008 Package TXSRWTX…" at bounding box center [339, 338] width 496 height 89
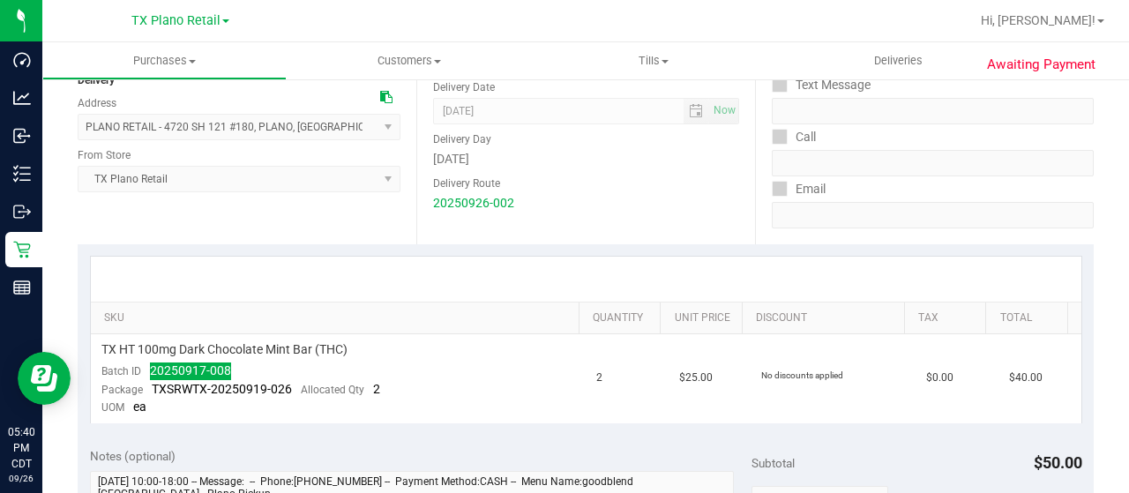
scroll to position [0, 0]
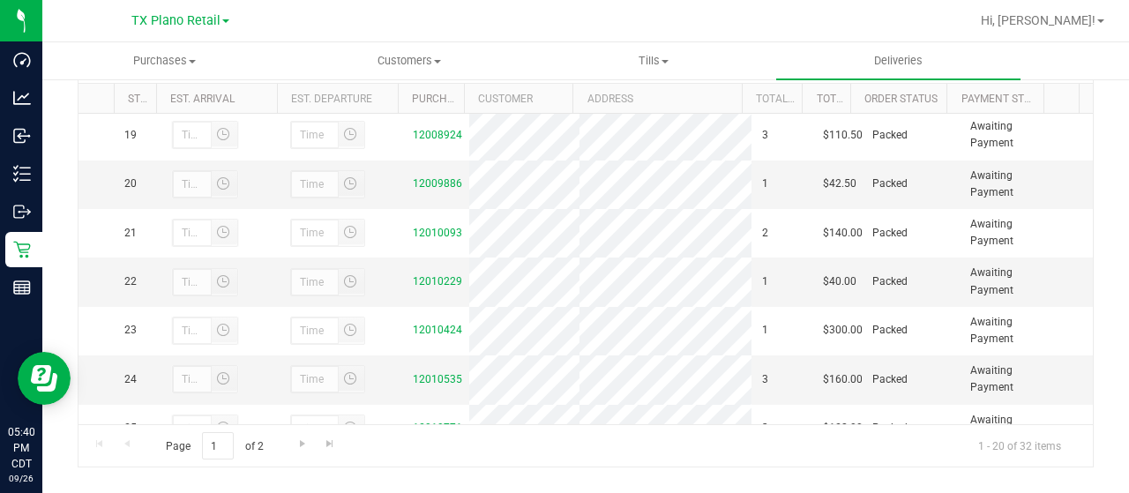
scroll to position [970, 0]
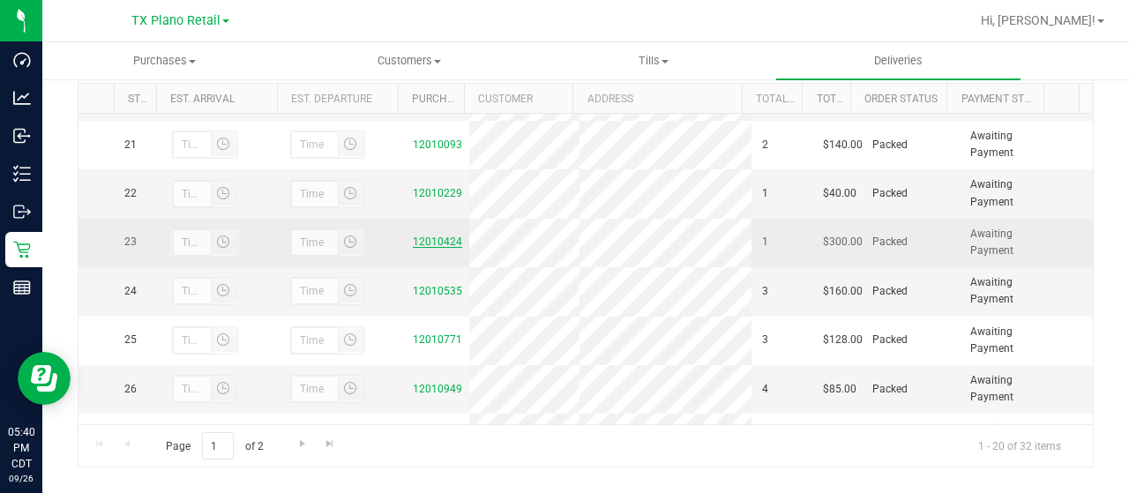
click at [441, 248] on link "12010424" at bounding box center [437, 241] width 49 height 12
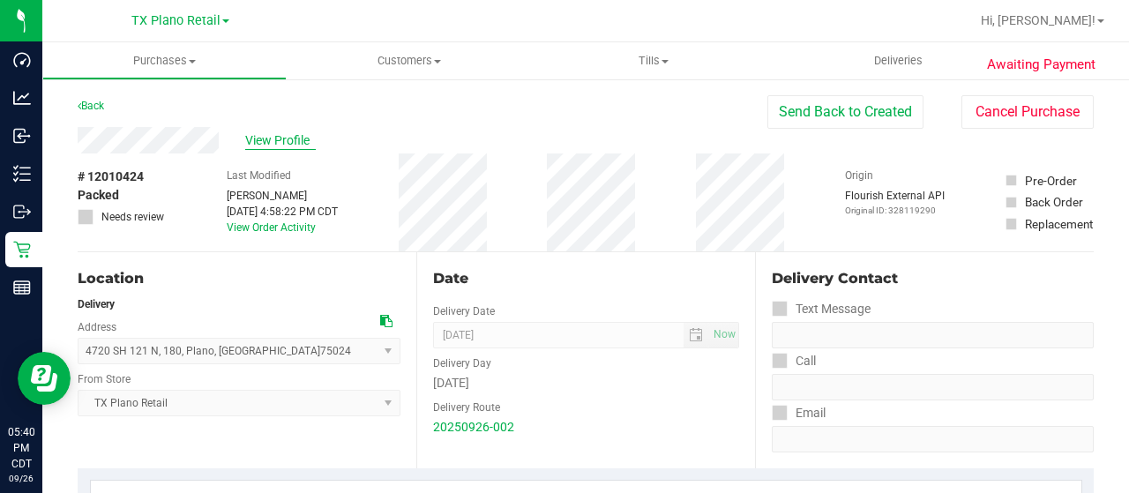
click at [220, 138] on div "View Profile" at bounding box center [423, 140] width 690 height 26
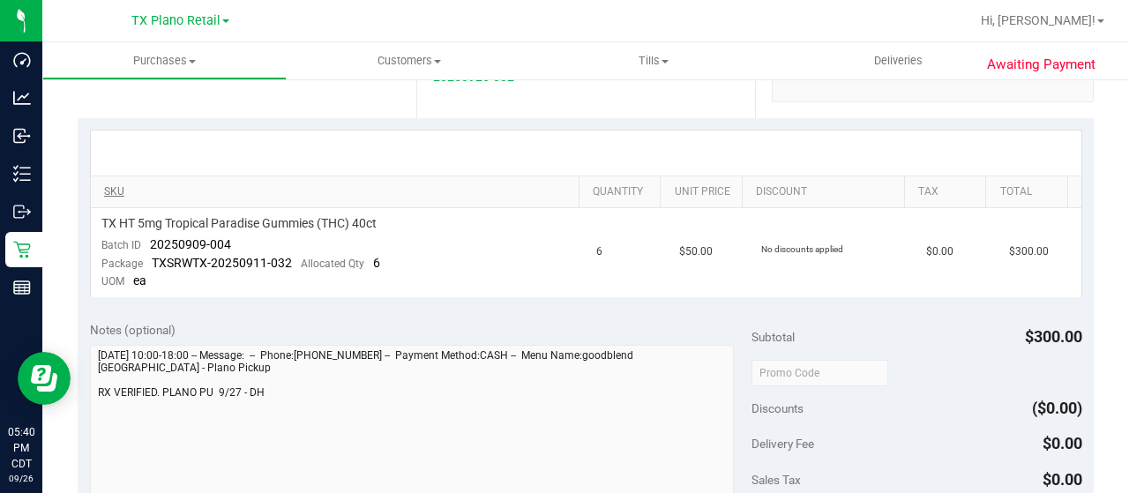
scroll to position [353, 0]
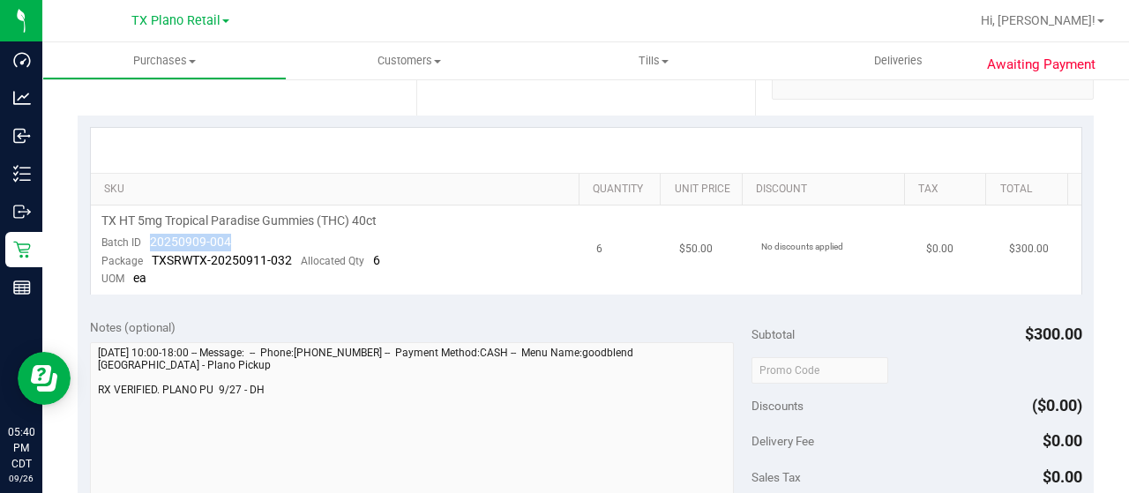
drag, startPoint x: 235, startPoint y: 242, endPoint x: 160, endPoint y: 242, distance: 74.1
click at [148, 242] on td "TX HT 5mg Tropical Paradise Gummies (THC) 40ct Batch ID 20250909-004 Package TX…" at bounding box center [339, 249] width 496 height 89
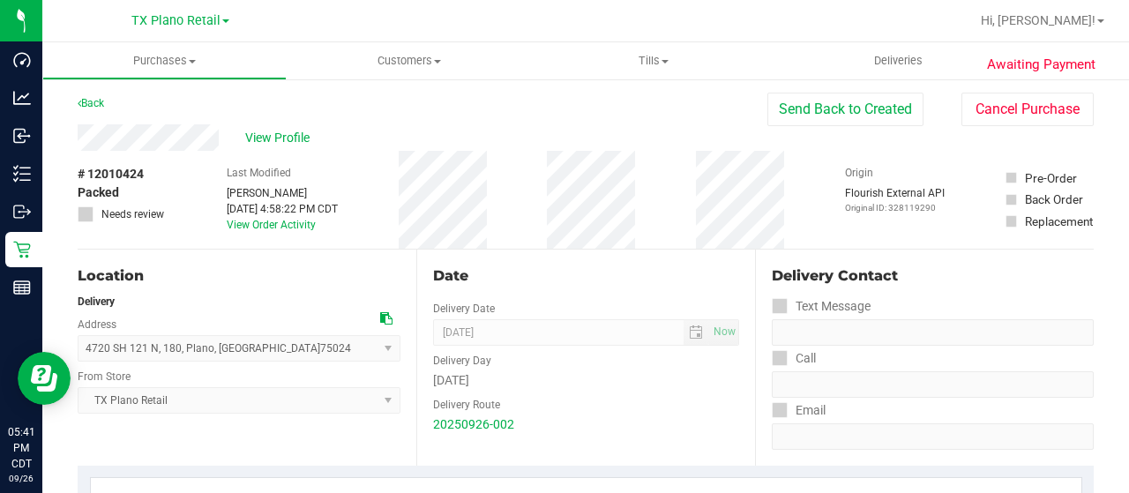
scroll to position [0, 0]
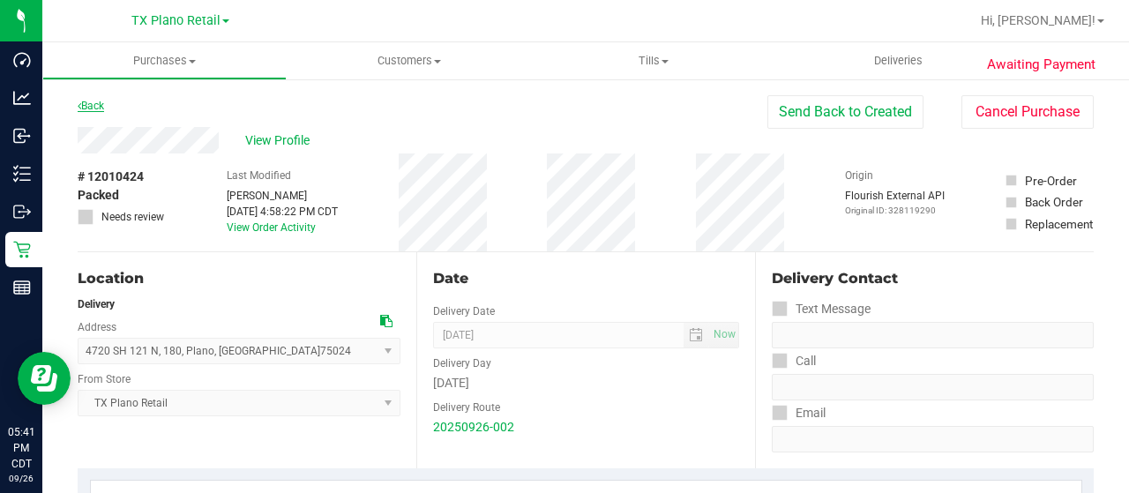
click at [97, 108] on link "Back" at bounding box center [91, 106] width 26 height 12
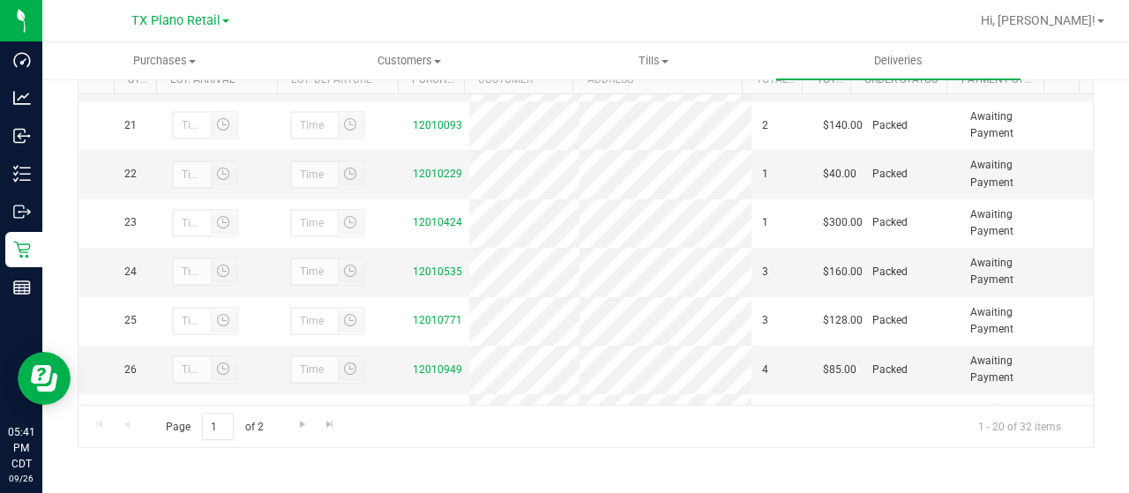
scroll to position [1058, 0]
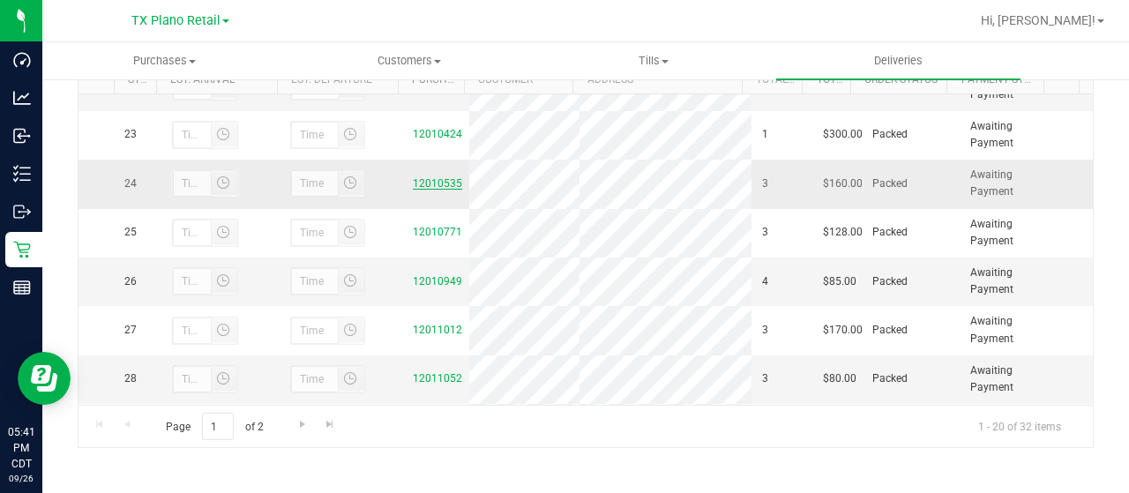
click at [440, 190] on link "12010535" at bounding box center [437, 183] width 49 height 12
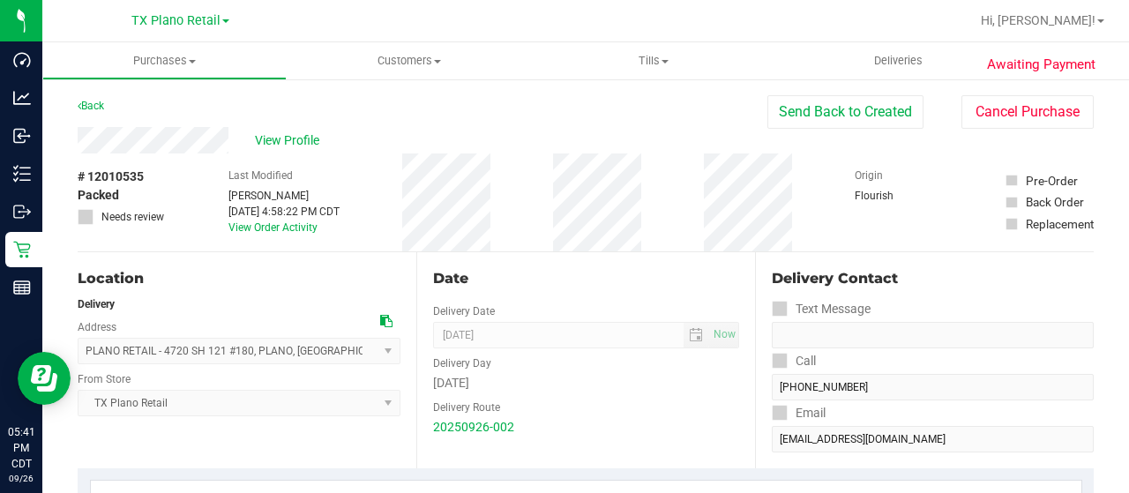
click at [230, 138] on div "View Profile" at bounding box center [423, 140] width 690 height 26
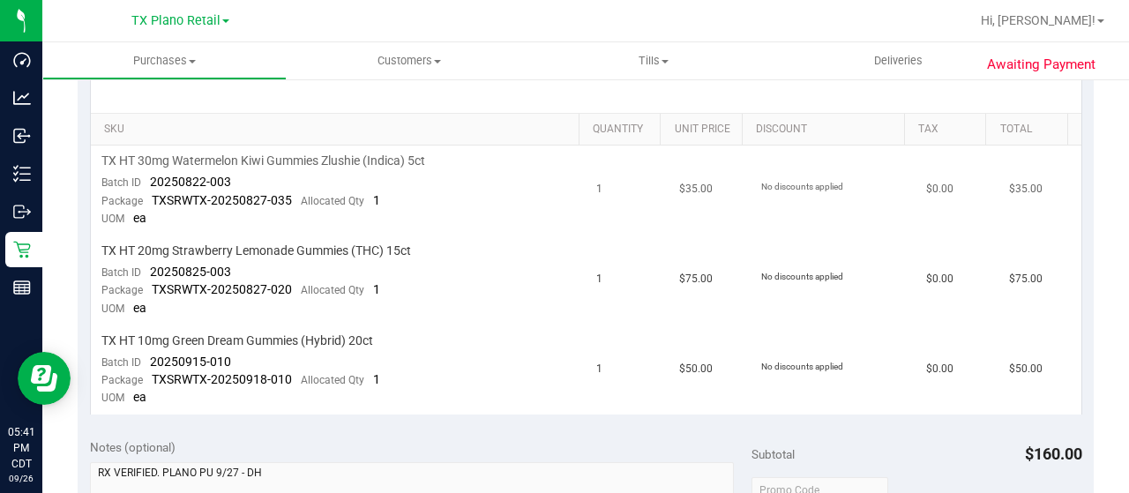
scroll to position [441, 0]
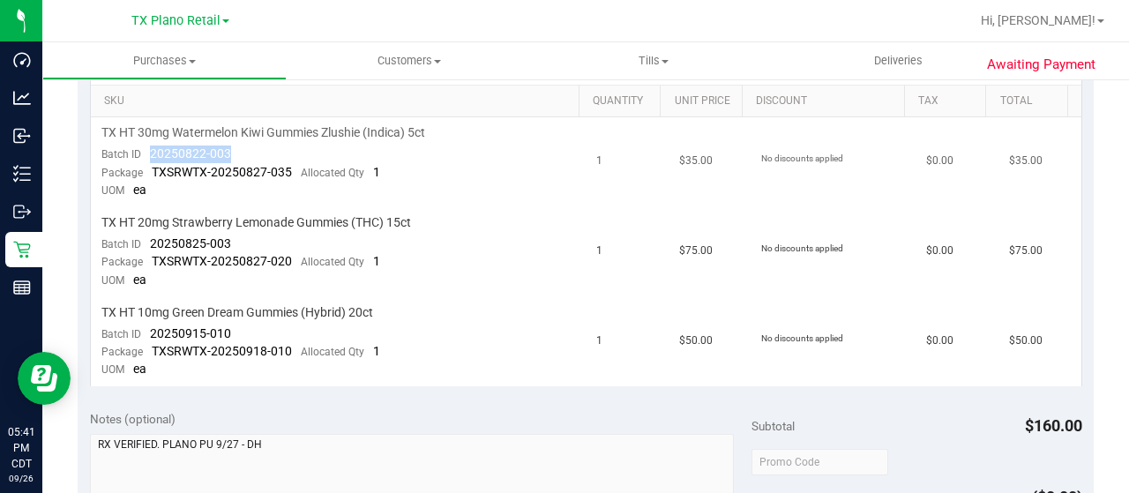
drag, startPoint x: 231, startPoint y: 154, endPoint x: 146, endPoint y: 148, distance: 84.9
click at [146, 148] on td "TX HT 30mg Watermelon Kiwi Gummies Zlushie (Indica) 5ct Batch ID 20250822-003 P…" at bounding box center [339, 162] width 496 height 90
drag, startPoint x: 234, startPoint y: 242, endPoint x: 148, endPoint y: 237, distance: 85.7
click at [148, 237] on td "TX HT 20mg Strawberry Lemonade Gummies (THC) 15ct Batch ID 20250825-003 Package…" at bounding box center [339, 252] width 496 height 90
drag, startPoint x: 237, startPoint y: 331, endPoint x: 147, endPoint y: 322, distance: 90.4
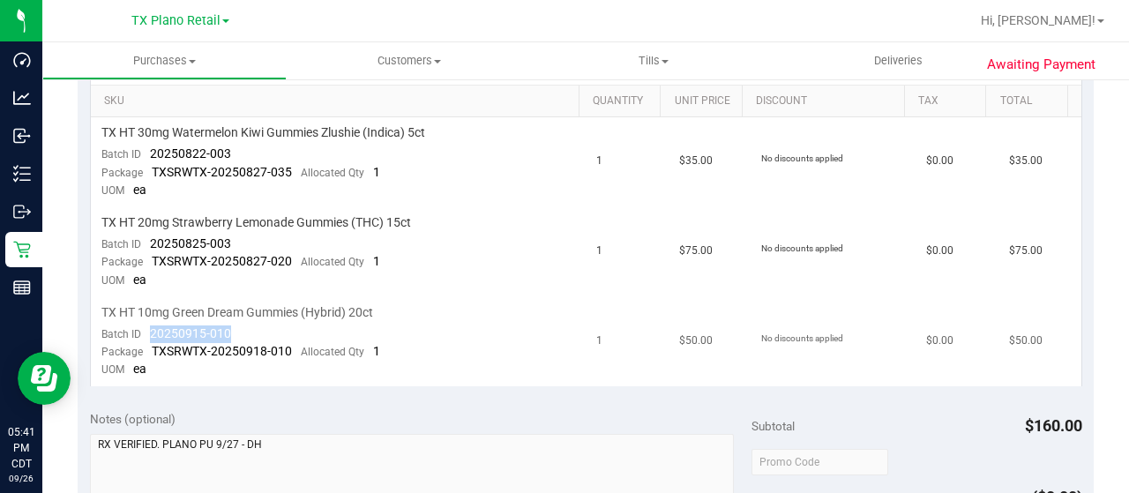
click at [147, 322] on td "TX HT 10mg Green Dream Gummies (Hybrid) 20ct Batch ID 20250915-010 Package TXSR…" at bounding box center [339, 341] width 496 height 89
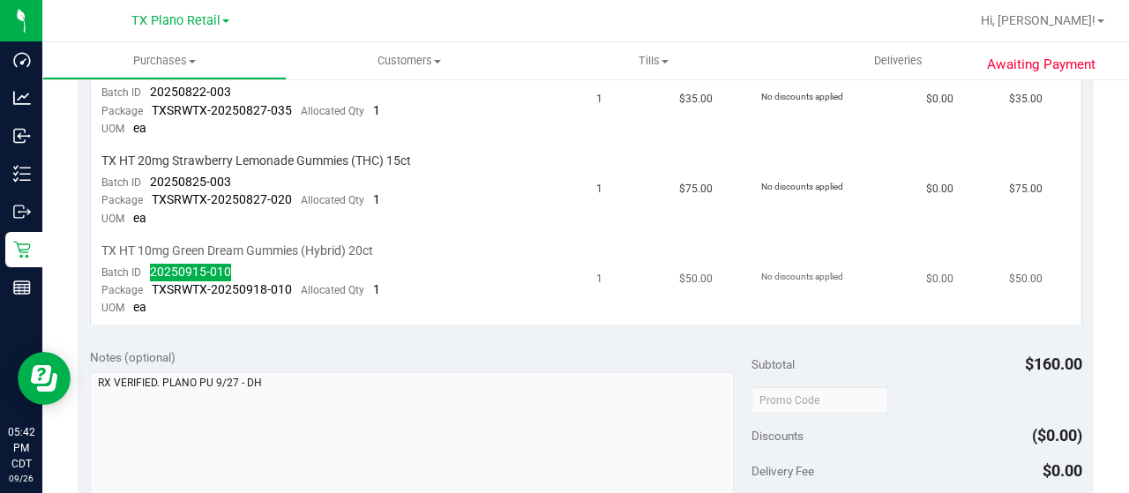
scroll to position [617, 0]
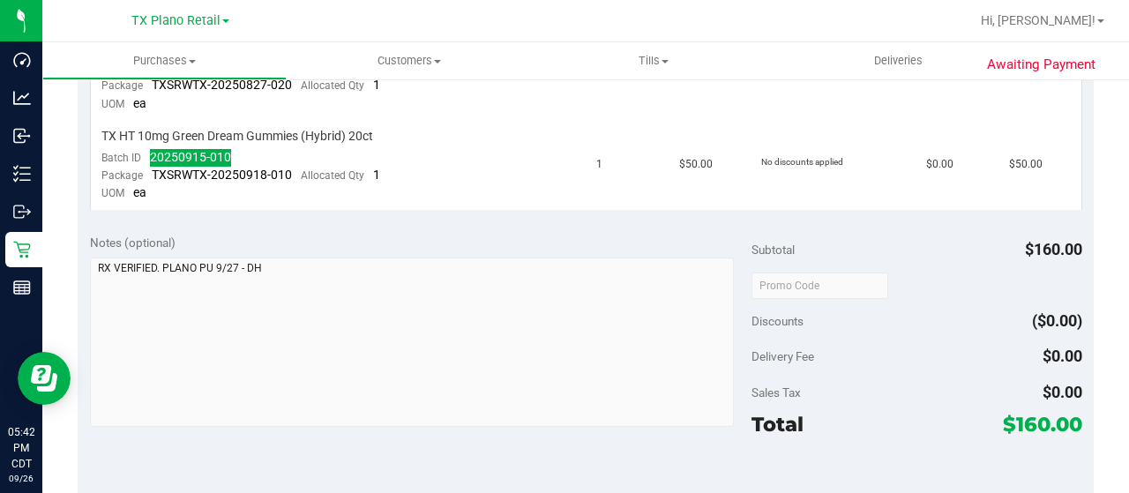
drag, startPoint x: 1000, startPoint y: 414, endPoint x: 1034, endPoint y: 415, distance: 34.4
click at [1034, 415] on span "$160.00" at bounding box center [1042, 424] width 79 height 25
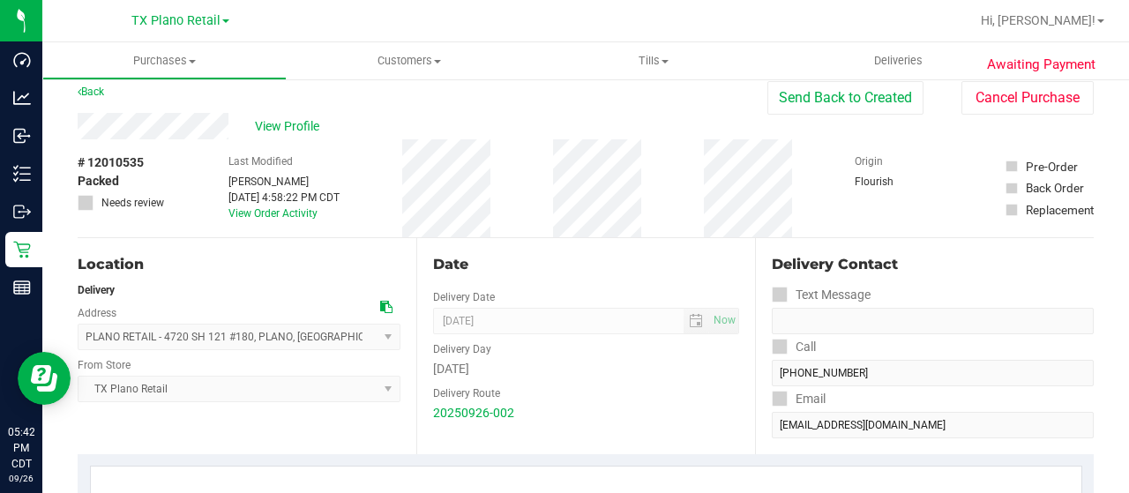
scroll to position [0, 0]
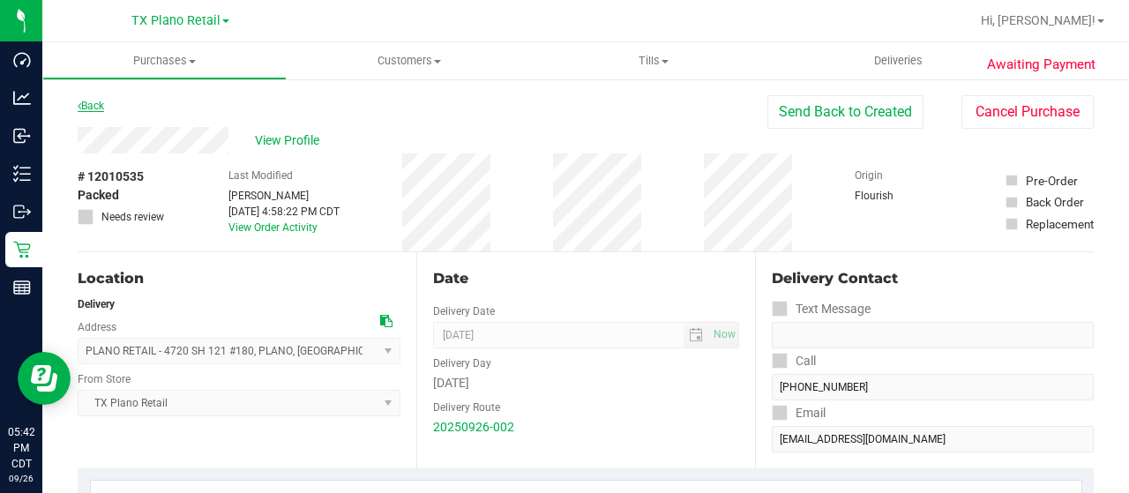
click at [95, 108] on link "Back" at bounding box center [91, 106] width 26 height 12
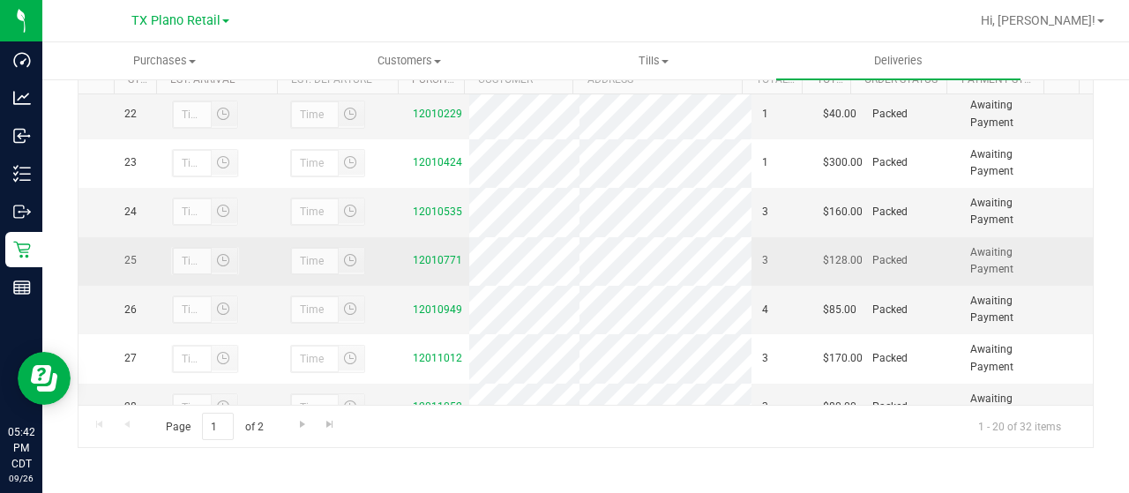
scroll to position [1058, 0]
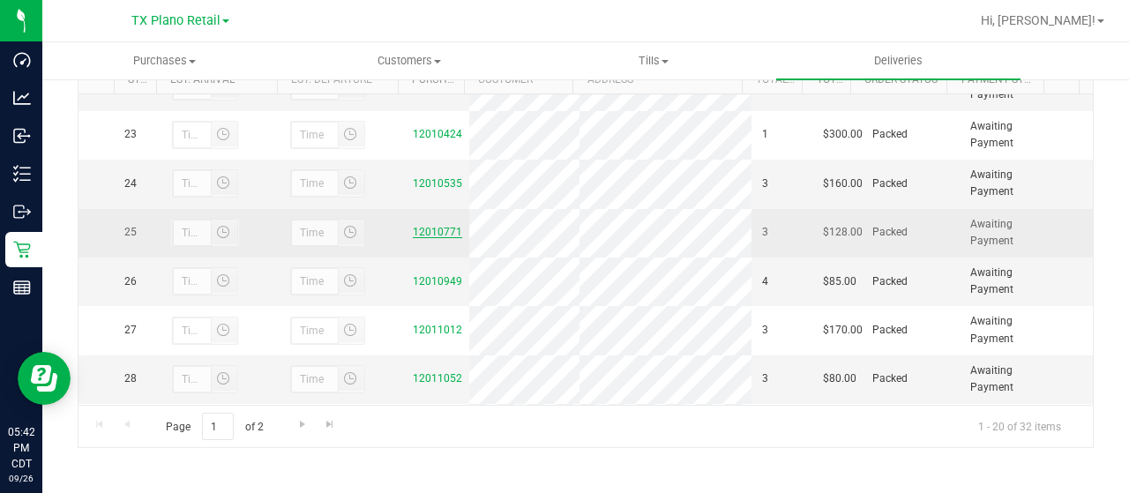
click at [429, 238] on link "12010771" at bounding box center [437, 232] width 49 height 12
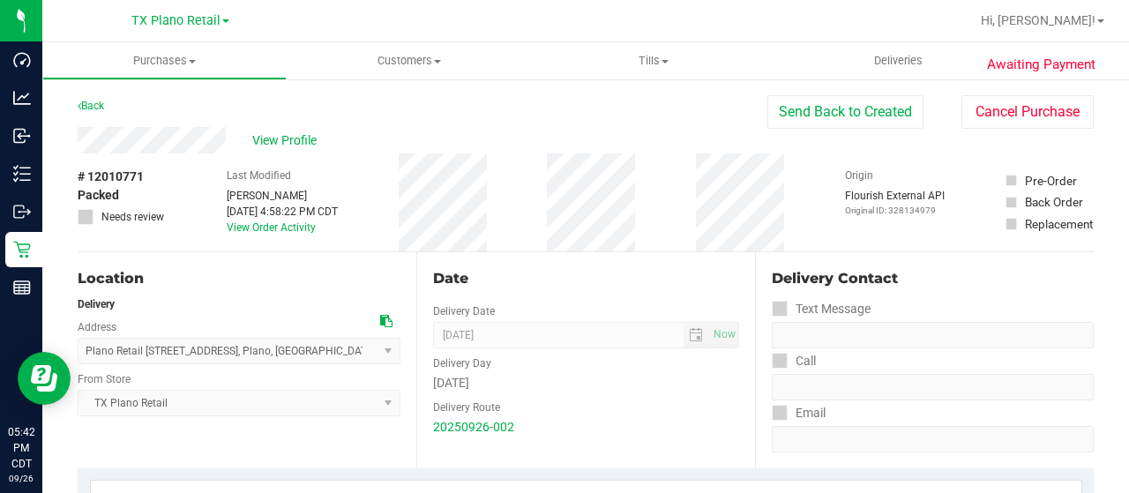
click at [227, 138] on div "View Profile" at bounding box center [423, 140] width 690 height 26
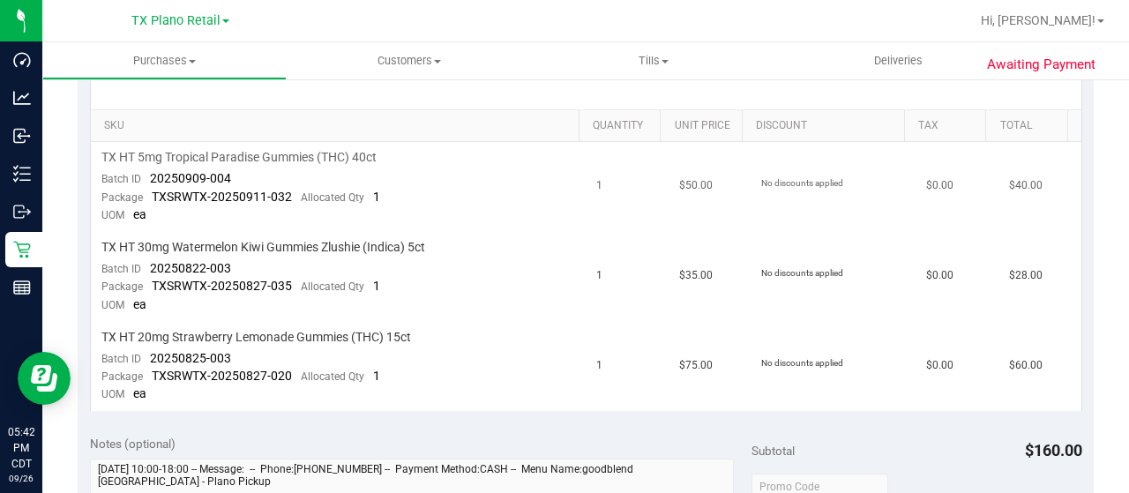
scroll to position [441, 0]
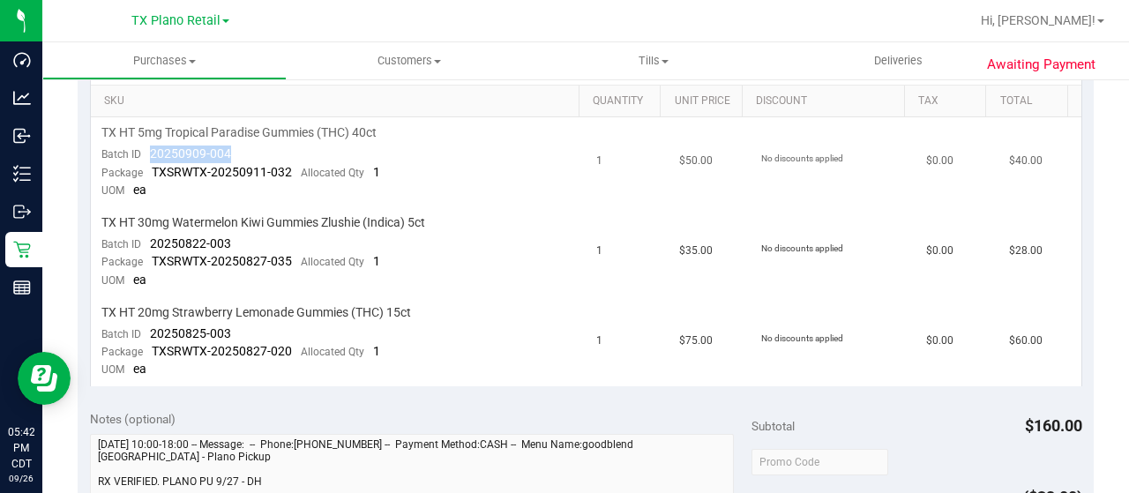
drag, startPoint x: 231, startPoint y: 158, endPoint x: 151, endPoint y: 156, distance: 80.3
click at [151, 156] on td "TX HT 5mg Tropical Paradise Gummies (THC) 40ct Batch ID 20250909-004 Package TX…" at bounding box center [339, 162] width 496 height 90
drag, startPoint x: 228, startPoint y: 239, endPoint x: 148, endPoint y: 235, distance: 80.3
click at [148, 235] on td "TX HT 30mg Watermelon Kiwi Gummies Zlushie (Indica) 5ct Batch ID 20250822-003 P…" at bounding box center [339, 252] width 496 height 90
drag, startPoint x: 233, startPoint y: 329, endPoint x: 146, endPoint y: 329, distance: 86.4
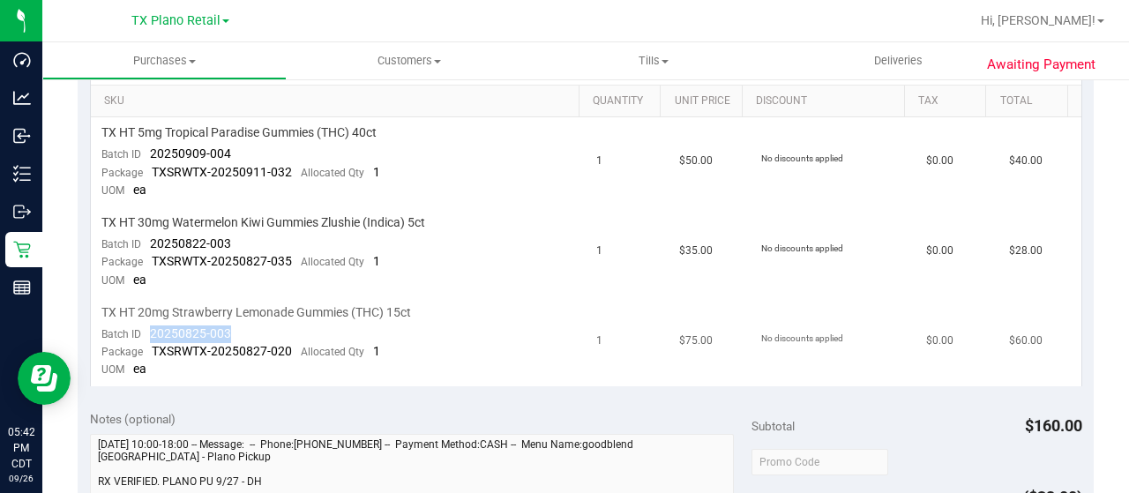
click at [146, 329] on td "TX HT 20mg Strawberry Lemonade Gummies (THC) 15ct Batch ID 20250825-003 Package…" at bounding box center [339, 341] width 496 height 89
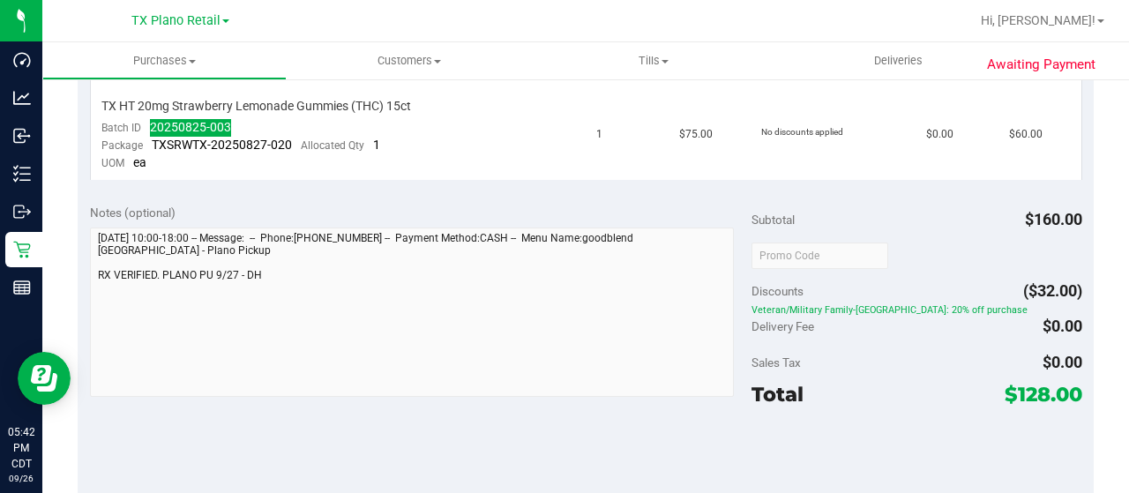
scroll to position [705, 0]
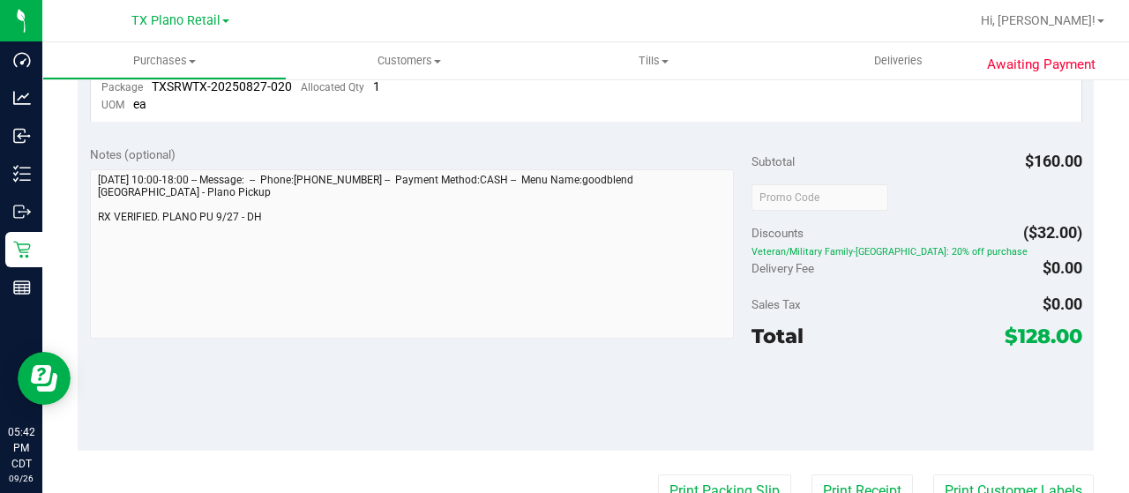
drag, startPoint x: 1003, startPoint y: 329, endPoint x: 1031, endPoint y: 327, distance: 28.3
click at [1032, 328] on span "$128.00" at bounding box center [1043, 336] width 78 height 25
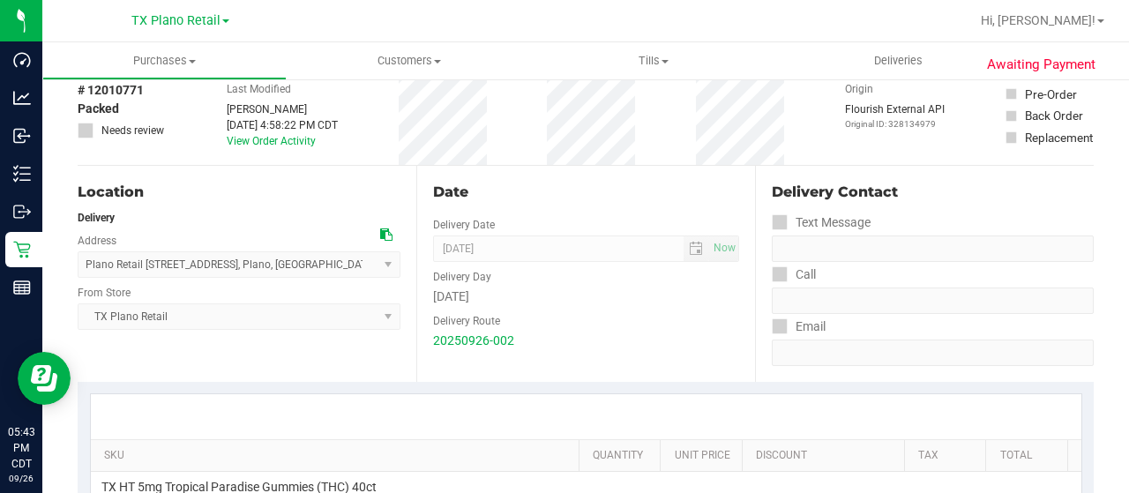
scroll to position [0, 0]
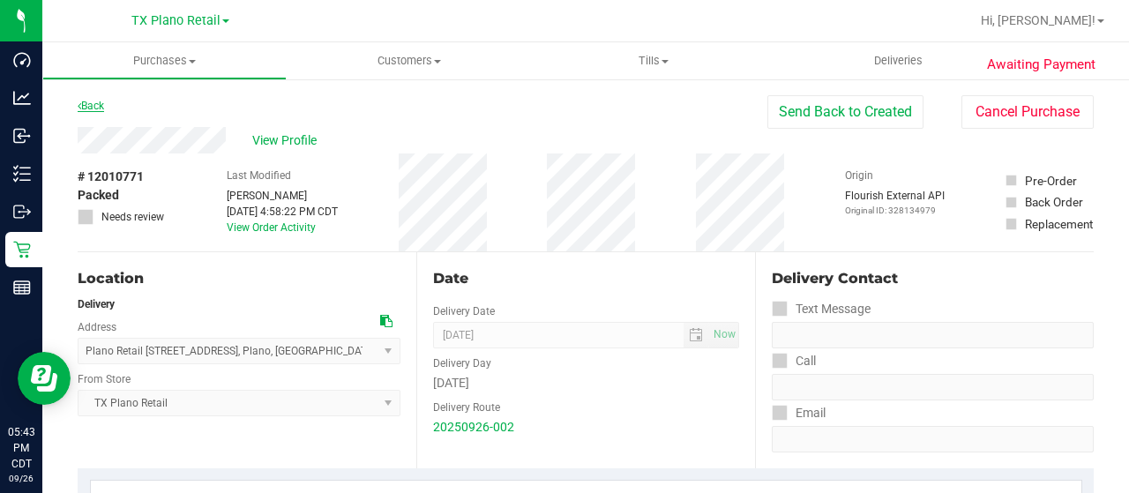
click at [83, 105] on link "Back" at bounding box center [91, 106] width 26 height 12
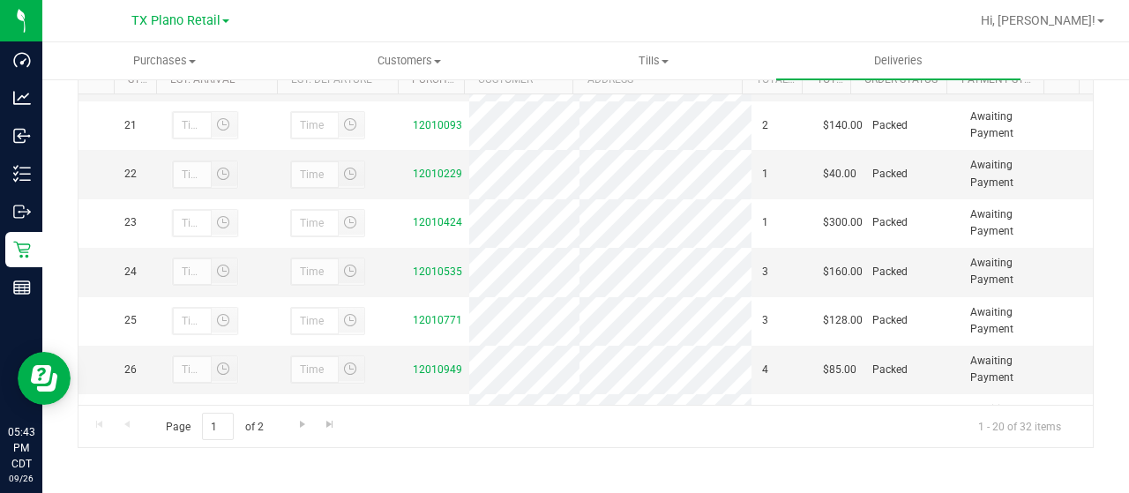
scroll to position [1058, 0]
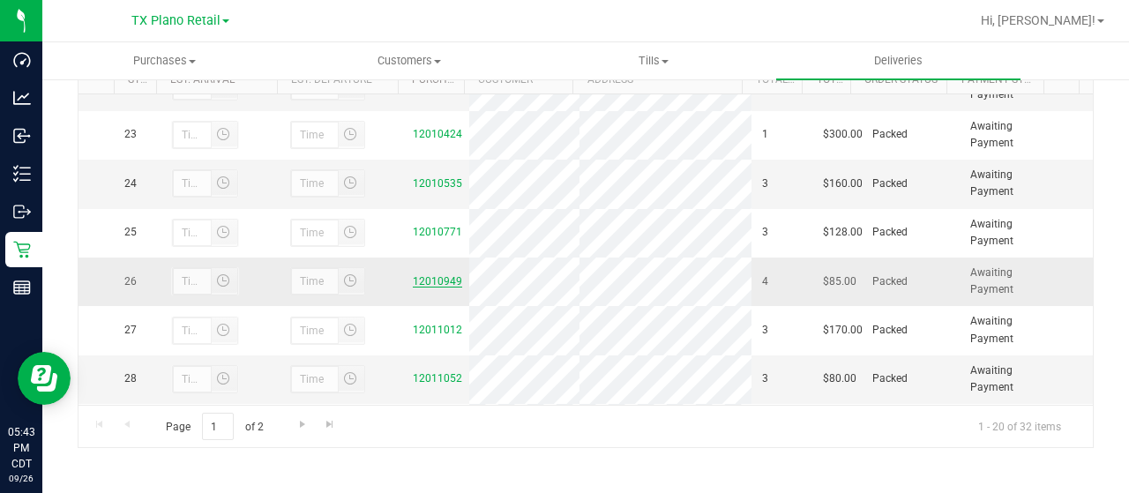
click at [436, 287] on link "12010949" at bounding box center [437, 281] width 49 height 12
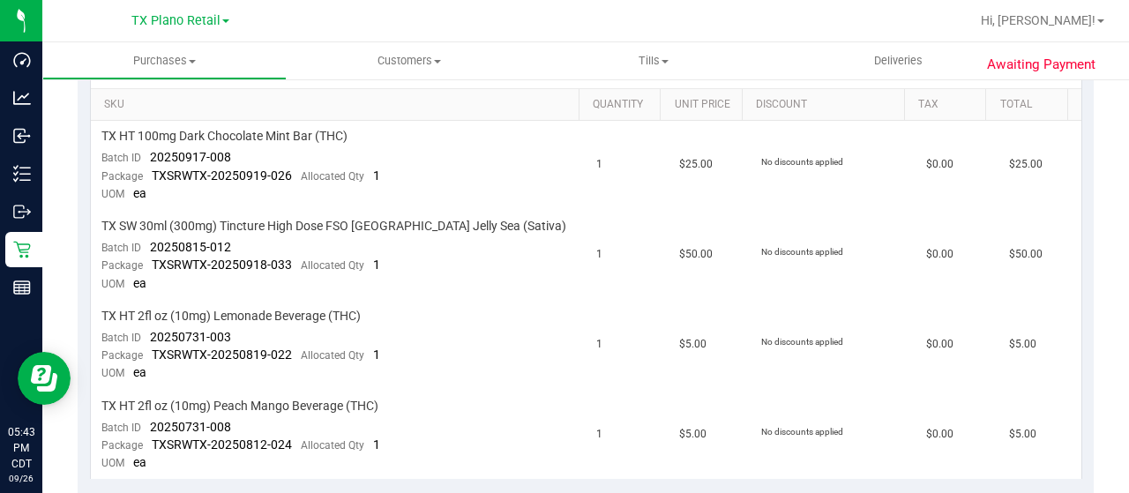
scroll to position [441, 0]
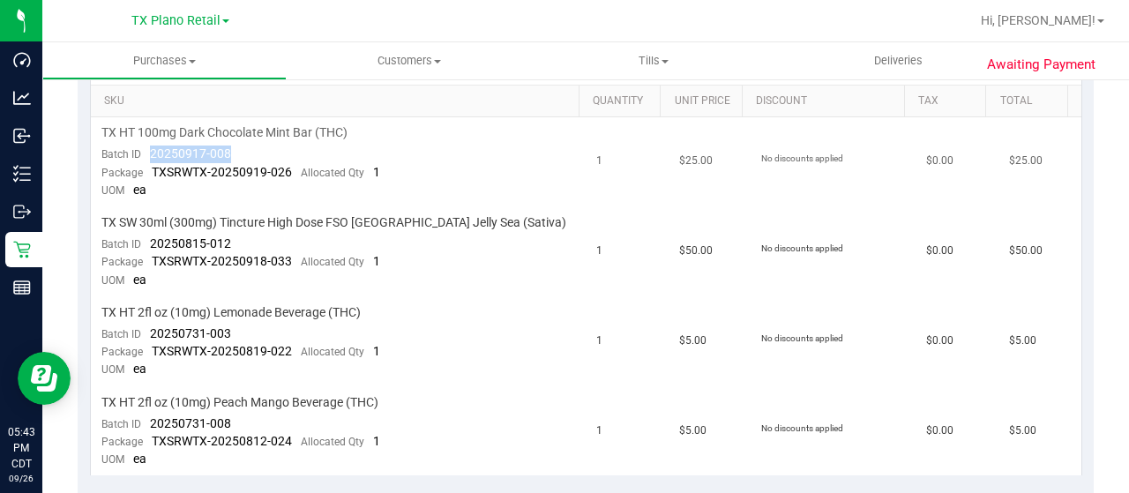
drag, startPoint x: 240, startPoint y: 153, endPoint x: 171, endPoint y: 149, distance: 68.9
click at [148, 149] on td "TX HT 100mg Dark Chocolate Mint Bar (THC) Batch ID 20250917-008 Package TXSRWTX…" at bounding box center [339, 162] width 496 height 90
drag, startPoint x: 229, startPoint y: 239, endPoint x: 149, endPoint y: 240, distance: 80.2
click at [149, 240] on td "TX SW 30ml (300mg) Tincture High Dose FSO TX Jelly Sea (Sativa) Batch ID 202508…" at bounding box center [339, 252] width 496 height 90
drag, startPoint x: 240, startPoint y: 329, endPoint x: 144, endPoint y: 328, distance: 96.1
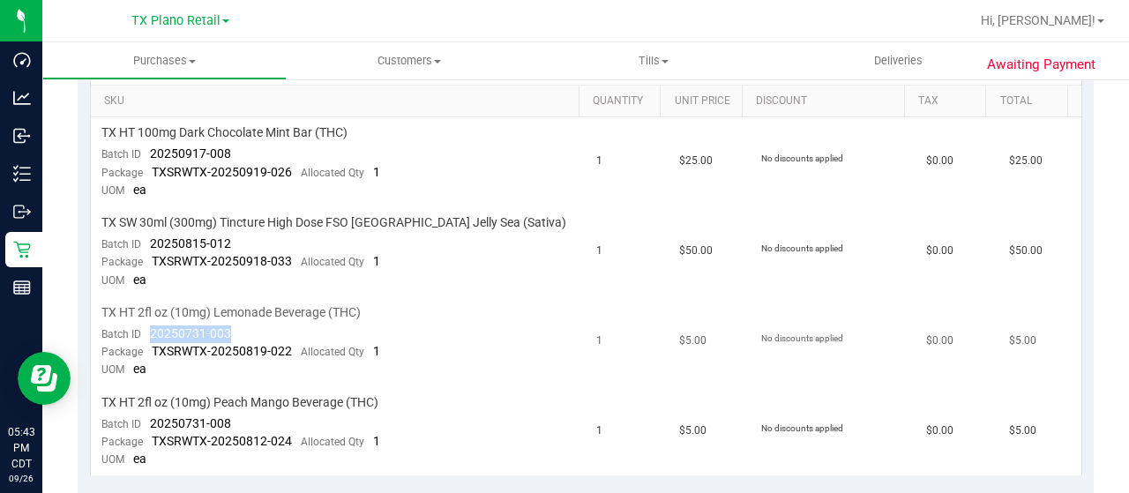
click at [144, 328] on td "TX HT 2fl oz (10mg) Lemonade Beverage (THC) Batch ID 20250731-003 Package TXSRW…" at bounding box center [339, 342] width 496 height 90
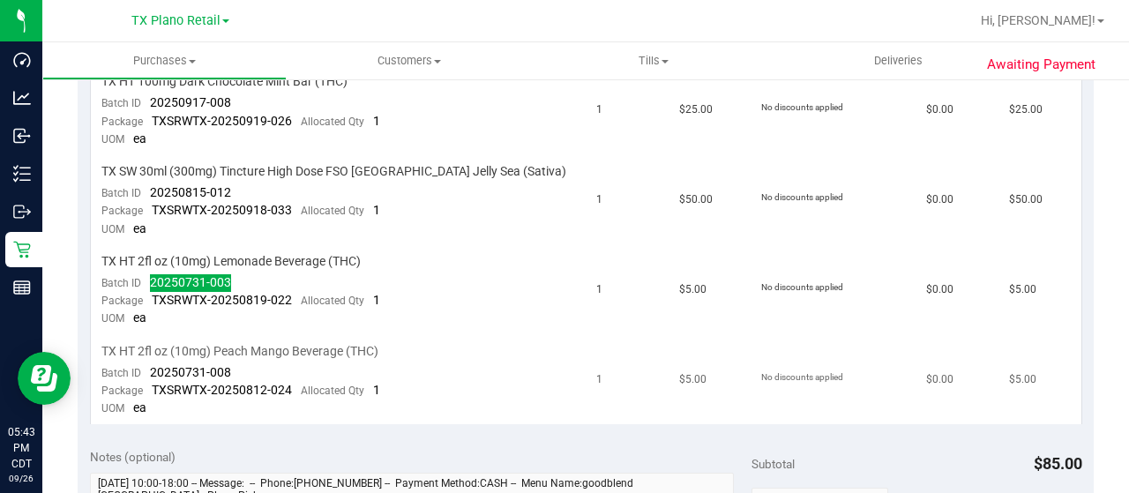
scroll to position [529, 0]
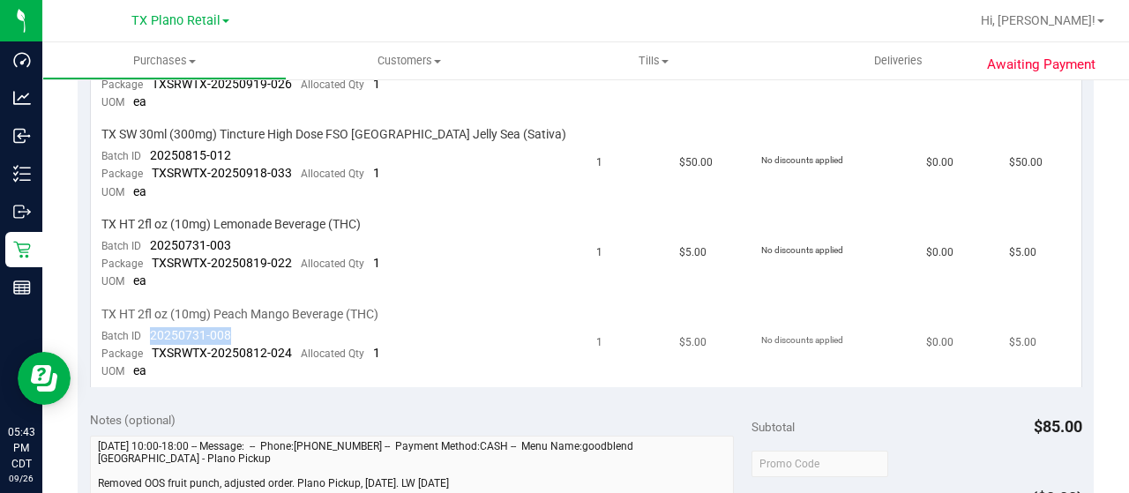
drag, startPoint x: 235, startPoint y: 333, endPoint x: 145, endPoint y: 334, distance: 89.1
click at [145, 334] on td "TX HT 2fl oz (10mg) Peach Mango Beverage (THC) Batch ID 20250731-008 Package TX…" at bounding box center [339, 343] width 496 height 89
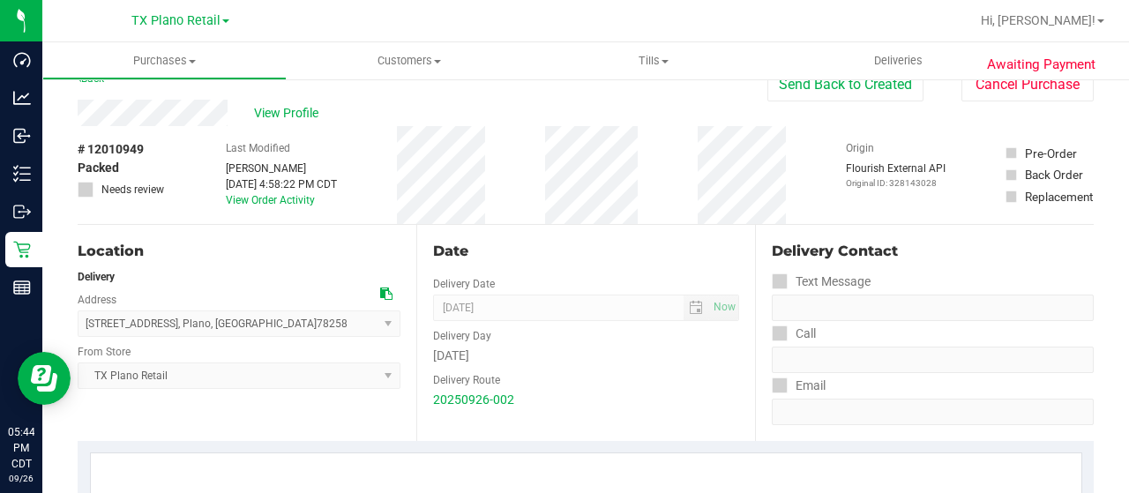
scroll to position [0, 0]
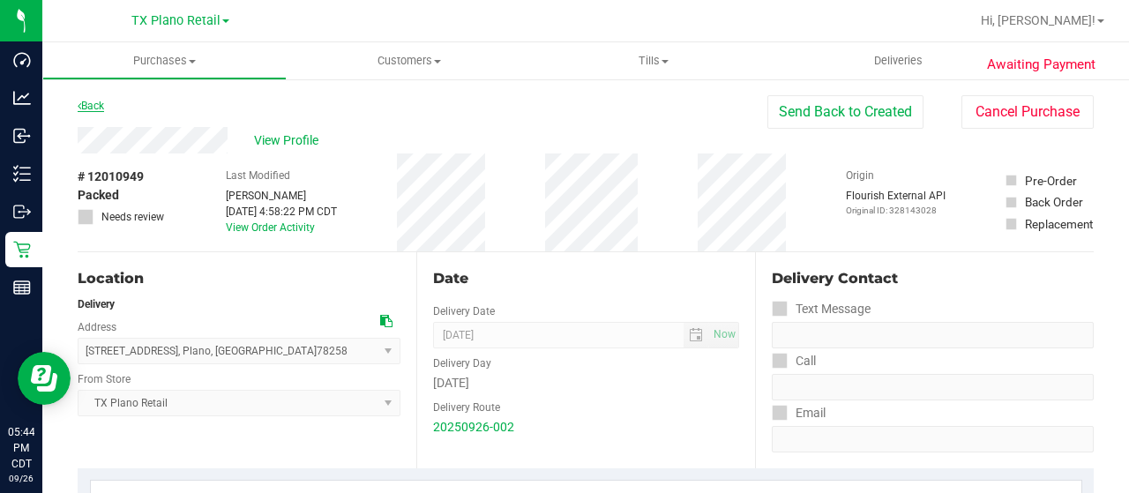
click at [97, 108] on link "Back" at bounding box center [91, 106] width 26 height 12
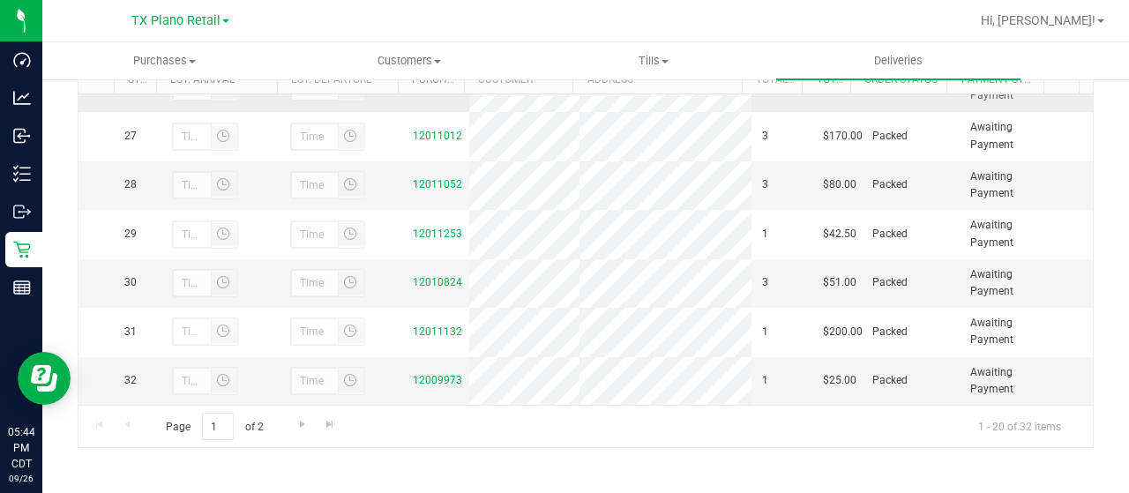
scroll to position [1293, 0]
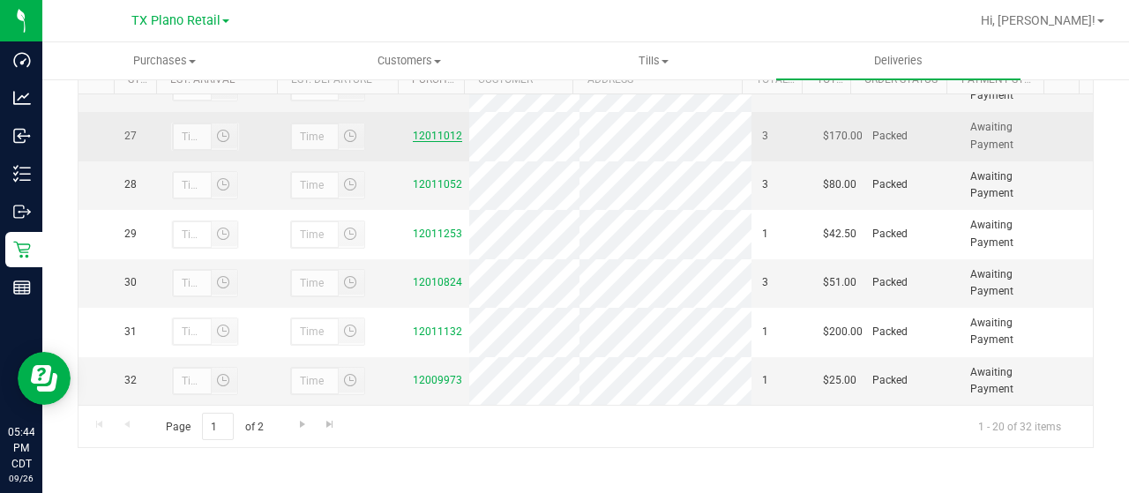
click at [436, 137] on link "12011012" at bounding box center [437, 136] width 49 height 12
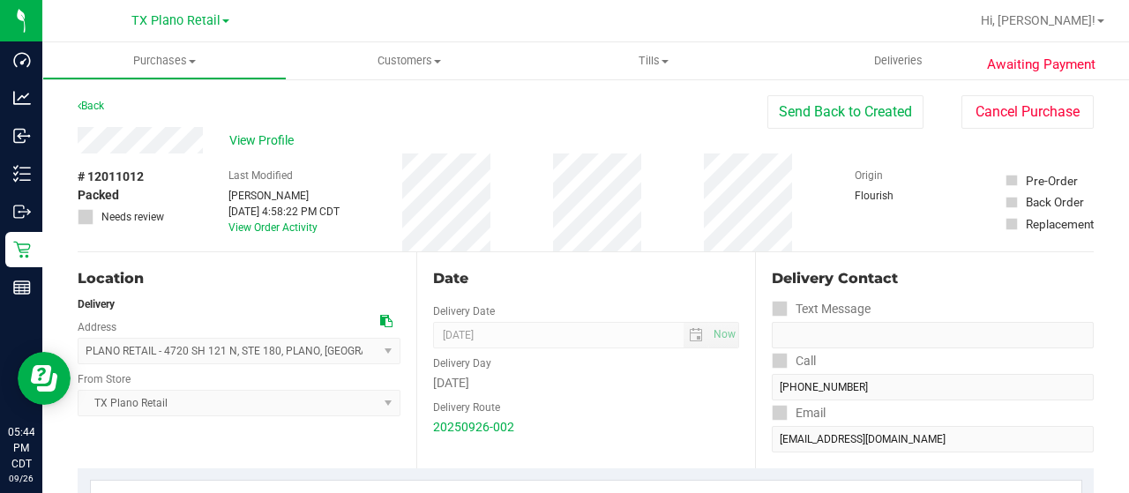
click at [211, 140] on div "View Profile" at bounding box center [423, 140] width 690 height 26
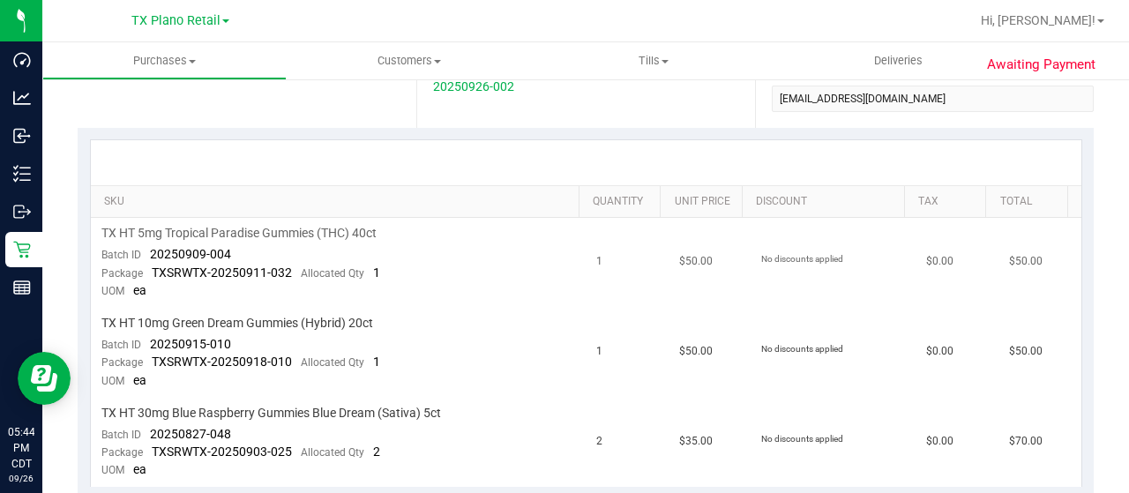
scroll to position [353, 0]
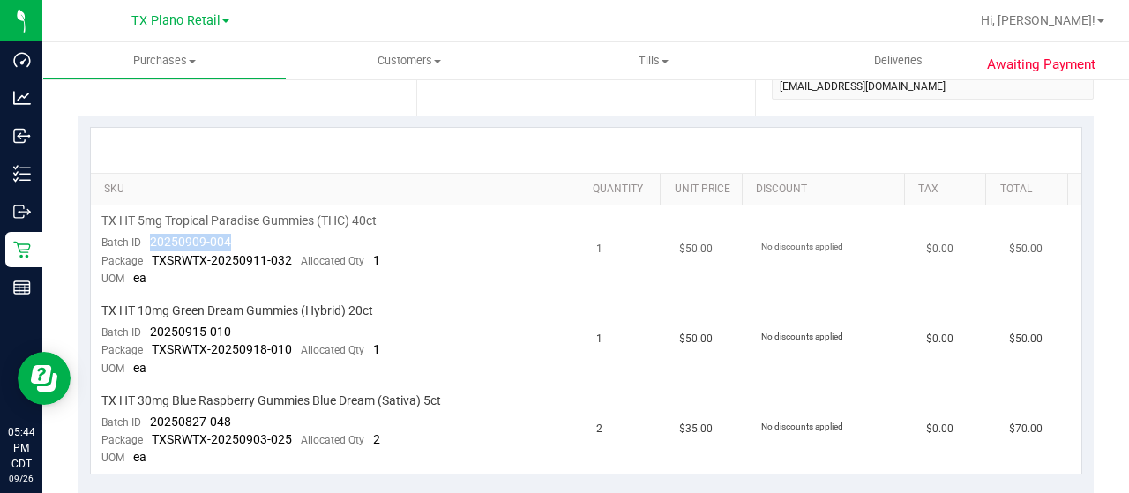
drag, startPoint x: 233, startPoint y: 235, endPoint x: 148, endPoint y: 234, distance: 84.7
click at [148, 234] on td "TX HT 5mg Tropical Paradise Gummies (THC) 40ct Batch ID 20250909-004 Package TX…" at bounding box center [339, 250] width 496 height 90
drag, startPoint x: 233, startPoint y: 333, endPoint x: 145, endPoint y: 332, distance: 88.2
click at [145, 332] on td "TX HT 10mg Green Dream Gummies (Hybrid) 20ct Batch ID 20250915-010 Package TXSR…" at bounding box center [339, 340] width 496 height 90
drag, startPoint x: 228, startPoint y: 417, endPoint x: 150, endPoint y: 414, distance: 78.5
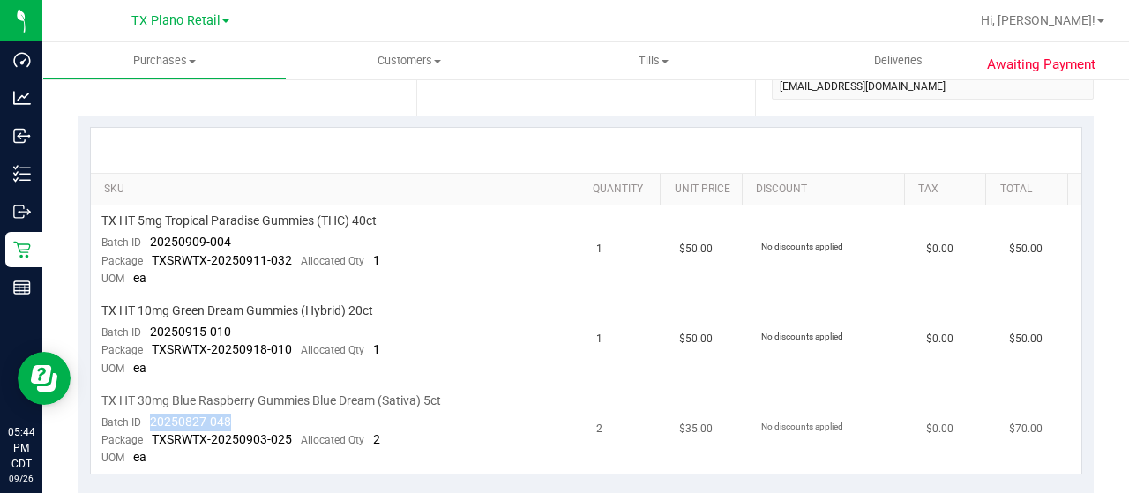
click at [150, 414] on div "Batch ID 20250827-048" at bounding box center [166, 423] width 130 height 18
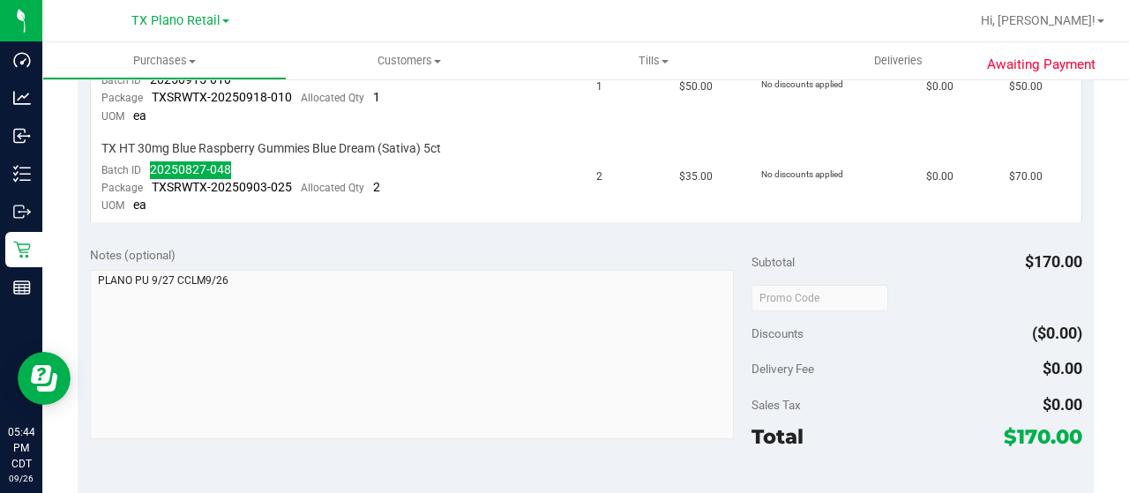
scroll to position [705, 0]
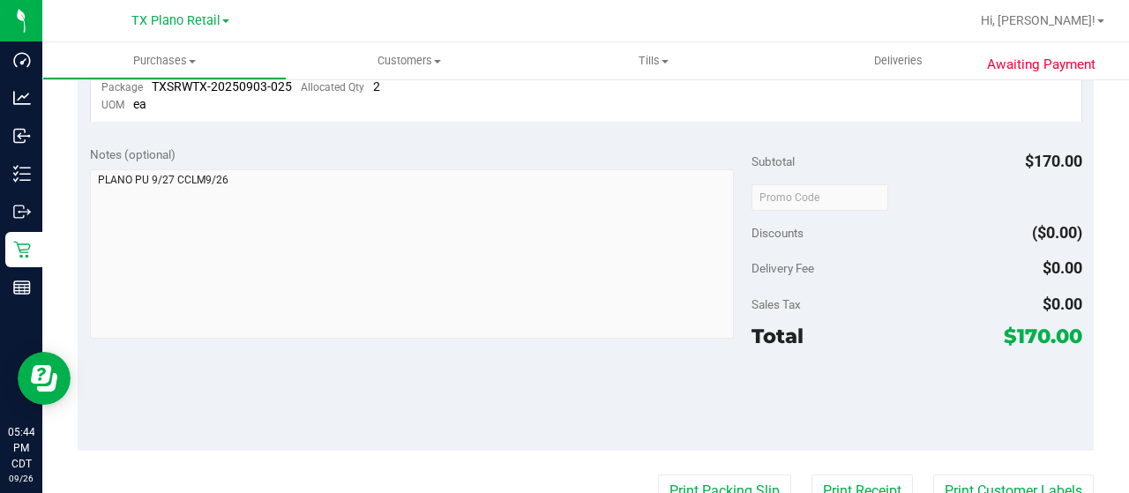
drag, startPoint x: 1000, startPoint y: 328, endPoint x: 1032, endPoint y: 327, distance: 31.8
click at [1032, 327] on span "$170.00" at bounding box center [1042, 336] width 78 height 25
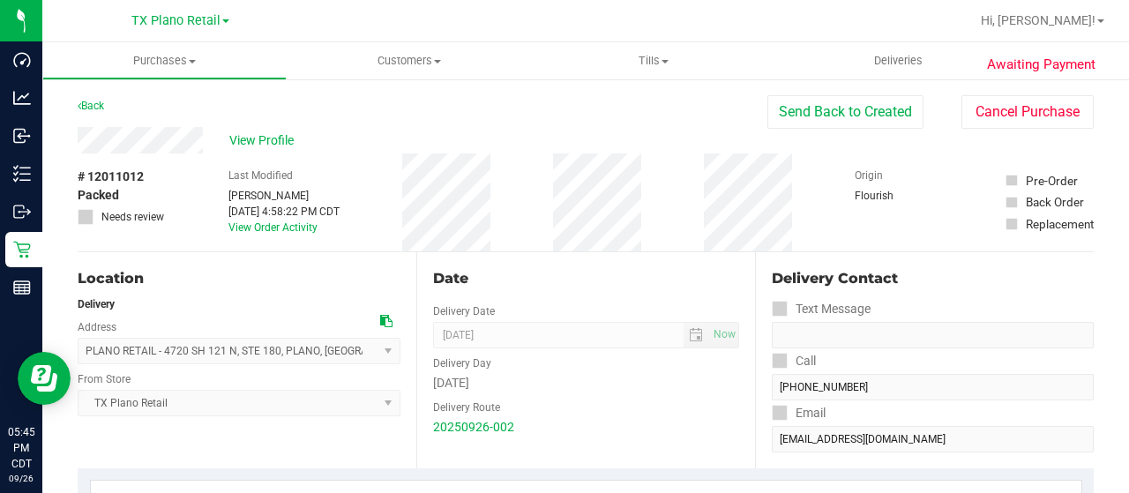
scroll to position [0, 0]
click at [98, 107] on link "Back" at bounding box center [91, 106] width 26 height 12
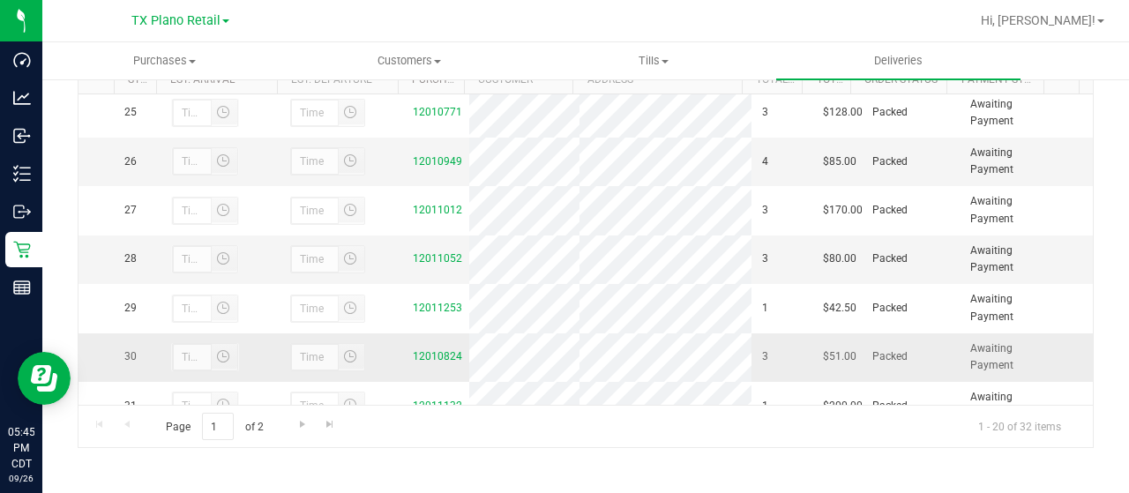
scroll to position [1293, 0]
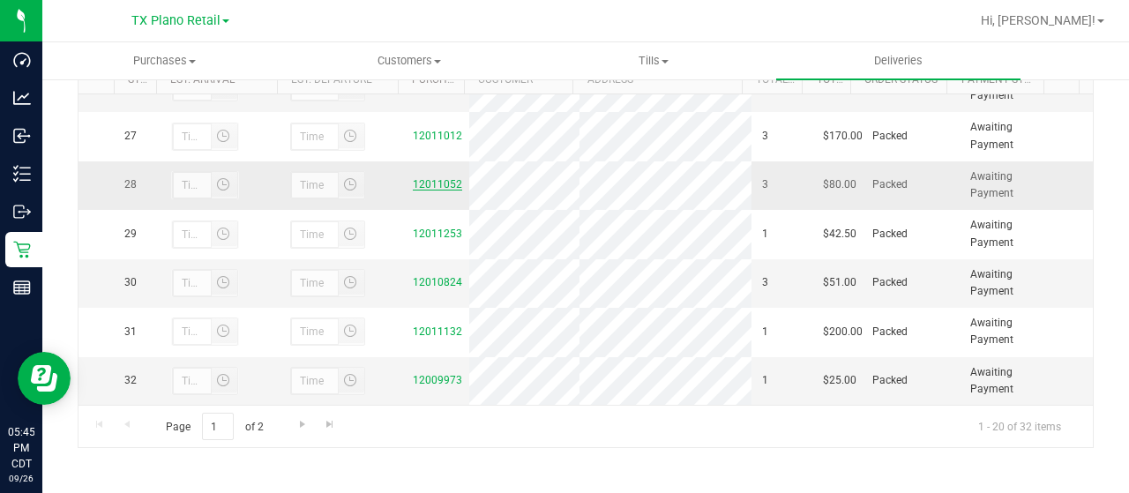
click at [413, 180] on link "12011052" at bounding box center [437, 184] width 49 height 12
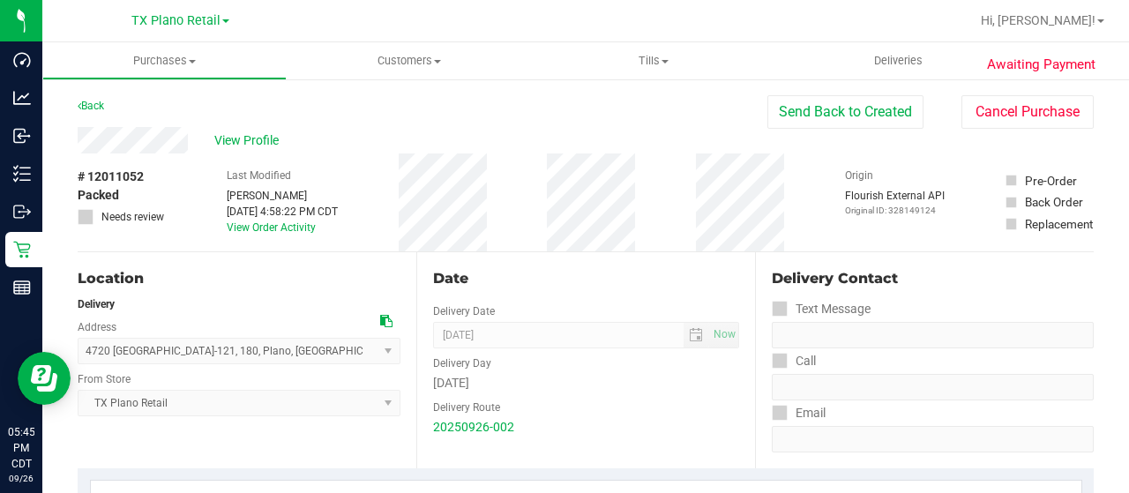
click at [192, 142] on div "View Profile" at bounding box center [423, 140] width 690 height 26
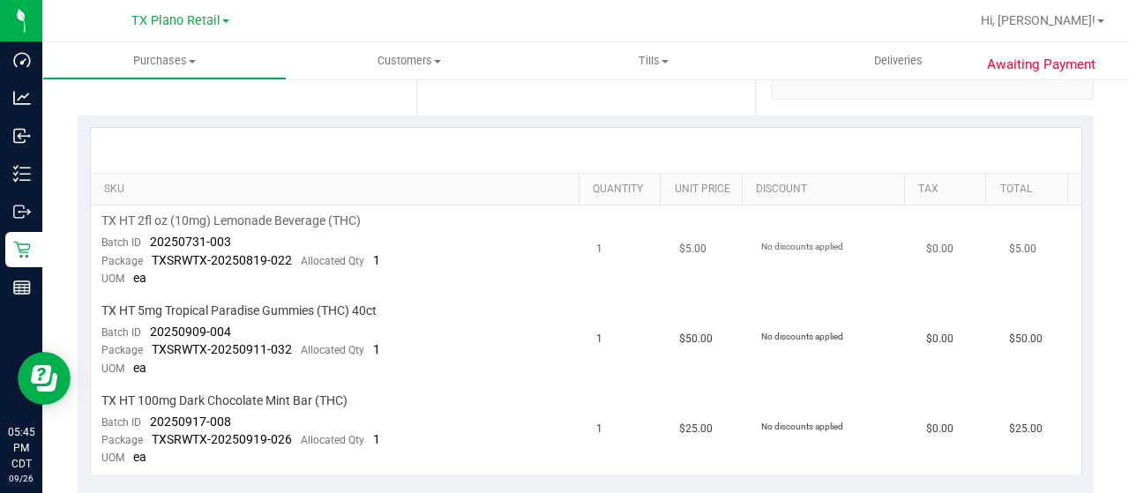
scroll to position [441, 0]
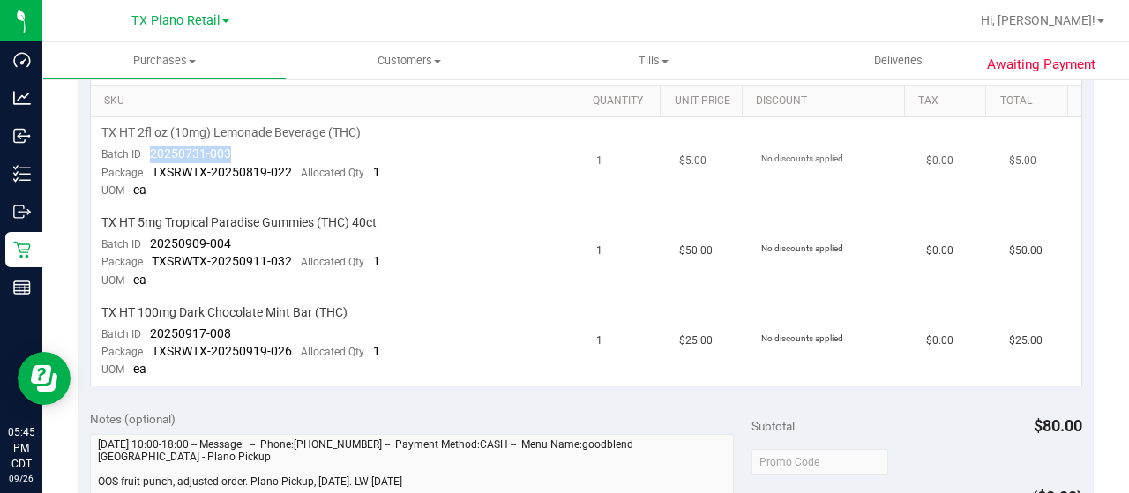
drag, startPoint x: 236, startPoint y: 156, endPoint x: 145, endPoint y: 154, distance: 90.8
click at [145, 154] on td "TX HT 2fl oz (10mg) Lemonade Beverage (THC) Batch ID 20250731-003 Package TXSRW…" at bounding box center [339, 162] width 496 height 90
drag, startPoint x: 234, startPoint y: 238, endPoint x: 146, endPoint y: 240, distance: 87.3
click at [146, 240] on td "TX HT 5mg Tropical Paradise Gummies (THC) 40ct Batch ID 20250909-004 Package TX…" at bounding box center [339, 252] width 496 height 90
drag, startPoint x: 234, startPoint y: 332, endPoint x: 150, endPoint y: 331, distance: 83.8
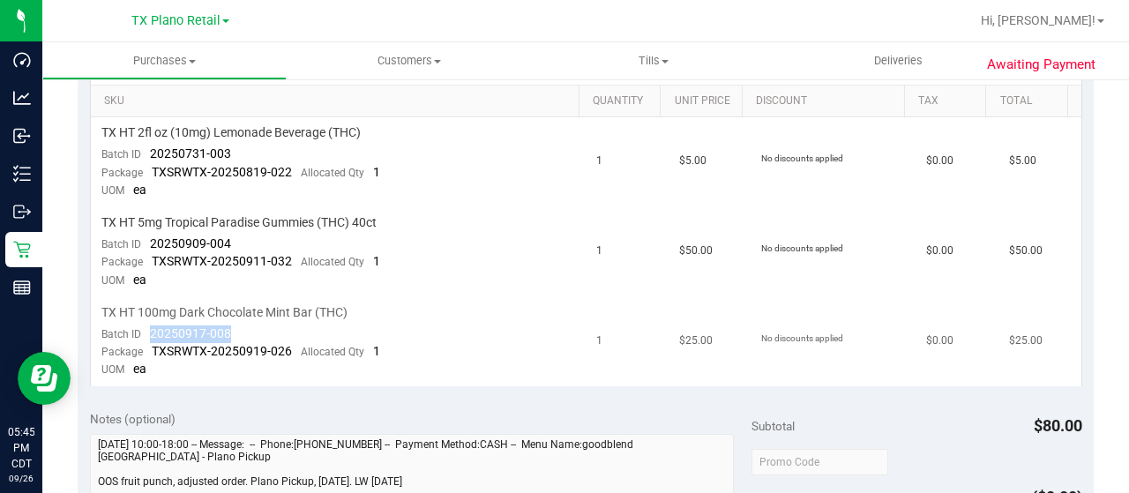
click at [150, 331] on td "TX HT 100mg Dark Chocolate Mint Bar (THC) Batch ID 20250917-008 Package TXSRWTX…" at bounding box center [339, 341] width 496 height 89
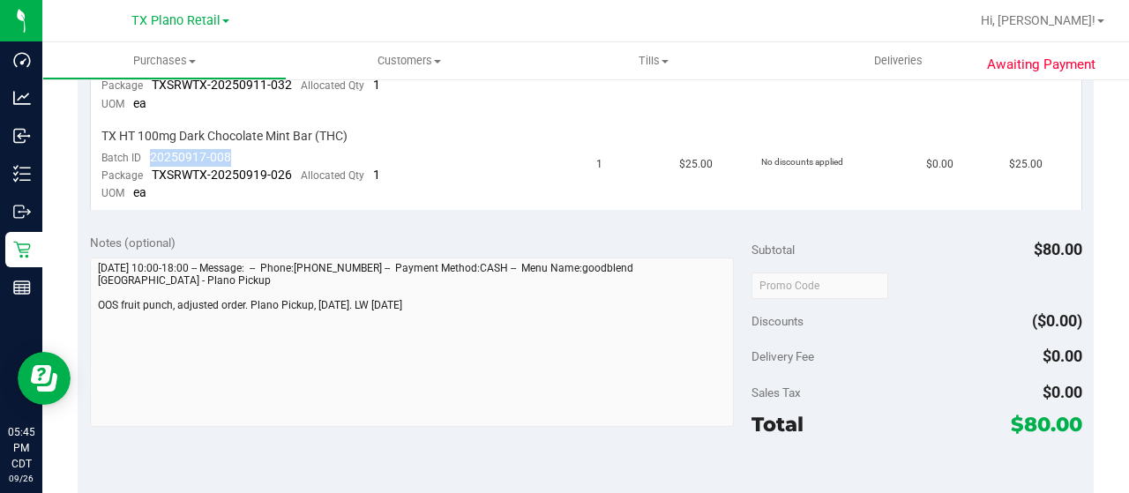
click at [1036, 421] on span "$80.00" at bounding box center [1046, 424] width 71 height 25
click at [1016, 414] on span "$80.00" at bounding box center [1046, 424] width 71 height 25
drag, startPoint x: 1012, startPoint y: 419, endPoint x: 1035, endPoint y: 419, distance: 22.9
click at [1035, 419] on span "$80.00" at bounding box center [1046, 424] width 71 height 25
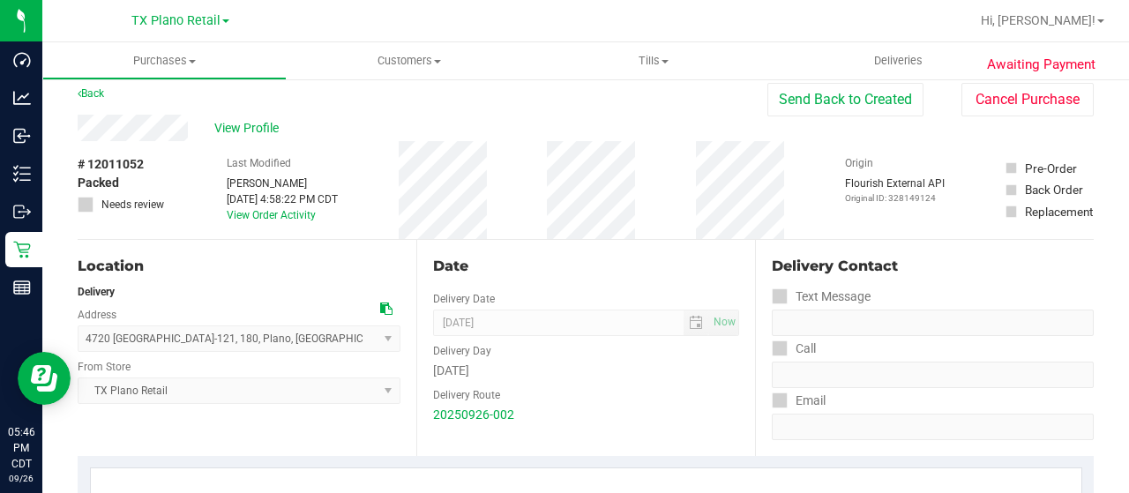
scroll to position [0, 0]
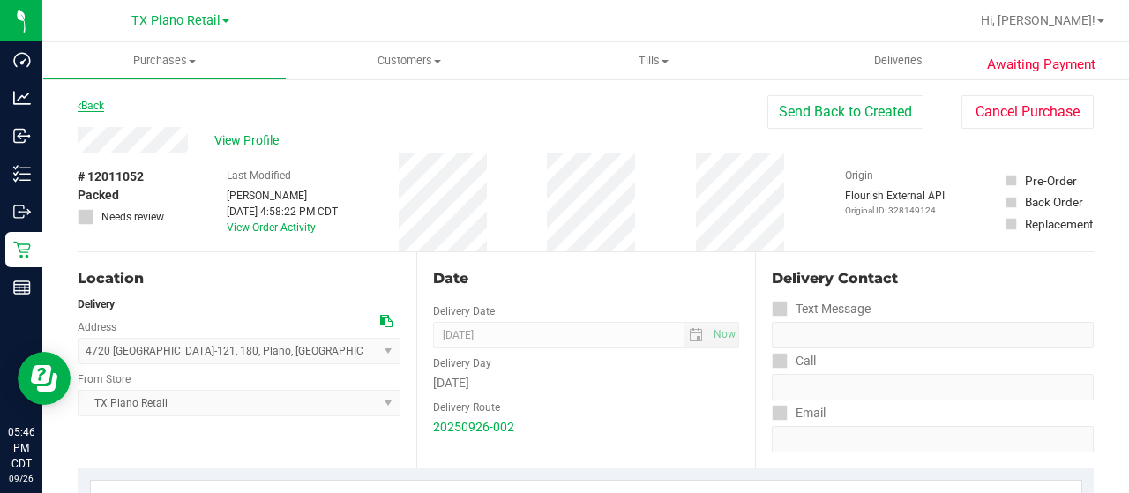
click at [97, 110] on link "Back" at bounding box center [91, 106] width 26 height 12
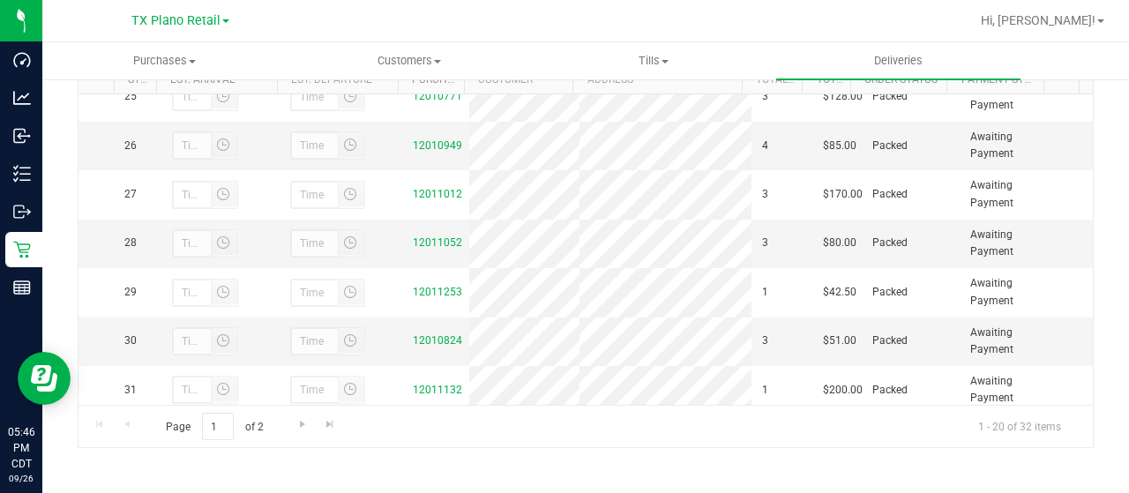
scroll to position [1293, 0]
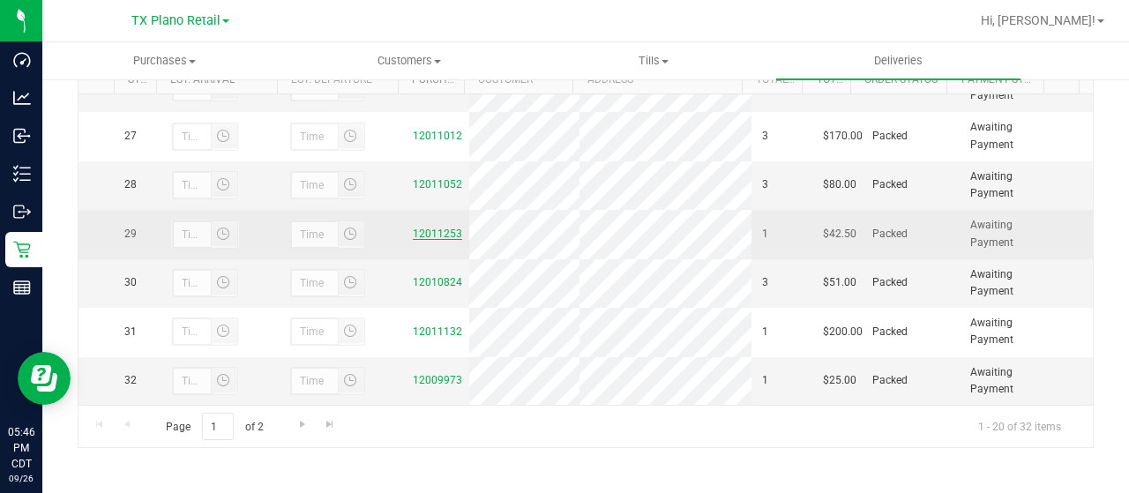
click at [442, 235] on link "12011253" at bounding box center [437, 233] width 49 height 12
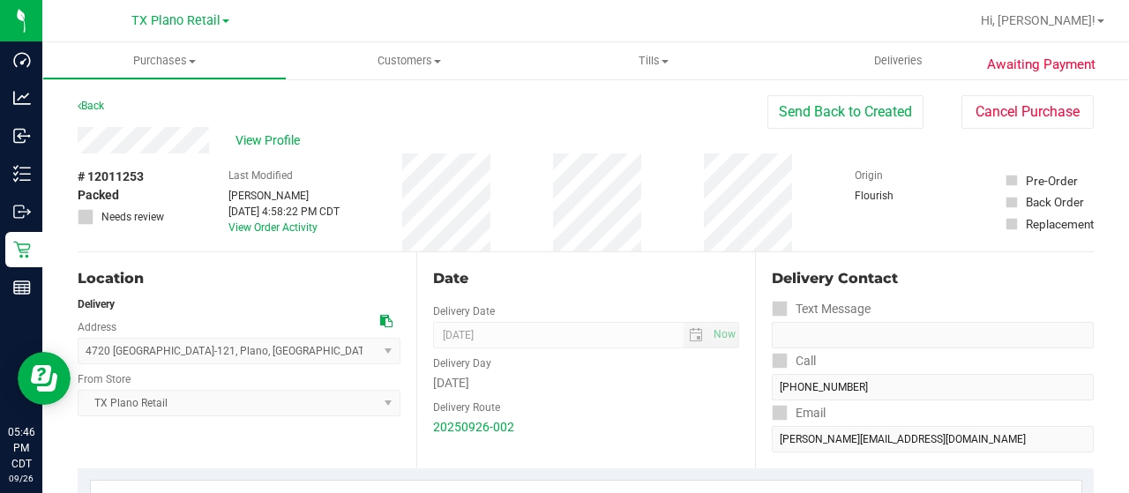
click at [212, 141] on div "View Profile" at bounding box center [423, 140] width 690 height 26
click at [288, 133] on span "View Profile" at bounding box center [270, 140] width 71 height 19
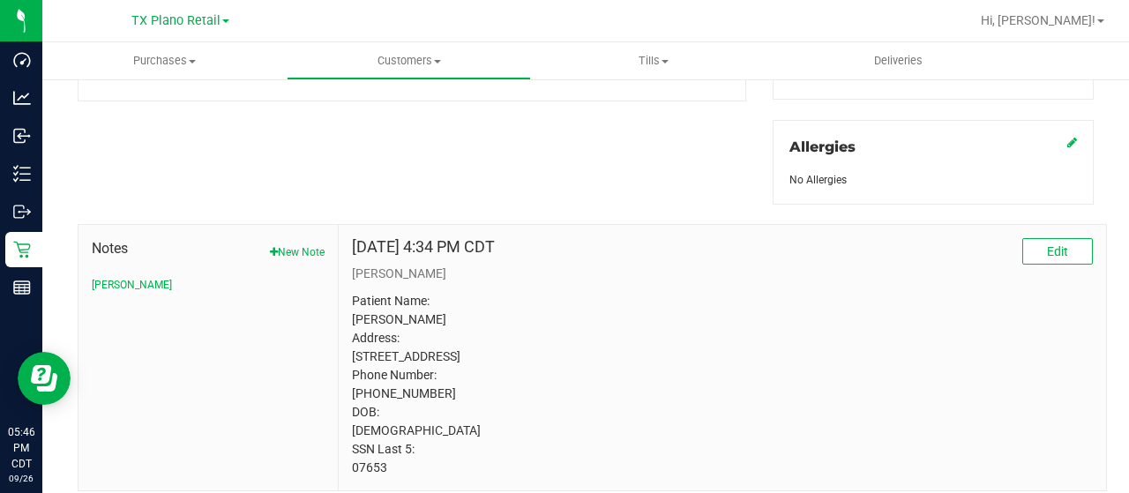
scroll to position [824, 0]
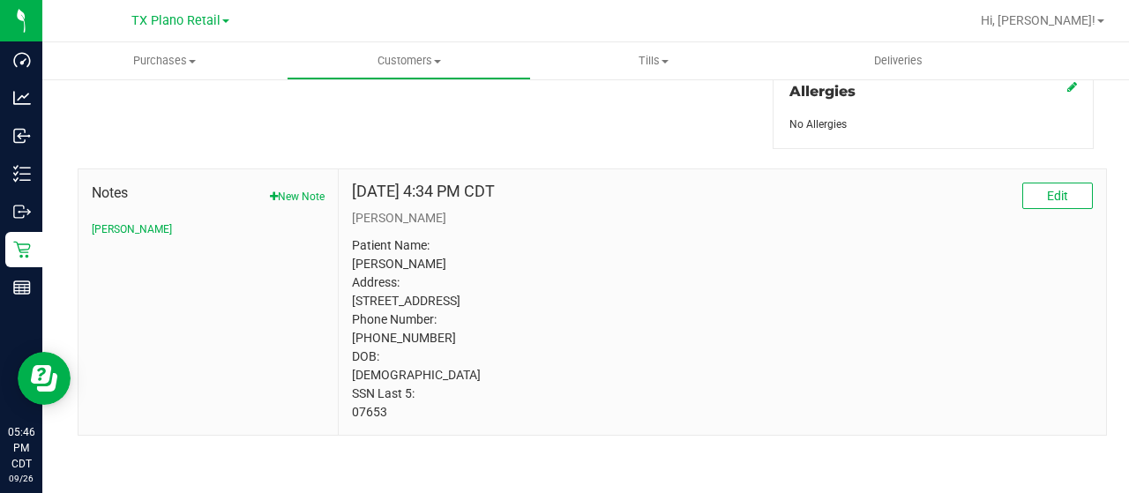
drag, startPoint x: 388, startPoint y: 414, endPoint x: 344, endPoint y: 415, distance: 44.1
click at [344, 415] on div "Sep 26, 2025 4:34 PM CDT Edit CURT Patient Name: Julia Williams Address: 2000 T…" at bounding box center [722, 301] width 767 height 265
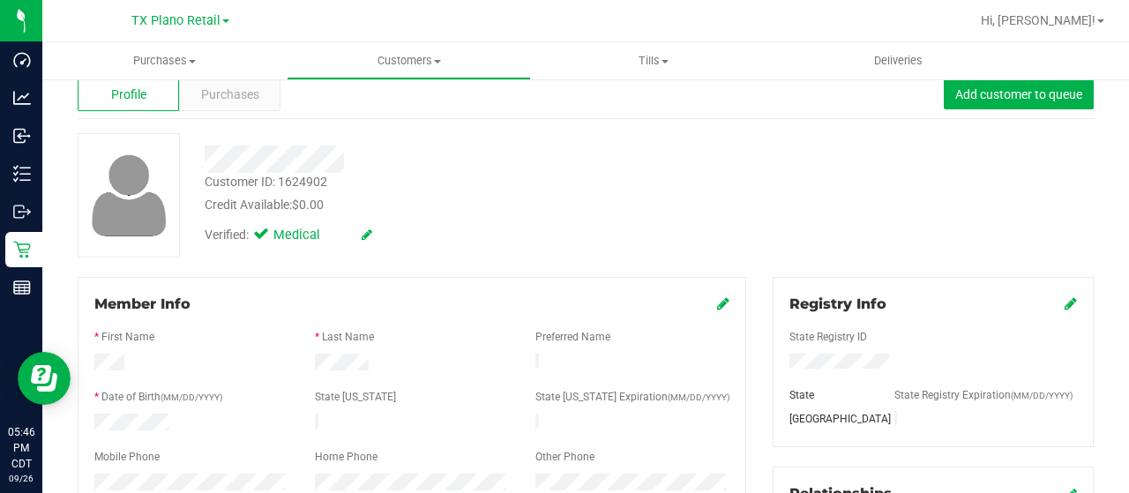
scroll to position [0, 0]
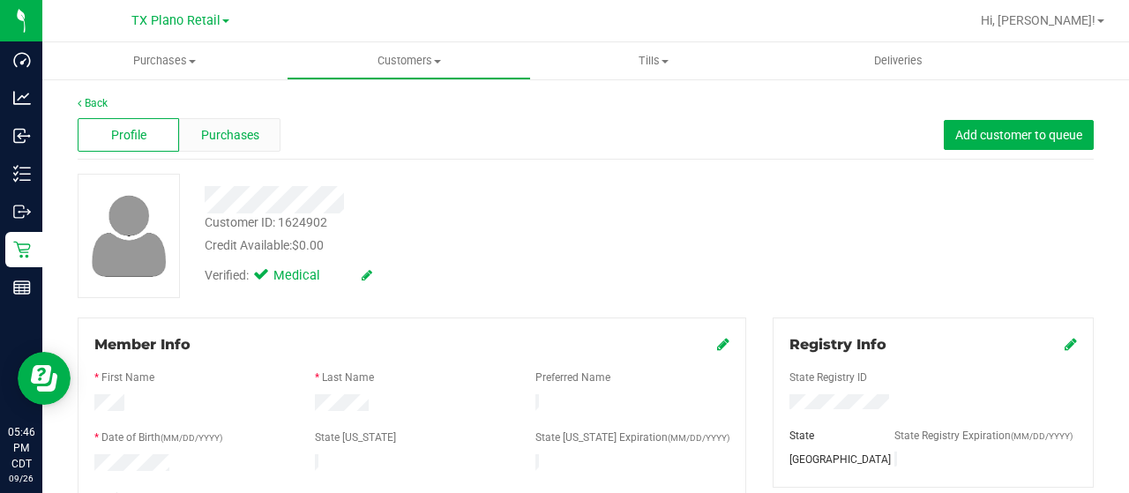
click at [226, 131] on span "Purchases" at bounding box center [230, 135] width 58 height 19
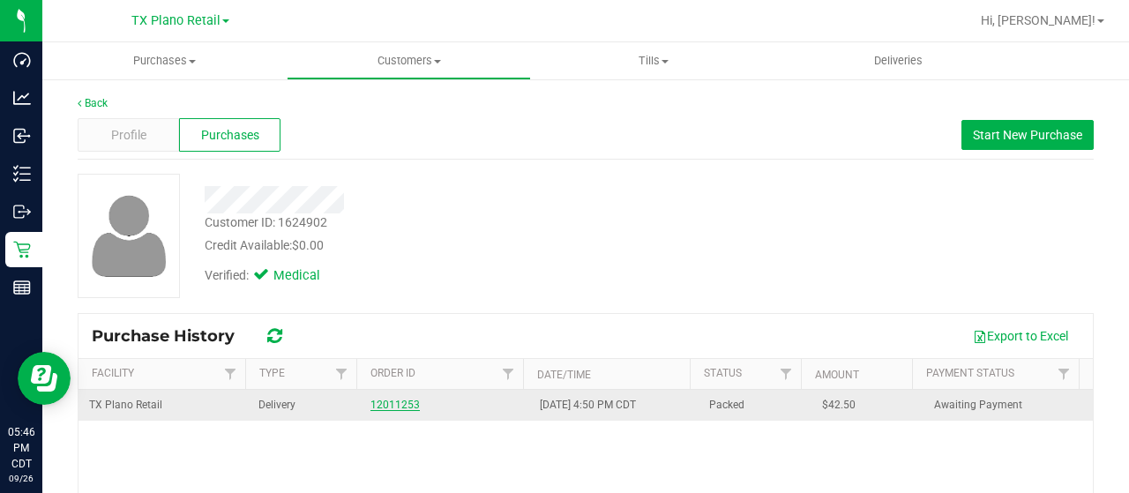
click at [377, 401] on link "12011253" at bounding box center [394, 405] width 49 height 12
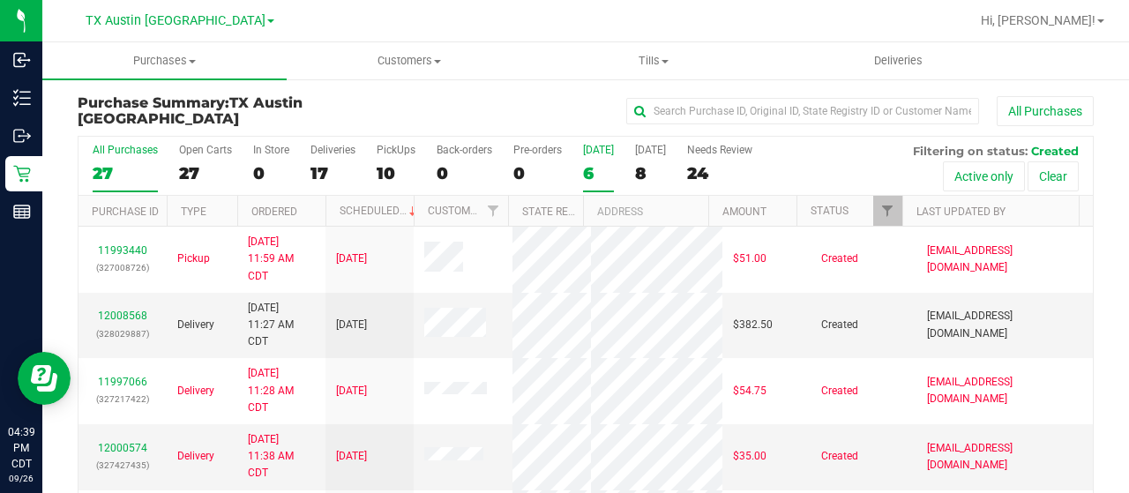
click at [588, 168] on div "6" at bounding box center [598, 173] width 31 height 20
click at [0, 0] on input "[DATE] 6" at bounding box center [0, 0] width 0 height 0
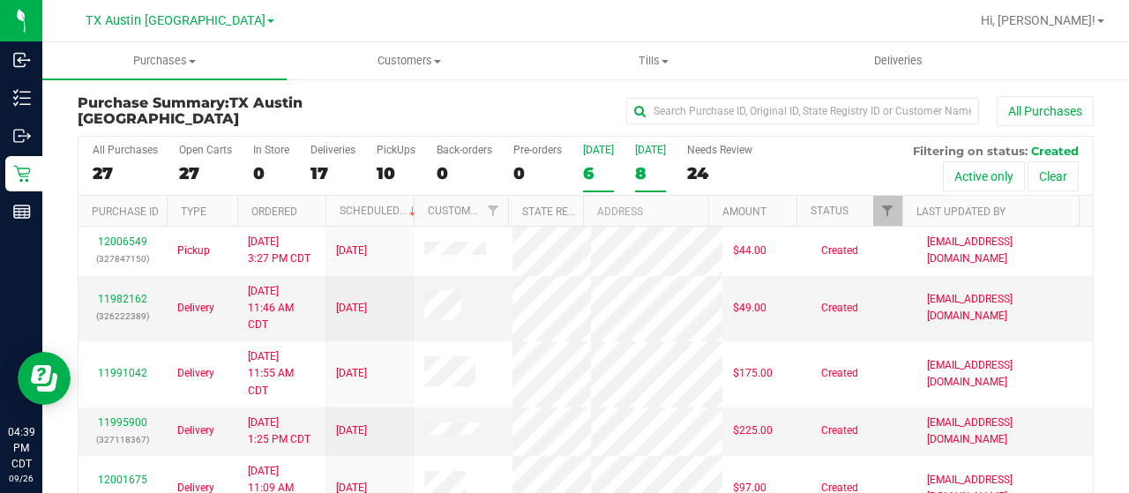
click at [644, 181] on div "8" at bounding box center [650, 173] width 31 height 20
click at [0, 0] on input "[DATE] 8" at bounding box center [0, 0] width 0 height 0
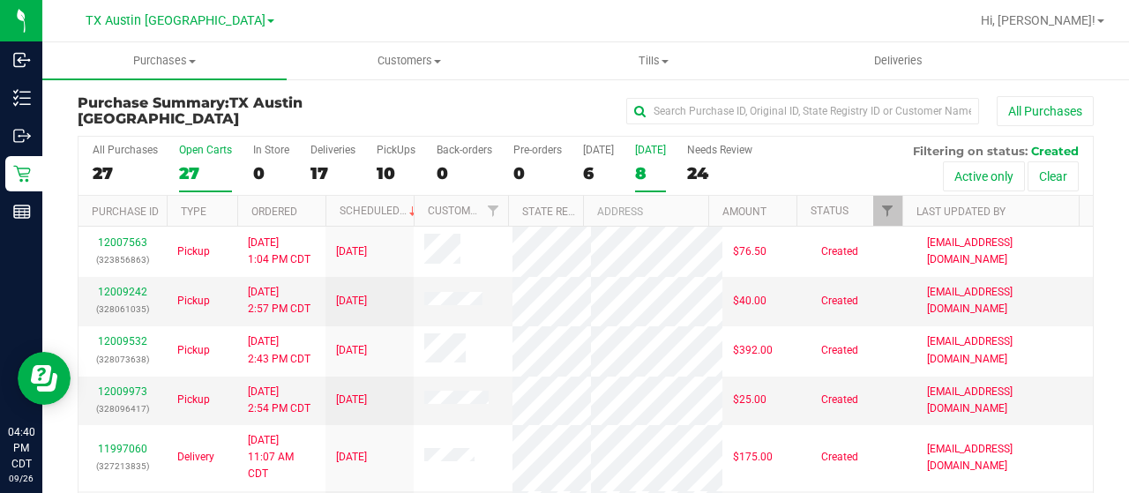
click at [194, 159] on label "Open Carts 27" at bounding box center [205, 168] width 53 height 48
click at [0, 0] on input "Open Carts 27" at bounding box center [0, 0] width 0 height 0
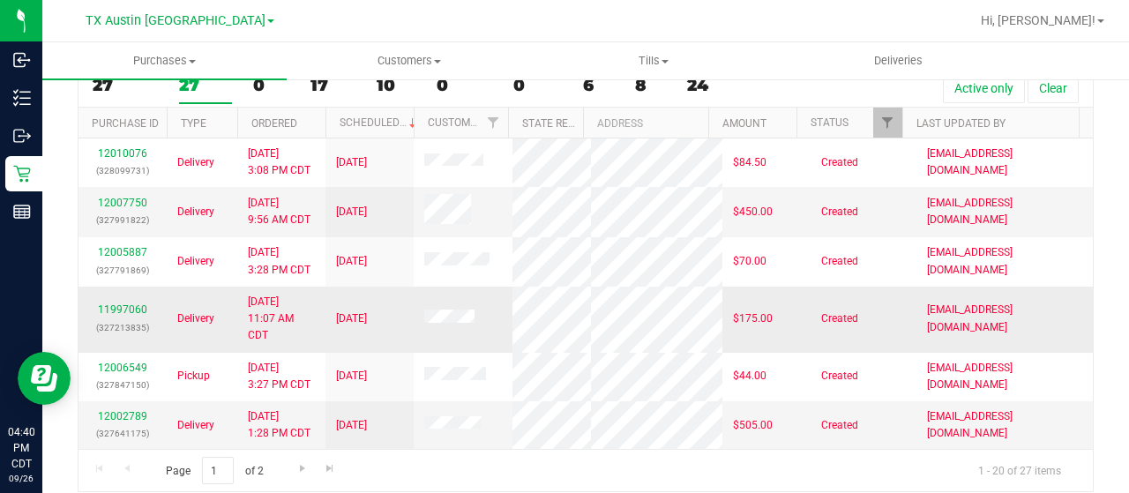
scroll to position [914, 0]
click at [304, 465] on span "Go to the next page" at bounding box center [302, 468] width 14 height 14
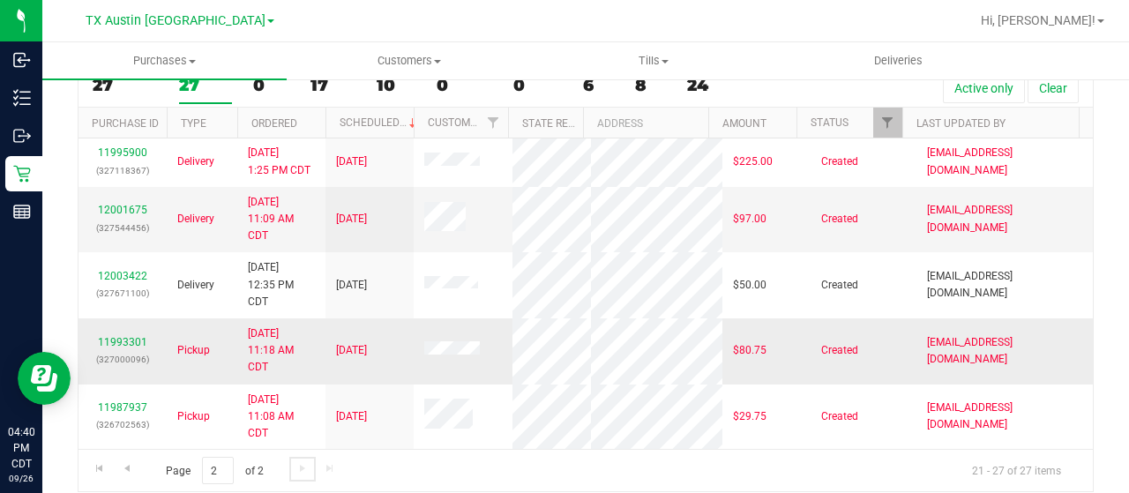
scroll to position [101, 0]
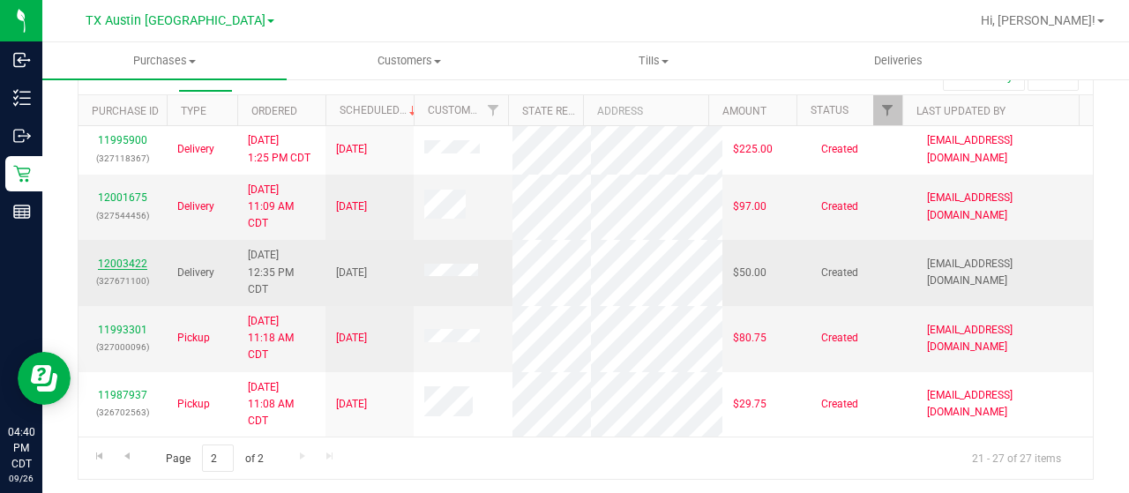
click at [113, 260] on link "12003422" at bounding box center [122, 263] width 49 height 12
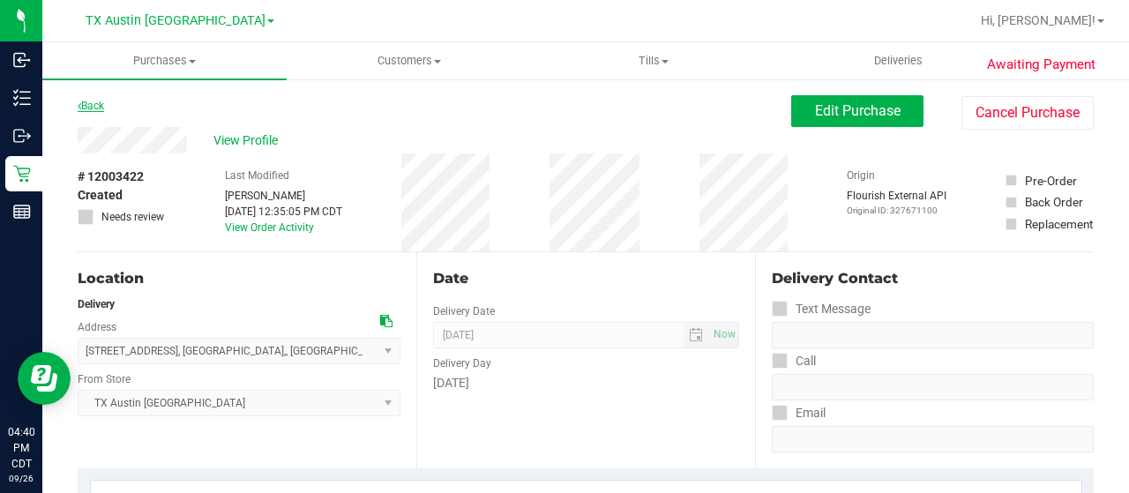
click at [84, 101] on link "Back" at bounding box center [91, 106] width 26 height 12
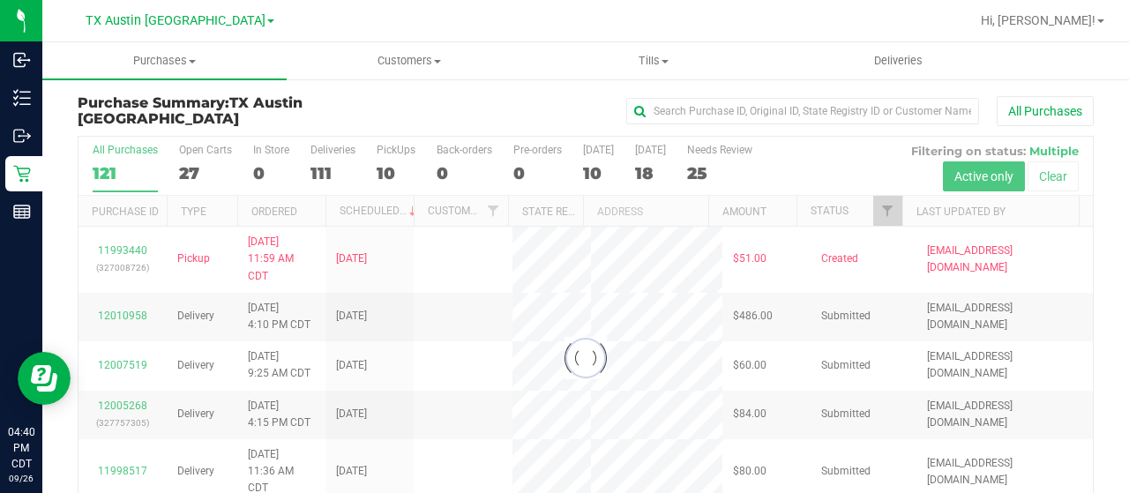
click at [185, 172] on div at bounding box center [585, 358] width 1014 height 443
click at [196, 172] on div at bounding box center [585, 358] width 1014 height 443
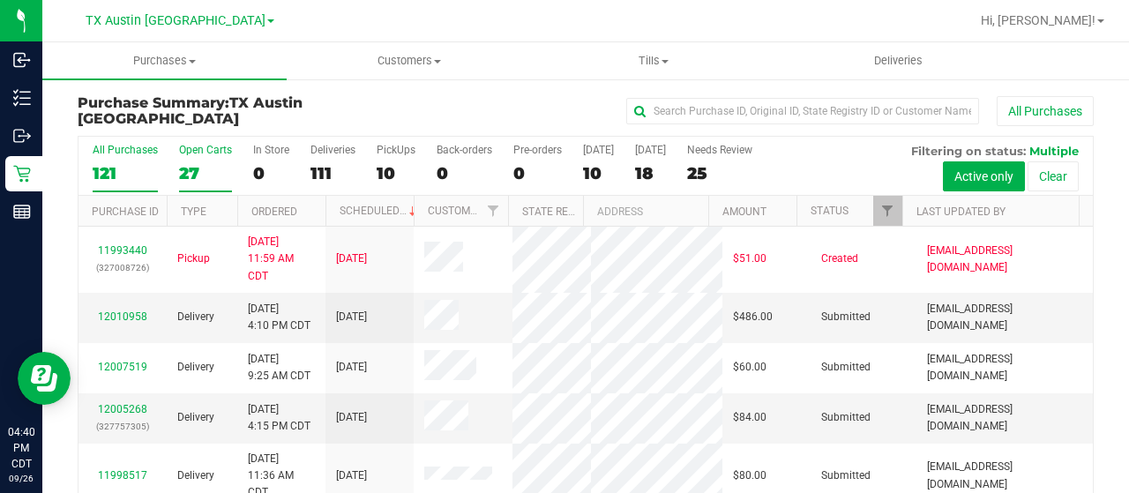
click at [191, 174] on div "27" at bounding box center [205, 173] width 53 height 20
click at [0, 0] on input "Open Carts 27" at bounding box center [0, 0] width 0 height 0
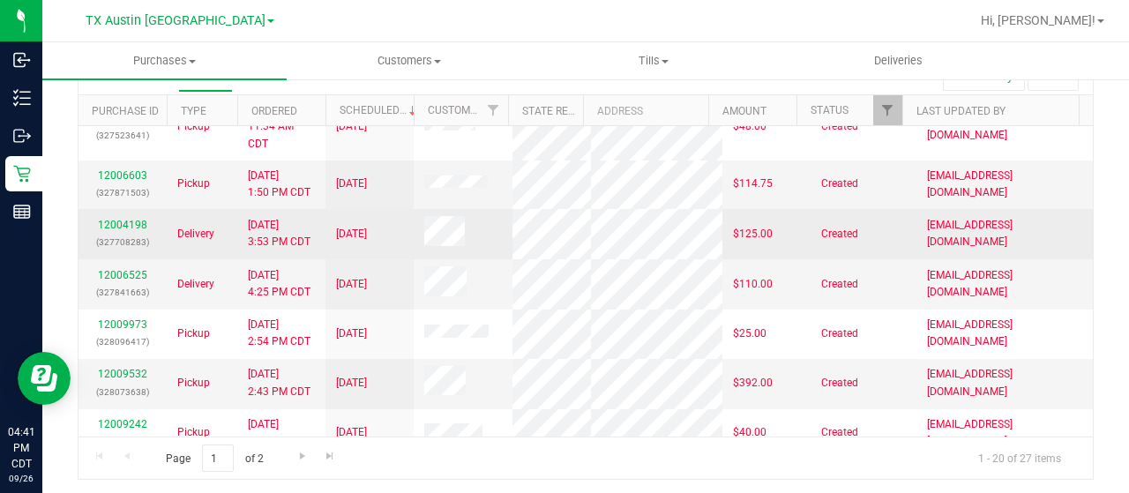
scroll to position [176, 0]
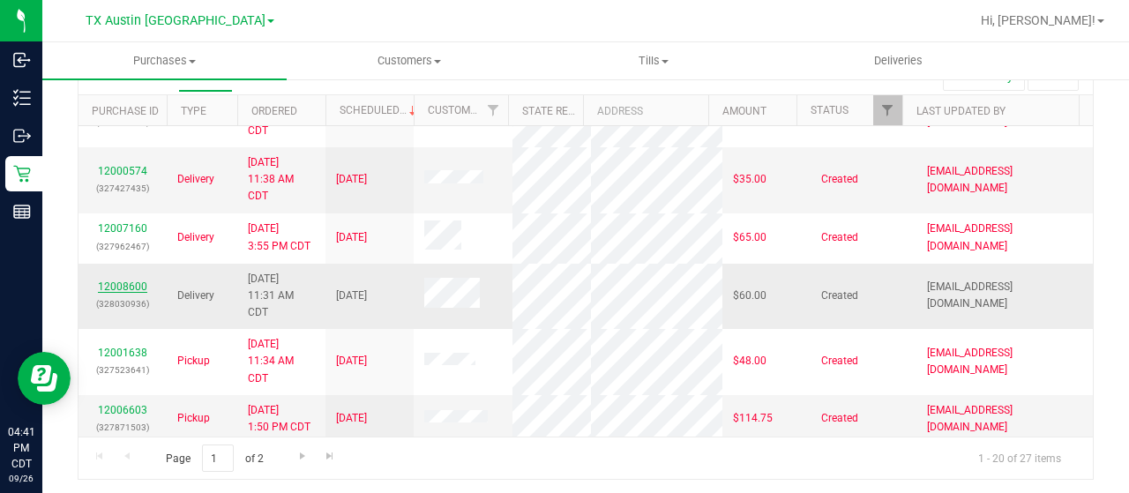
click at [138, 293] on link "12008600" at bounding box center [122, 286] width 49 height 12
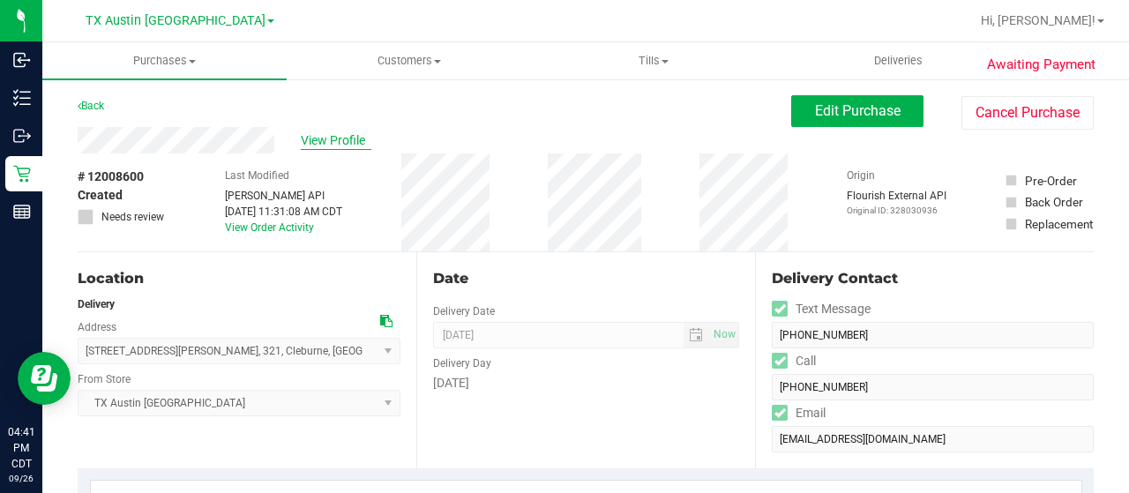
click at [302, 137] on div "View Profile" at bounding box center [434, 140] width 713 height 26
click at [314, 139] on span "View Profile" at bounding box center [336, 140] width 71 height 19
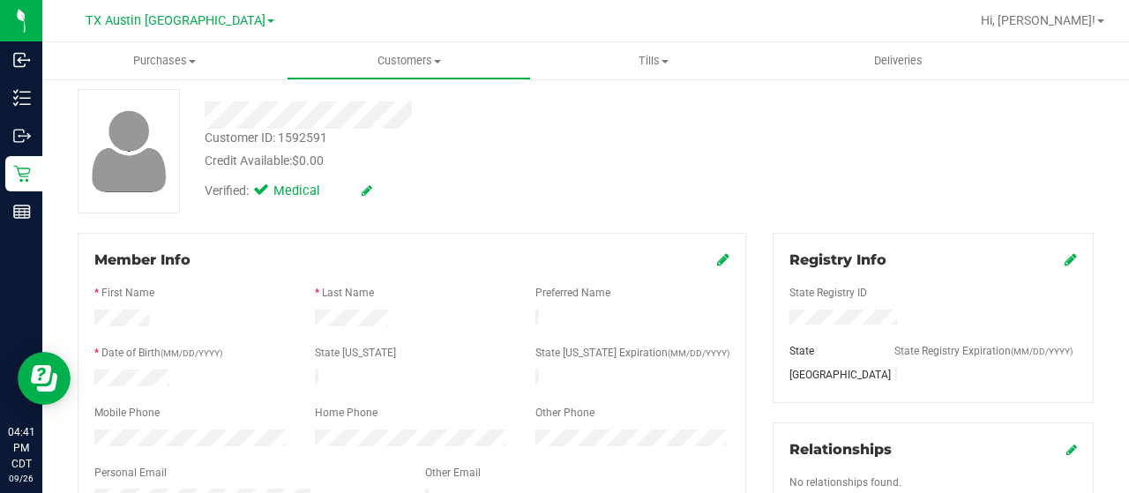
scroll to position [265, 0]
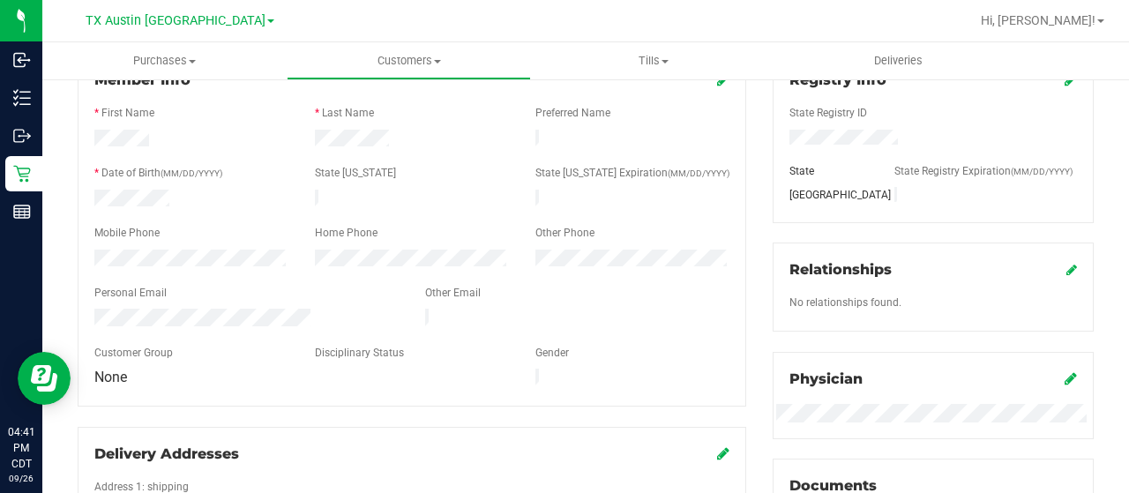
click at [92, 309] on div at bounding box center [246, 319] width 331 height 21
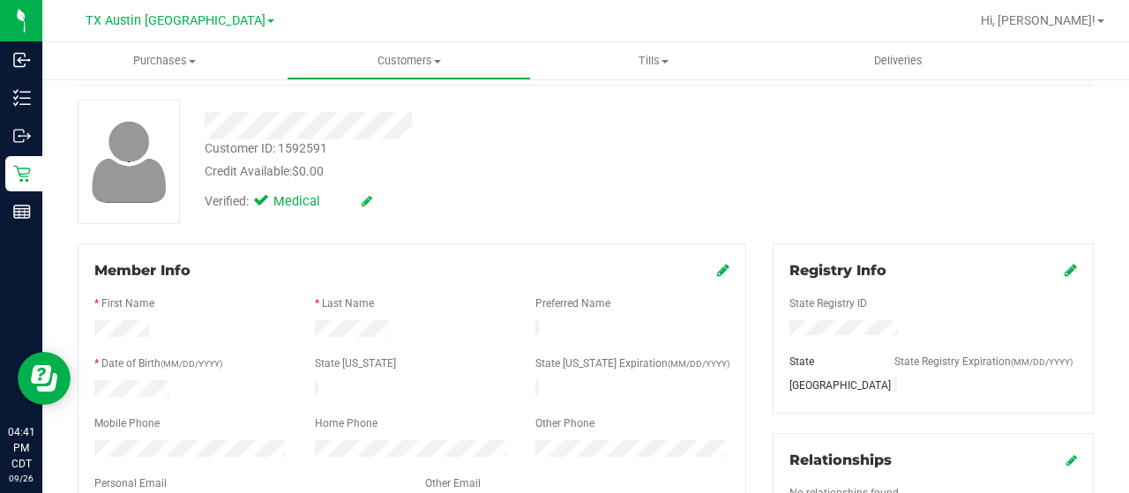
scroll to position [0, 0]
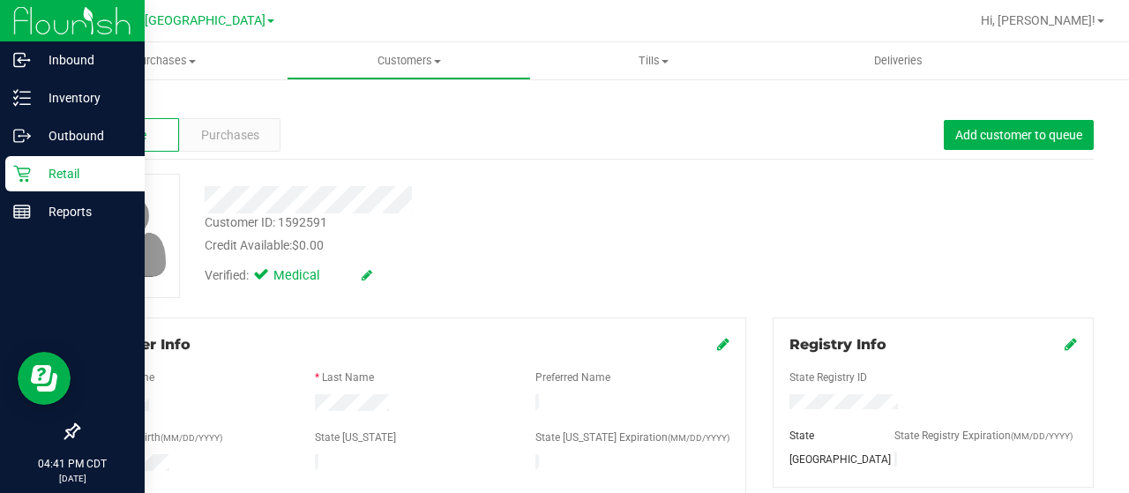
click at [37, 174] on p "Retail" at bounding box center [84, 173] width 106 height 21
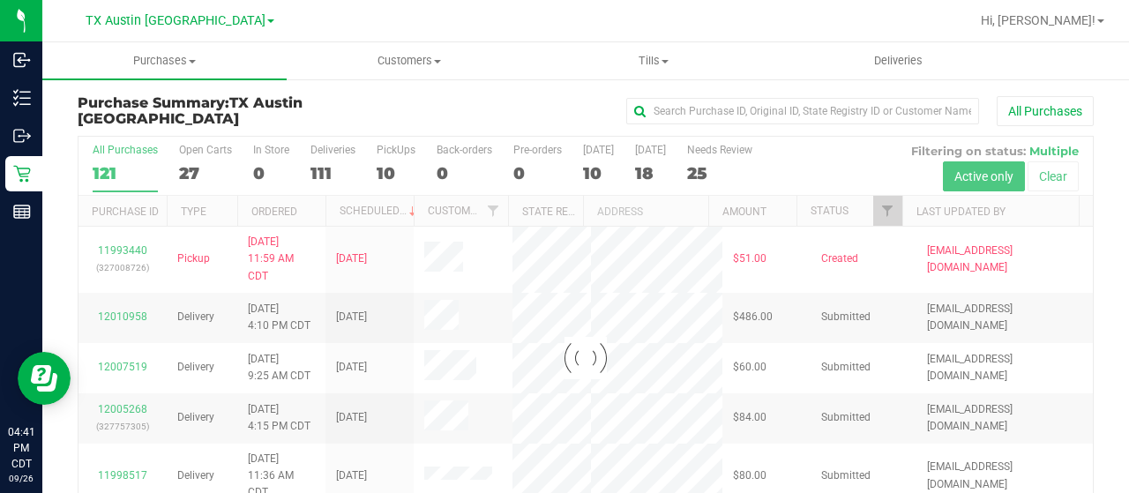
click at [187, 170] on div at bounding box center [585, 358] width 1014 height 443
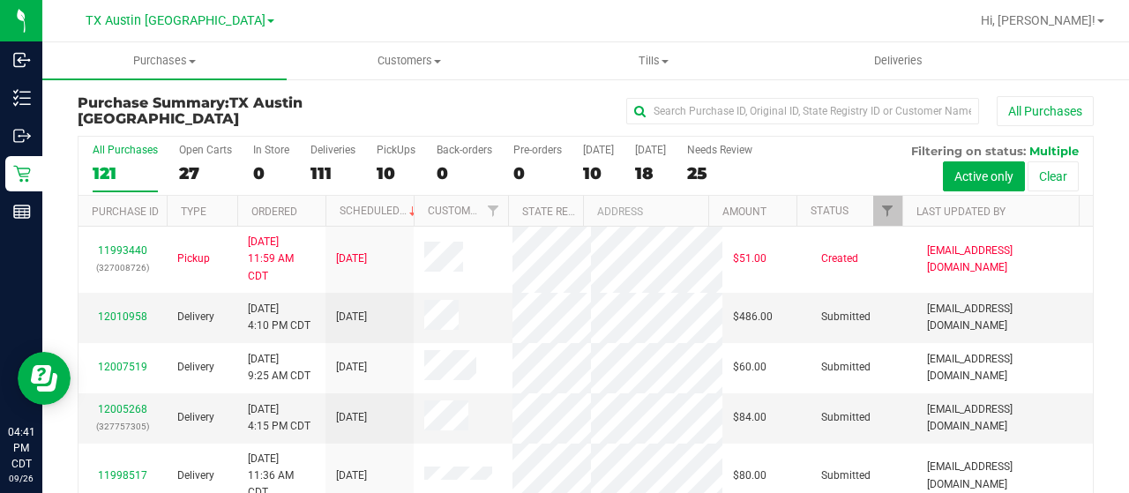
click at [190, 174] on div "27" at bounding box center [205, 173] width 53 height 20
click at [0, 0] on input "Open Carts 27" at bounding box center [0, 0] width 0 height 0
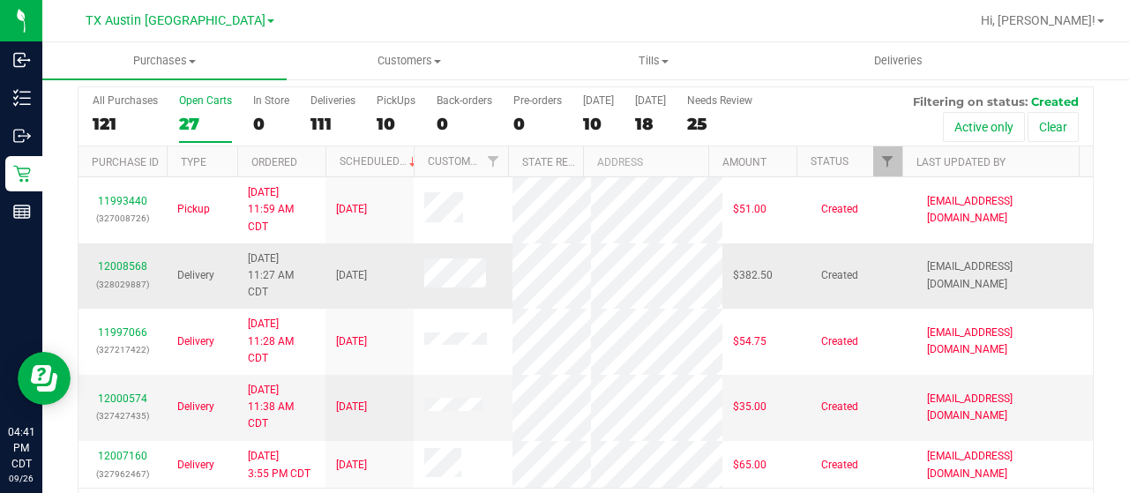
scroll to position [88, 0]
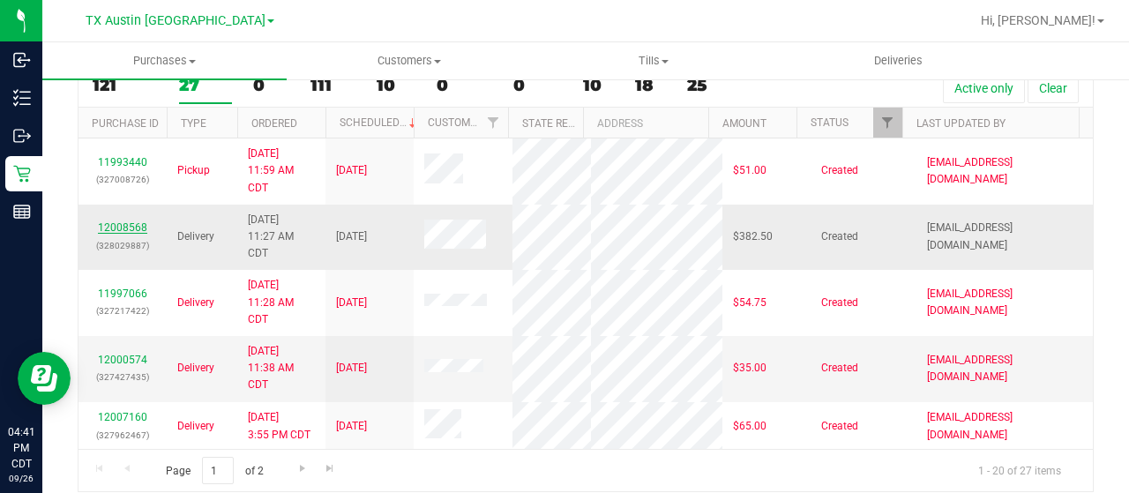
click at [133, 234] on link "12008568" at bounding box center [122, 227] width 49 height 12
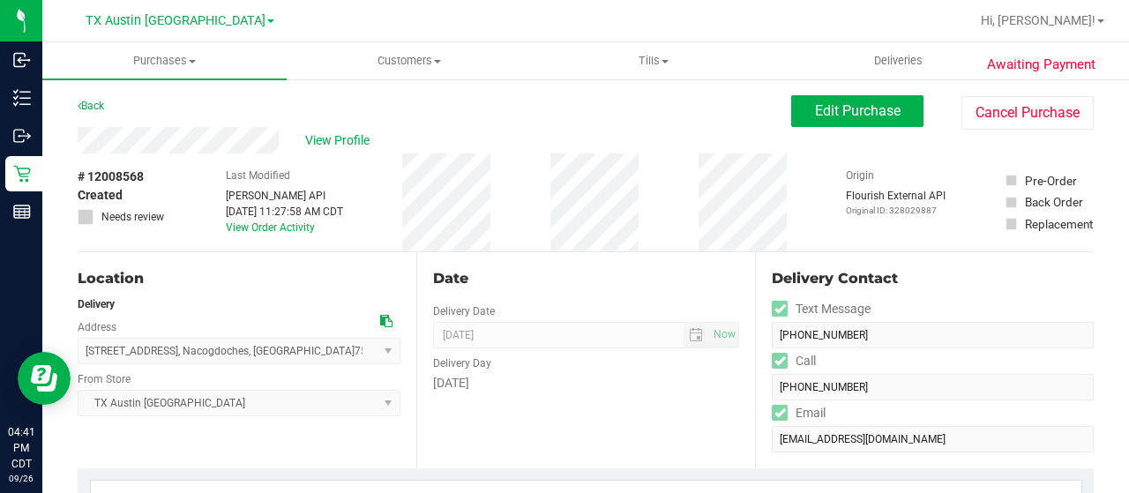
click at [280, 145] on div "View Profile" at bounding box center [434, 140] width 713 height 26
drag, startPoint x: 280, startPoint y: 137, endPoint x: 76, endPoint y: 127, distance: 204.8
click at [326, 134] on span "View Profile" at bounding box center [340, 140] width 71 height 19
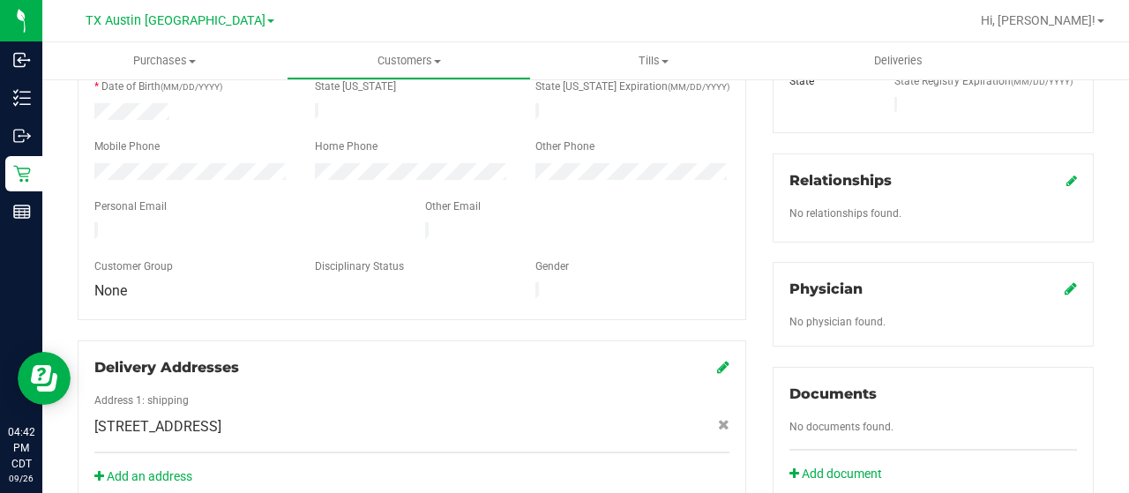
scroll to position [353, 0]
click at [1064, 280] on icon at bounding box center [1070, 287] width 12 height 14
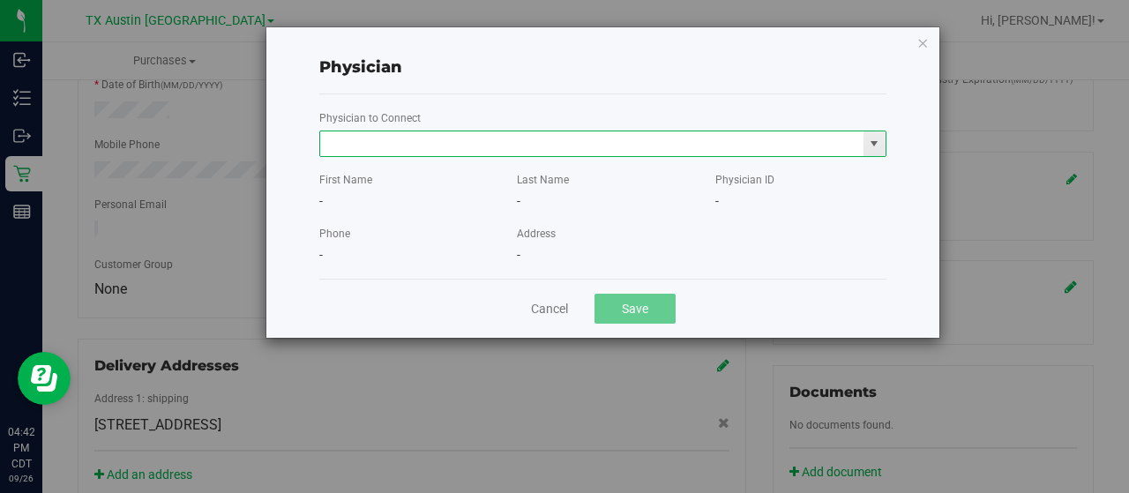
click at [554, 145] on input "text" at bounding box center [591, 143] width 543 height 25
paste input "MOON"
click at [525, 178] on li "KELLEY MOON" at bounding box center [603, 173] width 566 height 26
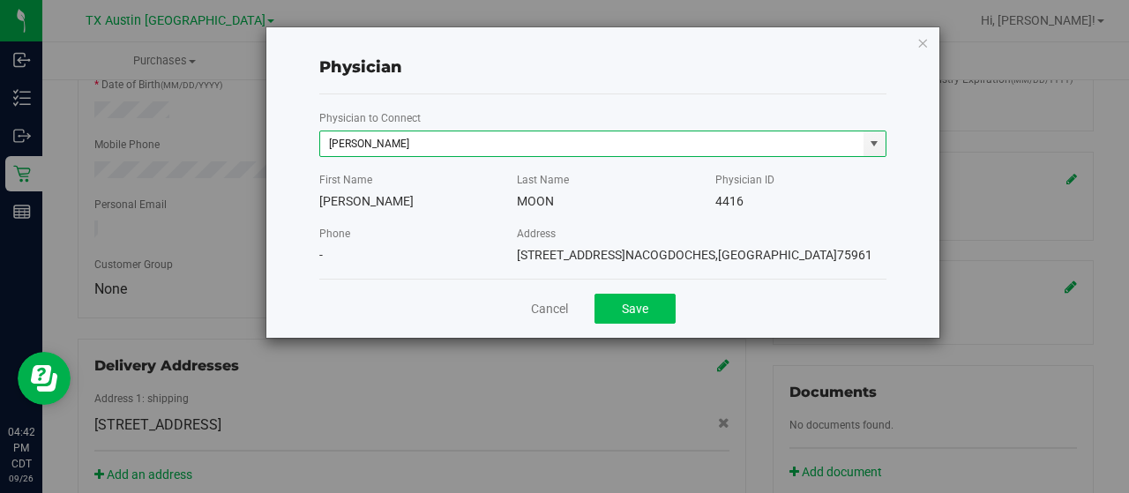
type input "KELLEY MOON"
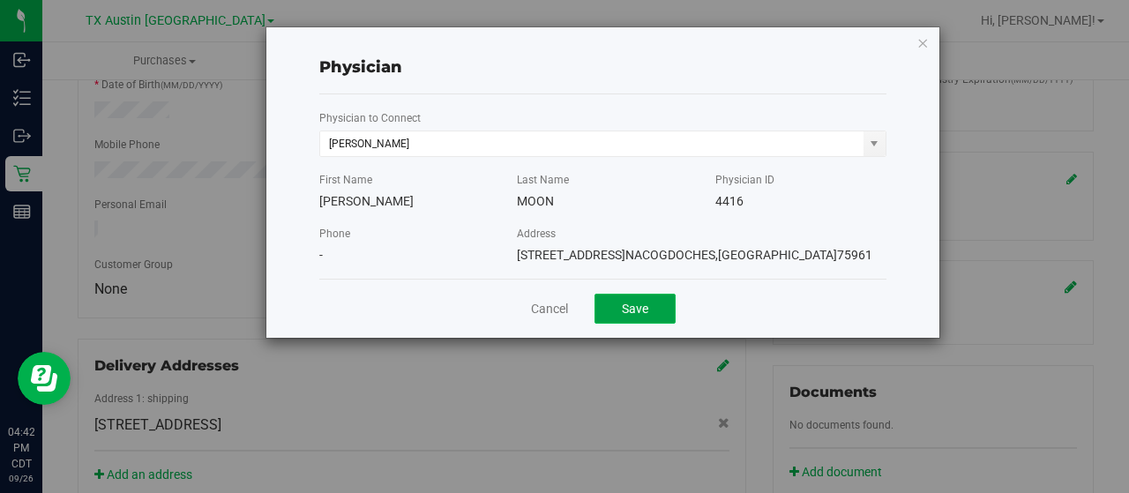
click at [630, 308] on button "Save" at bounding box center [634, 309] width 81 height 30
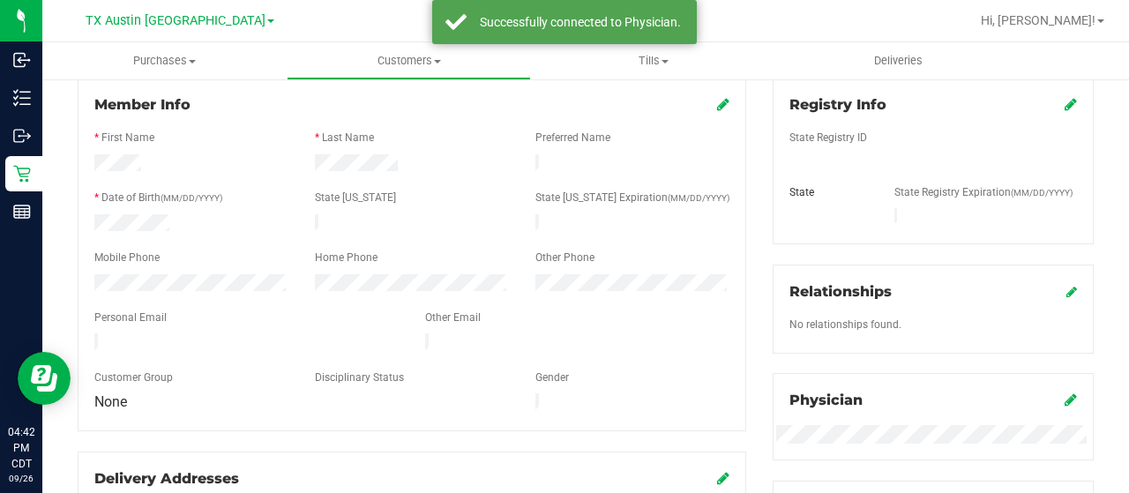
scroll to position [176, 0]
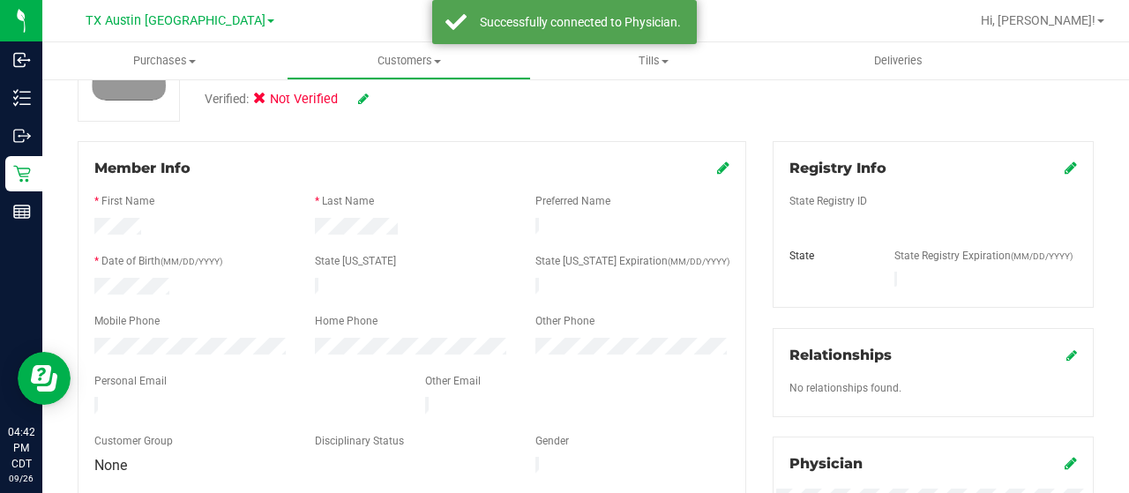
click at [1064, 170] on icon at bounding box center [1070, 167] width 12 height 14
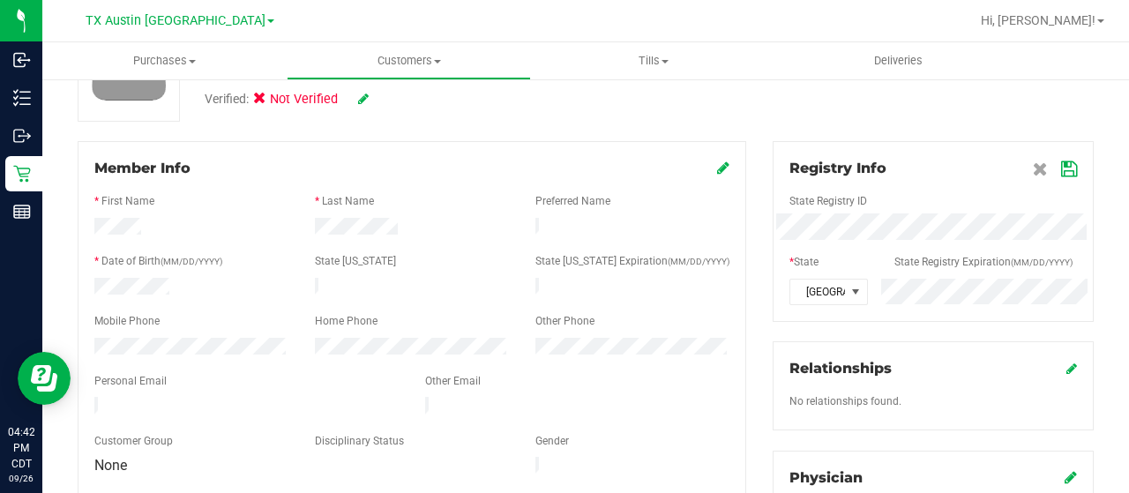
click at [1061, 173] on icon at bounding box center [1069, 169] width 16 height 14
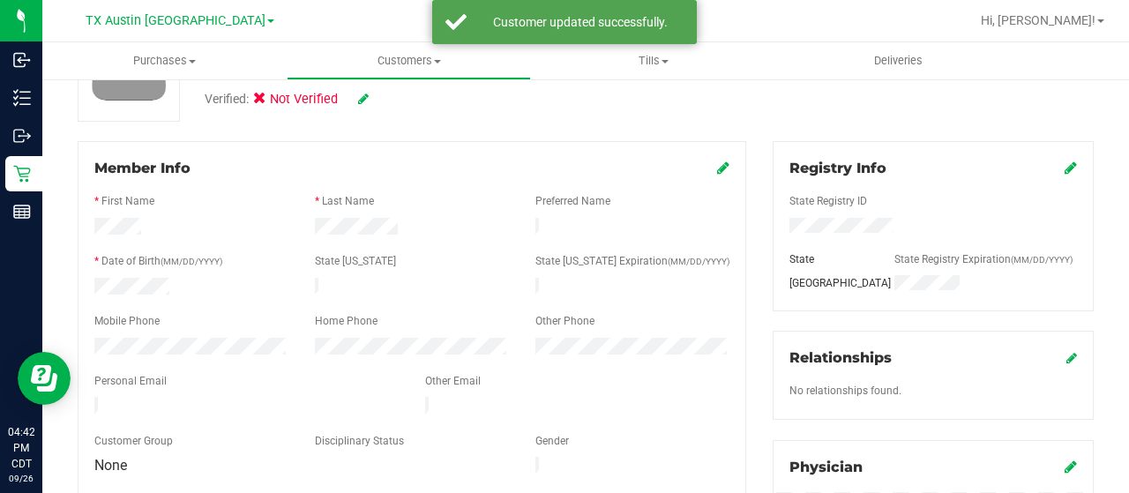
click at [367, 99] on icon at bounding box center [363, 99] width 11 height 12
click at [270, 101] on icon at bounding box center [264, 101] width 11 height 0
click at [0, 0] on input "Medical" at bounding box center [0, 0] width 0 height 0
click at [385, 100] on icon at bounding box center [387, 99] width 14 height 12
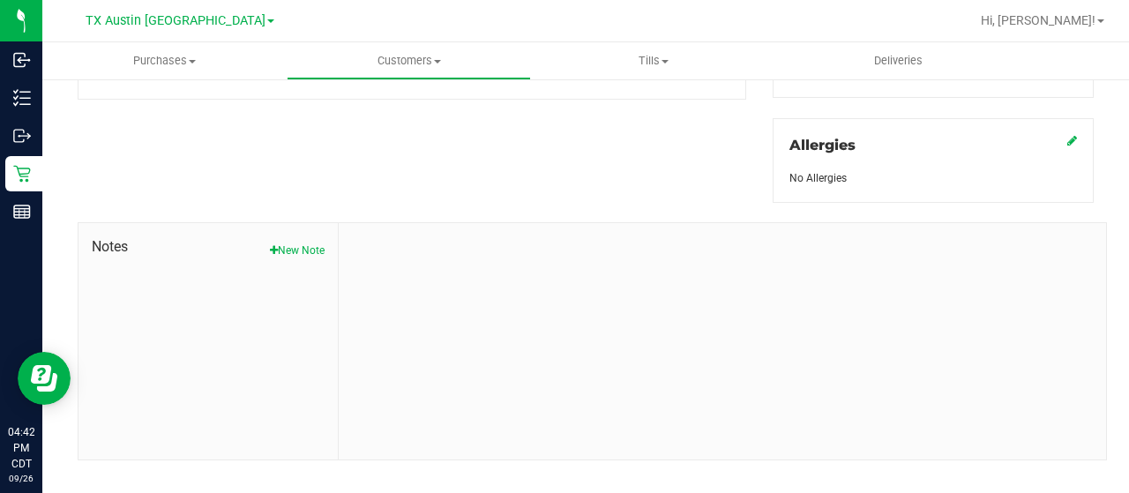
scroll to position [778, 0]
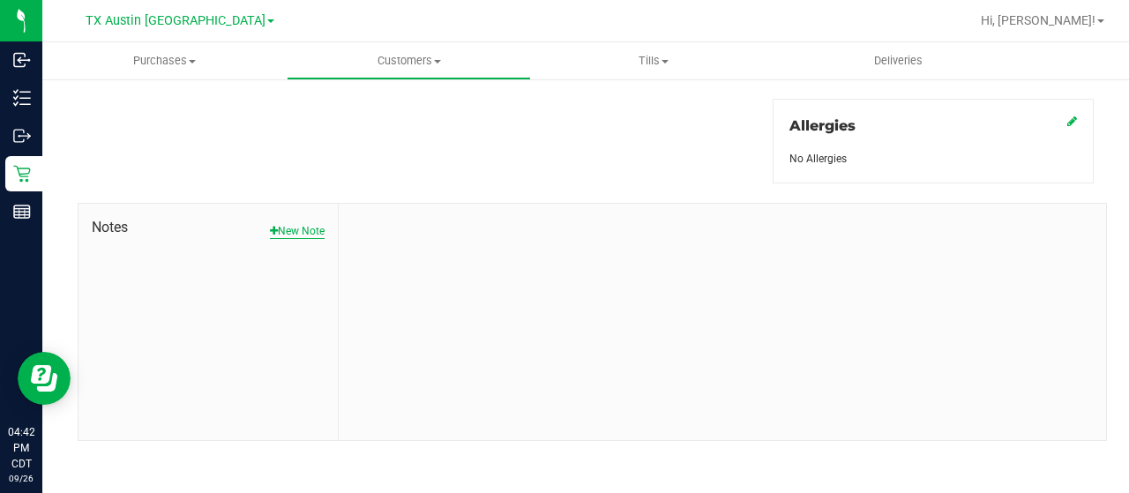
click at [303, 227] on button "New Note" at bounding box center [297, 231] width 55 height 16
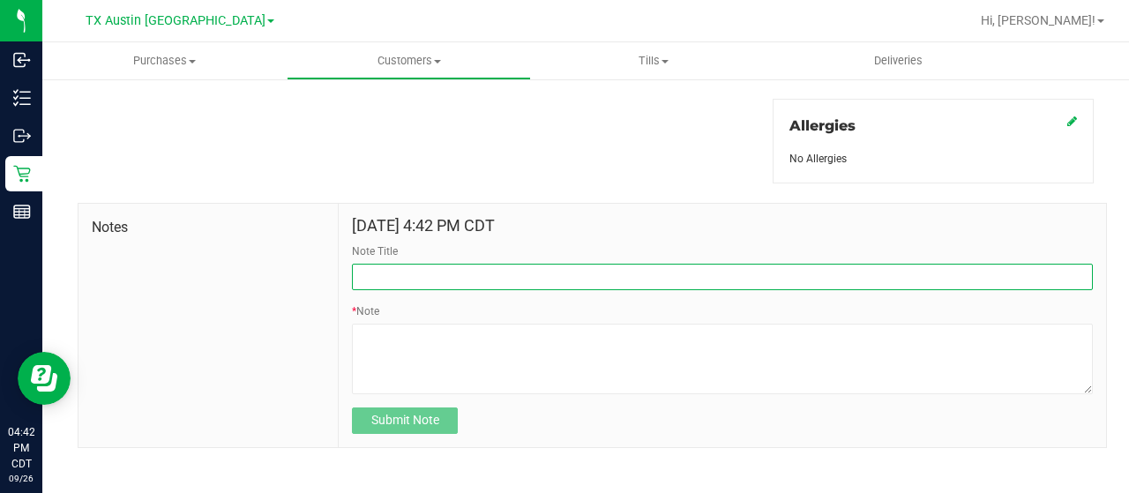
click at [421, 274] on input "Note Title" at bounding box center [722, 277] width 741 height 26
type input "curt"
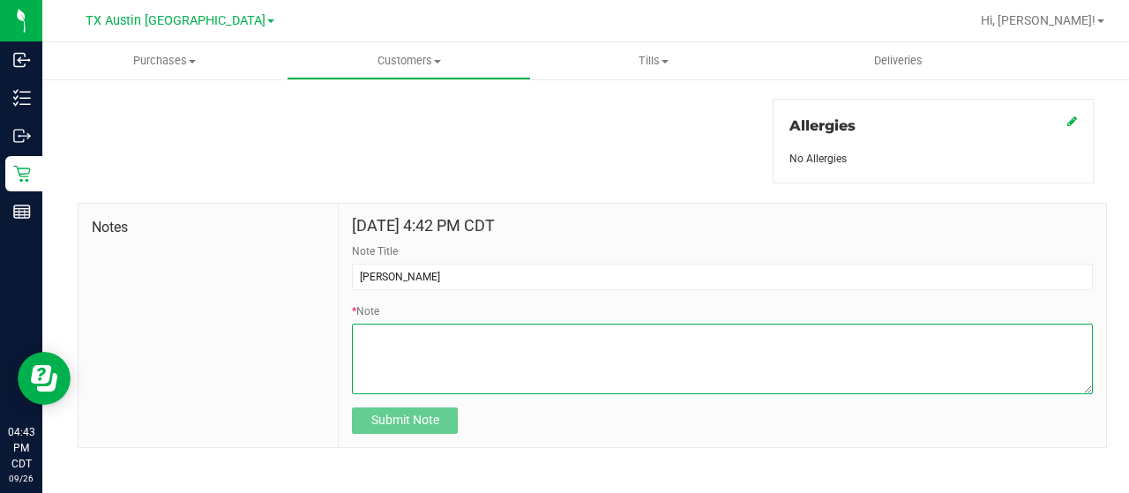
click at [381, 345] on textarea "* Note" at bounding box center [722, 359] width 741 height 71
click at [444, 343] on textarea "* Note" at bounding box center [722, 359] width 741 height 71
paste textarea "Patient Name: ANGELIA VANDERBOSCH Address: 1096 CR 425 CHIRENO, TX, 75937 Phone…"
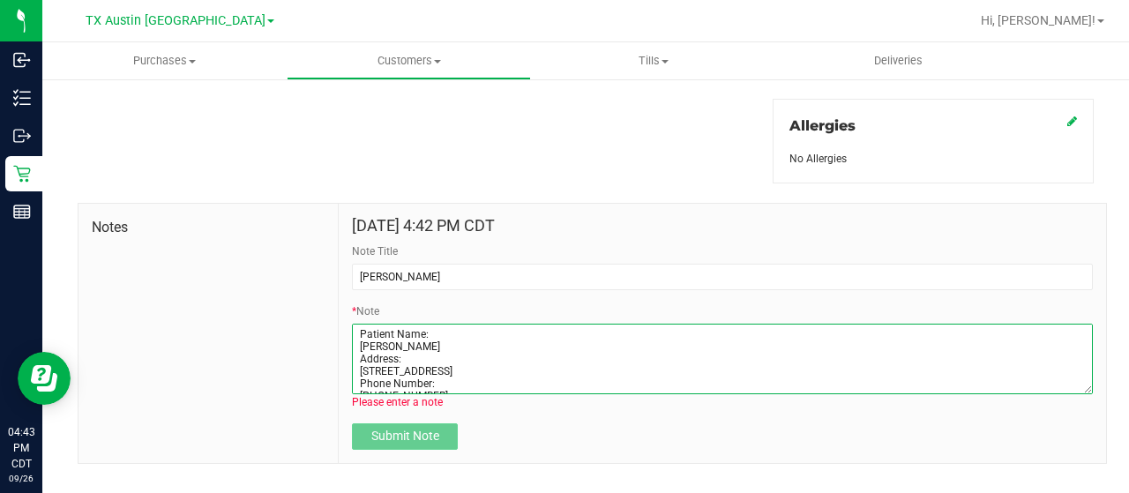
scroll to position [125, 0]
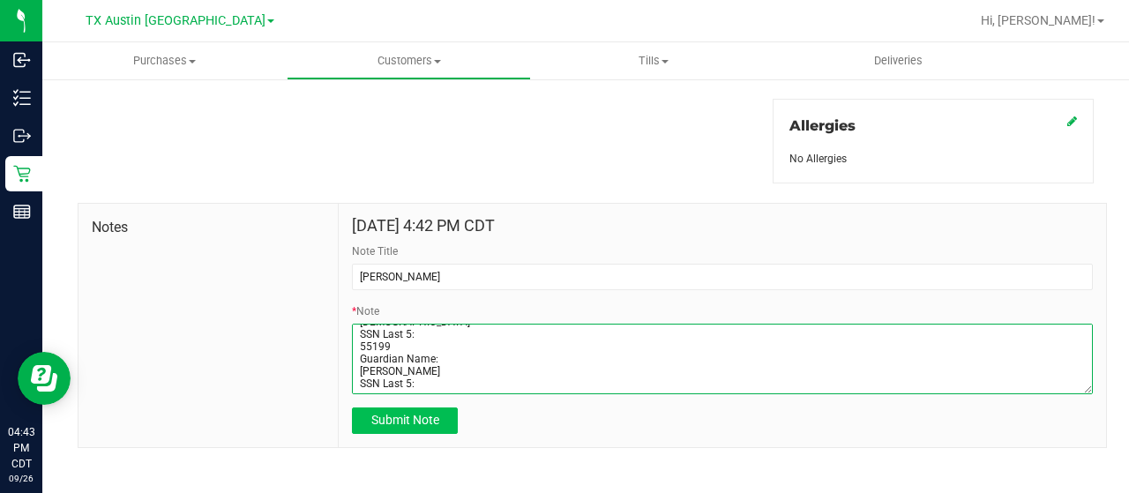
type textarea "Patient Name: ANGELIA VANDERBOSCH Address: 1096 CR 425 CHIRENO, TX, 75937 Phone…"
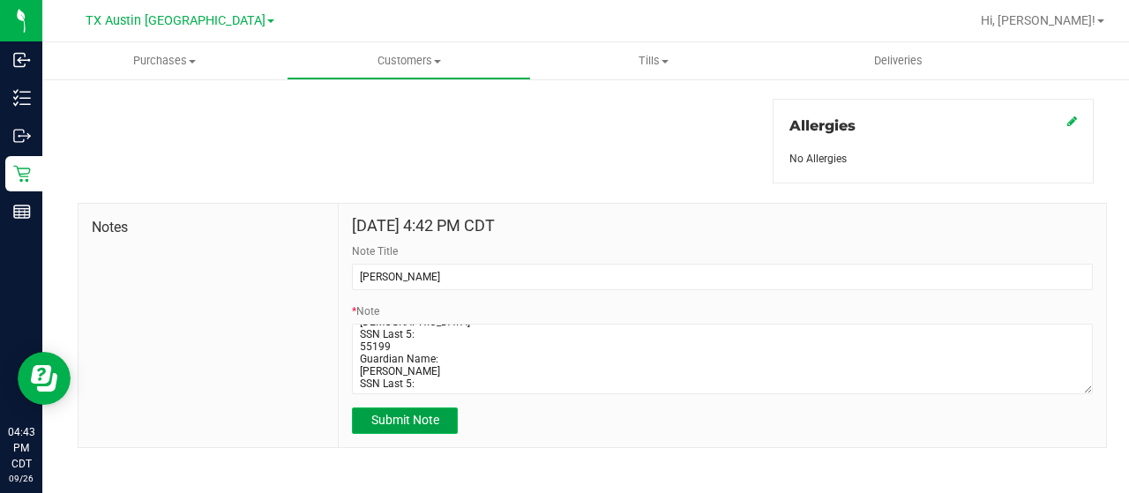
click at [428, 417] on span "Submit Note" at bounding box center [405, 420] width 68 height 14
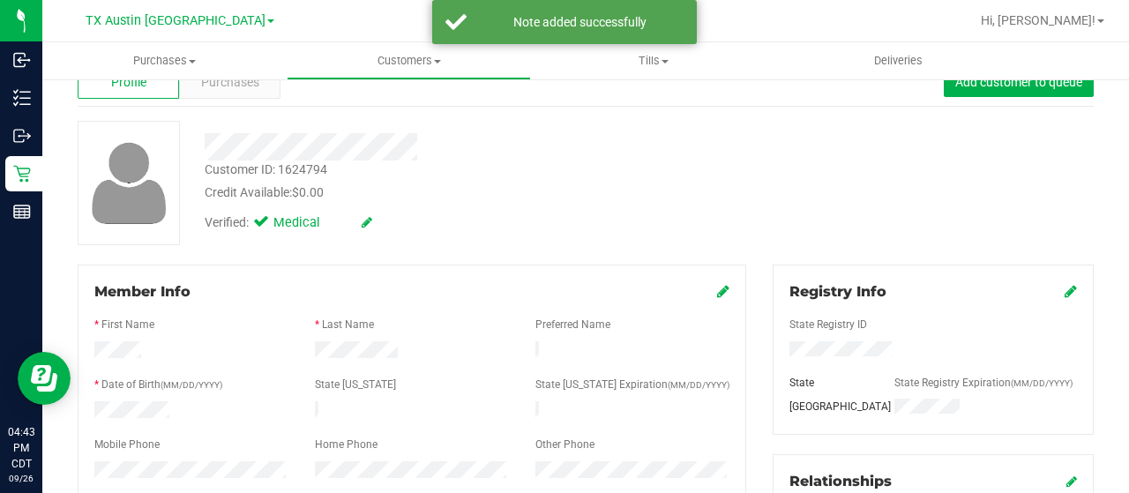
scroll to position [0, 0]
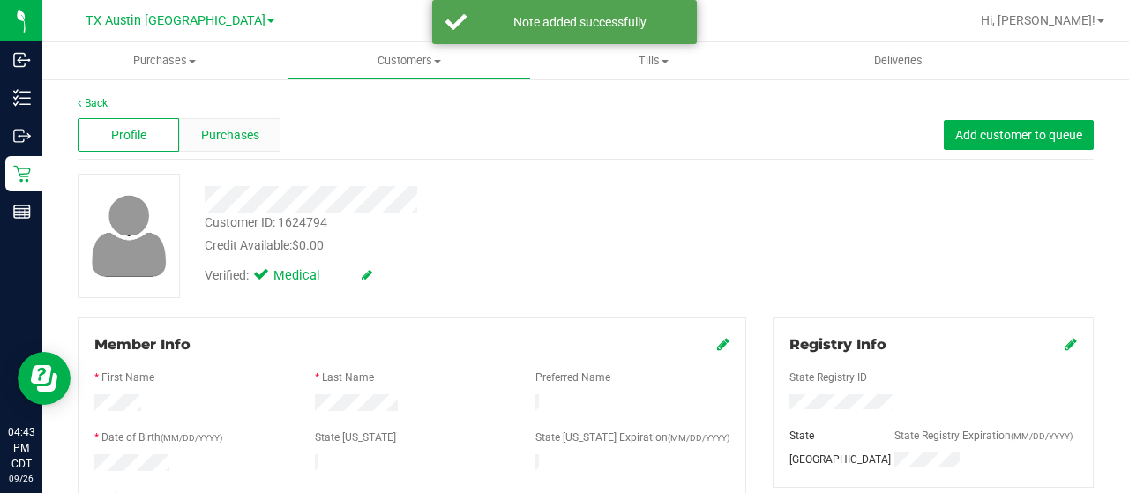
click at [243, 141] on span "Purchases" at bounding box center [230, 135] width 58 height 19
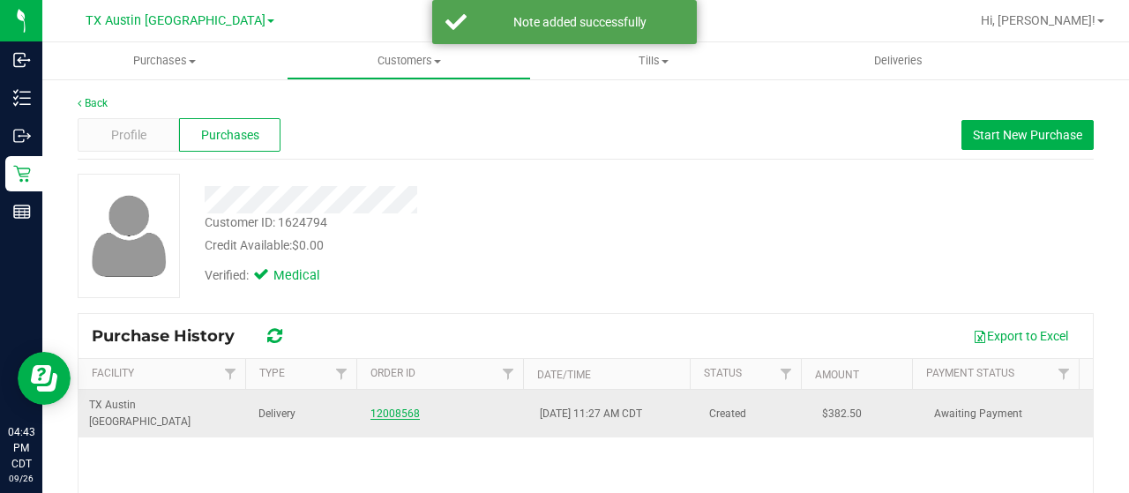
click at [399, 407] on link "12008568" at bounding box center [394, 413] width 49 height 12
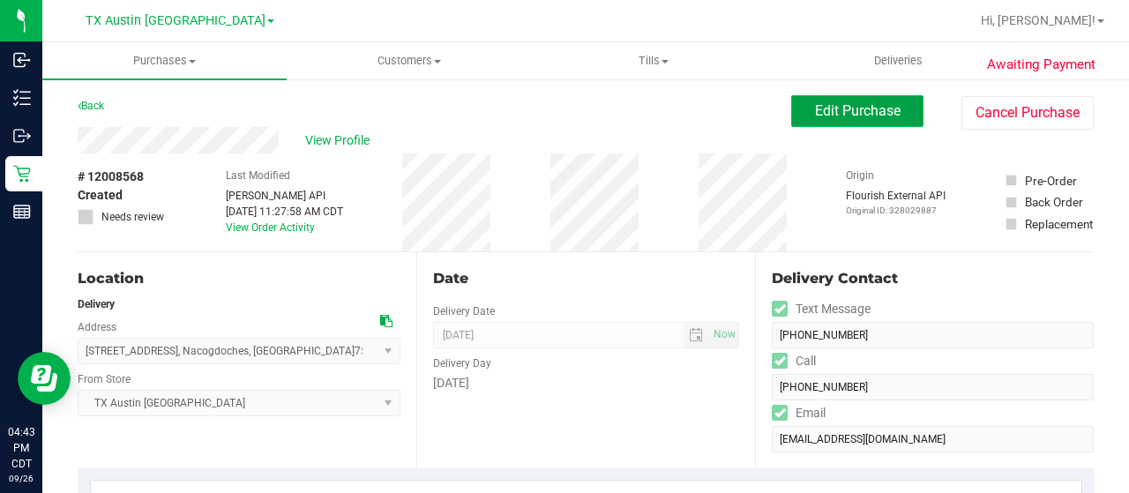
click at [845, 117] on span "Edit Purchase" at bounding box center [858, 110] width 86 height 17
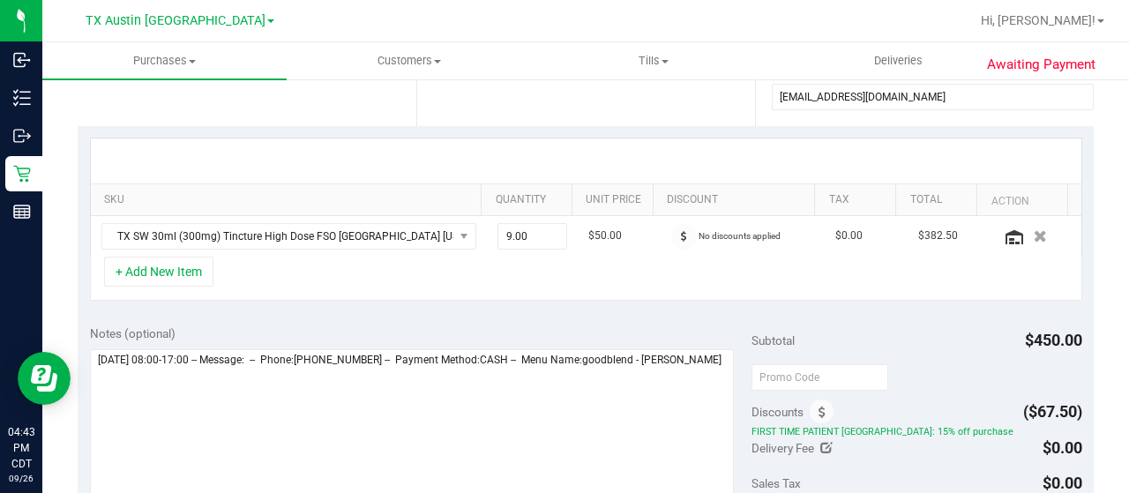
scroll to position [353, 0]
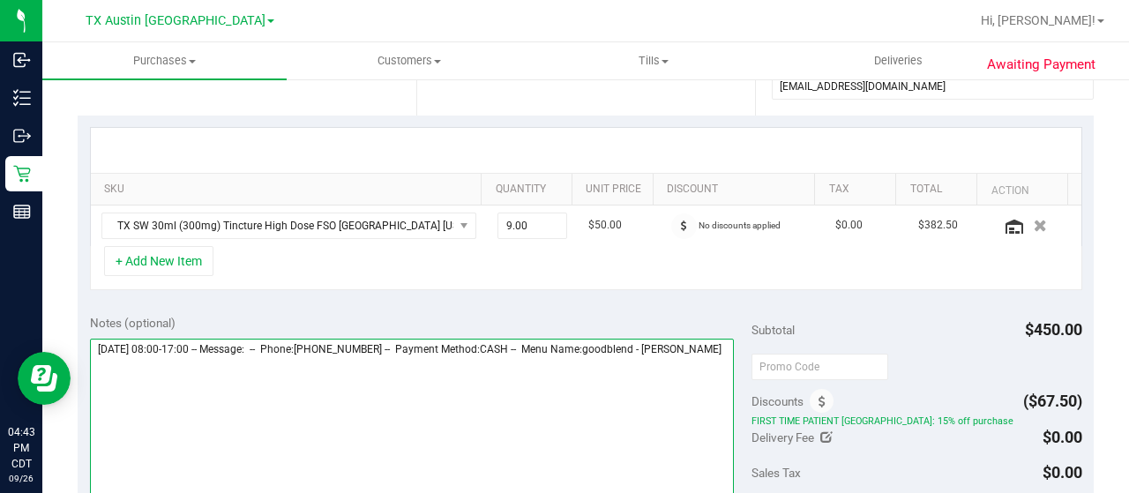
click at [194, 365] on textarea at bounding box center [412, 423] width 644 height 169
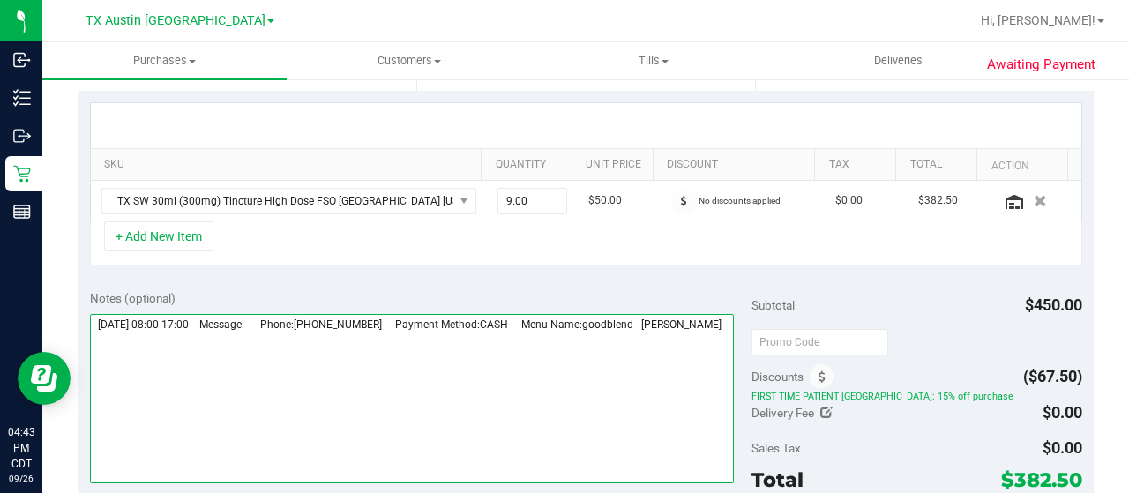
scroll to position [441, 0]
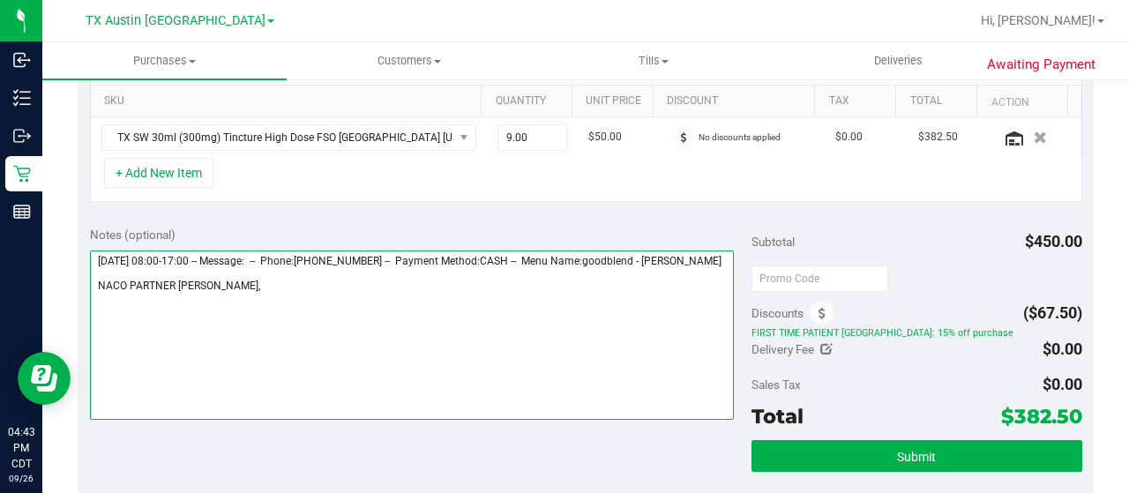
drag, startPoint x: 95, startPoint y: 251, endPoint x: 208, endPoint y: 263, distance: 113.4
click at [208, 263] on textarea at bounding box center [412, 334] width 644 height 169
click at [240, 297] on textarea at bounding box center [412, 334] width 644 height 169
paste textarea "Wednesday 10/01/2025"
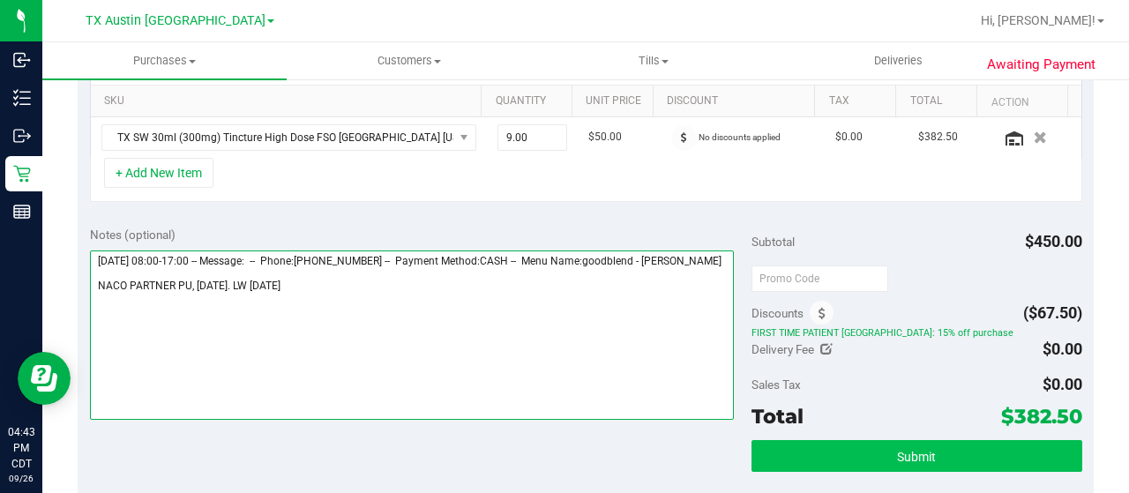
type textarea "Wednesday 10/01/2025 08:00-17:00 -- Message: -- Phone:9365540332 -- Payment Met…"
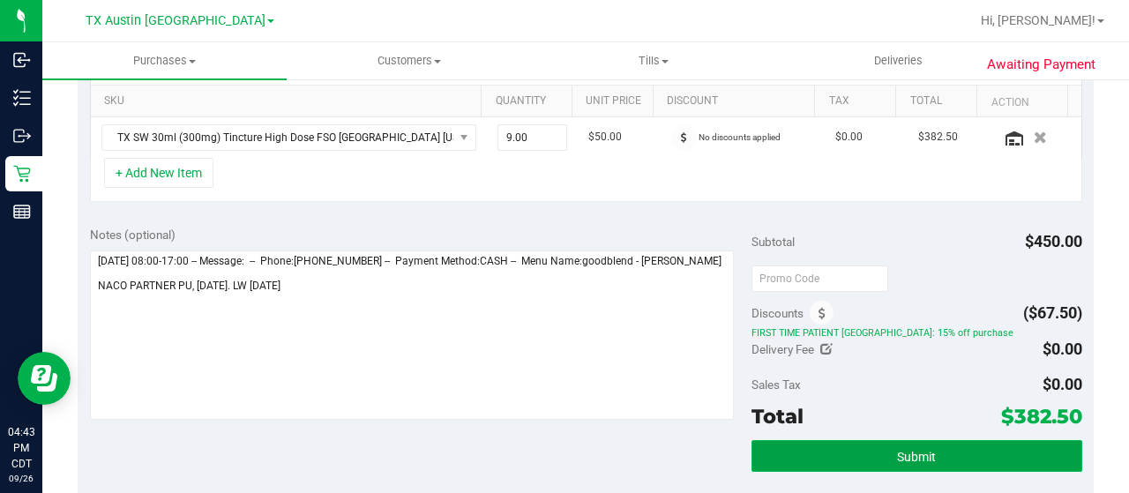
click at [854, 448] on button "Submit" at bounding box center [916, 456] width 331 height 32
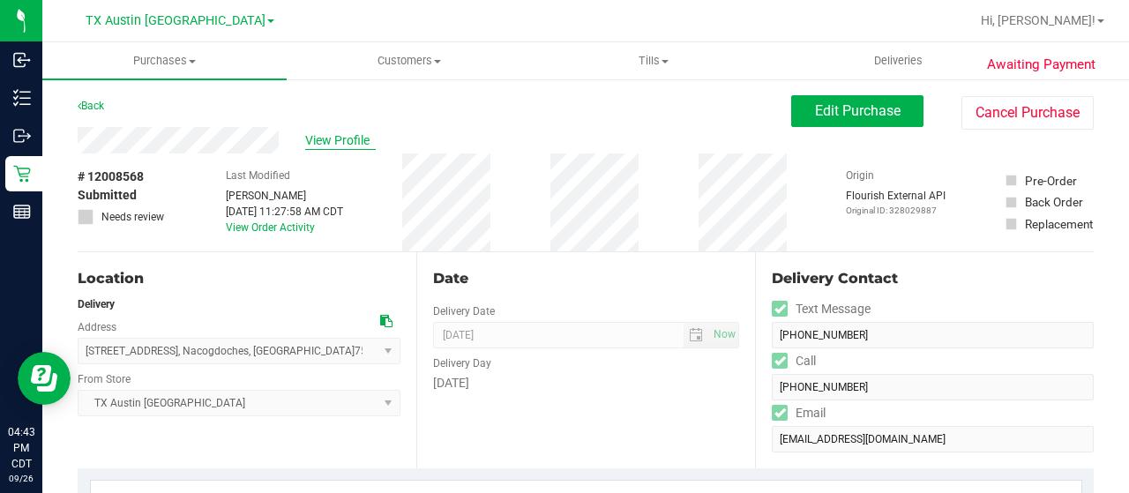
click at [326, 138] on span "View Profile" at bounding box center [340, 140] width 71 height 19
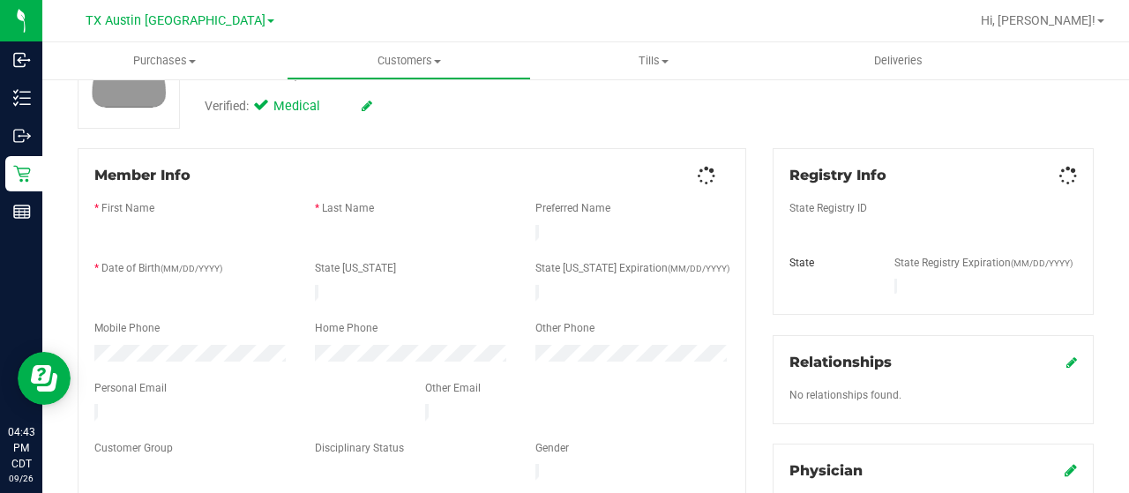
scroll to position [176, 0]
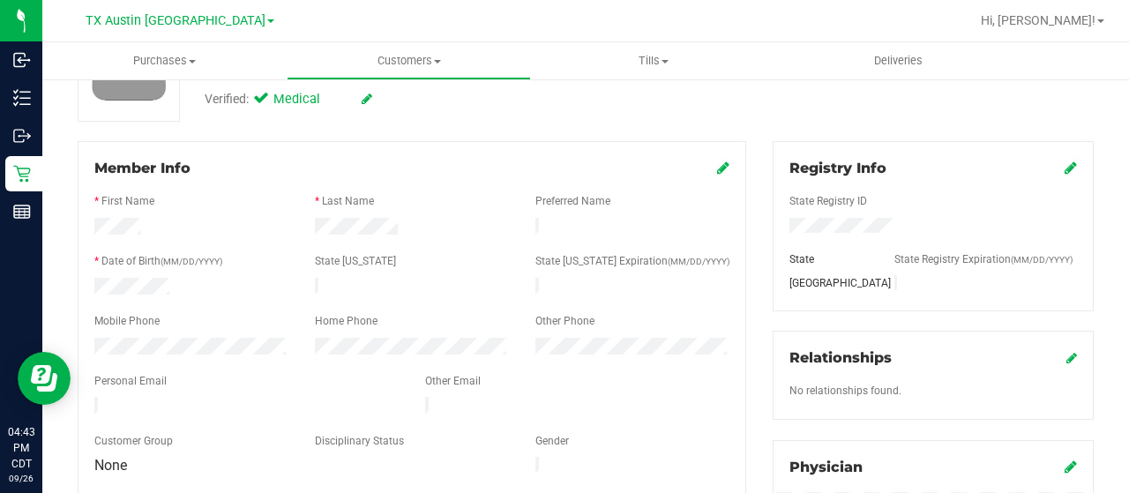
drag, startPoint x: 288, startPoint y: 399, endPoint x: 83, endPoint y: 391, distance: 205.6
click at [83, 397] on div at bounding box center [246, 407] width 331 height 21
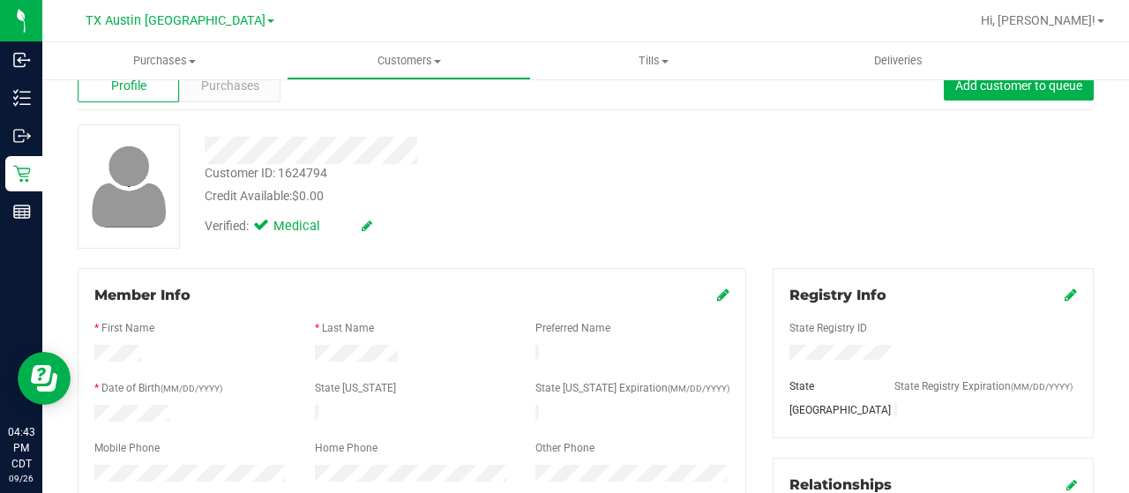
scroll to position [0, 0]
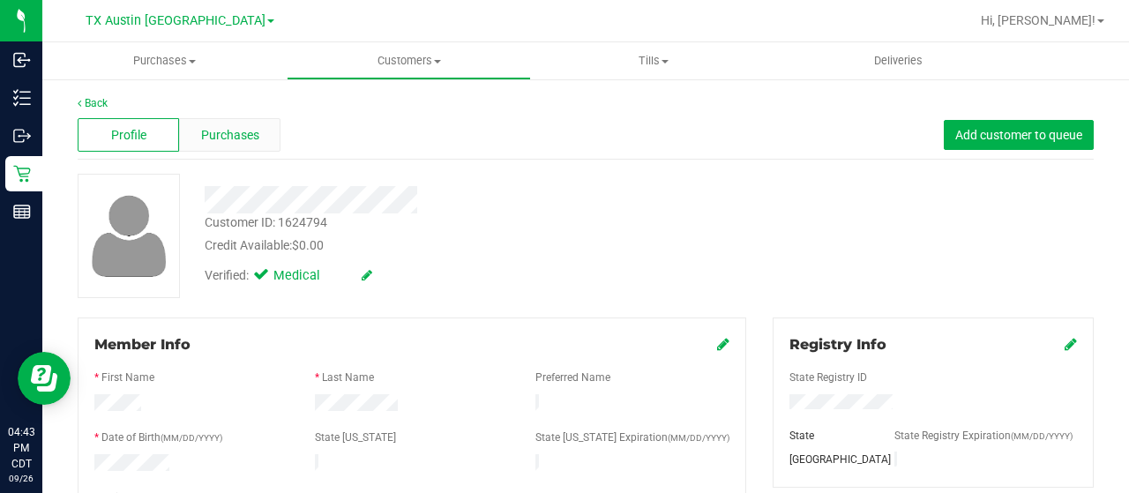
click at [253, 132] on span "Purchases" at bounding box center [230, 135] width 58 height 19
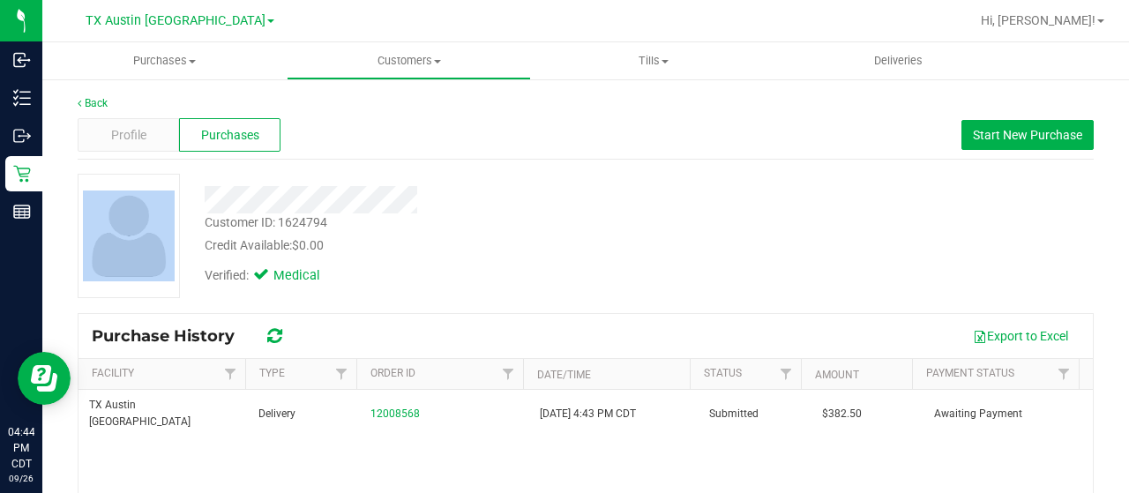
drag, startPoint x: 426, startPoint y: 201, endPoint x: 187, endPoint y: 197, distance: 239.0
click at [187, 197] on div "Customer ID: 1624794 Credit Available: $0.00 Verified: Medical" at bounding box center [585, 236] width 1042 height 124
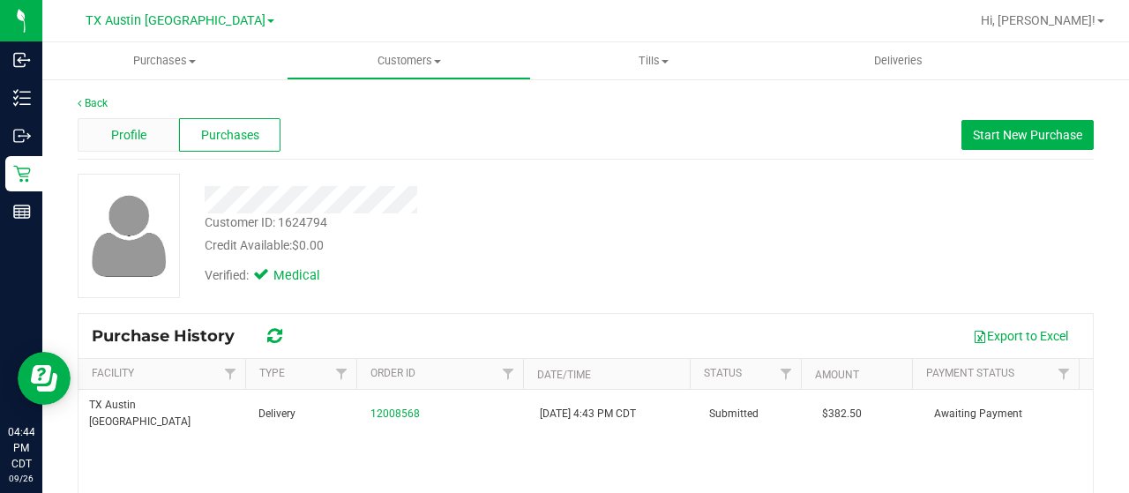
click at [136, 131] on span "Profile" at bounding box center [128, 135] width 35 height 19
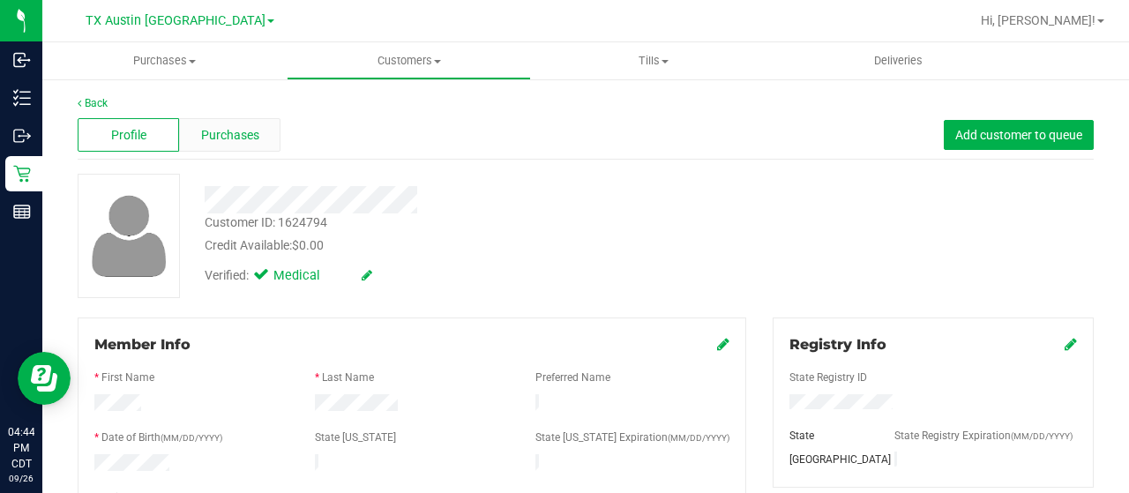
click at [242, 140] on span "Purchases" at bounding box center [230, 135] width 58 height 19
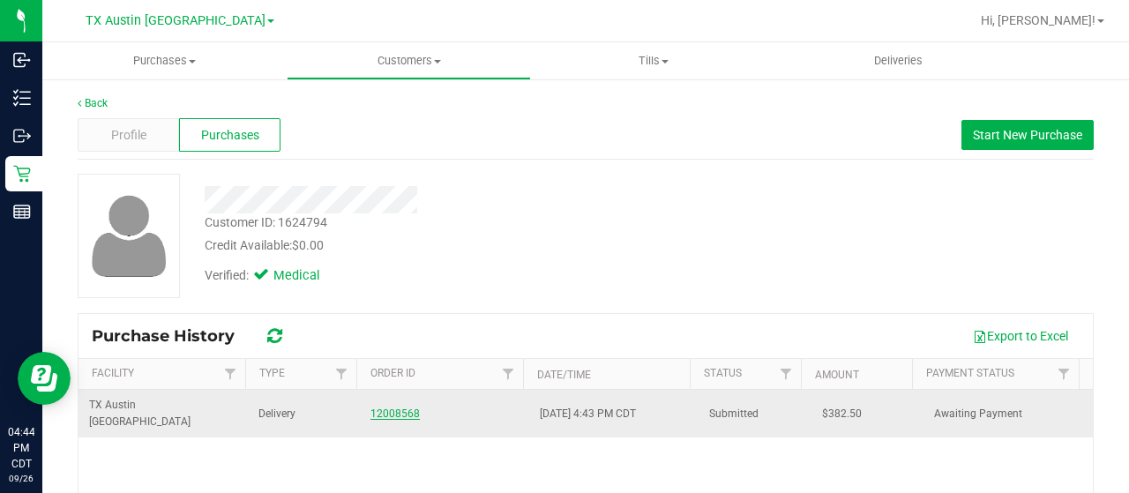
click at [404, 407] on link "12008568" at bounding box center [394, 413] width 49 height 12
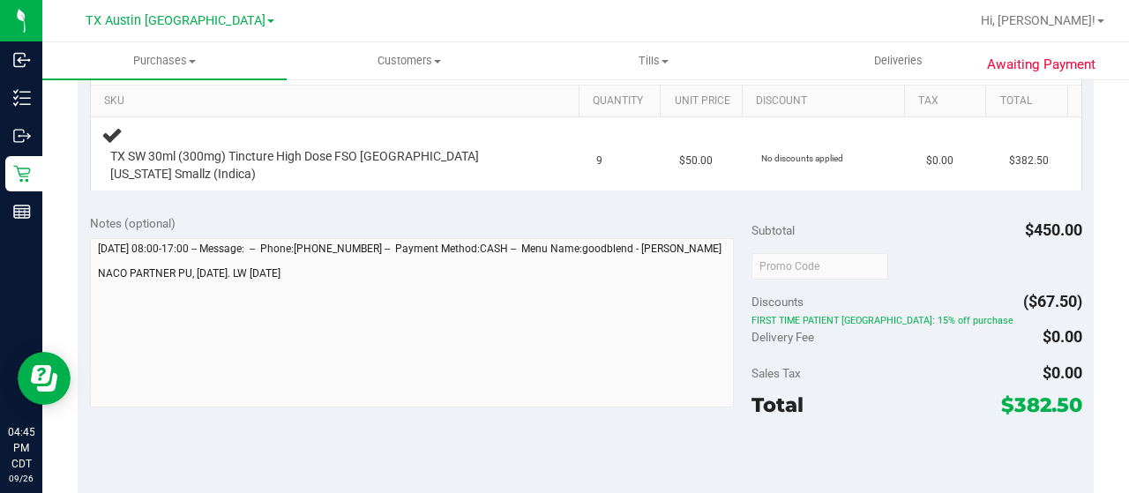
scroll to position [705, 0]
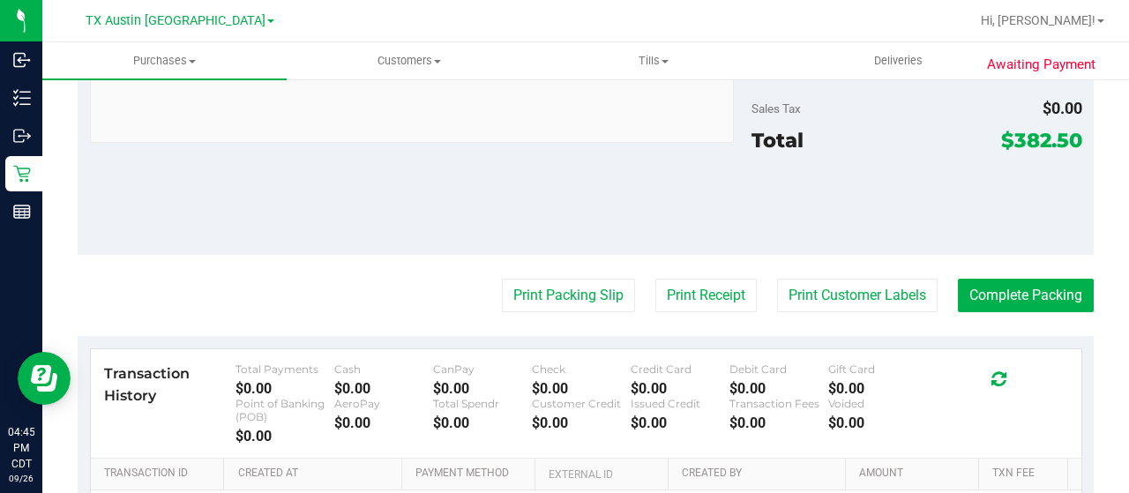
drag, startPoint x: 1002, startPoint y: 126, endPoint x: 1067, endPoint y: 135, distance: 65.8
click at [1067, 135] on span "$382.50" at bounding box center [1041, 140] width 81 height 25
copy span "382.50"
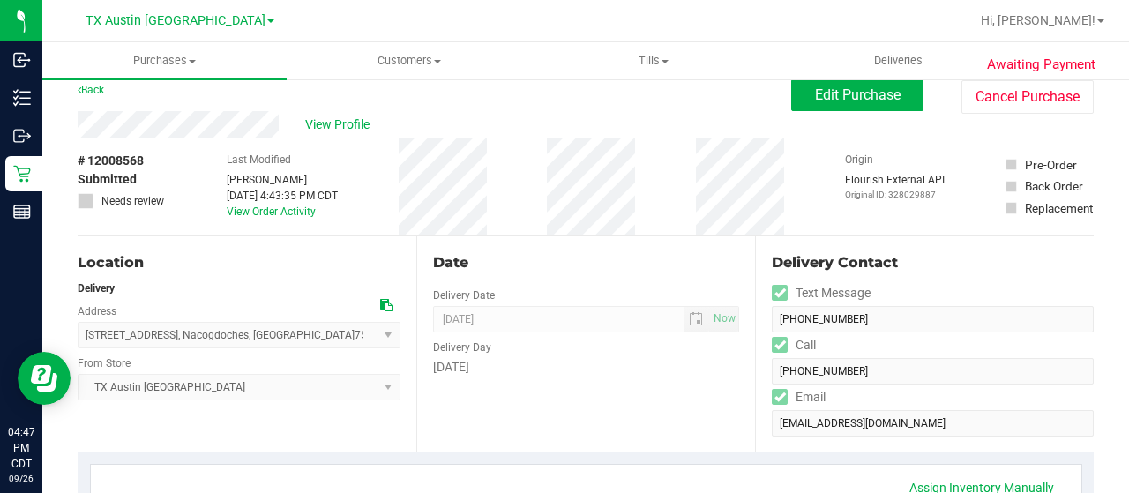
scroll to position [0, 0]
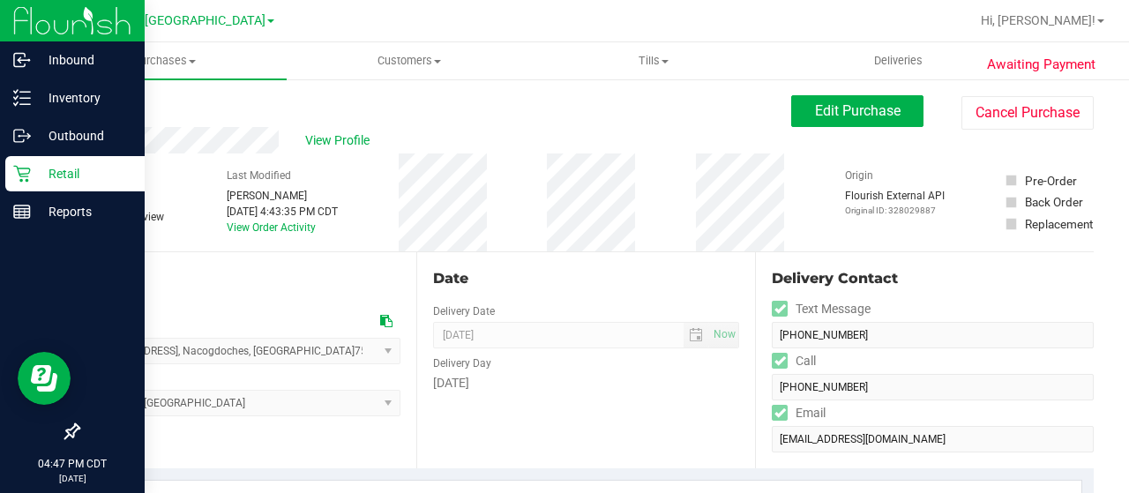
click at [31, 175] on p "Retail" at bounding box center [84, 173] width 106 height 21
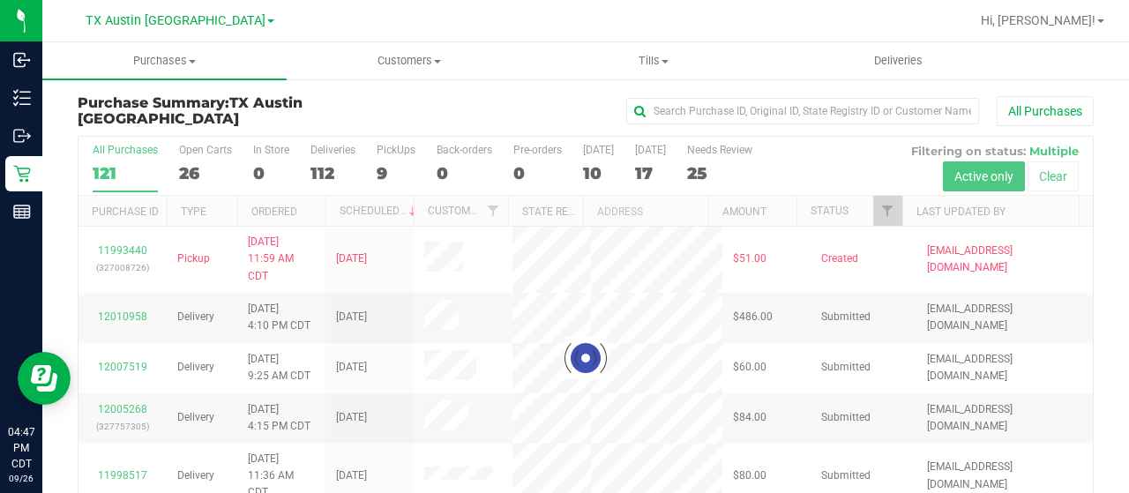
click at [184, 168] on div at bounding box center [585, 358] width 1014 height 443
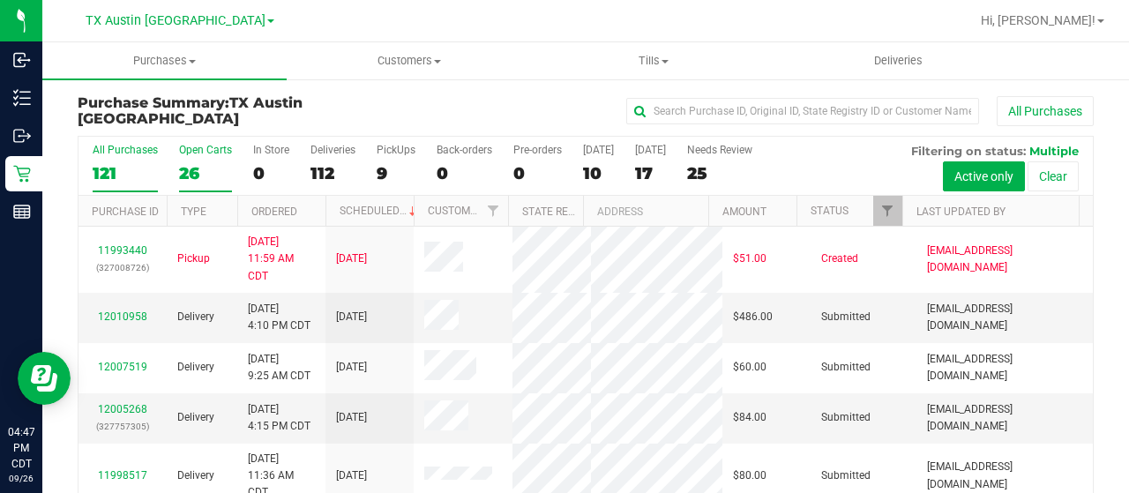
click at [191, 170] on div "26" at bounding box center [205, 173] width 53 height 20
click at [0, 0] on input "Open Carts 26" at bounding box center [0, 0] width 0 height 0
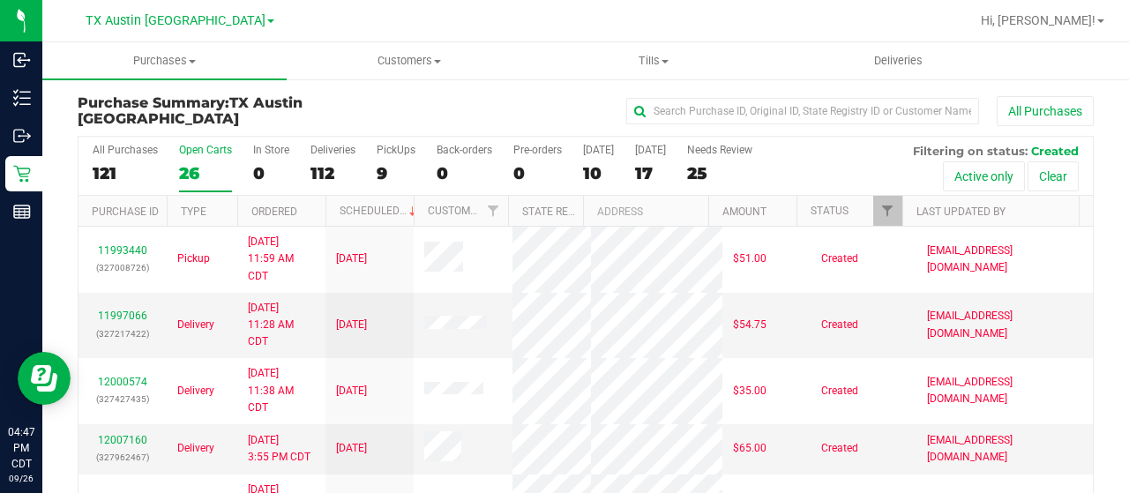
click at [195, 174] on div "26" at bounding box center [205, 173] width 53 height 20
click at [0, 0] on input "Open Carts 26" at bounding box center [0, 0] width 0 height 0
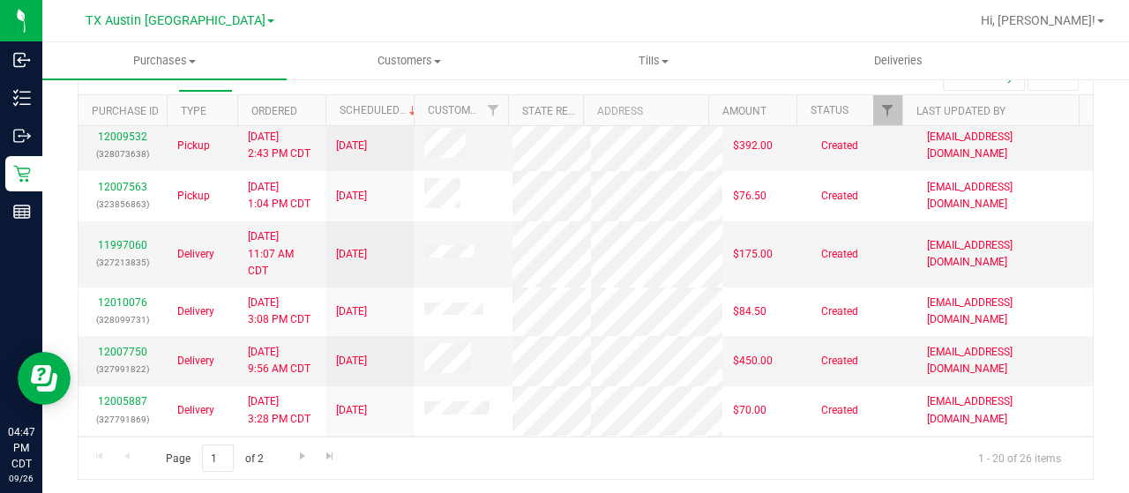
scroll to position [896, 0]
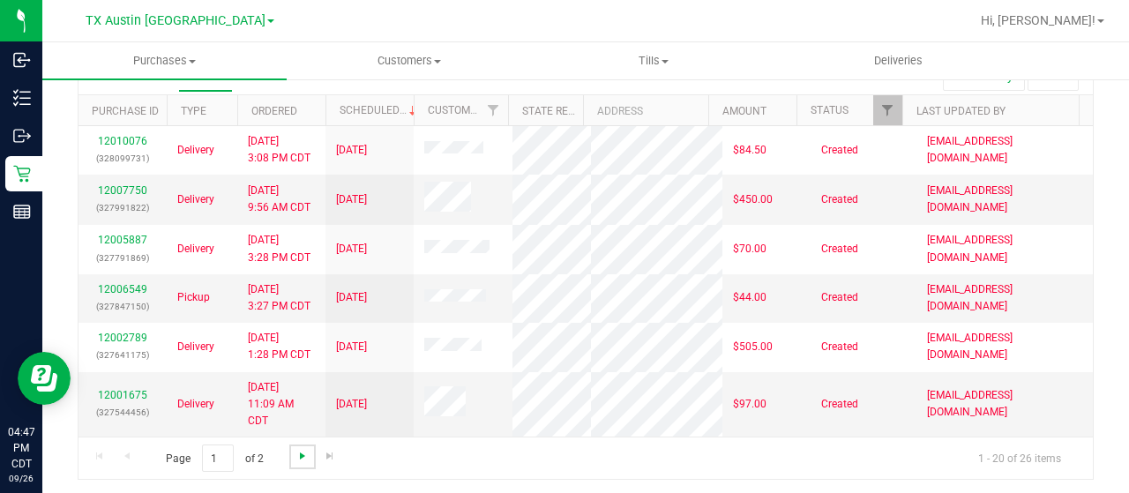
click at [298, 449] on span "Go to the next page" at bounding box center [302, 456] width 14 height 14
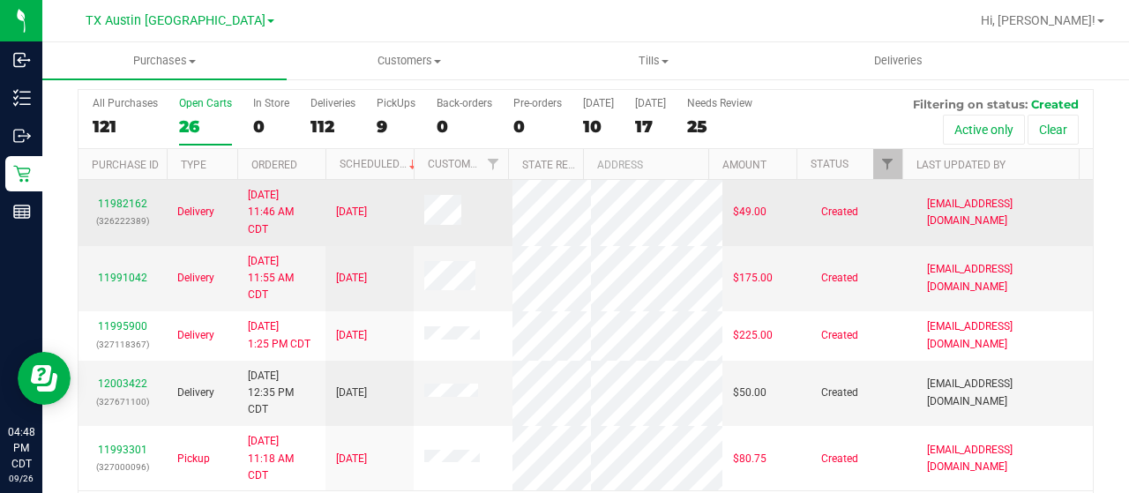
scroll to position [0, 0]
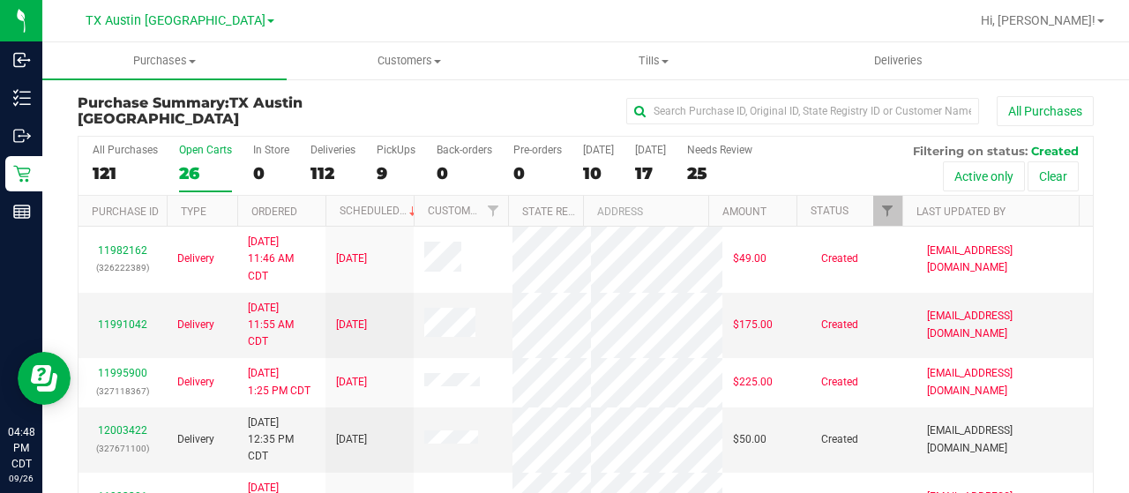
click at [185, 175] on div "26" at bounding box center [205, 173] width 53 height 20
click at [0, 0] on input "Open Carts 26" at bounding box center [0, 0] width 0 height 0
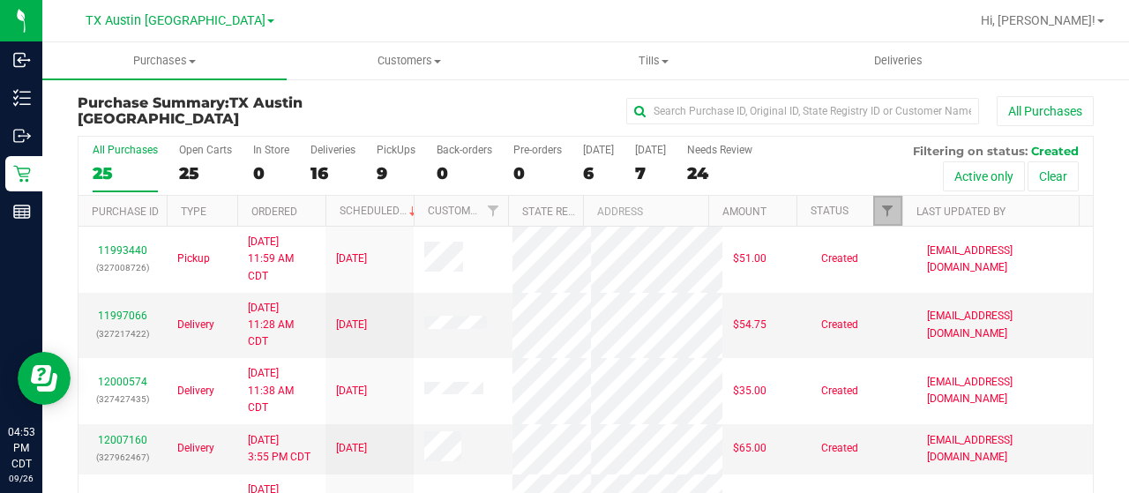
click at [873, 197] on link "Filter" at bounding box center [887, 211] width 29 height 30
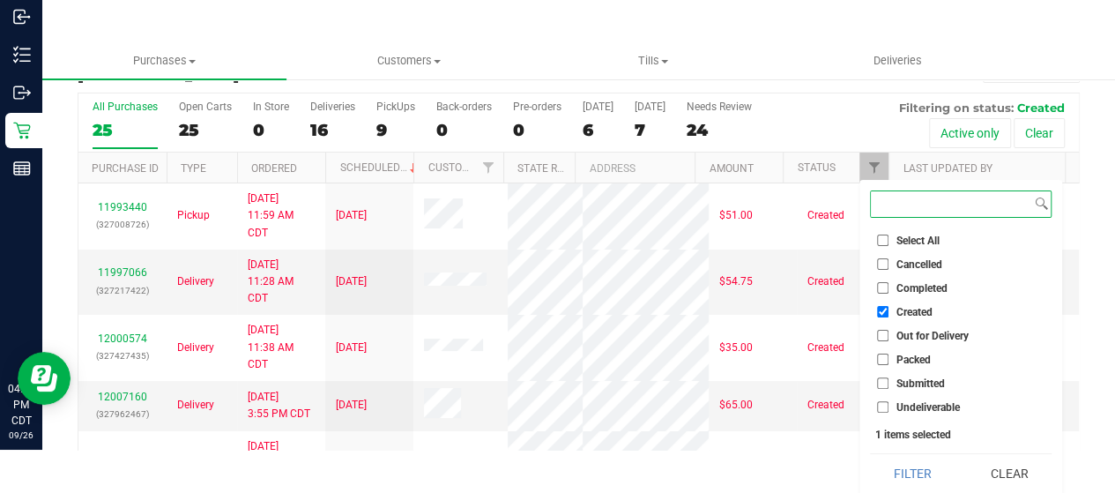
scroll to position [48, 0]
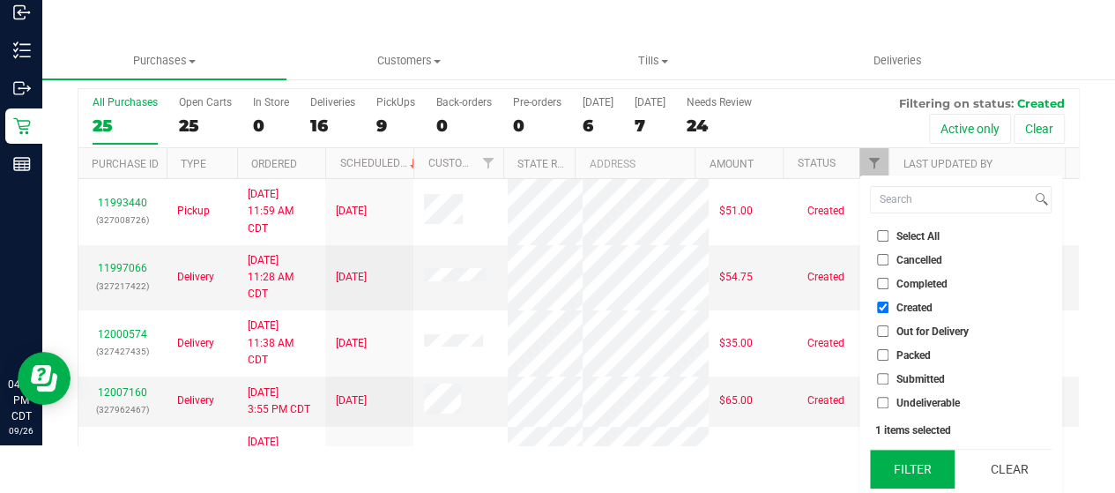
click at [907, 457] on button "Filter" at bounding box center [912, 469] width 85 height 39
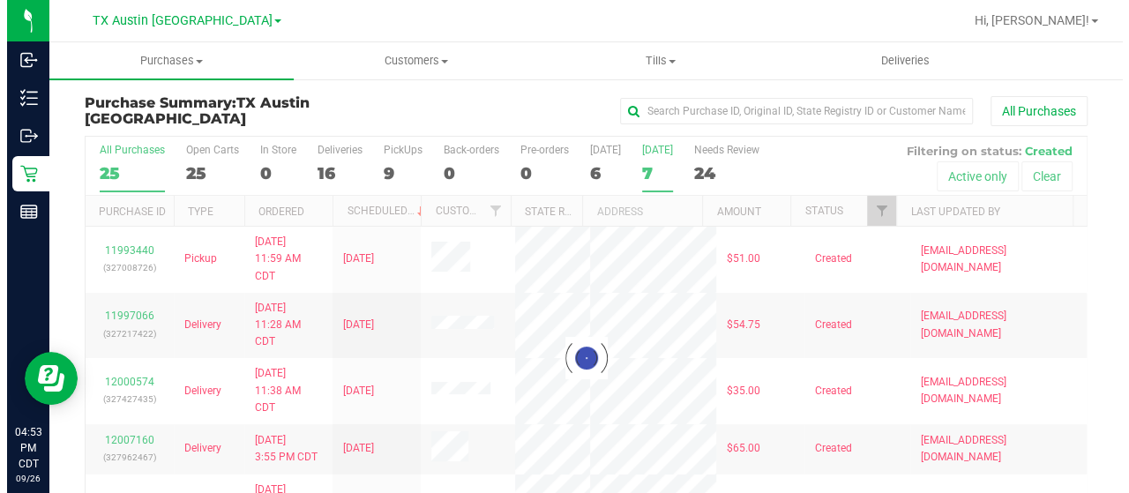
scroll to position [0, 0]
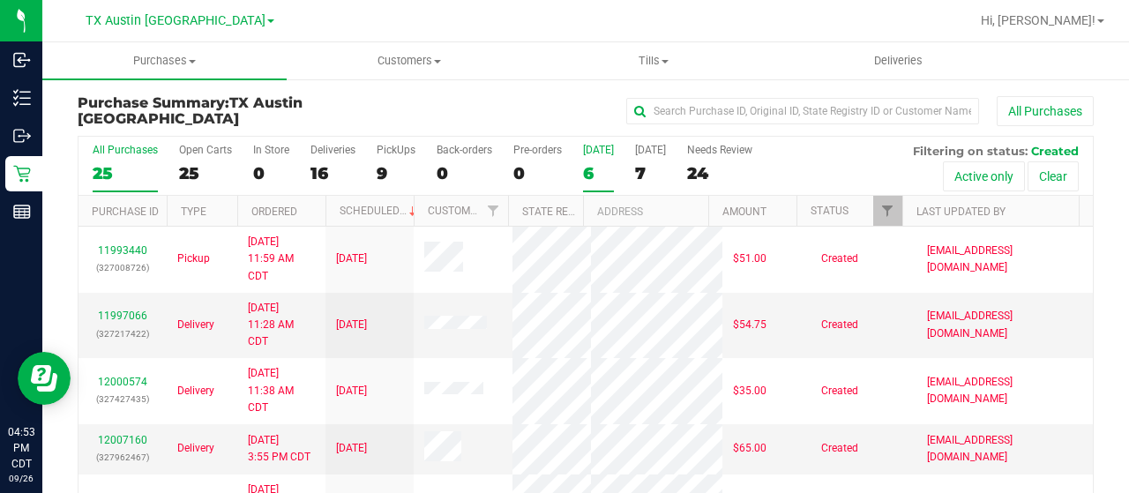
click at [598, 170] on div "6" at bounding box center [598, 173] width 31 height 20
click at [0, 0] on input "[DATE] 6" at bounding box center [0, 0] width 0 height 0
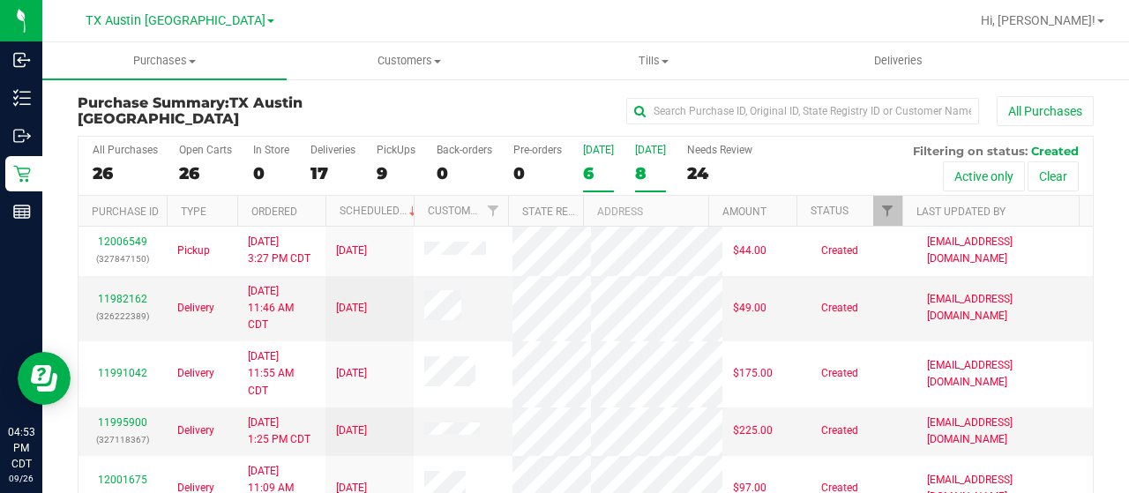
click at [642, 165] on div "8" at bounding box center [650, 173] width 31 height 20
click at [0, 0] on input "[DATE] 8" at bounding box center [0, 0] width 0 height 0
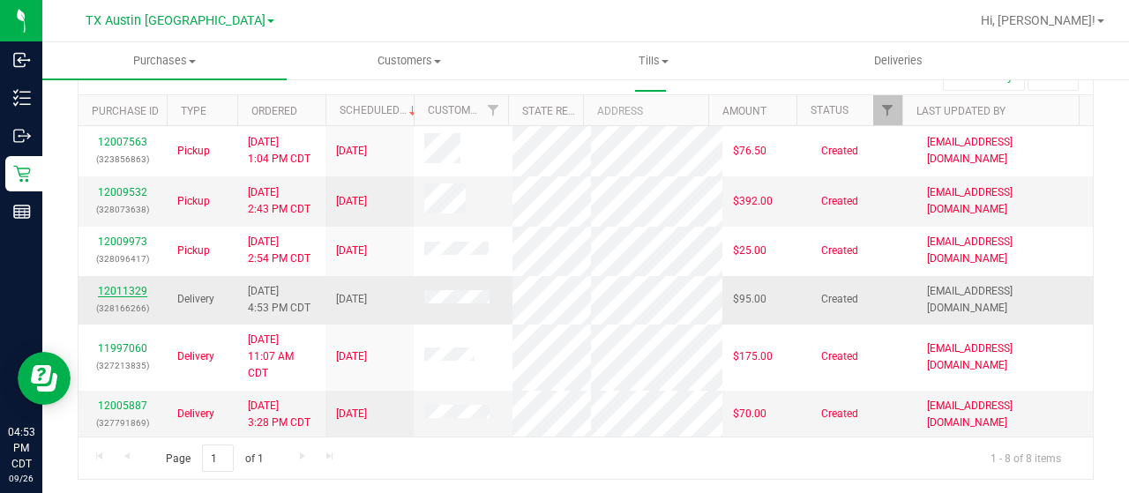
click at [131, 297] on link "12011329" at bounding box center [122, 291] width 49 height 12
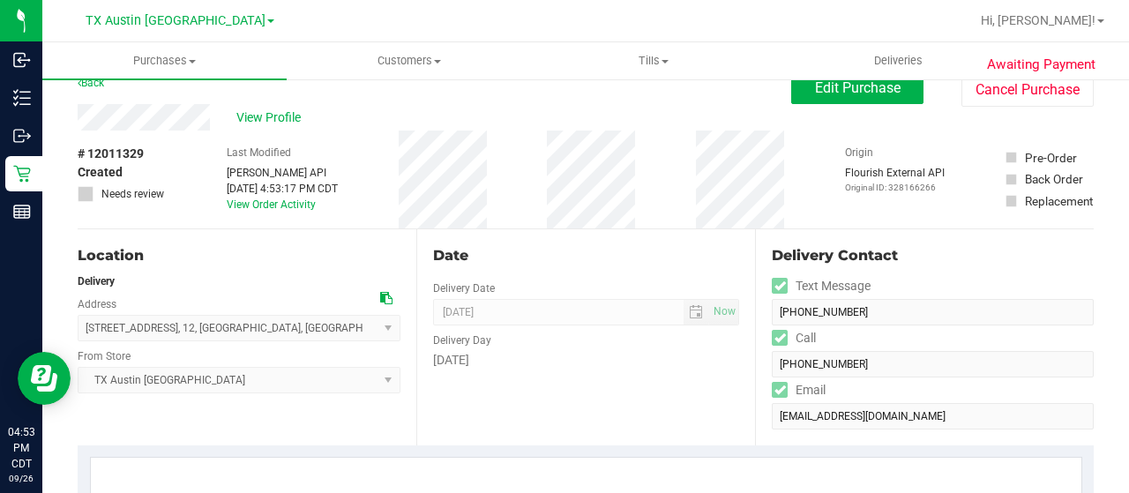
scroll to position [12, 0]
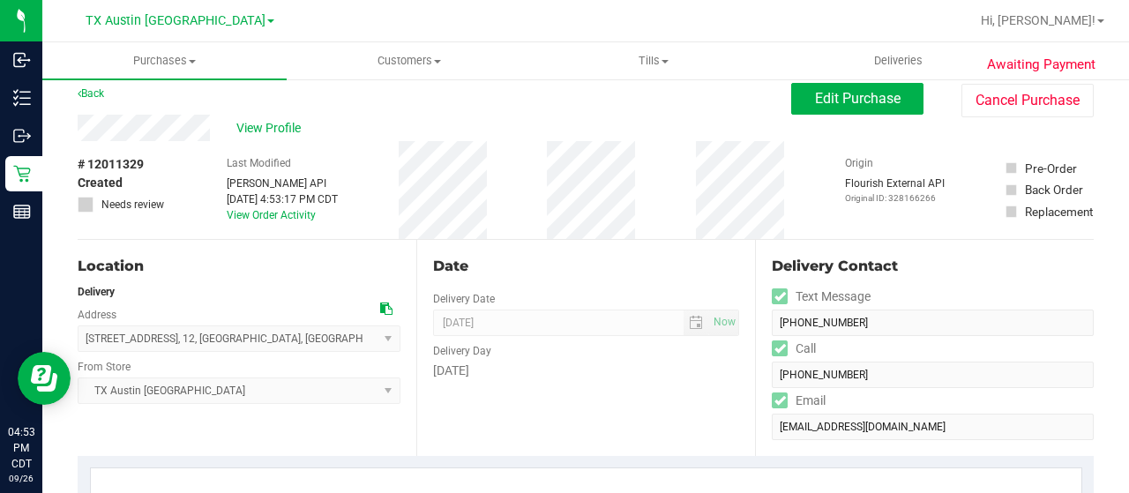
click at [212, 130] on div "View Profile" at bounding box center [434, 128] width 713 height 26
click at [381, 311] on icon at bounding box center [386, 308] width 12 height 12
click at [94, 94] on link "Back" at bounding box center [91, 93] width 26 height 12
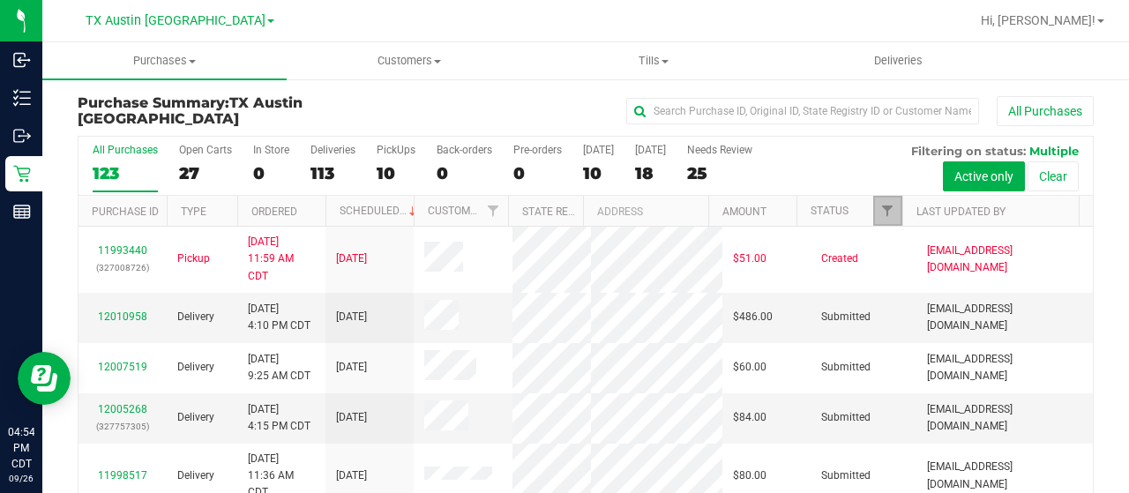
click at [883, 210] on link "Filter" at bounding box center [887, 211] width 29 height 30
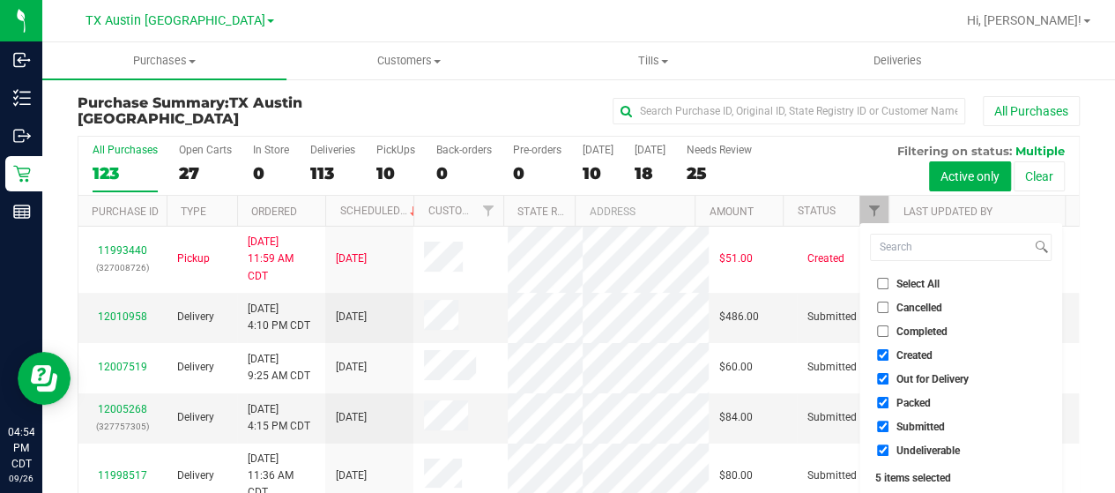
click at [929, 380] on span "Out for Delivery" at bounding box center [933, 379] width 72 height 11
click at [889, 380] on input "Out for Delivery" at bounding box center [882, 378] width 11 height 11
checkbox input "false"
click at [921, 405] on span "Packed" at bounding box center [914, 403] width 34 height 11
click at [889, 405] on input "Packed" at bounding box center [882, 402] width 11 height 11
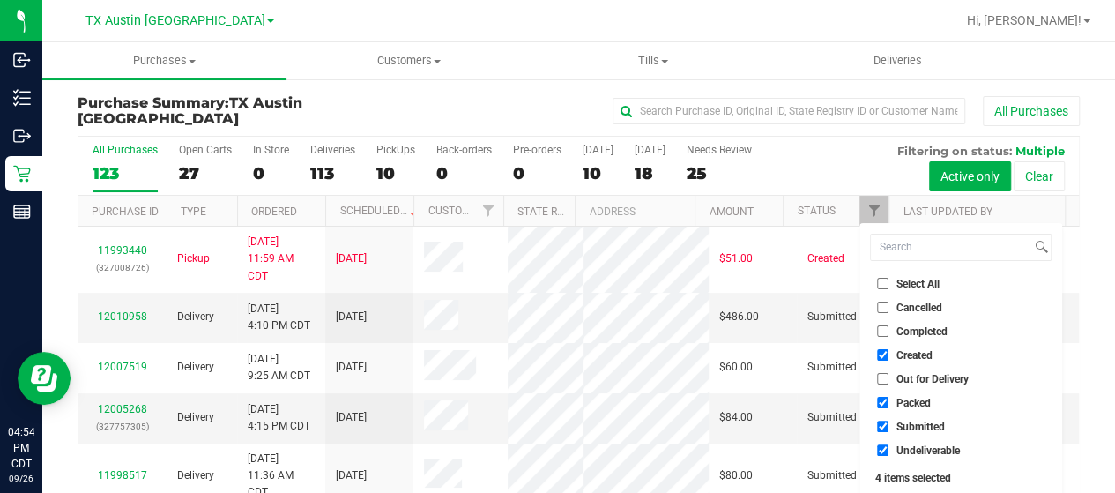
checkbox input "false"
click at [919, 425] on span "Submitted" at bounding box center [921, 426] width 48 height 11
click at [889, 425] on input "Submitted" at bounding box center [882, 426] width 11 height 11
checkbox input "false"
click at [914, 450] on span "Undeliverable" at bounding box center [928, 450] width 63 height 11
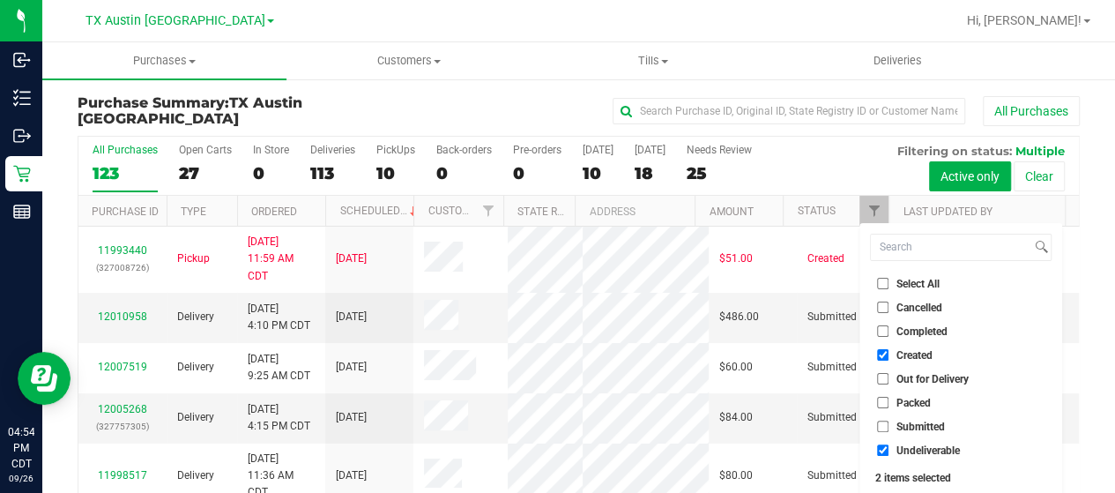
click at [889, 450] on input "Undeliverable" at bounding box center [882, 449] width 11 height 11
checkbox input "false"
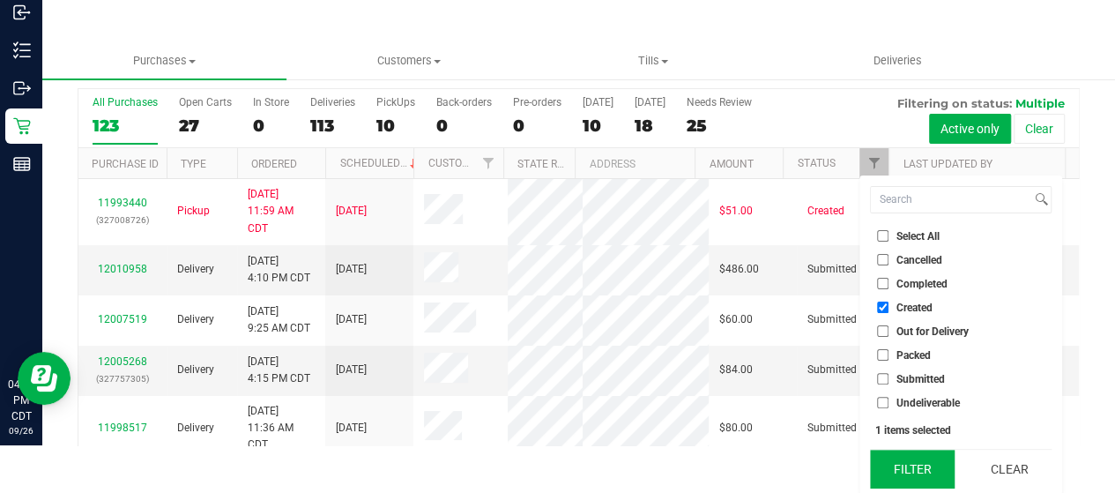
click at [910, 463] on button "Filter" at bounding box center [912, 469] width 85 height 39
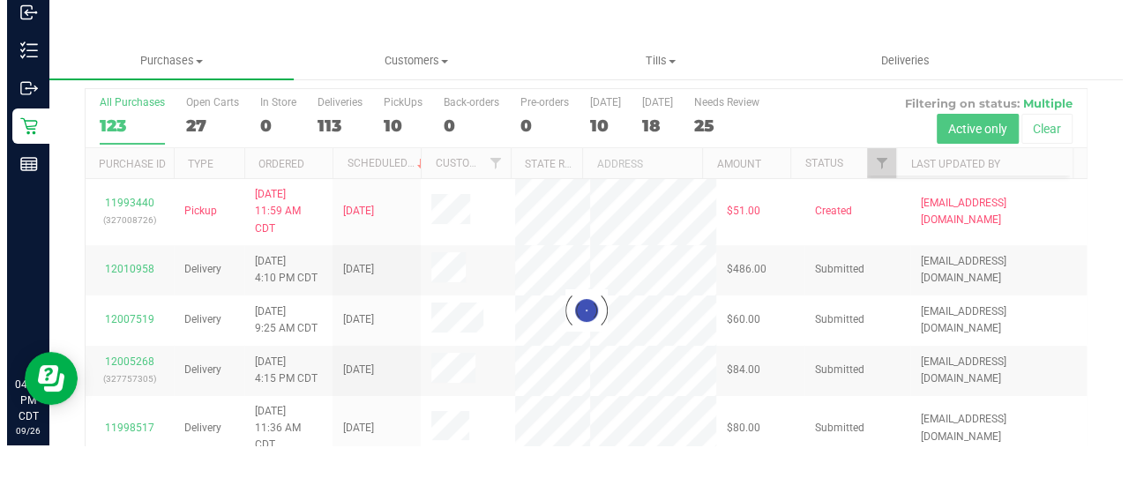
scroll to position [0, 0]
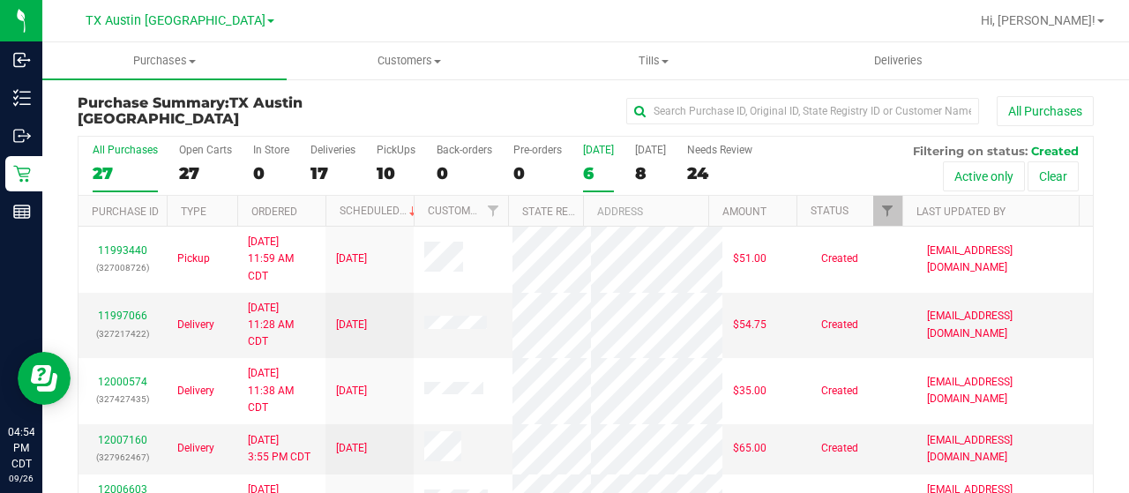
click at [596, 174] on div "6" at bounding box center [598, 173] width 31 height 20
click at [0, 0] on input "[DATE] 6" at bounding box center [0, 0] width 0 height 0
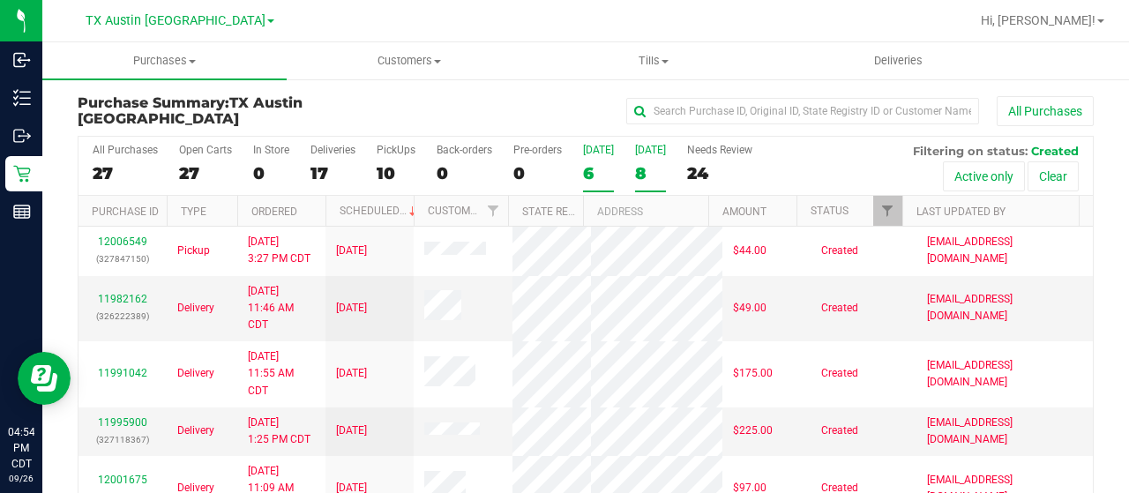
click at [642, 177] on div "8" at bounding box center [650, 173] width 31 height 20
click at [0, 0] on input "[DATE] 8" at bounding box center [0, 0] width 0 height 0
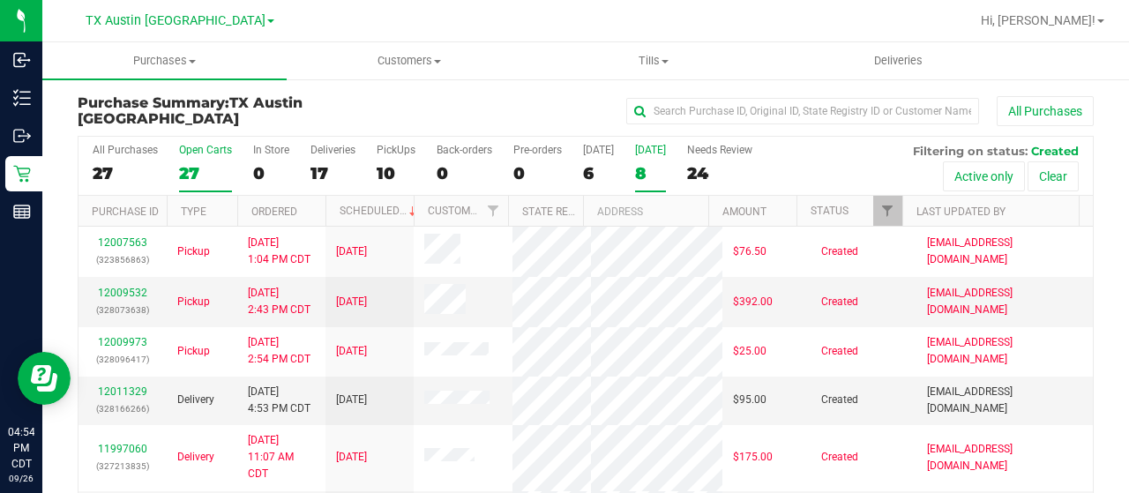
click at [191, 174] on div "27" at bounding box center [205, 173] width 53 height 20
click at [0, 0] on input "Open Carts 27" at bounding box center [0, 0] width 0 height 0
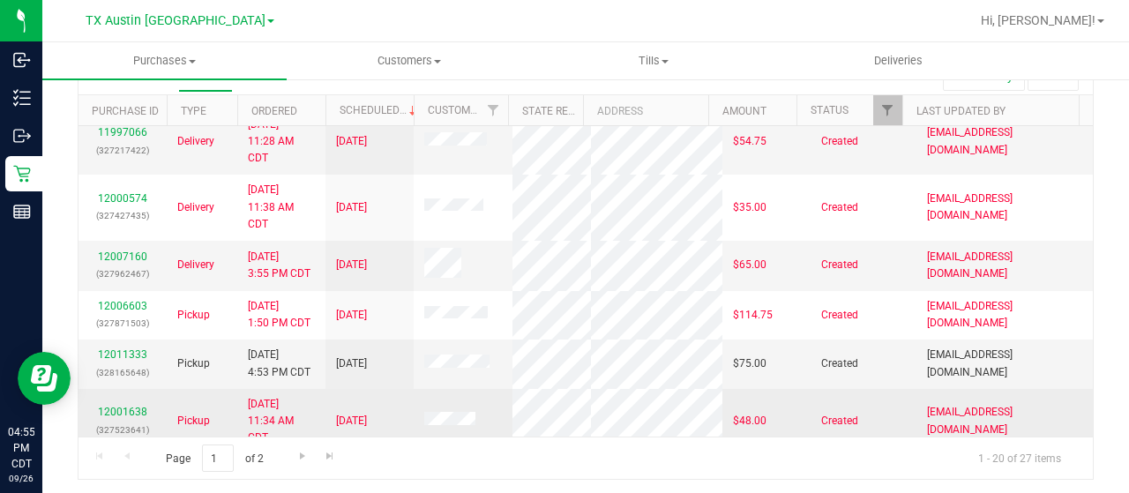
scroll to position [176, 0]
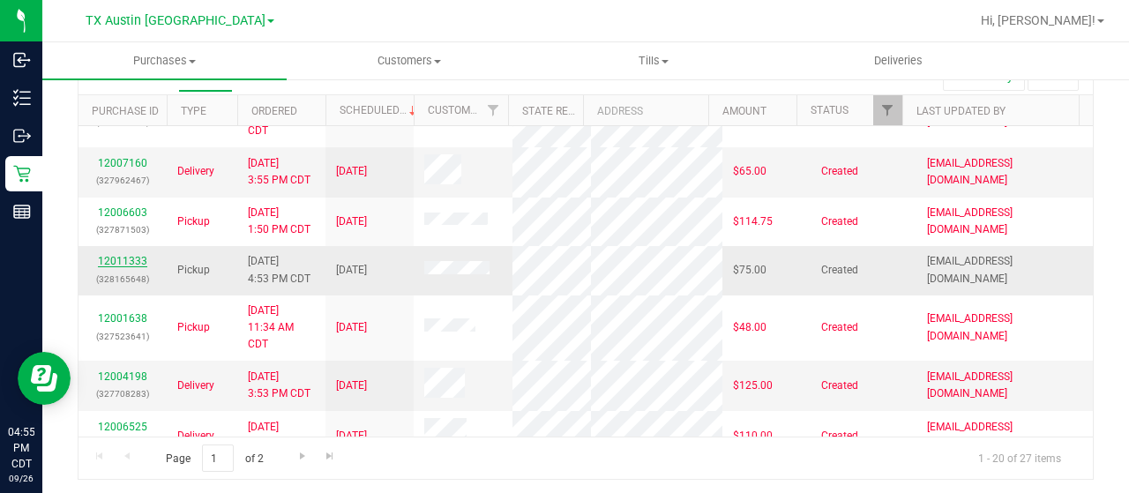
click at [116, 265] on link "12011333" at bounding box center [122, 261] width 49 height 12
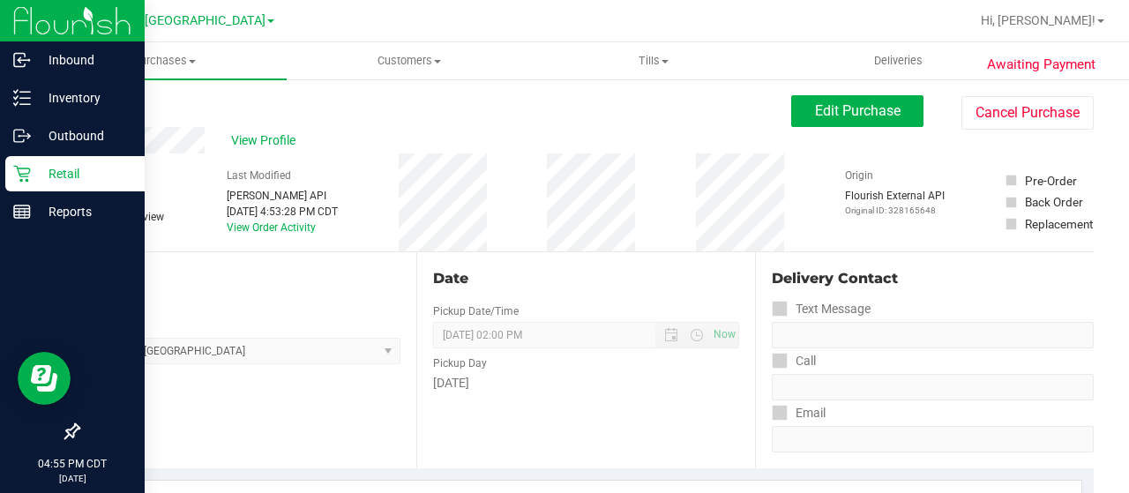
click at [23, 183] on div "Retail" at bounding box center [74, 173] width 139 height 35
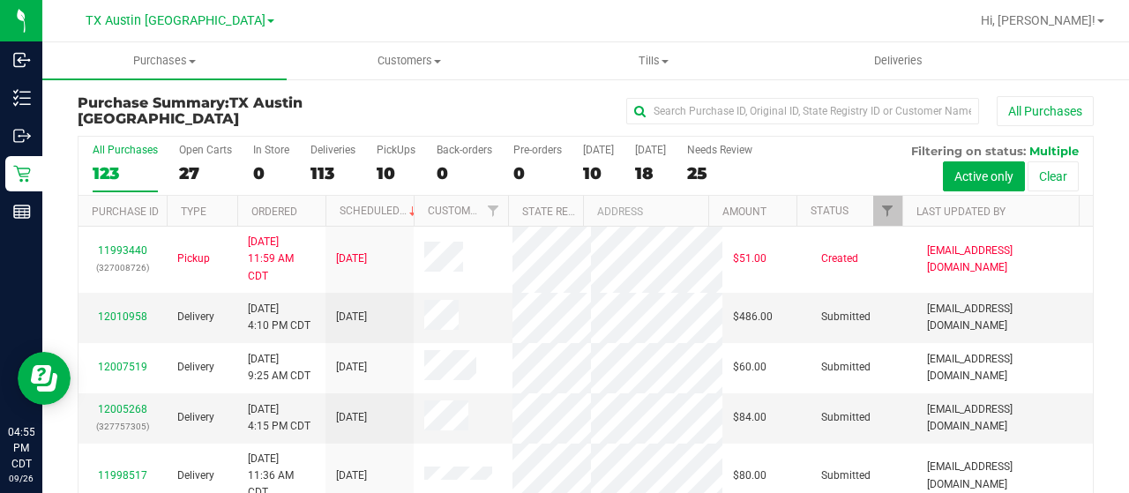
click at [533, 91] on div "Purchase Summary: TX Austin DC All Purchases All Purchases 123 Open Carts 27 In…" at bounding box center [585, 338] width 1086 height 520
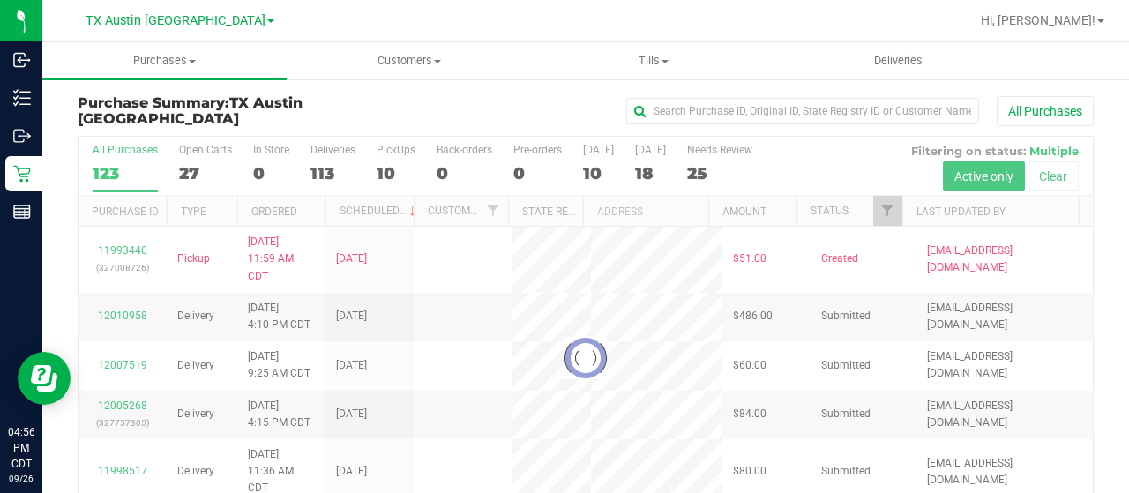
click at [593, 175] on div at bounding box center [585, 358] width 1014 height 443
click at [593, 169] on div at bounding box center [585, 358] width 1014 height 443
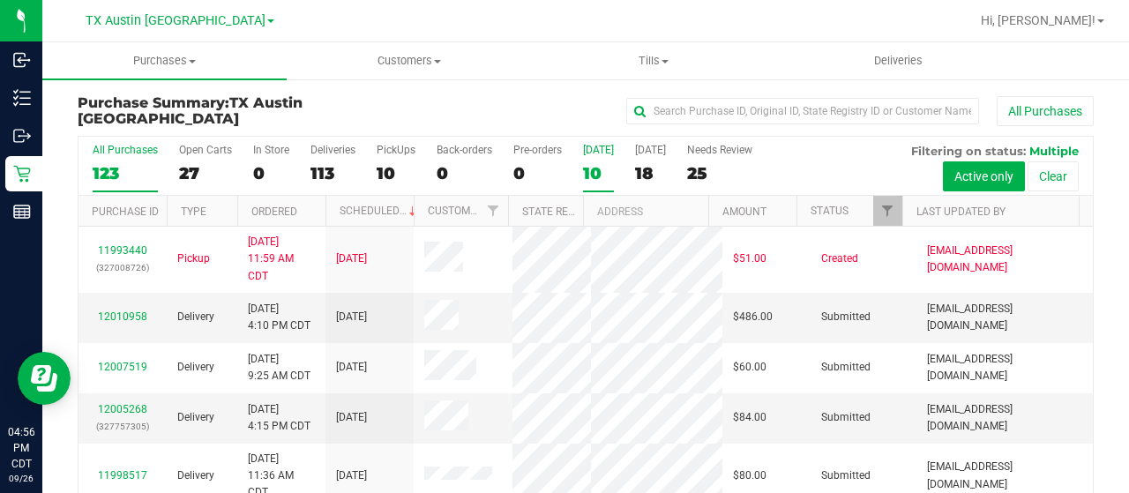
click at [587, 173] on div "10" at bounding box center [598, 173] width 31 height 20
click at [0, 0] on input "[DATE] 10" at bounding box center [0, 0] width 0 height 0
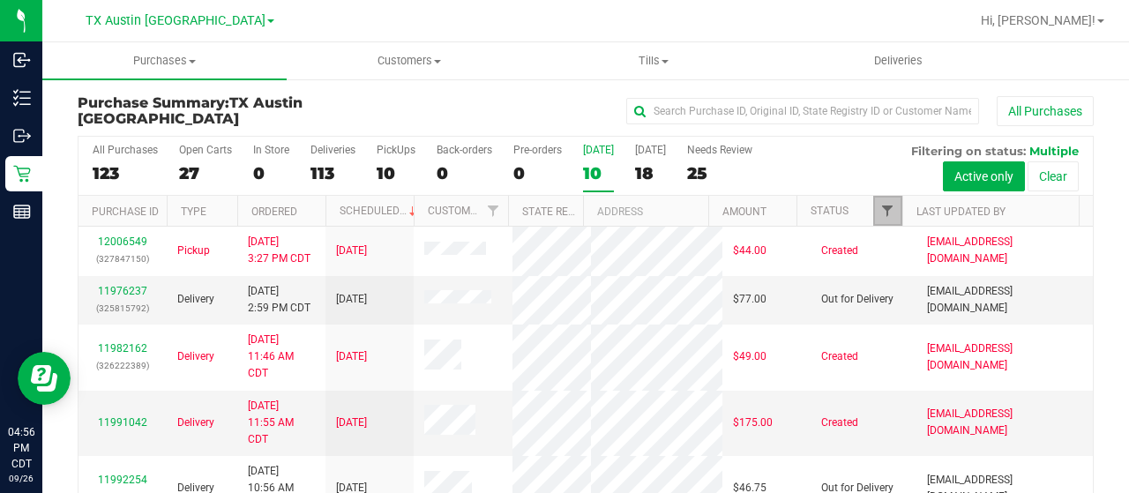
click at [880, 207] on span "Filter" at bounding box center [887, 211] width 14 height 14
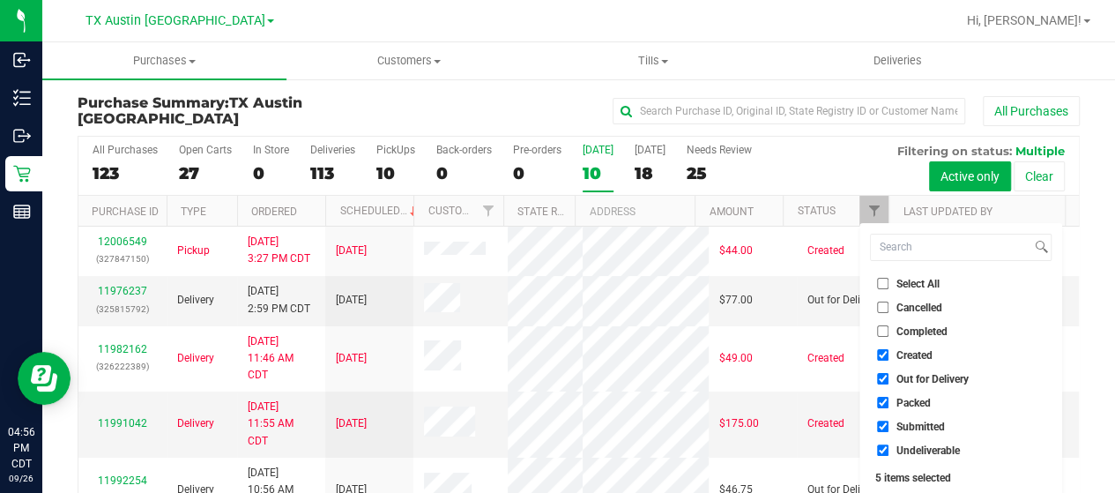
click at [944, 374] on span "Out for Delivery" at bounding box center [933, 379] width 72 height 11
click at [889, 373] on input "Out for Delivery" at bounding box center [882, 378] width 11 height 11
checkbox input "false"
click at [921, 402] on span "Packed" at bounding box center [914, 403] width 34 height 11
click at [889, 402] on input "Packed" at bounding box center [882, 402] width 11 height 11
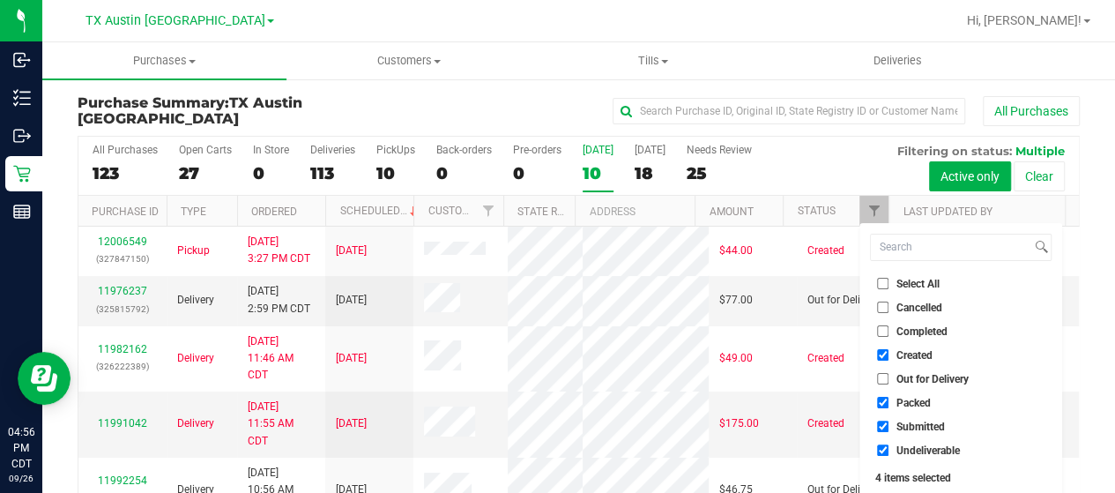
checkbox input "false"
click at [910, 424] on span "Submitted" at bounding box center [921, 426] width 48 height 11
click at [889, 424] on input "Submitted" at bounding box center [882, 426] width 11 height 11
checkbox input "false"
click at [906, 447] on span "Undeliverable" at bounding box center [928, 450] width 63 height 11
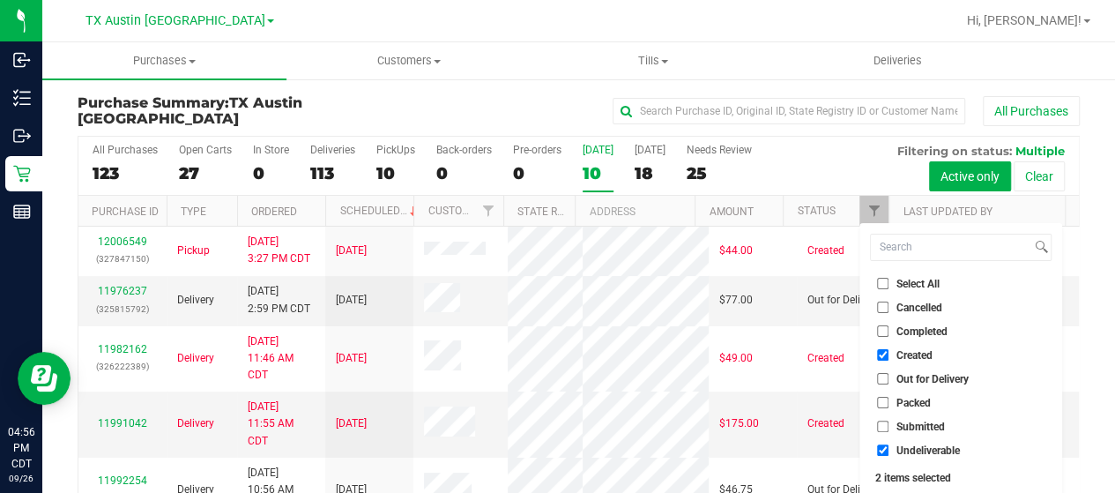
click at [889, 447] on input "Undeliverable" at bounding box center [882, 449] width 11 height 11
checkbox input "false"
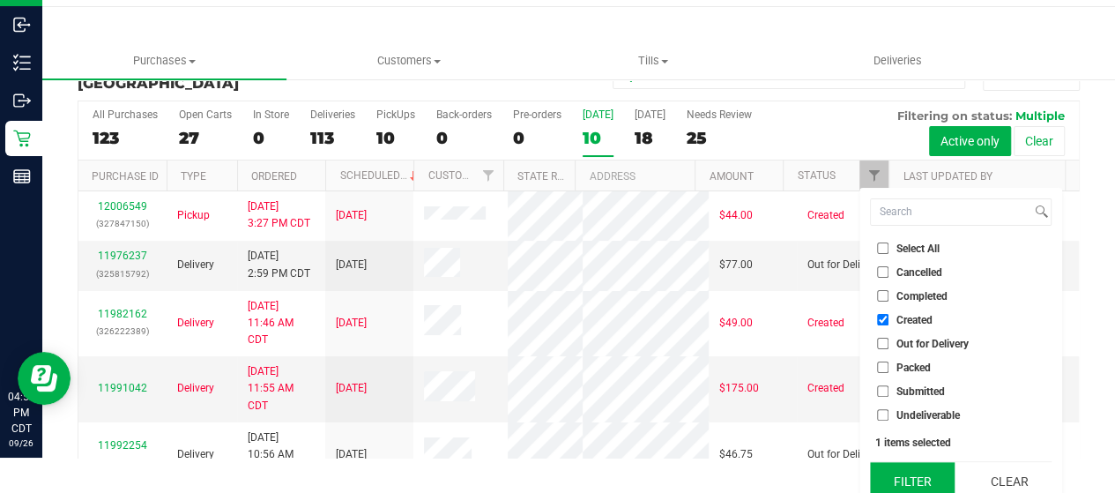
scroll to position [48, 0]
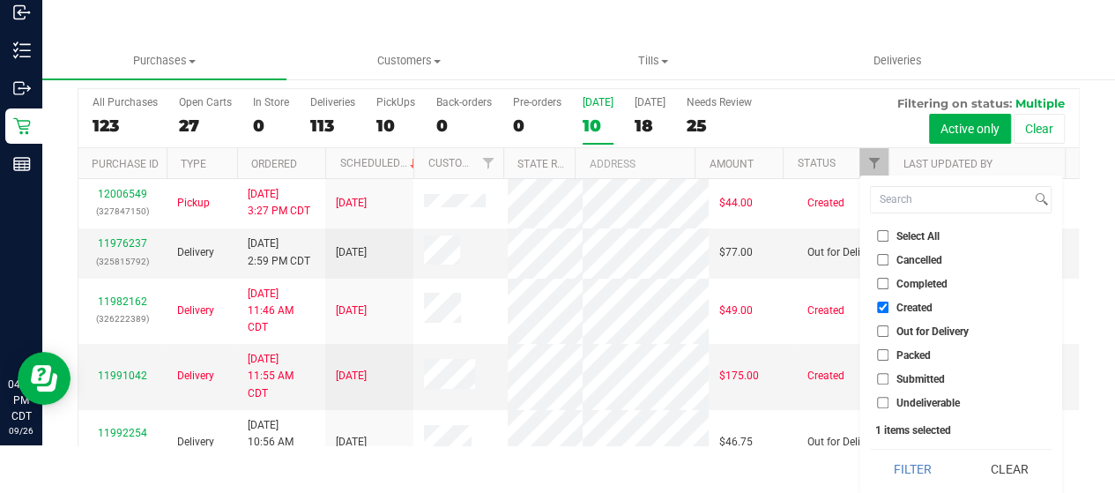
click at [910, 463] on button "Filter" at bounding box center [912, 469] width 85 height 39
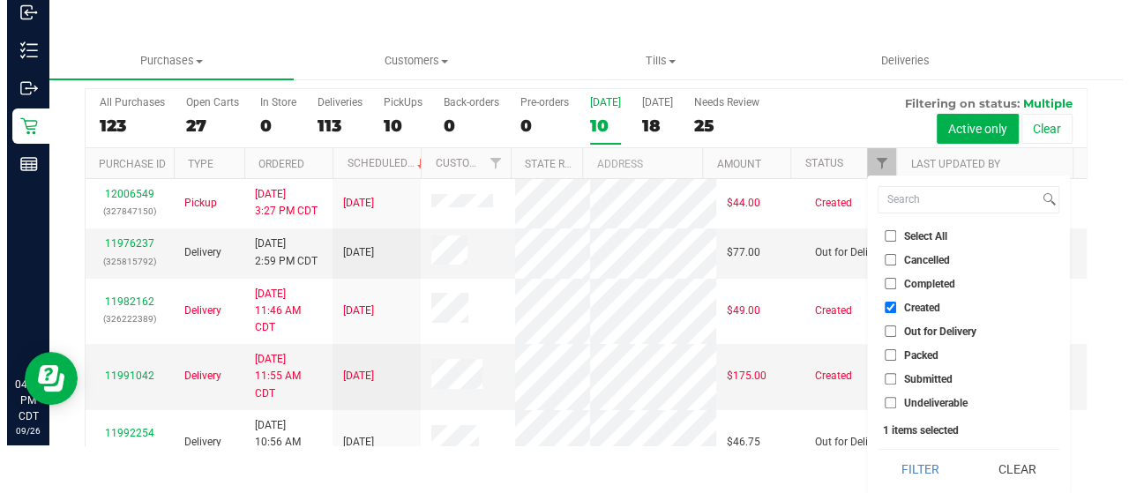
scroll to position [0, 0]
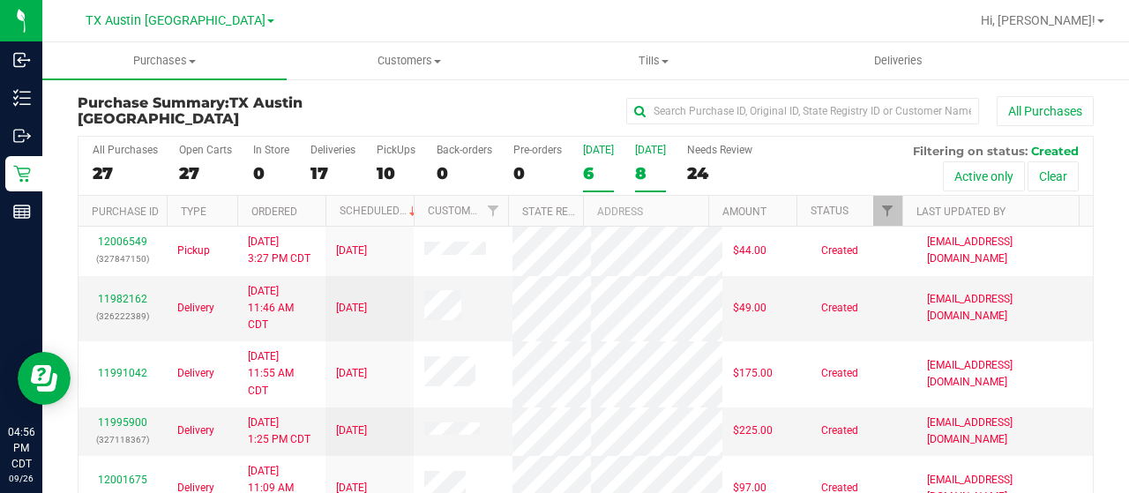
click at [635, 175] on div "8" at bounding box center [650, 173] width 31 height 20
click at [0, 0] on input "[DATE] 8" at bounding box center [0, 0] width 0 height 0
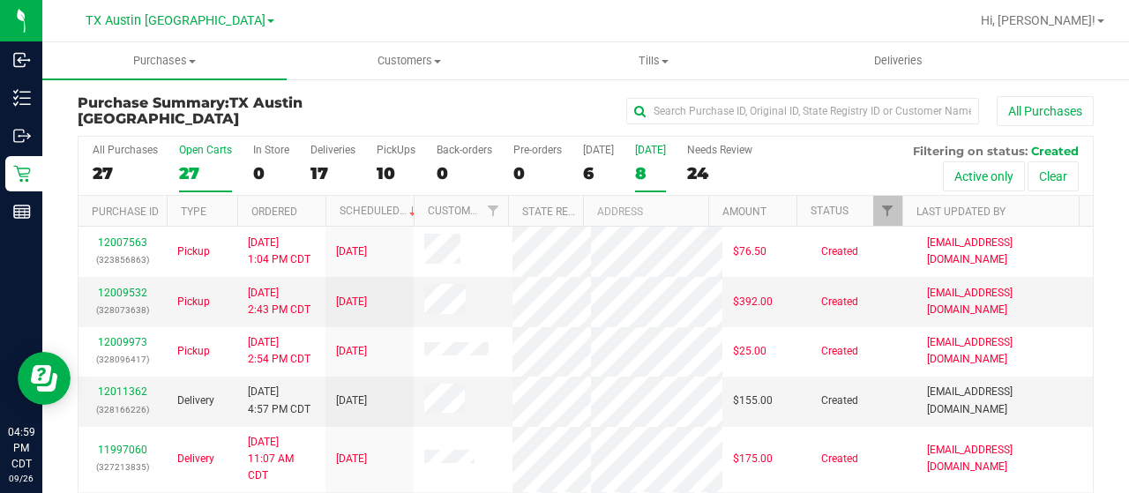
click at [190, 175] on div "27" at bounding box center [205, 173] width 53 height 20
click at [0, 0] on input "Open Carts 27" at bounding box center [0, 0] width 0 height 0
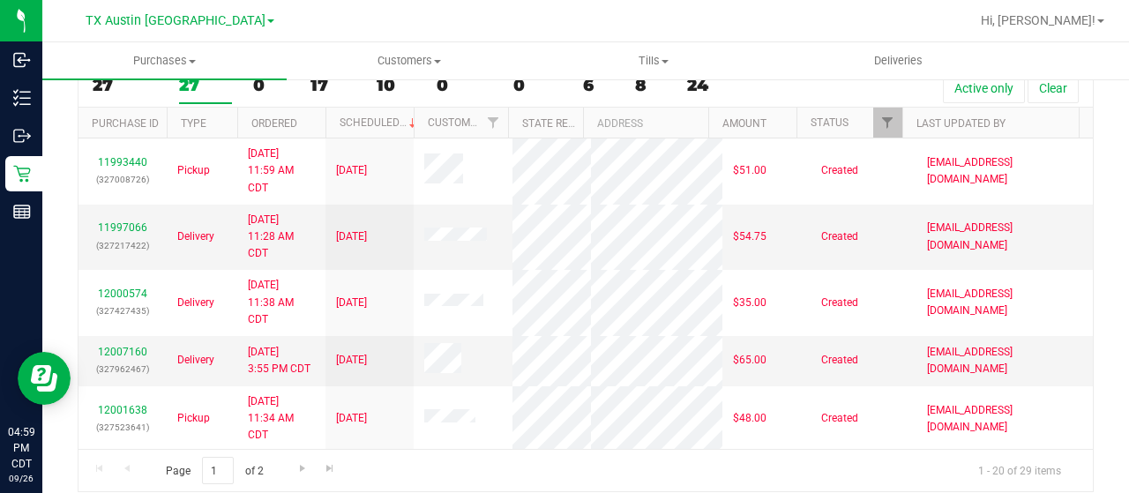
click at [744, 26] on div at bounding box center [642, 21] width 653 height 34
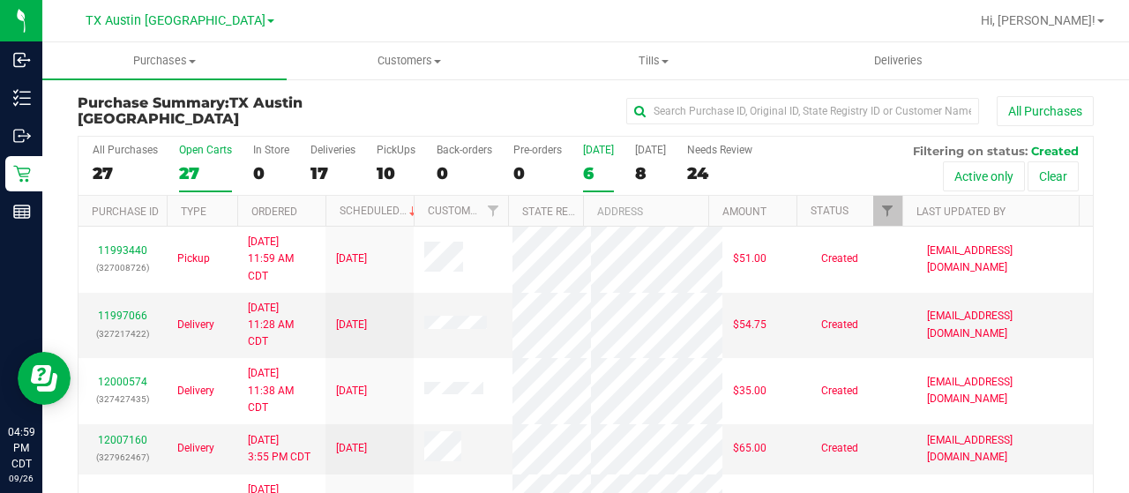
click at [599, 170] on div "6" at bounding box center [598, 173] width 31 height 20
click at [0, 0] on input "[DATE] 6" at bounding box center [0, 0] width 0 height 0
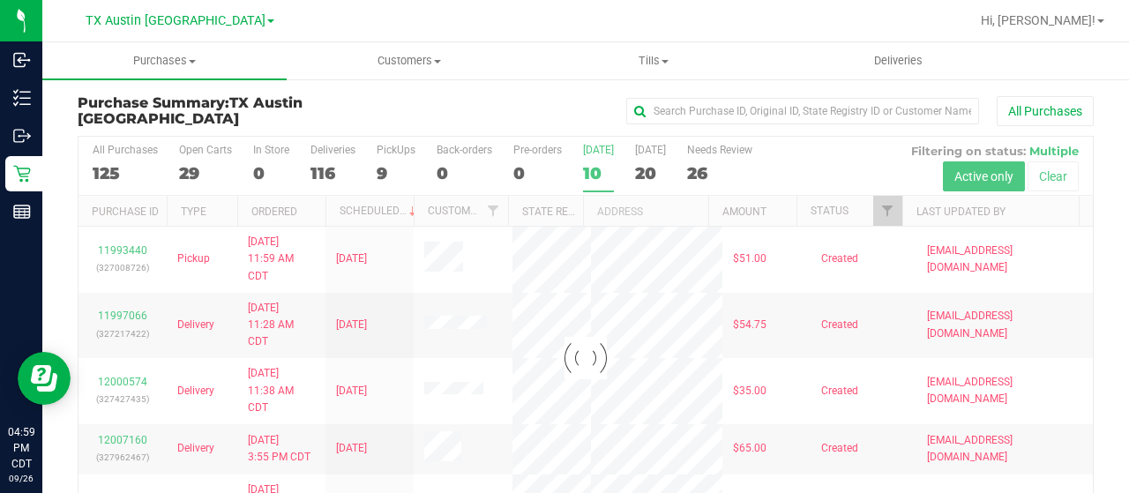
checkbox input "true"
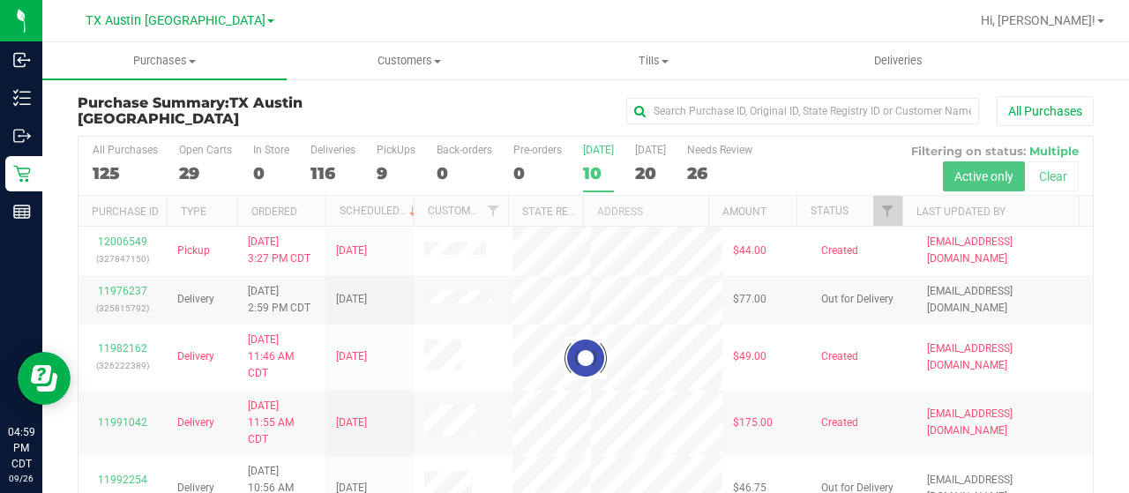
checkbox input "true"
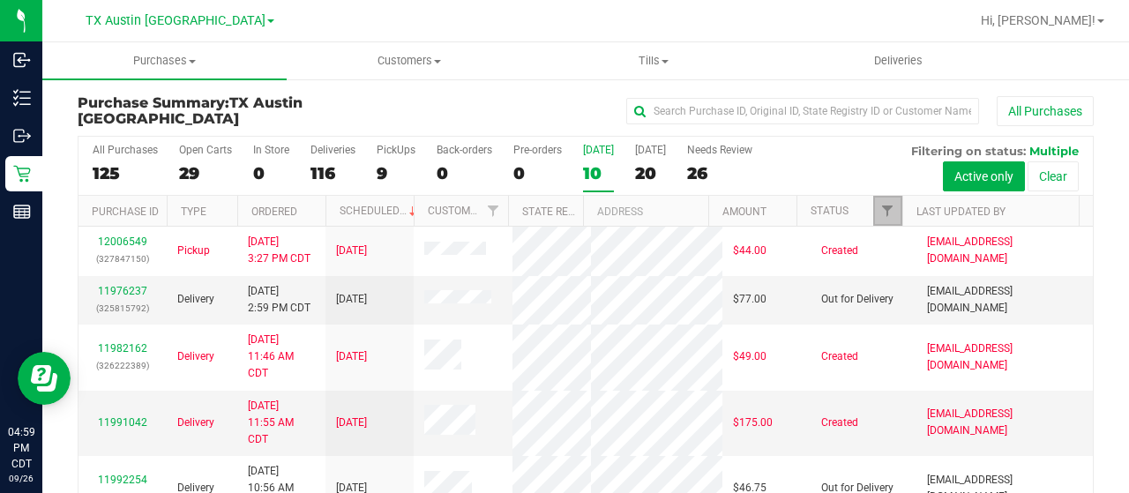
click at [875, 219] on link "Filter" at bounding box center [887, 211] width 29 height 30
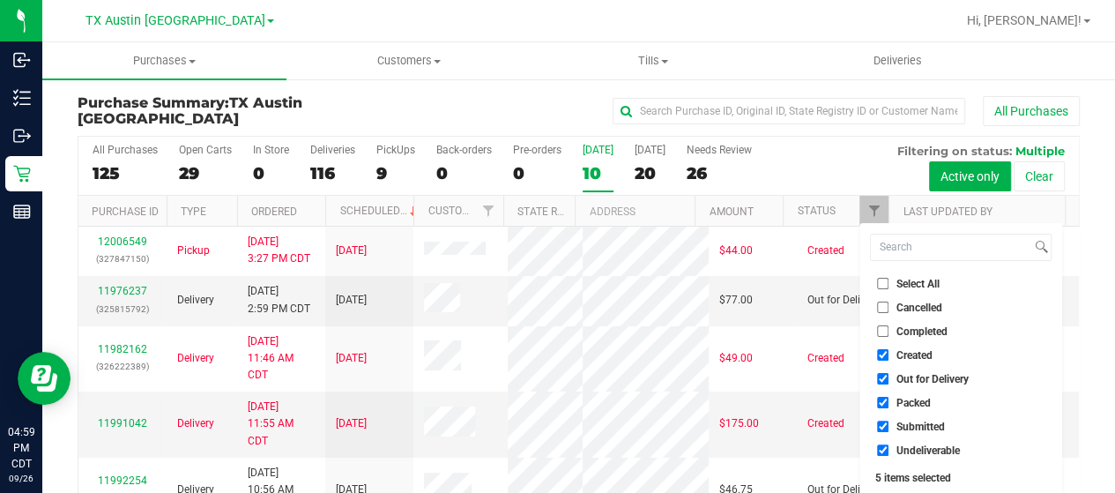
click at [914, 380] on span "Out for Delivery" at bounding box center [933, 379] width 72 height 11
click at [889, 380] on input "Out for Delivery" at bounding box center [882, 378] width 11 height 11
checkbox input "false"
click at [906, 404] on span "Packed" at bounding box center [914, 403] width 34 height 11
click at [889, 404] on input "Packed" at bounding box center [882, 402] width 11 height 11
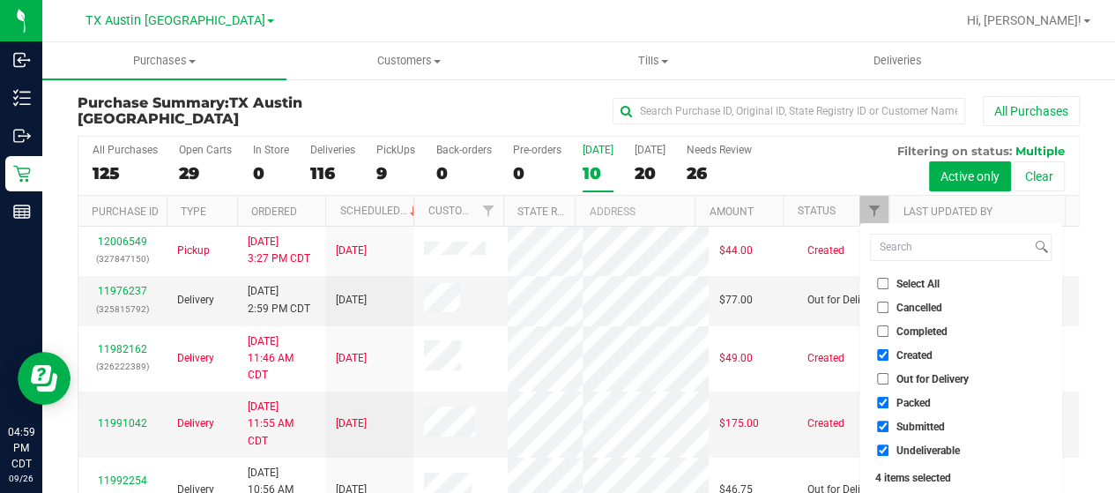
checkbox input "false"
click at [903, 422] on span "Submitted" at bounding box center [921, 426] width 48 height 11
click at [889, 422] on input "Submitted" at bounding box center [882, 426] width 11 height 11
checkbox input "false"
click at [902, 449] on span "Undeliverable" at bounding box center [928, 450] width 63 height 11
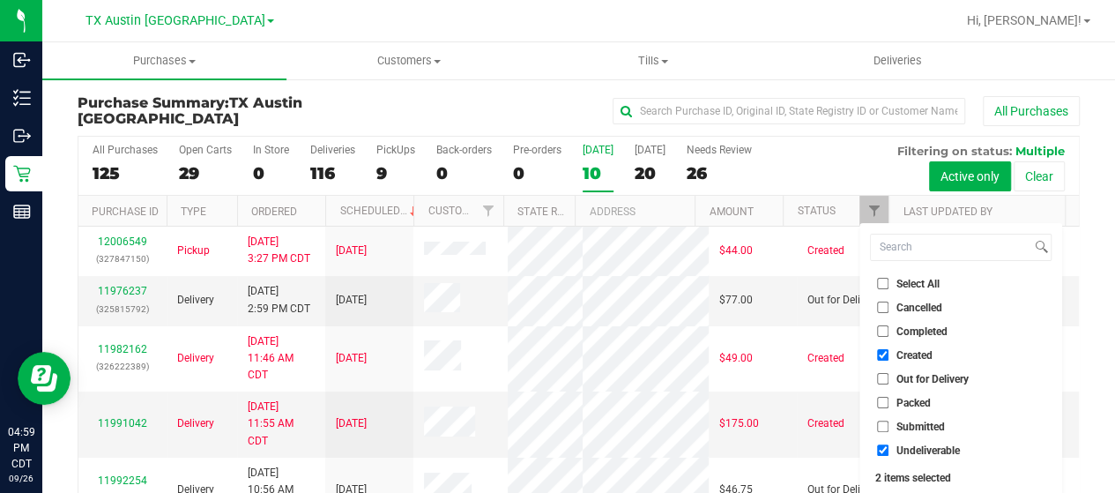
click at [889, 449] on input "Undeliverable" at bounding box center [882, 449] width 11 height 11
checkbox input "false"
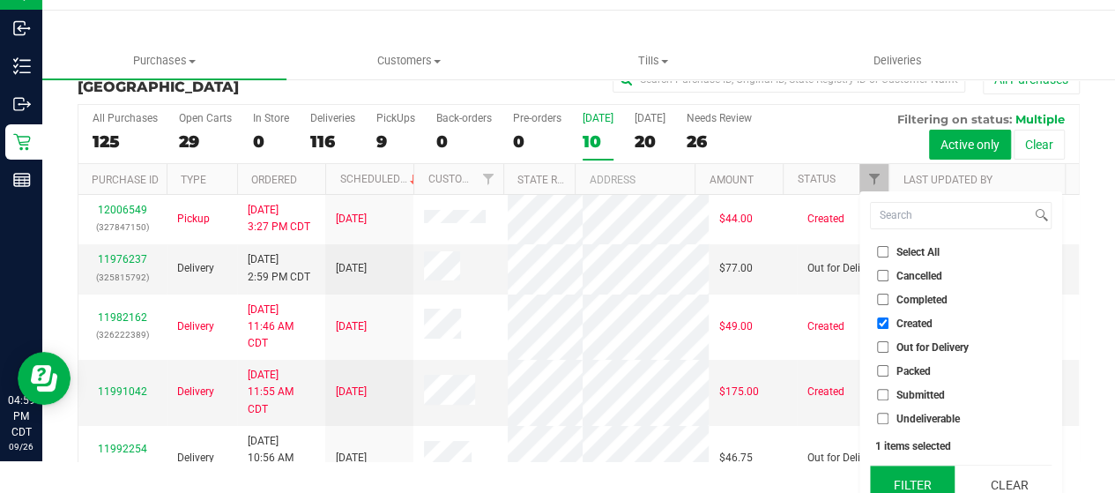
scroll to position [48, 0]
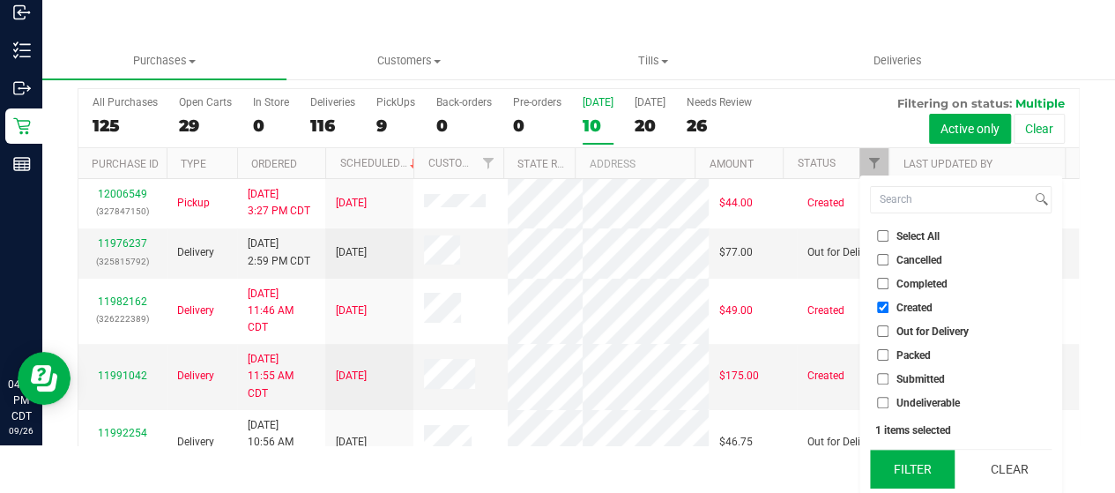
click at [902, 467] on button "Filter" at bounding box center [912, 469] width 85 height 39
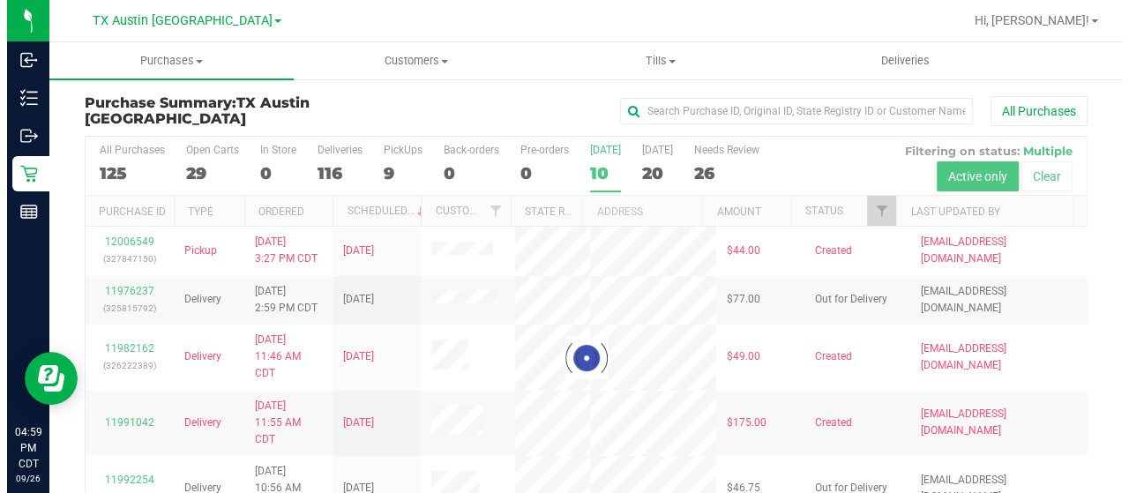
scroll to position [0, 0]
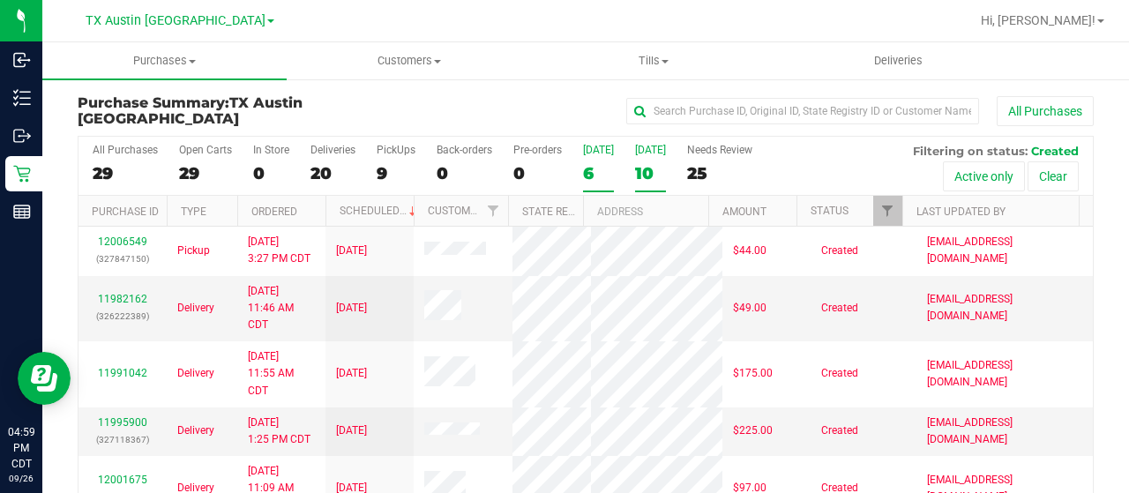
click at [650, 179] on div "10" at bounding box center [650, 173] width 31 height 20
click at [0, 0] on input "[DATE] 10" at bounding box center [0, 0] width 0 height 0
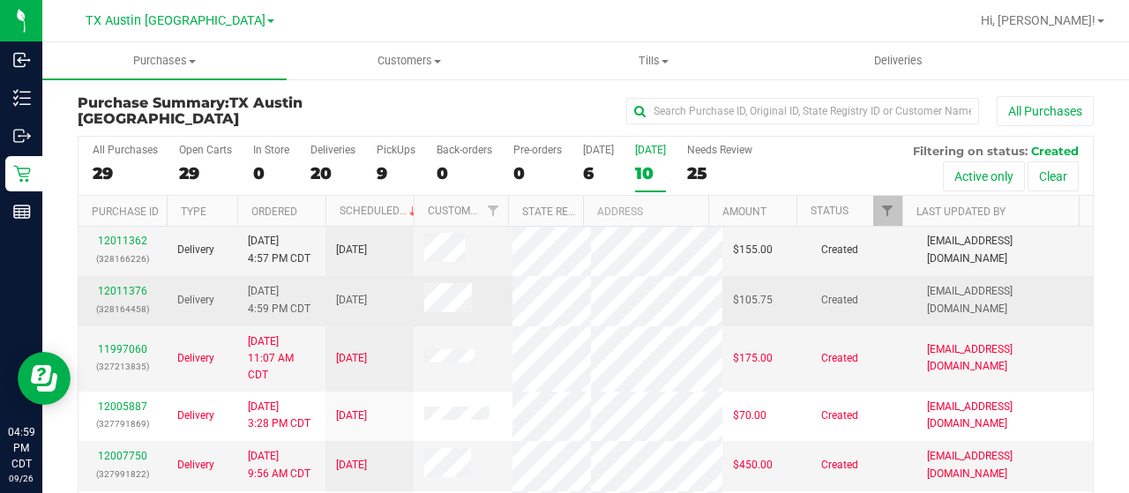
scroll to position [176, 0]
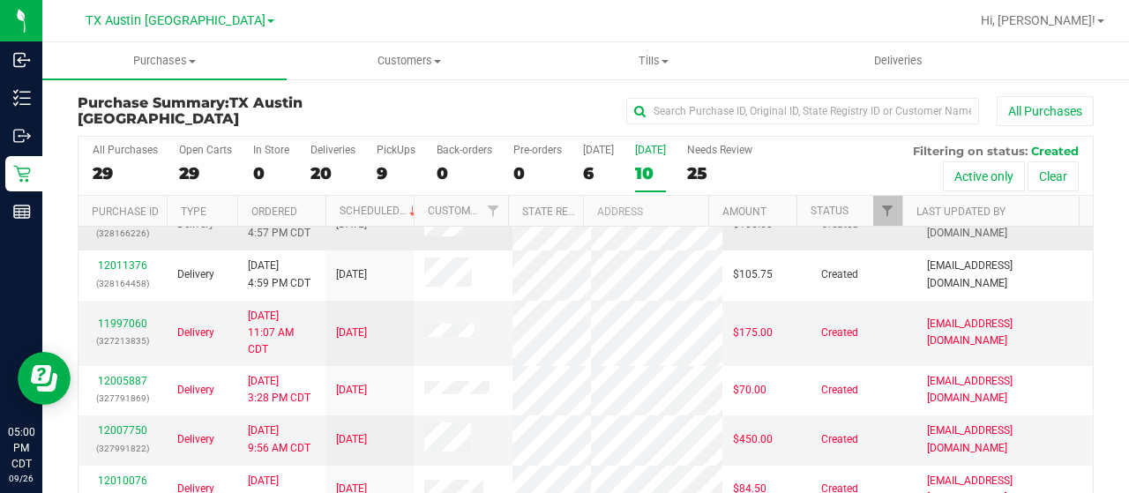
click at [118, 221] on link "12011362" at bounding box center [122, 215] width 49 height 12
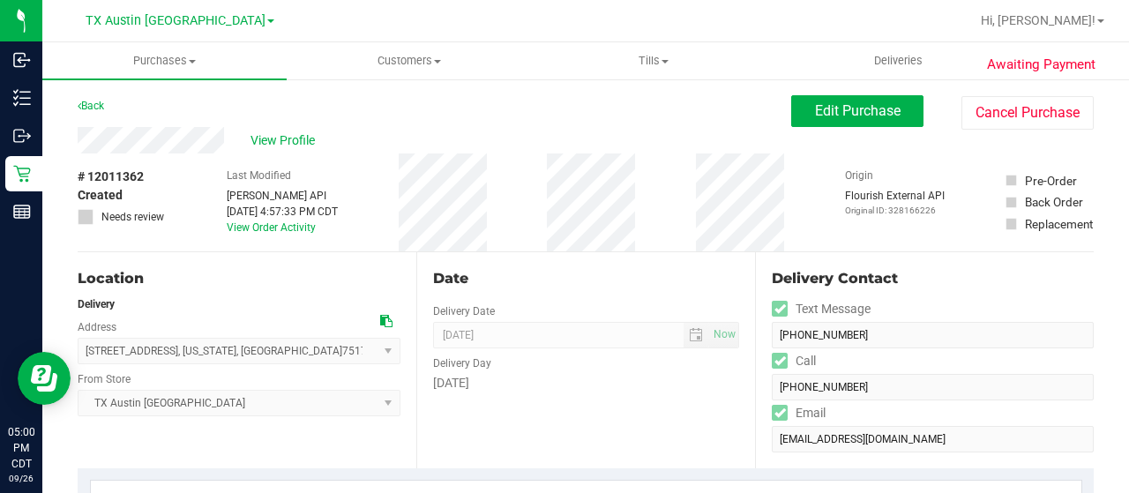
click at [237, 142] on div "View Profile" at bounding box center [434, 140] width 713 height 26
click at [220, 103] on div "Back Edit Purchase Cancel Purchase" at bounding box center [586, 111] width 1016 height 32
drag, startPoint x: 226, startPoint y: 139, endPoint x: 72, endPoint y: 145, distance: 153.5
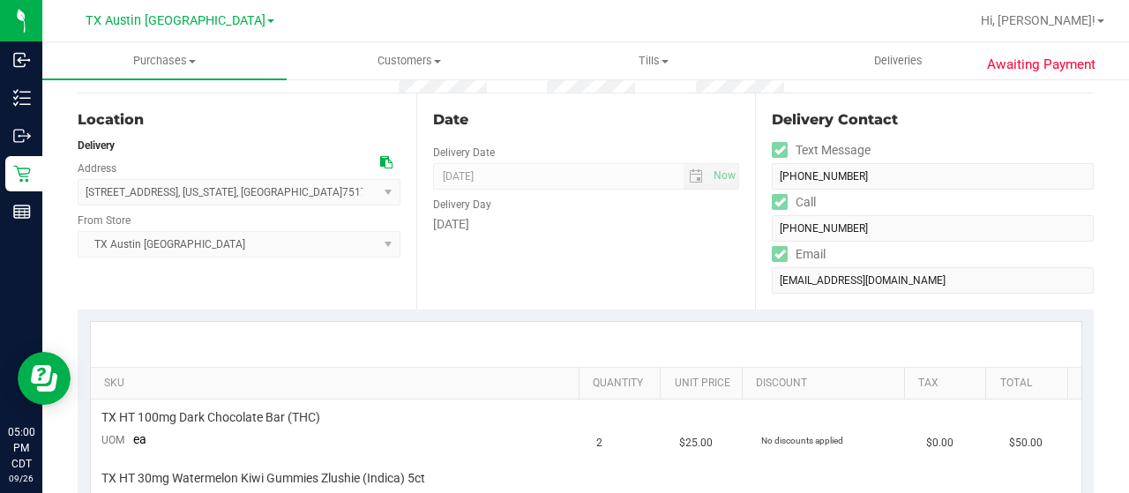
scroll to position [176, 0]
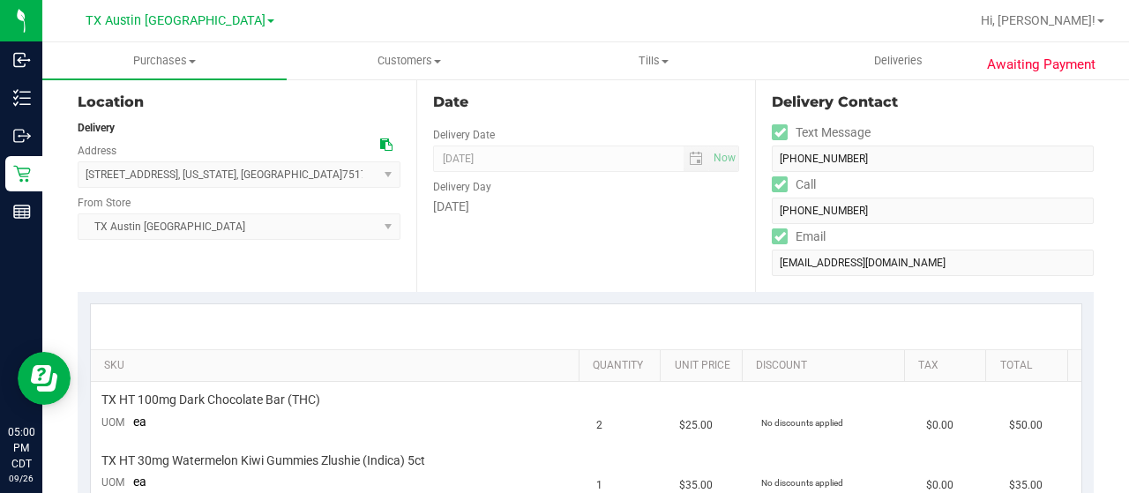
click at [381, 142] on icon at bounding box center [386, 144] width 12 height 12
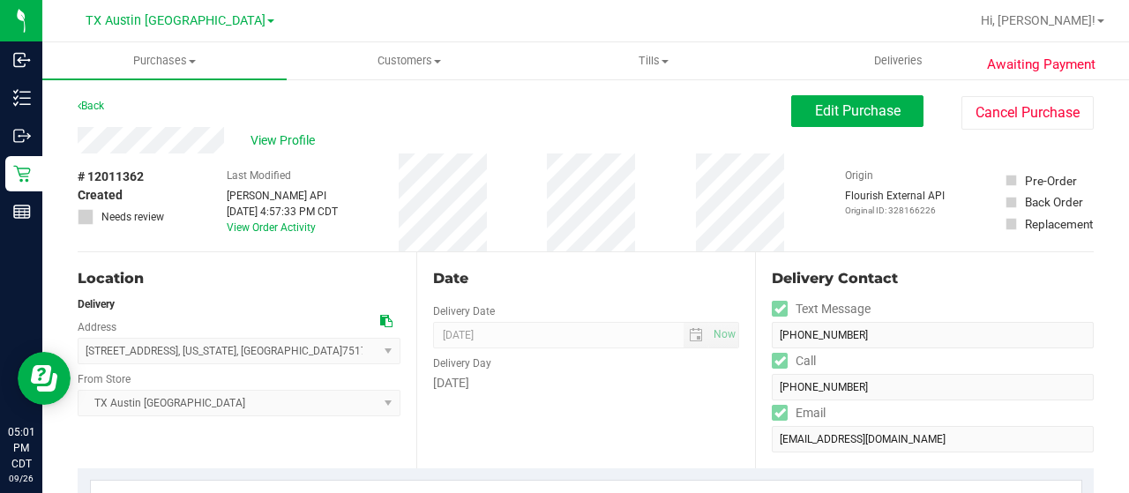
scroll to position [0, 0]
click at [270, 144] on span "View Profile" at bounding box center [285, 140] width 71 height 19
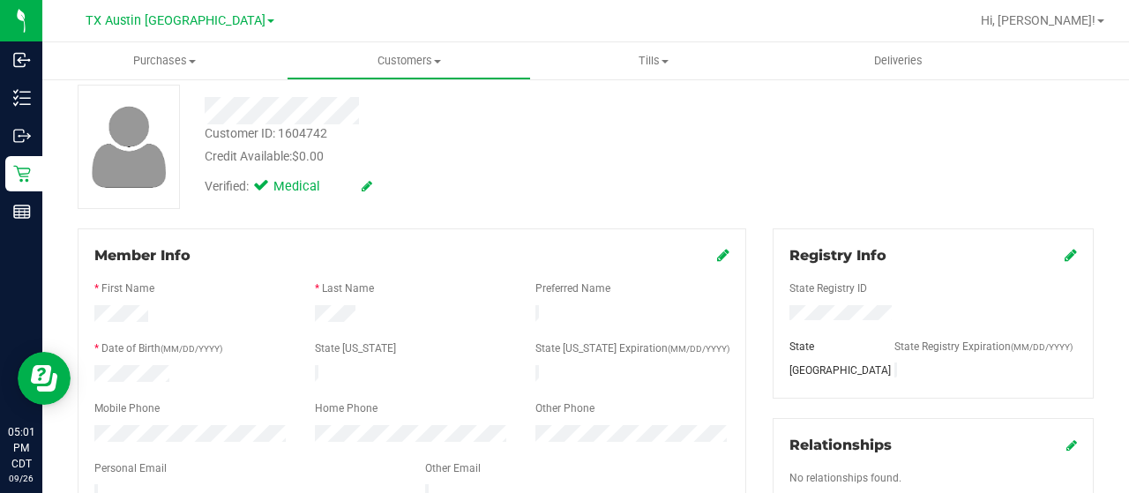
scroll to position [176, 0]
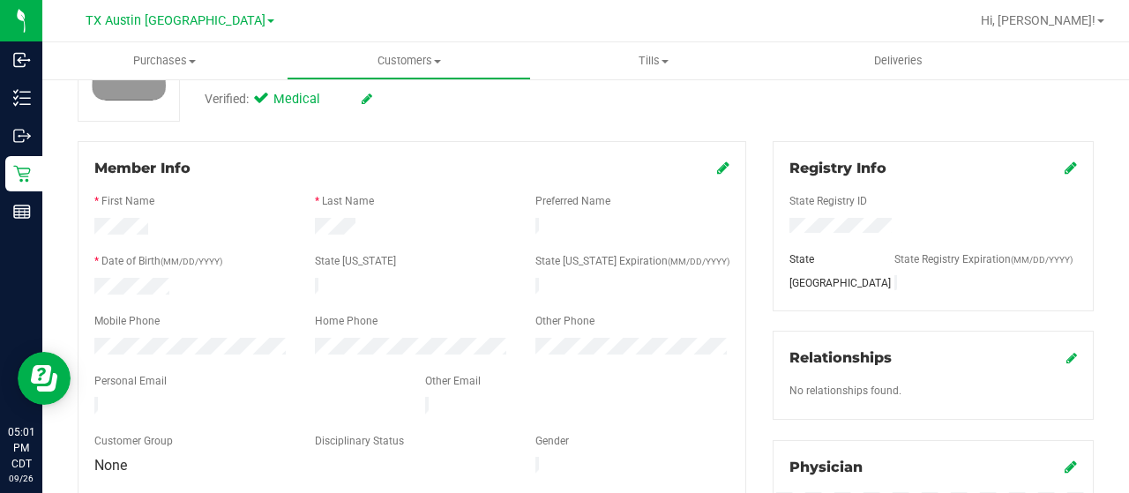
drag, startPoint x: 314, startPoint y: 396, endPoint x: 93, endPoint y: 392, distance: 221.4
click at [93, 397] on div at bounding box center [246, 407] width 331 height 21
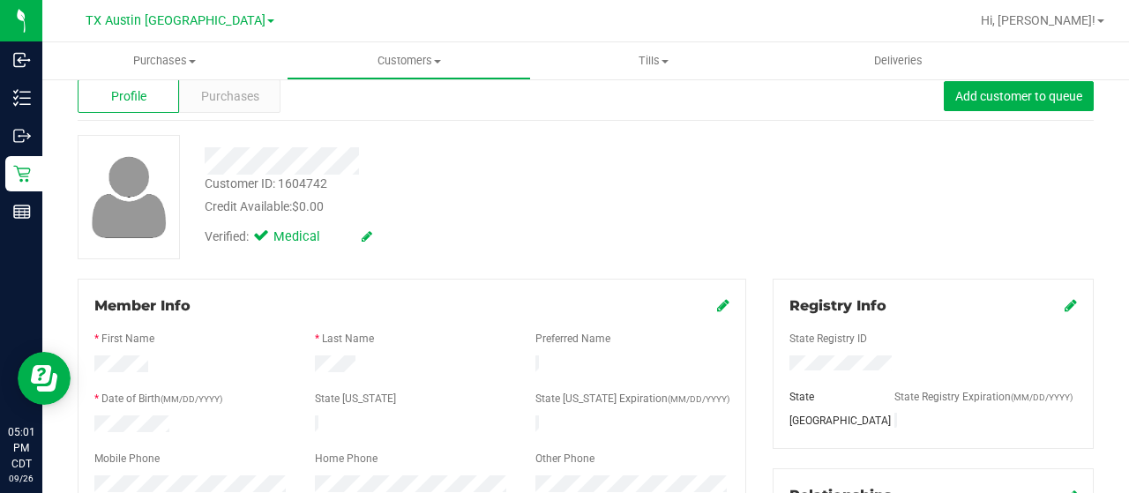
scroll to position [0, 0]
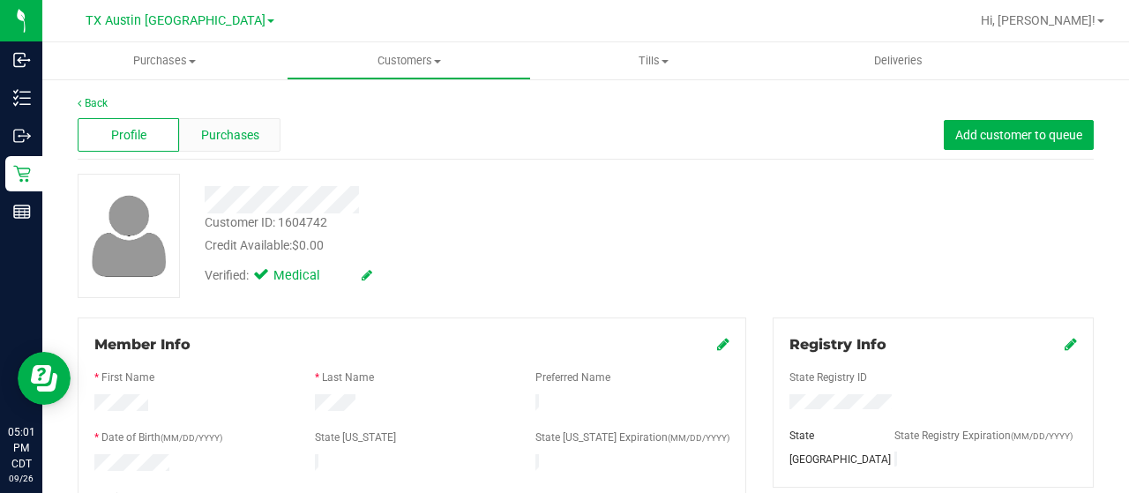
click at [238, 129] on span "Purchases" at bounding box center [230, 135] width 58 height 19
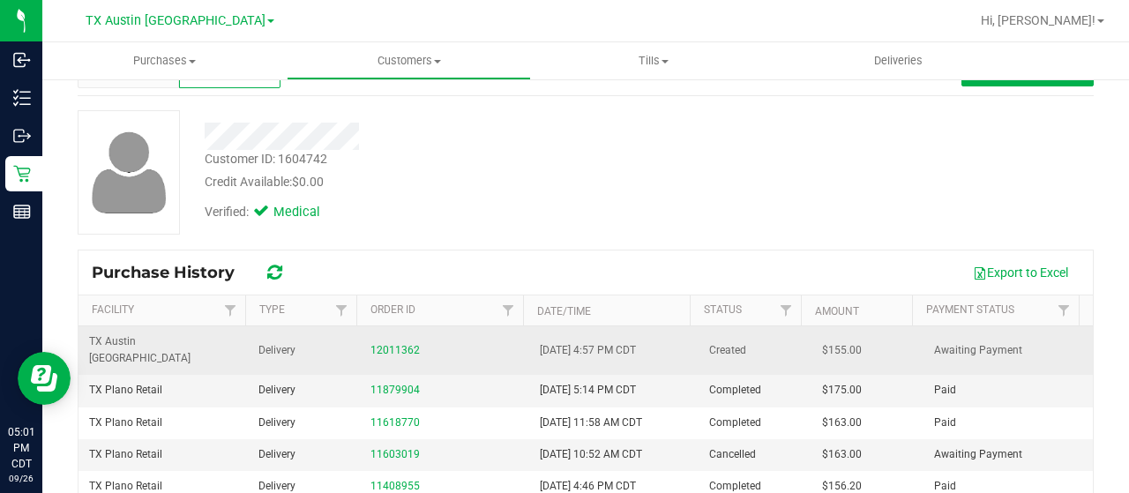
scroll to position [176, 0]
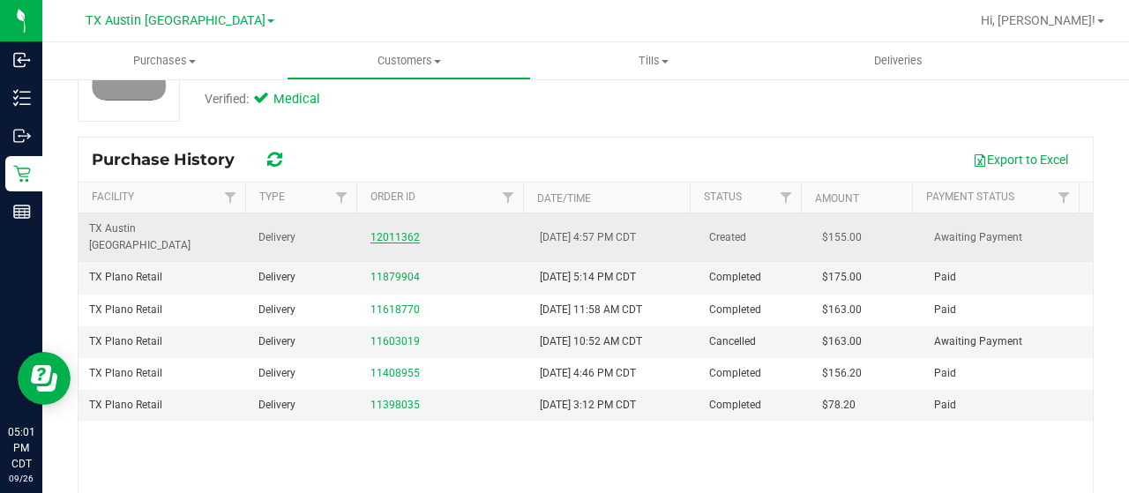
click at [386, 231] on link "12011362" at bounding box center [394, 237] width 49 height 12
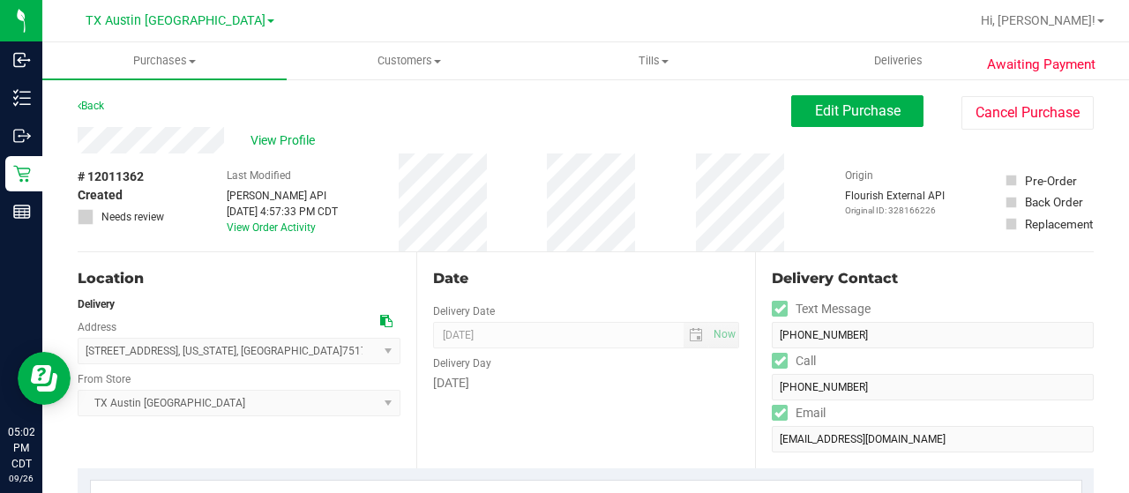
click at [381, 319] on icon at bounding box center [386, 321] width 12 height 12
click at [829, 119] on span "Edit Purchase" at bounding box center [858, 110] width 86 height 17
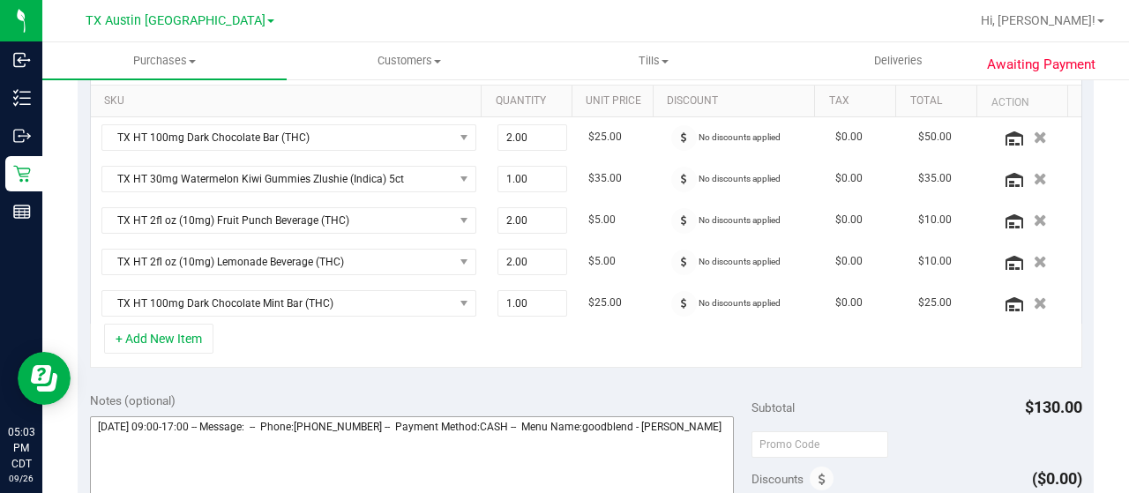
scroll to position [617, 0]
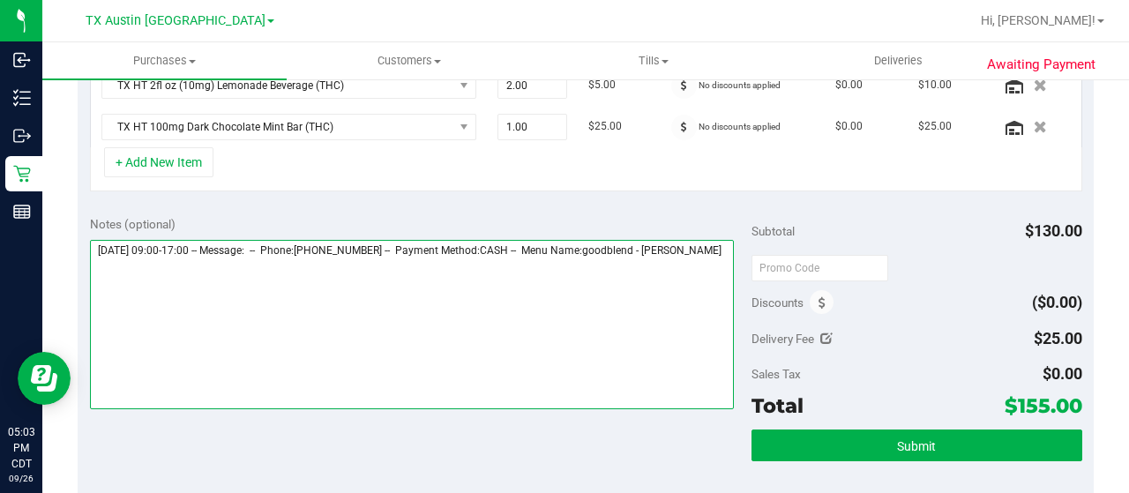
click at [153, 274] on textarea at bounding box center [412, 324] width 644 height 169
paste textarea "Dallas Core"
click at [364, 281] on textarea at bounding box center [412, 324] width 644 height 169
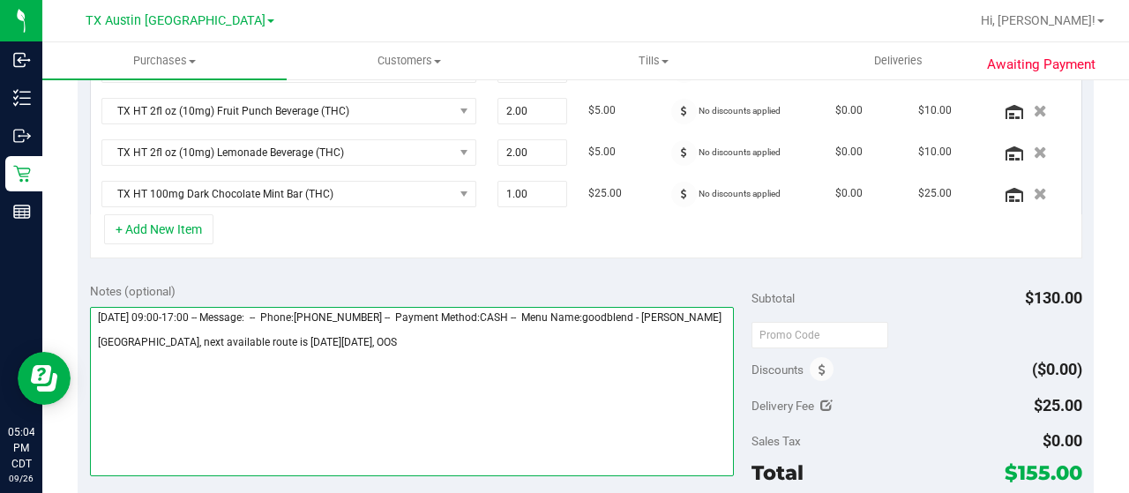
scroll to position [441, 0]
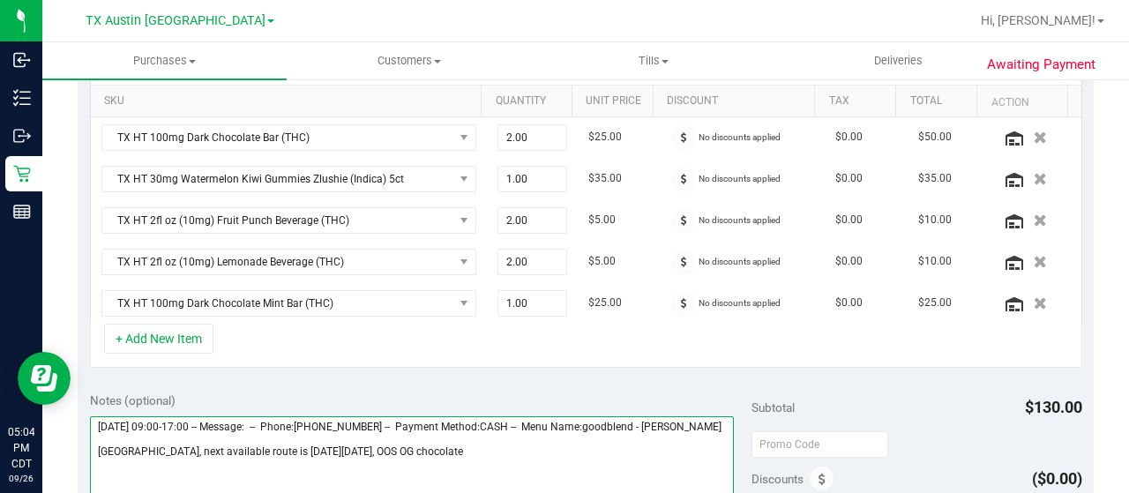
click at [395, 456] on textarea at bounding box center [412, 500] width 644 height 169
click at [520, 451] on textarea at bounding box center [412, 500] width 644 height 169
click at [483, 457] on textarea at bounding box center [412, 500] width 644 height 169
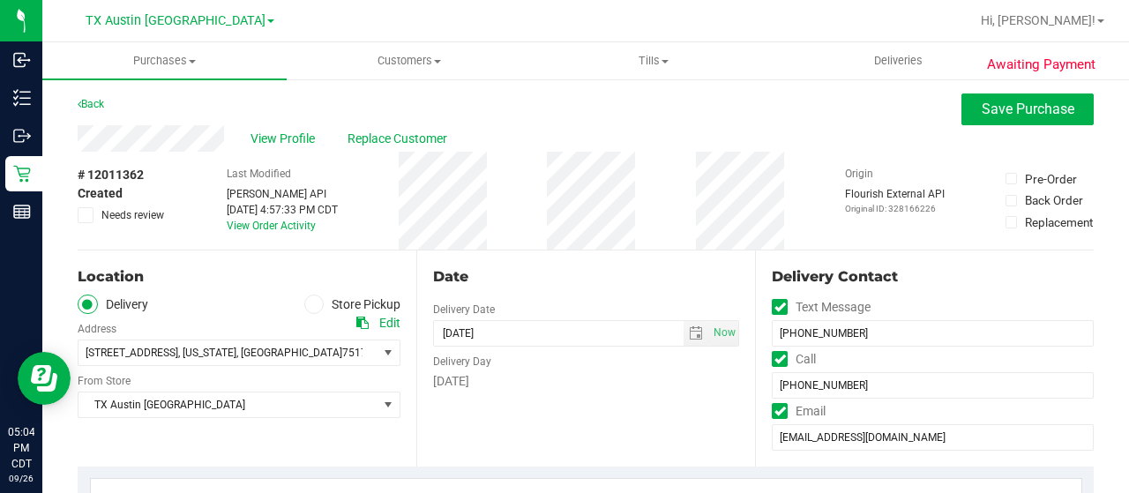
scroll to position [0, 0]
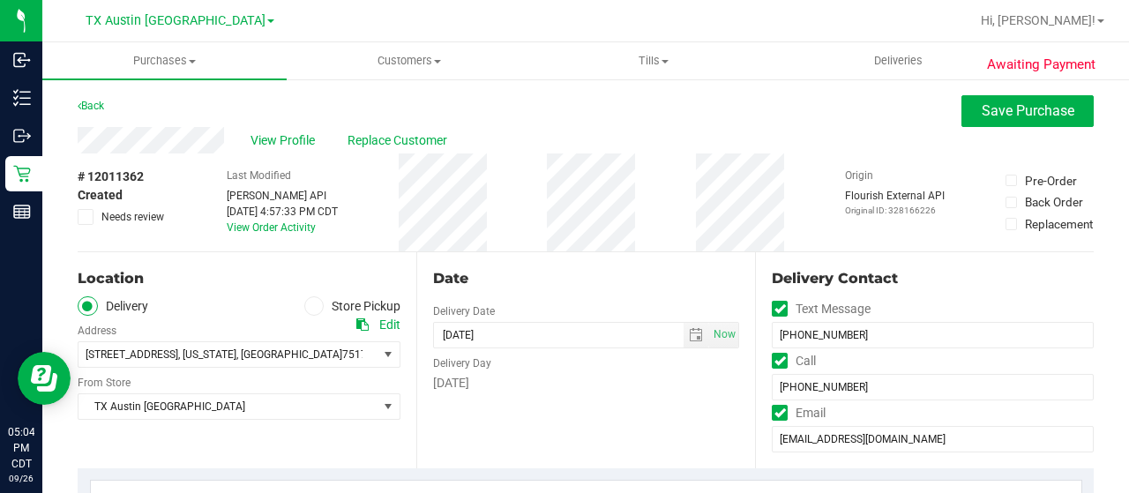
type textarea "[DATE] 09:00-17:00 -- Message: -- Phone:[PHONE_NUMBER] -- Payment Method:CASH -…"
click at [122, 223] on span "Needs review" at bounding box center [132, 217] width 63 height 16
click at [0, 0] on input "Needs review" at bounding box center [0, 0] width 0 height 0
click at [1065, 102] on button "Save Purchase" at bounding box center [1027, 111] width 132 height 32
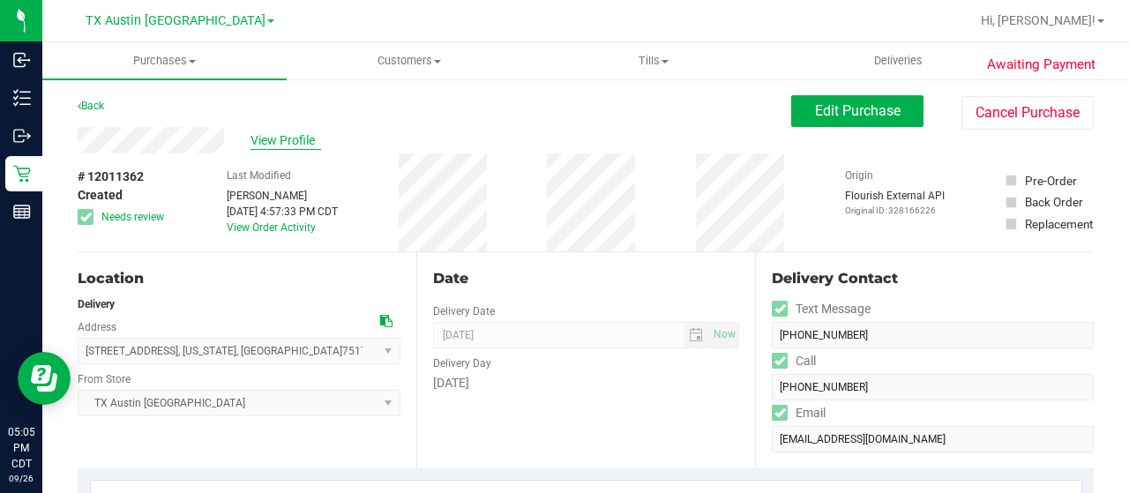
click at [295, 145] on span "View Profile" at bounding box center [285, 140] width 71 height 19
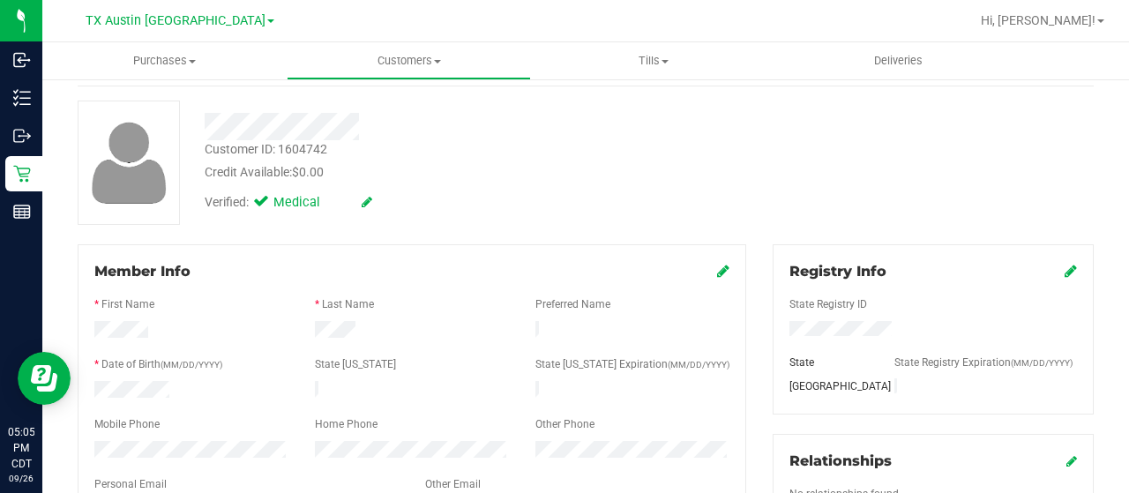
scroll to position [176, 0]
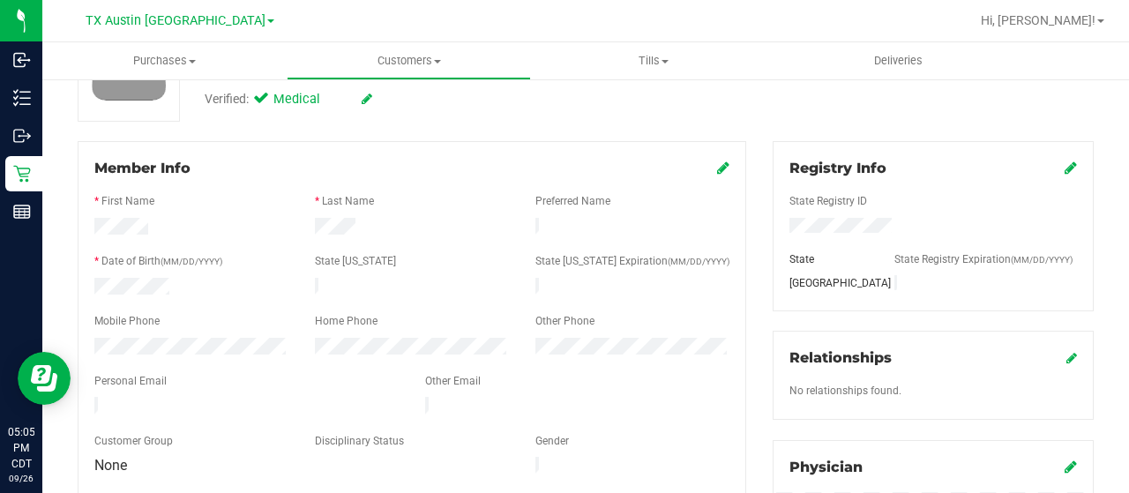
click at [93, 397] on div at bounding box center [246, 407] width 331 height 21
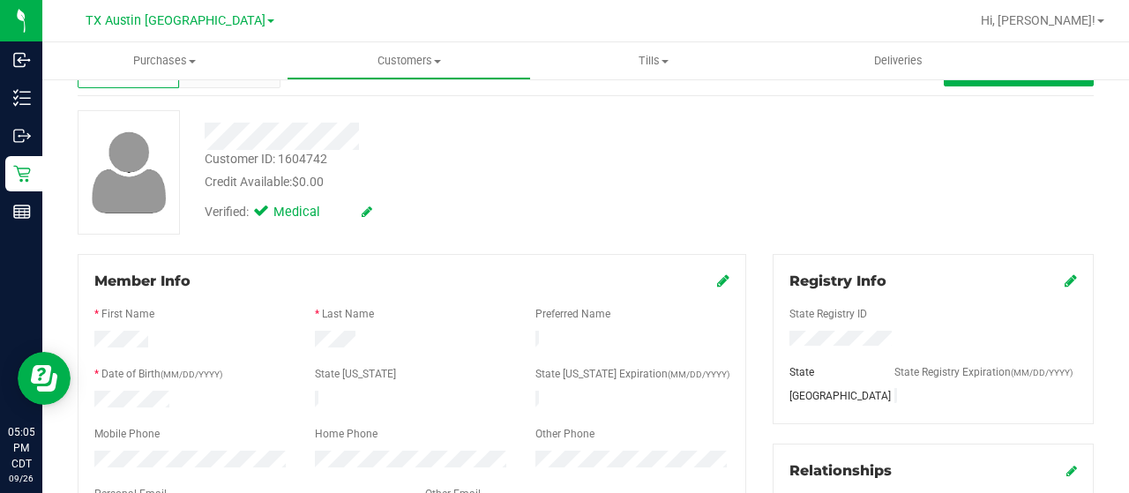
scroll to position [0, 0]
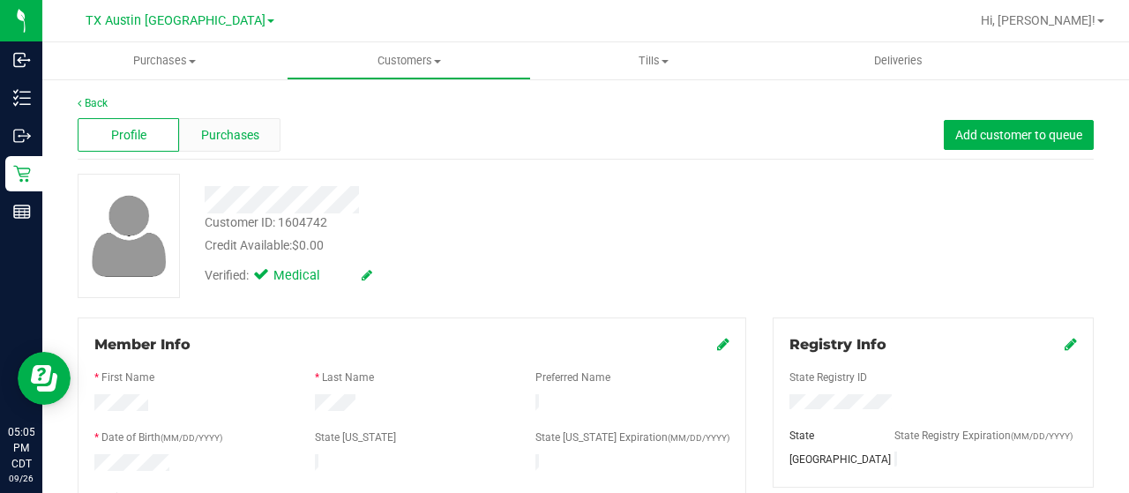
click at [248, 142] on span "Purchases" at bounding box center [230, 135] width 58 height 19
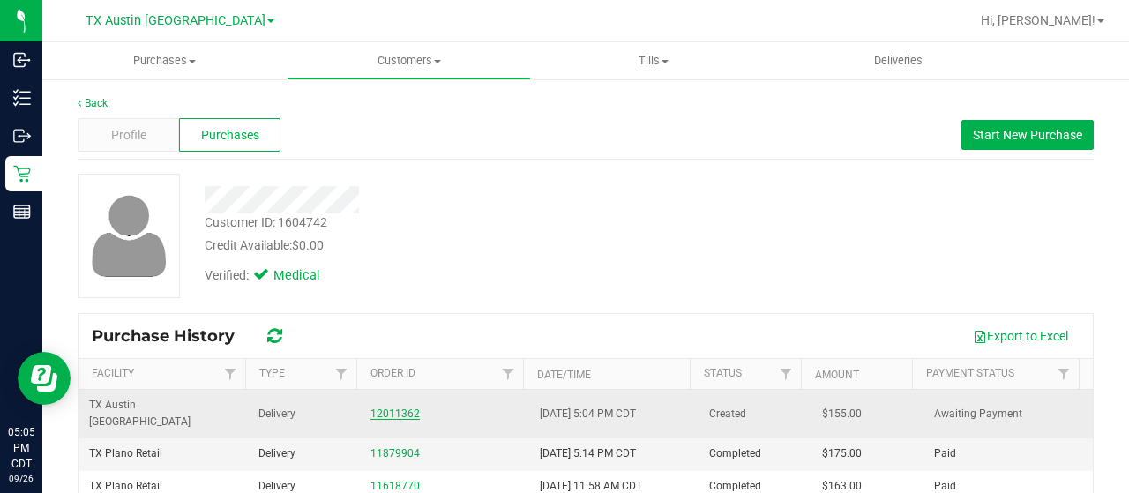
click at [386, 407] on link "12011362" at bounding box center [394, 413] width 49 height 12
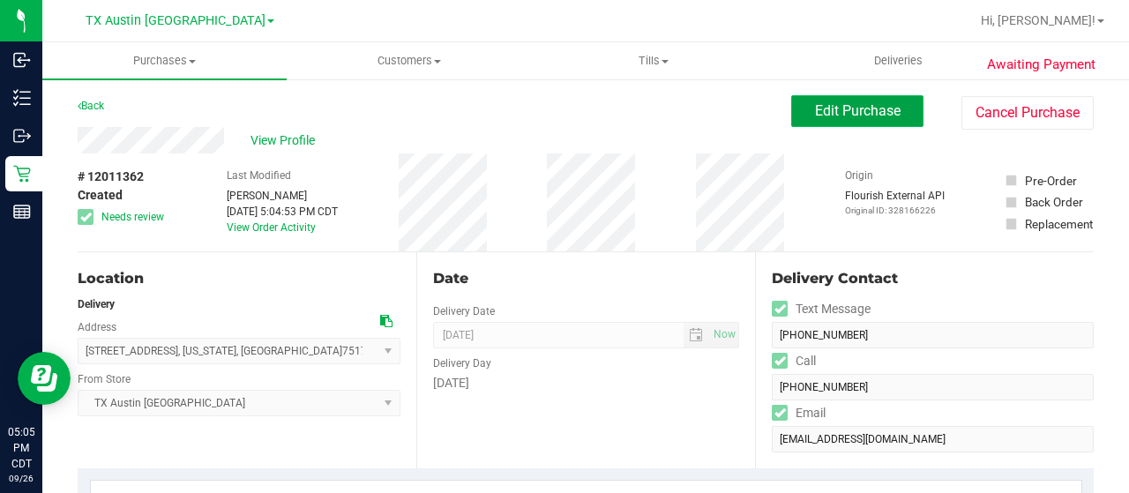
click at [898, 107] on button "Edit Purchase" at bounding box center [857, 111] width 132 height 32
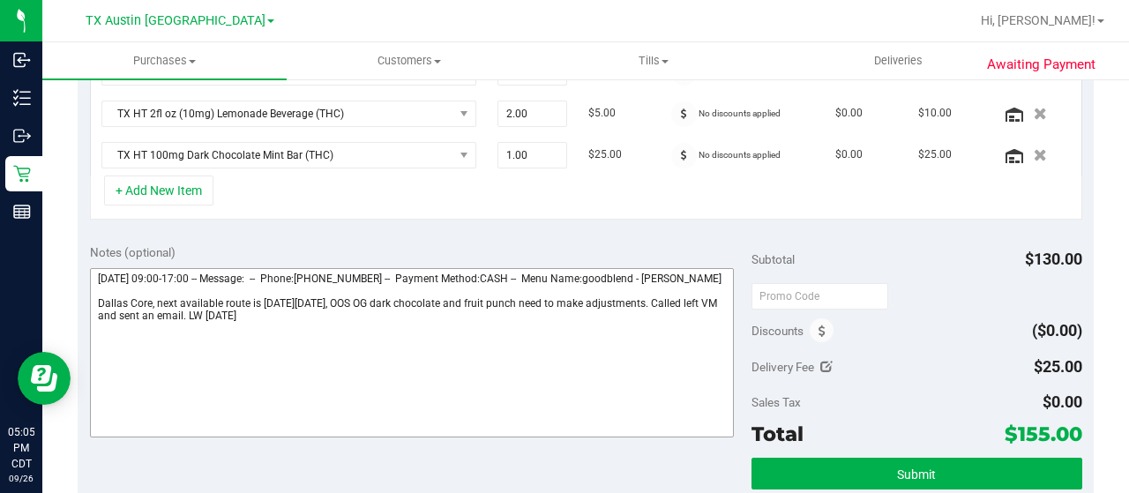
scroll to position [617, 0]
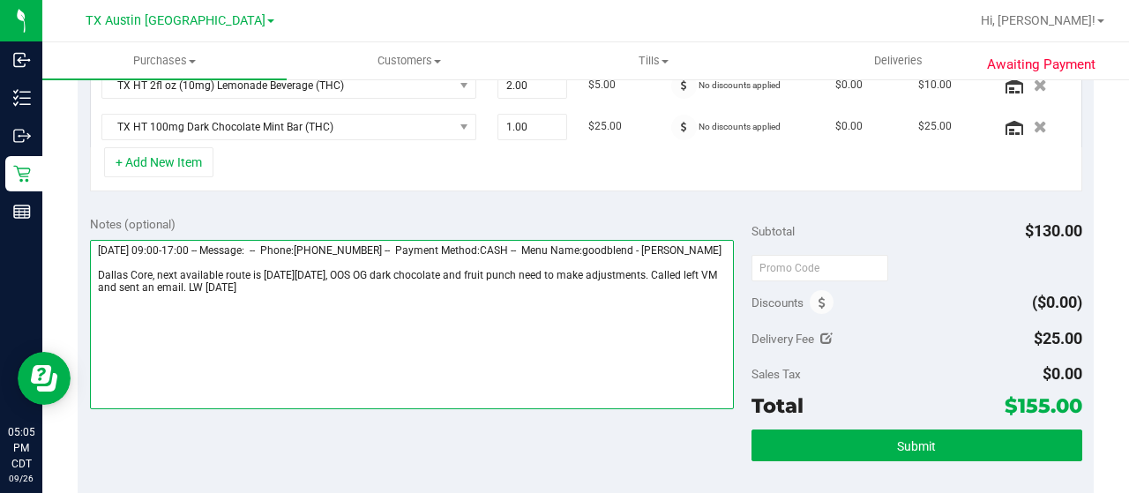
drag, startPoint x: 354, startPoint y: 279, endPoint x: 399, endPoint y: 285, distance: 44.5
click at [354, 278] on textarea at bounding box center [412, 324] width 644 height 169
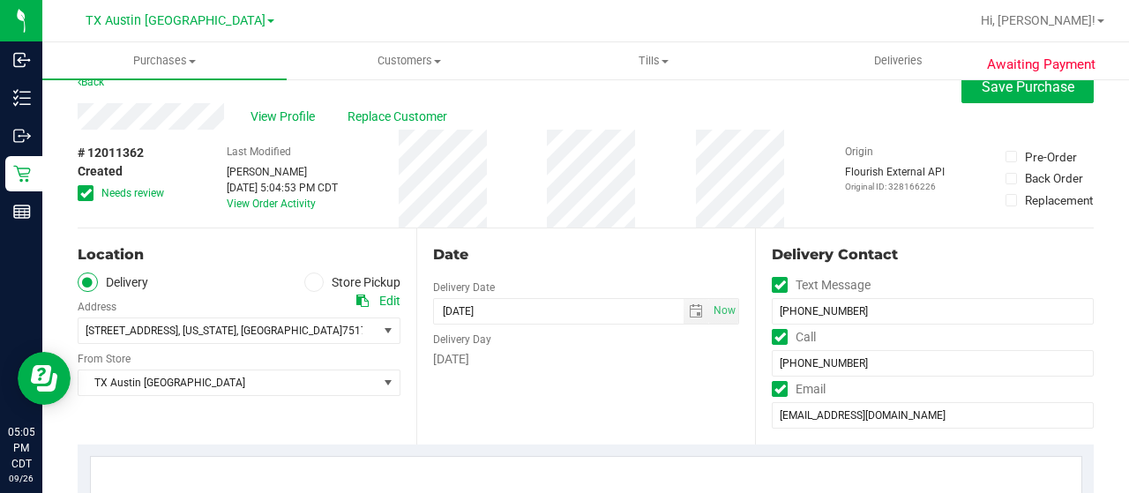
scroll to position [0, 0]
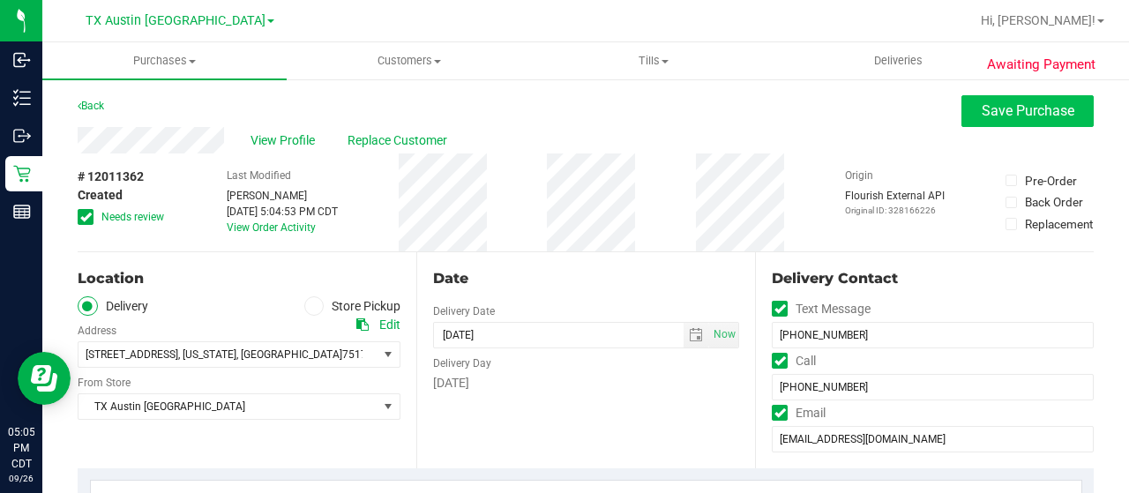
type textarea "[DATE] 09:00-17:00 -- Message: -- Phone:[PHONE_NUMBER] -- Payment Method:CASH -…"
click at [967, 124] on button "Save Purchase" at bounding box center [1027, 111] width 132 height 32
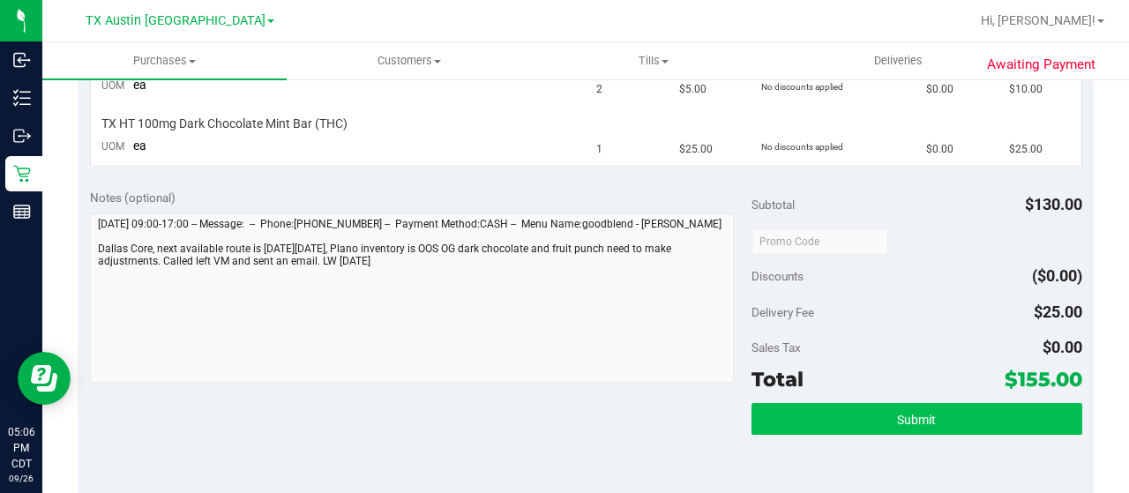
scroll to position [794, 0]
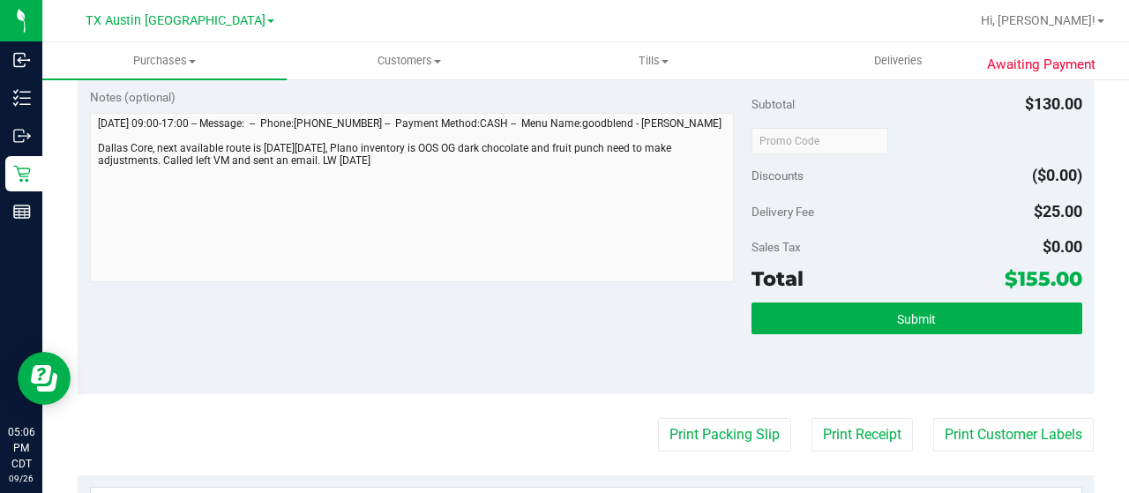
drag, startPoint x: 1007, startPoint y: 274, endPoint x: 1033, endPoint y: 274, distance: 26.5
click at [1033, 274] on span "$155.00" at bounding box center [1043, 278] width 78 height 25
drag, startPoint x: 1007, startPoint y: 274, endPoint x: 1033, endPoint y: 276, distance: 26.5
click at [1033, 276] on span "$155.00" at bounding box center [1043, 278] width 78 height 25
copy span "155"
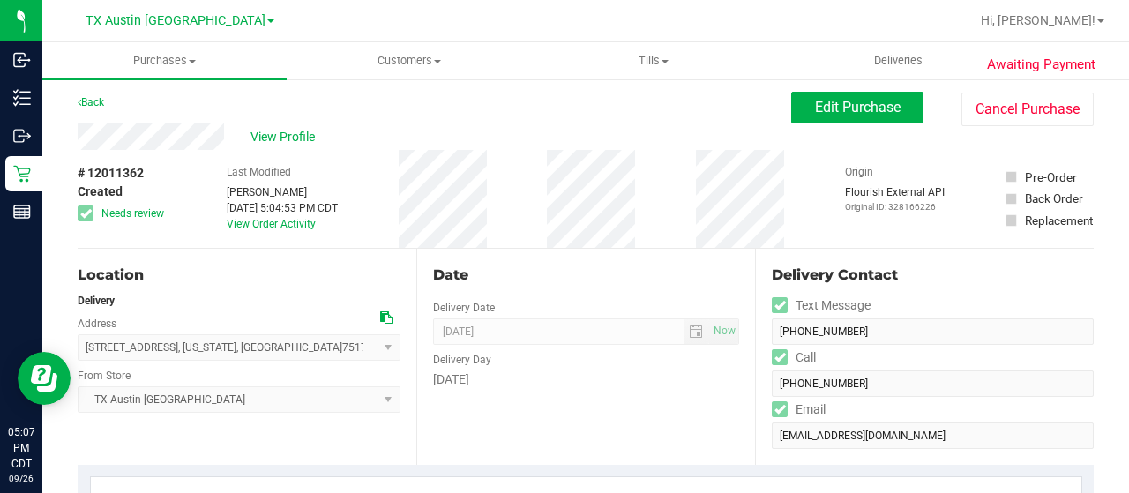
scroll to position [0, 0]
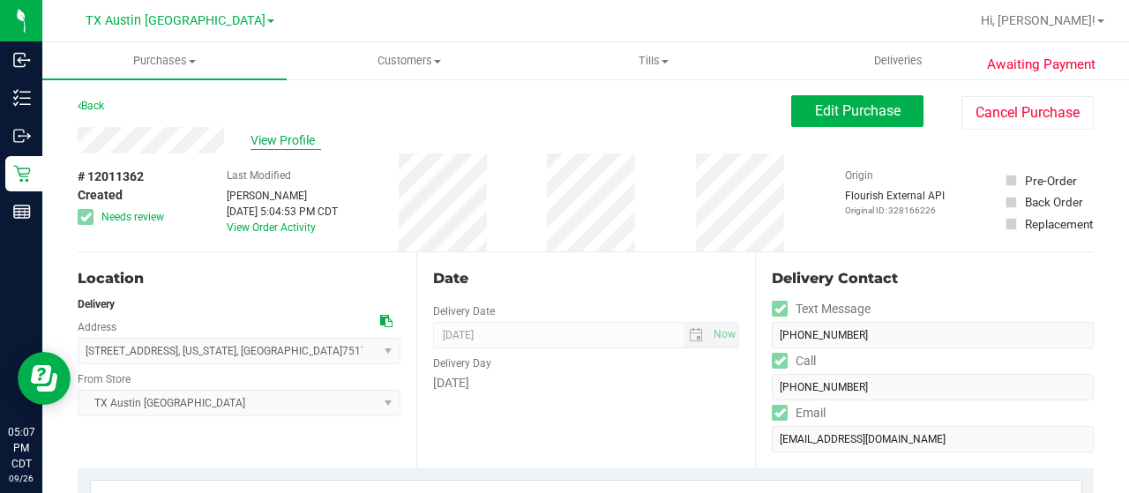
click at [273, 132] on span "View Profile" at bounding box center [285, 140] width 71 height 19
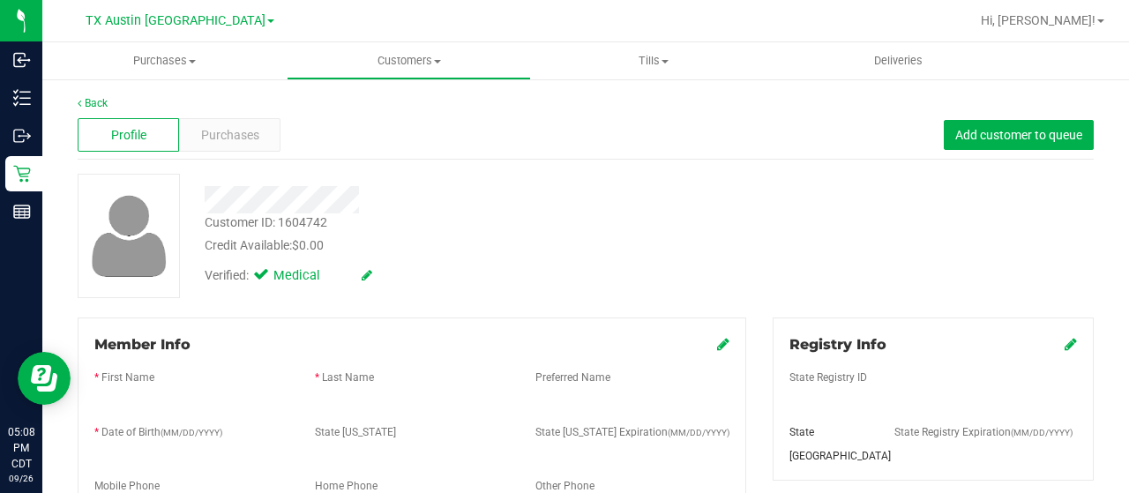
scroll to position [265, 0]
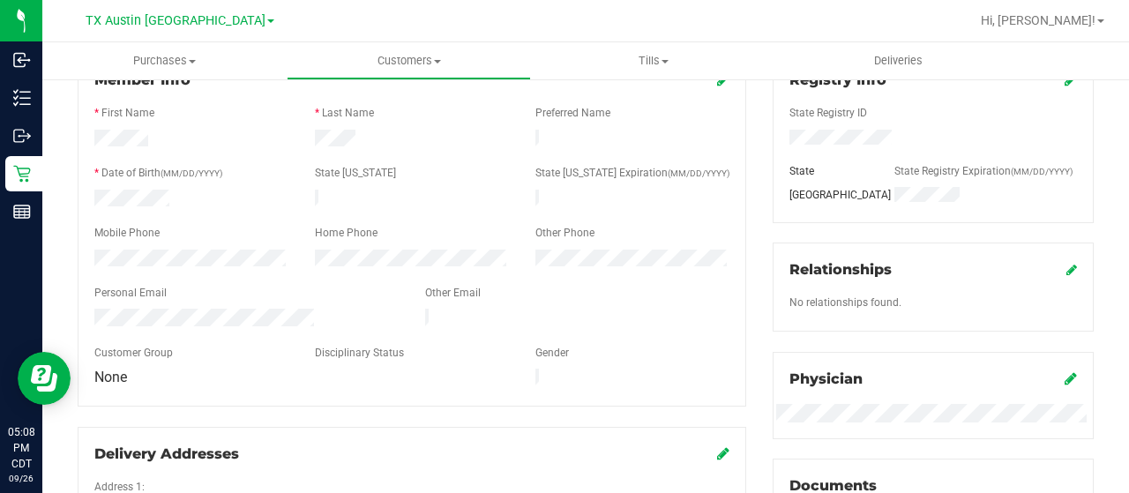
drag, startPoint x: 316, startPoint y: 306, endPoint x: 90, endPoint y: 302, distance: 225.8
click at [90, 309] on div at bounding box center [246, 319] width 331 height 21
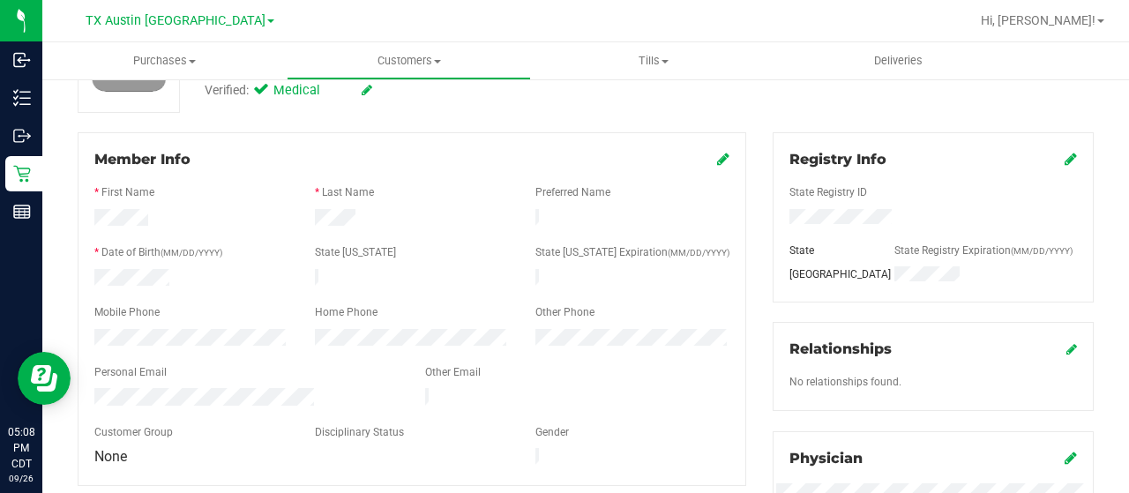
scroll to position [0, 0]
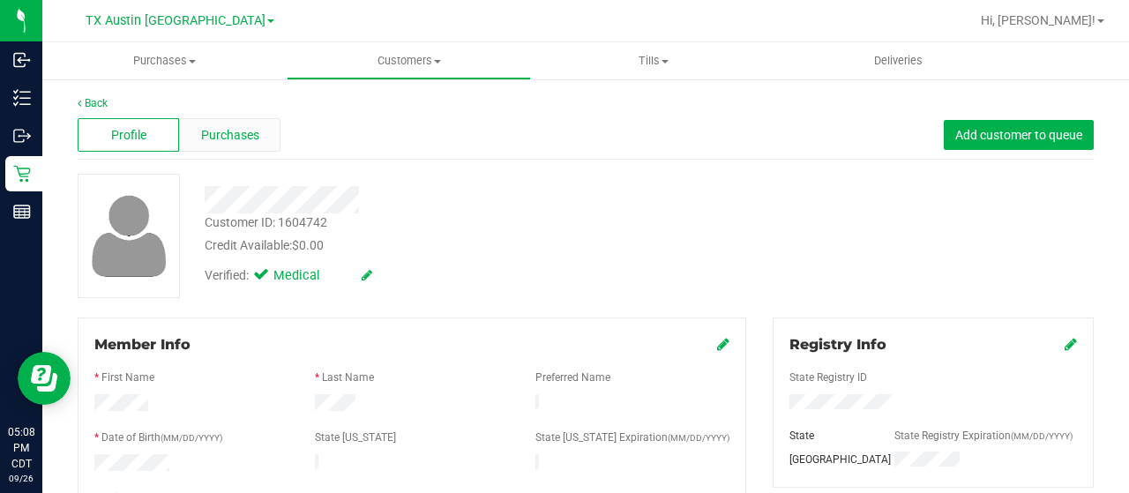
click at [243, 132] on span "Purchases" at bounding box center [230, 135] width 58 height 19
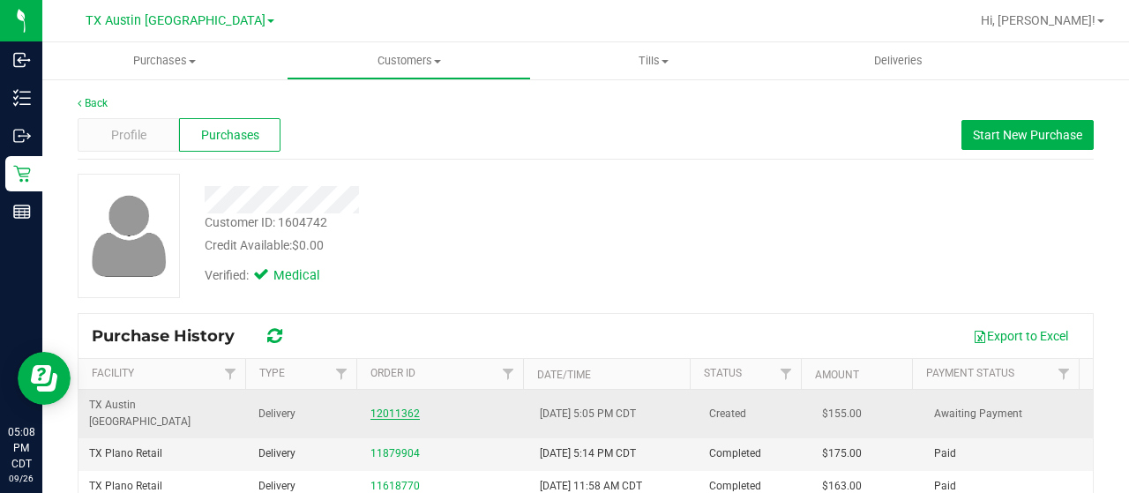
click at [399, 407] on link "12011362" at bounding box center [394, 413] width 49 height 12
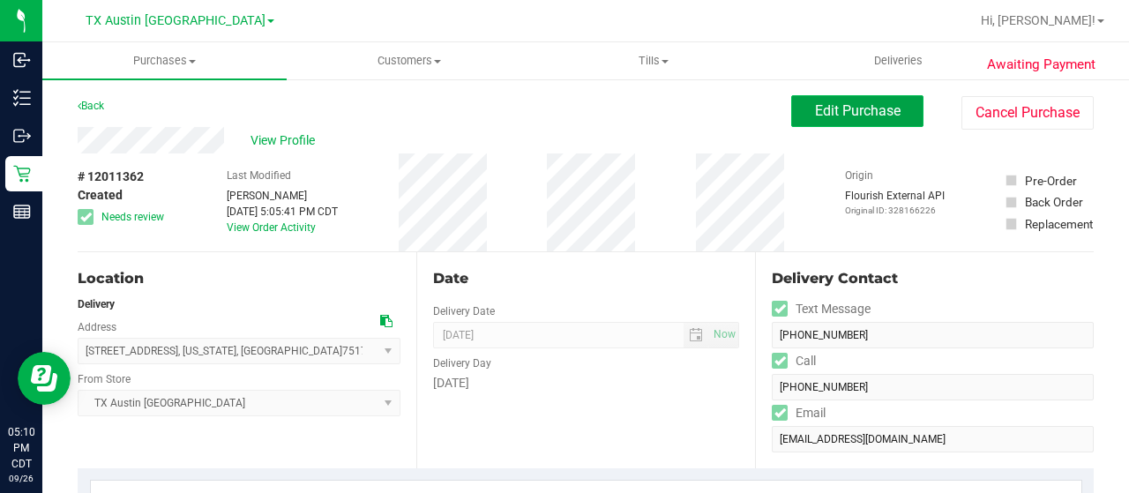
click at [841, 113] on span "Edit Purchase" at bounding box center [858, 110] width 86 height 17
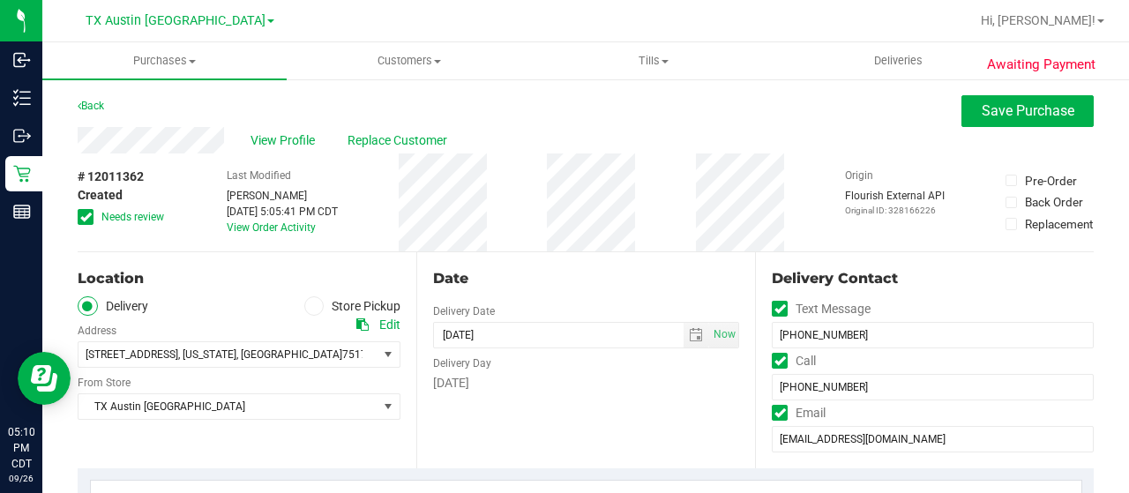
click at [138, 221] on span "Needs review" at bounding box center [132, 217] width 63 height 16
click at [0, 0] on input "Needs review" at bounding box center [0, 0] width 0 height 0
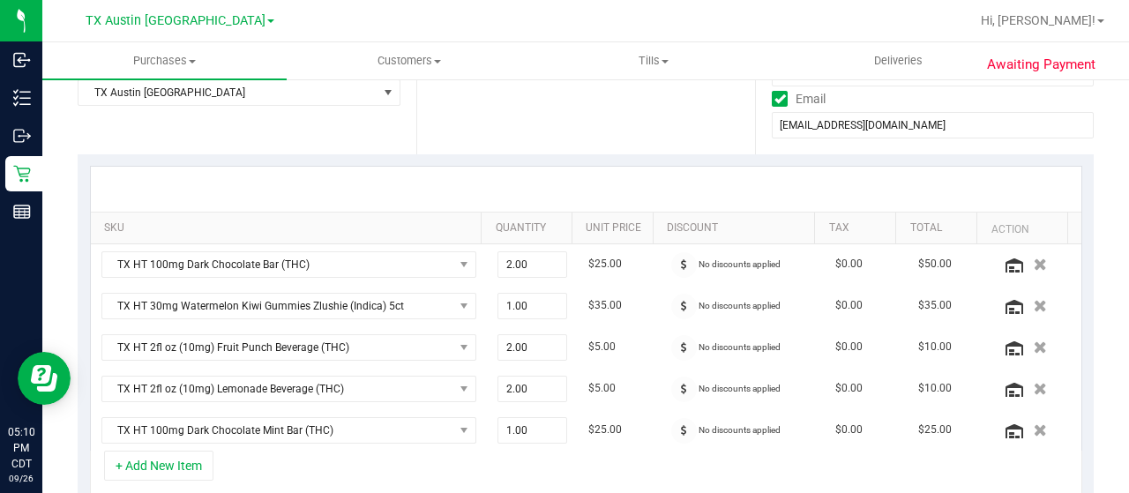
scroll to position [353, 0]
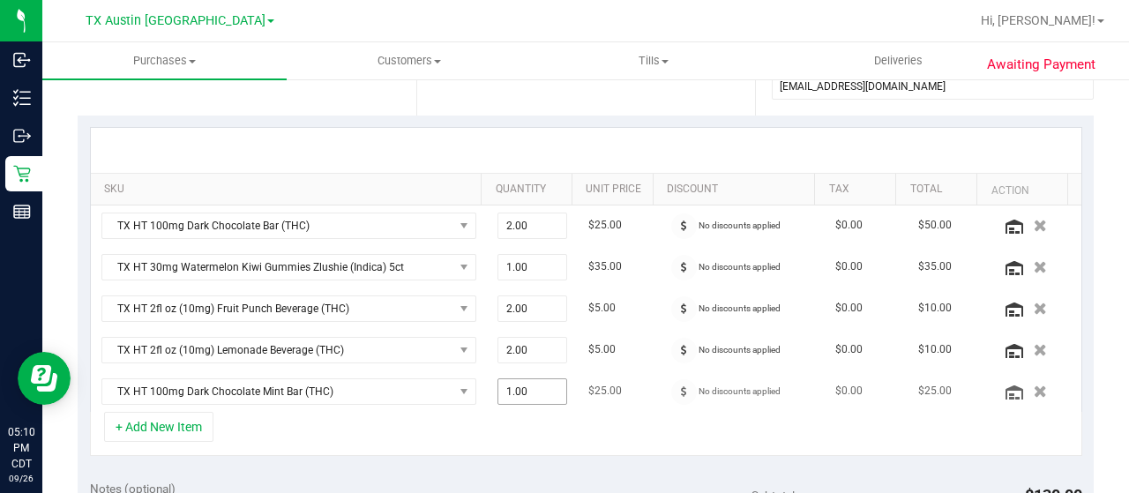
click at [503, 391] on span "1.00 1" at bounding box center [532, 391] width 71 height 26
type input "2"
type input "2.00"
click at [556, 429] on div "+ Add New Item" at bounding box center [586, 434] width 992 height 44
click at [1033, 221] on icon "button" at bounding box center [1039, 226] width 13 height 12
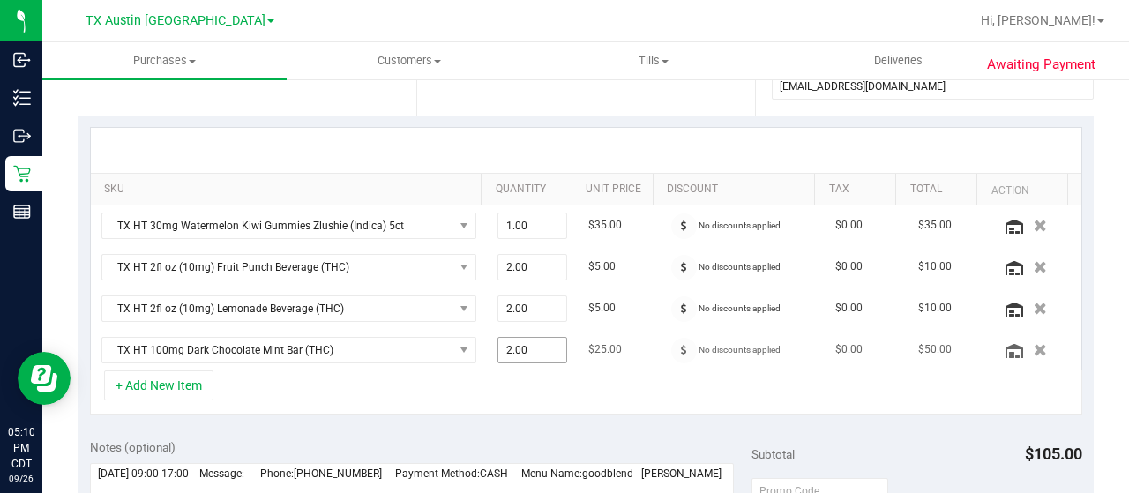
click at [501, 344] on span "2.00 2" at bounding box center [532, 350] width 71 height 26
type input "3"
type input "3.00"
click at [500, 411] on div "SKU Quantity Unit Price Discount Tax Total Action TX HT 30mg Watermelon Kiwi Gu…" at bounding box center [586, 271] width 1016 height 311
click at [183, 380] on button "+ Add New Item" at bounding box center [158, 385] width 109 height 30
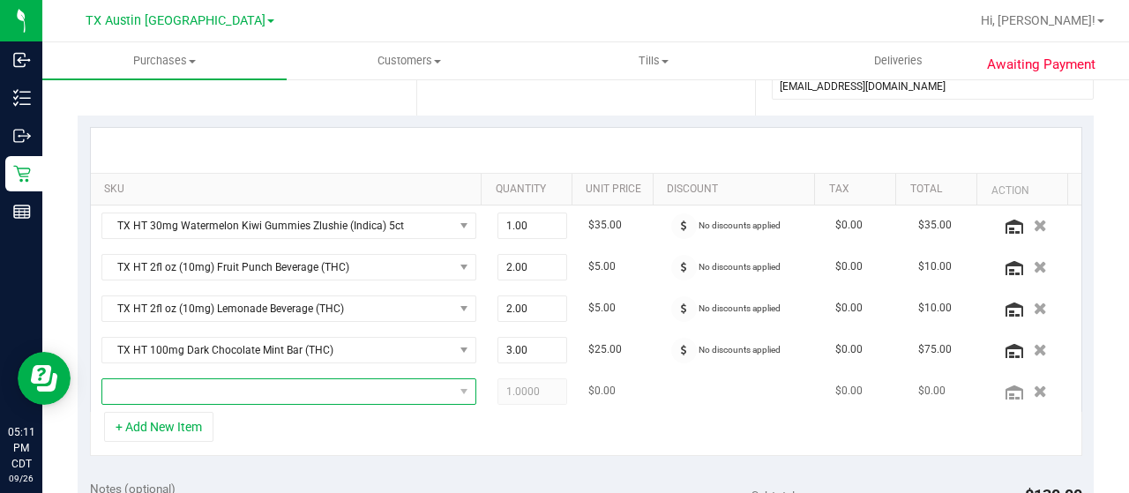
click at [240, 394] on span "NO DATA FOUND" at bounding box center [277, 391] width 351 height 25
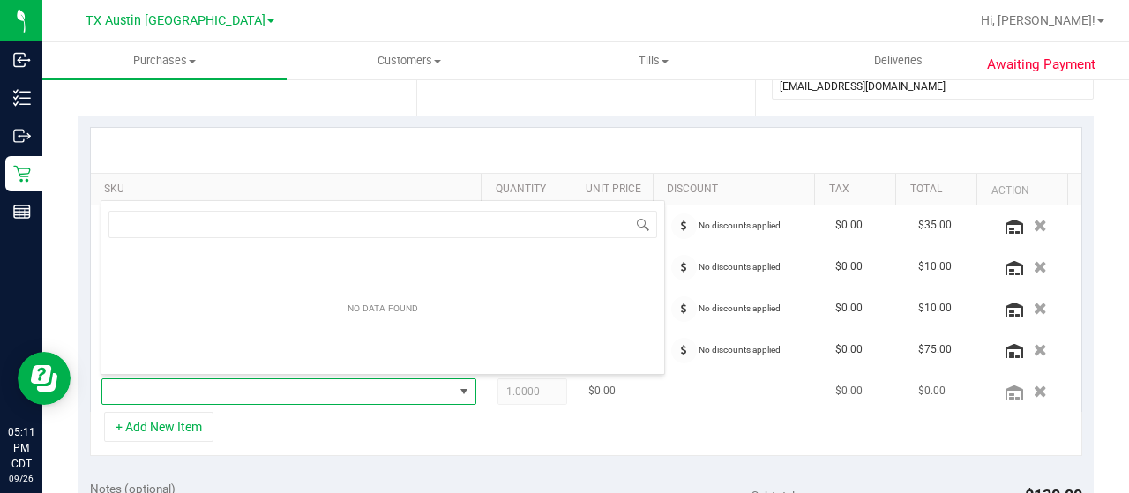
scroll to position [26, 355]
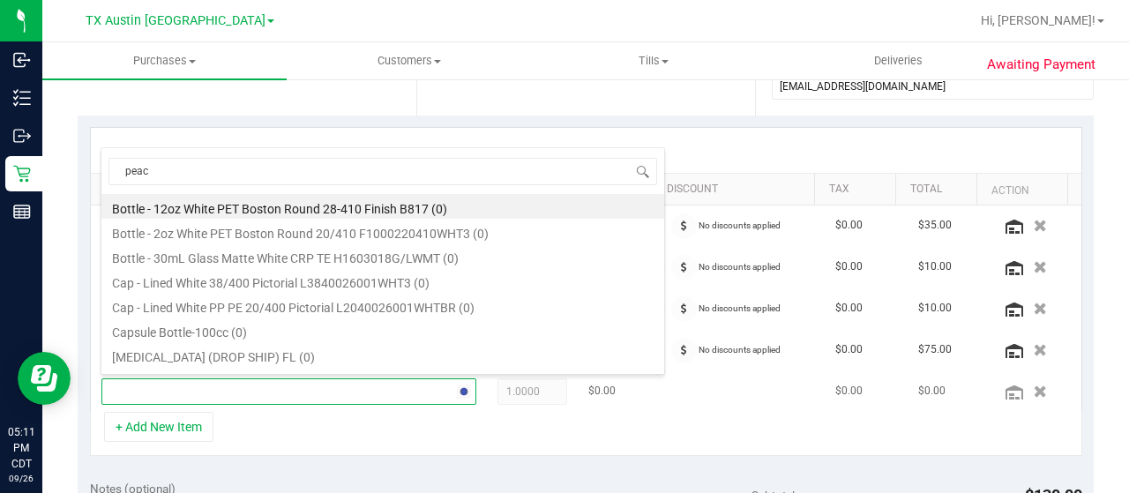
type input "peach"
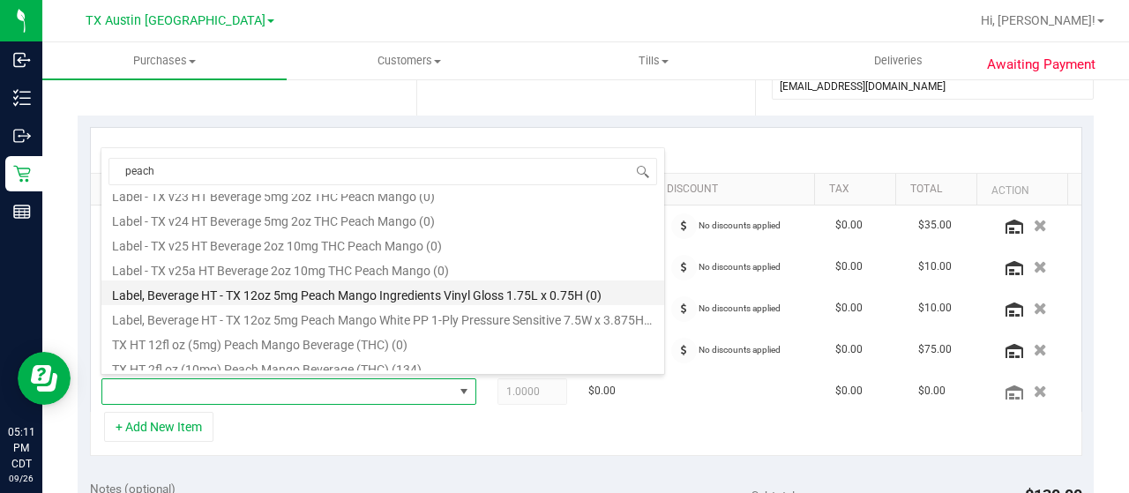
scroll to position [243, 0]
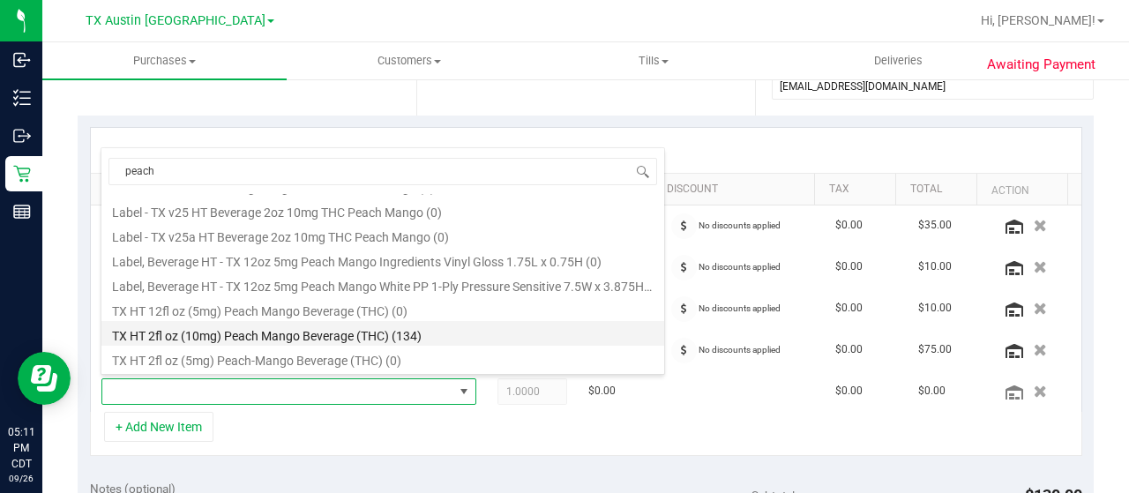
click at [444, 335] on li "TX HT 2fl oz (10mg) Peach Mango Beverage (THC) (134)" at bounding box center [382, 333] width 563 height 25
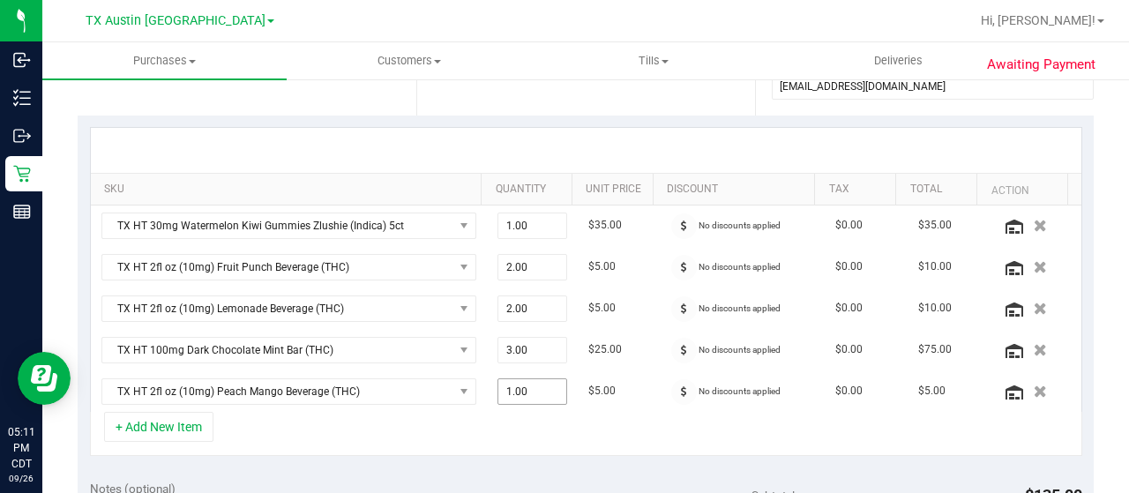
click at [500, 387] on span "1.00 1" at bounding box center [532, 391] width 71 height 26
type input "2"
type input "2.00"
click at [515, 431] on div "+ Add New Item" at bounding box center [586, 434] width 992 height 44
click at [1033, 261] on icon "button" at bounding box center [1039, 267] width 13 height 12
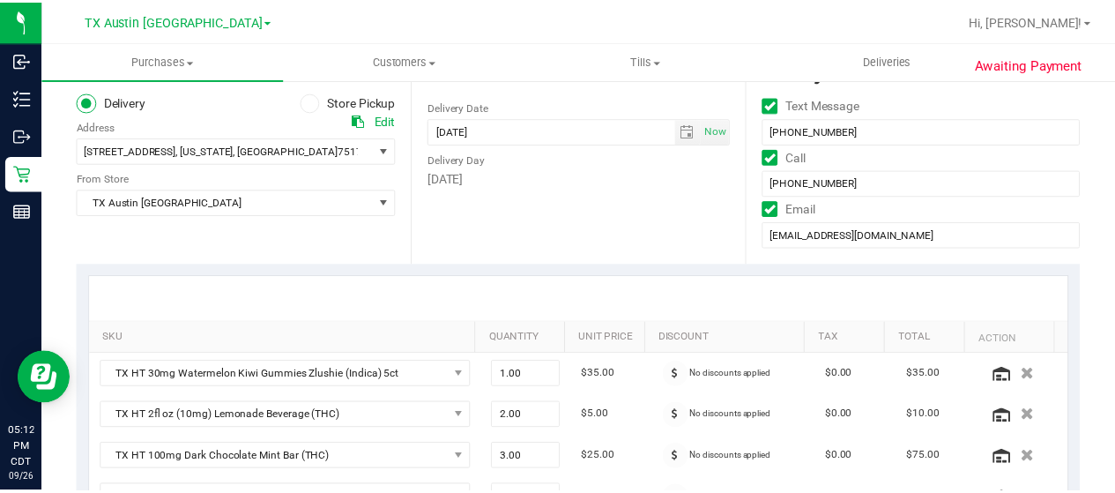
scroll to position [176, 0]
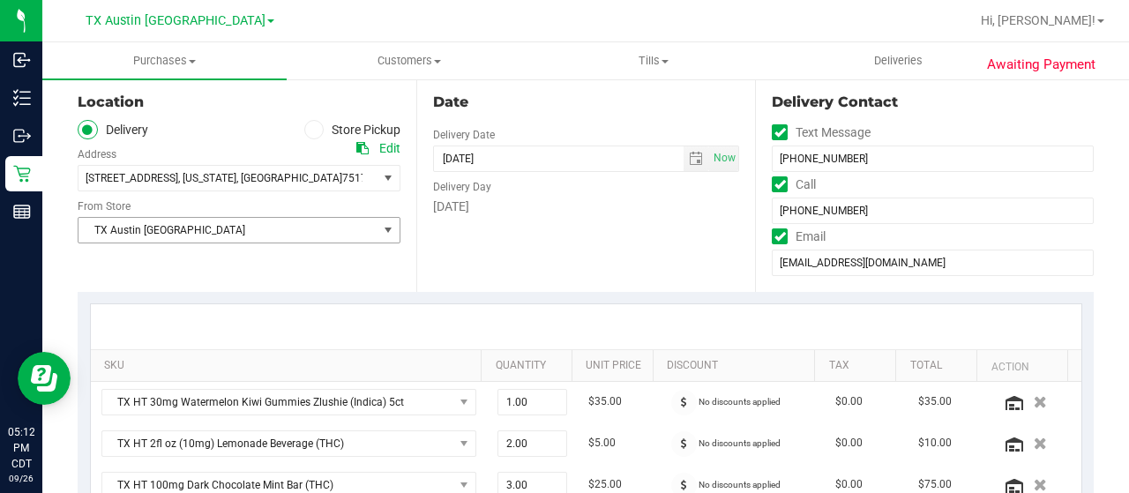
click at [293, 234] on span "TX Austin [GEOGRAPHIC_DATA]" at bounding box center [227, 230] width 299 height 25
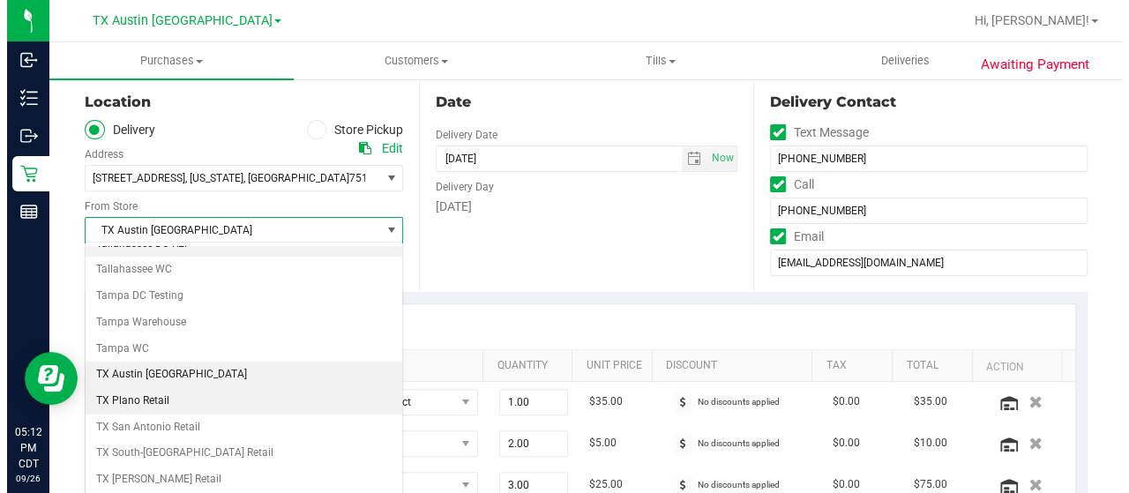
scroll to position [1244, 0]
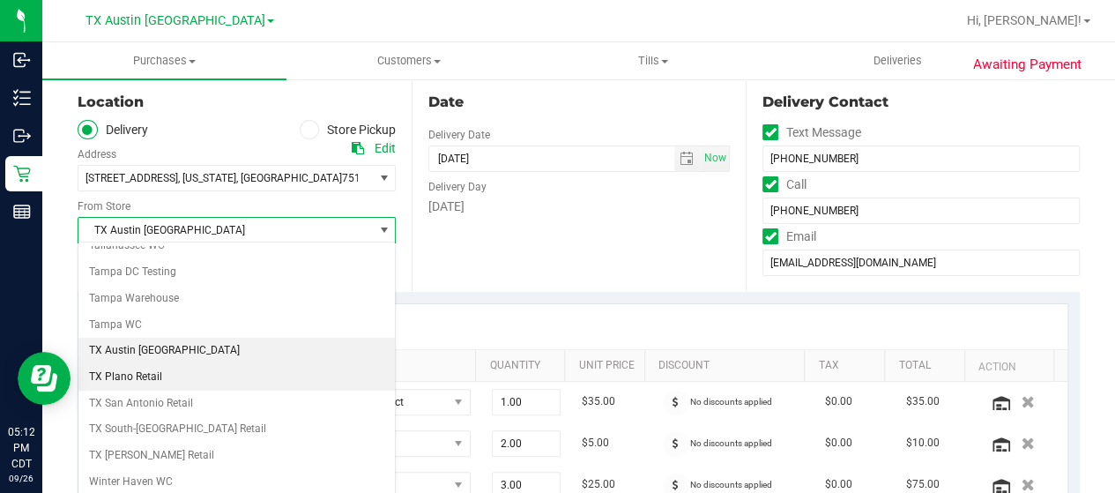
click at [168, 364] on li "TX Plano Retail" at bounding box center [236, 377] width 317 height 26
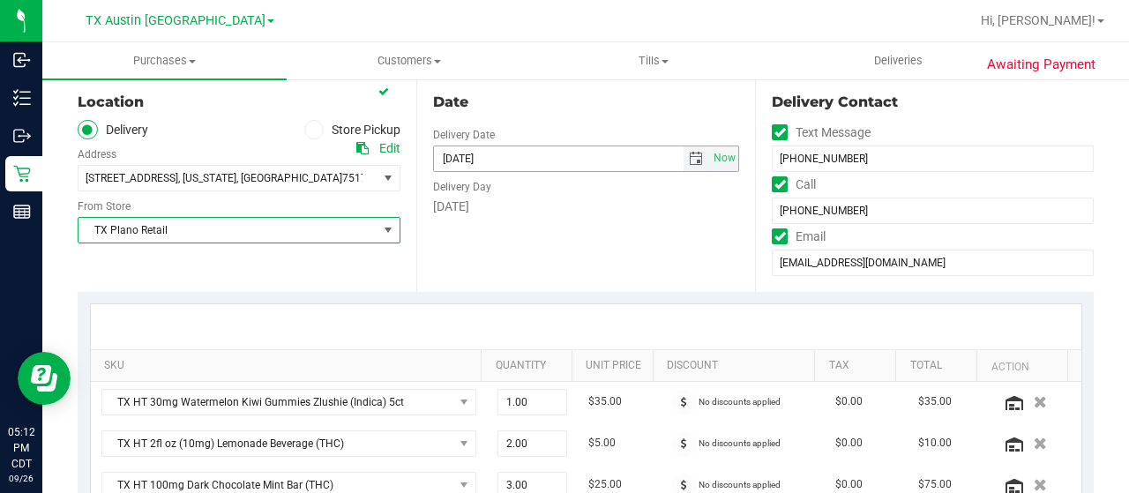
click at [689, 156] on span "select" at bounding box center [696, 159] width 14 height 14
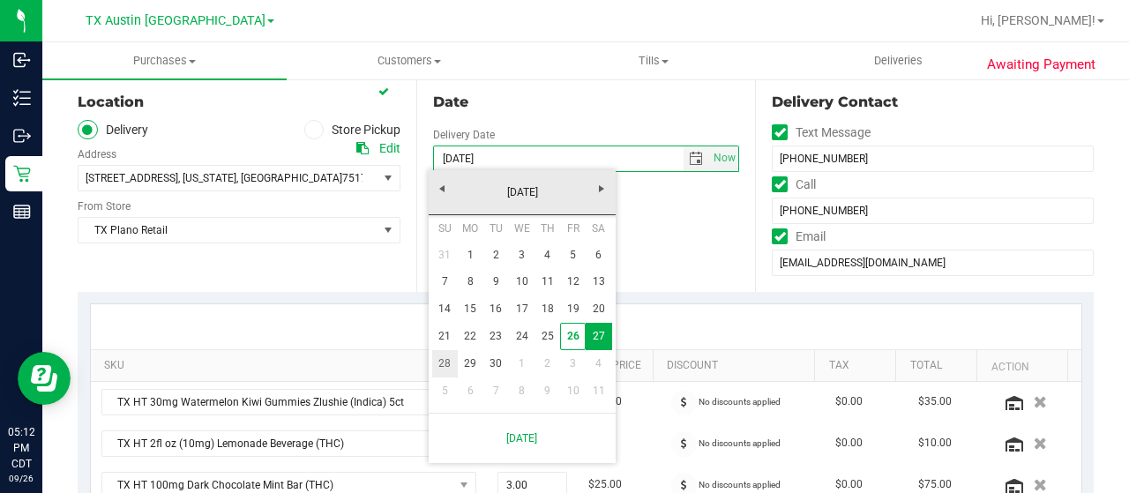
click at [439, 364] on link "28" at bounding box center [445, 363] width 26 height 27
type input "[DATE]"
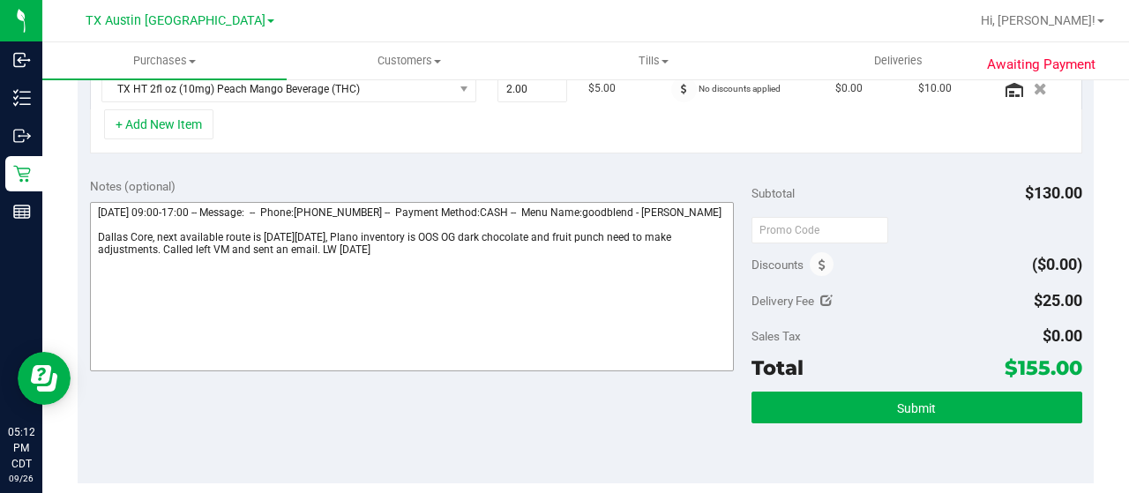
scroll to position [617, 0]
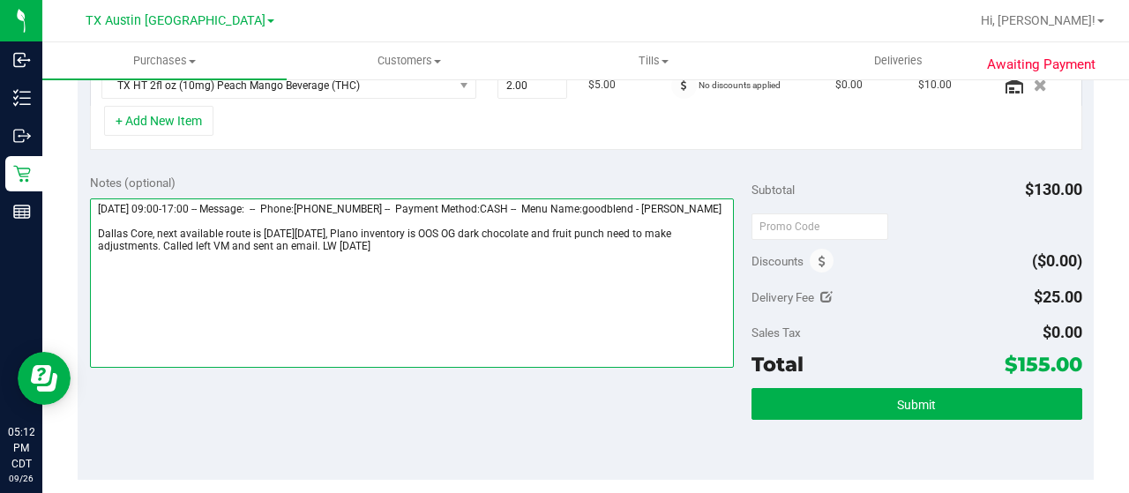
click at [406, 259] on textarea at bounding box center [412, 282] width 644 height 169
drag, startPoint x: 99, startPoint y: 241, endPoint x: 150, endPoint y: 242, distance: 51.2
click at [150, 242] on textarea at bounding box center [412, 282] width 644 height 169
click at [148, 290] on textarea at bounding box center [412, 282] width 644 height 169
paste textarea "Dallas Core"
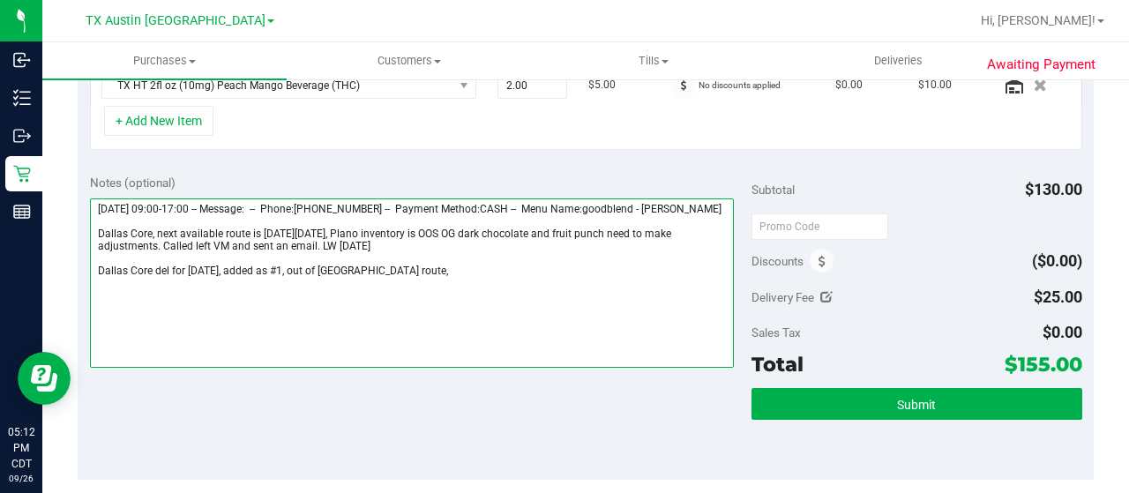
click at [435, 281] on textarea at bounding box center [412, 282] width 644 height 169
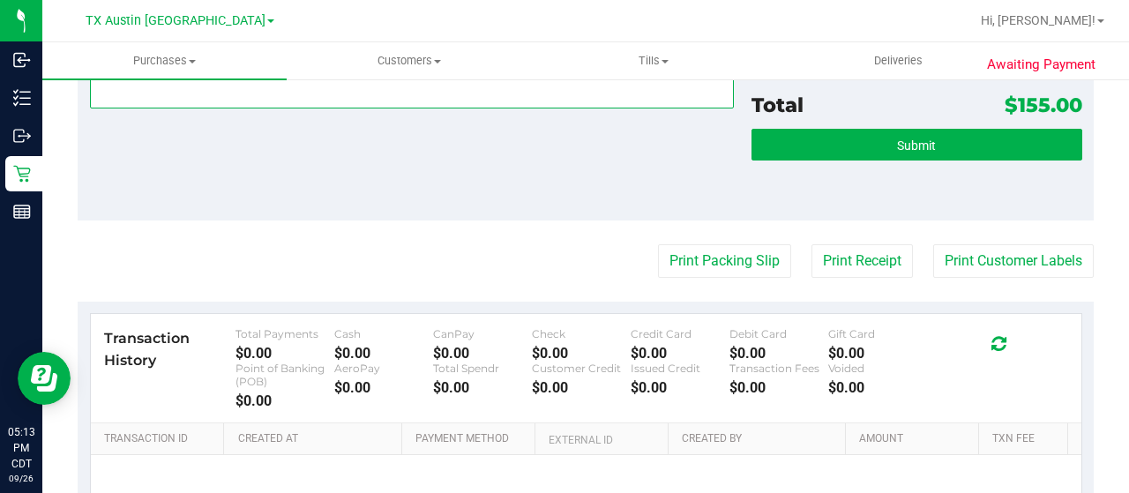
scroll to position [882, 0]
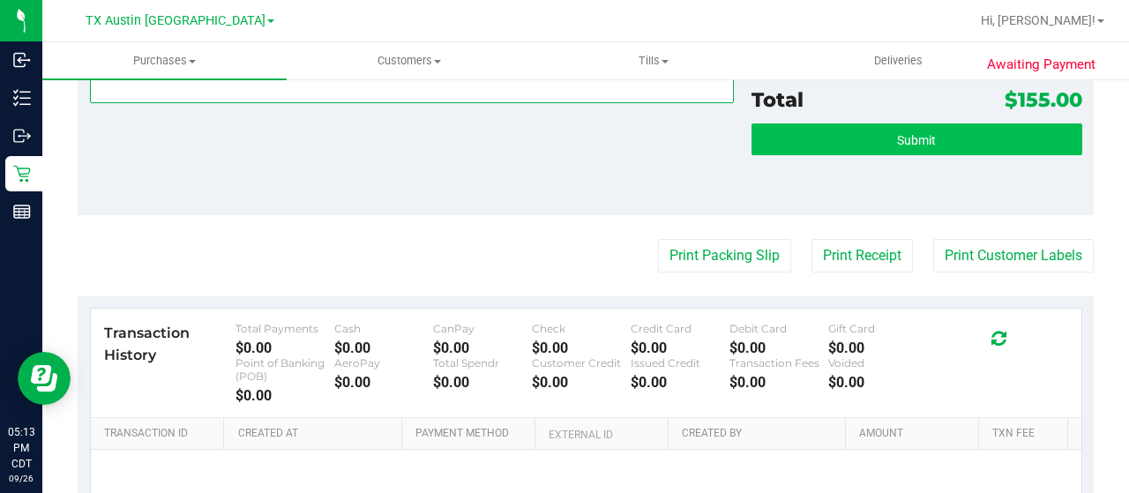
type textarea "[DATE] 09:00-17:00 -- Message: -- Phone:[PHONE_NUMBER] -- Payment Method:CASH -…"
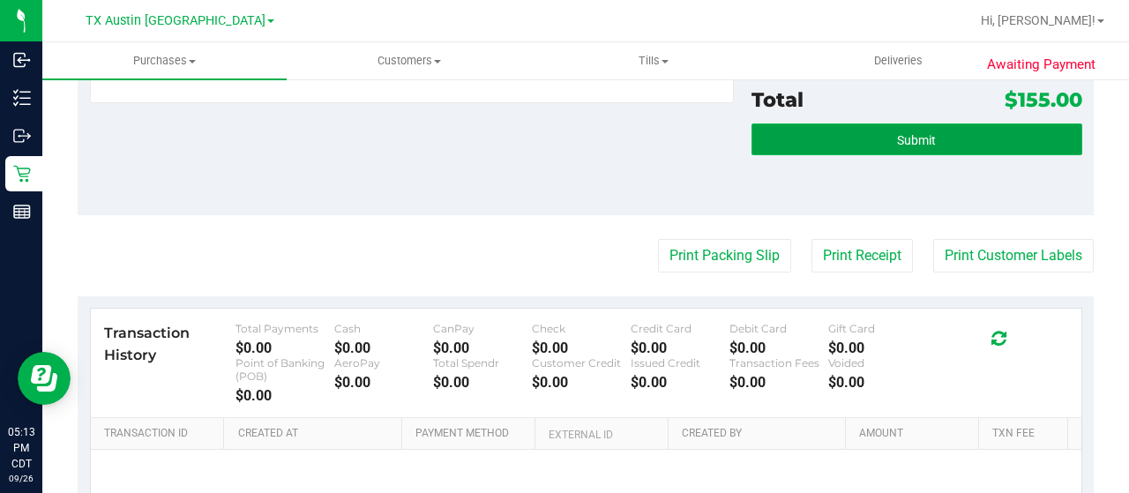
click at [876, 126] on button "Submit" at bounding box center [916, 139] width 331 height 32
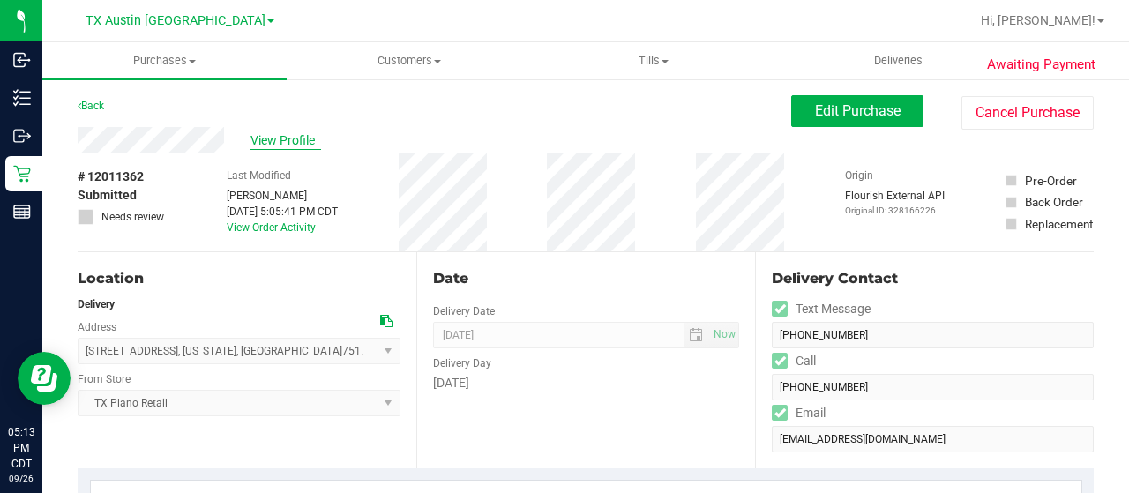
click at [292, 138] on span "View Profile" at bounding box center [285, 140] width 71 height 19
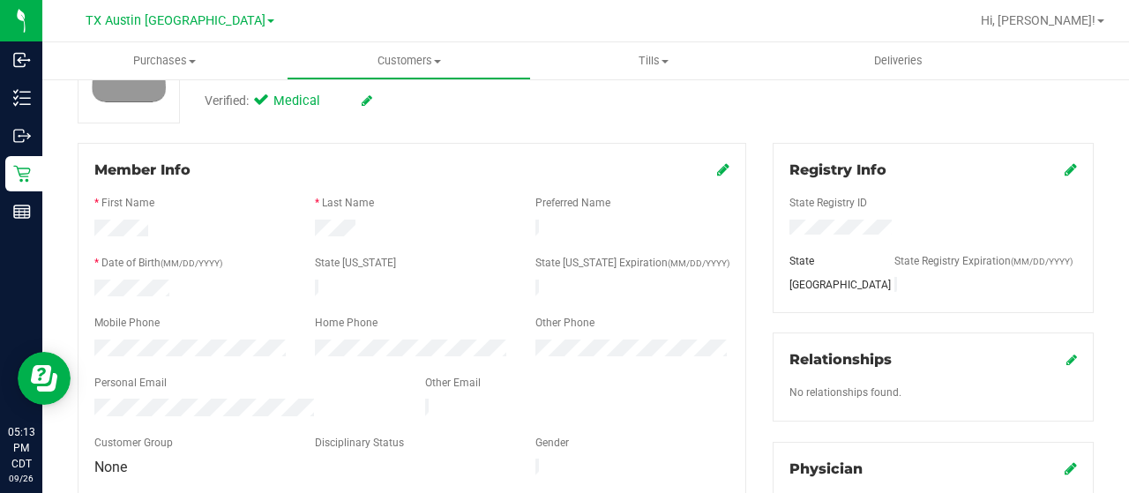
scroll to position [176, 0]
drag, startPoint x: 323, startPoint y: 392, endPoint x: 93, endPoint y: 394, distance: 229.3
click at [93, 397] on div at bounding box center [246, 407] width 331 height 21
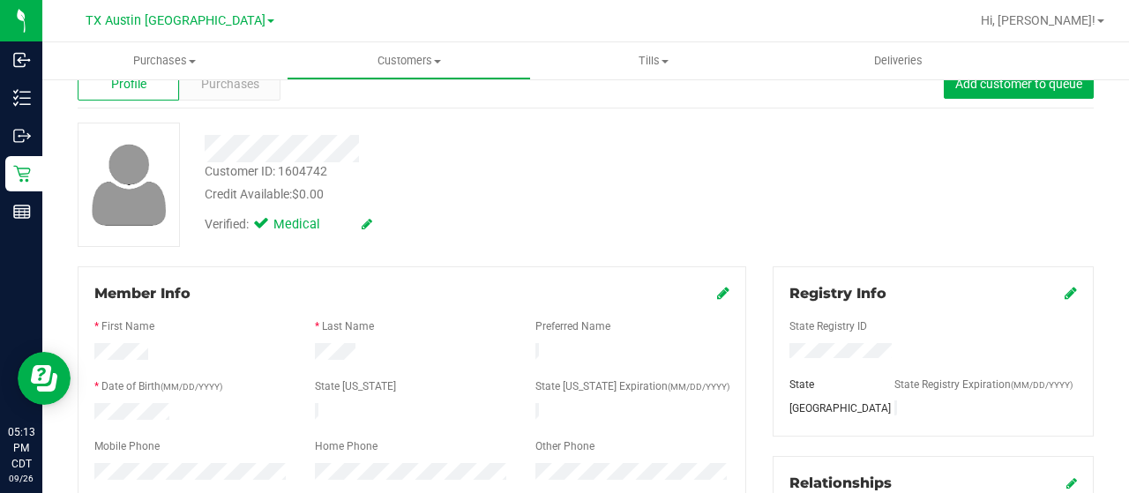
scroll to position [0, 0]
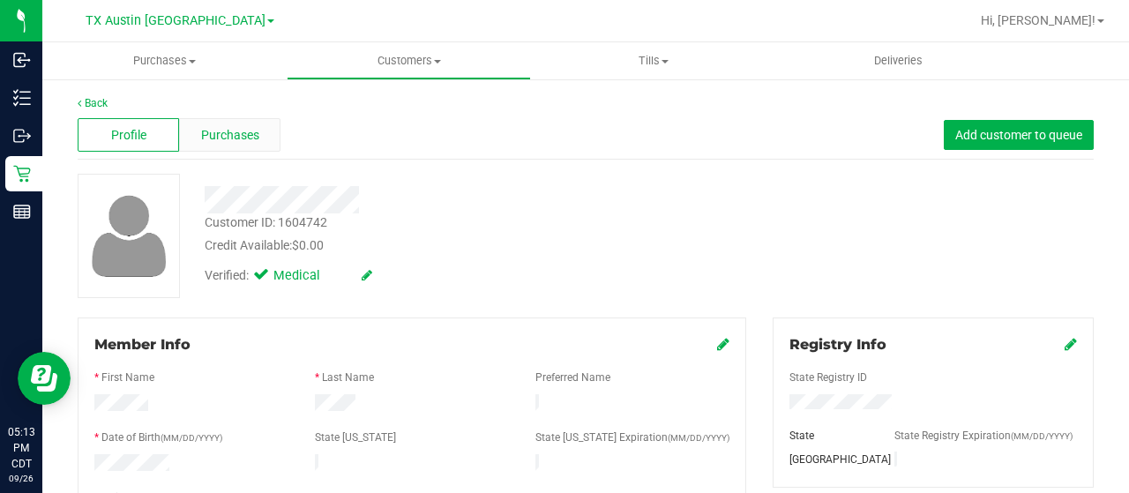
click at [203, 149] on div "Purchases" at bounding box center [229, 135] width 101 height 34
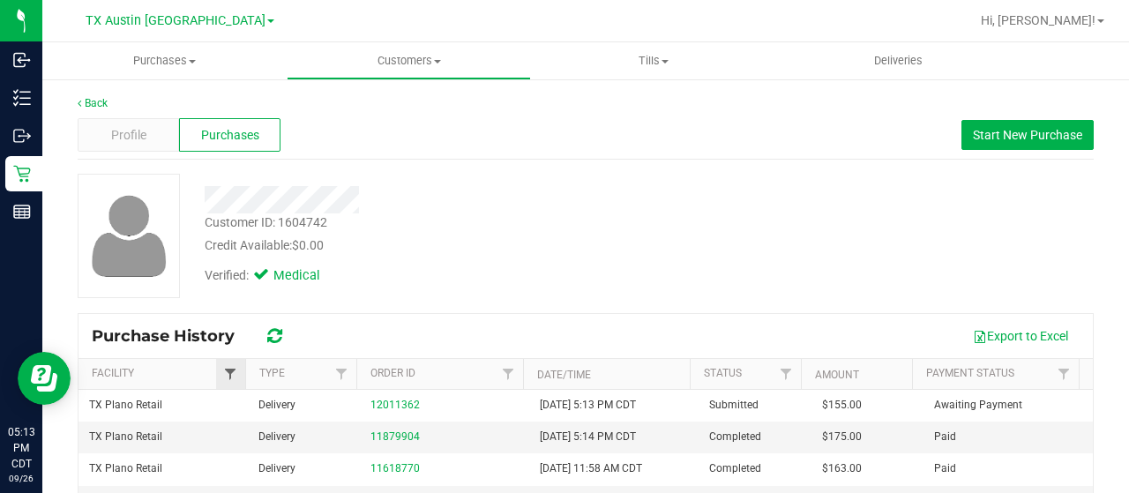
scroll to position [88, 0]
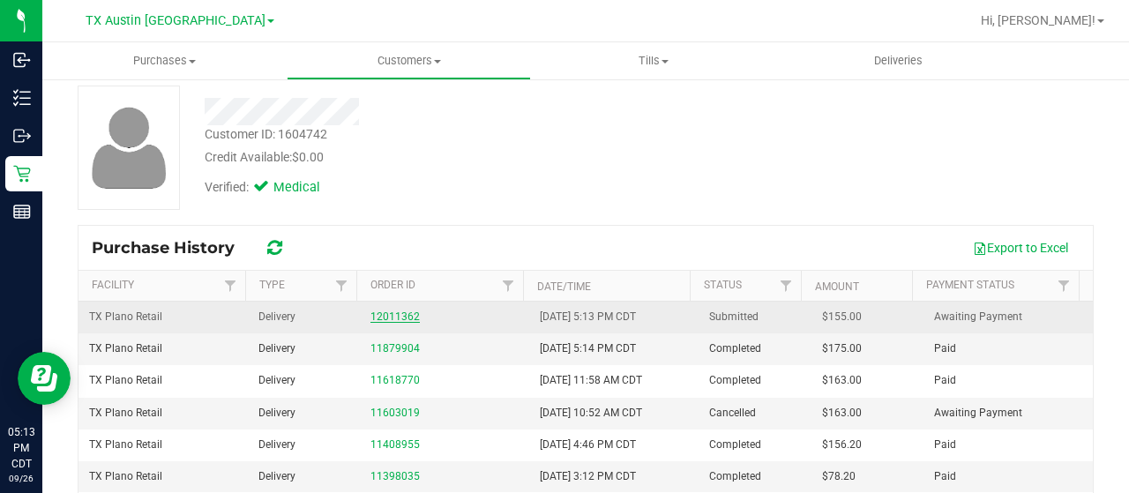
click at [372, 314] on link "12011362" at bounding box center [394, 316] width 49 height 12
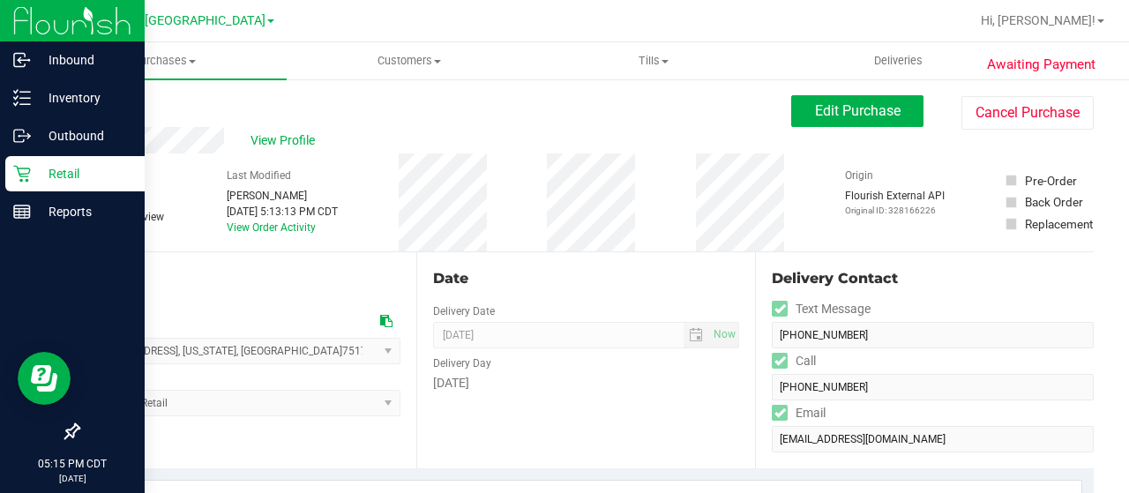
click at [33, 174] on p "Retail" at bounding box center [84, 173] width 106 height 21
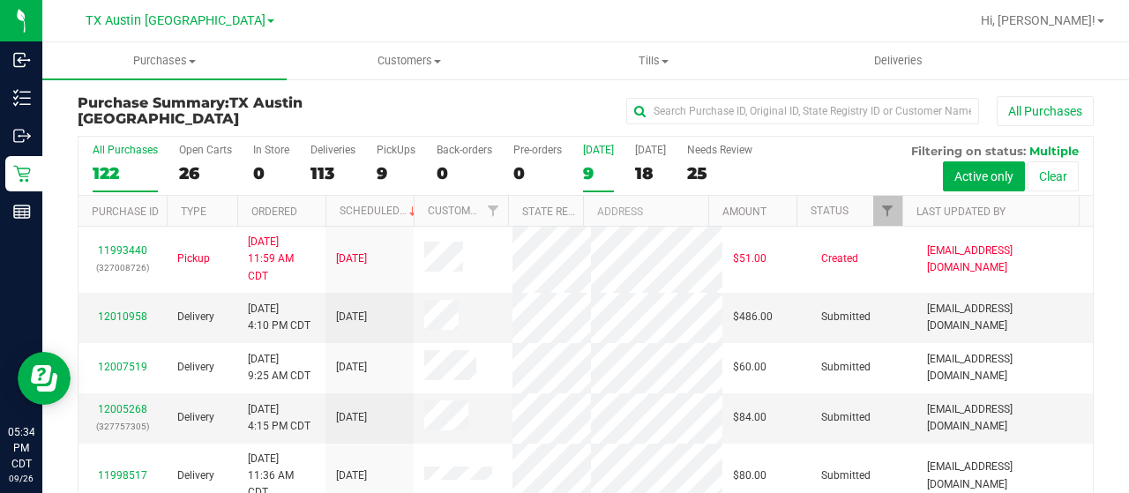
click at [599, 172] on div "9" at bounding box center [598, 173] width 31 height 20
click at [0, 0] on input "[DATE] 9" at bounding box center [0, 0] width 0 height 0
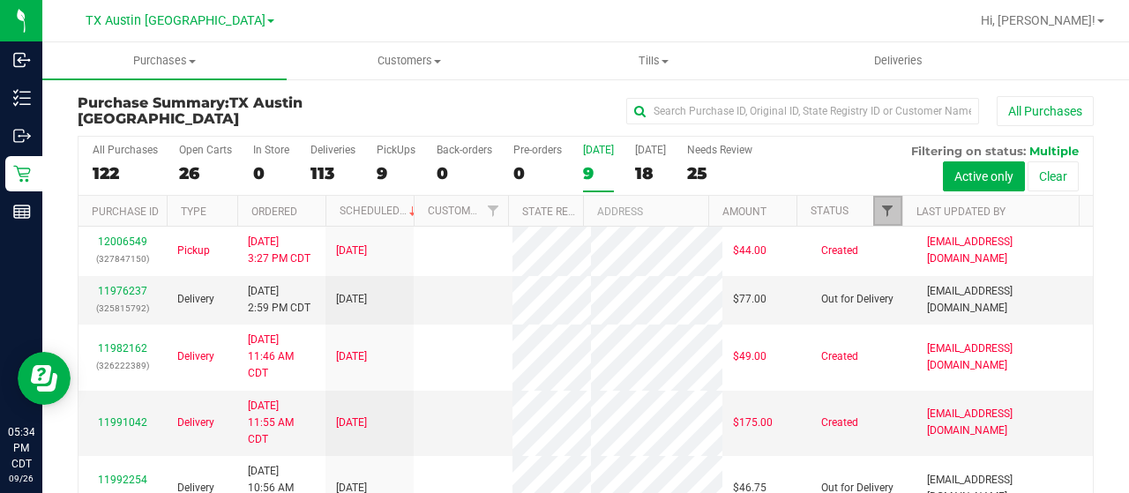
click at [880, 213] on span "Filter" at bounding box center [887, 211] width 14 height 14
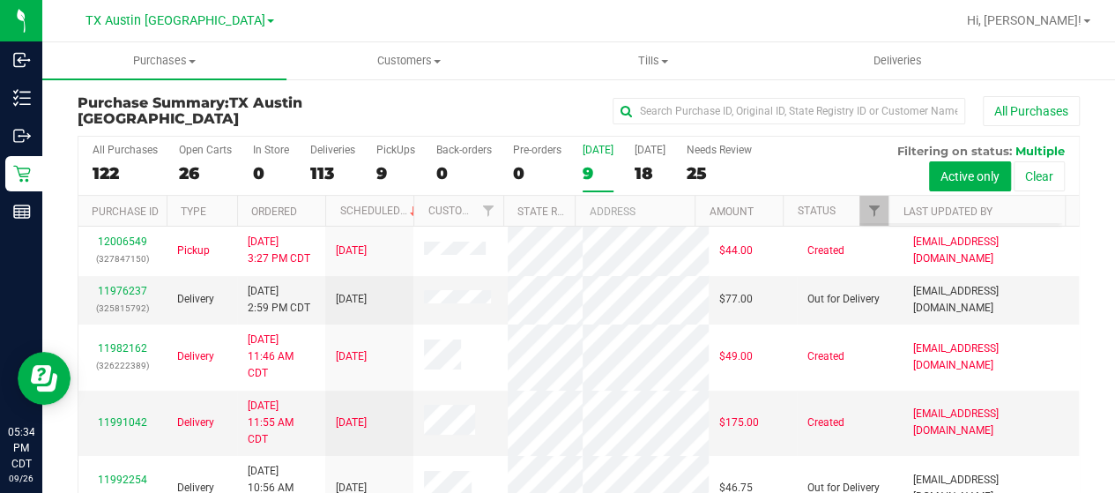
click at [875, 218] on div at bounding box center [876, 211] width 8 height 31
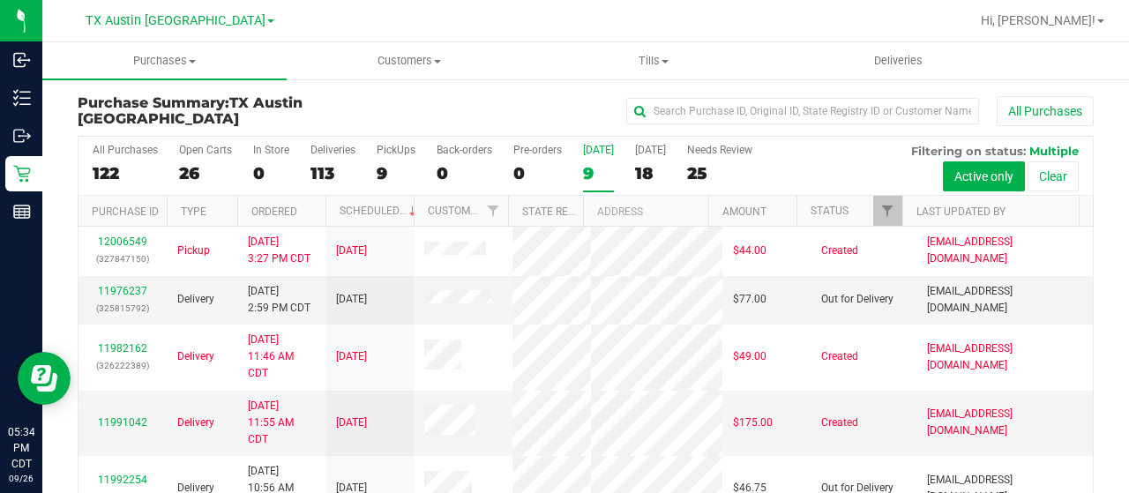
click at [875, 208] on div at bounding box center [876, 211] width 8 height 31
click at [847, 164] on div "All Purchases 122 Open Carts 26 In Store 0 Deliveries 113 PickUps 9 Back-orders…" at bounding box center [585, 166] width 1014 height 59
click at [880, 205] on span "Filter" at bounding box center [887, 211] width 14 height 14
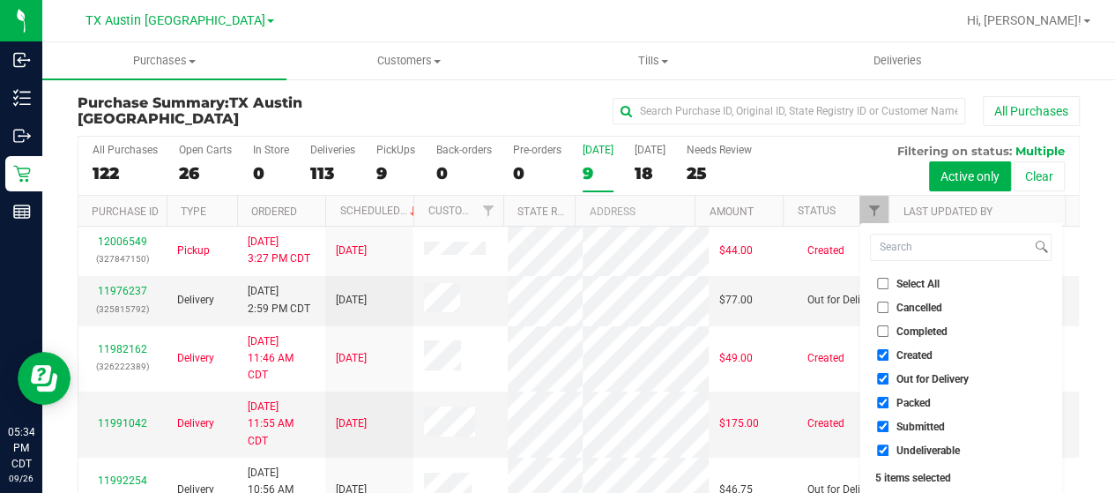
click at [950, 374] on span "Out for Delivery" at bounding box center [933, 379] width 72 height 11
click at [889, 374] on input "Out for Delivery" at bounding box center [882, 378] width 11 height 11
checkbox input "false"
click at [928, 404] on span "Packed" at bounding box center [914, 403] width 34 height 11
click at [889, 404] on input "Packed" at bounding box center [882, 402] width 11 height 11
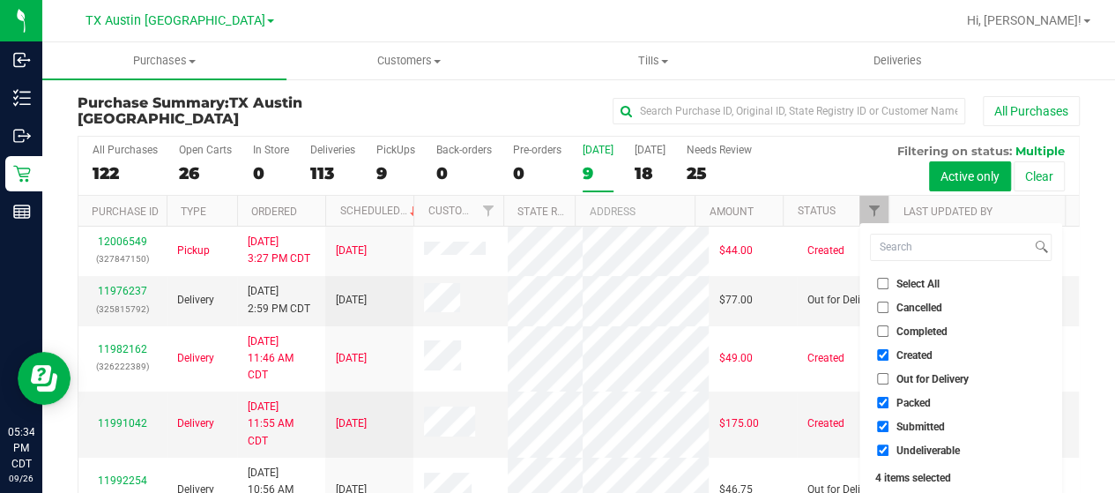
checkbox input "false"
click at [926, 424] on span "Submitted" at bounding box center [921, 426] width 48 height 11
click at [889, 424] on input "Submitted" at bounding box center [882, 426] width 11 height 11
checkbox input "false"
click at [924, 447] on span "Undeliverable" at bounding box center [928, 450] width 63 height 11
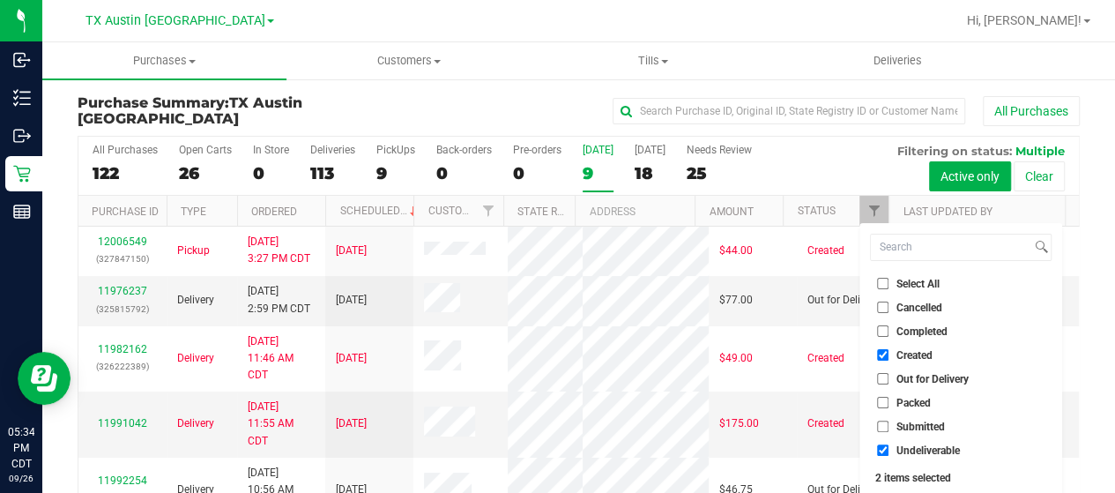
click at [889, 447] on input "Undeliverable" at bounding box center [882, 449] width 11 height 11
checkbox input "false"
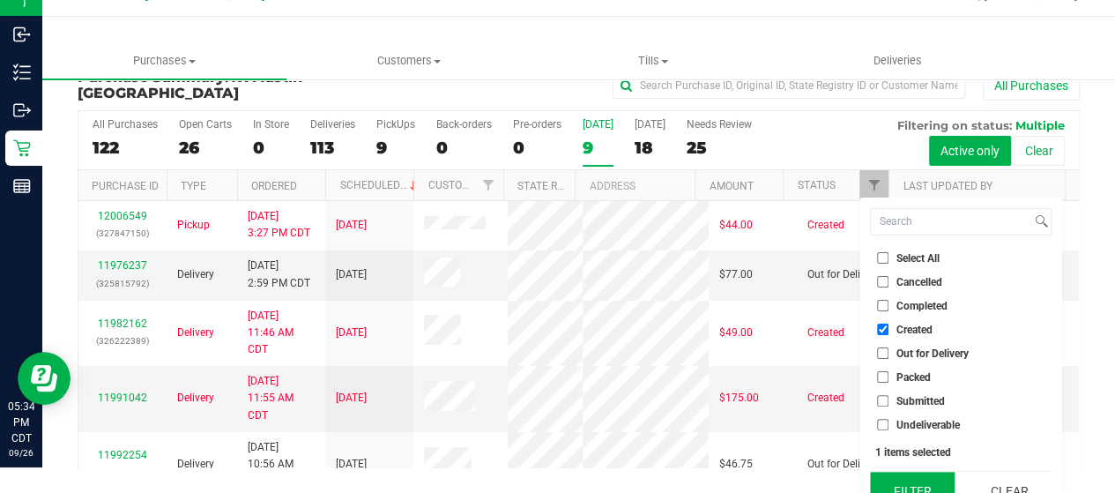
scroll to position [48, 0]
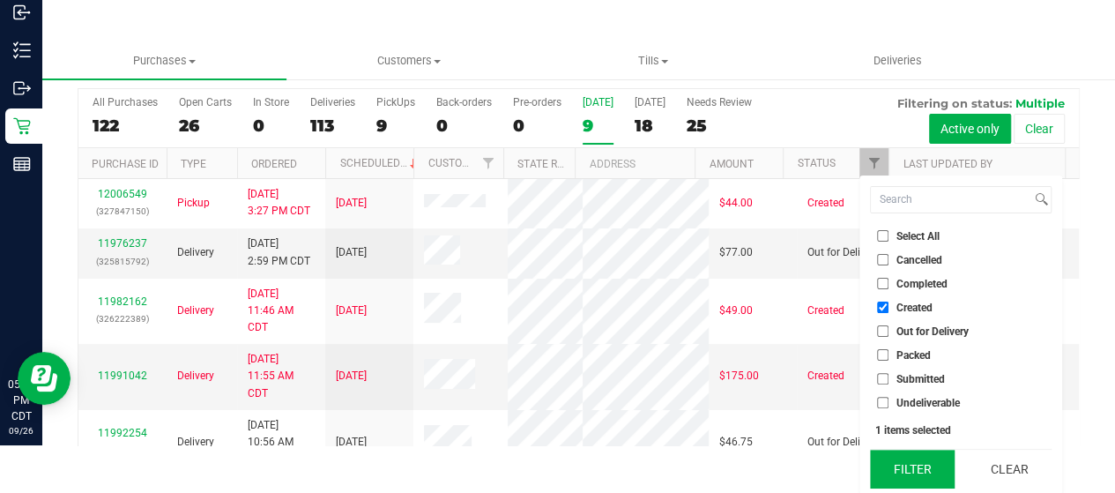
click at [919, 460] on button "Filter" at bounding box center [912, 469] width 85 height 39
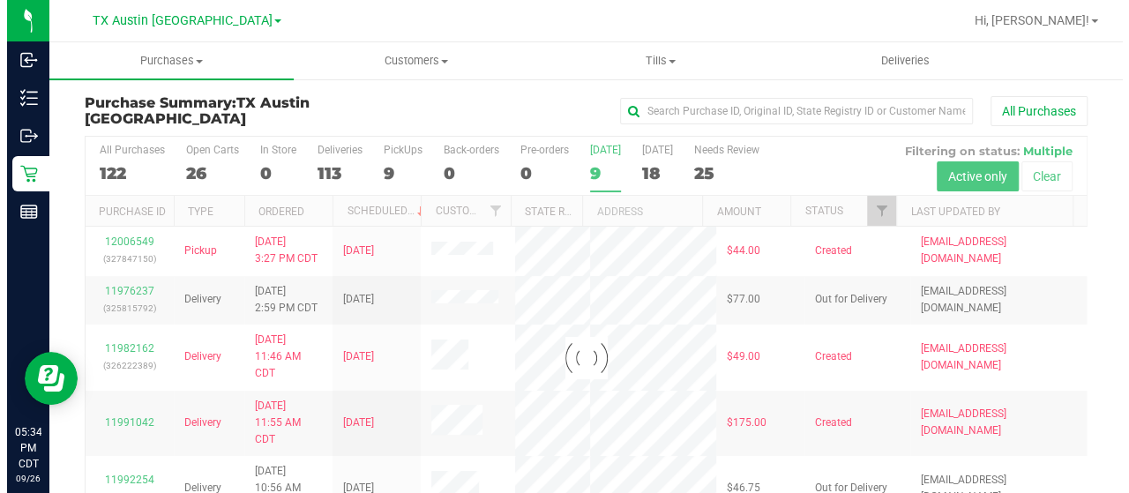
scroll to position [0, 0]
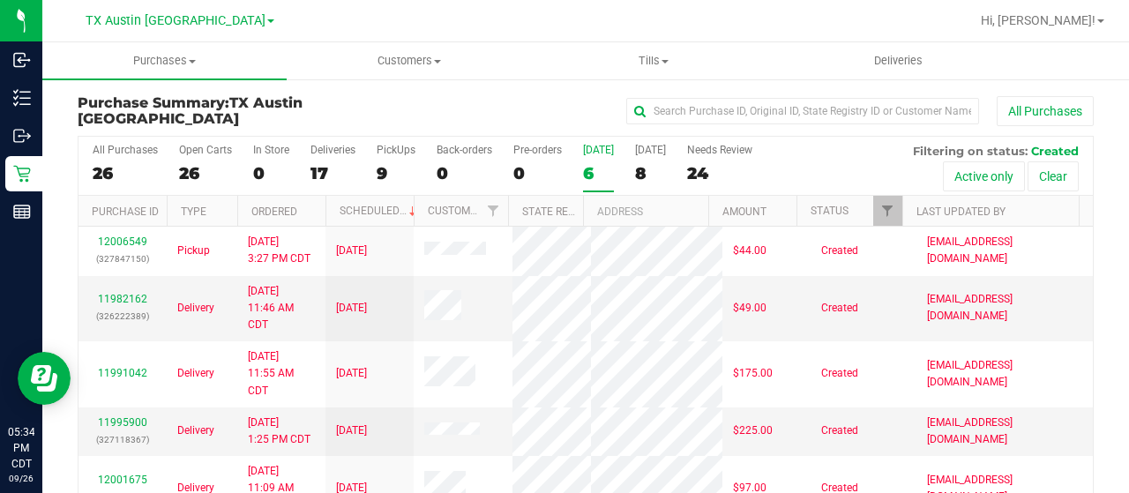
click at [589, 174] on div "6" at bounding box center [598, 173] width 31 height 20
click at [0, 0] on input "[DATE] 6" at bounding box center [0, 0] width 0 height 0
click at [652, 171] on div "8" at bounding box center [650, 173] width 31 height 20
click at [0, 0] on input "[DATE] 8" at bounding box center [0, 0] width 0 height 0
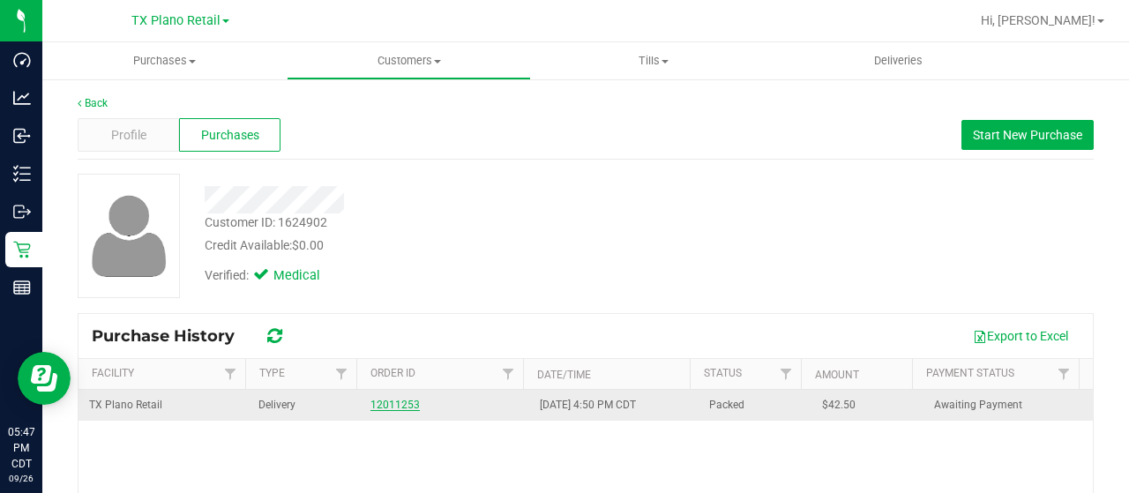
click at [377, 405] on link "12011253" at bounding box center [394, 405] width 49 height 12
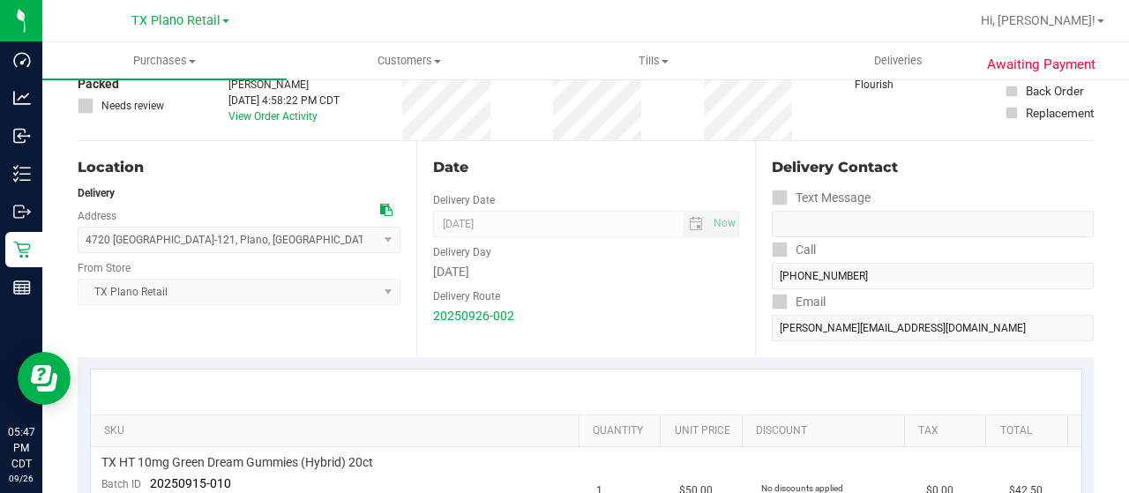
scroll to position [353, 0]
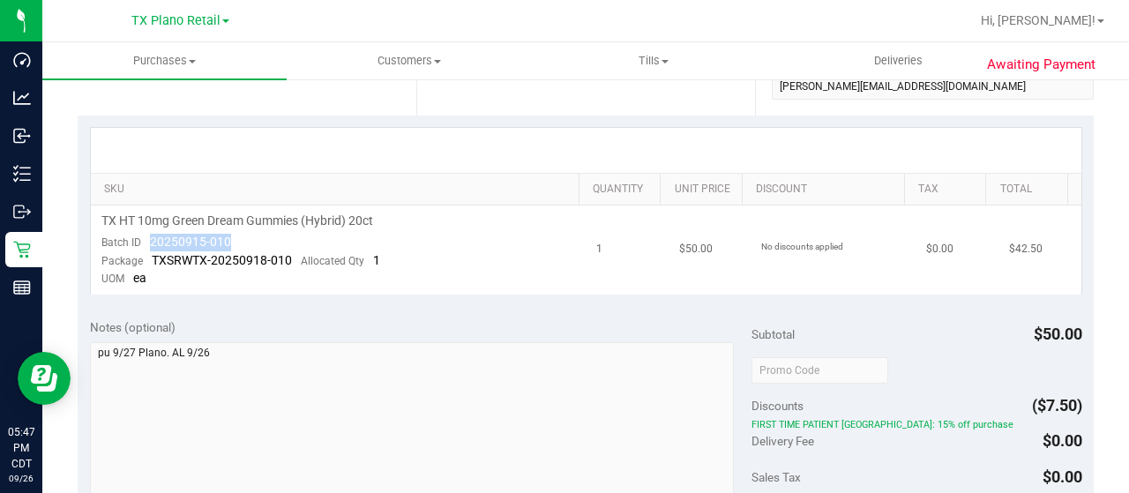
drag, startPoint x: 240, startPoint y: 242, endPoint x: 141, endPoint y: 243, distance: 98.8
click at [141, 243] on td "TX HT 10mg Green Dream Gummies (Hybrid) 20ct Batch ID 20250915-010 Package TXSR…" at bounding box center [339, 249] width 496 height 89
copy span "20250915-010"
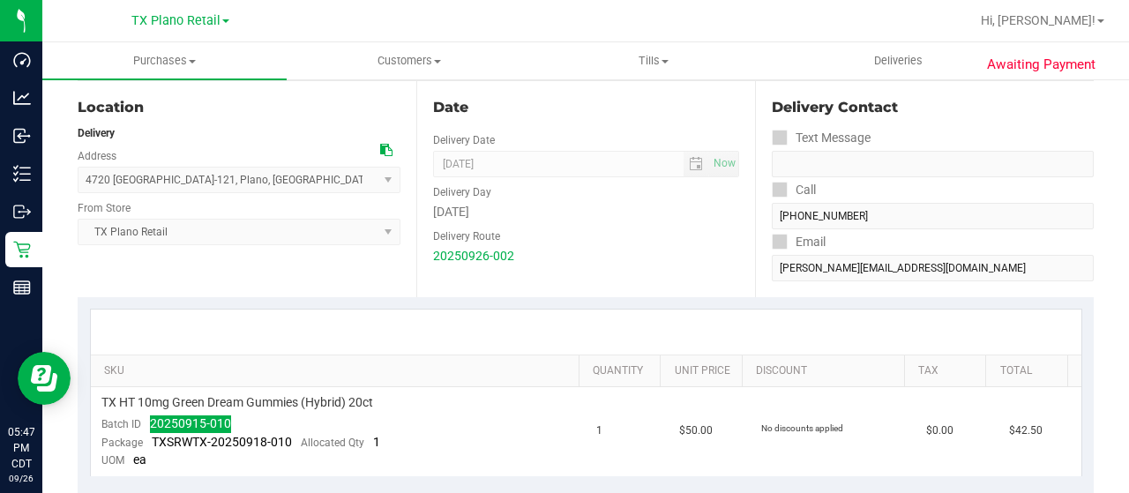
scroll to position [0, 0]
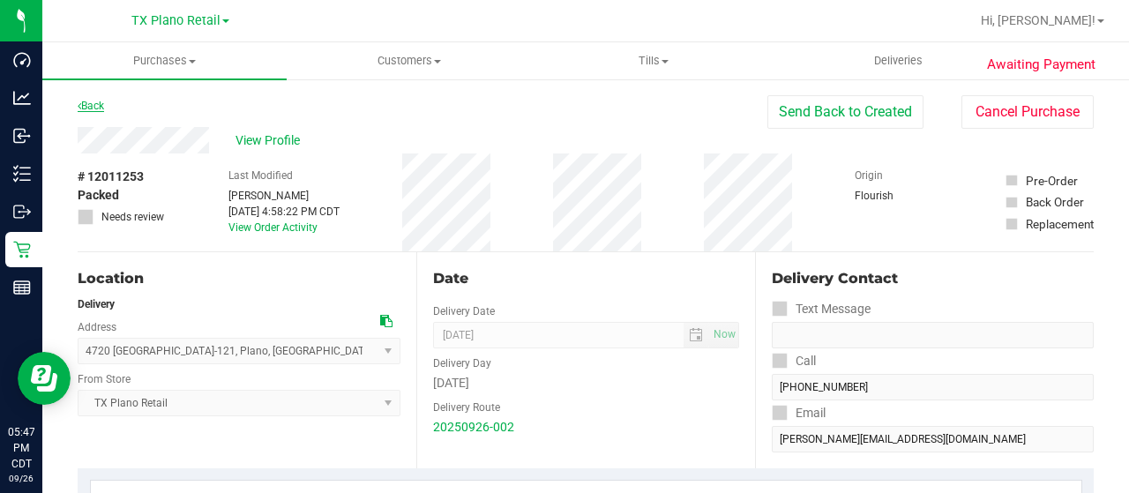
click at [92, 103] on link "Back" at bounding box center [91, 106] width 26 height 12
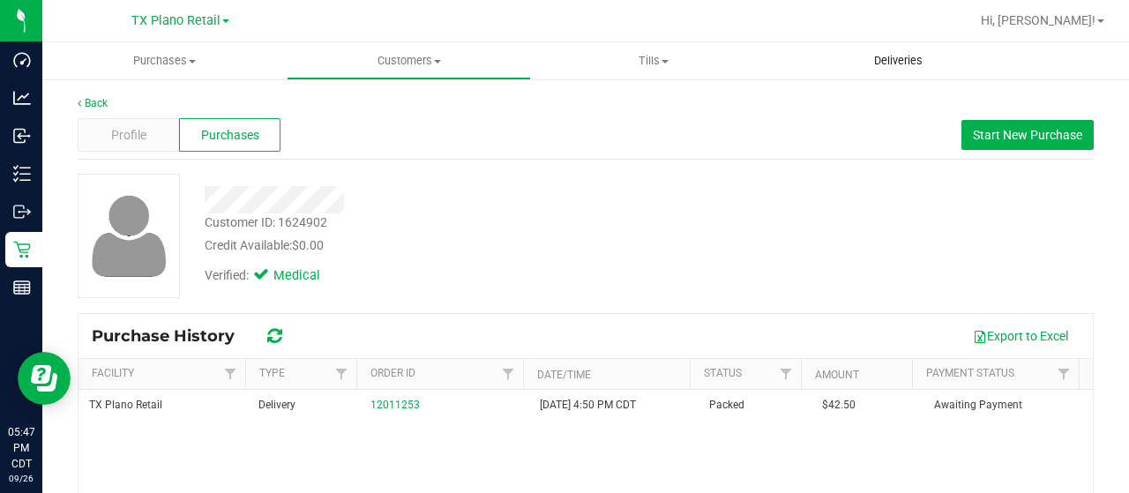
click at [912, 65] on span "Deliveries" at bounding box center [898, 61] width 96 height 16
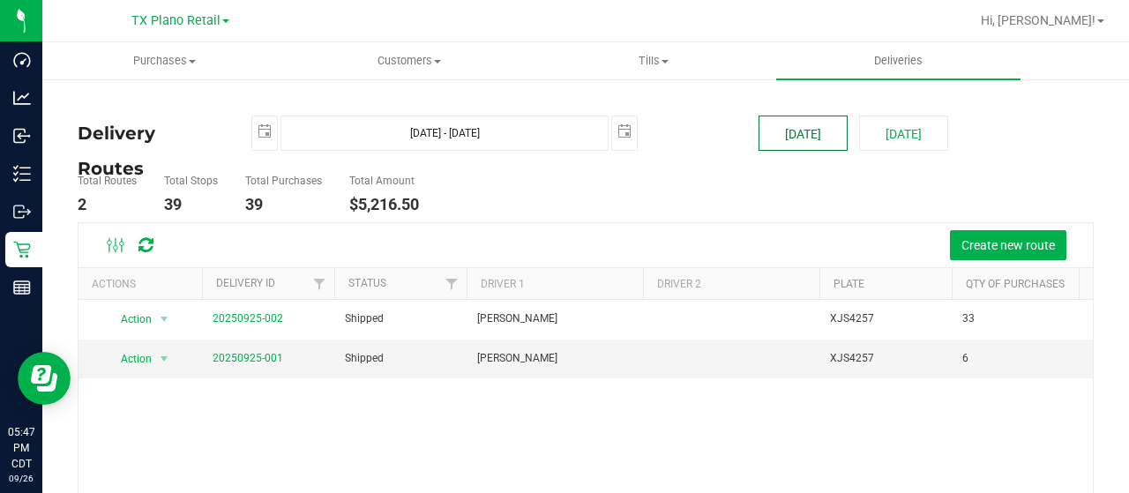
click at [812, 131] on button "[DATE]" at bounding box center [802, 133] width 89 height 35
click at [882, 132] on button "[DATE]" at bounding box center [903, 133] width 89 height 35
type input "[DATE] - [DATE]"
type input "[DATE]"
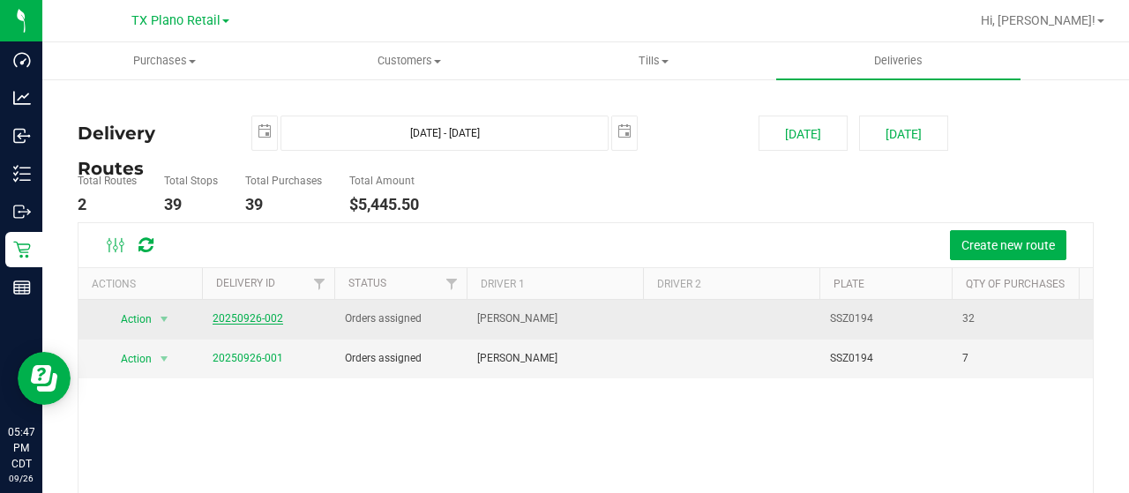
click at [230, 319] on link "20250926-002" at bounding box center [248, 318] width 71 height 12
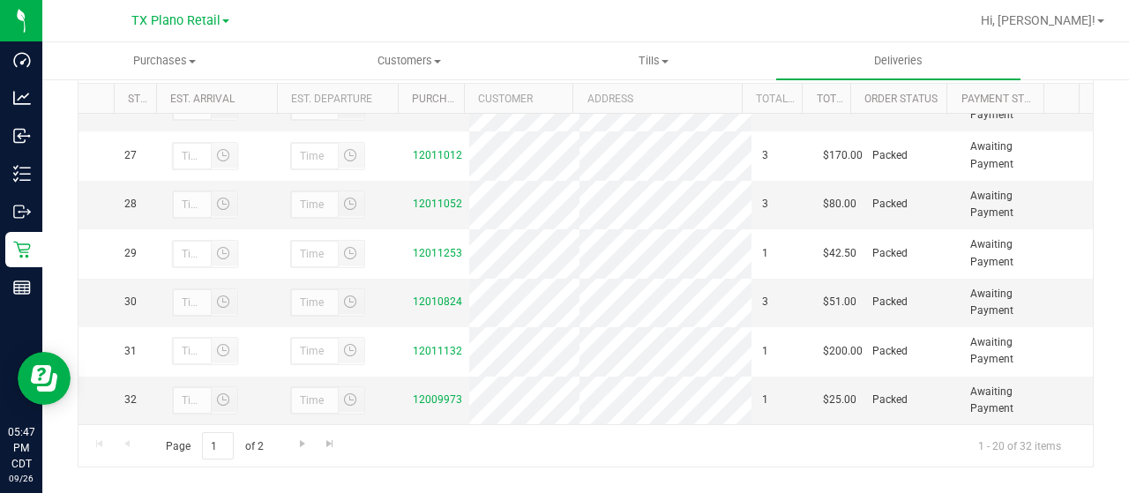
scroll to position [1293, 0]
click at [441, 308] on link "12010824" at bounding box center [437, 301] width 49 height 12
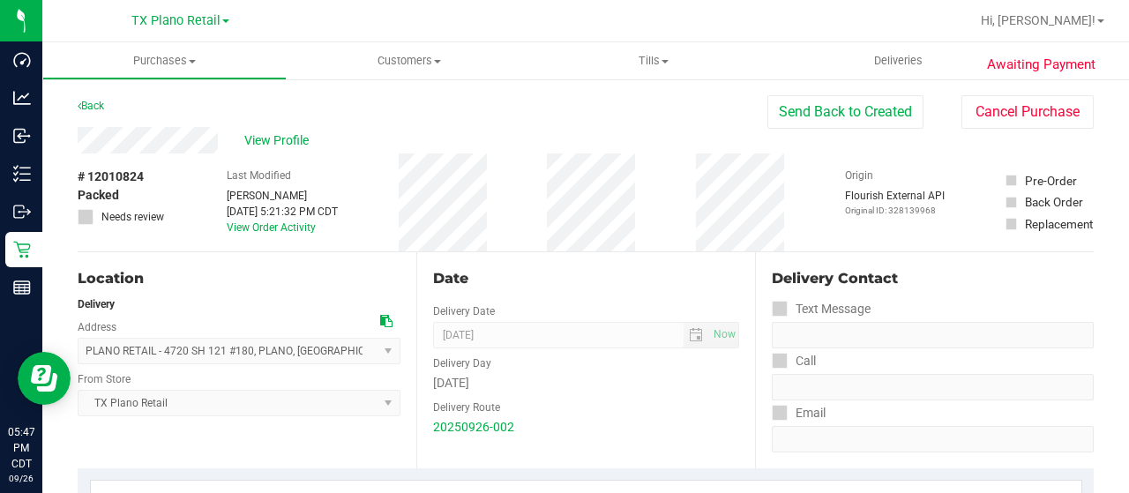
click at [219, 141] on div "View Profile" at bounding box center [423, 140] width 690 height 26
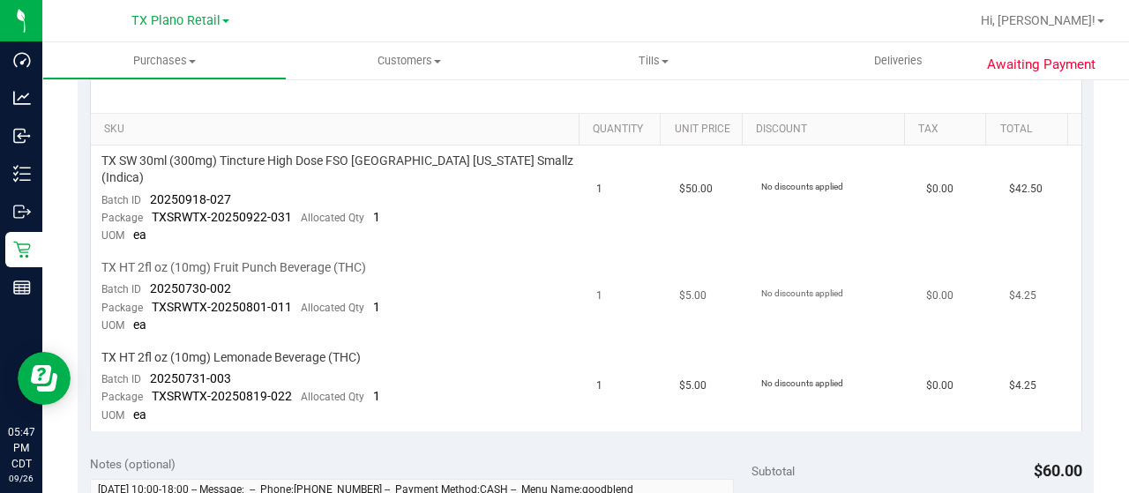
scroll to position [441, 0]
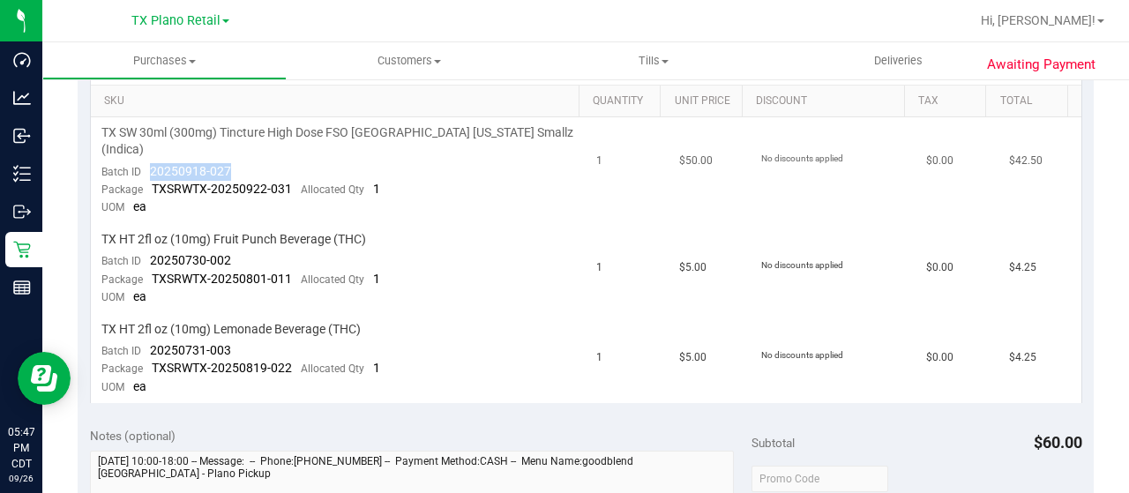
drag, startPoint x: 231, startPoint y: 150, endPoint x: 146, endPoint y: 149, distance: 84.7
click at [146, 149] on td "TX SW 30ml (300mg) Tincture High Dose FSO [GEOGRAPHIC_DATA] [US_STATE] Smallz (…" at bounding box center [339, 170] width 496 height 107
copy span "20250918-027"
drag, startPoint x: 226, startPoint y: 241, endPoint x: 149, endPoint y: 243, distance: 76.8
click at [149, 243] on td "TX HT 2fl oz (10mg) Fruit Punch Beverage (THC) Batch ID 20250730-002 Package TX…" at bounding box center [339, 269] width 496 height 90
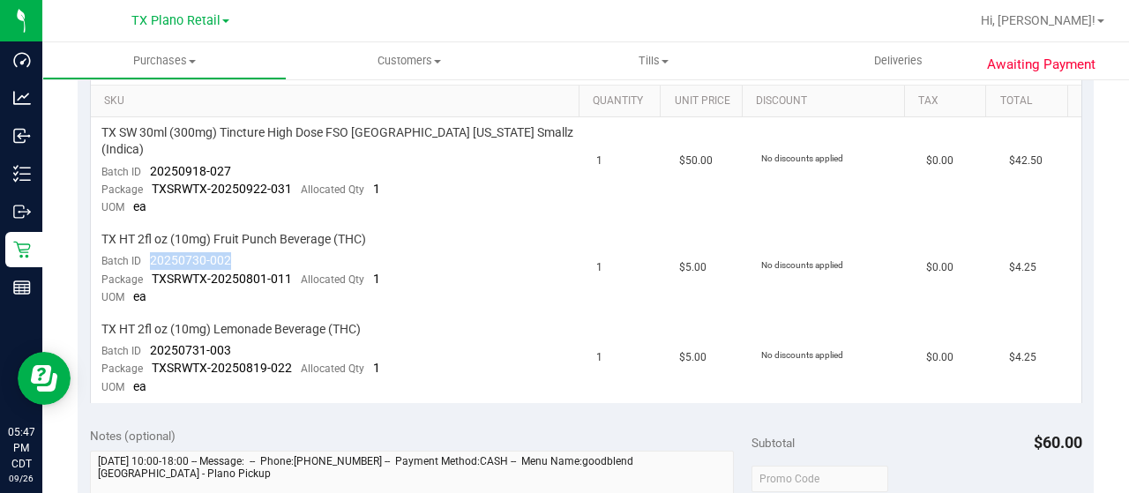
copy span "20250730-002"
drag, startPoint x: 236, startPoint y: 331, endPoint x: 148, endPoint y: 332, distance: 88.2
click at [148, 332] on td "TX HT 2fl oz (10mg) Lemonade Beverage (THC) Batch ID 20250731-003 Package TXSRW…" at bounding box center [339, 358] width 496 height 89
copy span "20250731-003"
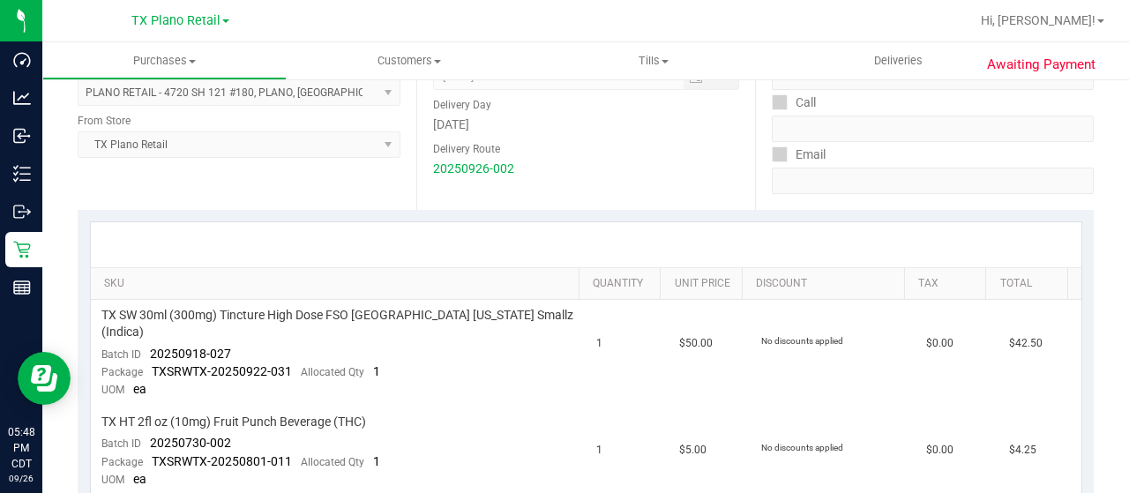
scroll to position [0, 0]
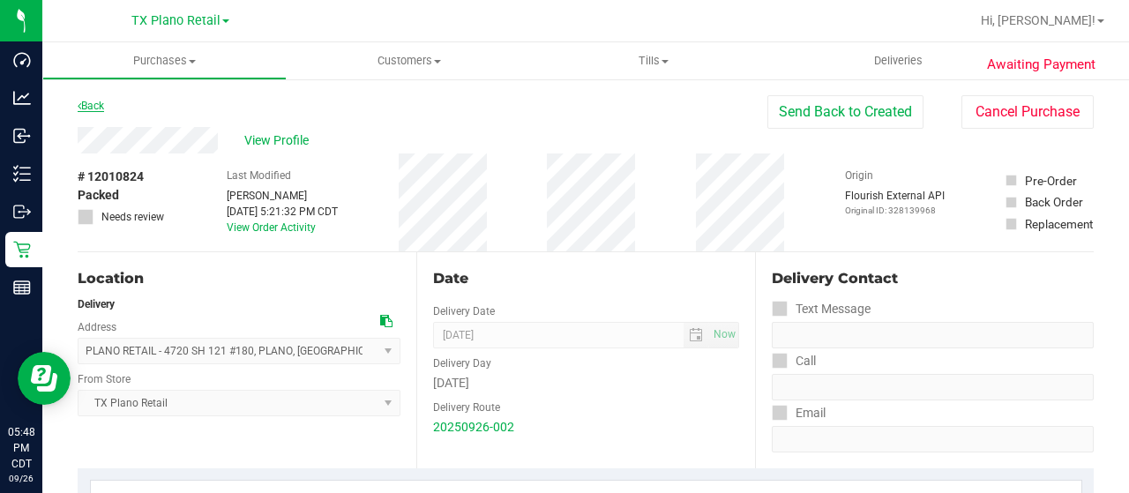
click at [86, 103] on link "Back" at bounding box center [91, 106] width 26 height 12
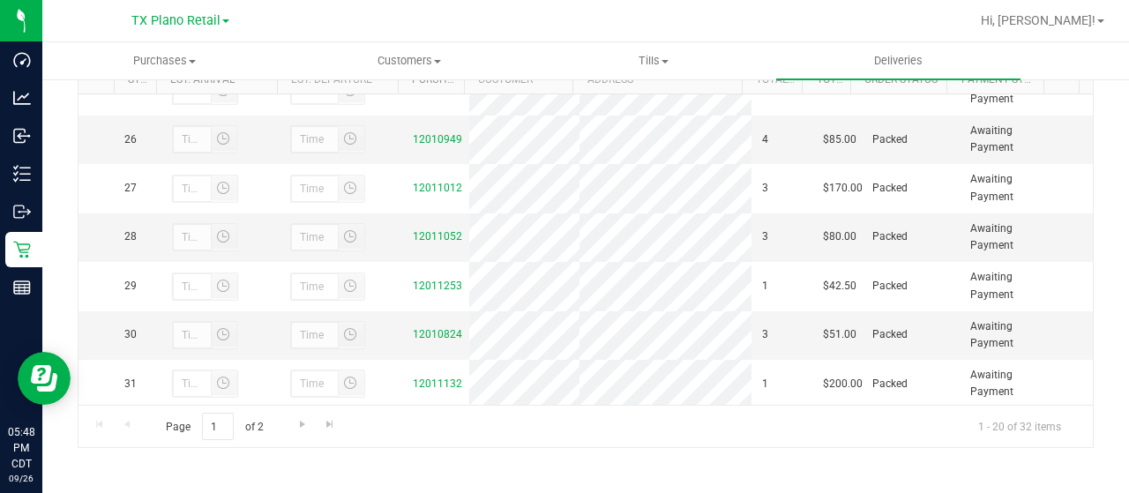
scroll to position [1293, 0]
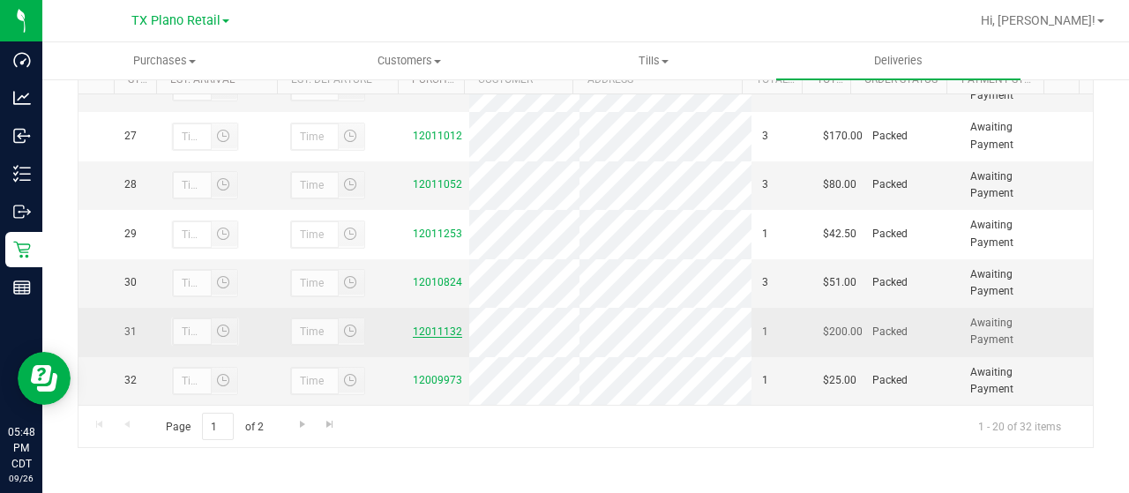
click at [438, 334] on link "12011132" at bounding box center [437, 331] width 49 height 12
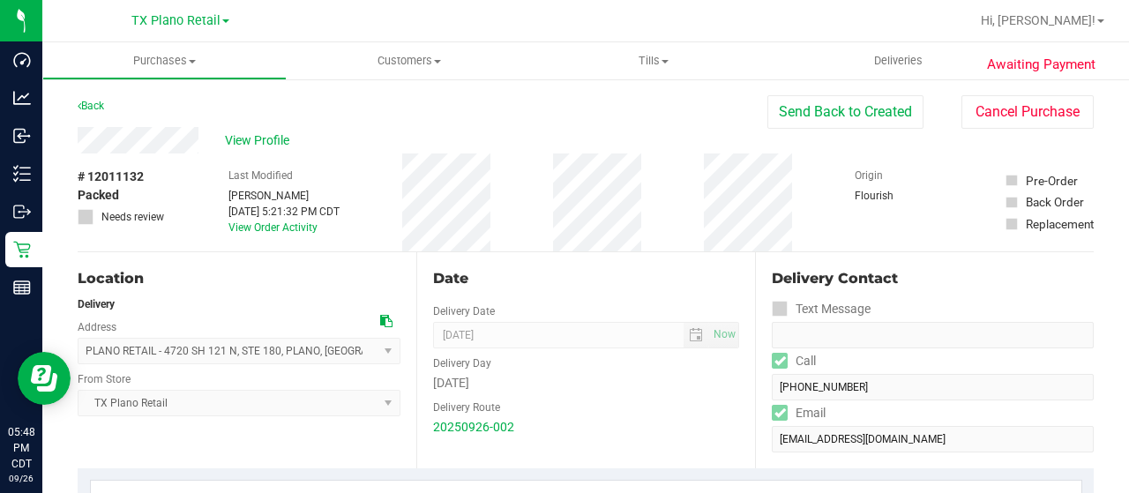
click at [204, 142] on div "View Profile" at bounding box center [423, 140] width 690 height 26
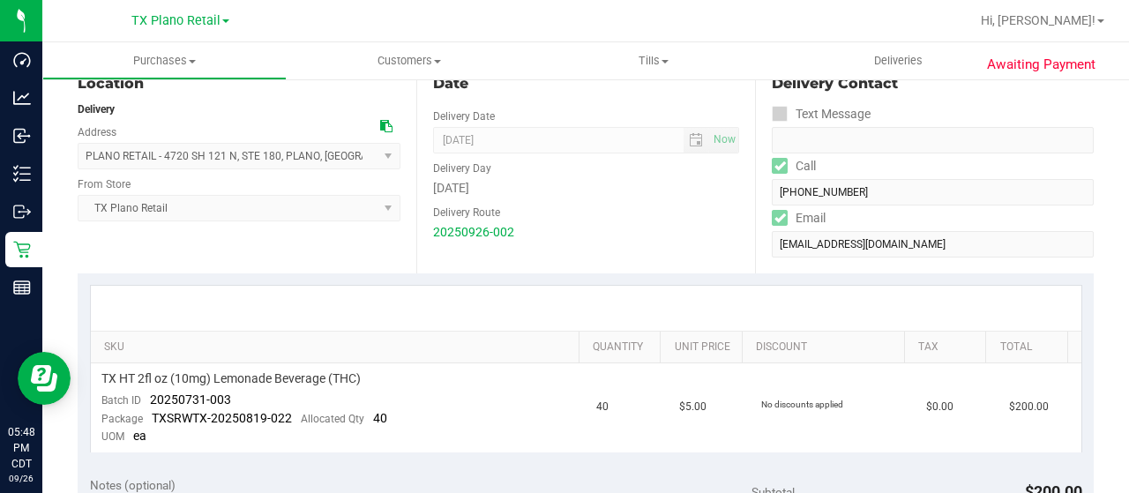
scroll to position [441, 0]
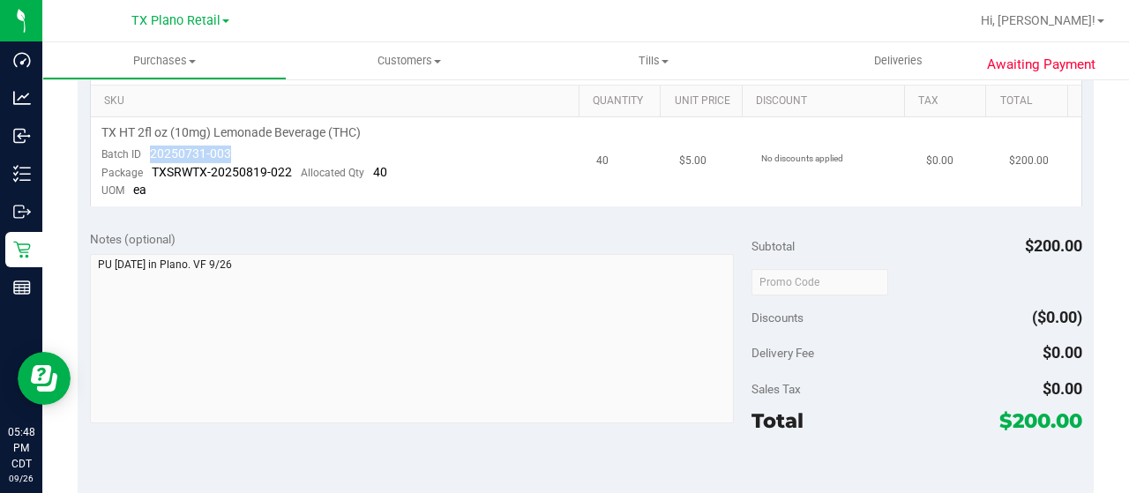
drag, startPoint x: 226, startPoint y: 152, endPoint x: 139, endPoint y: 147, distance: 86.5
click at [139, 146] on td "TX HT 2fl oz (10mg) Lemonade Beverage (THC) Batch ID 20250731-003 Package TXSRW…" at bounding box center [339, 161] width 496 height 89
copy span "20250731-003"
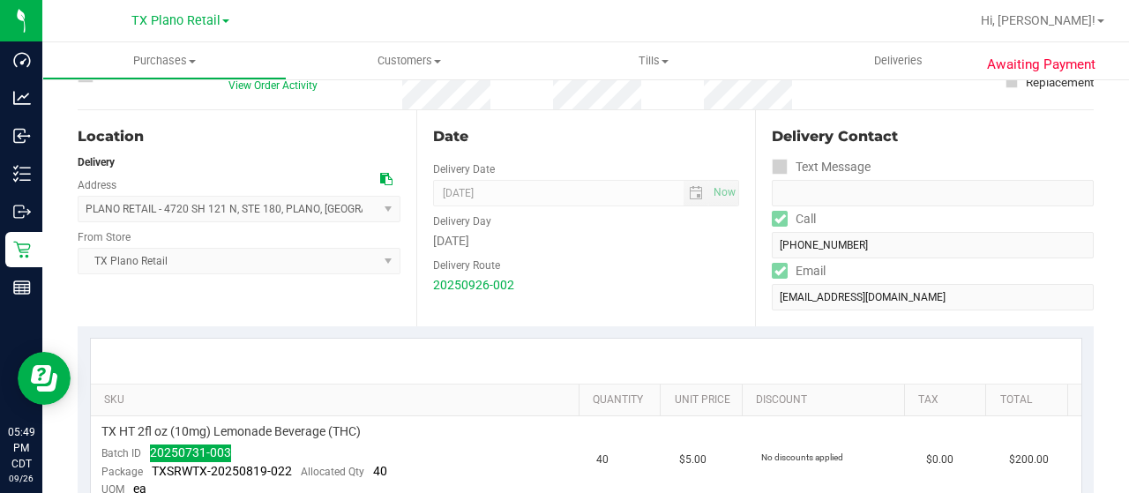
scroll to position [0, 0]
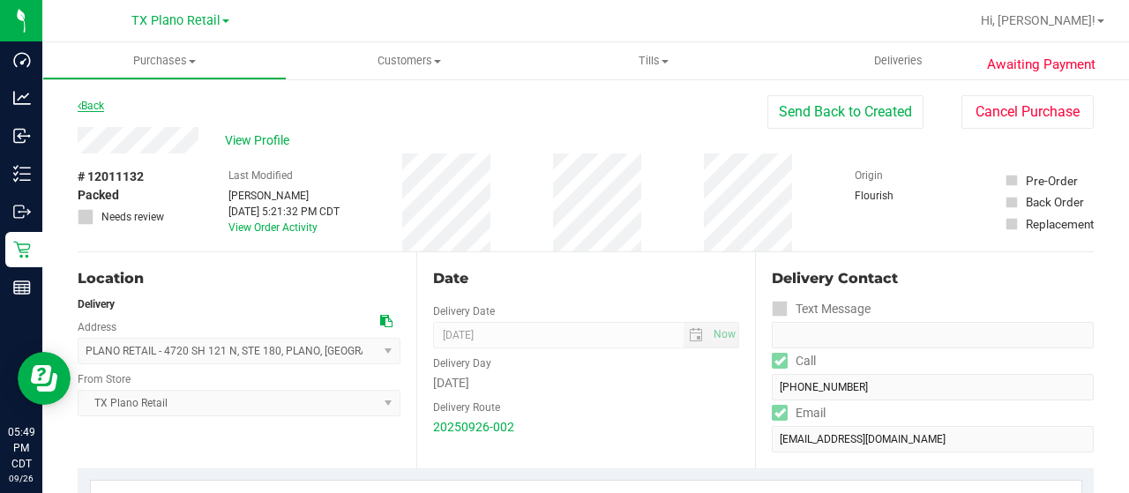
click at [86, 103] on link "Back" at bounding box center [91, 106] width 26 height 12
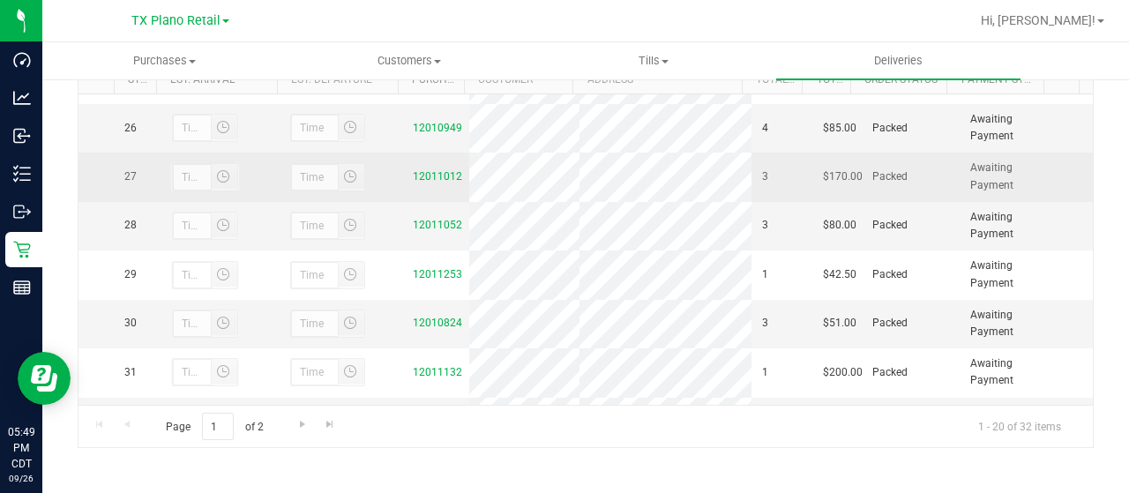
scroll to position [1293, 0]
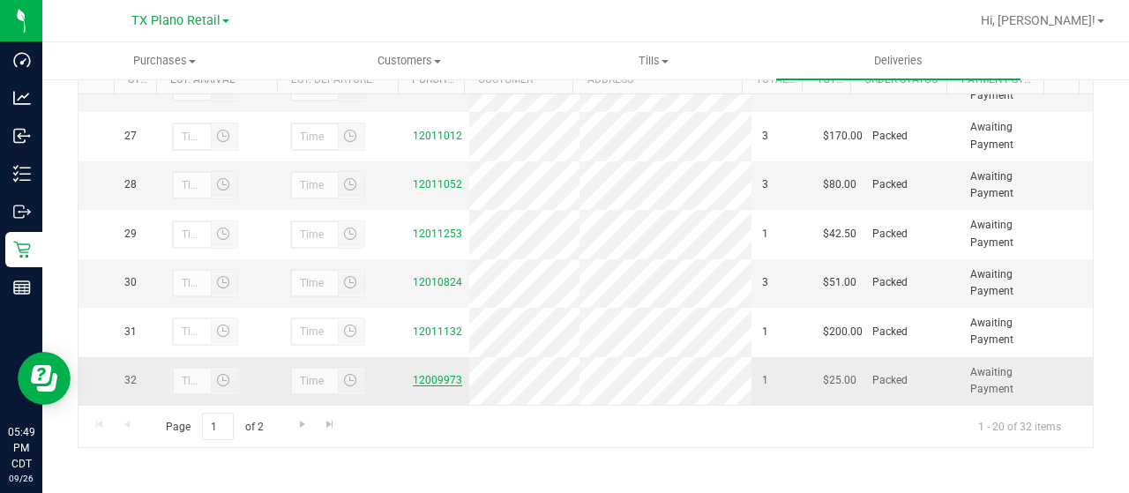
click at [432, 382] on link "12009973" at bounding box center [437, 380] width 49 height 12
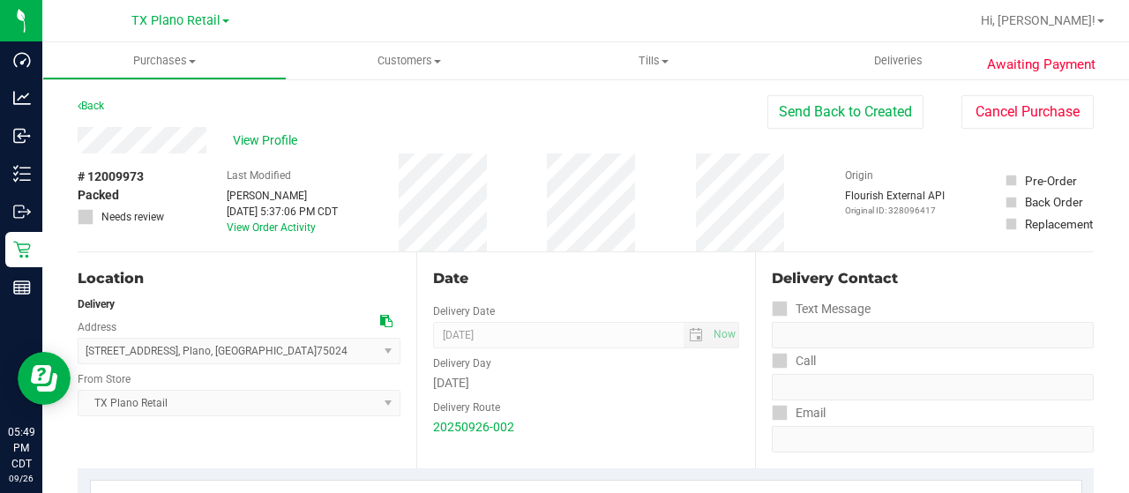
click at [217, 142] on div "View Profile" at bounding box center [423, 140] width 690 height 26
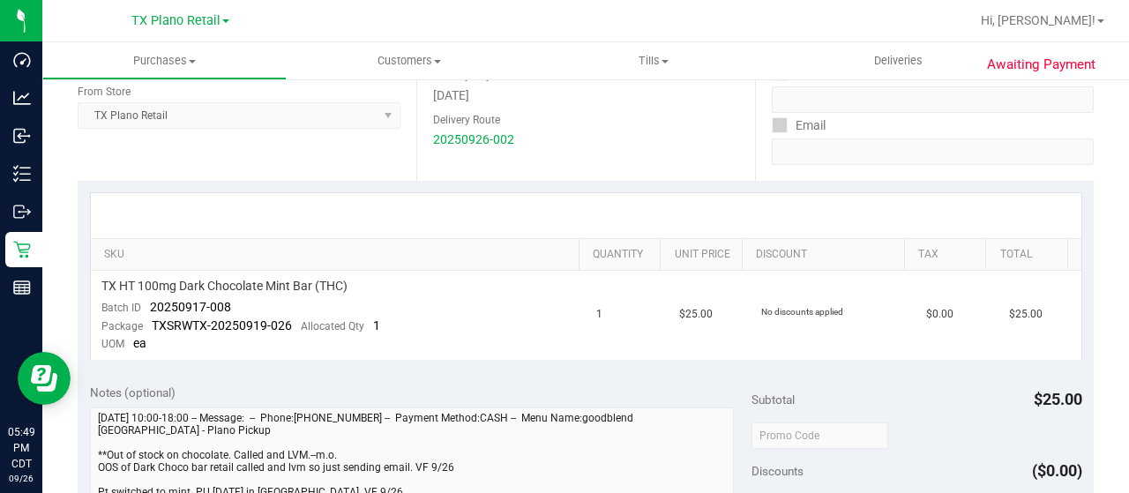
scroll to position [353, 0]
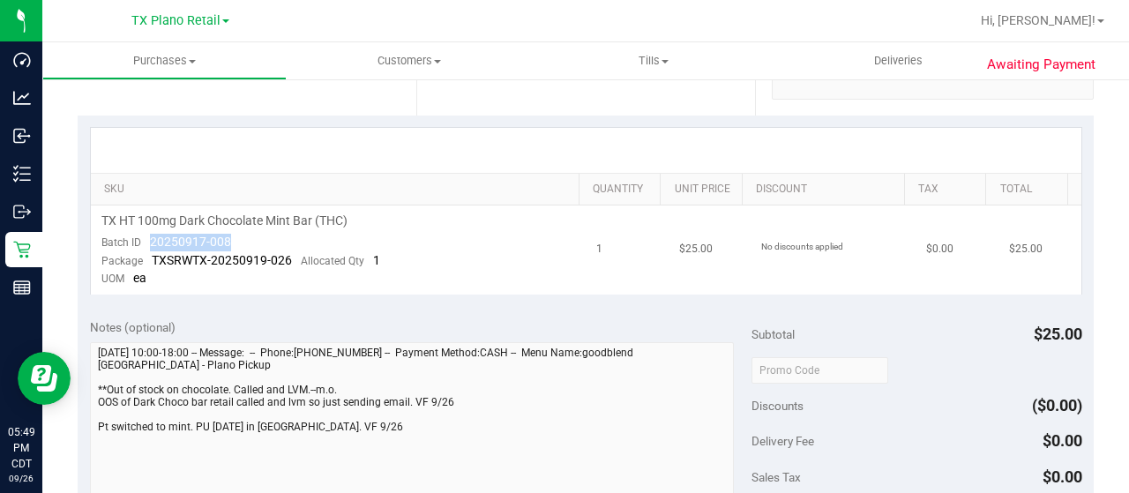
drag, startPoint x: 238, startPoint y: 238, endPoint x: 147, endPoint y: 240, distance: 90.8
click at [147, 240] on td "TX HT 100mg Dark Chocolate Mint Bar (THC) Batch ID 20250917-008 Package TXSRWTX…" at bounding box center [339, 249] width 496 height 89
copy span "20250917-008"
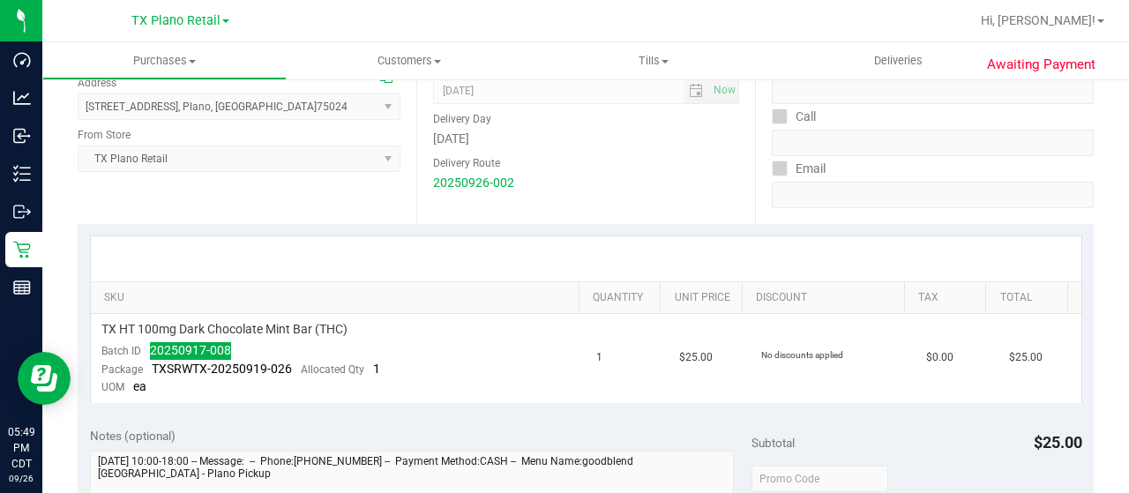
scroll to position [0, 0]
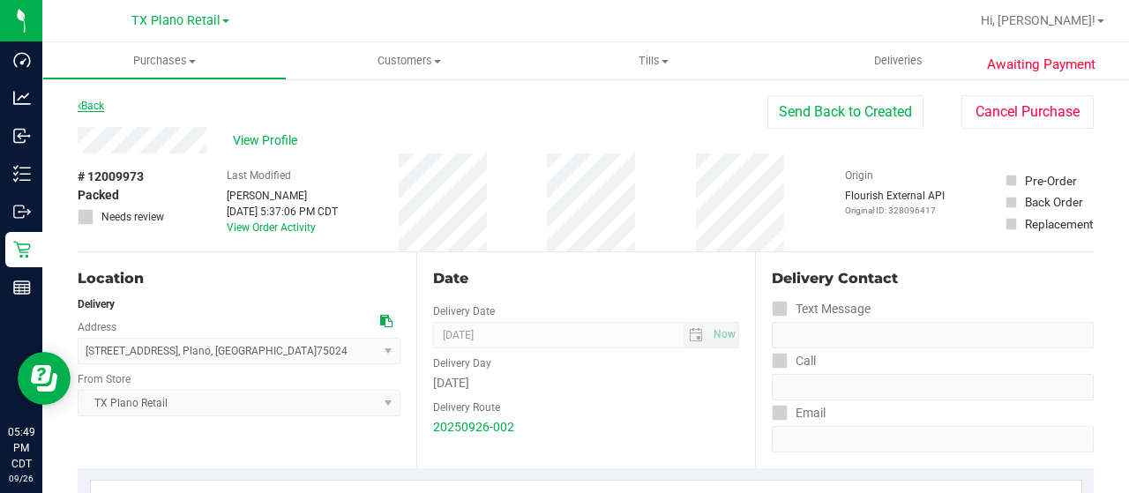
click at [87, 105] on link "Back" at bounding box center [91, 106] width 26 height 12
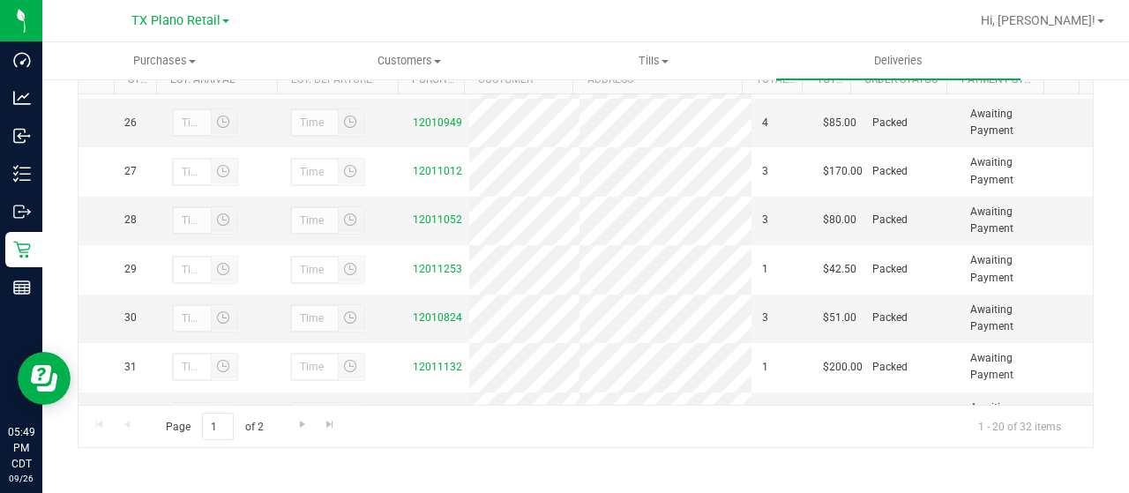
scroll to position [1293, 0]
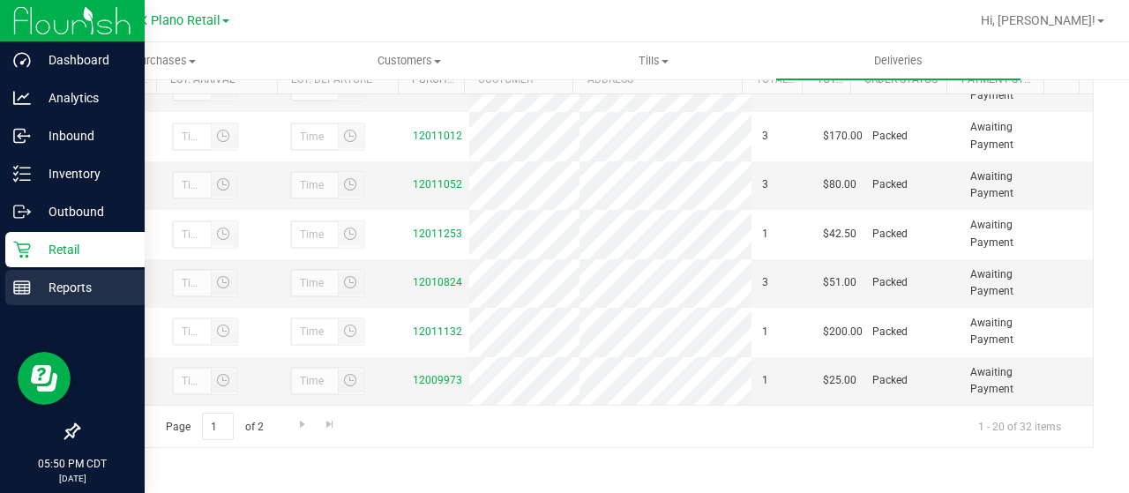
click at [62, 288] on p "Reports" at bounding box center [84, 287] width 106 height 21
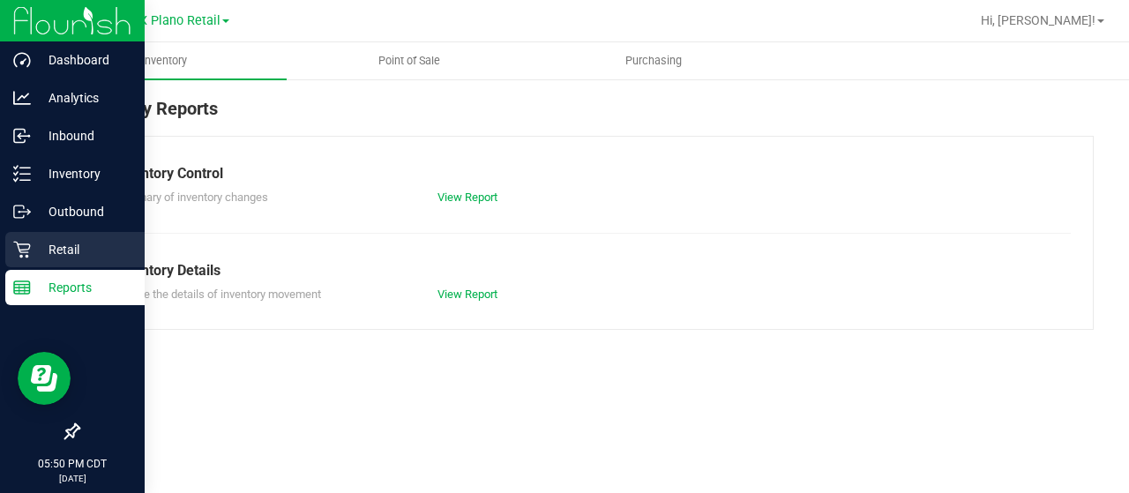
click at [38, 246] on p "Retail" at bounding box center [84, 249] width 106 height 21
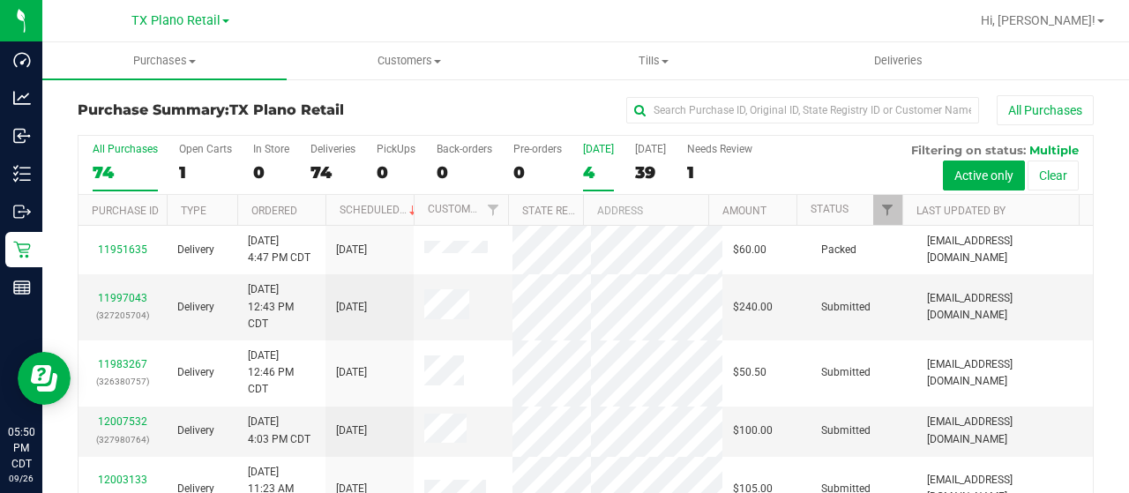
click at [597, 173] on div "4" at bounding box center [598, 172] width 31 height 20
click at [0, 0] on input "[DATE] 4" at bounding box center [0, 0] width 0 height 0
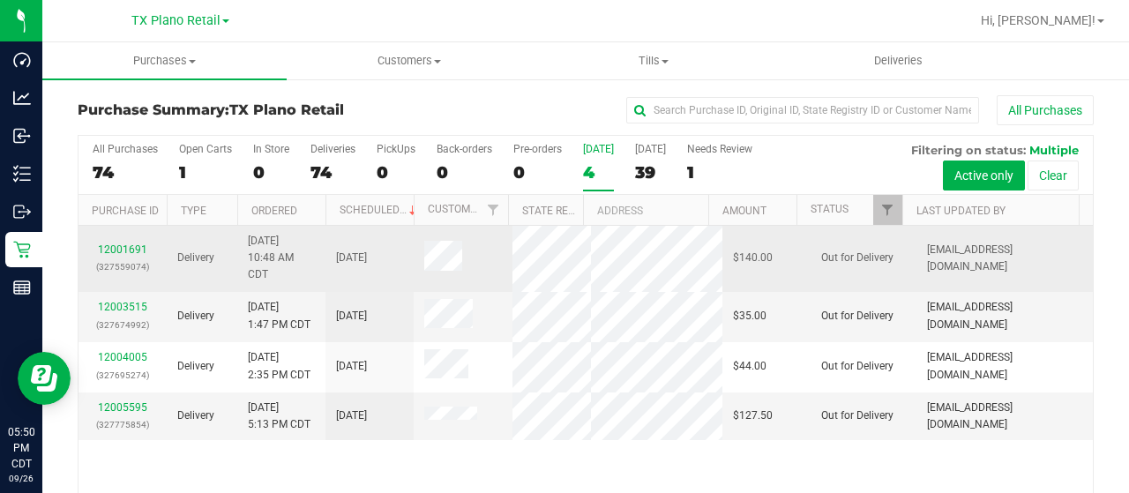
click at [131, 253] on div "12001691 (327559074)" at bounding box center [122, 259] width 67 height 34
click at [125, 245] on link "12001691" at bounding box center [122, 249] width 49 height 12
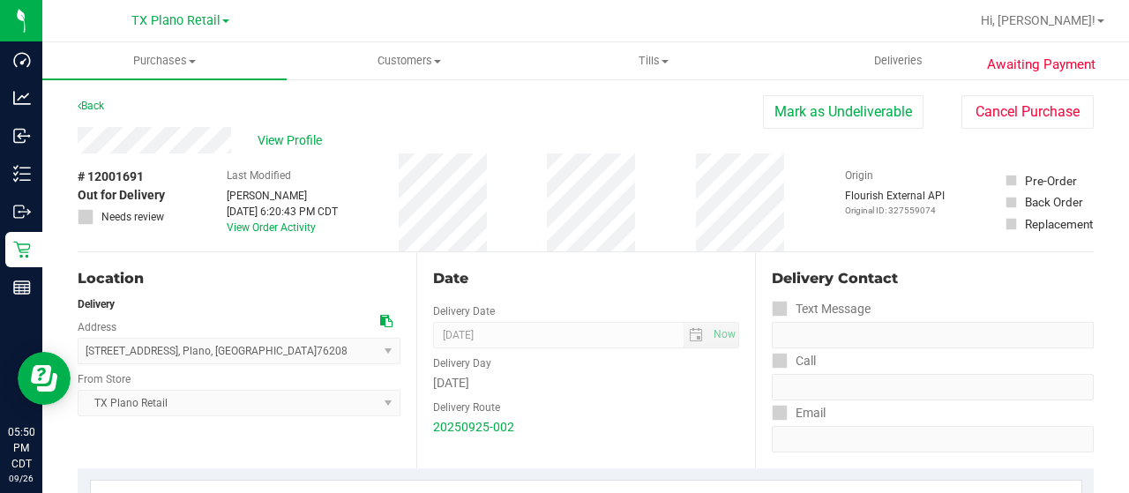
click at [232, 133] on div "View Profile" at bounding box center [420, 140] width 685 height 26
drag, startPoint x: 153, startPoint y: 176, endPoint x: 80, endPoint y: 174, distance: 72.4
click at [78, 172] on div "# 12001691 Out for Delivery Needs review" at bounding box center [122, 196] width 88 height 57
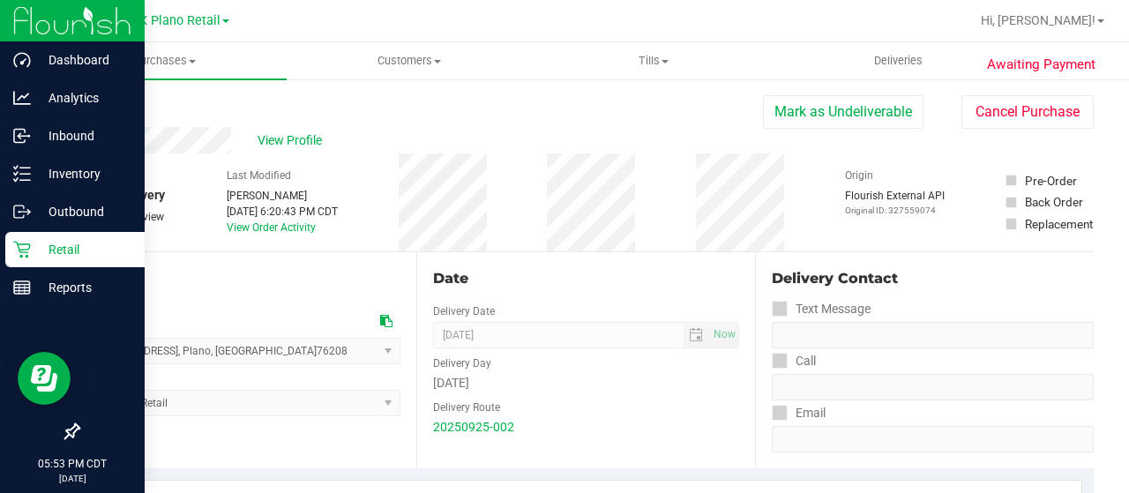
click at [59, 235] on div "Retail" at bounding box center [74, 249] width 139 height 35
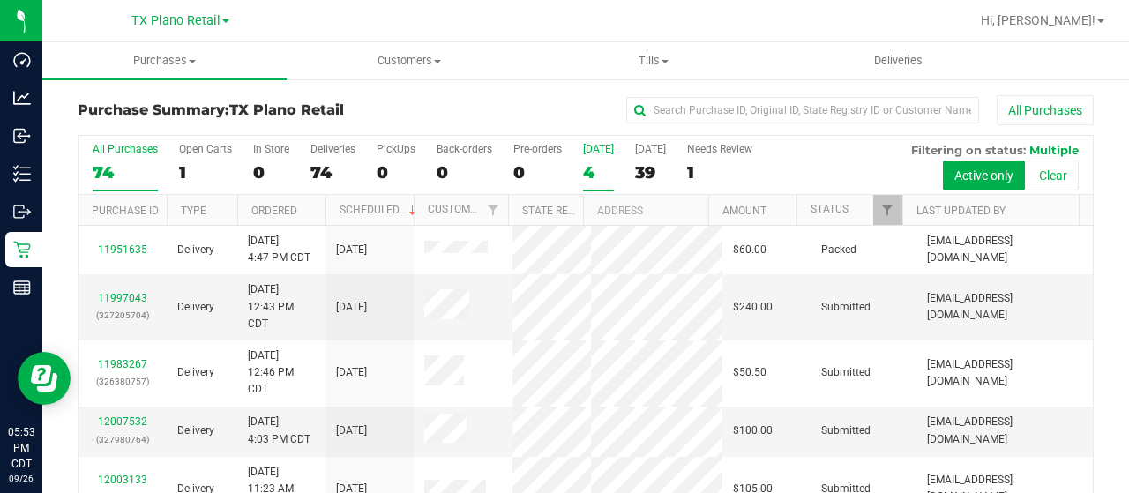
click at [590, 171] on div "4" at bounding box center [598, 172] width 31 height 20
click at [0, 0] on input "[DATE] 4" at bounding box center [0, 0] width 0 height 0
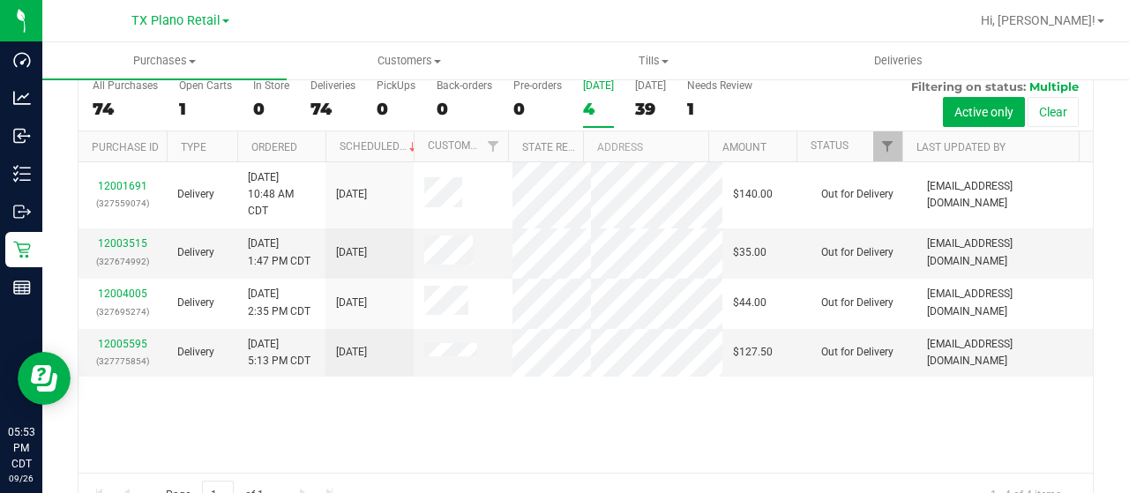
scroll to position [88, 0]
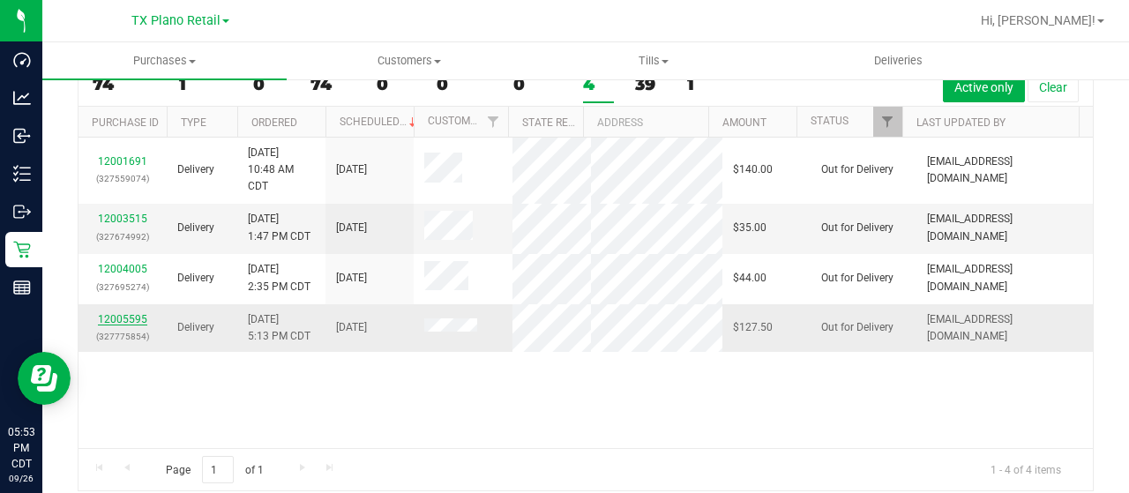
click at [120, 325] on link "12005595" at bounding box center [122, 319] width 49 height 12
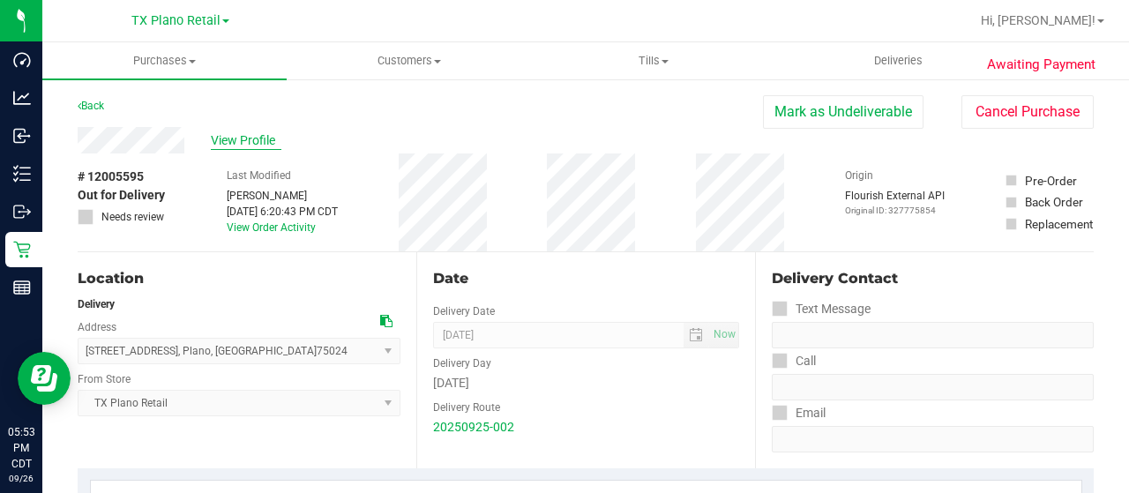
click at [270, 145] on span "View Profile" at bounding box center [246, 140] width 71 height 19
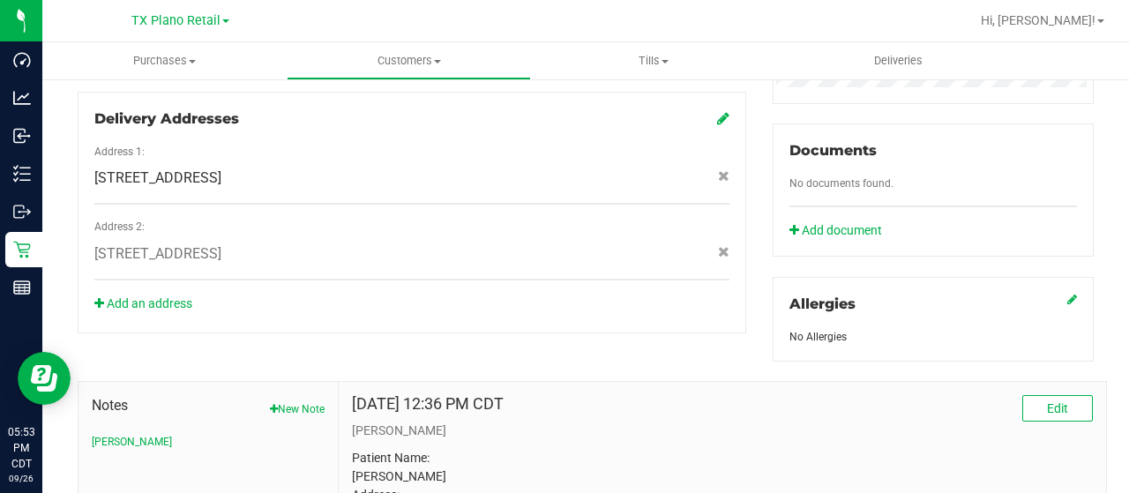
scroll to position [794, 0]
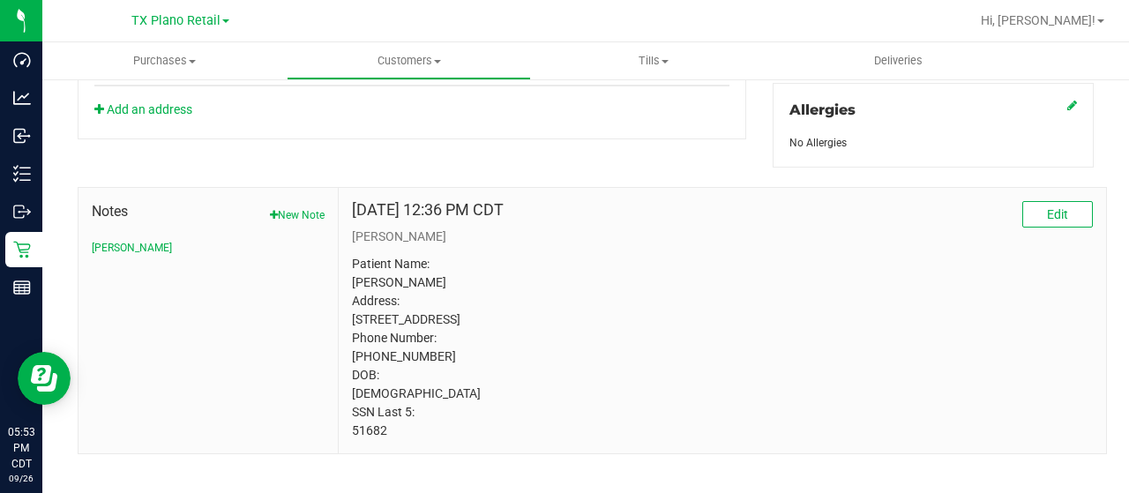
drag, startPoint x: 384, startPoint y: 442, endPoint x: 349, endPoint y: 436, distance: 35.7
click at [342, 441] on div "[DATE] 12:36 PM CDT Edit [PERSON_NAME] Patient Name: [PERSON_NAME] Address: [ST…" at bounding box center [722, 320] width 767 height 265
copy p "51682"
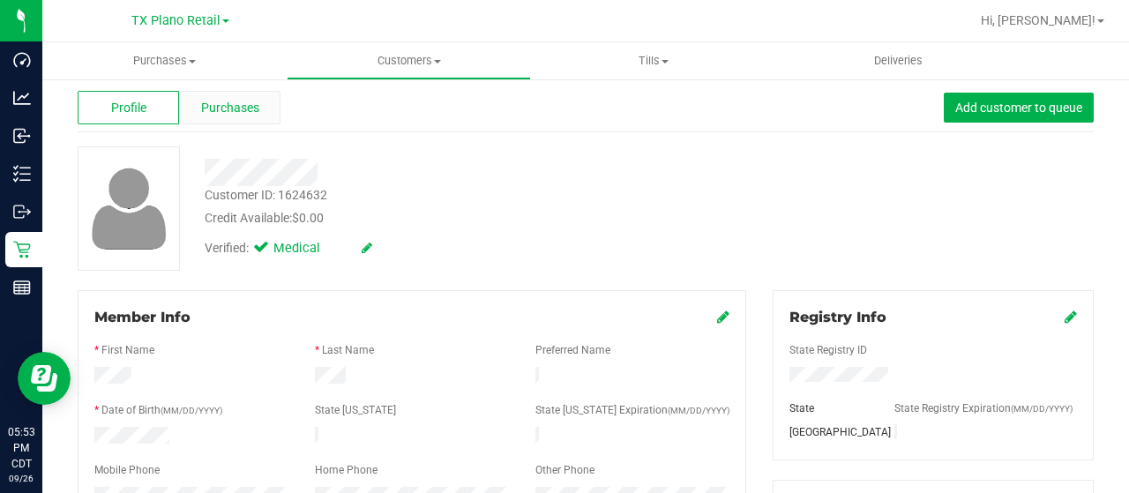
scroll to position [0, 0]
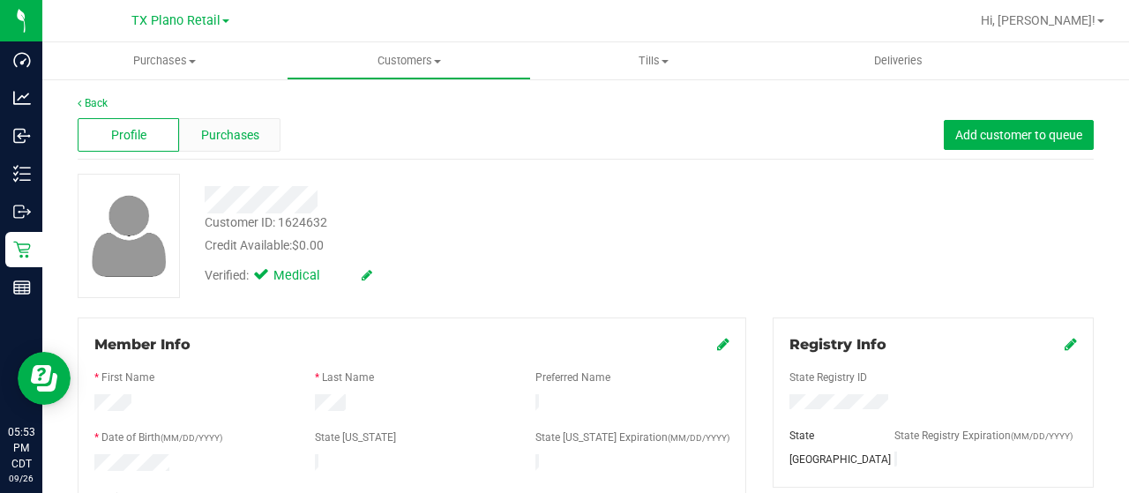
click at [251, 130] on span "Purchases" at bounding box center [230, 135] width 58 height 19
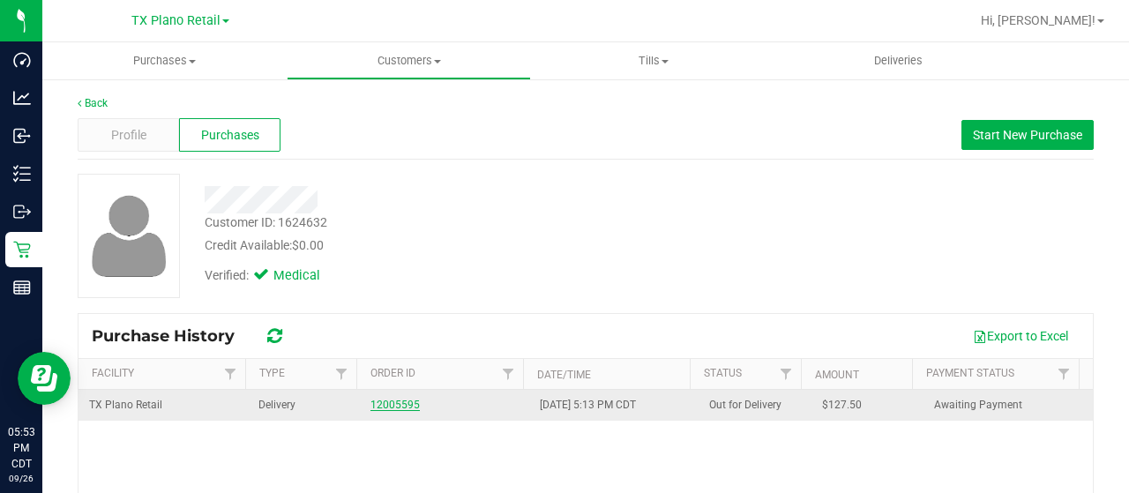
click at [388, 399] on link "12005595" at bounding box center [394, 405] width 49 height 12
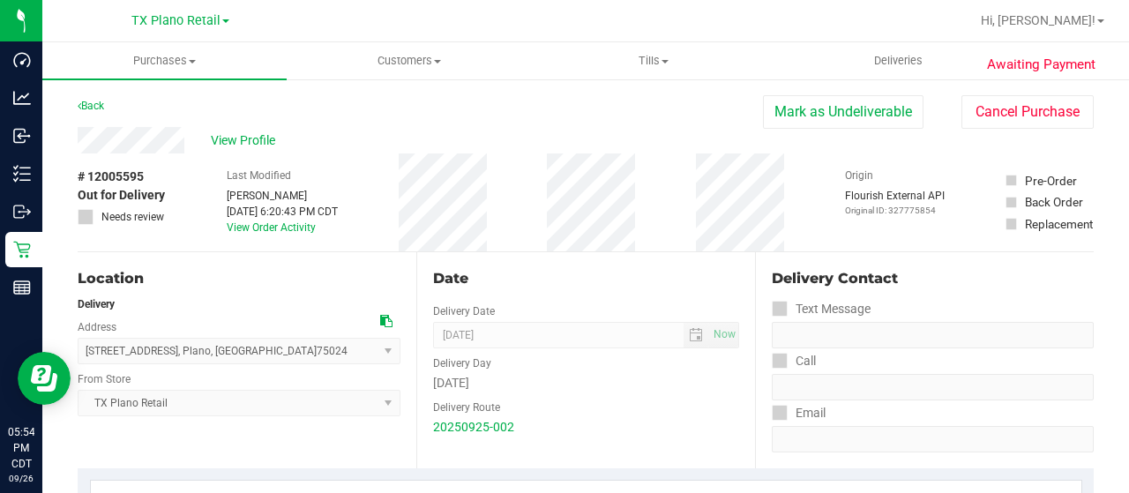
drag, startPoint x: 148, startPoint y: 177, endPoint x: 75, endPoint y: 179, distance: 73.2
copy div "# 12005595"
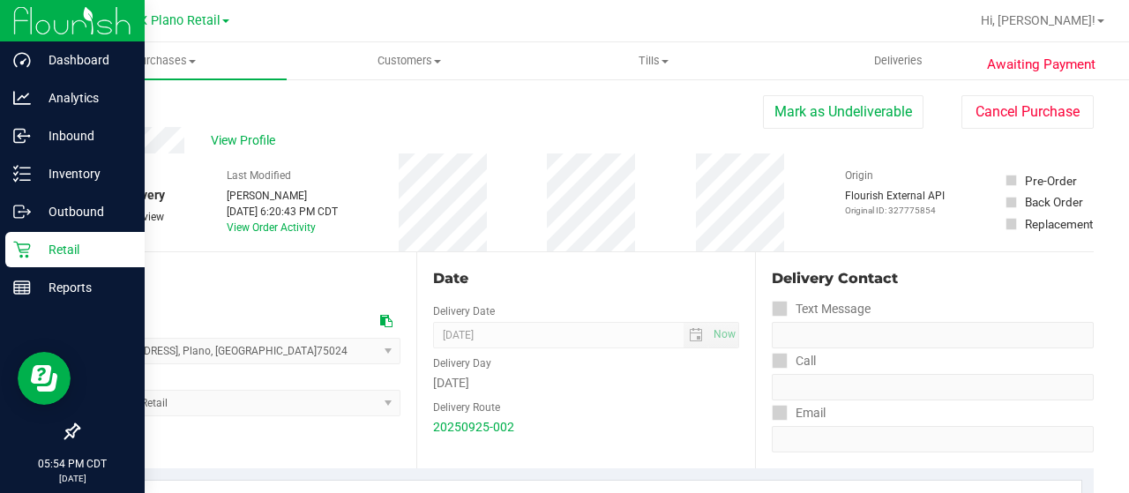
click at [66, 254] on p "Retail" at bounding box center [84, 249] width 106 height 21
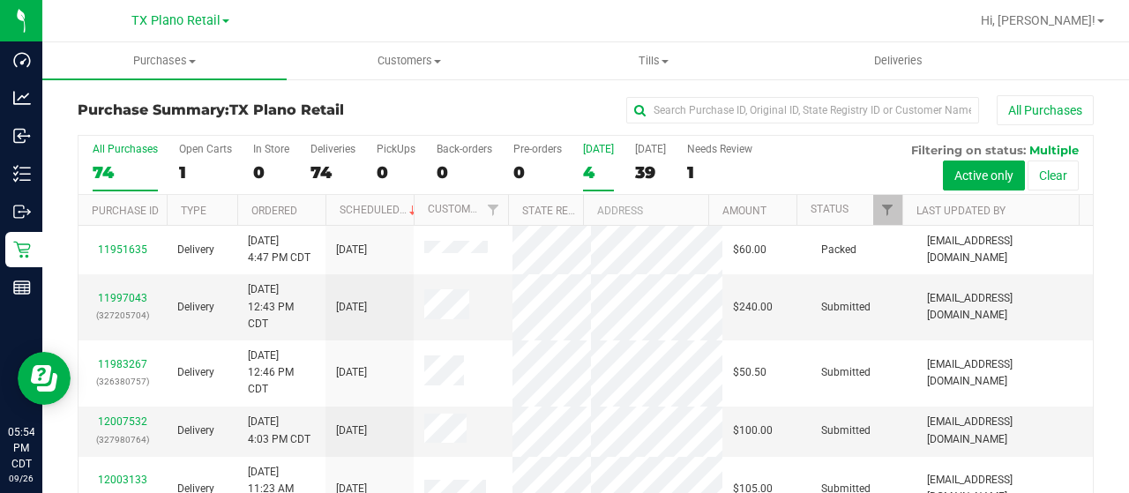
click at [593, 168] on div "4" at bounding box center [598, 172] width 31 height 20
click at [0, 0] on input "[DATE] 4" at bounding box center [0, 0] width 0 height 0
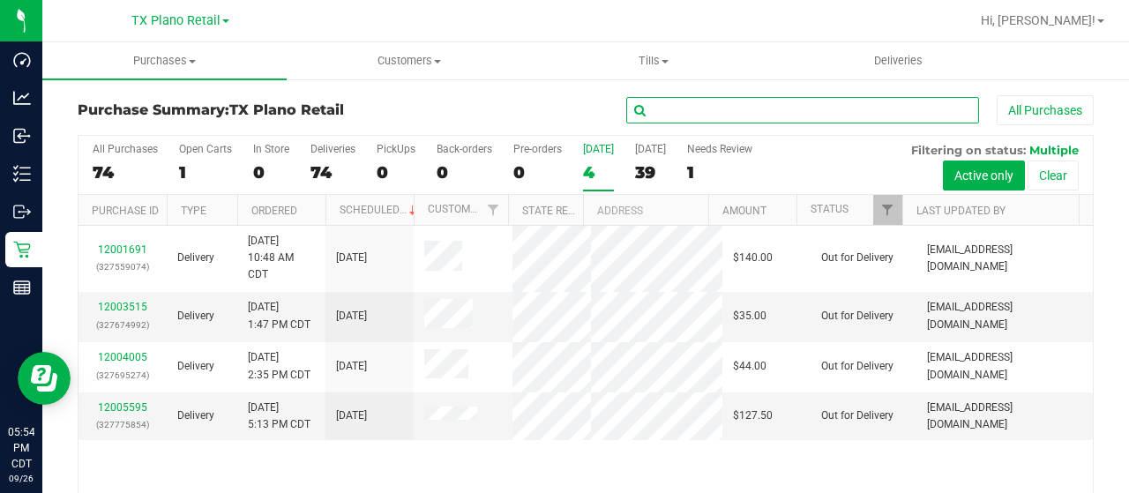
click at [655, 107] on input "text" at bounding box center [802, 110] width 353 height 26
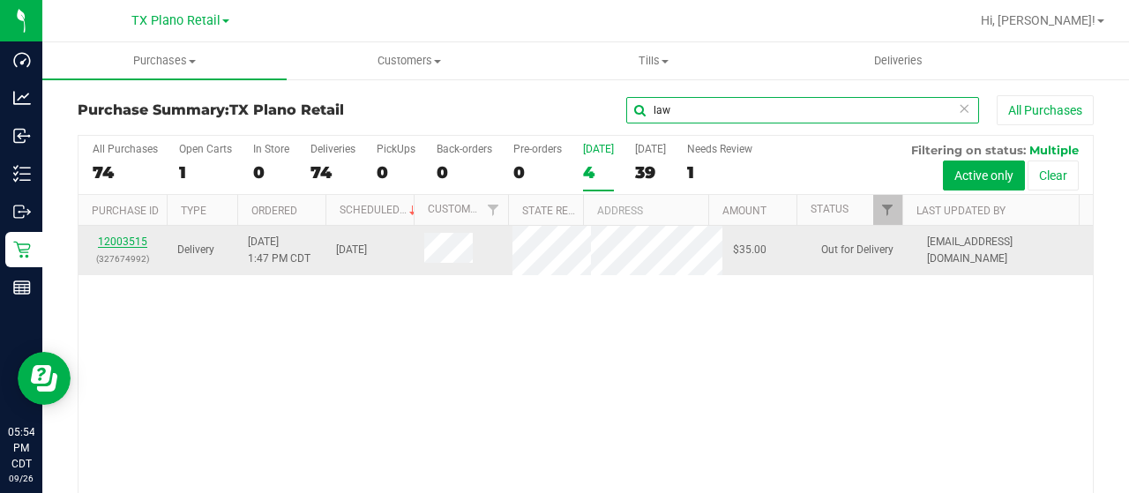
type input "law"
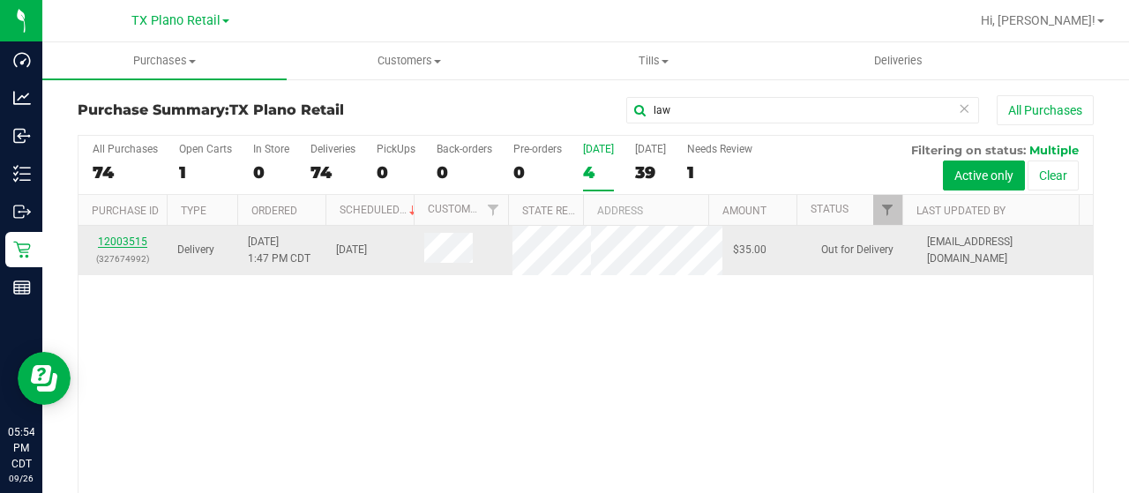
click at [123, 248] on link "12003515" at bounding box center [122, 241] width 49 height 12
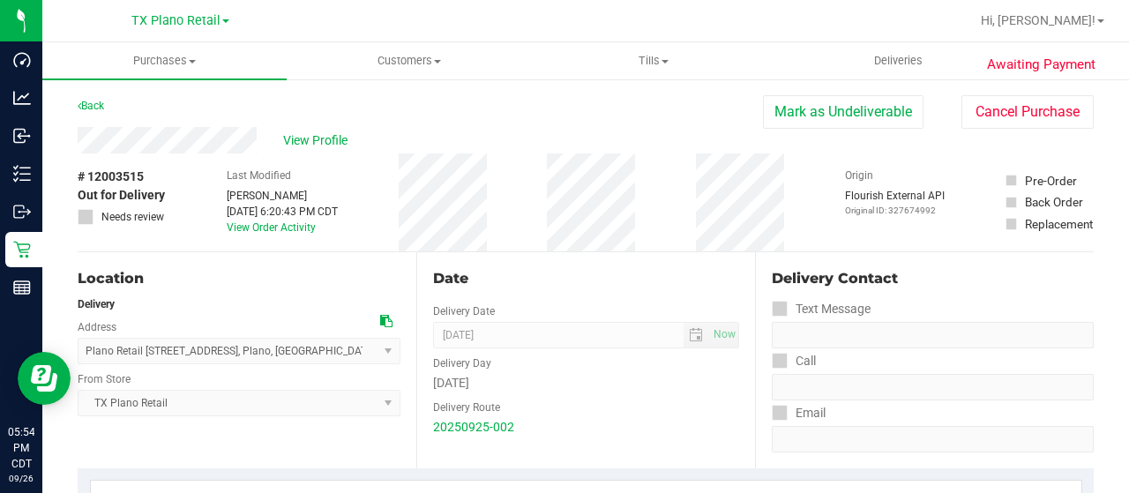
click at [259, 143] on div "View Profile" at bounding box center [420, 140] width 685 height 26
drag, startPoint x: 157, startPoint y: 176, endPoint x: 74, endPoint y: 175, distance: 82.9
copy div "# 12003515"
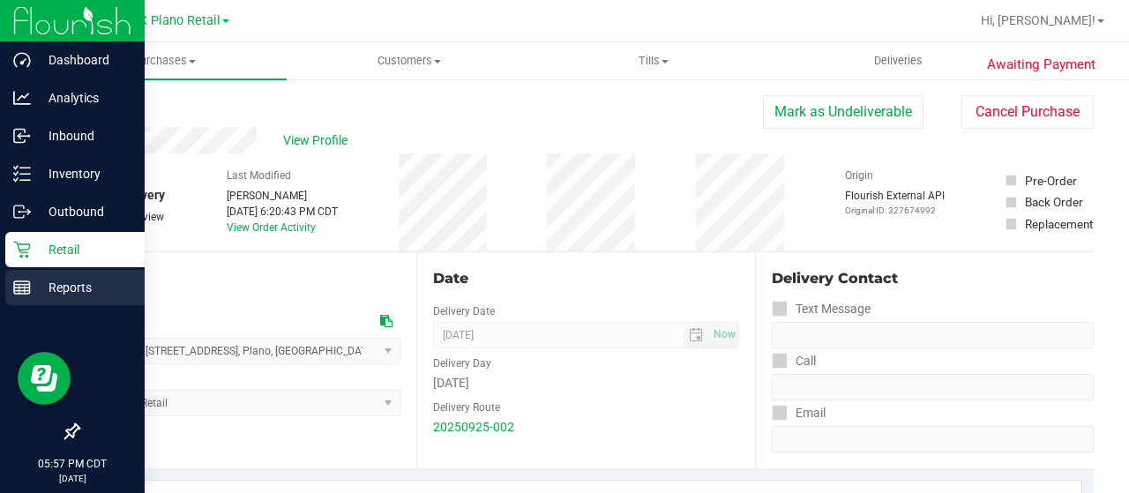
click at [11, 287] on div "Reports" at bounding box center [74, 287] width 139 height 35
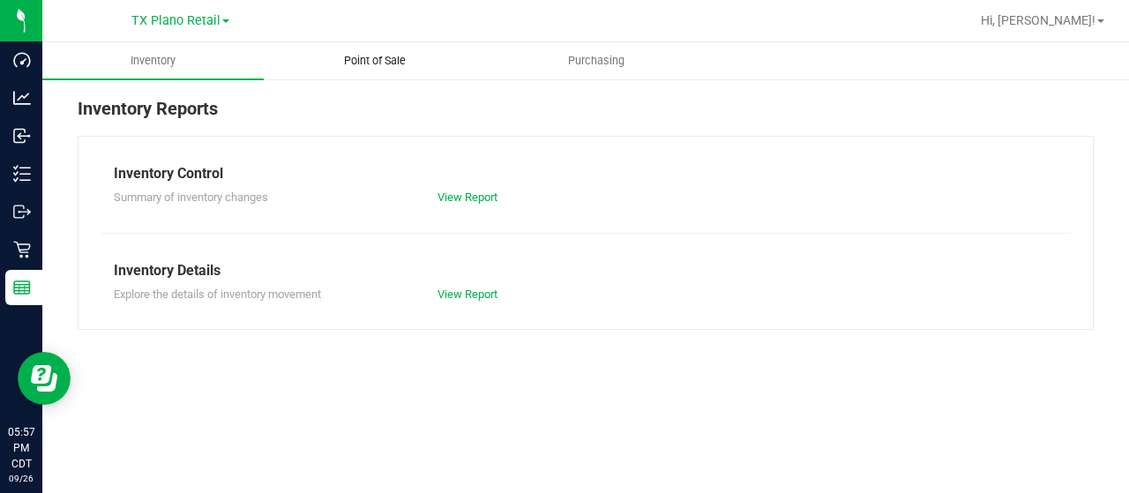
click at [358, 58] on span "Point of Sale" at bounding box center [374, 61] width 109 height 16
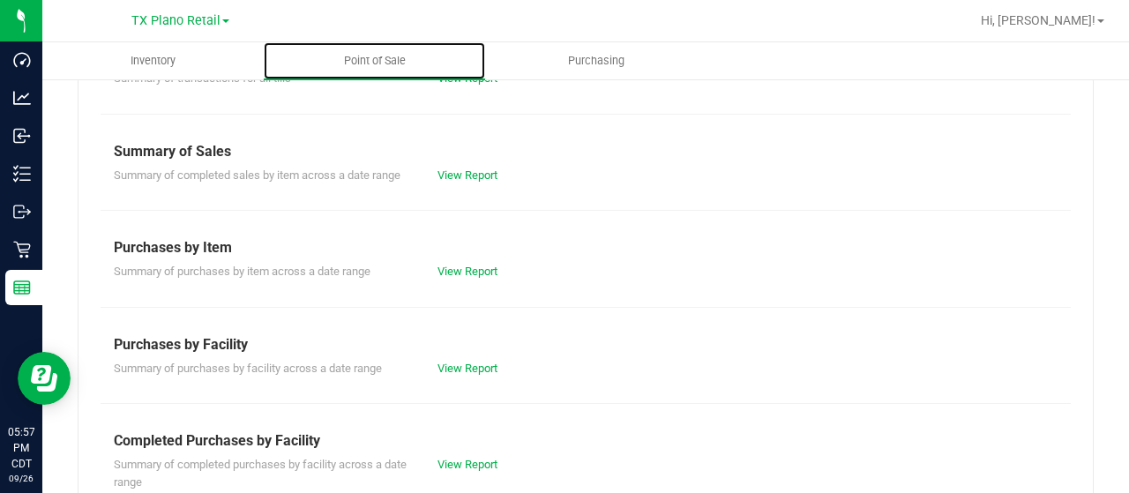
scroll to position [176, 0]
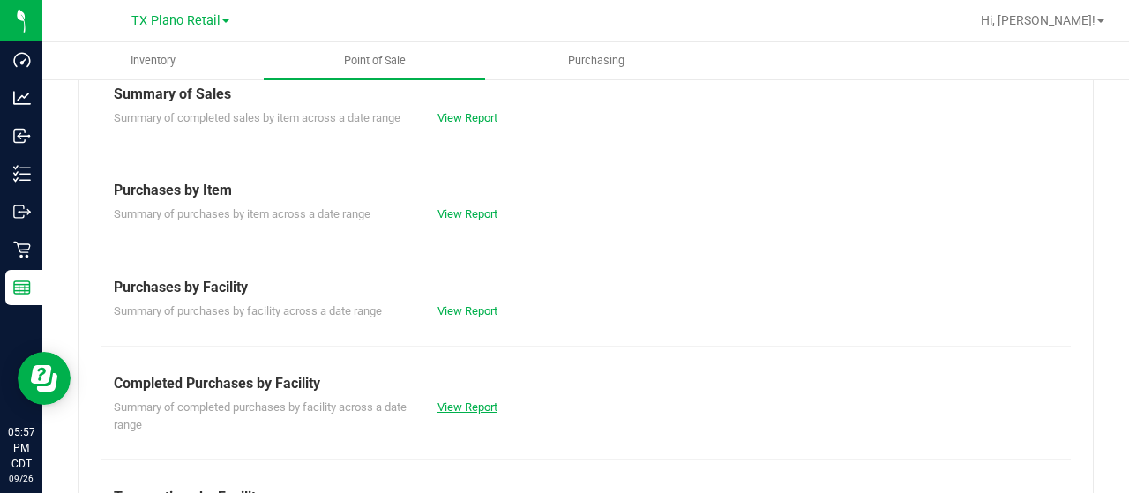
click at [474, 401] on link "View Report" at bounding box center [467, 406] width 60 height 13
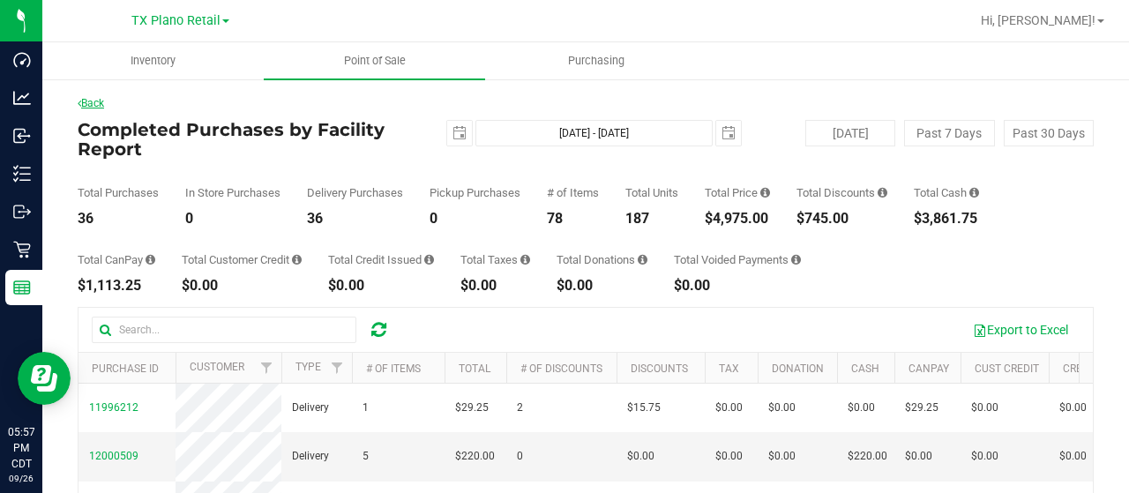
click at [89, 101] on link "Back" at bounding box center [91, 103] width 26 height 12
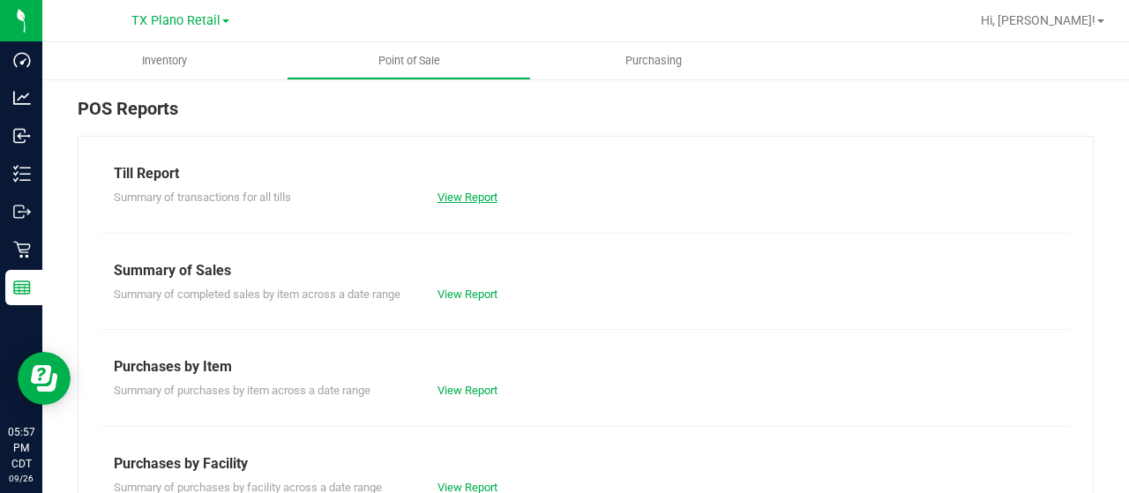
click at [437, 197] on link "View Report" at bounding box center [467, 196] width 60 height 13
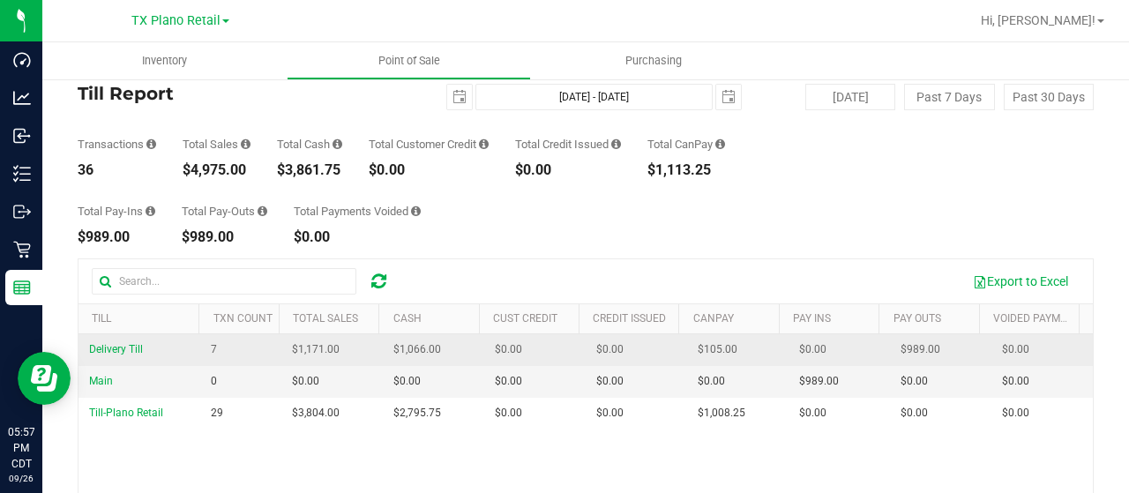
scroll to position [88, 0]
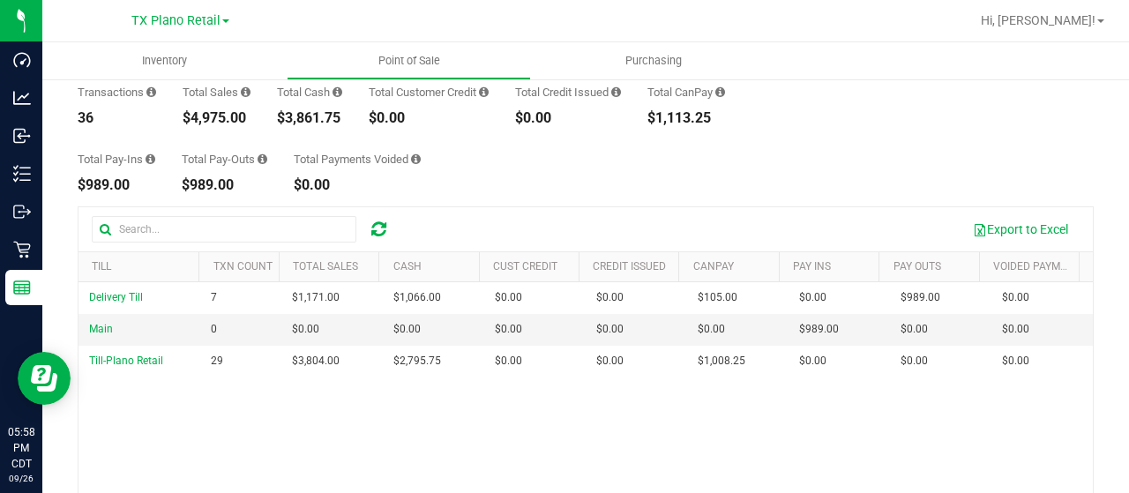
drag, startPoint x: 247, startPoint y: 116, endPoint x: 190, endPoint y: 116, distance: 56.4
click at [190, 116] on div "$4,975.00" at bounding box center [217, 118] width 68 height 14
copy div "4,975.00"
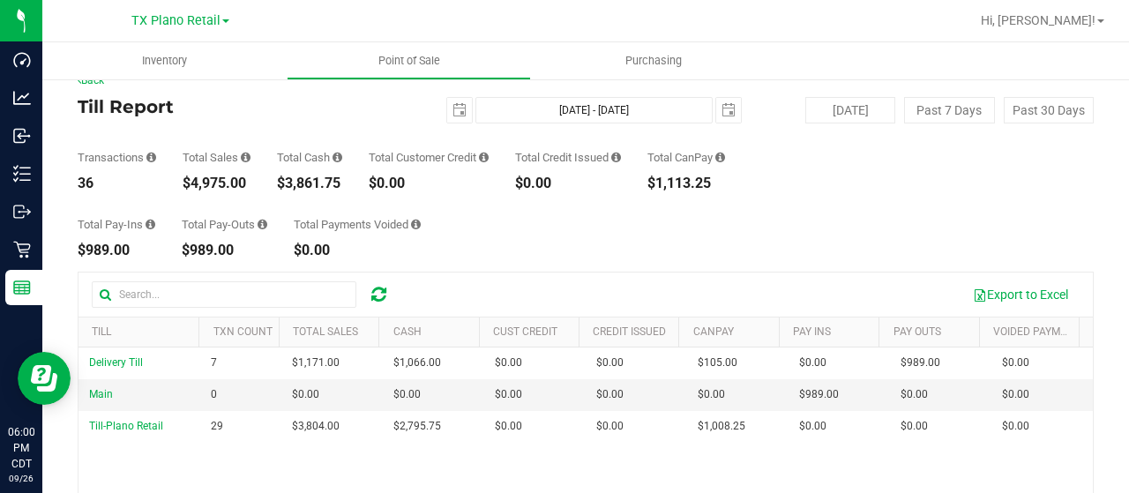
scroll to position [0, 0]
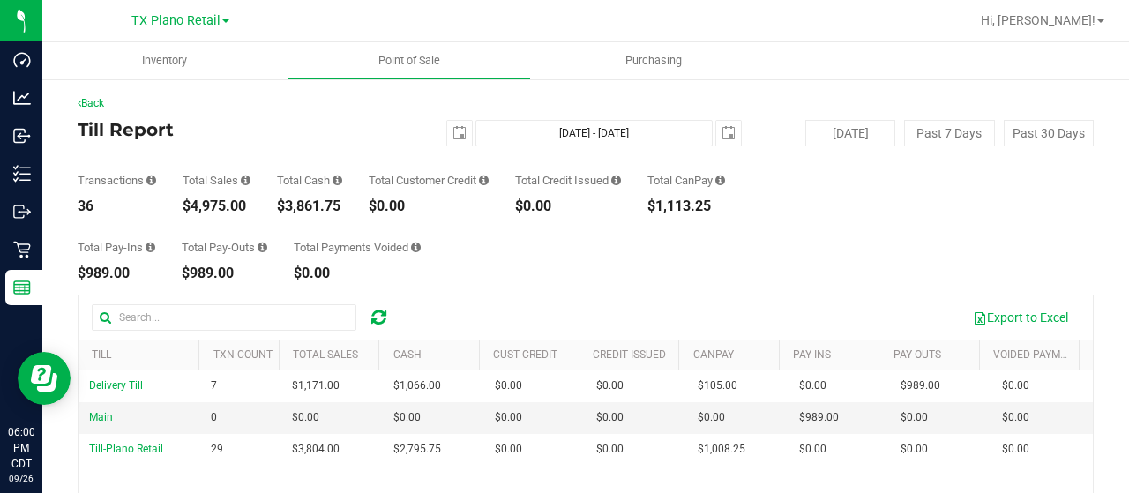
click at [104, 102] on link "Back" at bounding box center [91, 103] width 26 height 12
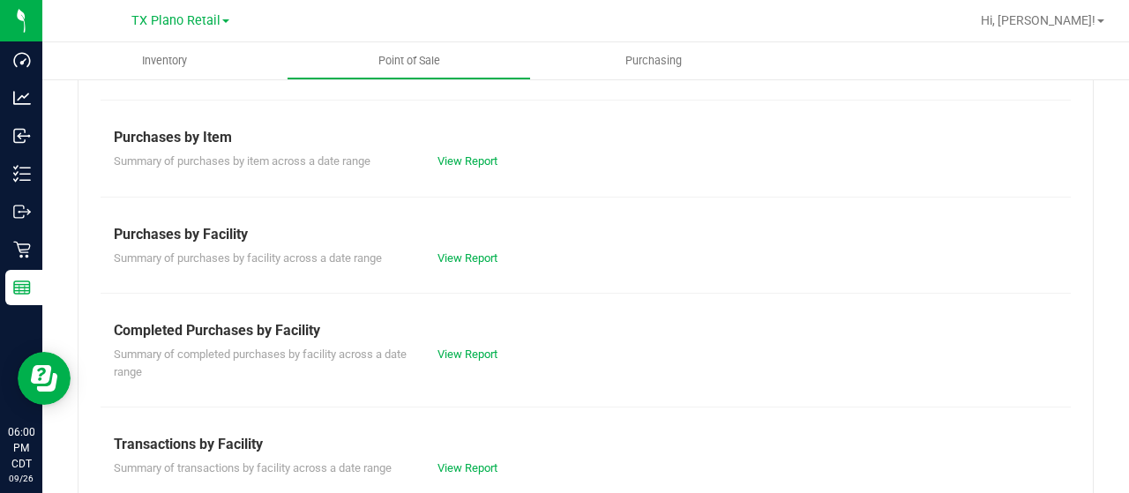
scroll to position [265, 0]
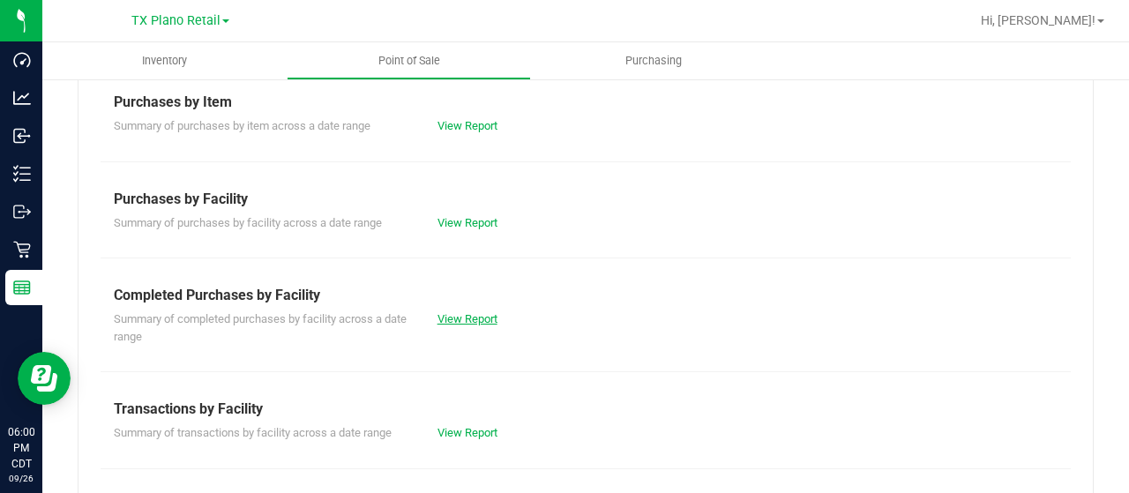
click at [458, 316] on link "View Report" at bounding box center [467, 318] width 60 height 13
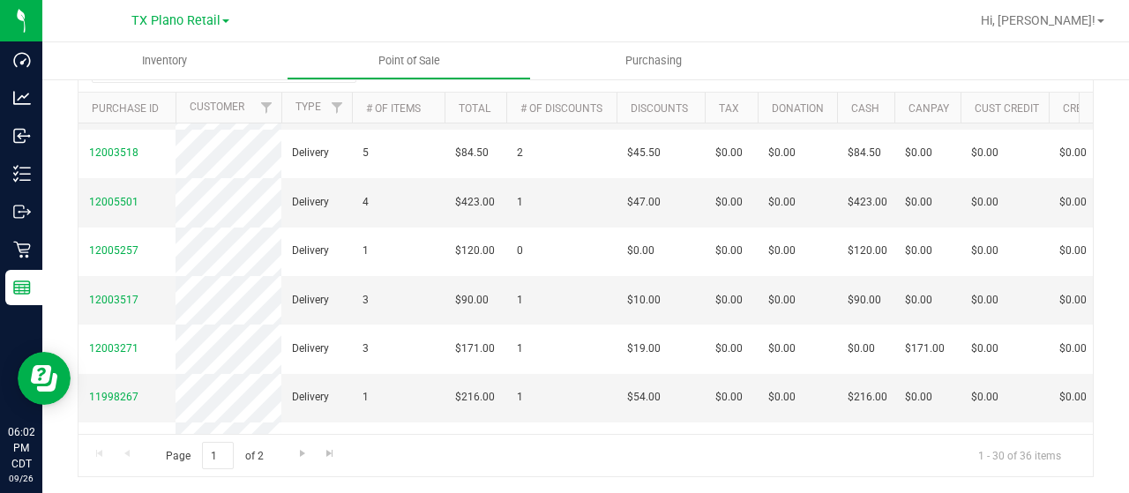
scroll to position [794, 0]
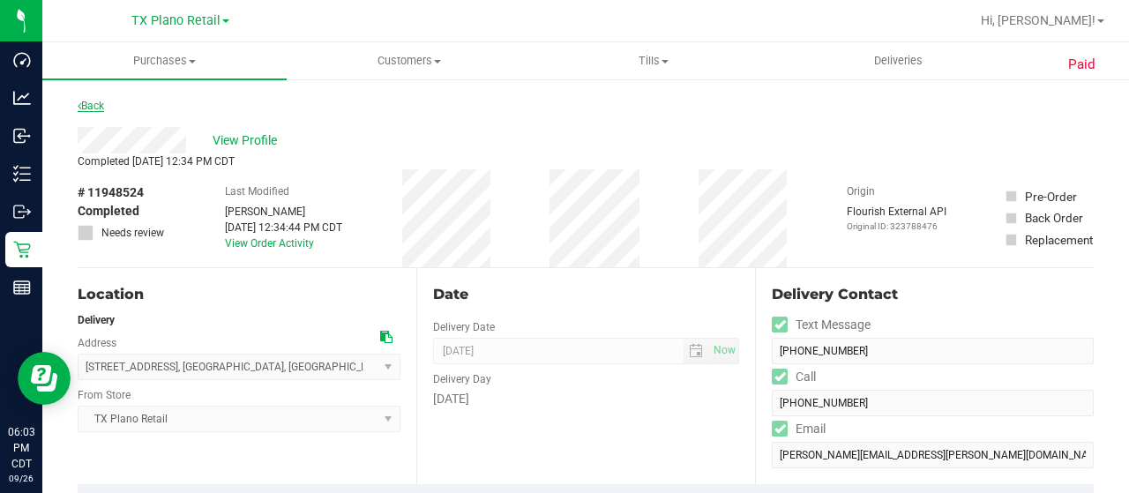
click at [90, 106] on link "Back" at bounding box center [91, 106] width 26 height 12
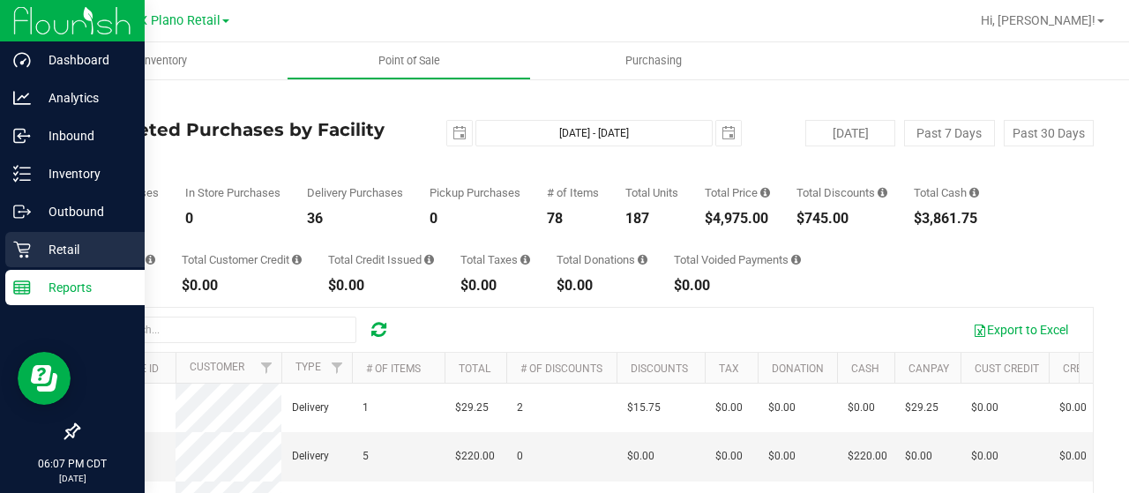
click at [30, 250] on icon at bounding box center [22, 250] width 18 height 18
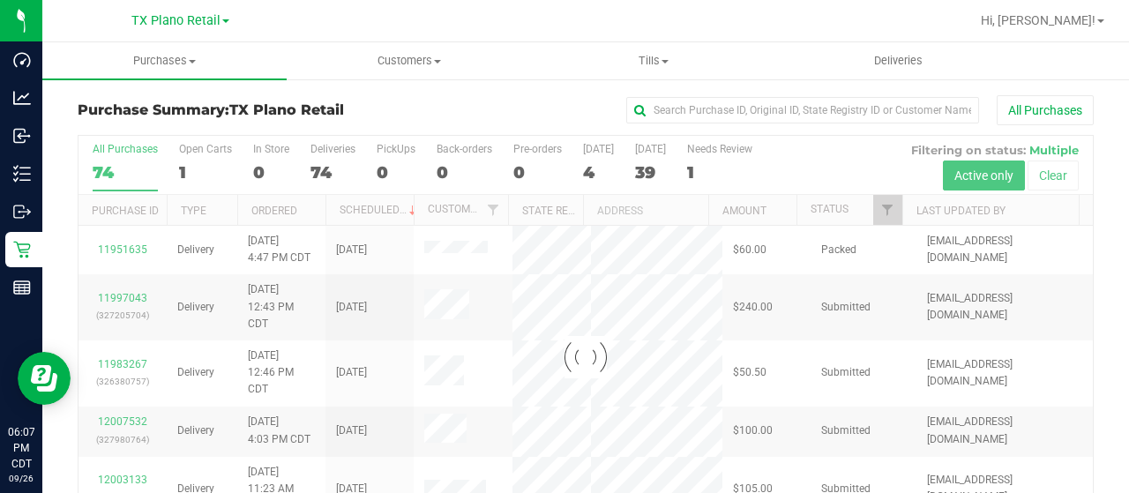
click at [590, 174] on div "4" at bounding box center [598, 172] width 31 height 20
click at [0, 0] on input "[DATE] 4" at bounding box center [0, 0] width 0 height 0
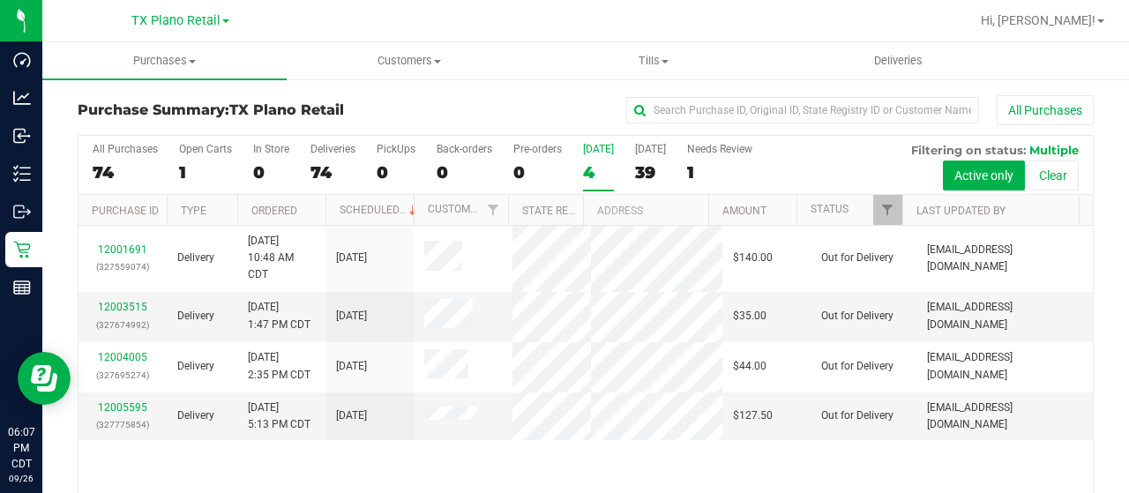
click at [593, 175] on div "4" at bounding box center [598, 172] width 31 height 20
click at [0, 0] on input "[DATE] 4" at bounding box center [0, 0] width 0 height 0
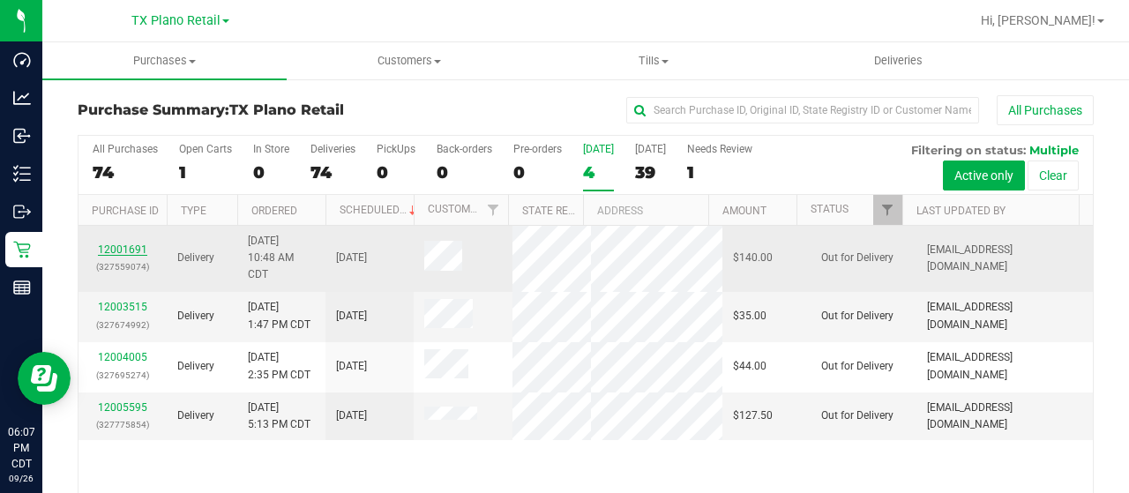
click at [125, 244] on link "12001691" at bounding box center [122, 249] width 49 height 12
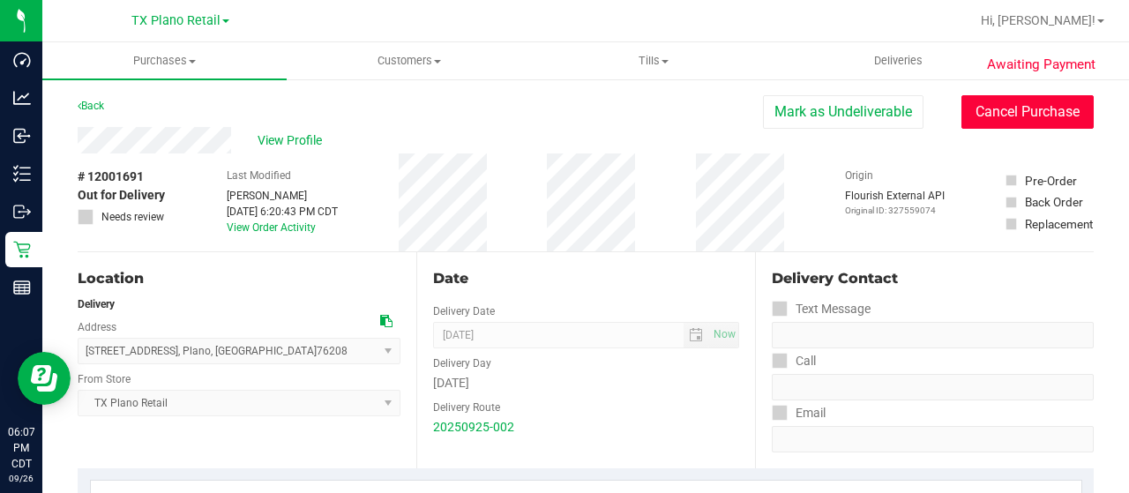
click at [1029, 112] on button "Cancel Purchase" at bounding box center [1027, 112] width 132 height 34
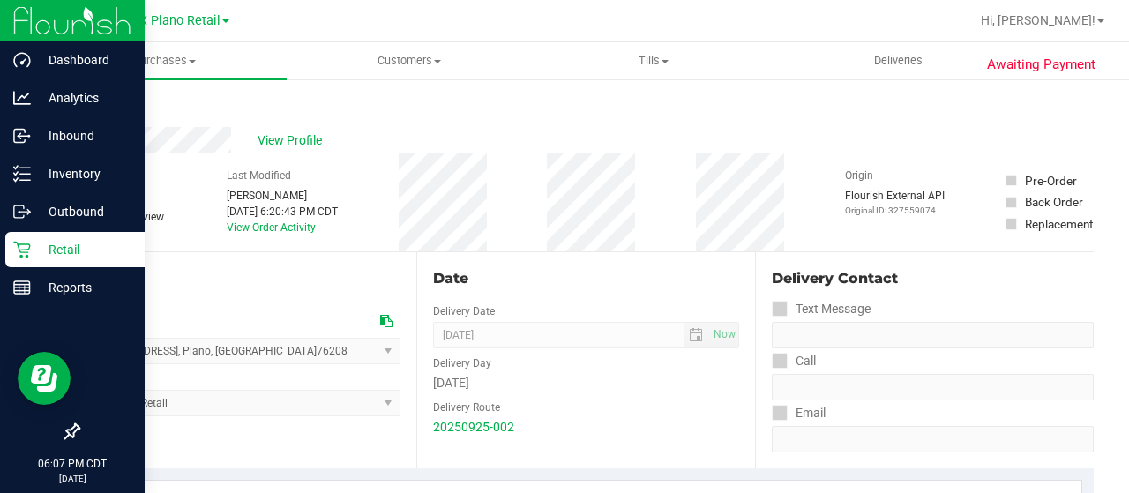
click at [34, 244] on p "Retail" at bounding box center [84, 249] width 106 height 21
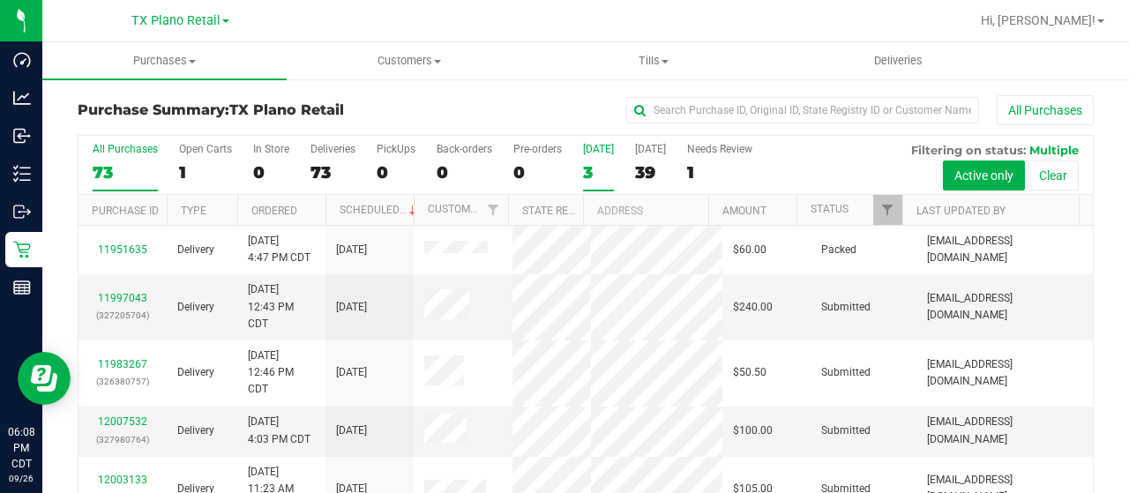
click at [591, 175] on div "3" at bounding box center [598, 172] width 31 height 20
click at [0, 0] on input "[DATE] 3" at bounding box center [0, 0] width 0 height 0
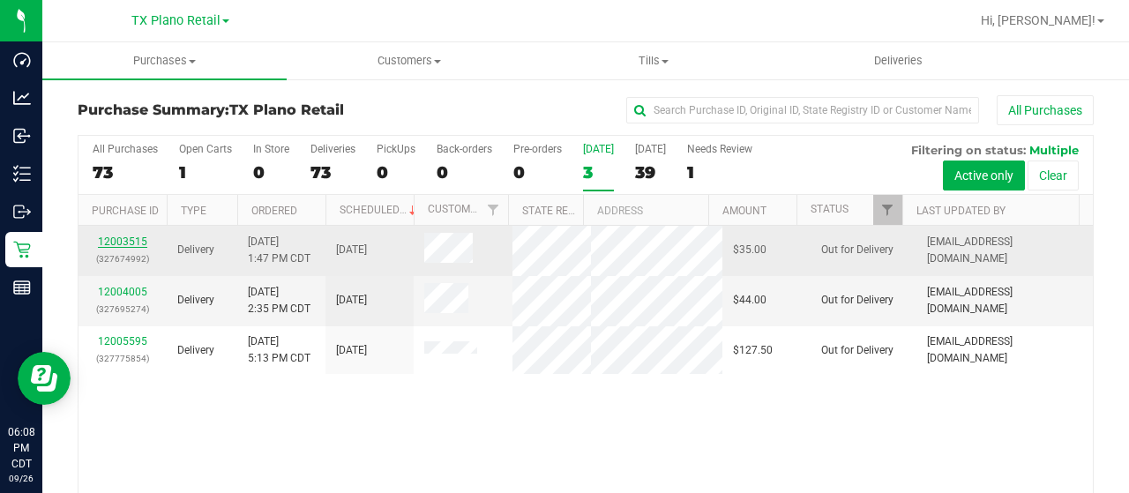
click at [139, 248] on link "12003515" at bounding box center [122, 241] width 49 height 12
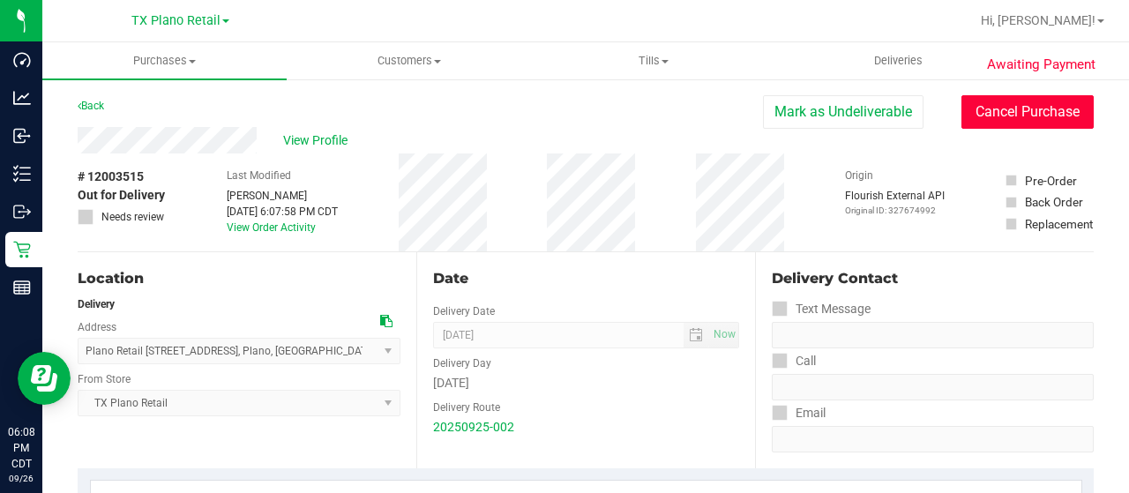
click at [1025, 117] on button "Cancel Purchase" at bounding box center [1027, 112] width 132 height 34
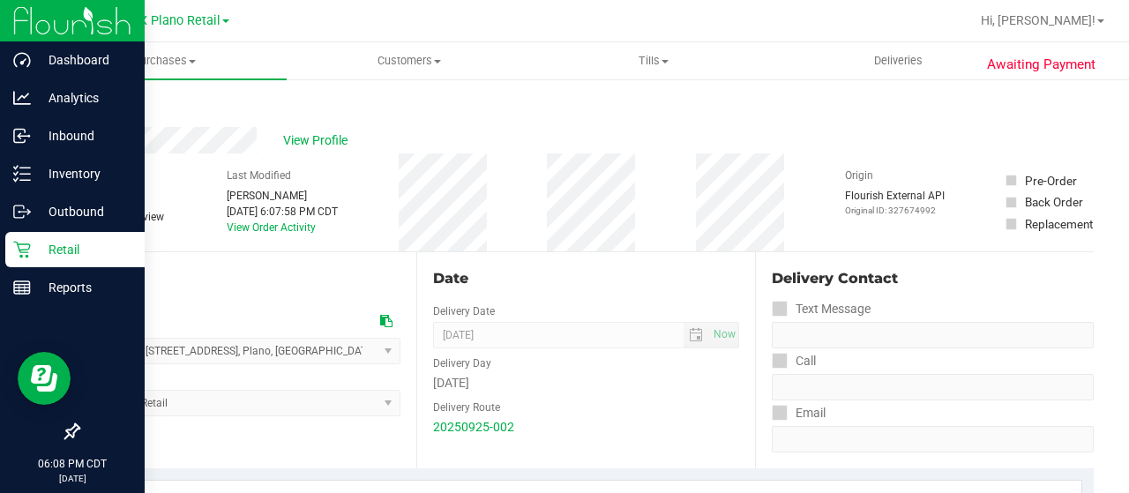
click at [32, 250] on p "Retail" at bounding box center [84, 249] width 106 height 21
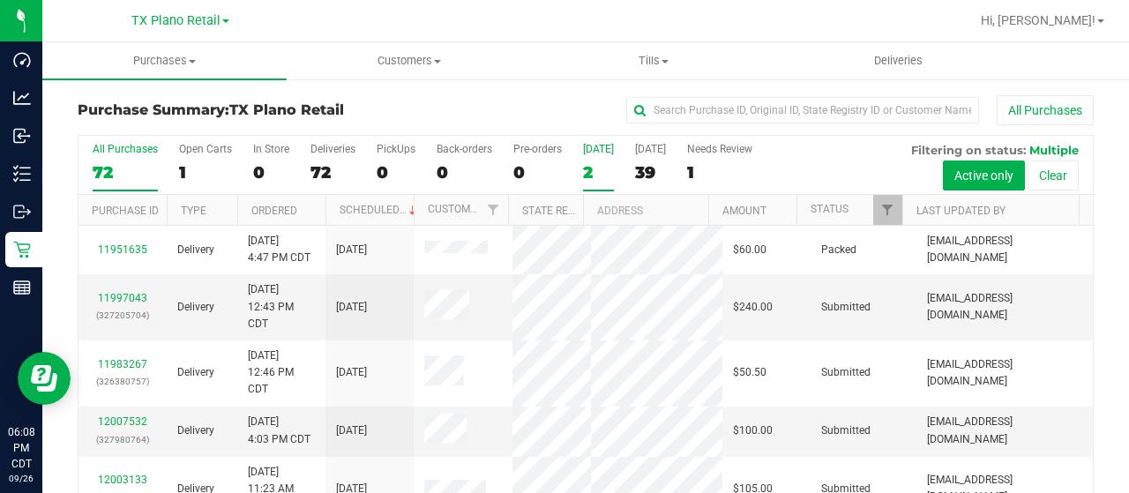
click at [585, 172] on div "2" at bounding box center [598, 172] width 31 height 20
click at [0, 0] on input "[DATE] 2" at bounding box center [0, 0] width 0 height 0
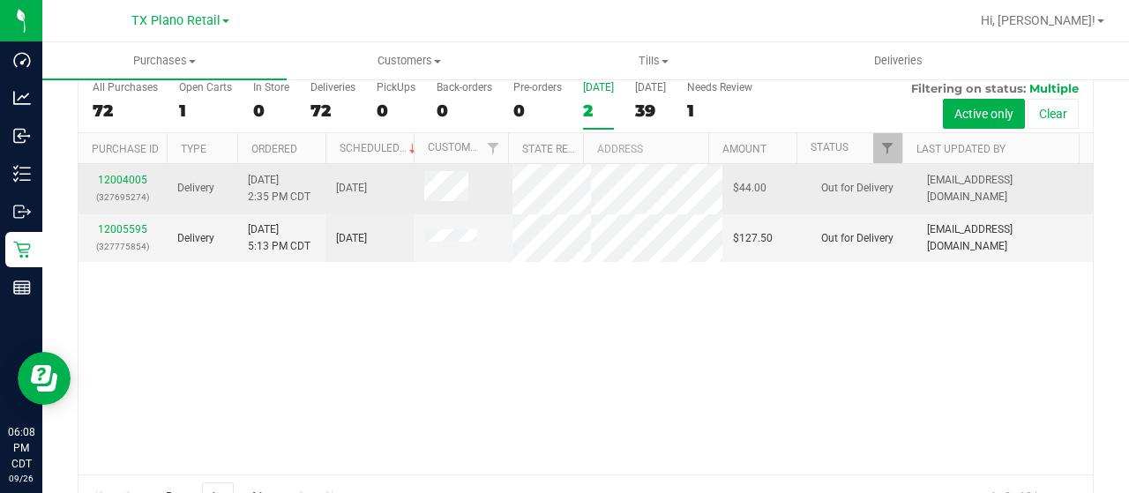
scroll to position [88, 0]
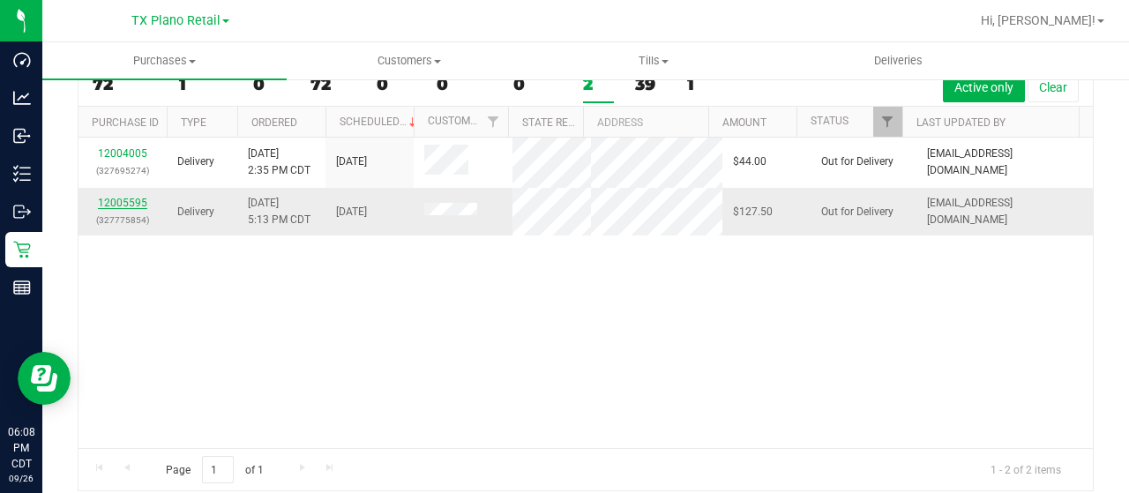
click at [134, 209] on link "12005595" at bounding box center [122, 203] width 49 height 12
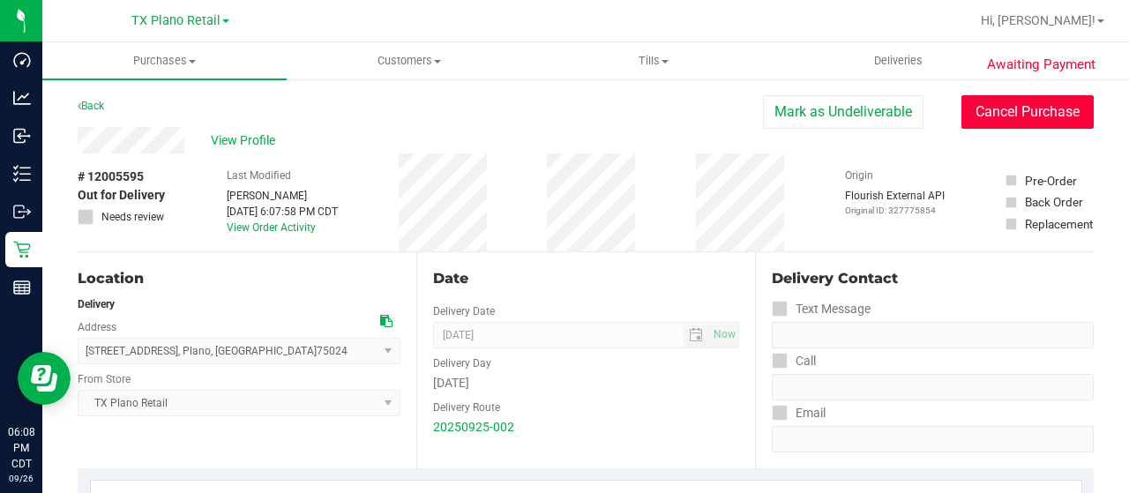
click at [1049, 111] on button "Cancel Purchase" at bounding box center [1027, 112] width 132 height 34
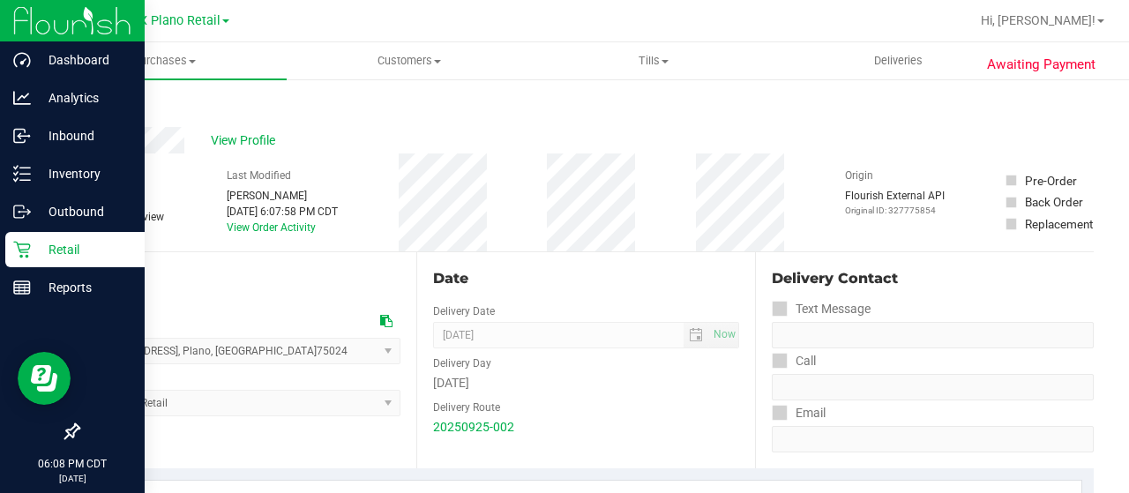
click at [34, 246] on p "Retail" at bounding box center [84, 249] width 106 height 21
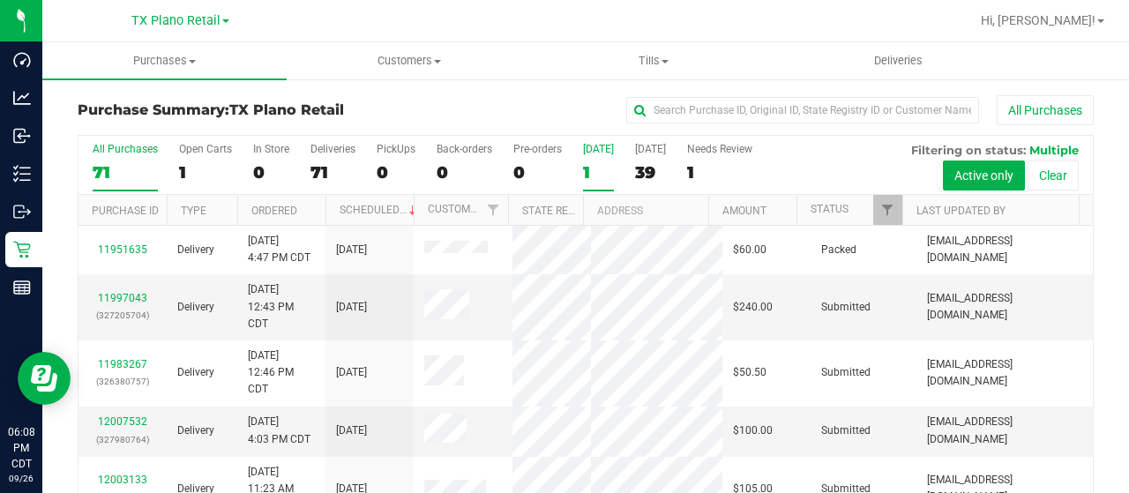
click at [590, 175] on div "1" at bounding box center [598, 172] width 31 height 20
click at [0, 0] on input "[DATE] 1" at bounding box center [0, 0] width 0 height 0
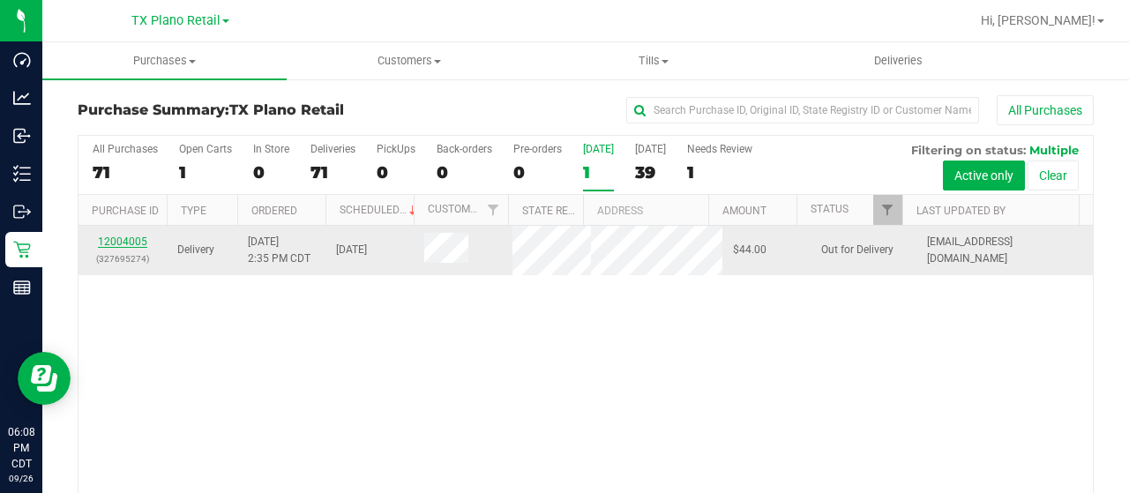
click at [134, 243] on link "12004005" at bounding box center [122, 241] width 49 height 12
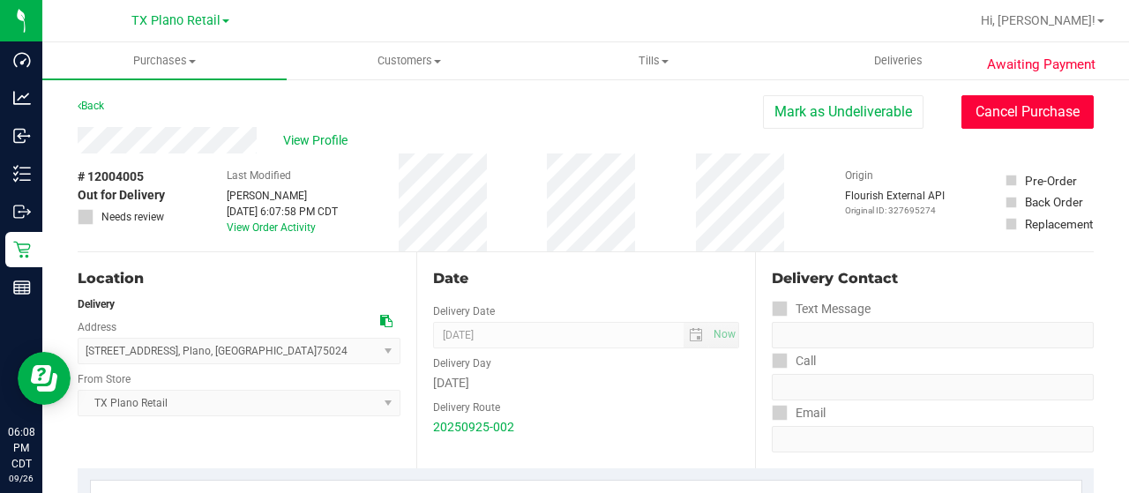
click at [978, 117] on button "Cancel Purchase" at bounding box center [1027, 112] width 132 height 34
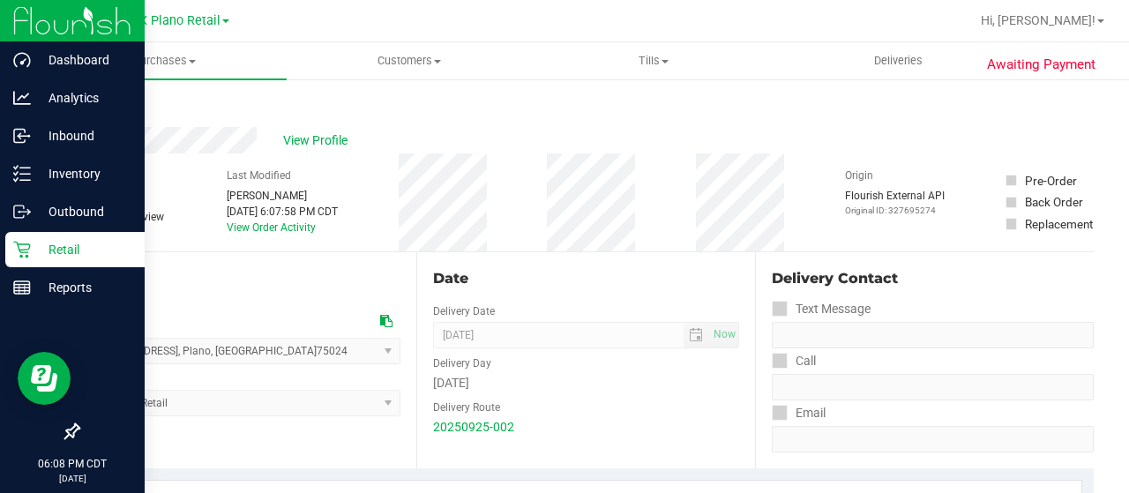
click at [48, 248] on p "Retail" at bounding box center [84, 249] width 106 height 21
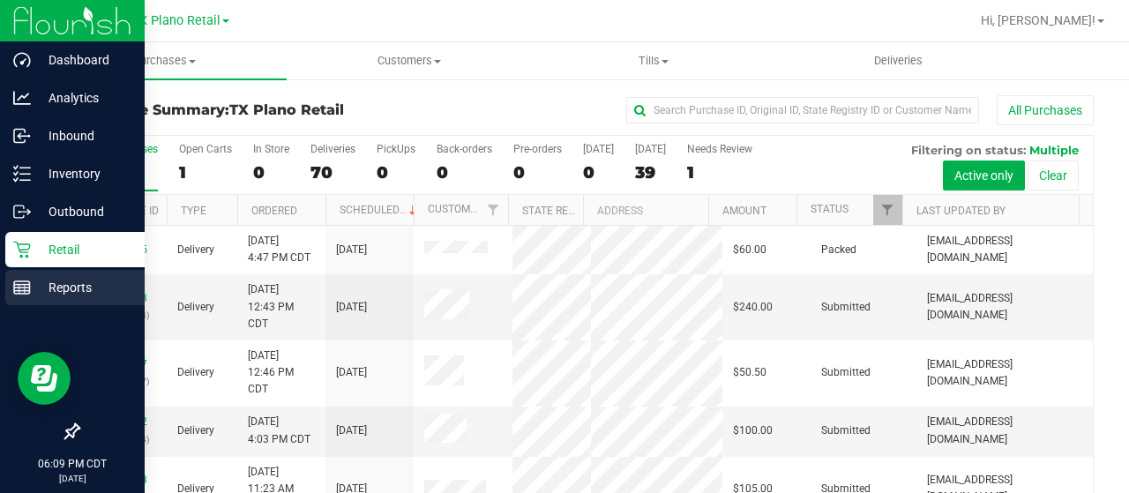
click at [28, 287] on line at bounding box center [22, 287] width 16 height 0
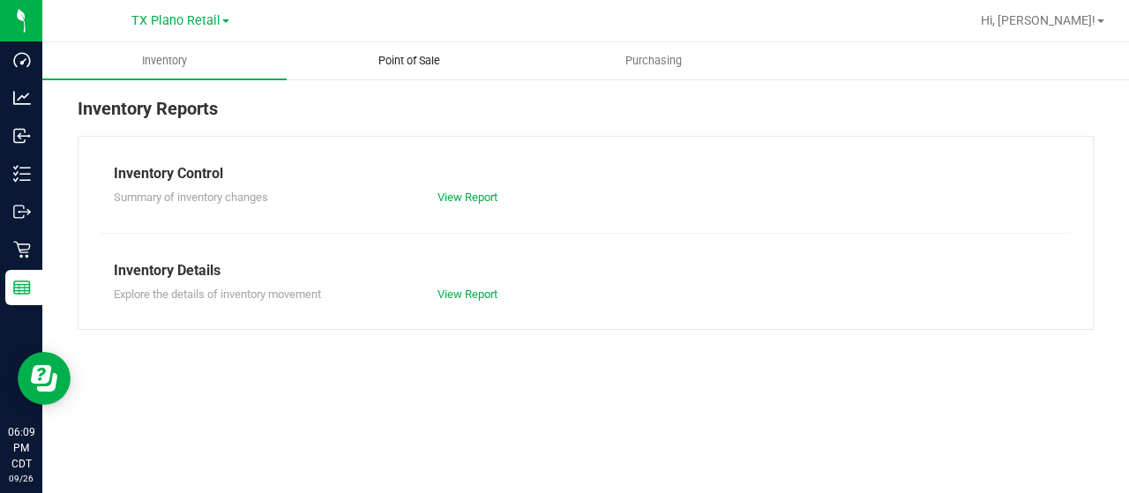
click at [380, 64] on span "Point of Sale" at bounding box center [408, 61] width 109 height 16
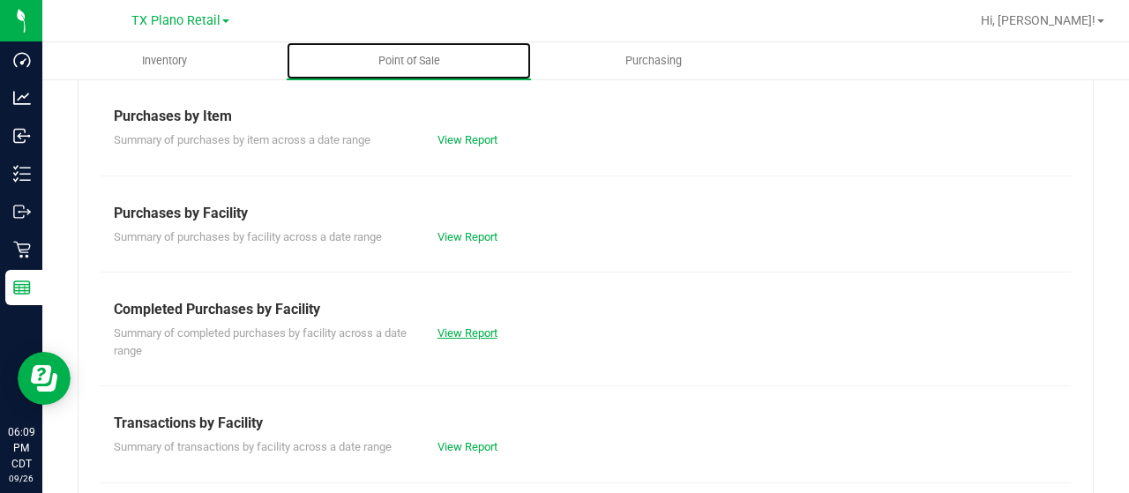
scroll to position [265, 0]
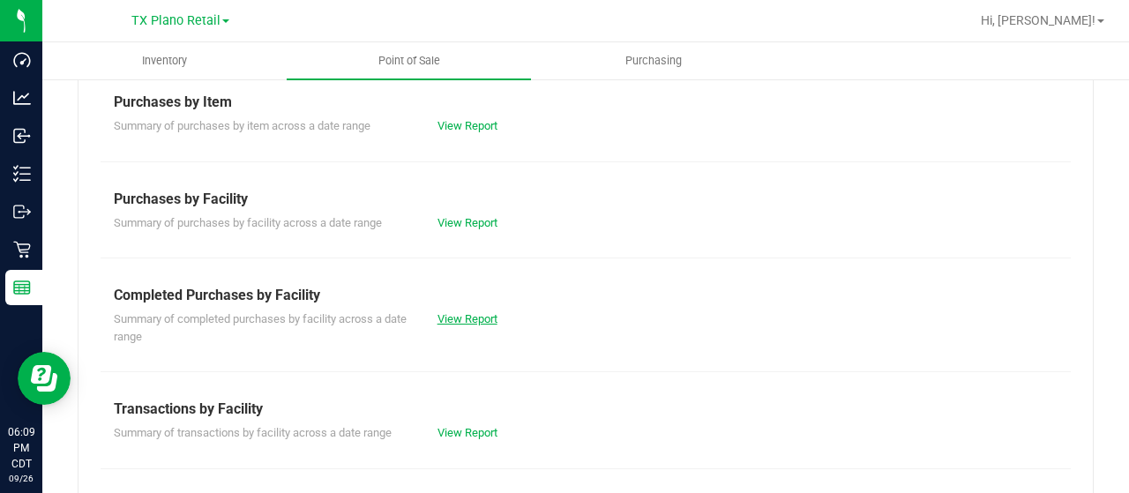
click at [459, 312] on link "View Report" at bounding box center [467, 318] width 60 height 13
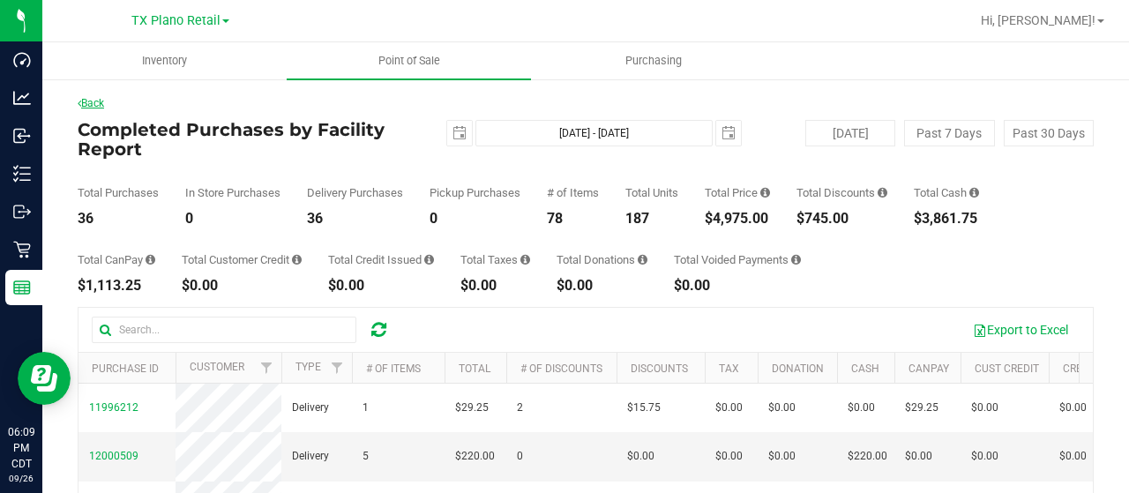
click at [81, 103] on link "Back" at bounding box center [91, 103] width 26 height 12
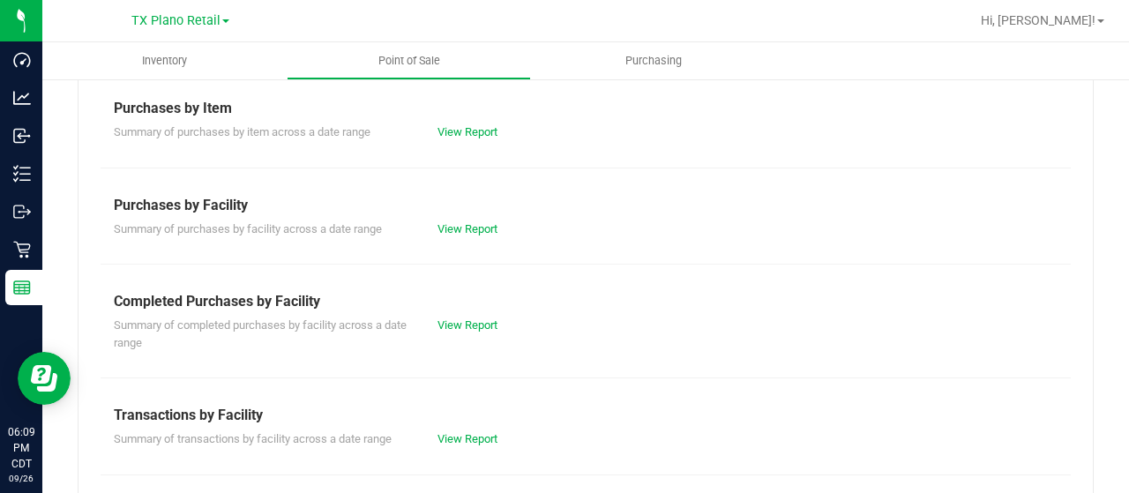
scroll to position [353, 0]
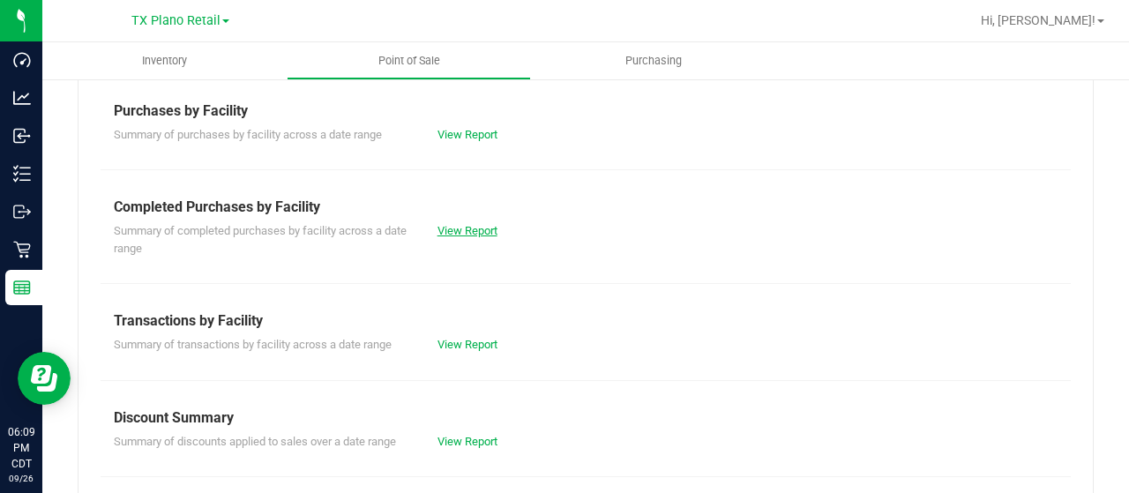
click at [470, 229] on link "View Report" at bounding box center [467, 230] width 60 height 13
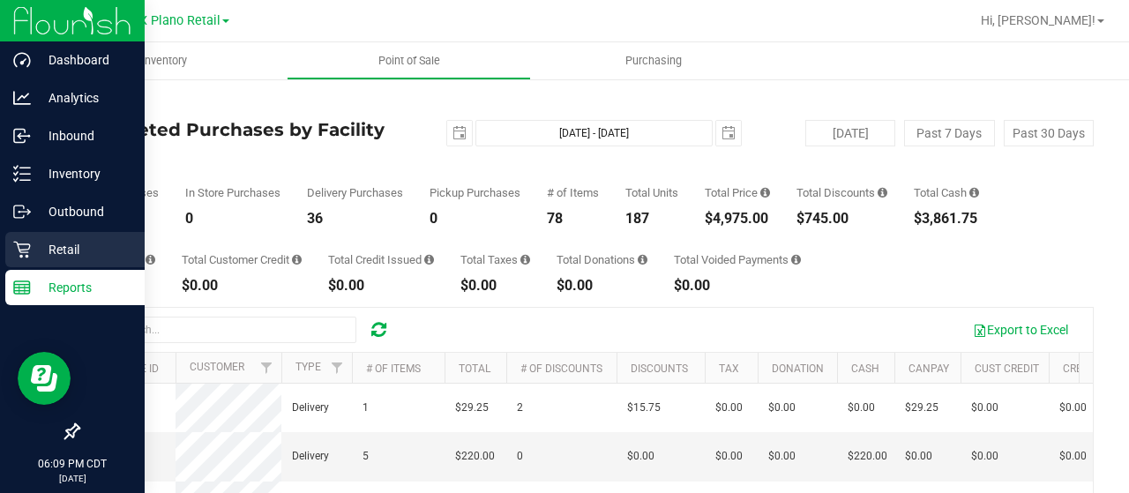
click at [40, 248] on p "Retail" at bounding box center [84, 249] width 106 height 21
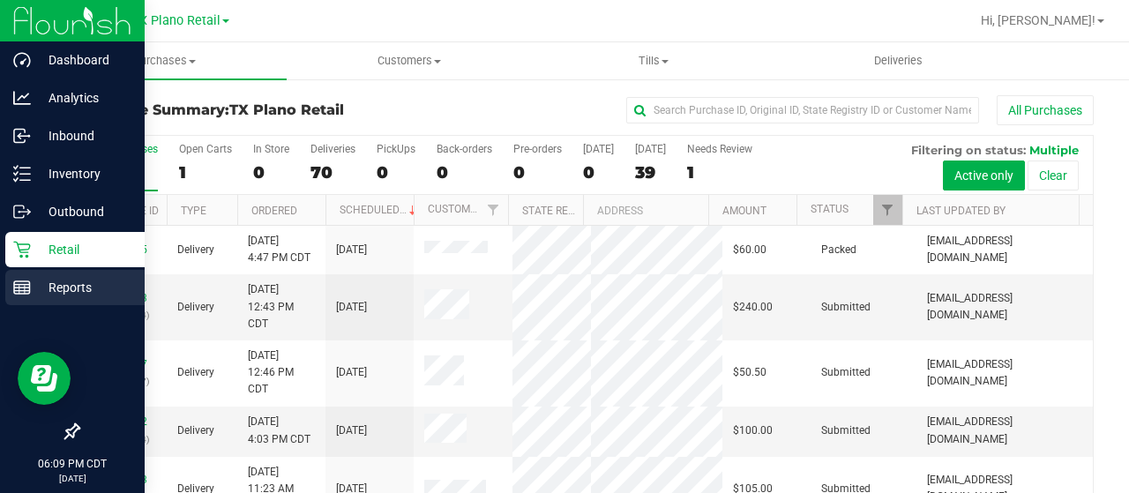
click at [33, 288] on p "Reports" at bounding box center [84, 287] width 106 height 21
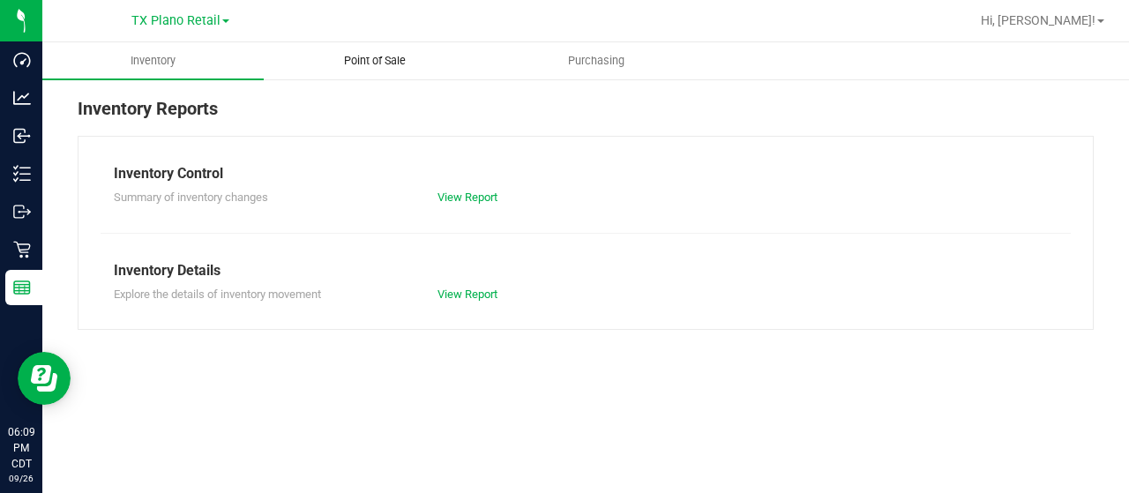
click at [369, 59] on span "Point of Sale" at bounding box center [374, 61] width 109 height 16
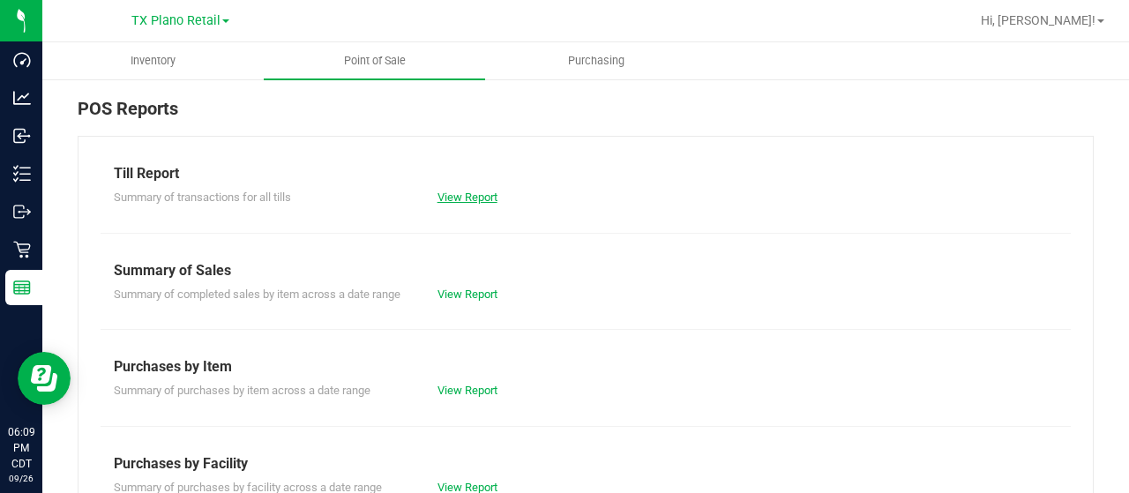
click at [473, 197] on link "View Report" at bounding box center [467, 196] width 60 height 13
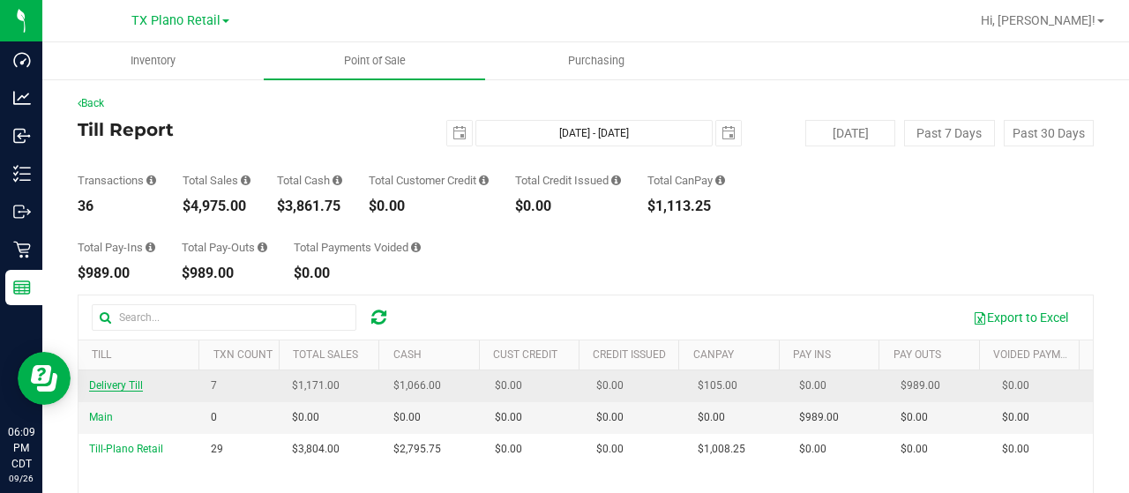
click at [116, 384] on span "Delivery Till" at bounding box center [116, 385] width 54 height 12
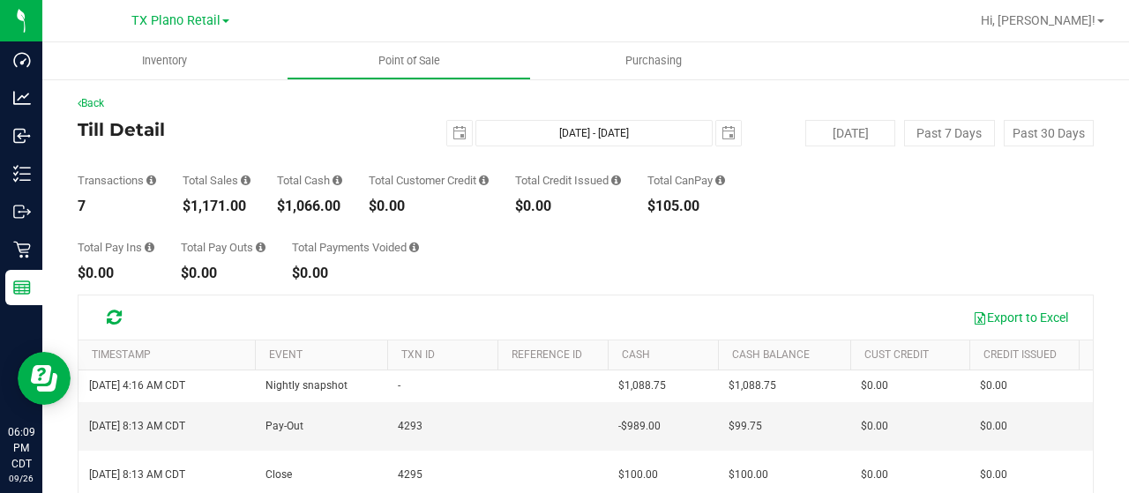
drag, startPoint x: 347, startPoint y: 206, endPoint x: 291, endPoint y: 207, distance: 55.6
click at [279, 208] on div "Transactions 7 Total Sales $1,171.00 Total Cash $1,066.00 Total Customer Credit…" at bounding box center [586, 179] width 1016 height 67
drag, startPoint x: 721, startPoint y: 206, endPoint x: 658, endPoint y: 206, distance: 63.5
click at [658, 206] on div "$105.00" at bounding box center [686, 206] width 78 height 14
click at [96, 99] on link "Back" at bounding box center [91, 103] width 26 height 12
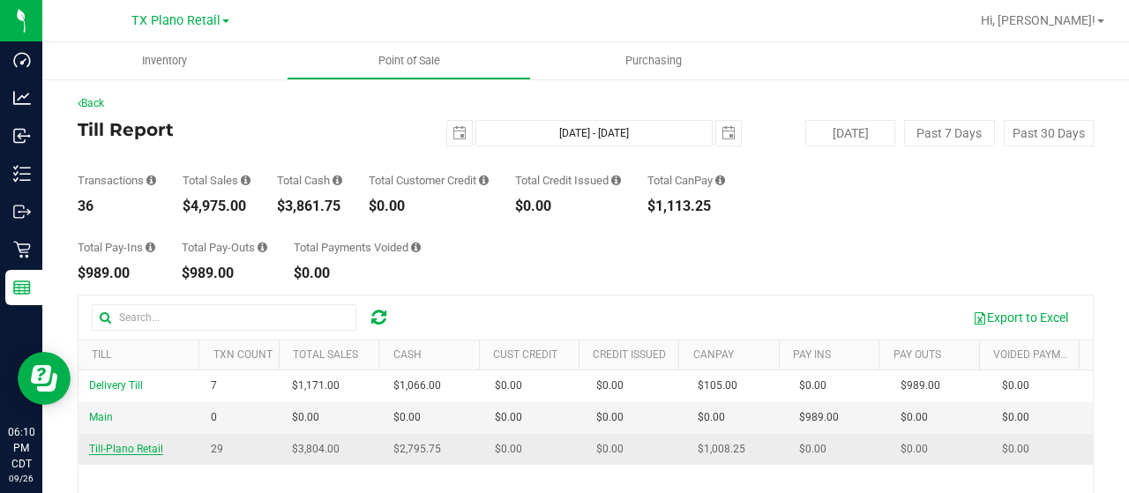
click at [116, 446] on span "Till-Plano Retail" at bounding box center [126, 449] width 74 height 12
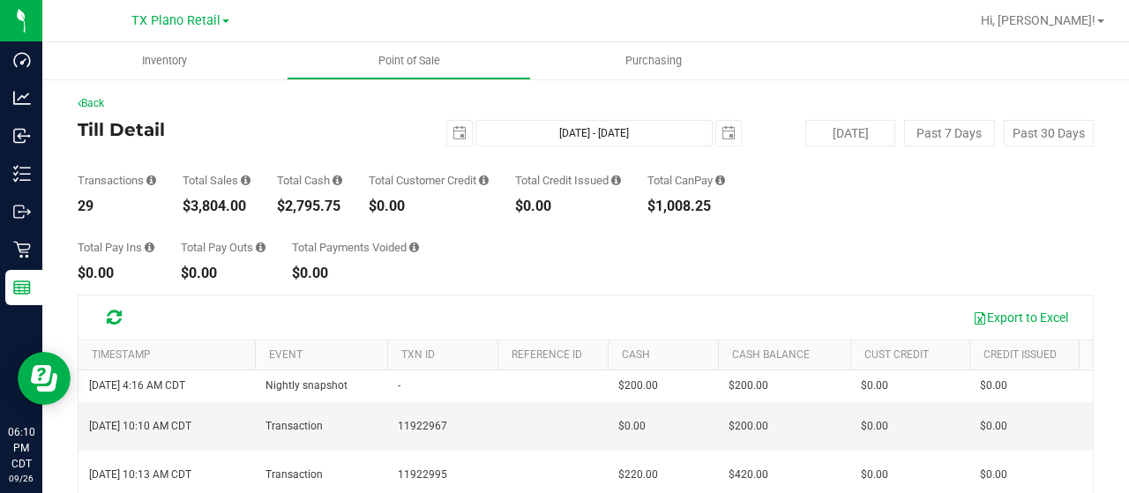
drag, startPoint x: 344, startPoint y: 205, endPoint x: 279, endPoint y: 205, distance: 65.3
click at [279, 205] on div "$2,795.75" at bounding box center [309, 206] width 65 height 14
drag, startPoint x: 732, startPoint y: 203, endPoint x: 658, endPoint y: 205, distance: 74.1
click at [658, 205] on div "$1,008.25" at bounding box center [686, 206] width 78 height 14
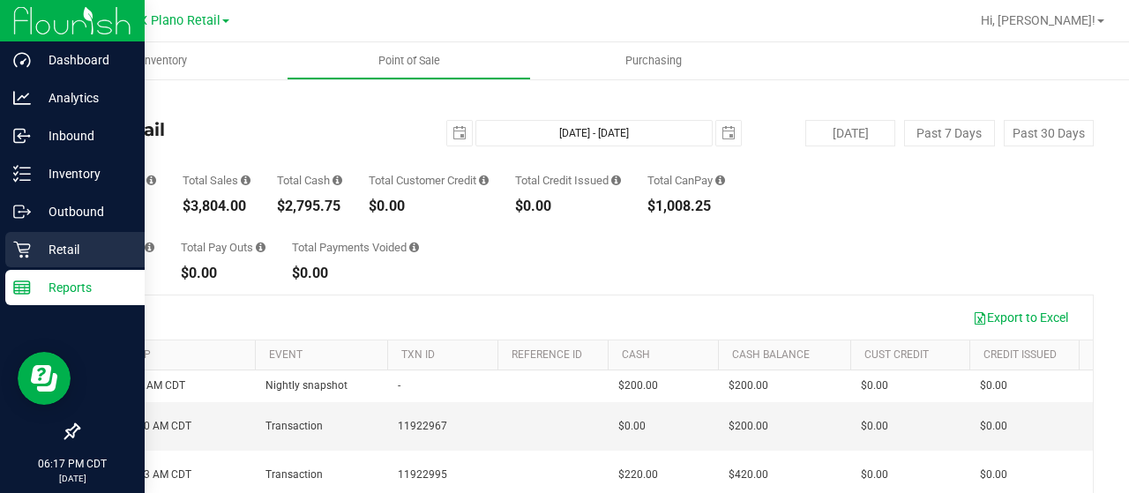
click at [35, 241] on p "Retail" at bounding box center [84, 249] width 106 height 21
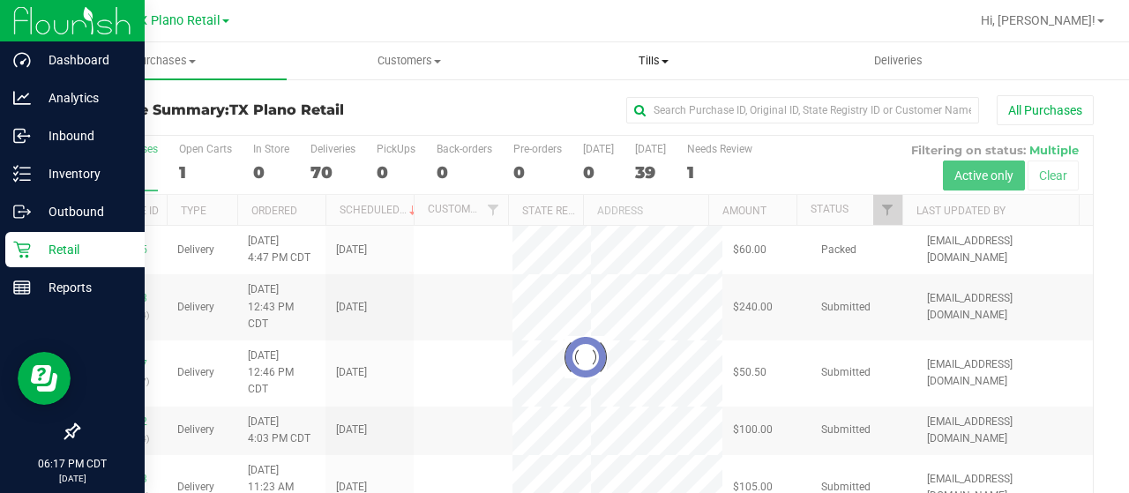
click at [649, 64] on span "Tills" at bounding box center [653, 61] width 242 height 16
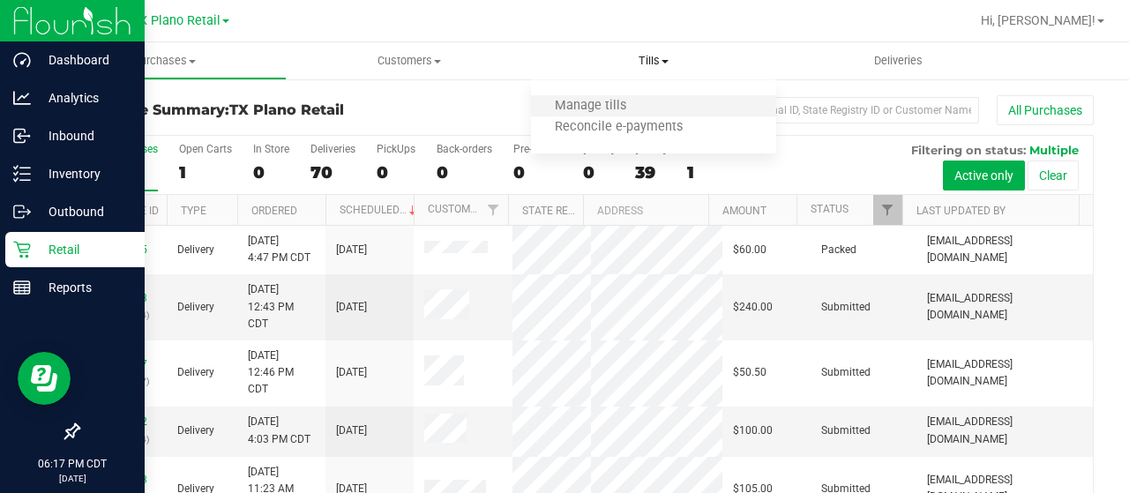
click at [648, 101] on li "Manage tills" at bounding box center [653, 106] width 244 height 21
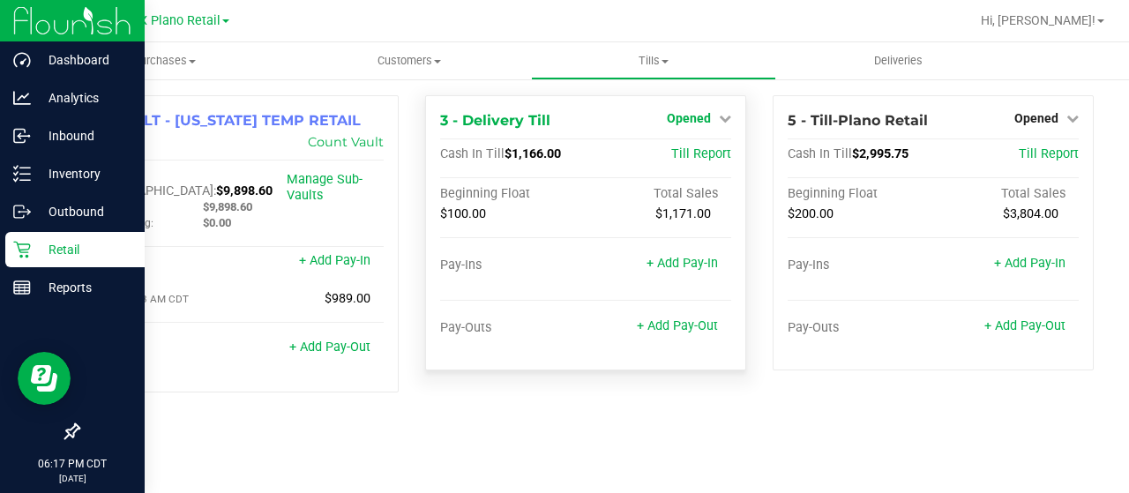
click at [702, 117] on span "Opened" at bounding box center [689, 118] width 44 height 14
click at [702, 158] on link "Close Till" at bounding box center [692, 155] width 48 height 14
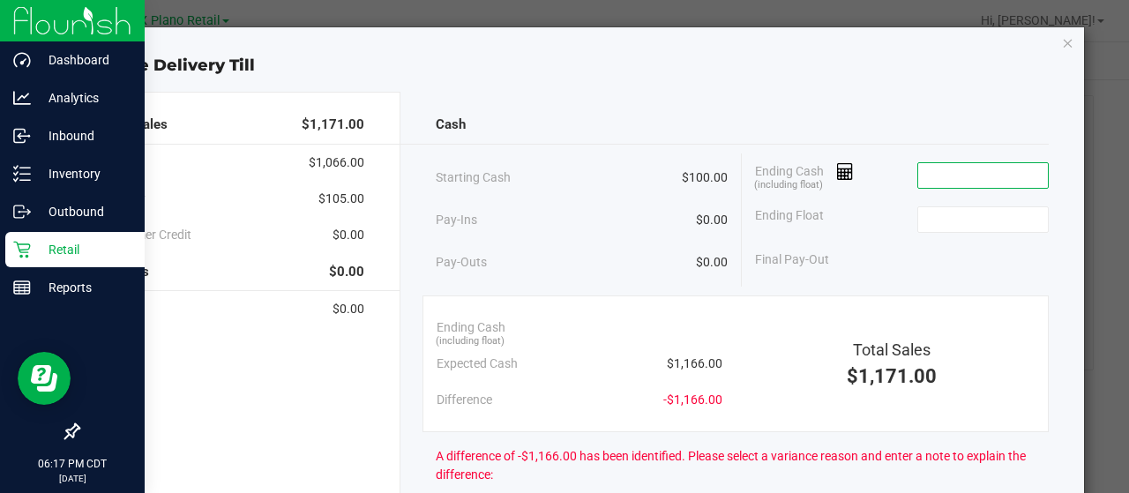
click at [940, 172] on input at bounding box center [983, 175] width 130 height 25
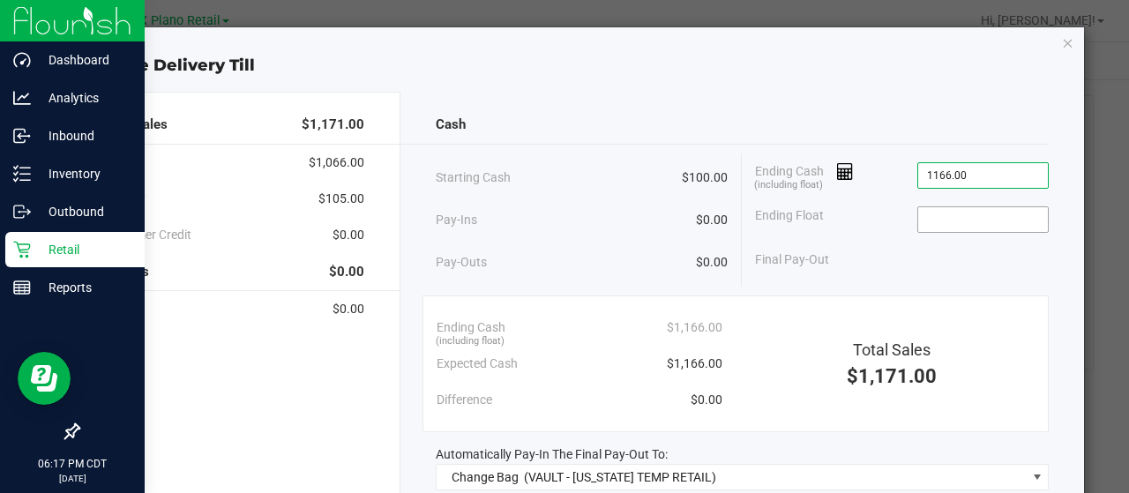
type input "$1,166.00"
click at [988, 223] on input at bounding box center [983, 219] width 130 height 25
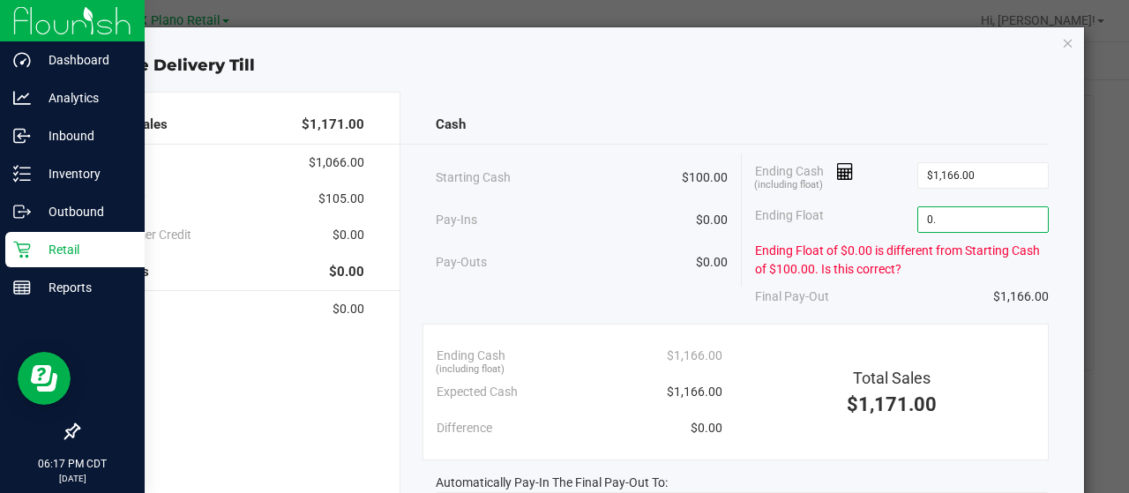
type input "0"
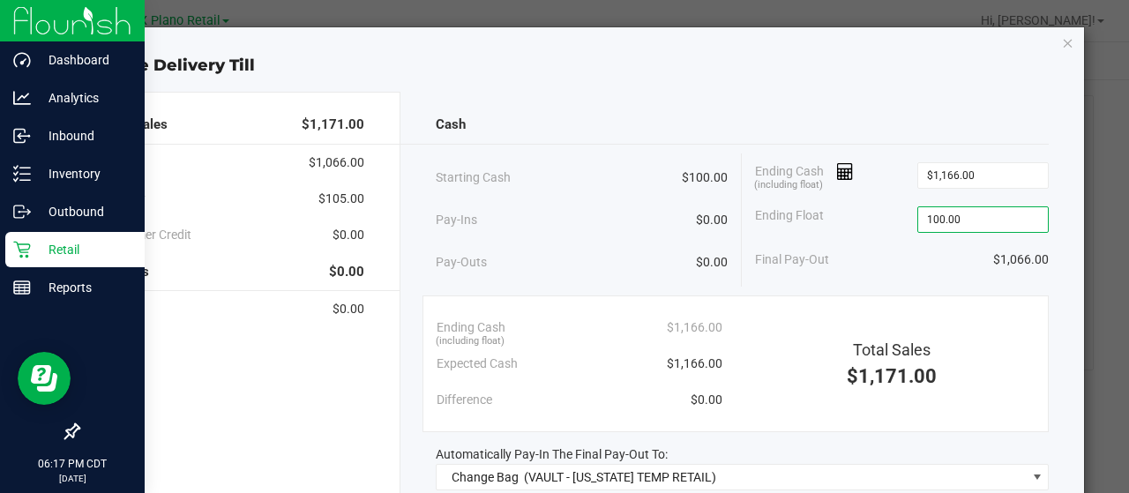
type input "$100.00"
click at [873, 250] on div "Final Pay-Out $1,066.00" at bounding box center [902, 260] width 294 height 36
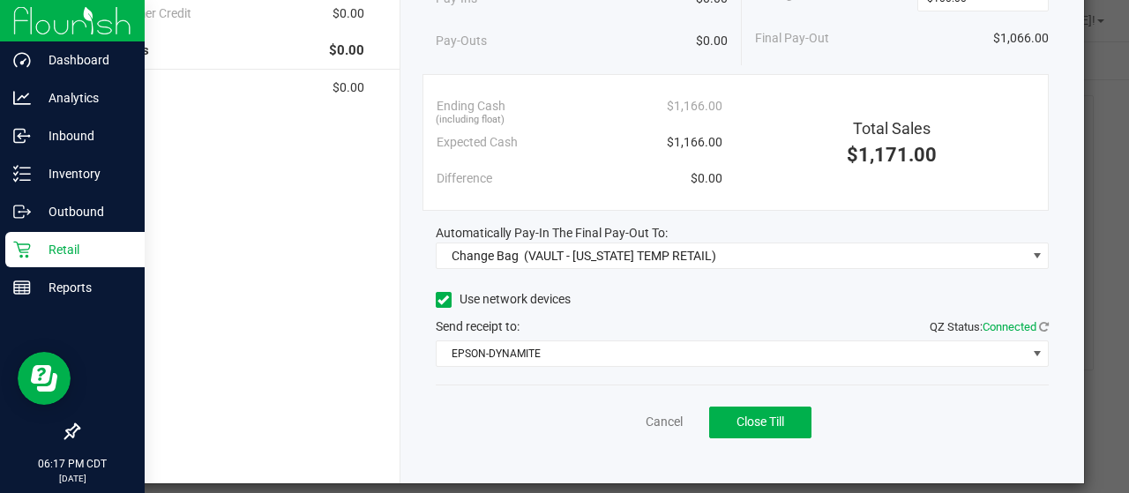
scroll to position [235, 0]
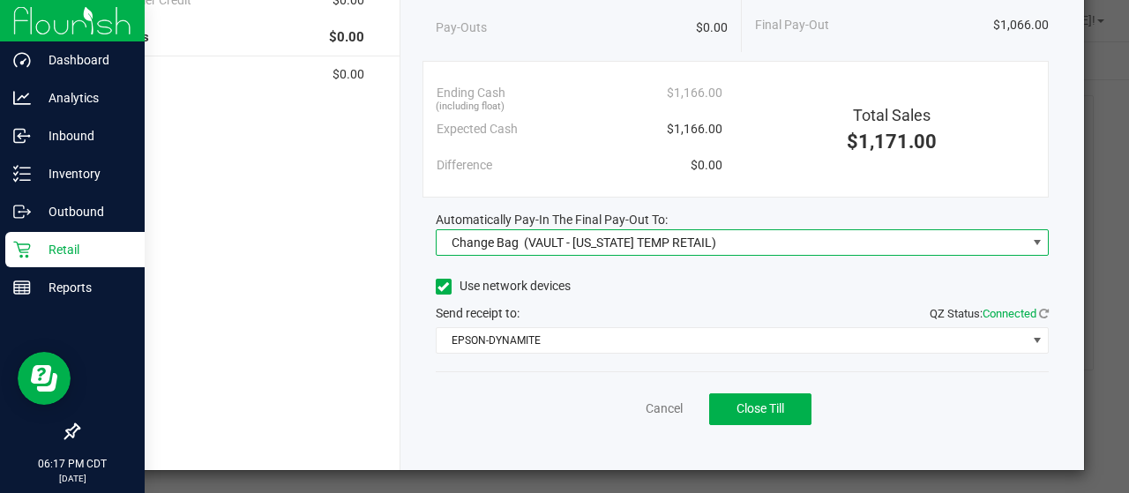
click at [761, 237] on span "Change Bag (VAULT - [US_STATE] TEMP RETAIL)" at bounding box center [731, 242] width 590 height 25
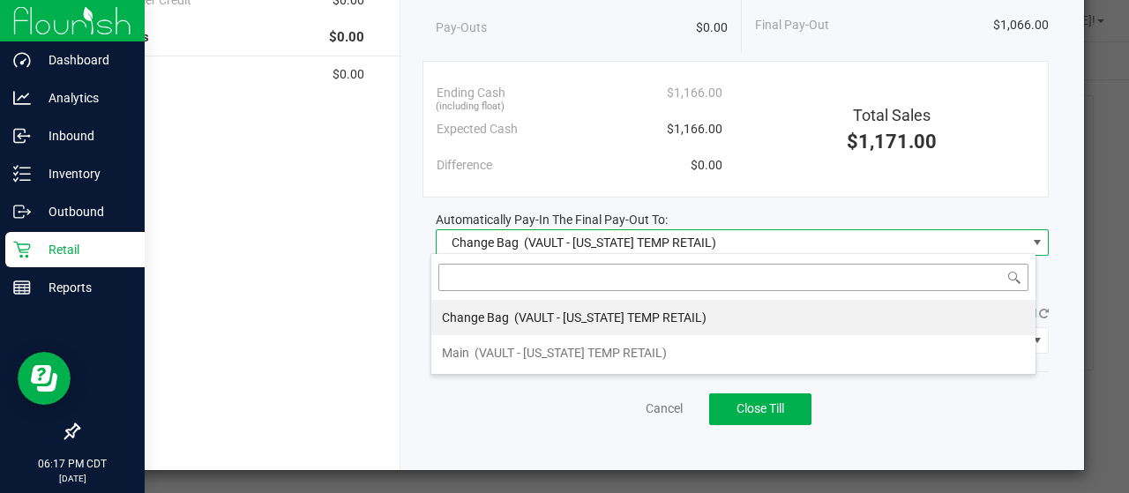
scroll to position [26, 606]
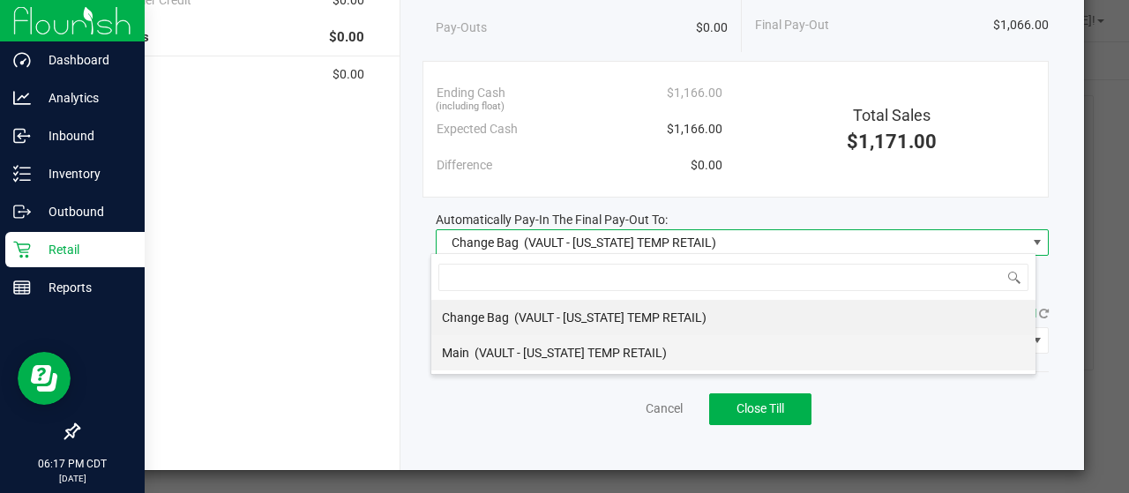
click at [677, 347] on li "Main (VAULT - [US_STATE] TEMP RETAIL)" at bounding box center [733, 352] width 604 height 35
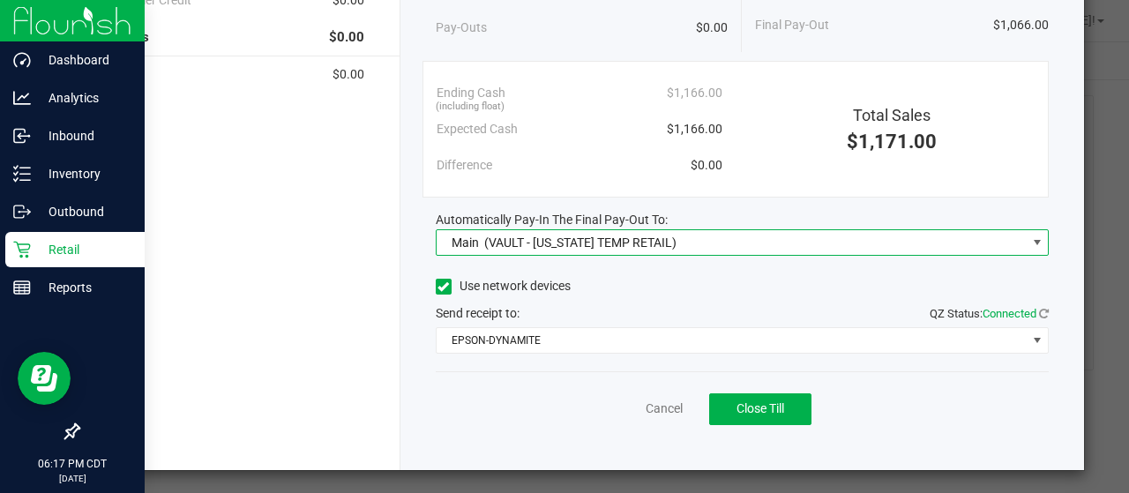
click at [506, 280] on label "Use network devices" at bounding box center [503, 286] width 135 height 19
click at [0, 0] on input "Use network devices" at bounding box center [0, 0] width 0 height 0
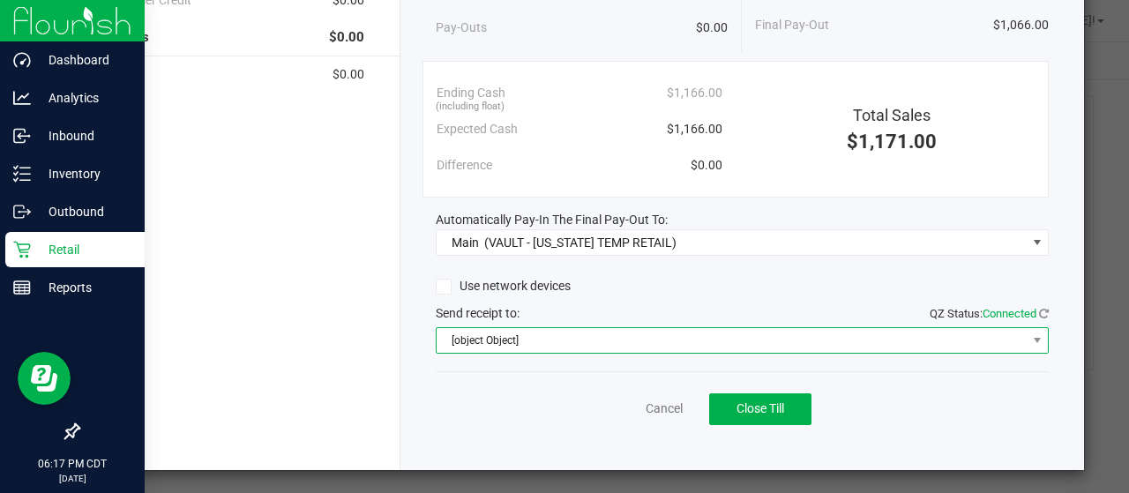
click at [528, 341] on span "[object Object]" at bounding box center [731, 340] width 590 height 25
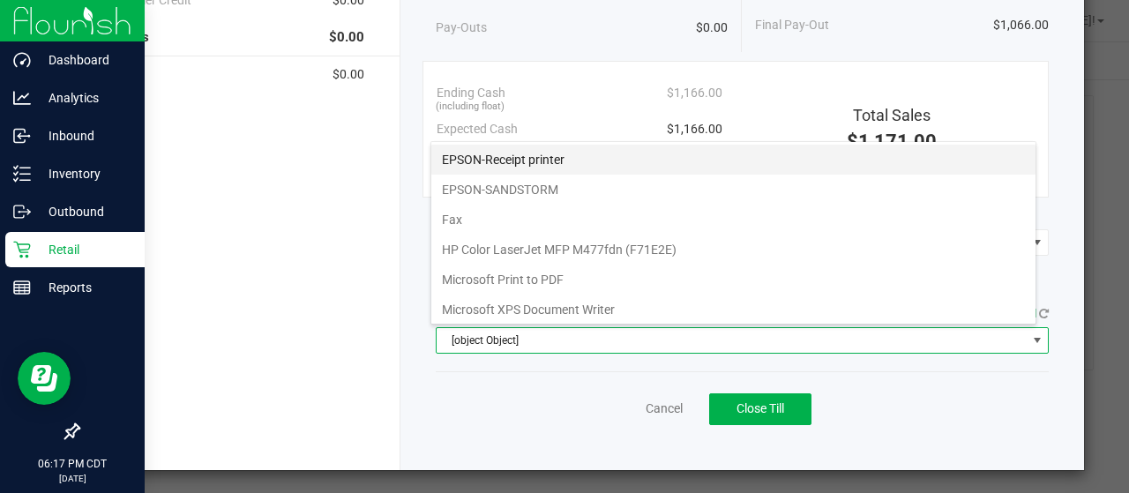
click at [526, 157] on printer "EPSON-Receipt printer" at bounding box center [733, 160] width 604 height 30
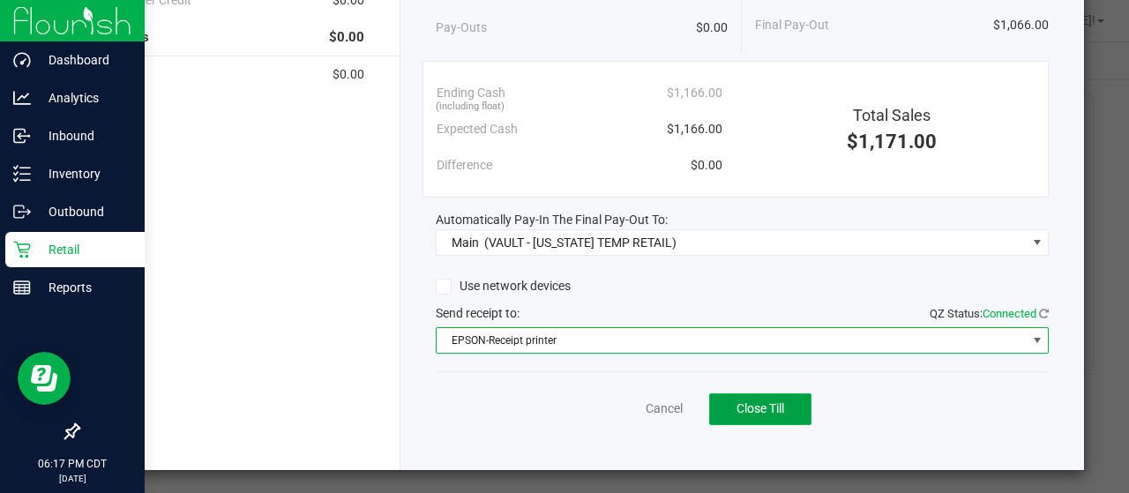
click at [737, 407] on span "Close Till" at bounding box center [760, 408] width 48 height 14
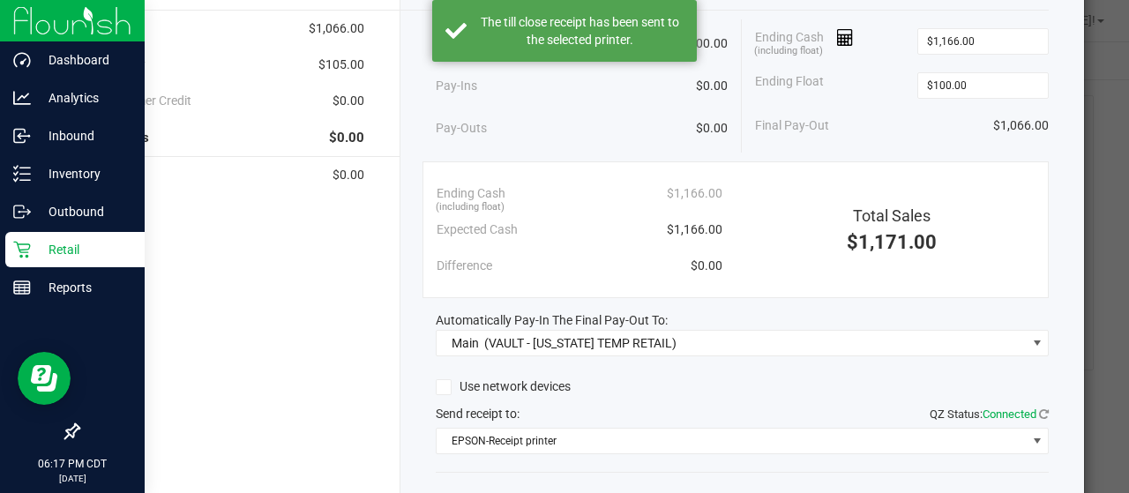
scroll to position [0, 0]
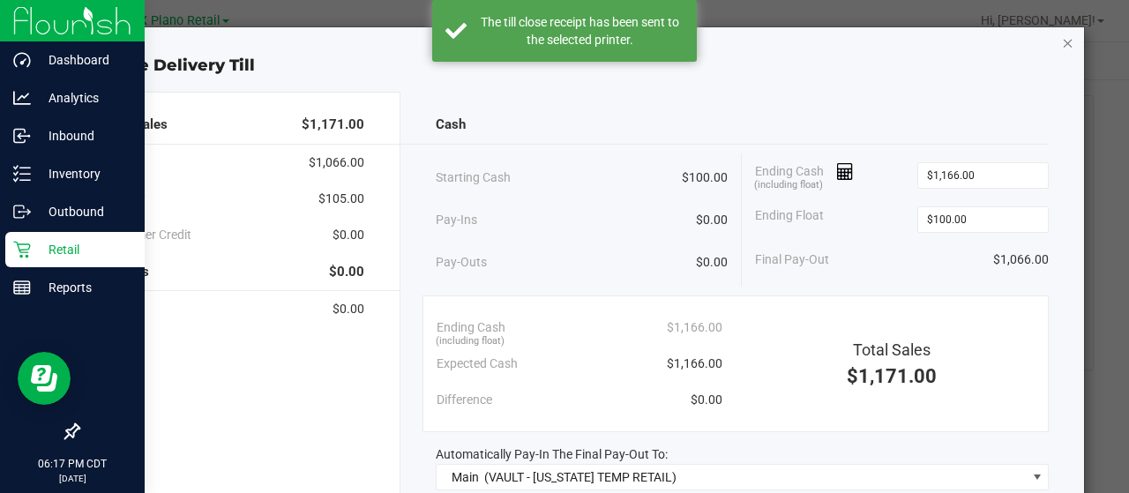
click at [1062, 43] on icon "button" at bounding box center [1068, 42] width 12 height 21
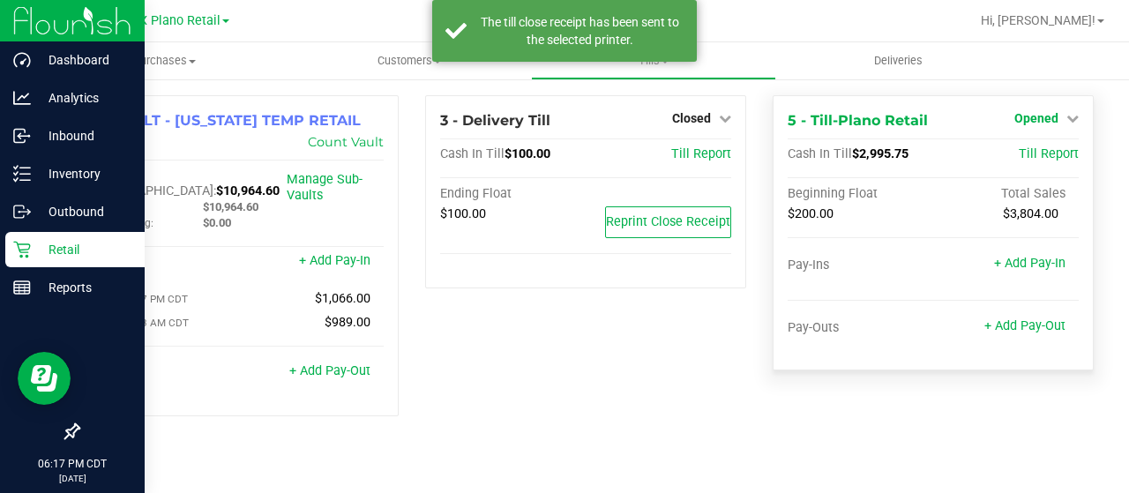
click at [1033, 123] on span "Opened" at bounding box center [1036, 118] width 44 height 14
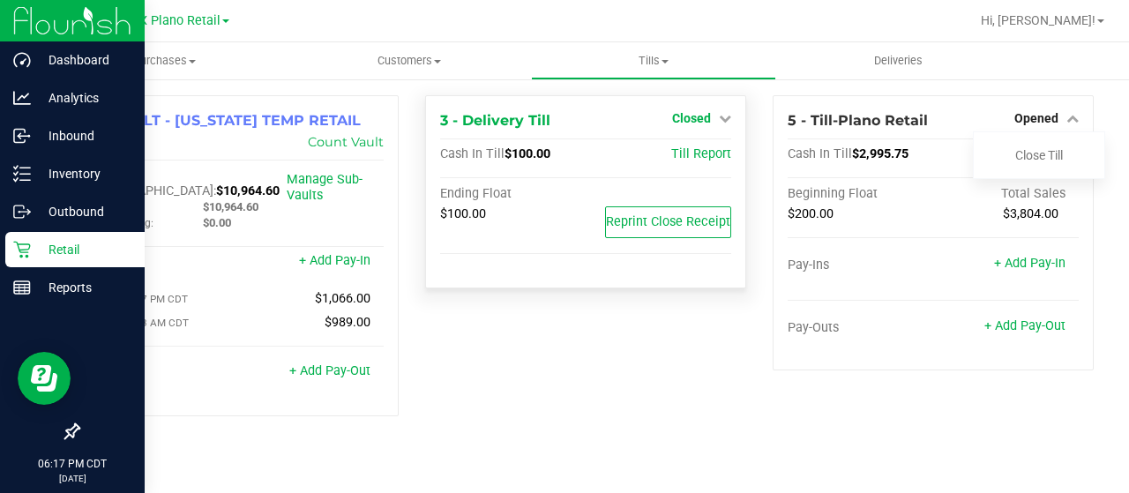
click at [694, 121] on span "Closed" at bounding box center [691, 118] width 39 height 14
click at [694, 152] on link "Open Till" at bounding box center [691, 155] width 47 height 14
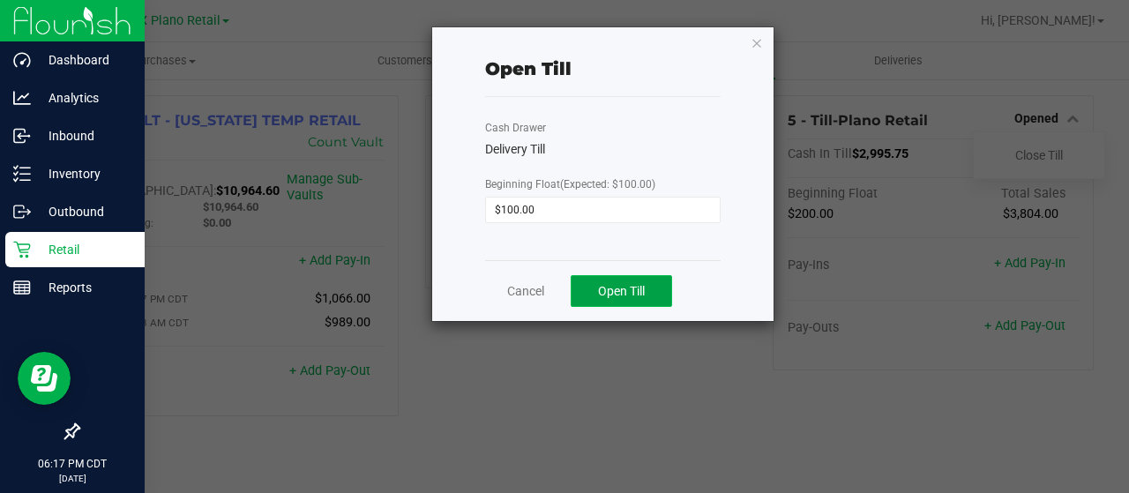
click at [636, 282] on button "Open Till" at bounding box center [621, 291] width 101 height 32
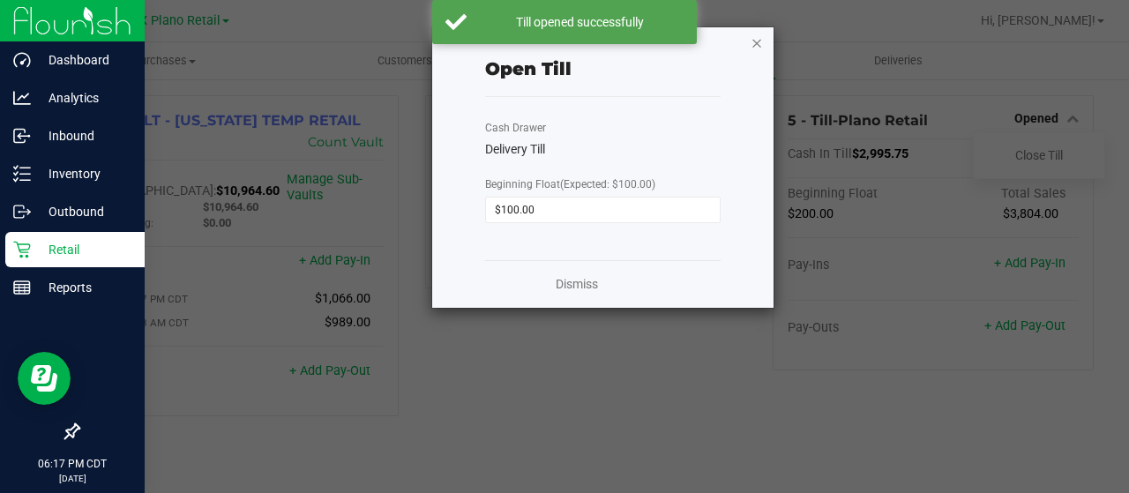
click at [757, 47] on icon "button" at bounding box center [756, 42] width 12 height 21
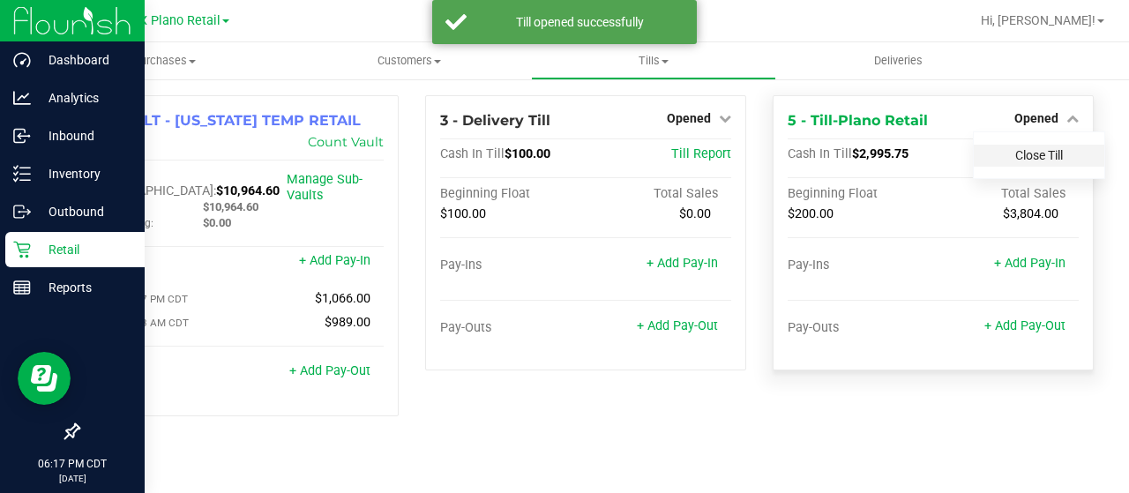
click at [1056, 153] on link "Close Till" at bounding box center [1039, 155] width 48 height 14
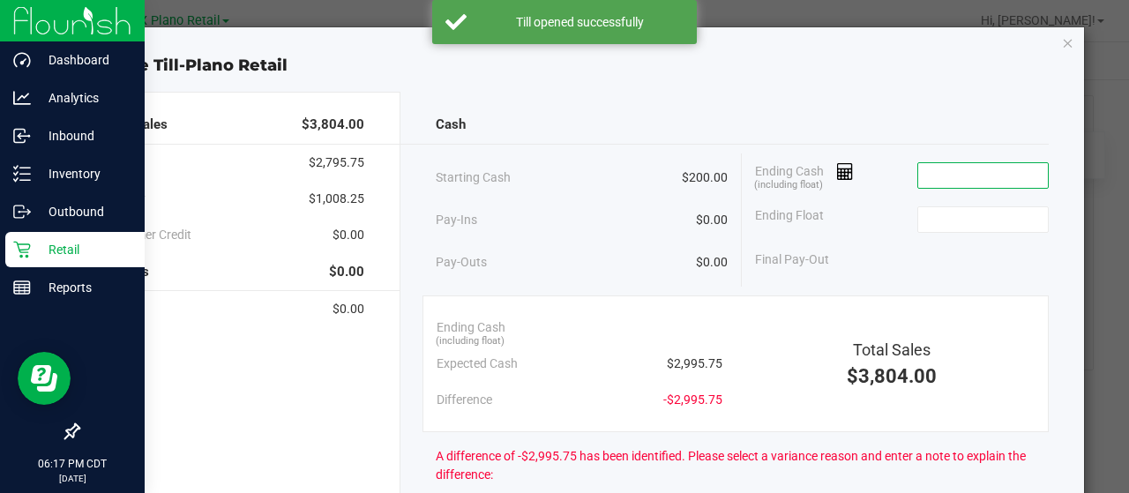
click at [985, 177] on input at bounding box center [983, 175] width 130 height 25
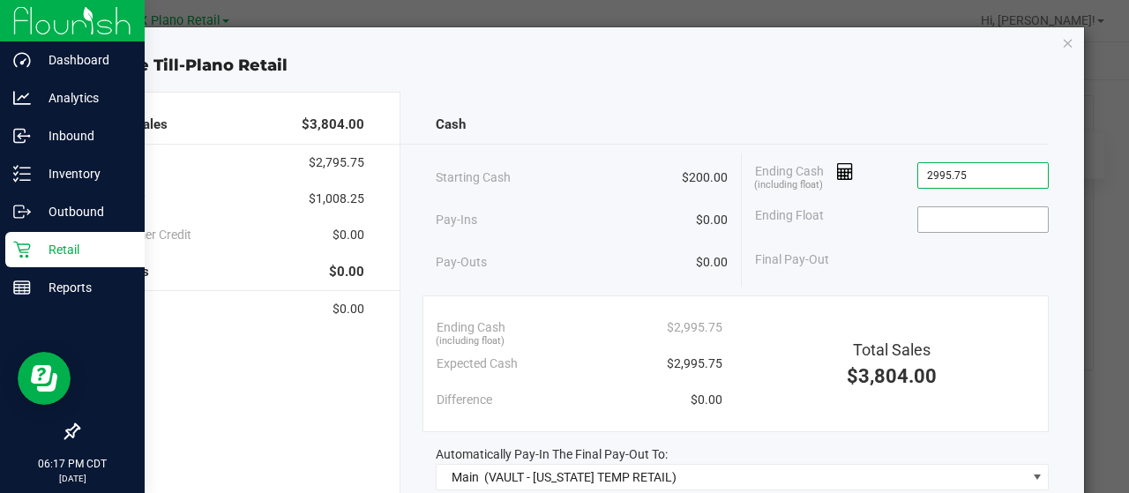
type input "$2,995.75"
click at [975, 215] on input at bounding box center [983, 219] width 130 height 25
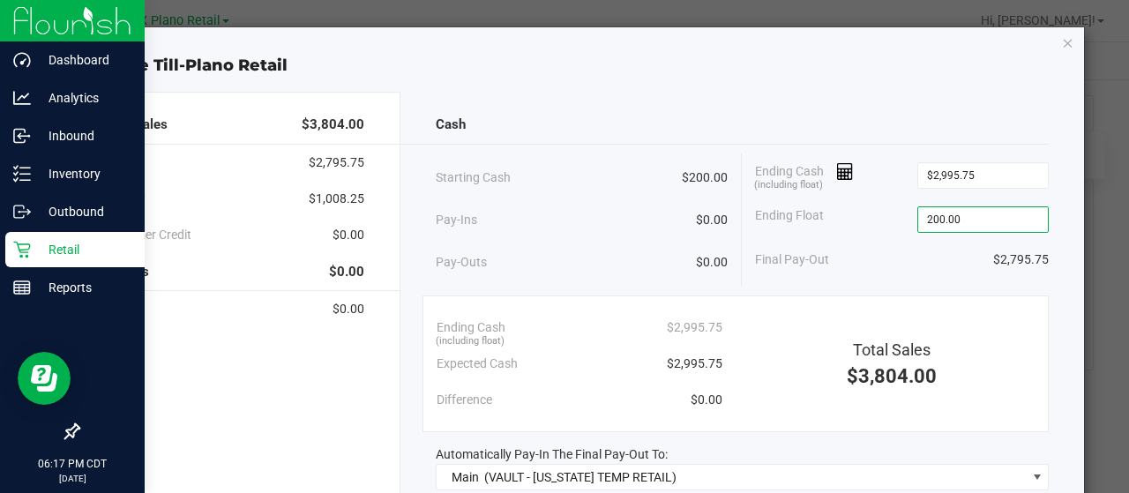
type input "$200.00"
click at [862, 220] on div "Ending Float $200.00" at bounding box center [902, 220] width 294 height 44
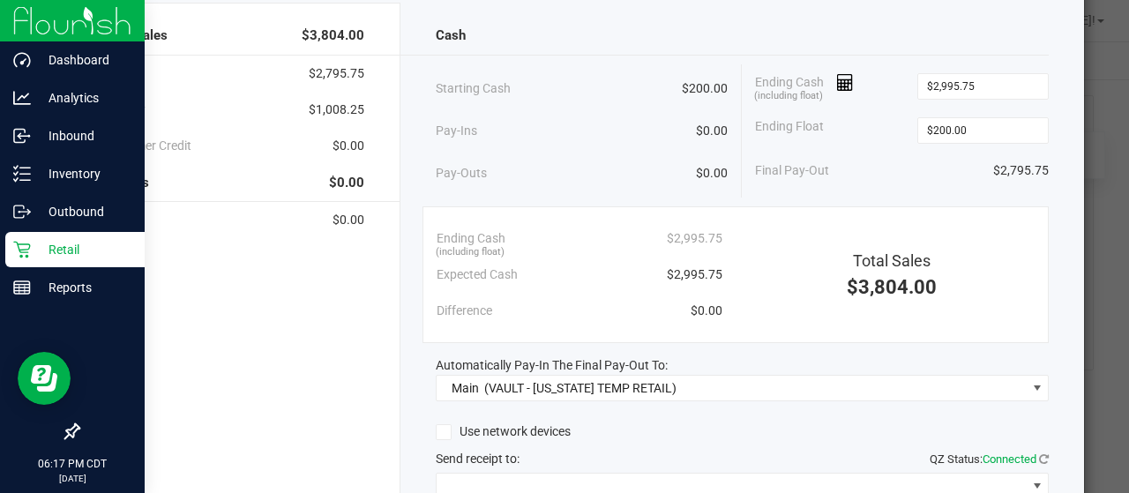
scroll to position [235, 0]
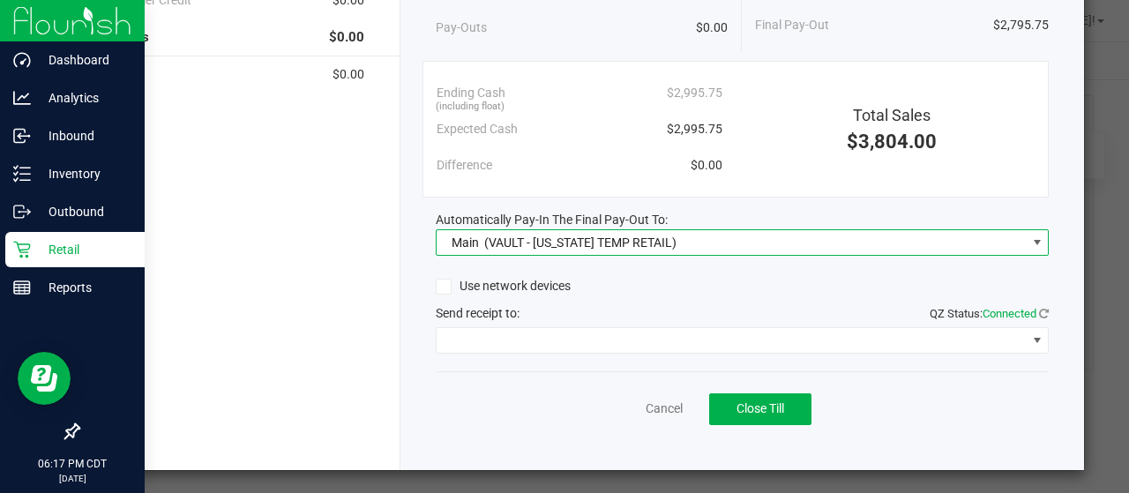
click at [682, 236] on span "Main (VAULT - [US_STATE] TEMP RETAIL)" at bounding box center [731, 242] width 590 height 25
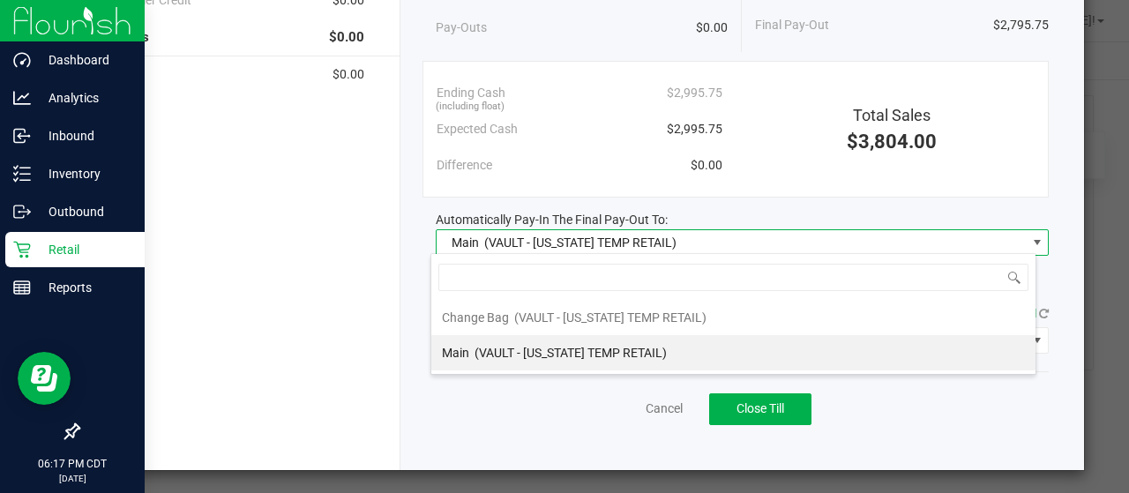
scroll to position [26, 606]
click at [638, 347] on span "(VAULT - [US_STATE] TEMP RETAIL)" at bounding box center [570, 353] width 192 height 14
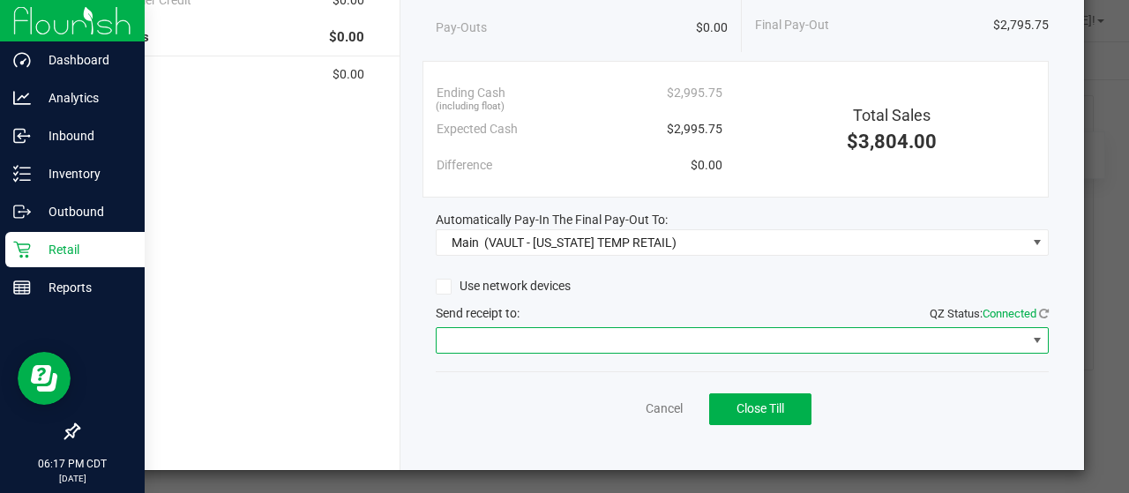
click at [591, 333] on span at bounding box center [731, 340] width 590 height 25
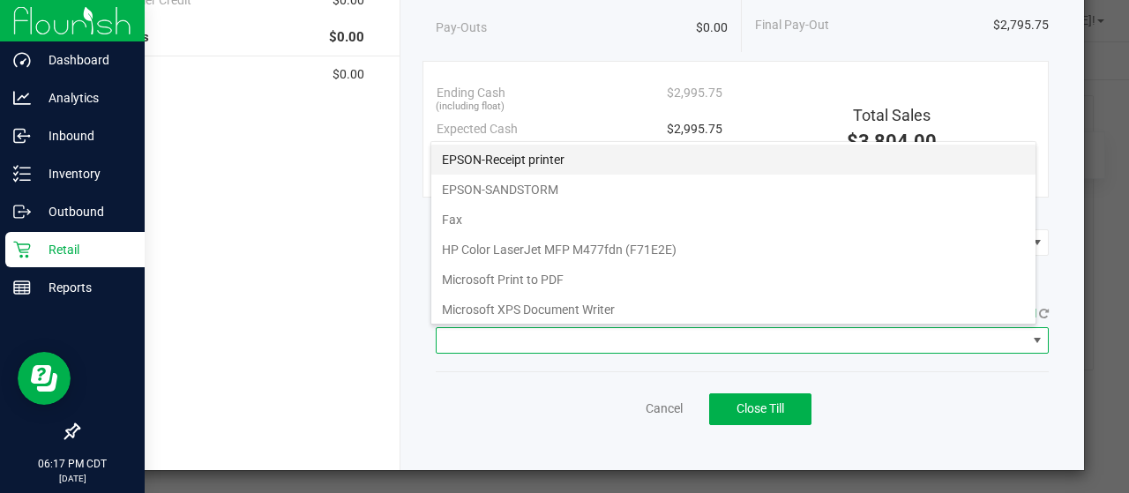
click at [584, 160] on printer "EPSON-Receipt printer" at bounding box center [733, 160] width 604 height 30
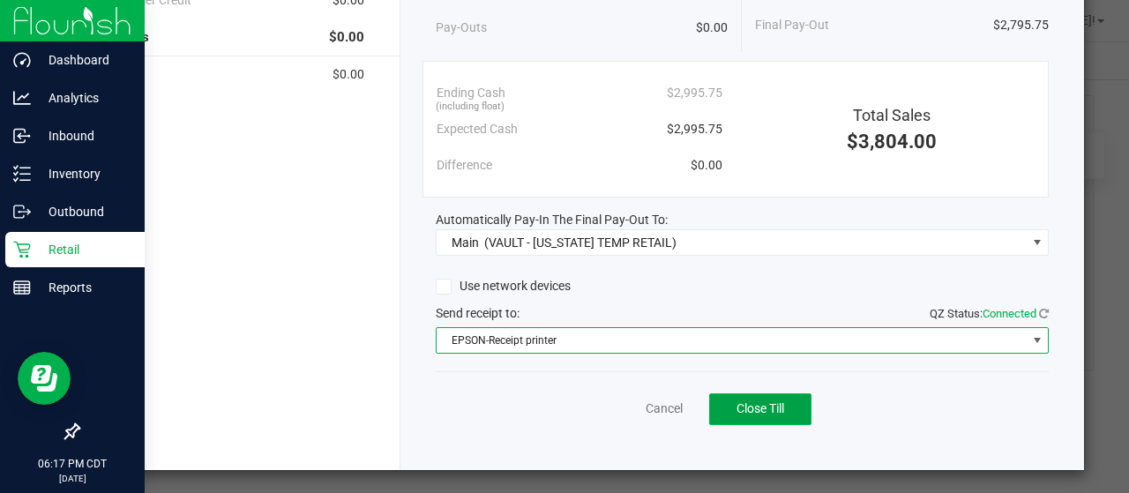
click at [742, 413] on button "Close Till" at bounding box center [760, 409] width 102 height 32
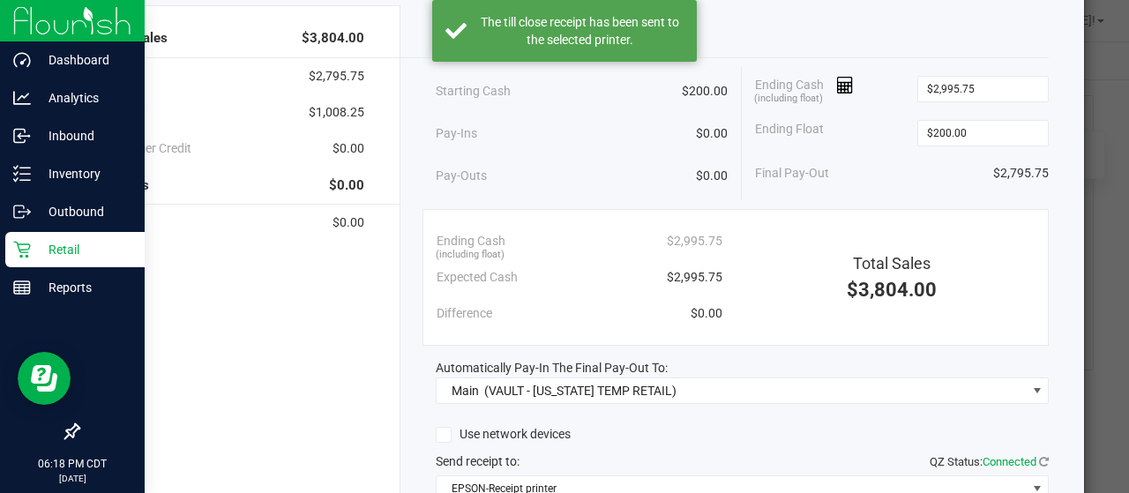
scroll to position [0, 0]
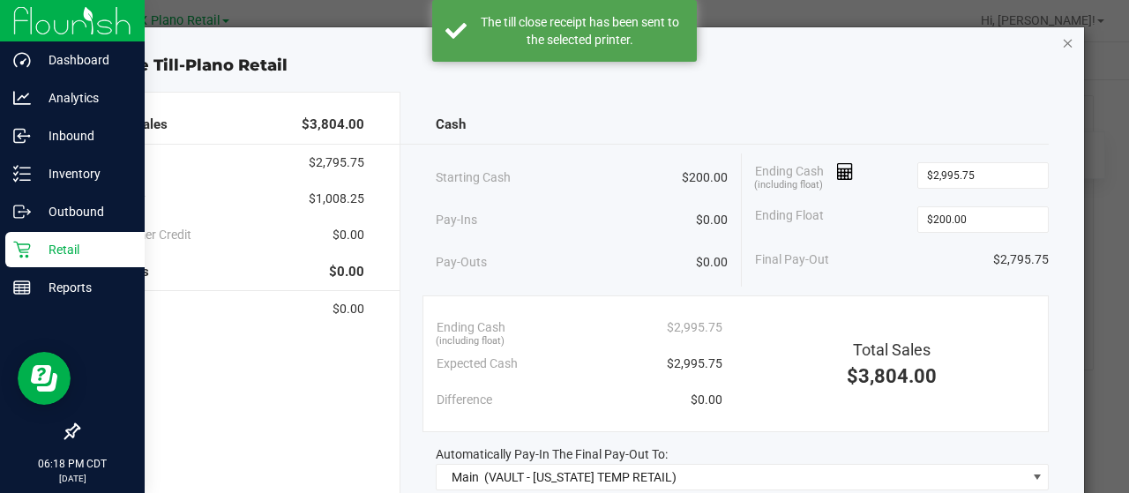
click at [1062, 40] on icon "button" at bounding box center [1068, 42] width 12 height 21
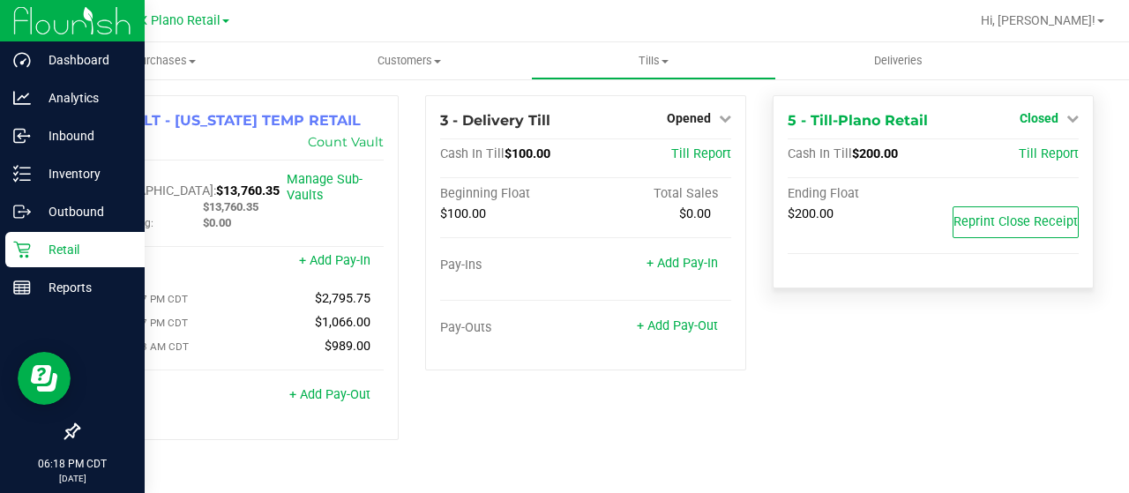
click at [1028, 117] on span "Closed" at bounding box center [1038, 118] width 39 height 14
click at [1019, 154] on link "Open Till" at bounding box center [1038, 155] width 47 height 14
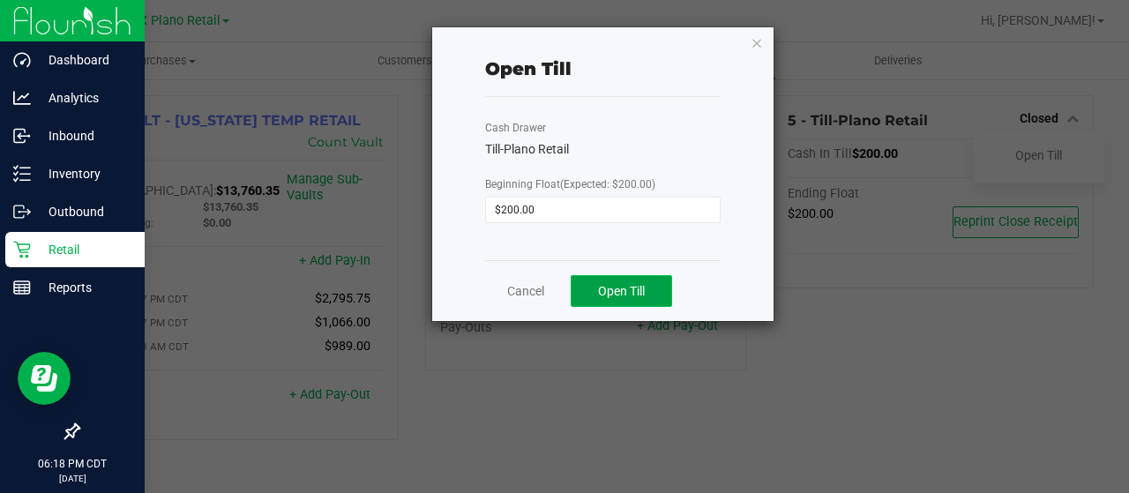
click at [634, 289] on span "Open Till" at bounding box center [621, 291] width 47 height 14
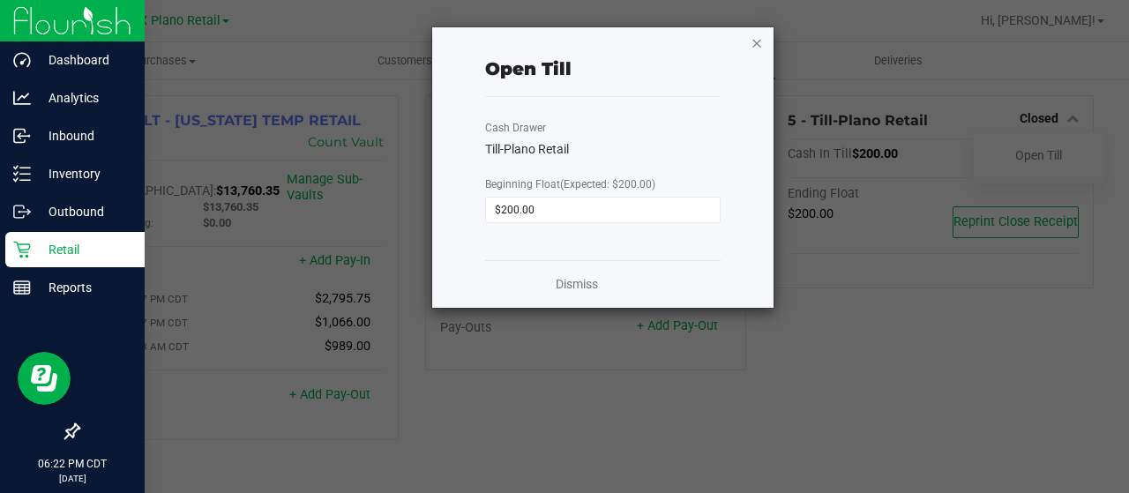
click at [753, 43] on icon "button" at bounding box center [756, 42] width 12 height 21
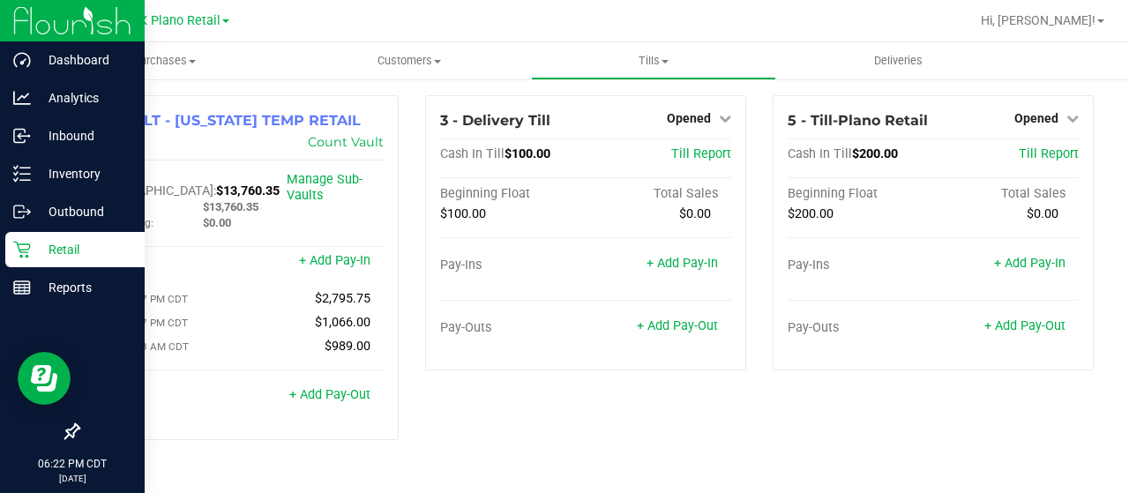
click at [25, 250] on icon at bounding box center [21, 250] width 17 height 17
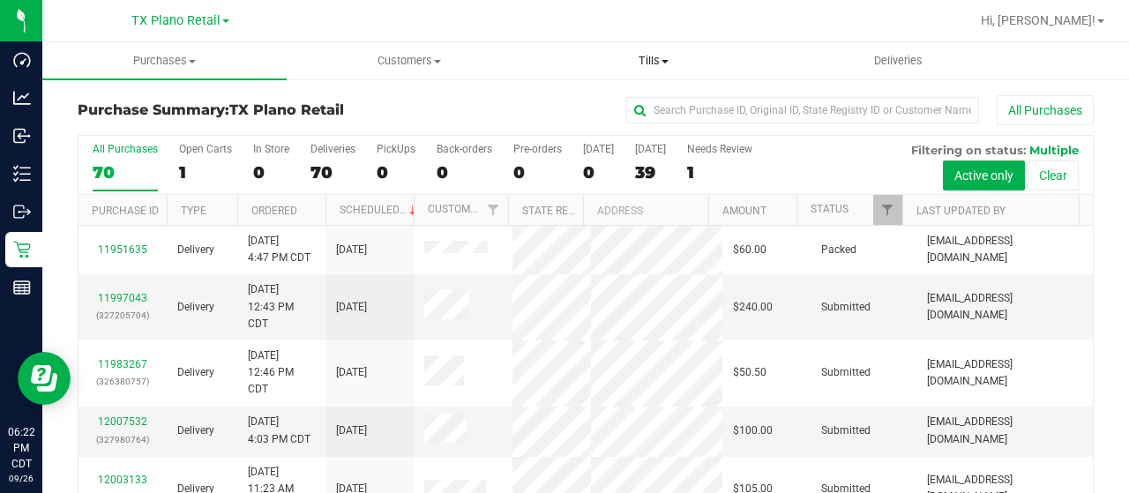
click at [655, 56] on span "Tills" at bounding box center [653, 61] width 242 height 16
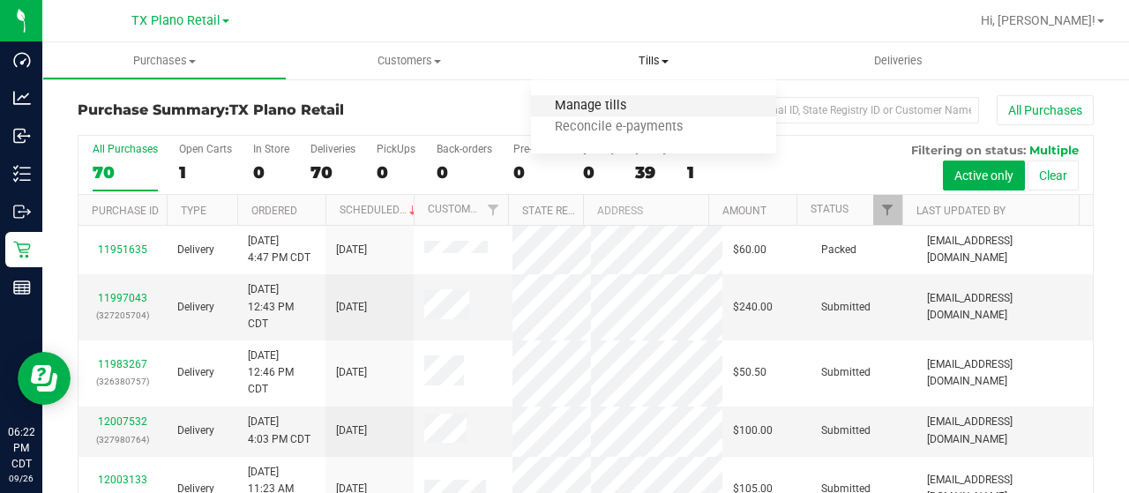
click at [608, 100] on span "Manage tills" at bounding box center [590, 106] width 119 height 15
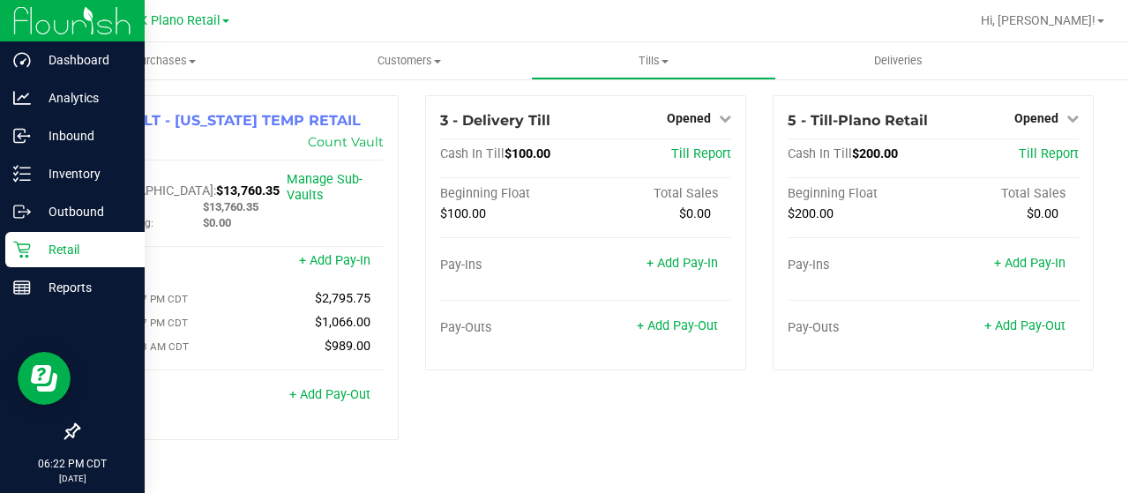
click at [41, 245] on p "Retail" at bounding box center [84, 249] width 106 height 21
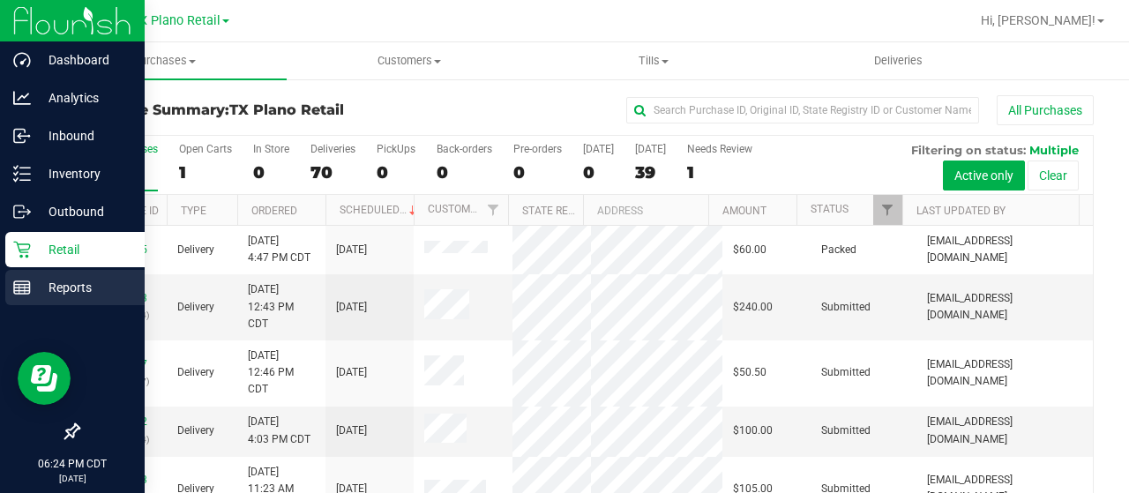
click at [26, 285] on line at bounding box center [22, 285] width 16 height 0
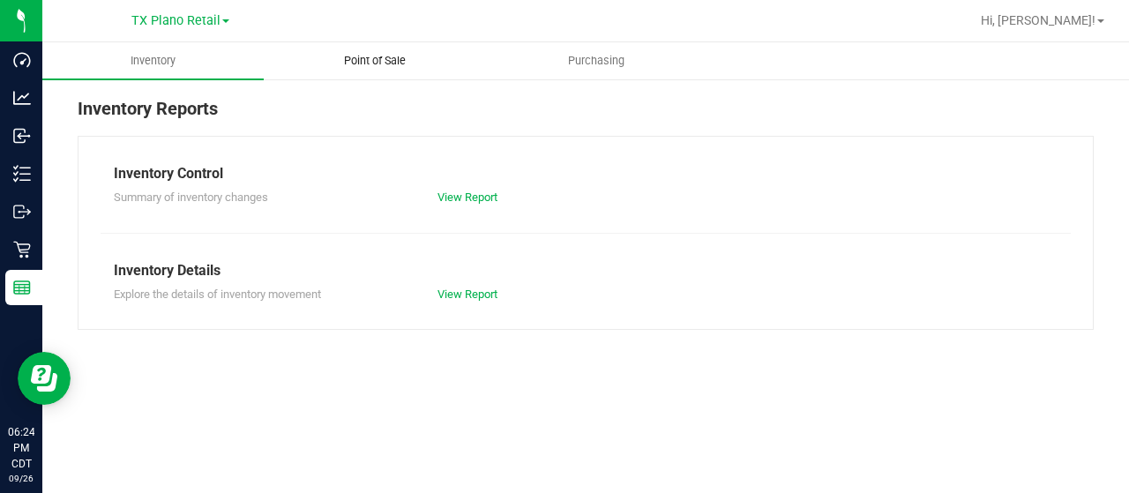
click at [347, 66] on span "Point of Sale" at bounding box center [374, 61] width 109 height 16
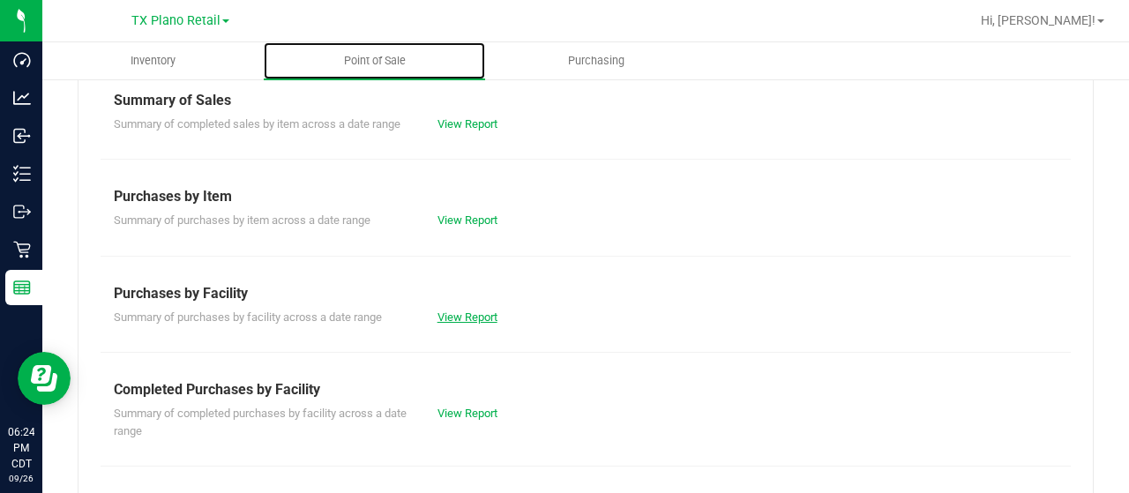
scroll to position [176, 0]
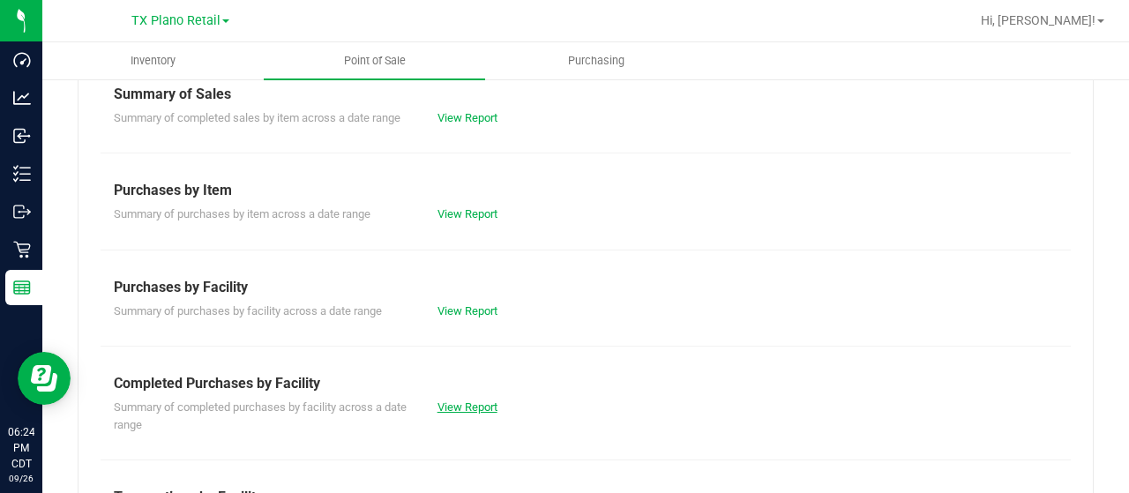
click at [460, 406] on link "View Report" at bounding box center [467, 406] width 60 height 13
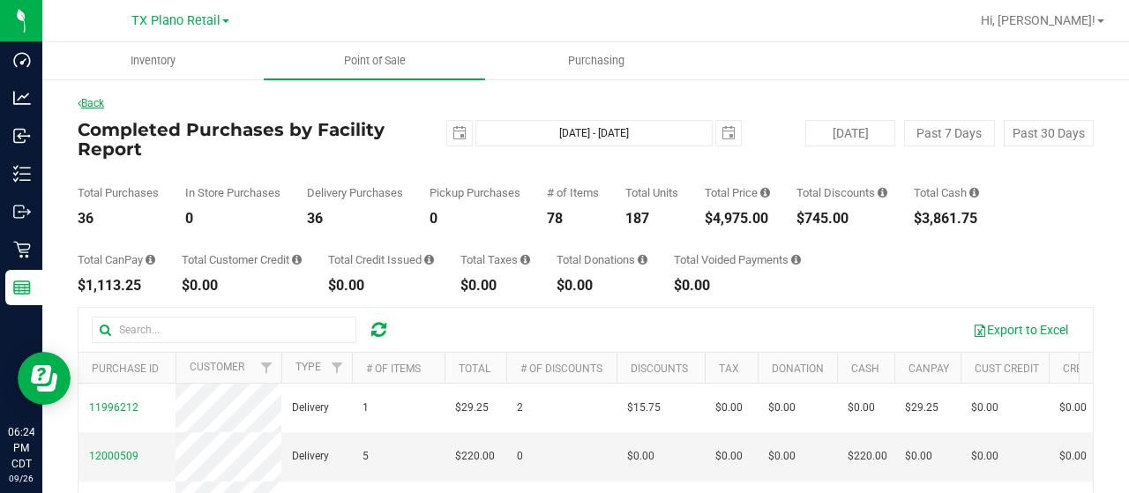
click at [93, 107] on link "Back" at bounding box center [91, 103] width 26 height 12
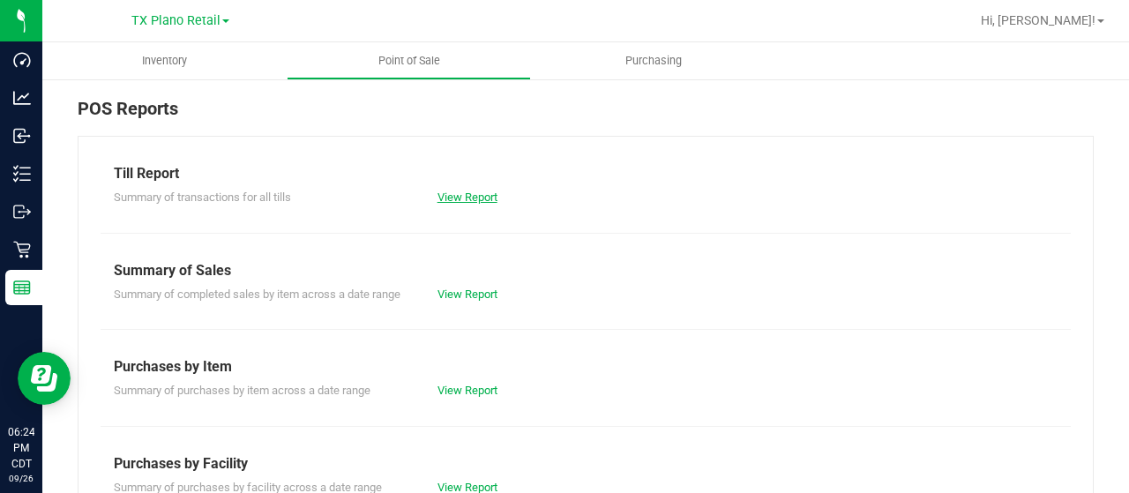
click at [481, 198] on link "View Report" at bounding box center [467, 196] width 60 height 13
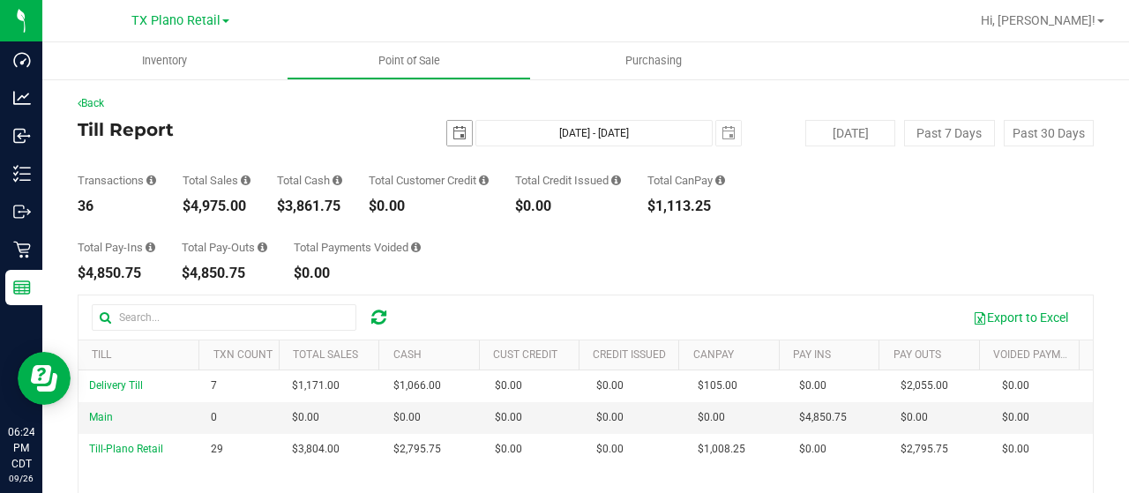
click at [452, 134] on span "select" at bounding box center [459, 133] width 14 height 14
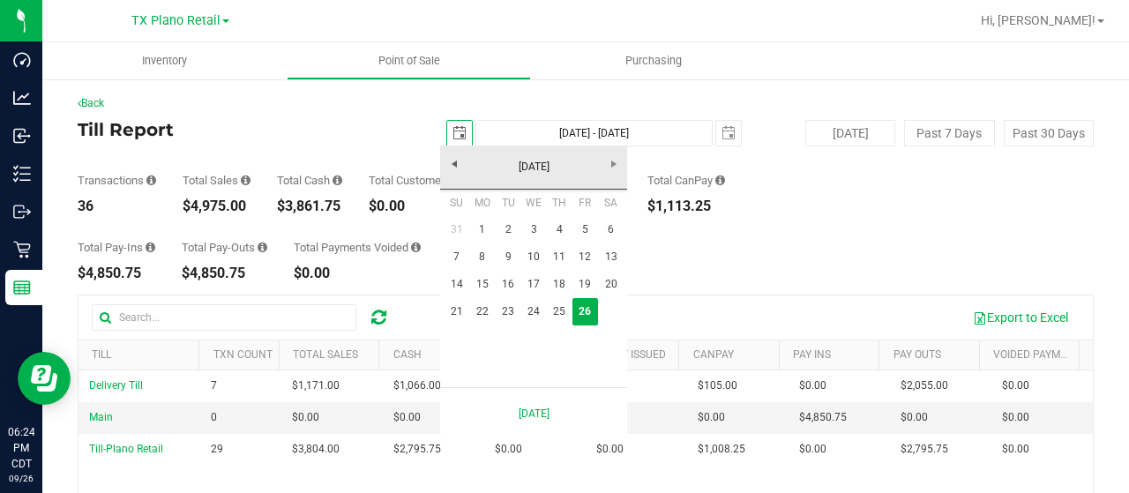
scroll to position [0, 43]
click at [556, 311] on link "25" at bounding box center [560, 311] width 26 height 27
type input "[DATE]"
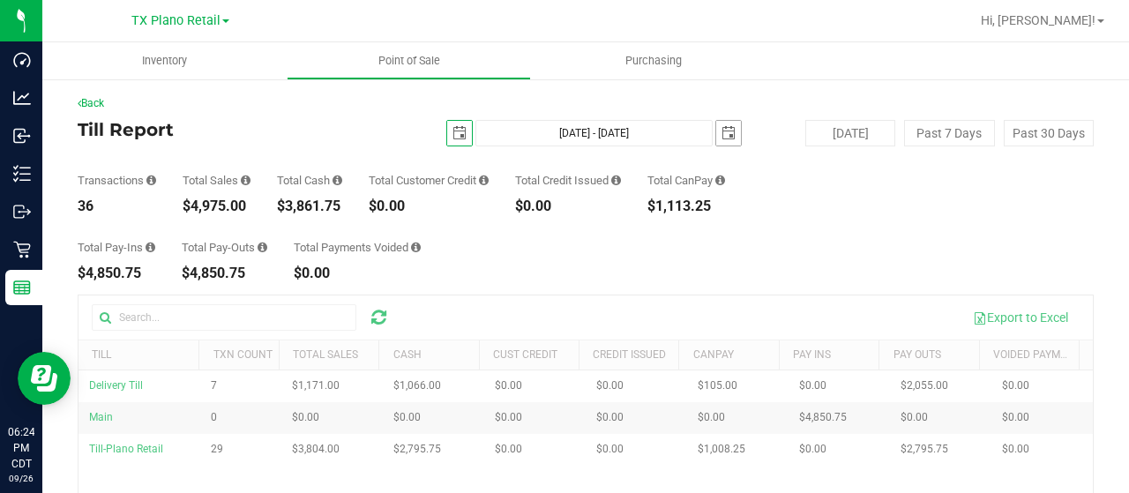
click at [716, 142] on span "select" at bounding box center [728, 133] width 25 height 25
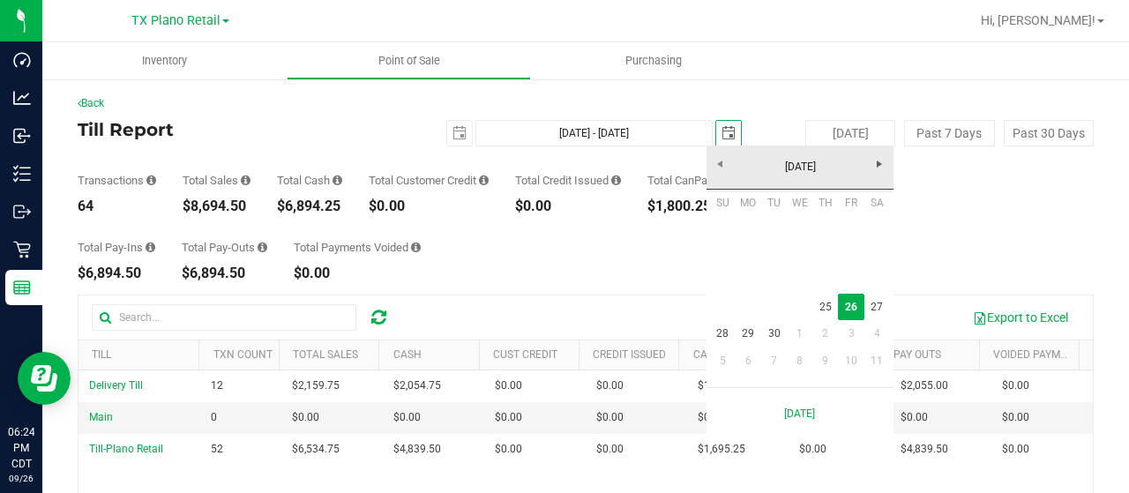
scroll to position [0, 43]
click at [824, 310] on link "25" at bounding box center [825, 307] width 26 height 27
type input "[DATE] - [DATE]"
type input "[DATE]"
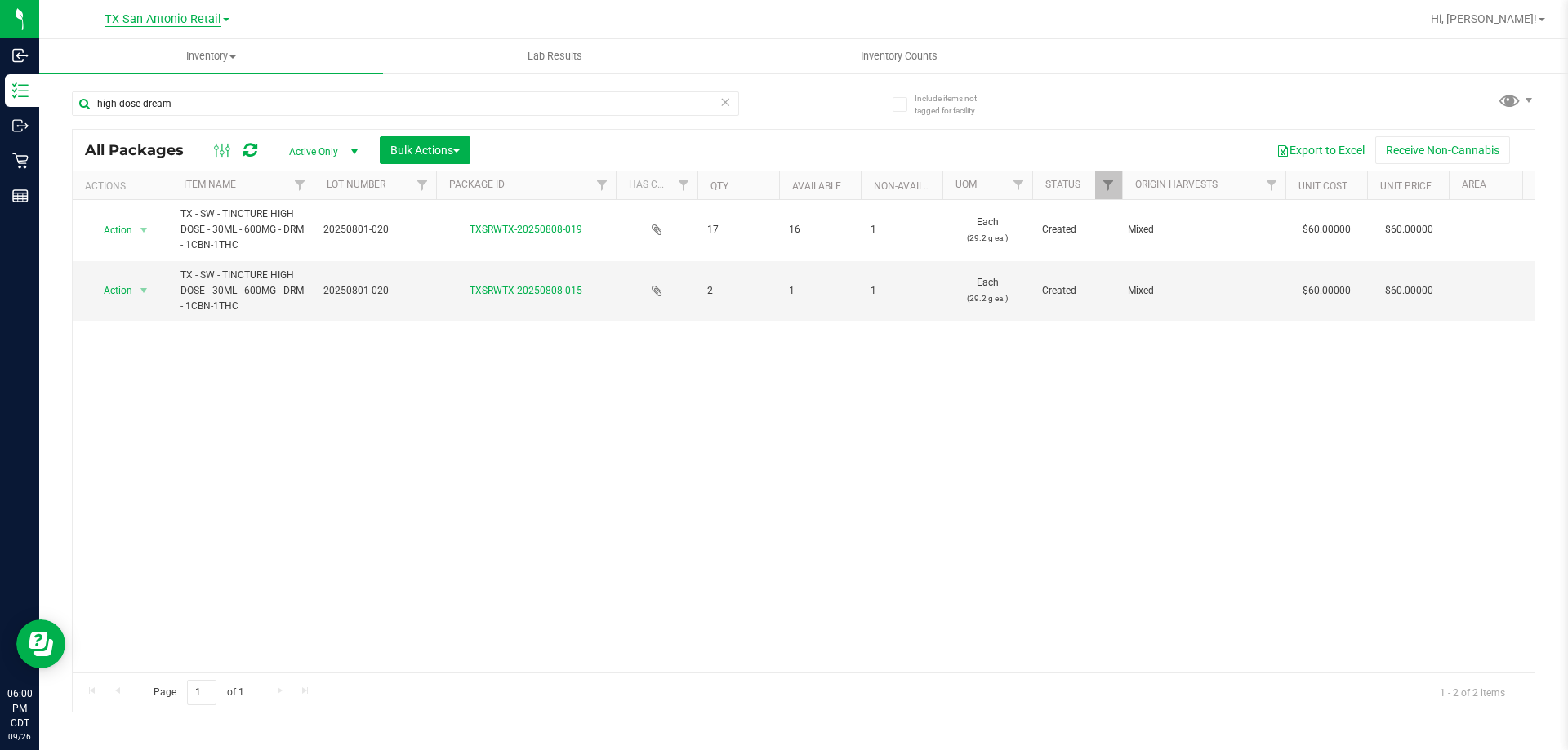
click at [202, 22] on span "TX San Antonio Retail" at bounding box center [163, 19] width 117 height 15
click at [178, 75] on link "TX Plano Retail" at bounding box center [166, 80] width 238 height 22
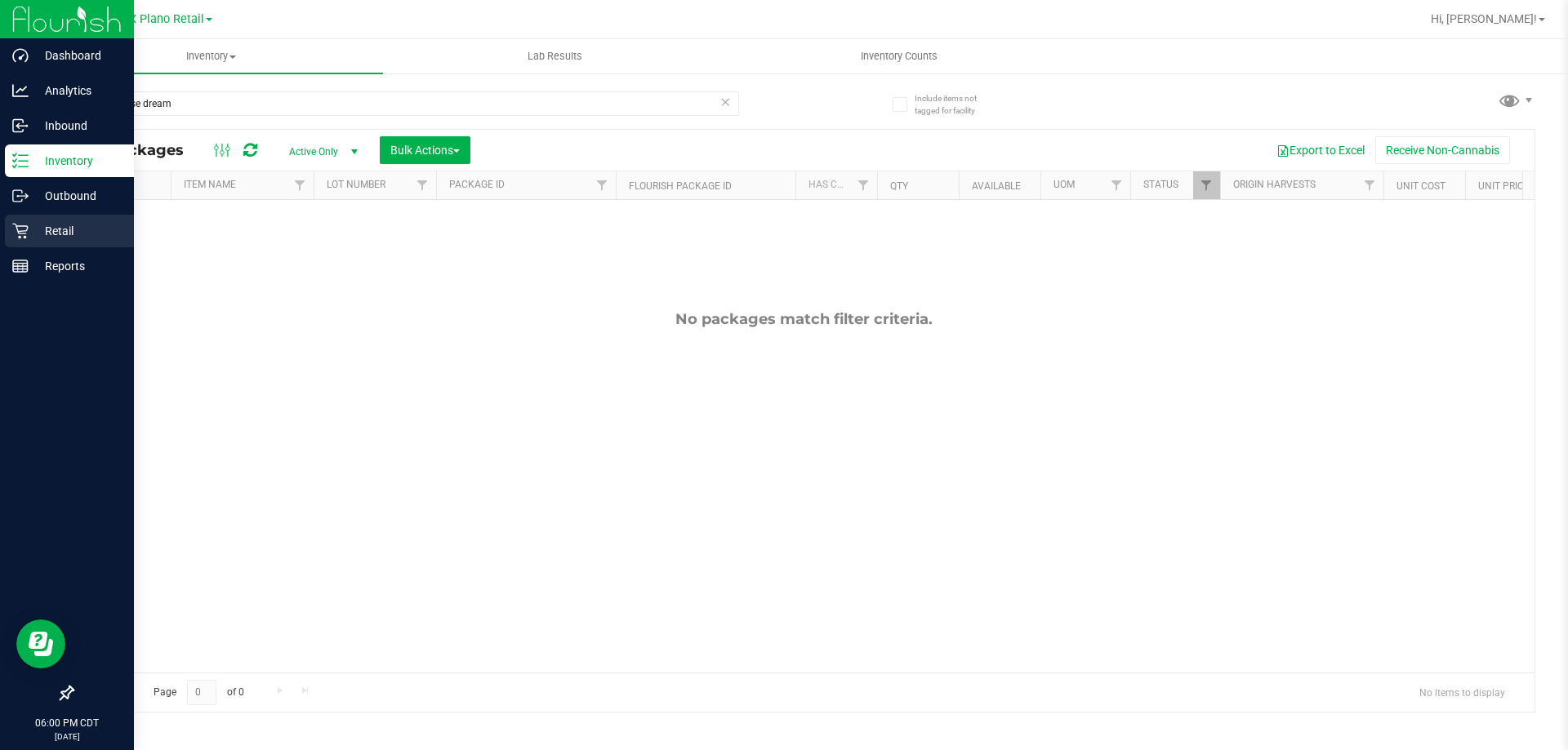
click at [34, 240] on p "Retail" at bounding box center [78, 231] width 98 height 19
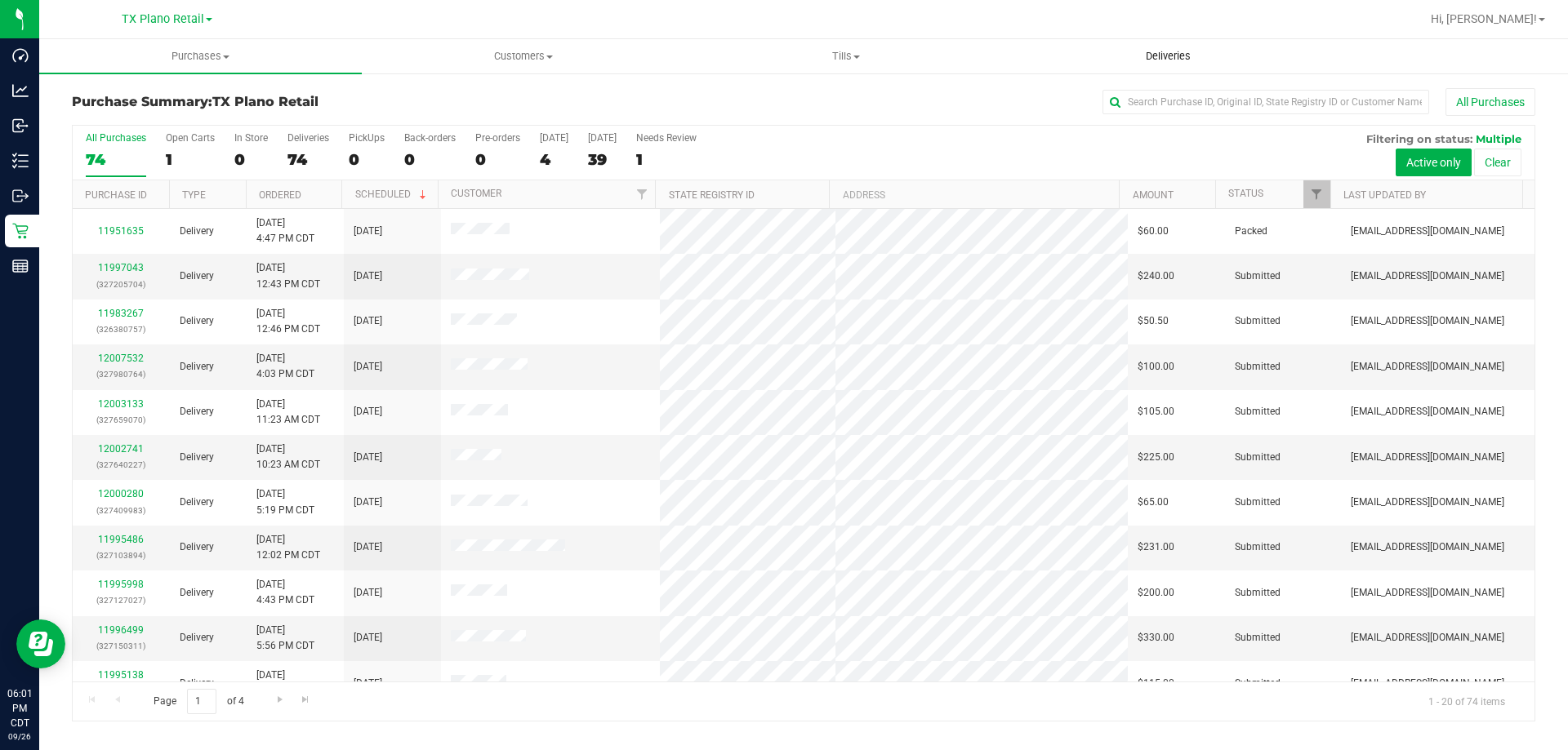
click at [1192, 54] on span "Deliveries" at bounding box center [1168, 56] width 89 height 15
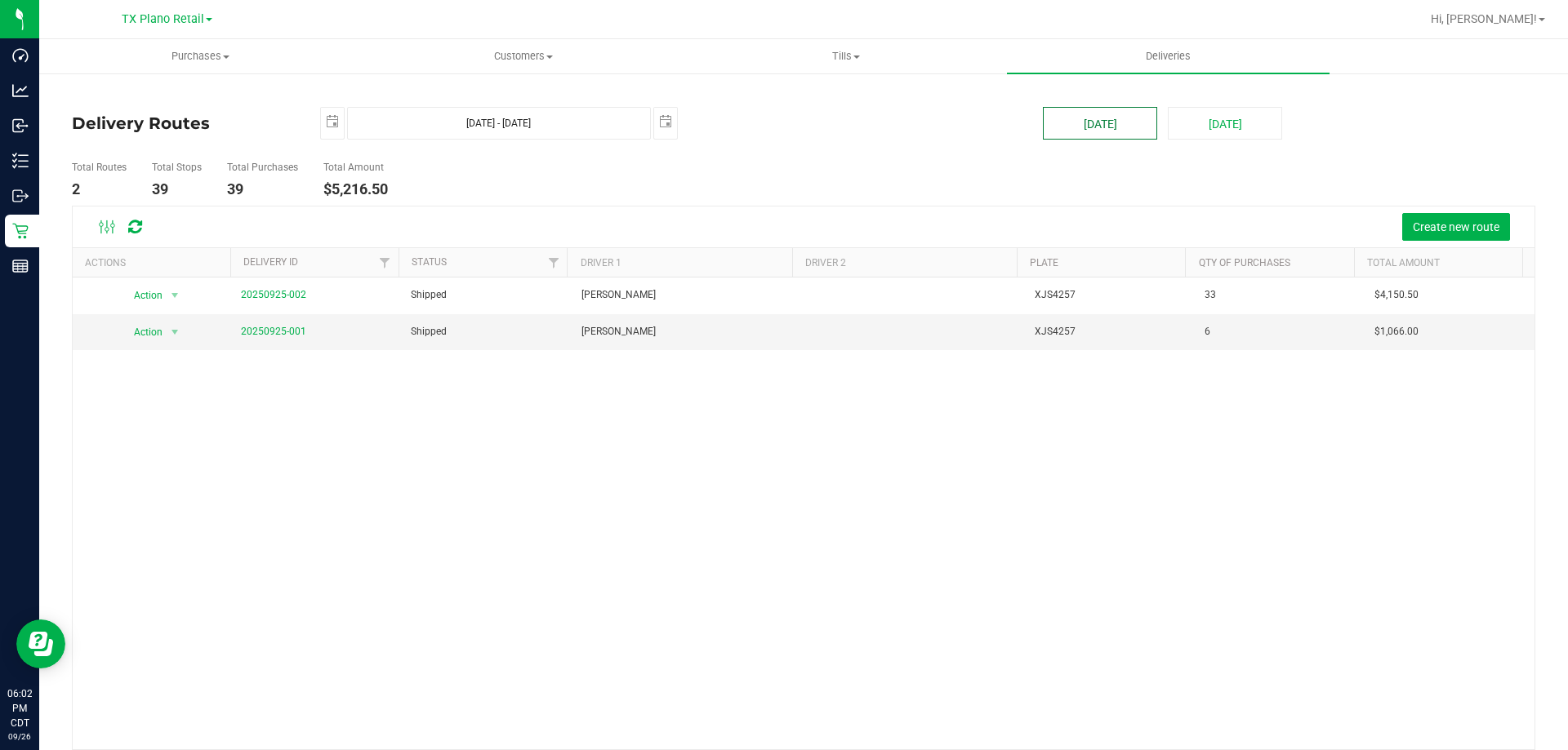
click at [1108, 124] on button "[DATE]" at bounding box center [1099, 123] width 114 height 32
click at [259, 329] on link "20250925-001" at bounding box center [273, 331] width 66 height 11
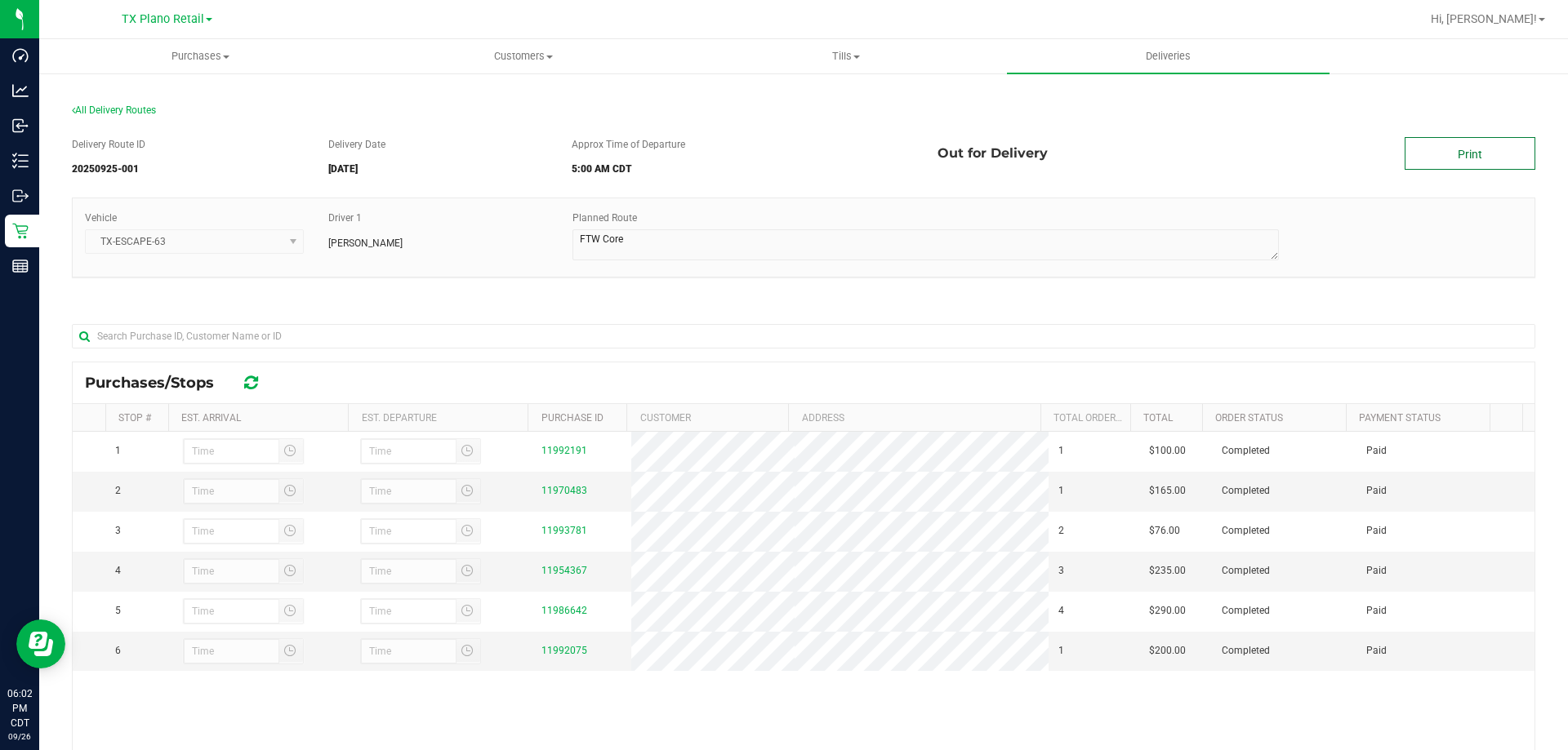
click at [1427, 156] on link "Print" at bounding box center [1470, 153] width 131 height 32
